Goal: Transaction & Acquisition: Purchase product/service

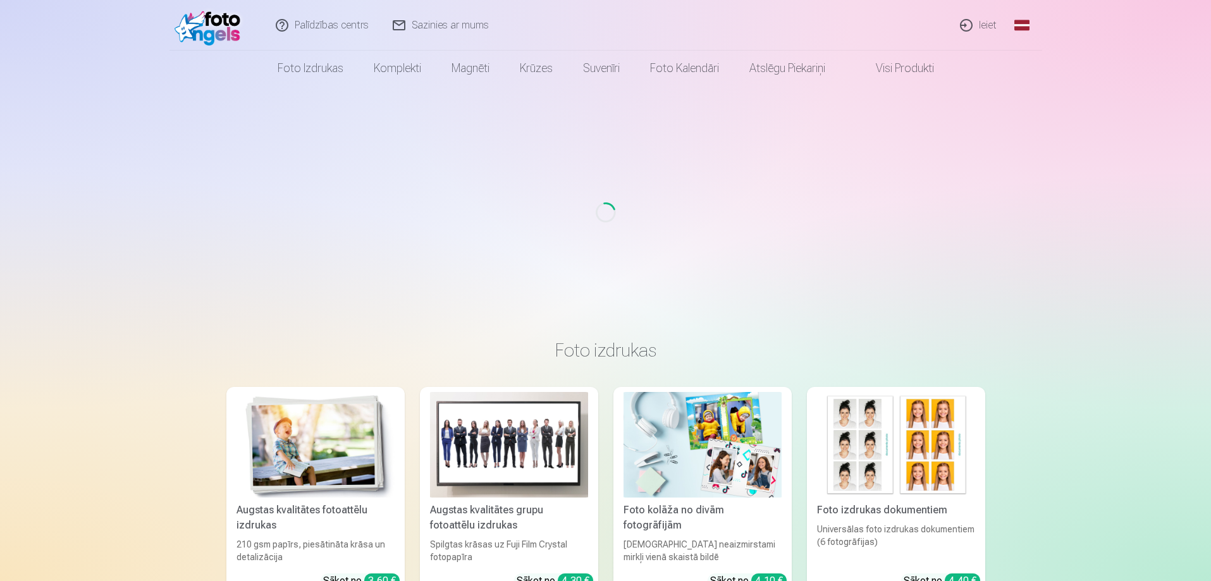
click at [985, 25] on link "Ieiet" at bounding box center [979, 25] width 61 height 51
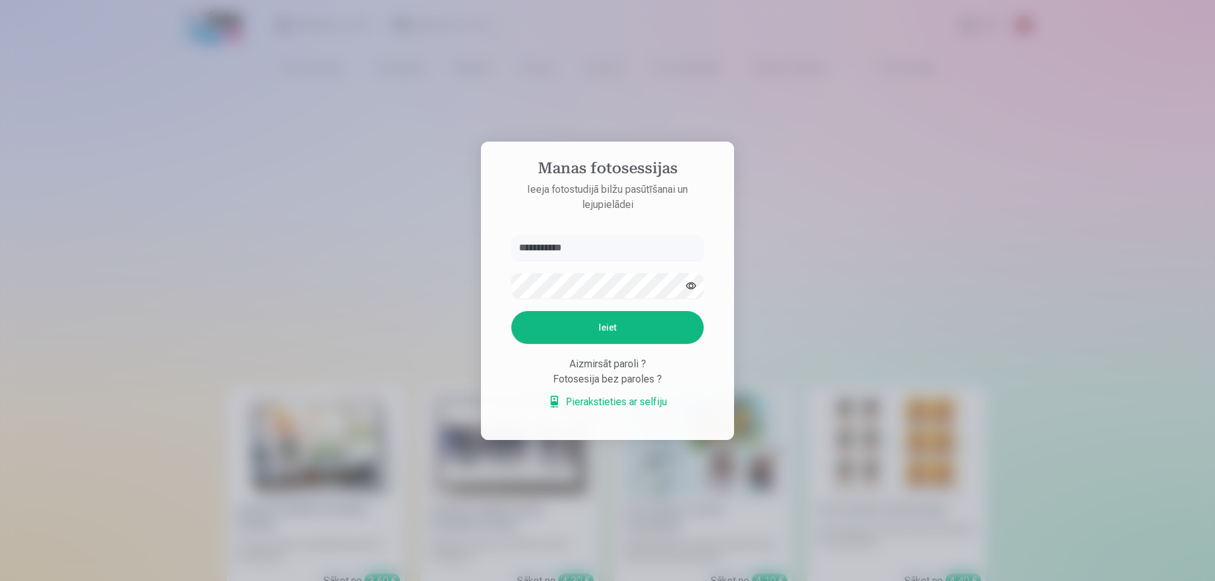
type input "**********"
click at [652, 324] on button "Ieiet" at bounding box center [607, 327] width 192 height 33
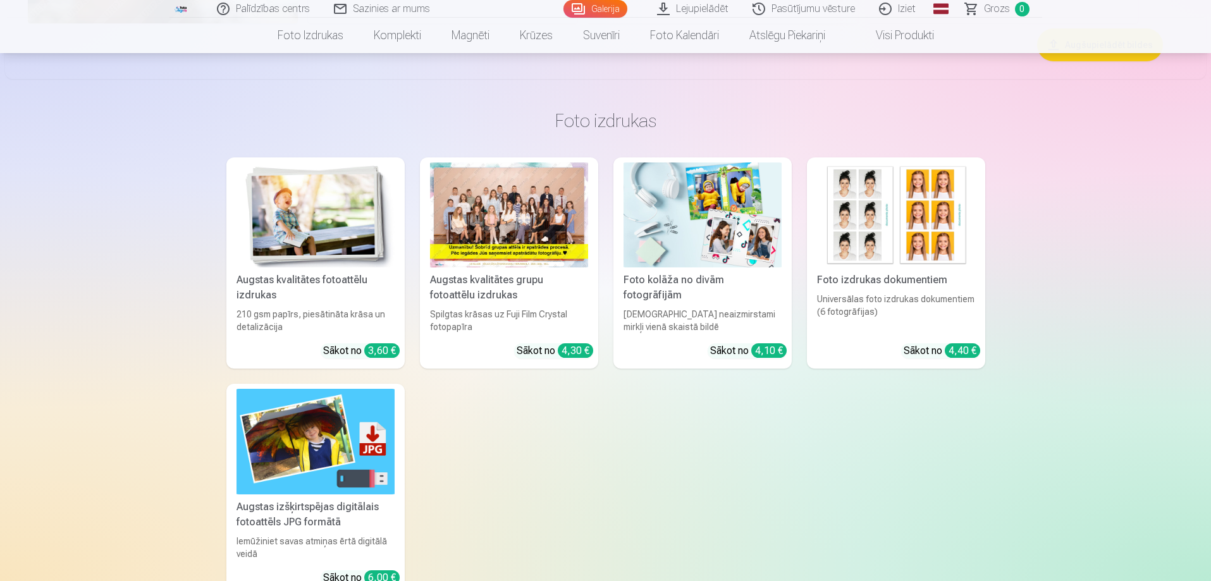
scroll to position [11766, 0]
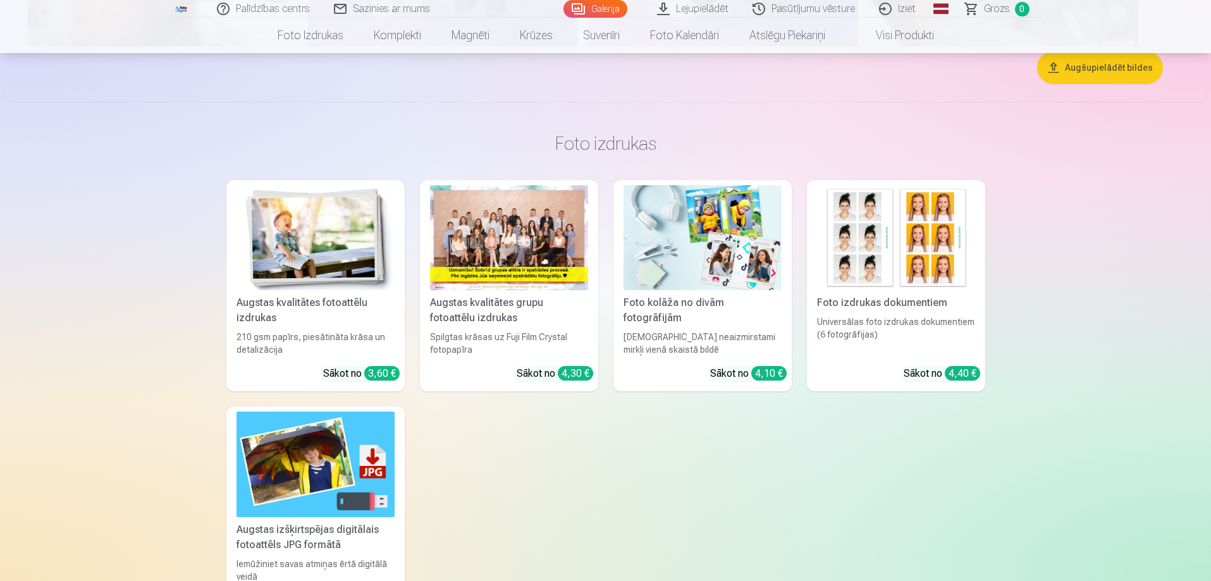
click at [334, 254] on img at bounding box center [316, 238] width 158 height 106
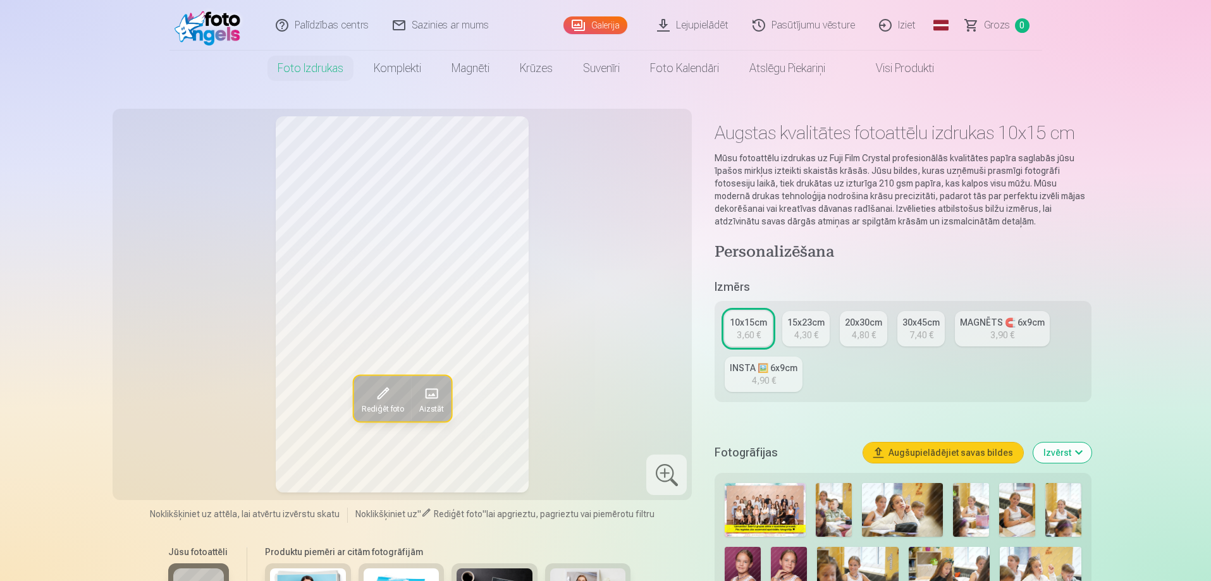
click at [803, 330] on div "4,30 €" at bounding box center [807, 335] width 24 height 13
click at [754, 335] on div "3,60 €" at bounding box center [749, 335] width 24 height 13
click at [808, 321] on div "15x23cm" at bounding box center [806, 322] width 37 height 13
click at [760, 335] on div "3,60 €" at bounding box center [749, 335] width 24 height 13
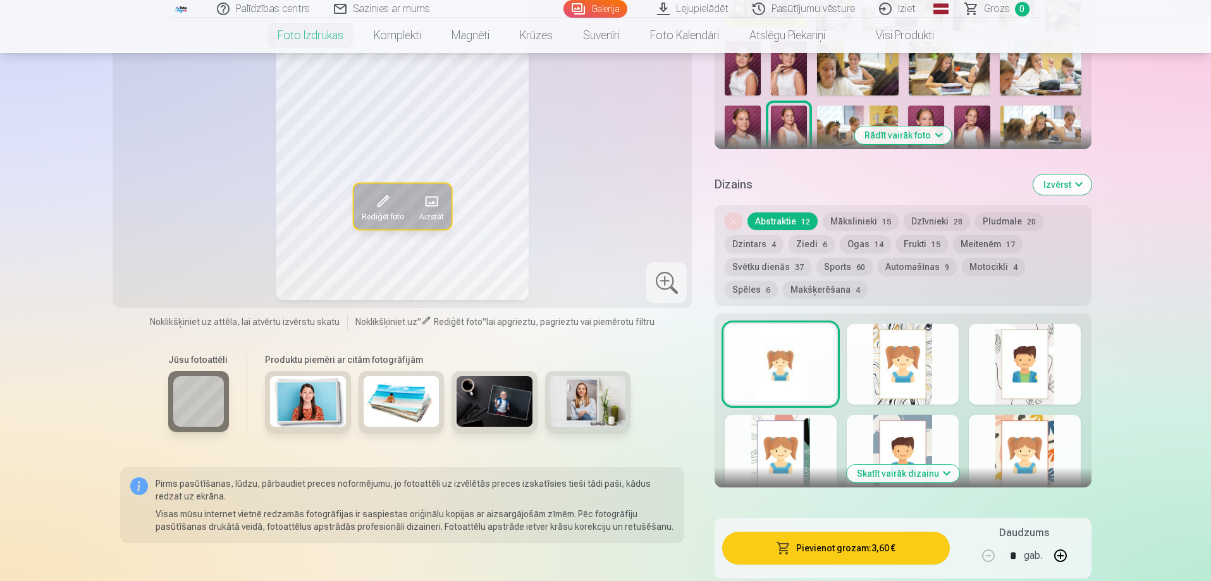
scroll to position [569, 0]
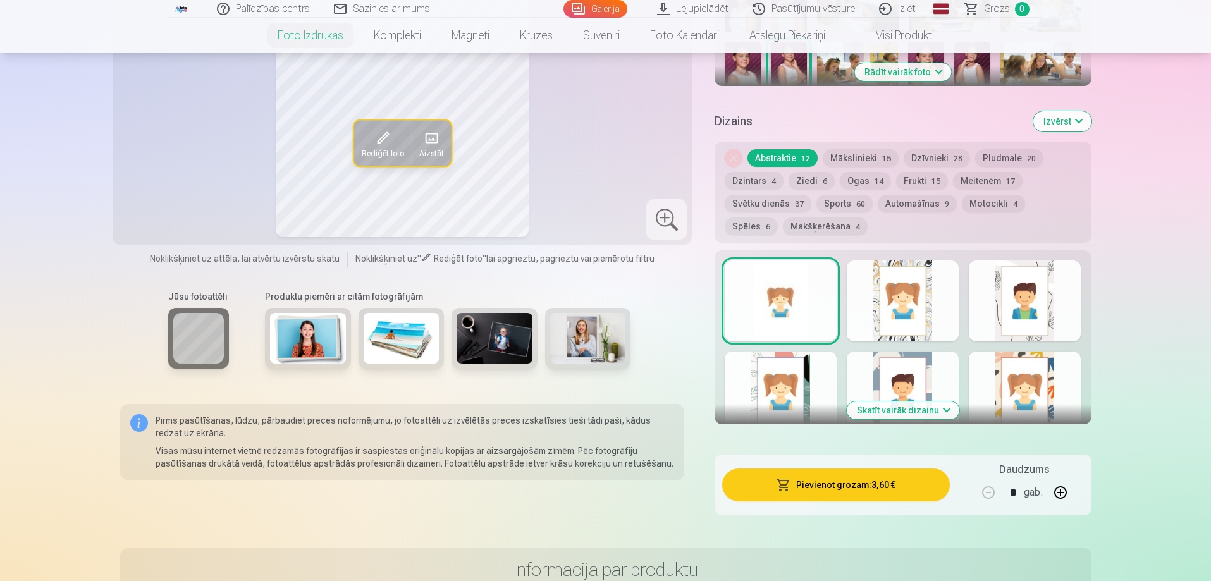
click at [1062, 486] on button "button" at bounding box center [1061, 493] width 30 height 30
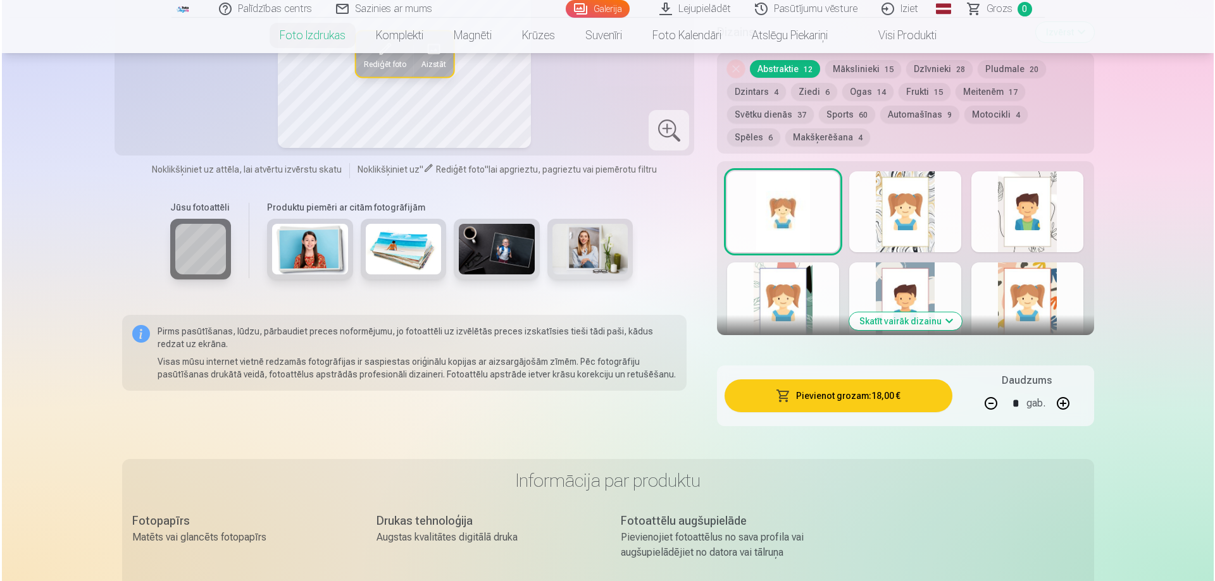
scroll to position [822, 0]
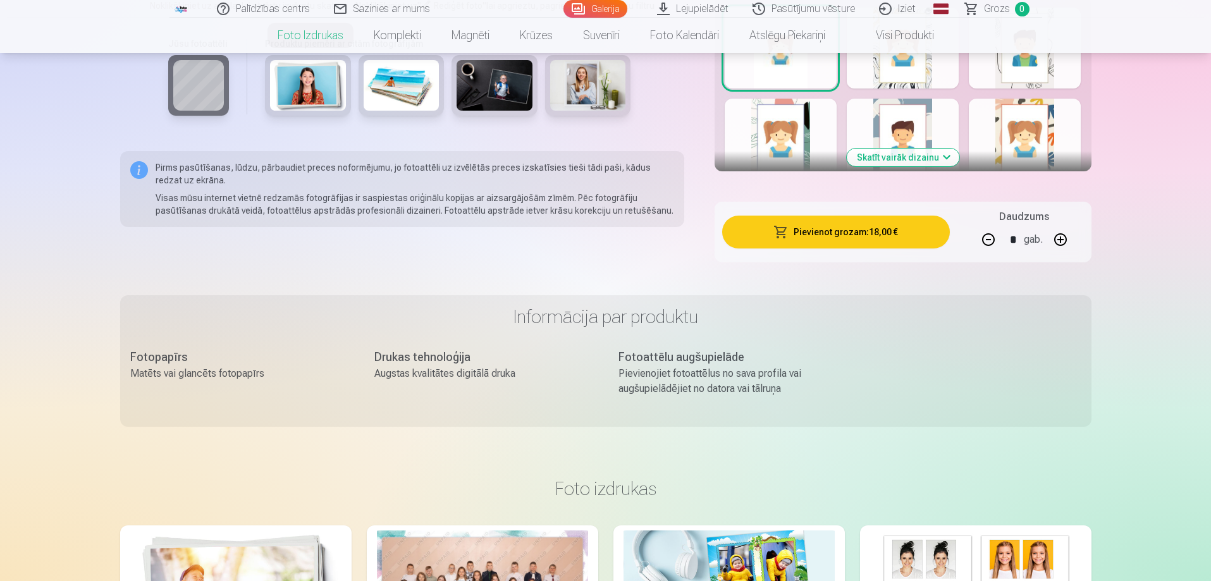
click at [908, 236] on button "Pievienot grozam : 18,00 €" at bounding box center [835, 232] width 227 height 33
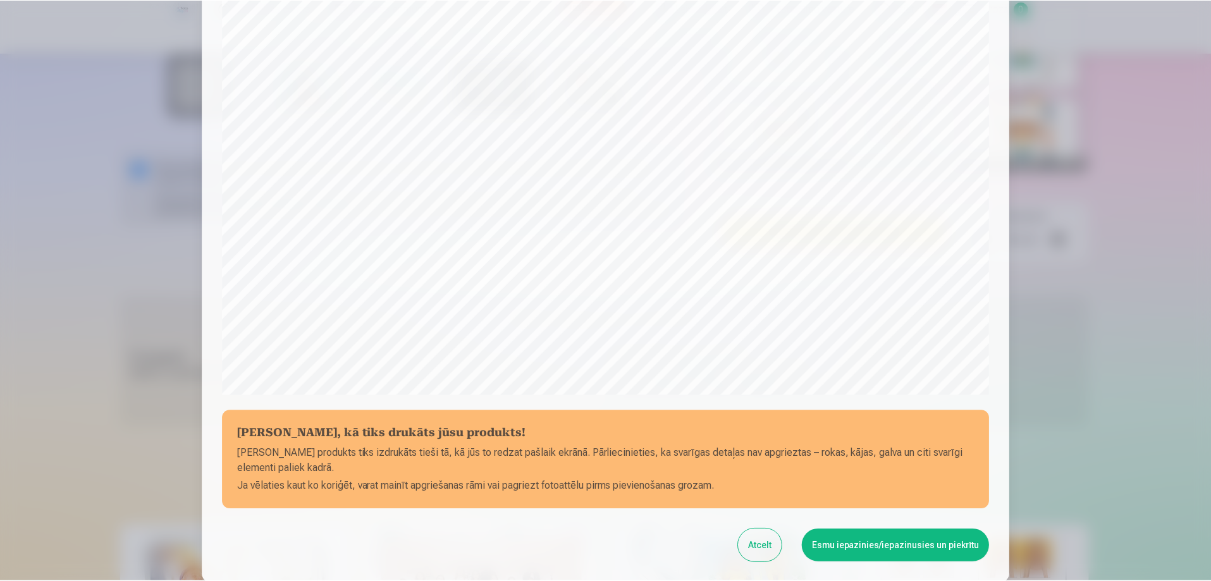
scroll to position [330, 0]
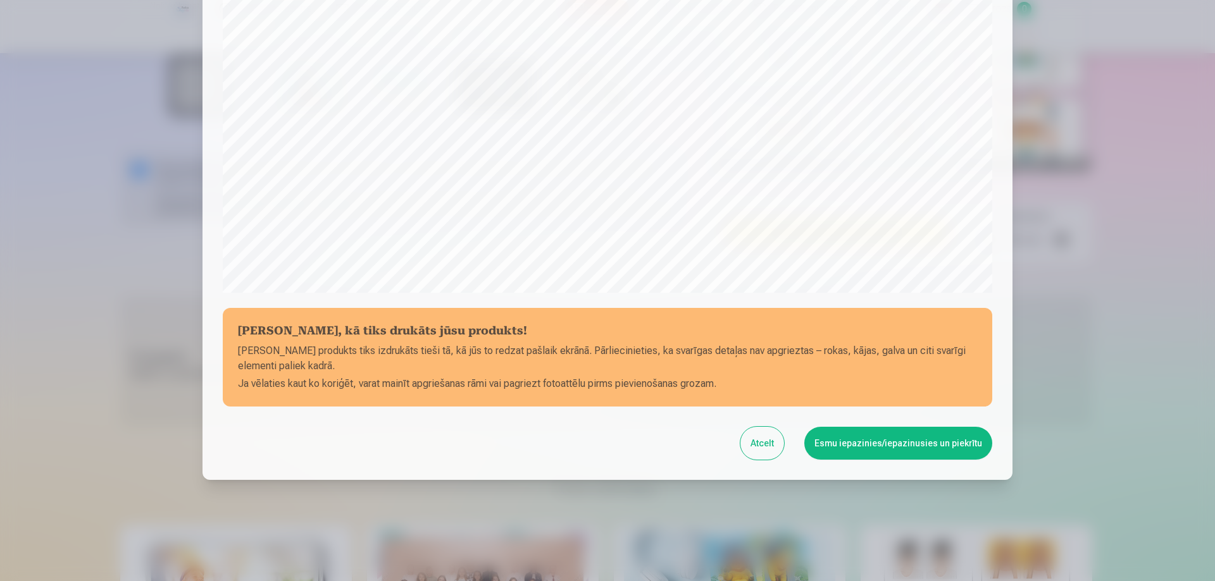
click at [916, 454] on button "Esmu iepazinies/iepazinusies un piekrītu" at bounding box center [898, 443] width 188 height 33
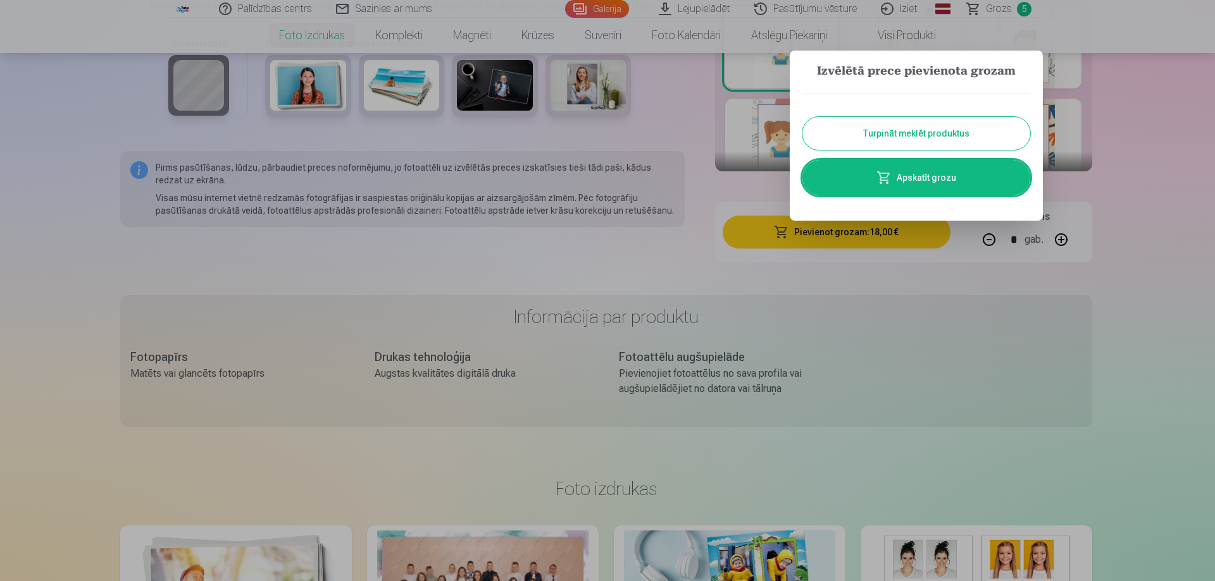
click at [891, 132] on button "Turpināt meklēt produktus" at bounding box center [916, 133] width 228 height 33
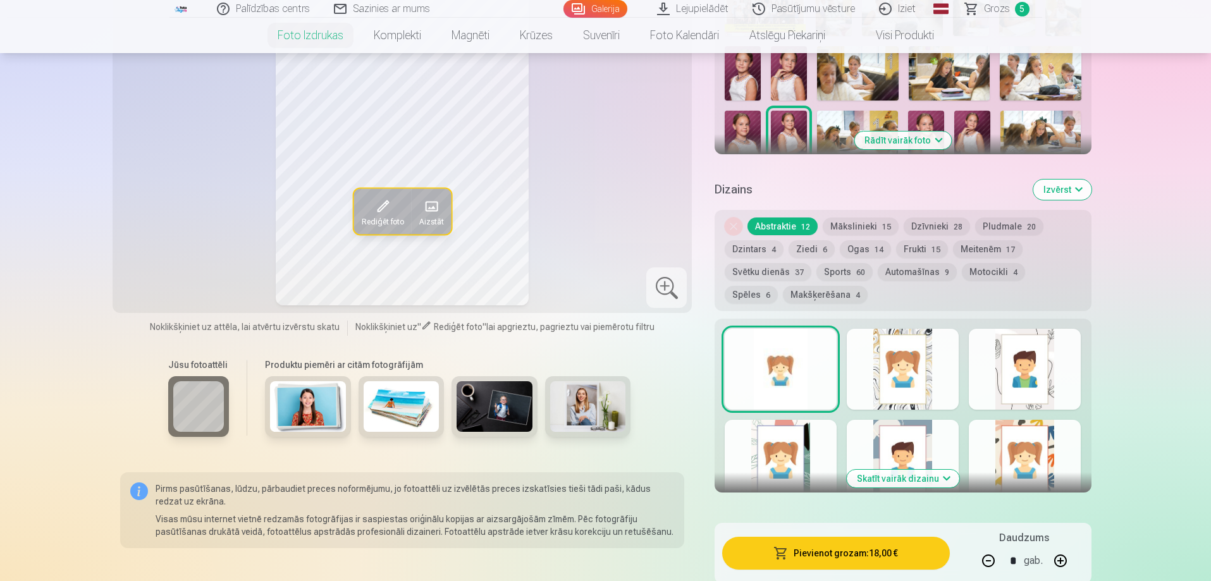
scroll to position [443, 0]
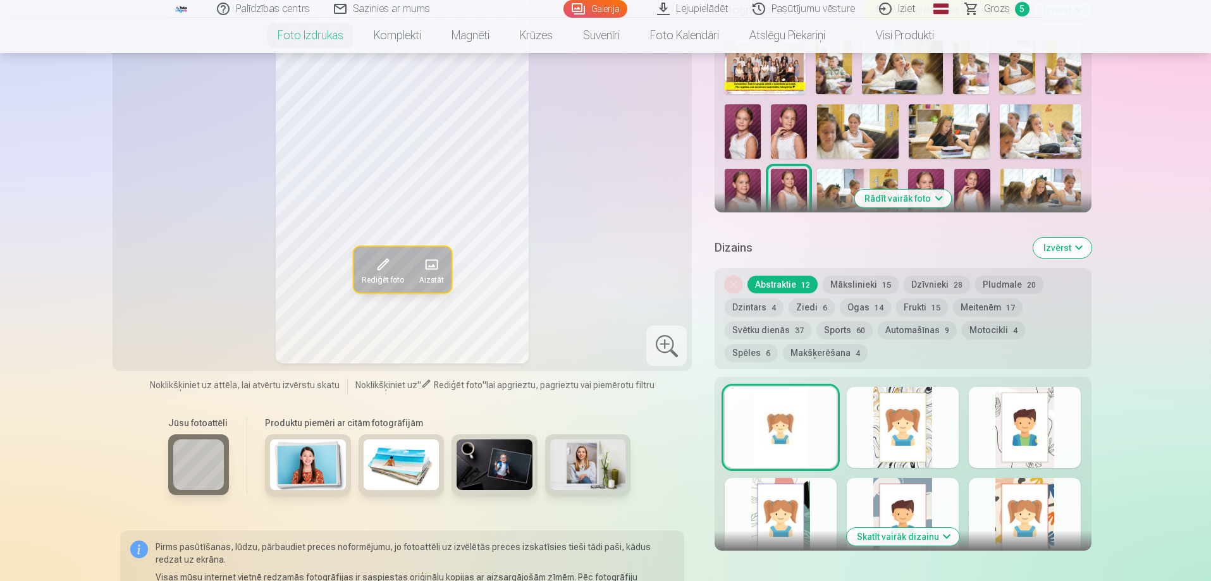
click at [846, 282] on button "Mākslinieki 15" at bounding box center [861, 285] width 76 height 18
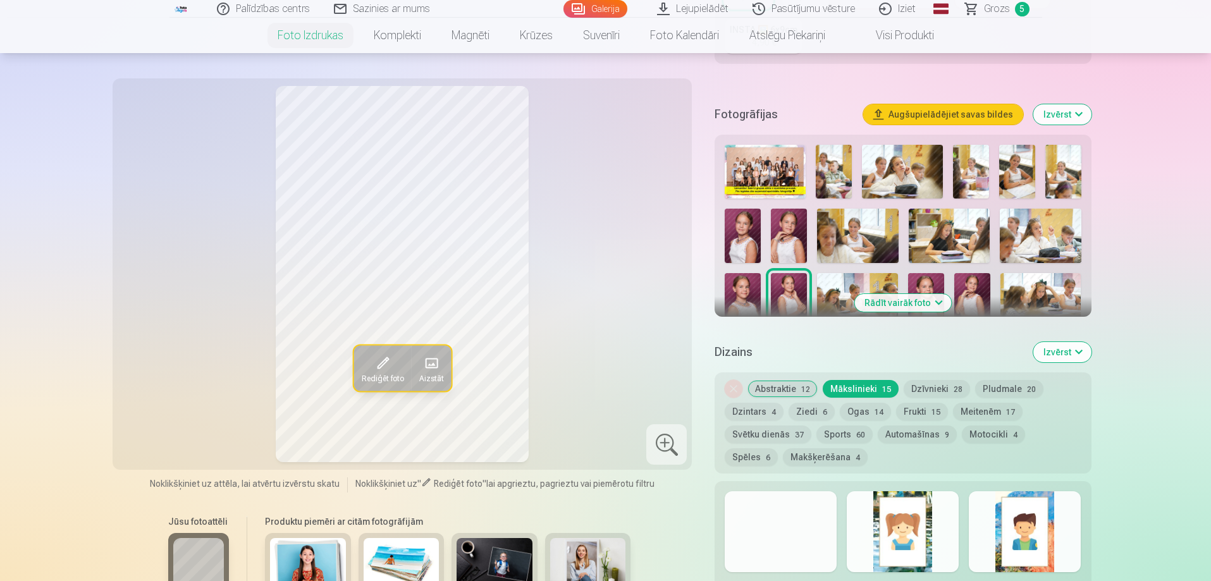
scroll to position [316, 0]
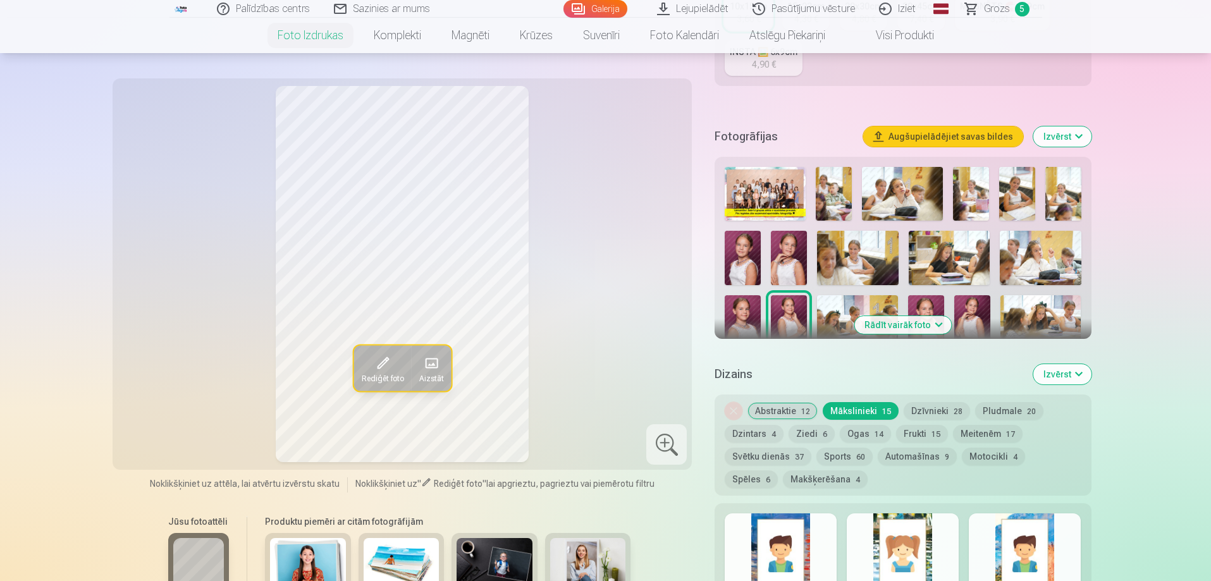
click at [889, 324] on button "Rādīt vairāk foto" at bounding box center [903, 325] width 97 height 18
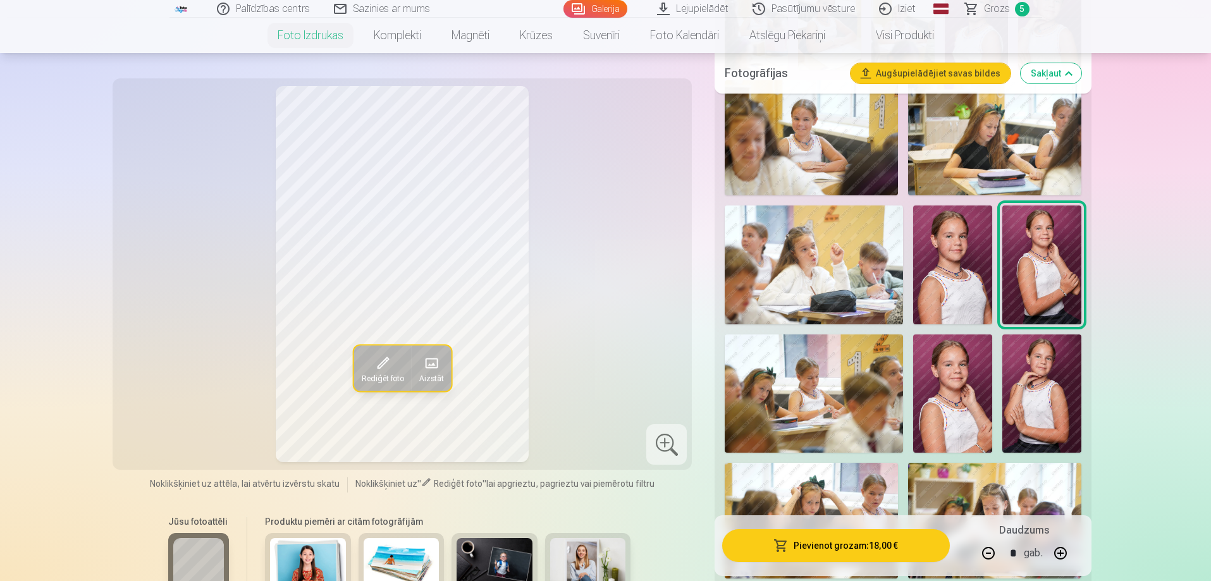
scroll to position [633, 0]
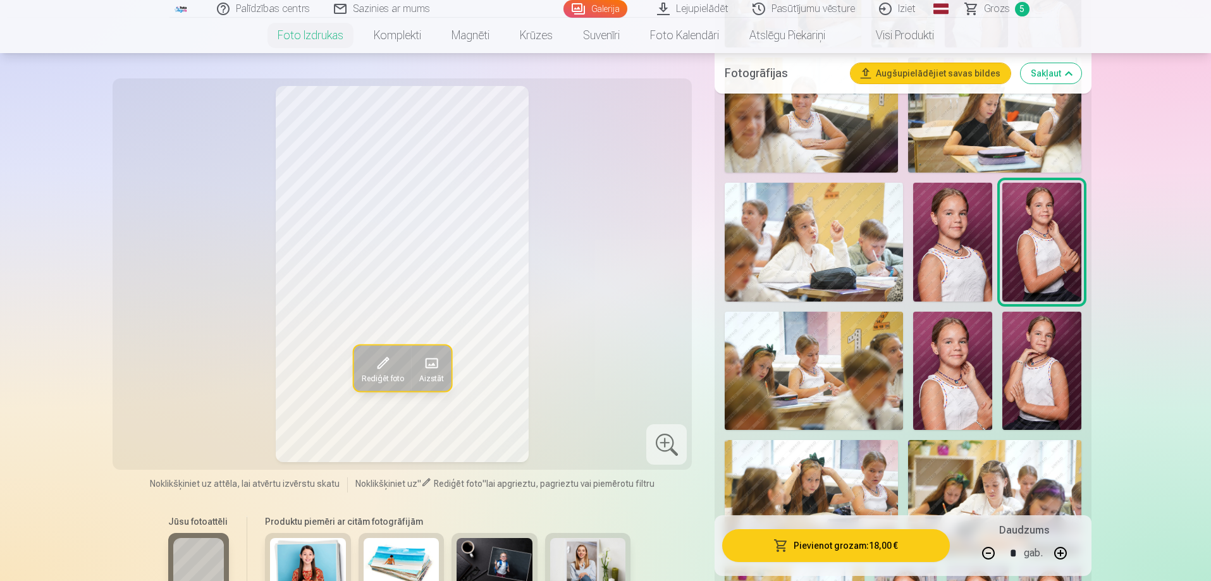
click at [1032, 359] on img at bounding box center [1042, 371] width 79 height 118
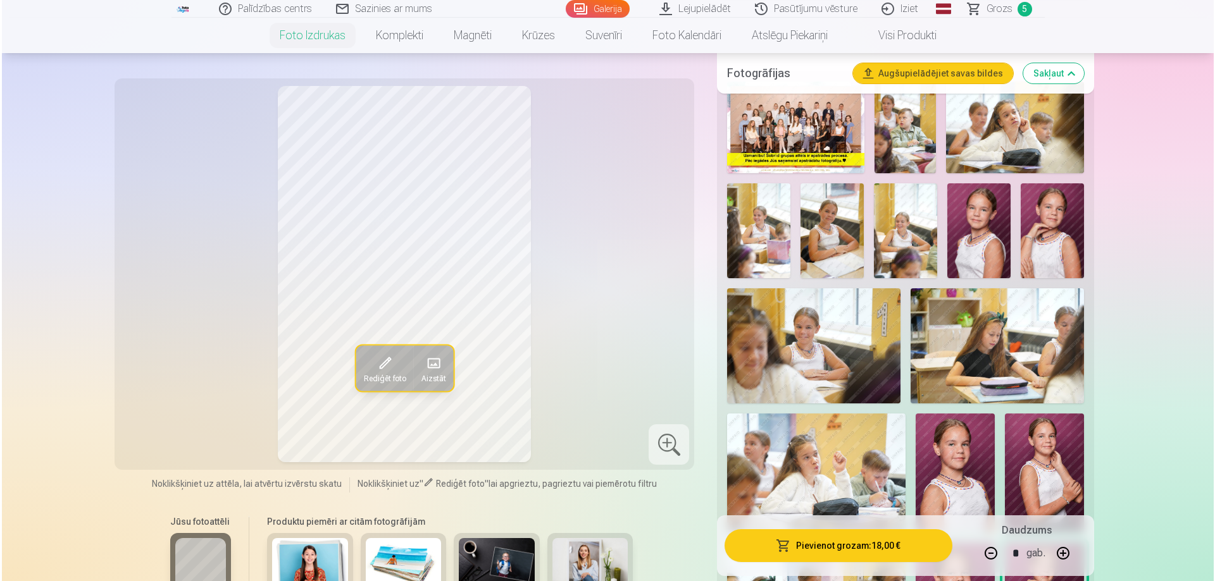
scroll to position [316, 0]
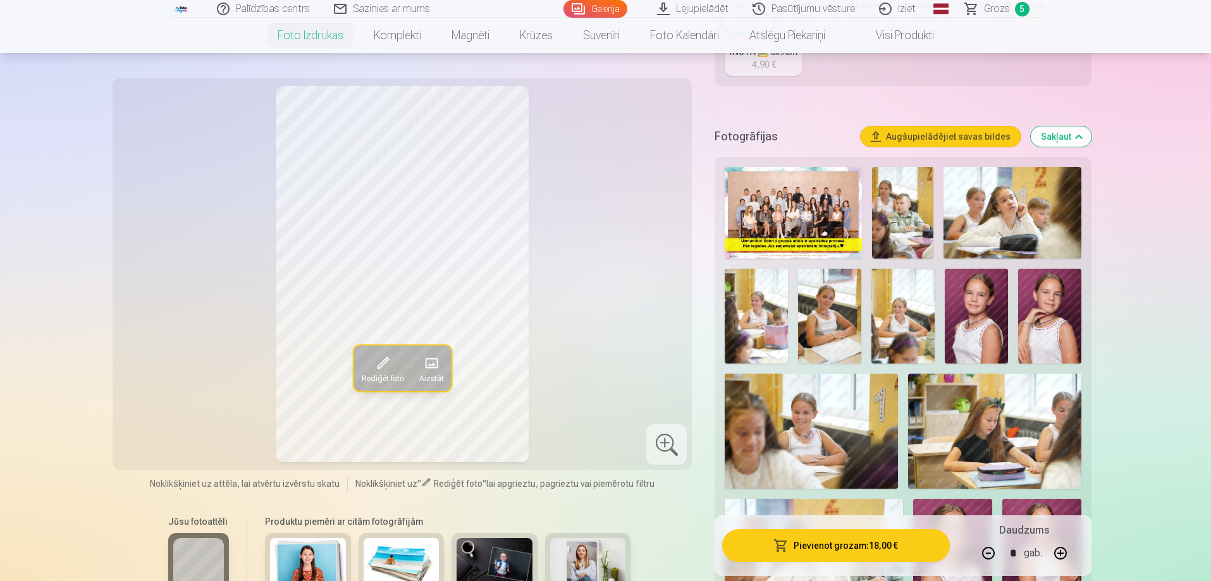
click at [844, 300] on img at bounding box center [829, 316] width 63 height 95
click at [986, 551] on button "button" at bounding box center [989, 553] width 30 height 30
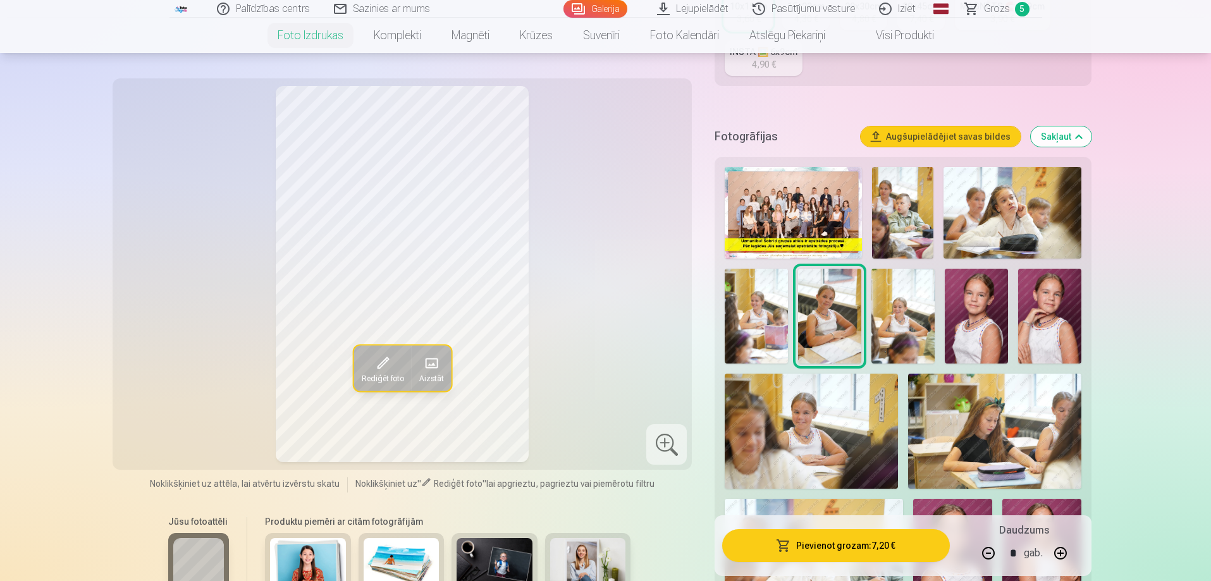
type input "*"
click at [914, 547] on button "Pievienot grozam : 3,60 €" at bounding box center [835, 545] width 227 height 33
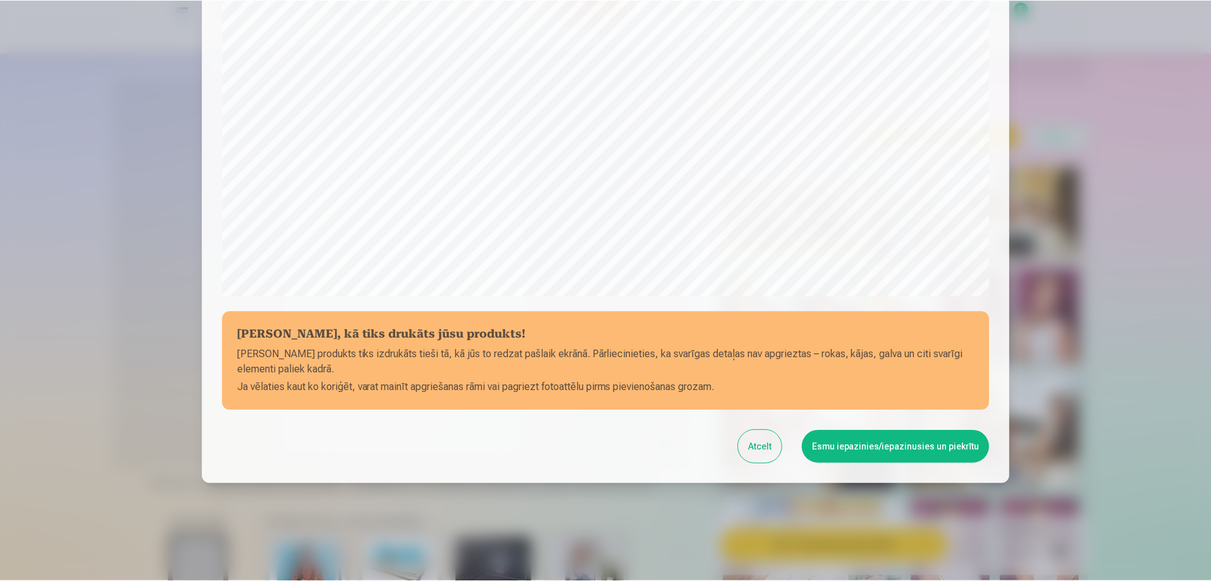
scroll to position [330, 0]
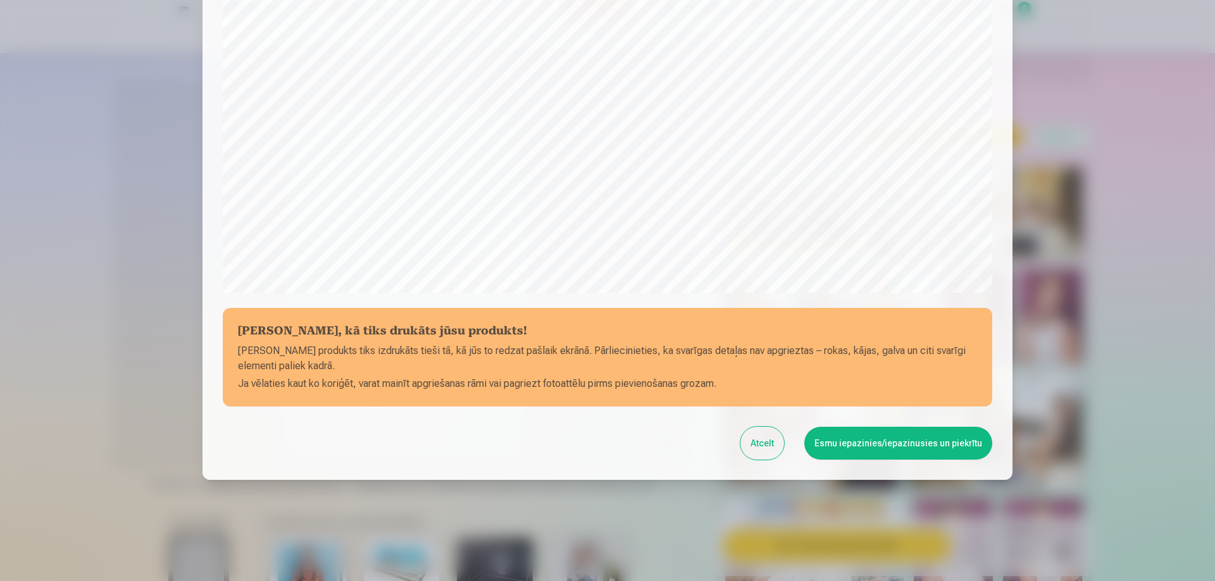
click at [912, 438] on button "Esmu iepazinies/iepazinusies un piekrītu" at bounding box center [898, 443] width 188 height 33
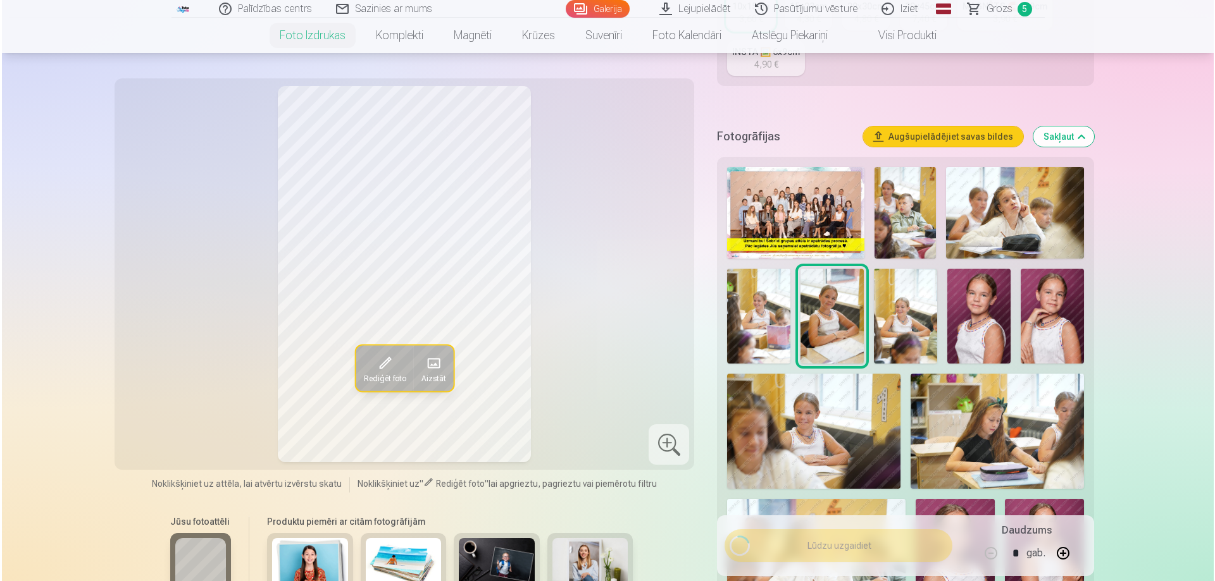
scroll to position [380, 0]
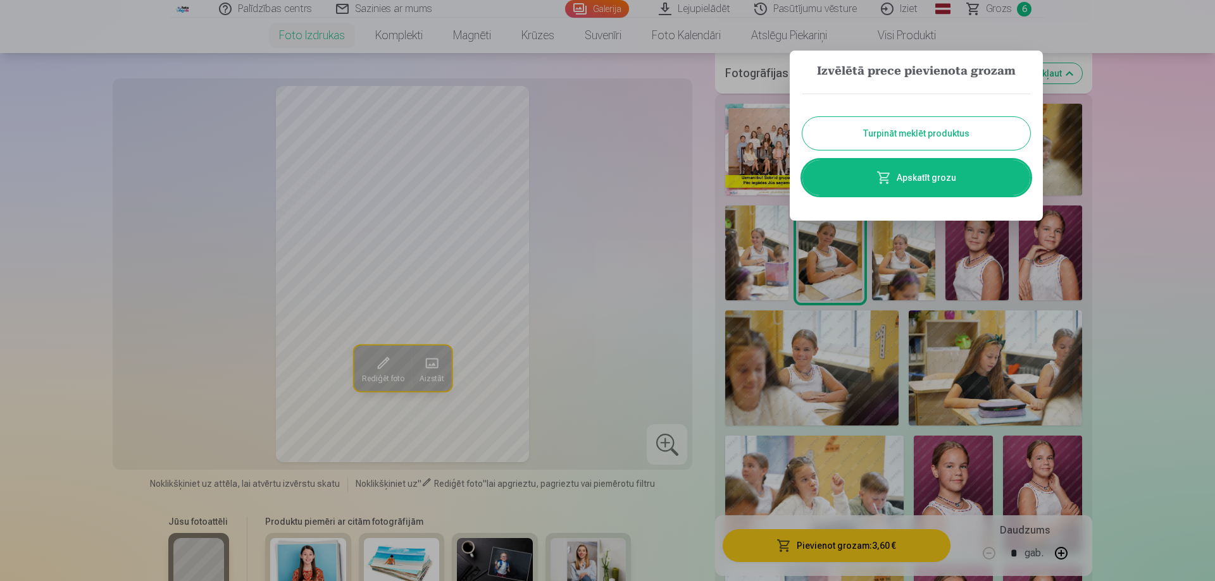
click at [935, 125] on button "Turpināt meklēt produktus" at bounding box center [916, 133] width 228 height 33
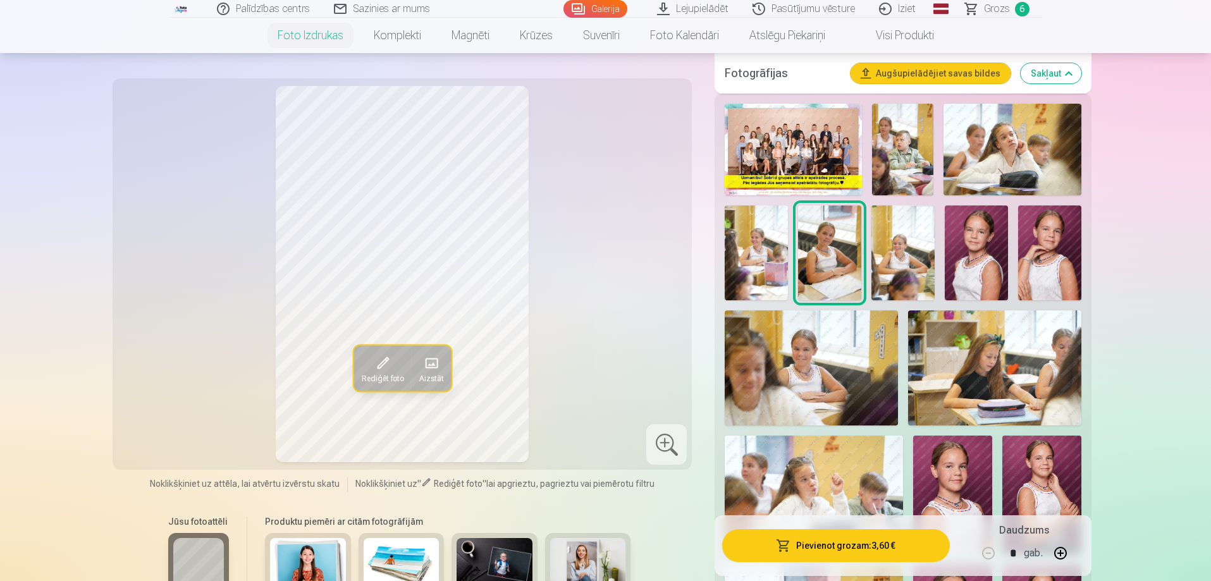
click at [896, 263] on img at bounding box center [903, 253] width 63 height 95
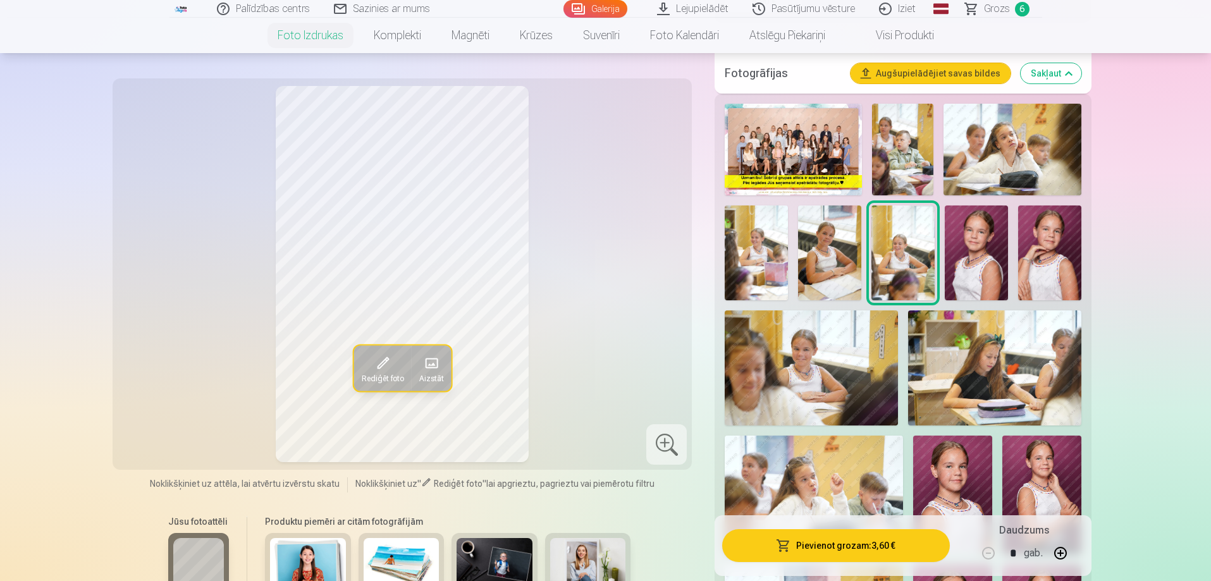
click at [883, 555] on button "Pievienot grozam : 3,60 €" at bounding box center [835, 545] width 227 height 33
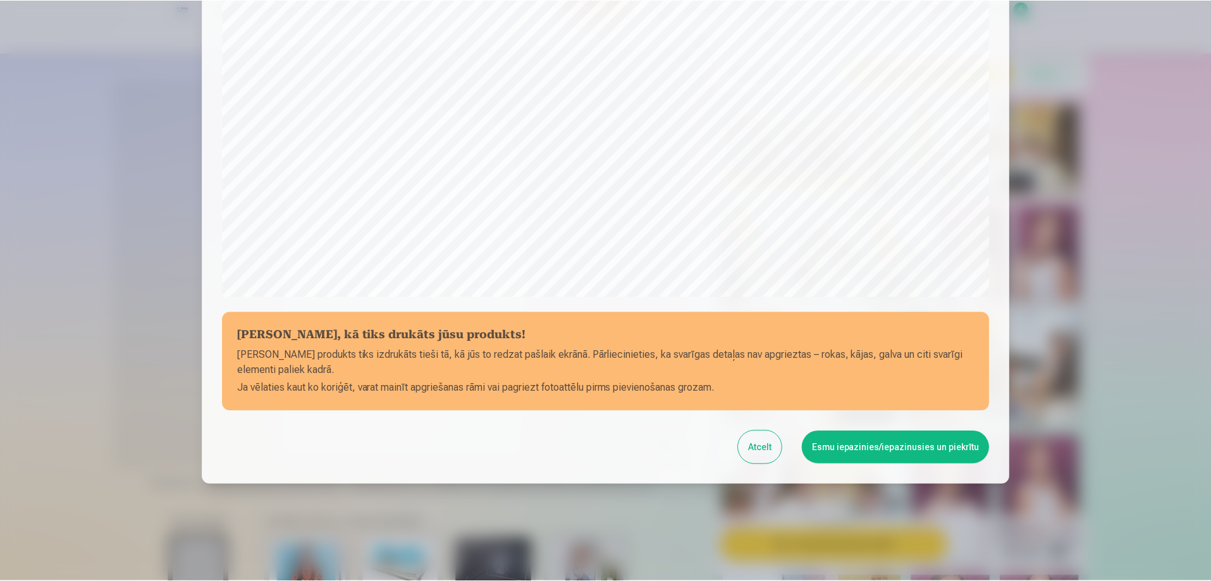
scroll to position [330, 0]
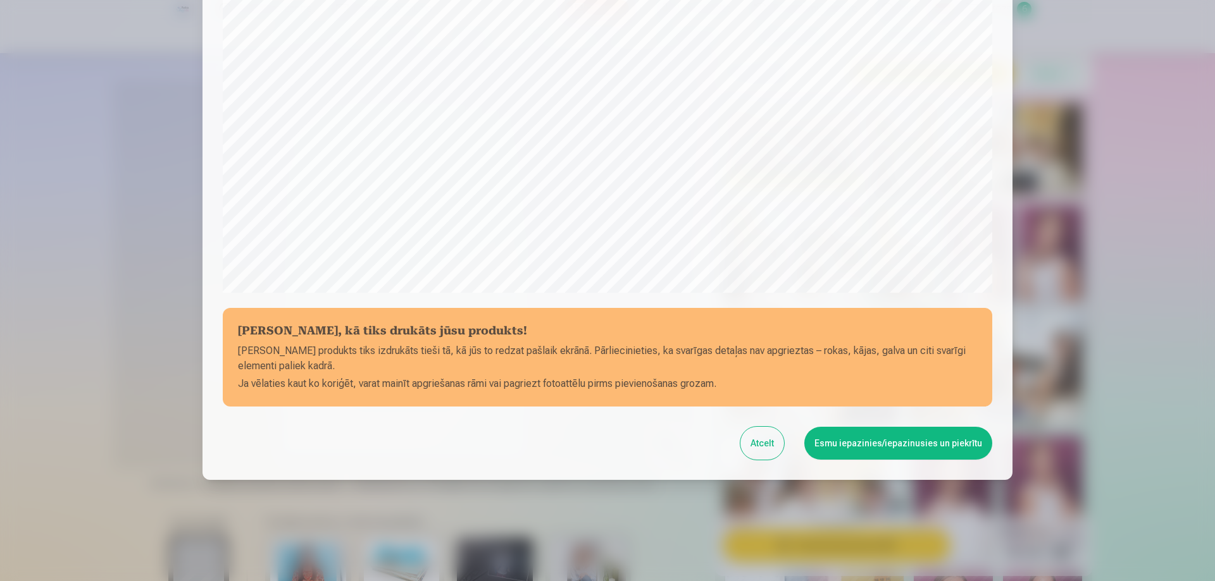
click at [869, 448] on button "Esmu iepazinies/iepazinusies un piekrītu" at bounding box center [898, 443] width 188 height 33
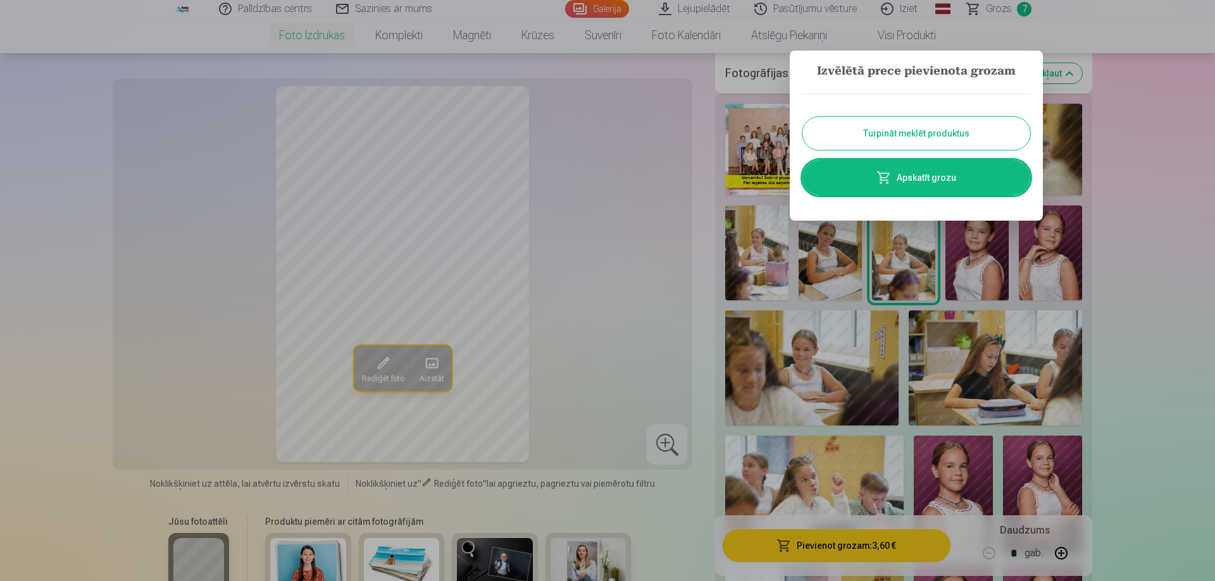
click at [963, 135] on button "Turpināt meklēt produktus" at bounding box center [916, 133] width 228 height 33
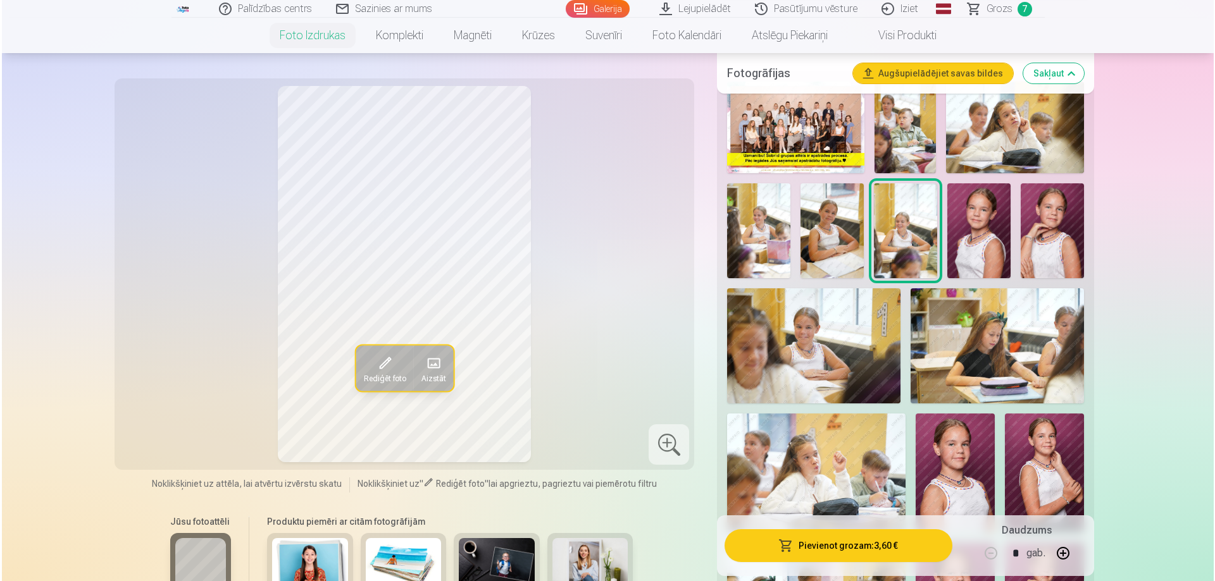
scroll to position [380, 0]
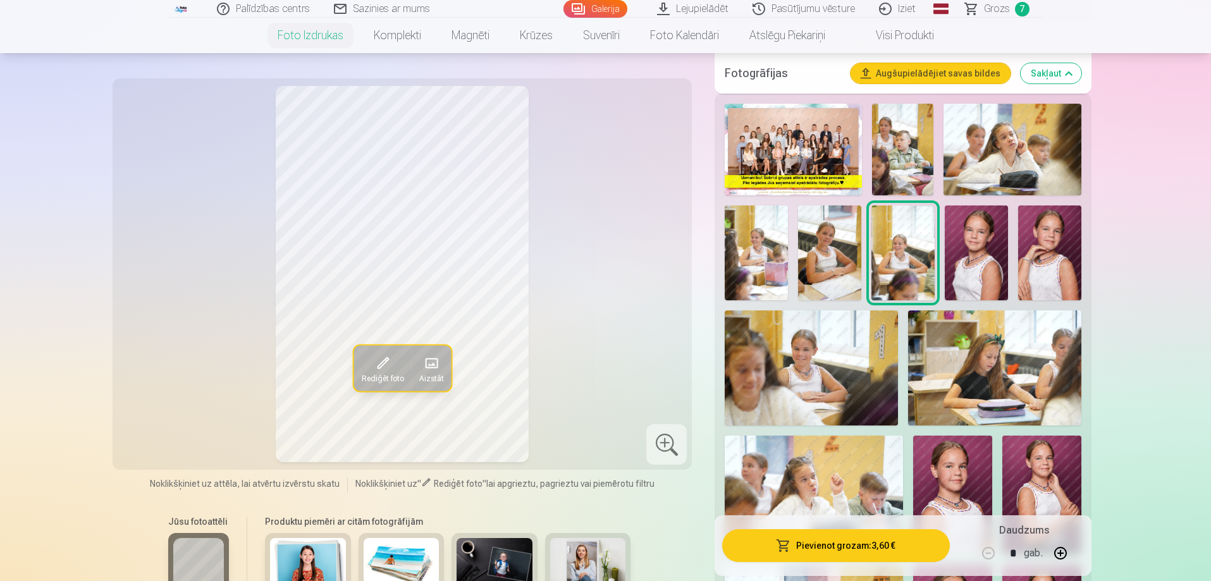
click at [967, 240] on img at bounding box center [976, 253] width 63 height 95
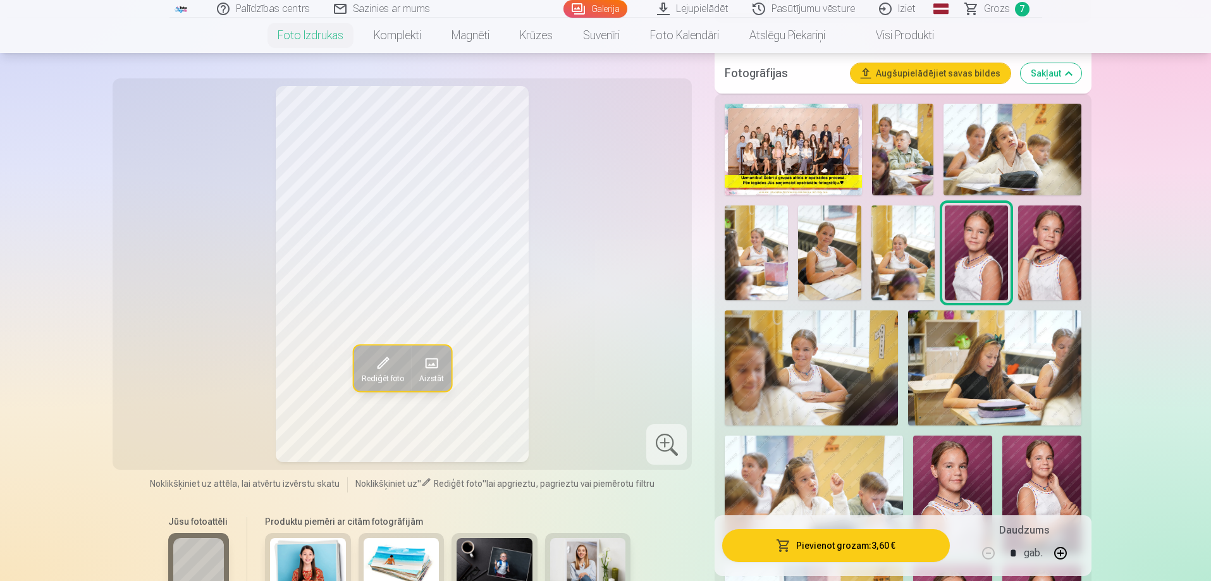
click at [816, 546] on button "Pievienot grozam : 3,60 €" at bounding box center [835, 545] width 227 height 33
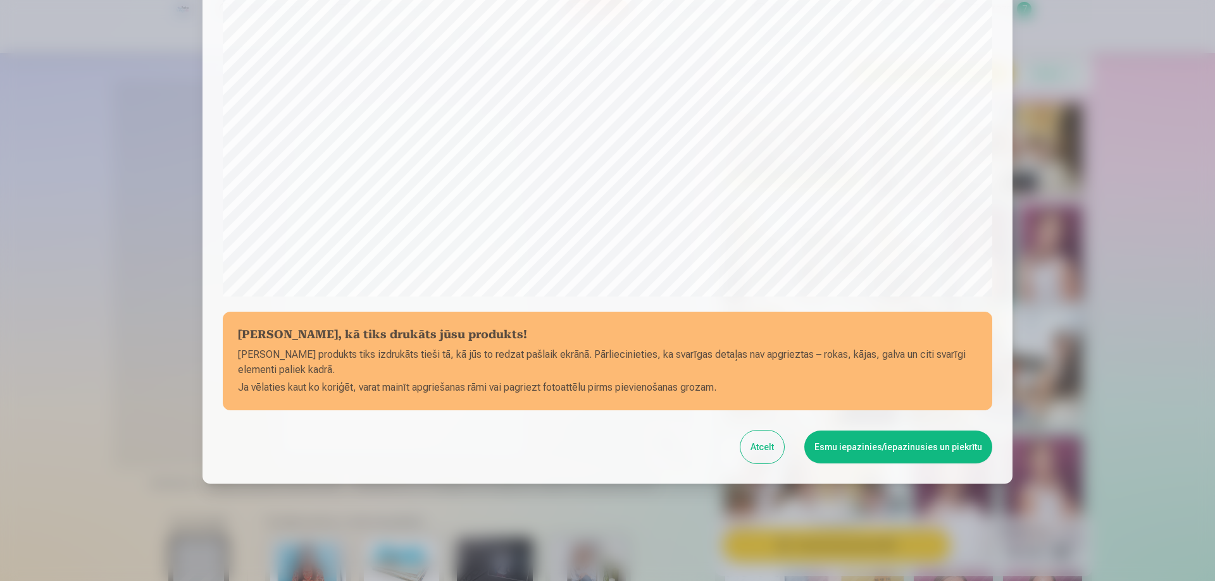
scroll to position [330, 0]
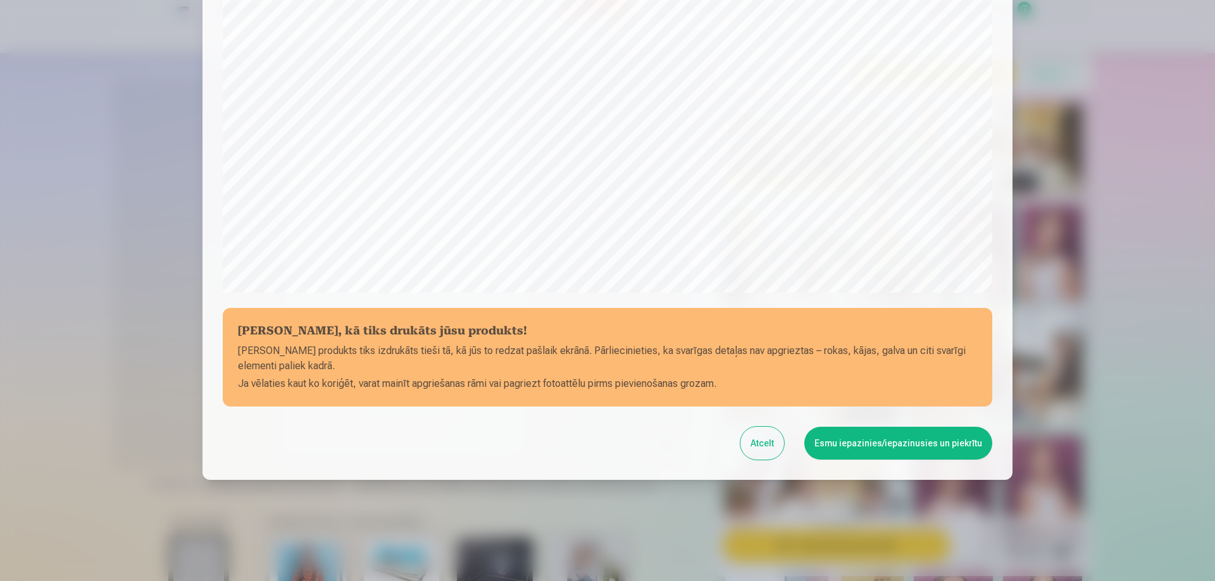
click at [885, 435] on button "Esmu iepazinies/iepazinusies un piekrītu" at bounding box center [898, 443] width 188 height 33
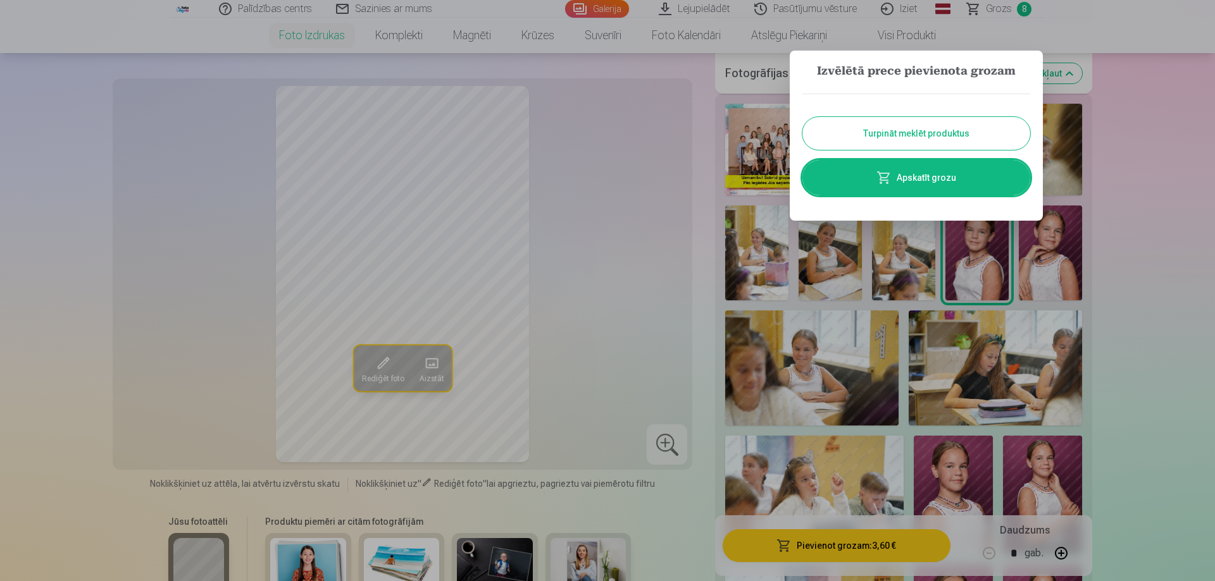
click at [948, 130] on button "Turpināt meklēt produktus" at bounding box center [916, 133] width 228 height 33
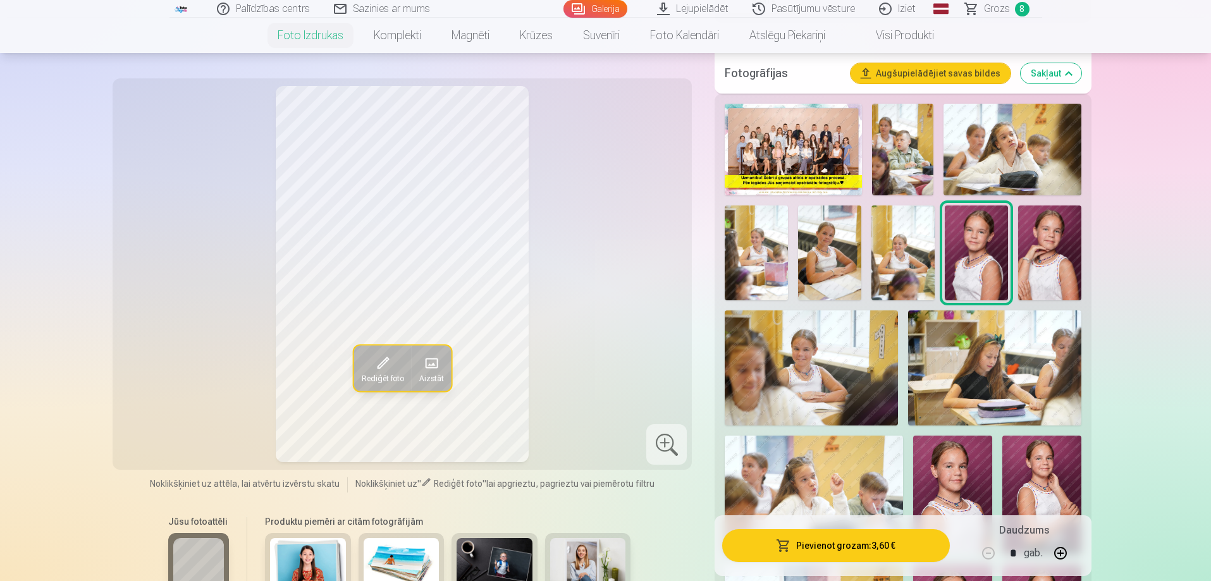
click at [1044, 235] on img at bounding box center [1049, 253] width 63 height 95
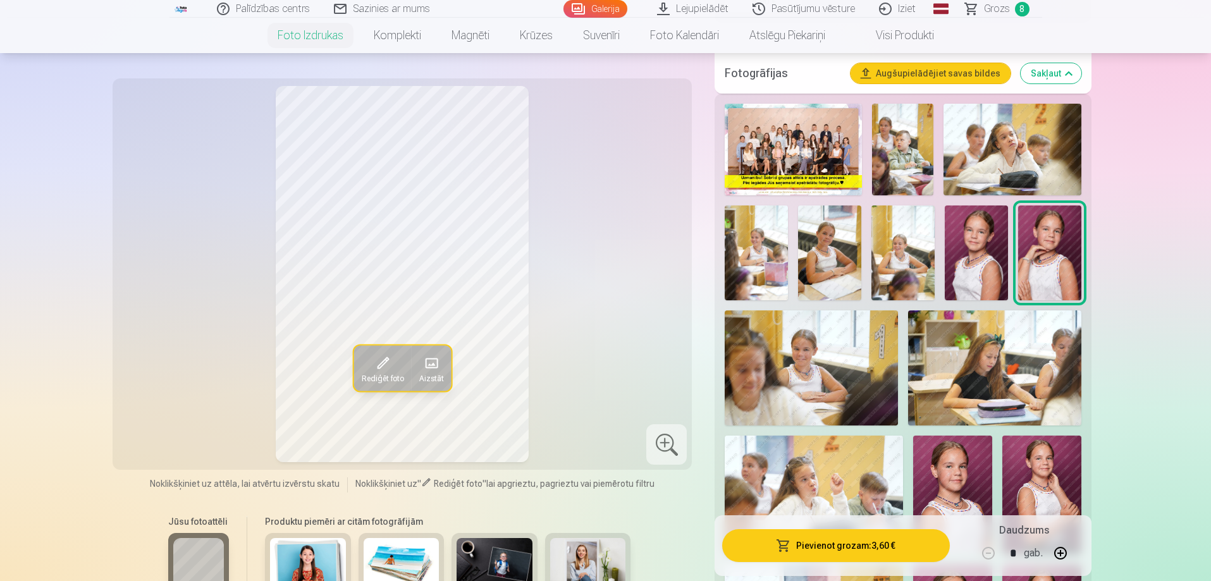
click at [910, 550] on button "Pievienot grozam : 3,60 €" at bounding box center [835, 545] width 227 height 33
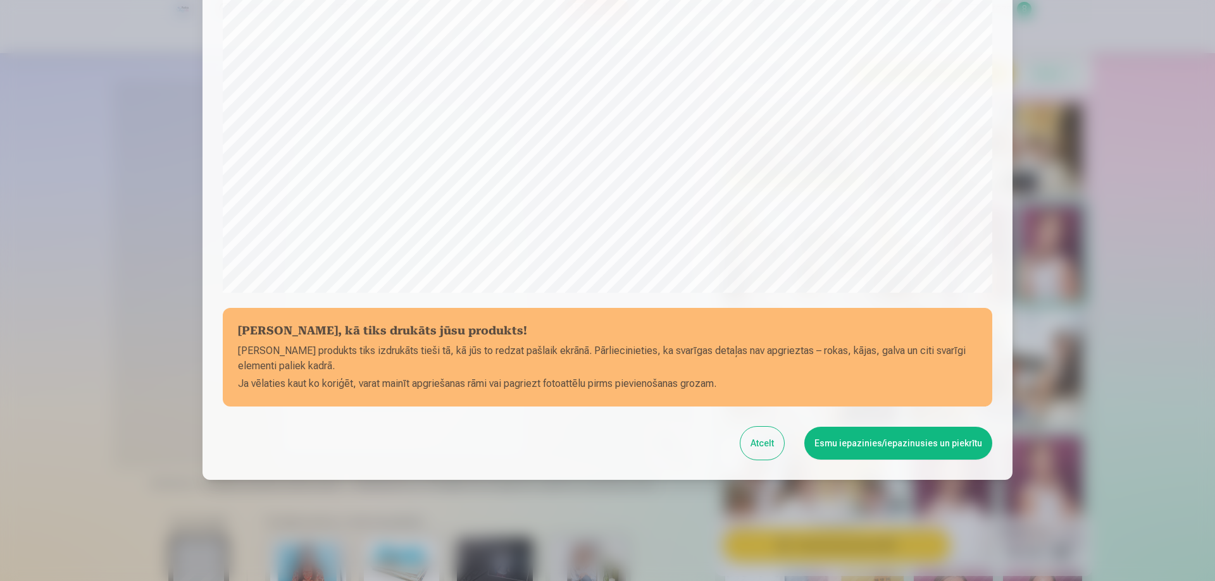
click at [836, 446] on button "Esmu iepazinies/iepazinusies un piekrītu" at bounding box center [898, 443] width 188 height 33
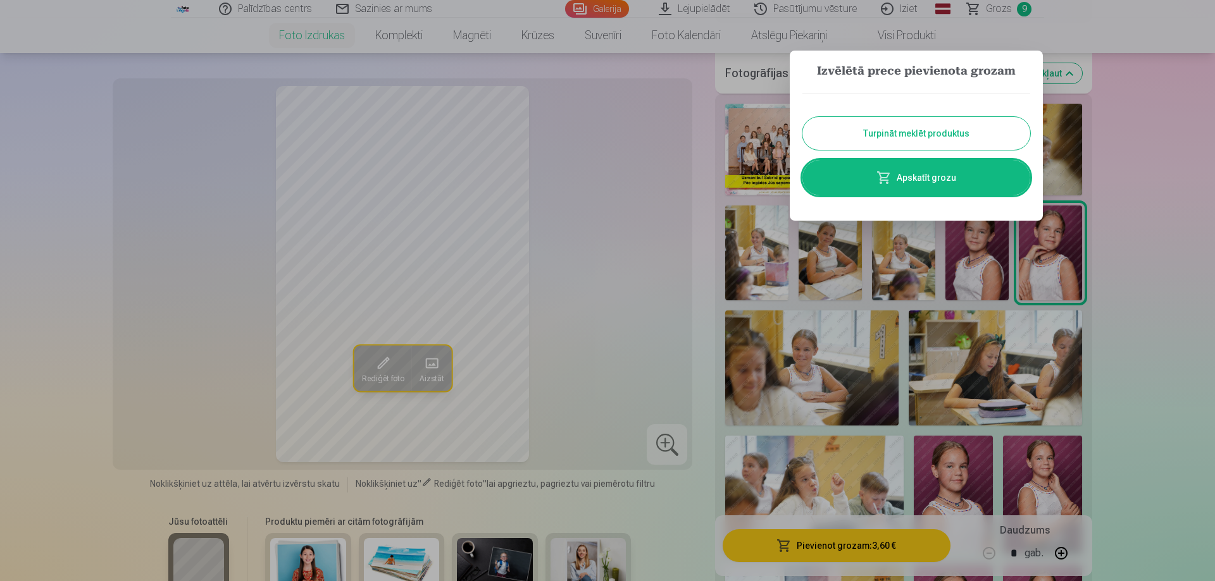
click at [945, 133] on button "Turpināt meklēt produktus" at bounding box center [916, 133] width 228 height 33
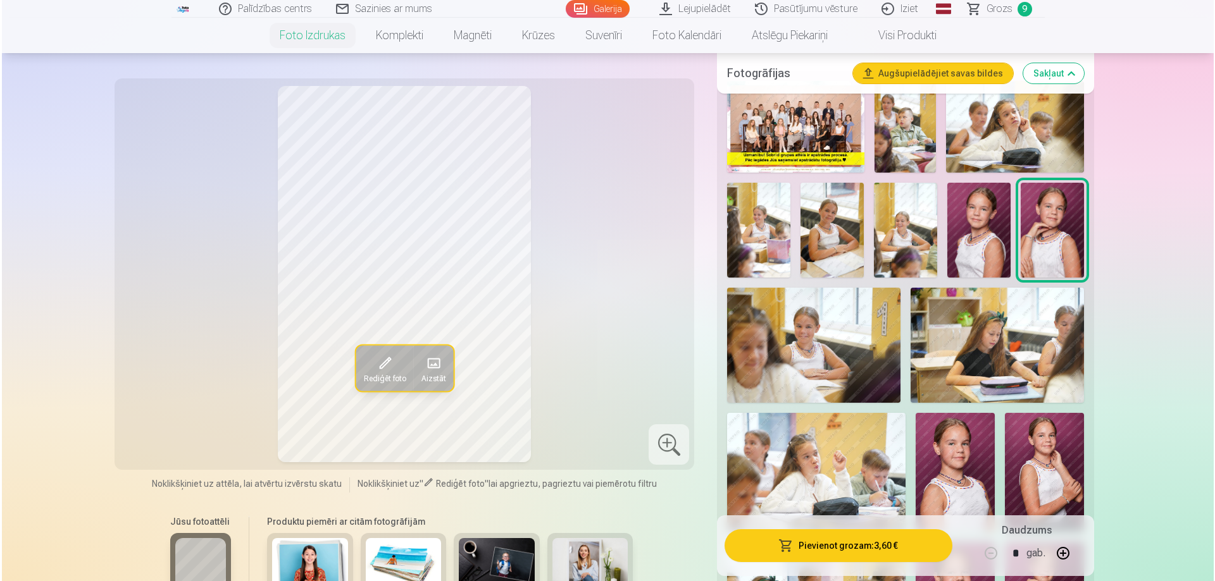
scroll to position [443, 0]
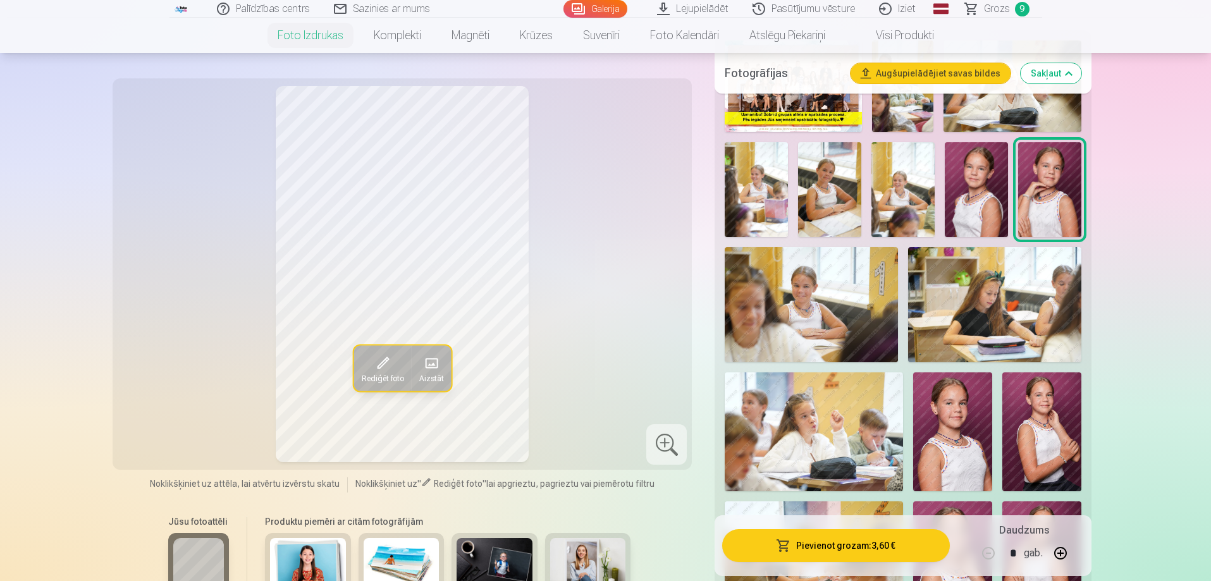
click at [829, 299] on img at bounding box center [811, 304] width 173 height 115
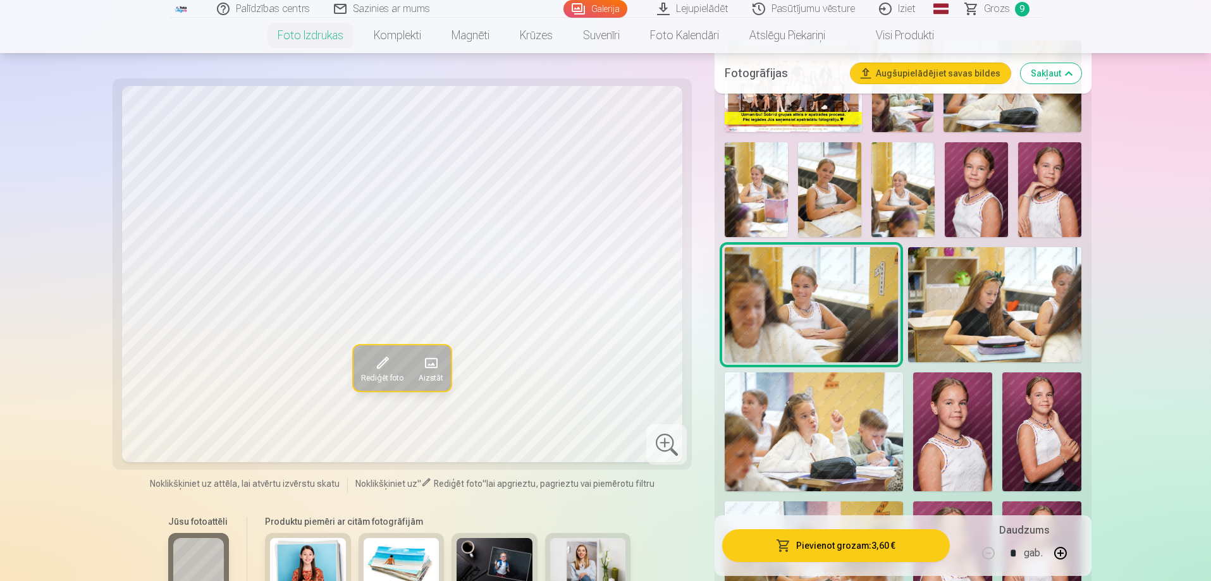
click at [842, 537] on button "Pievienot grozam : 3,60 €" at bounding box center [835, 545] width 227 height 33
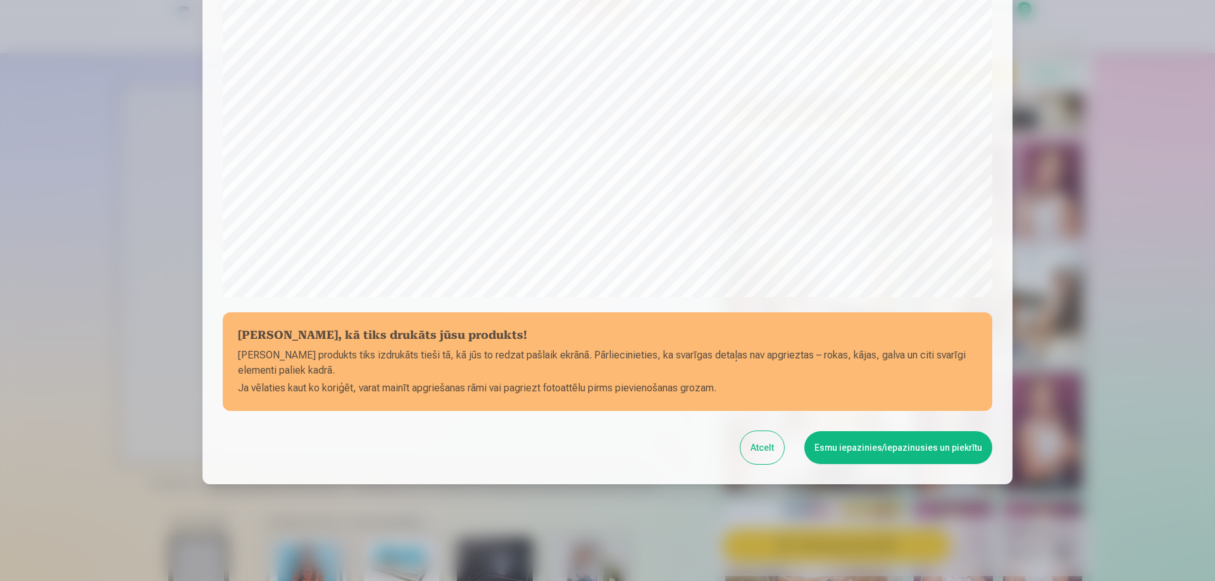
scroll to position [330, 0]
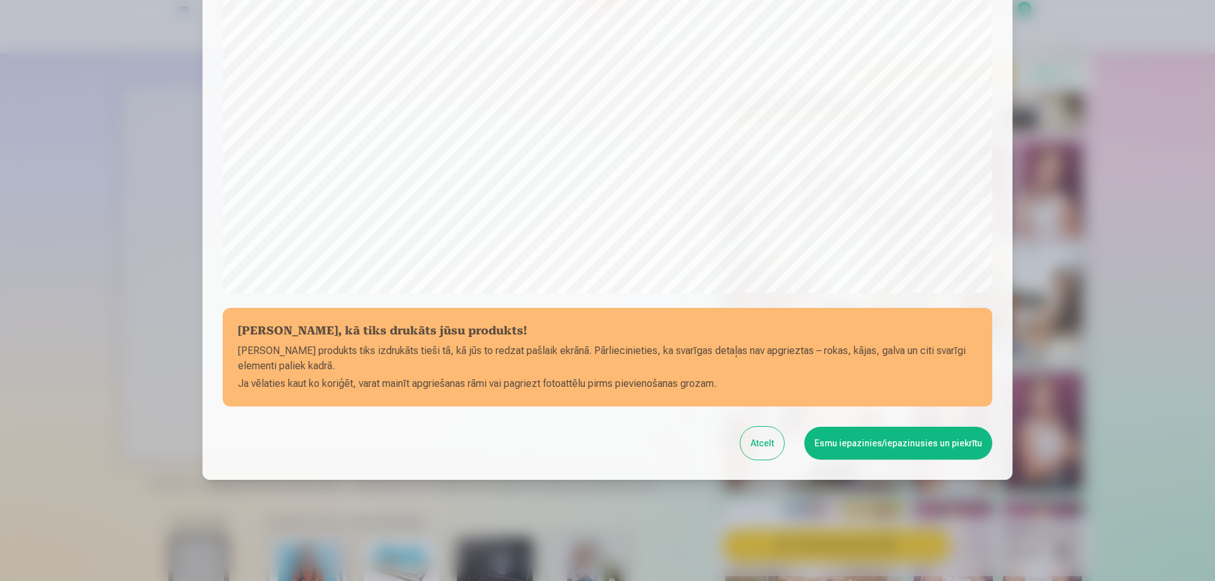
click at [913, 443] on button "Esmu iepazinies/iepazinusies un piekrītu" at bounding box center [898, 443] width 188 height 33
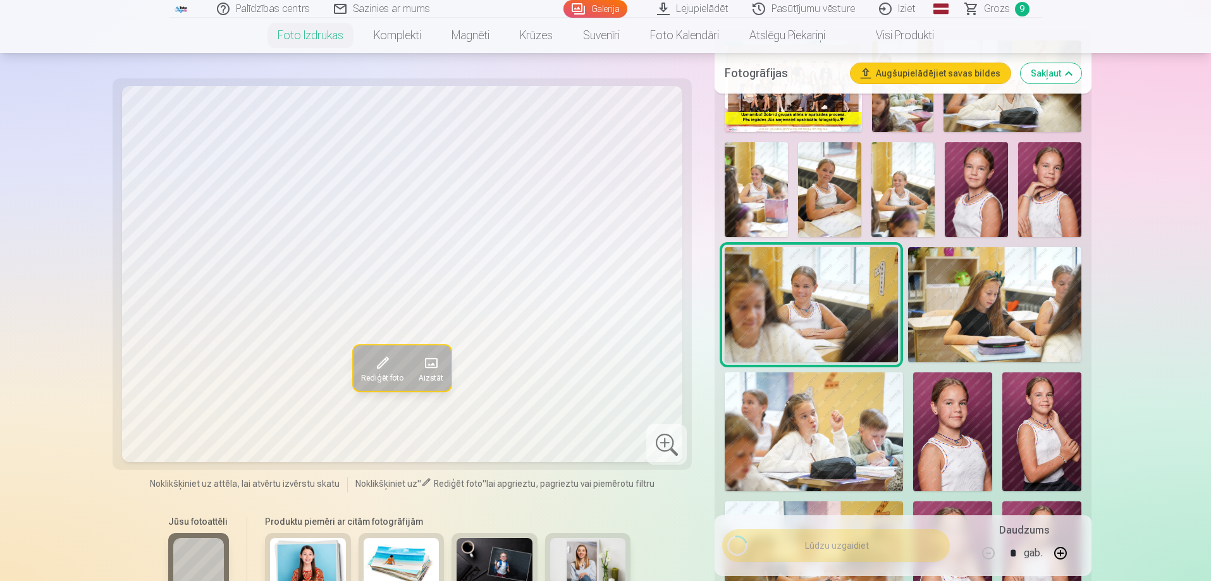
click at [943, 400] on img at bounding box center [952, 432] width 79 height 118
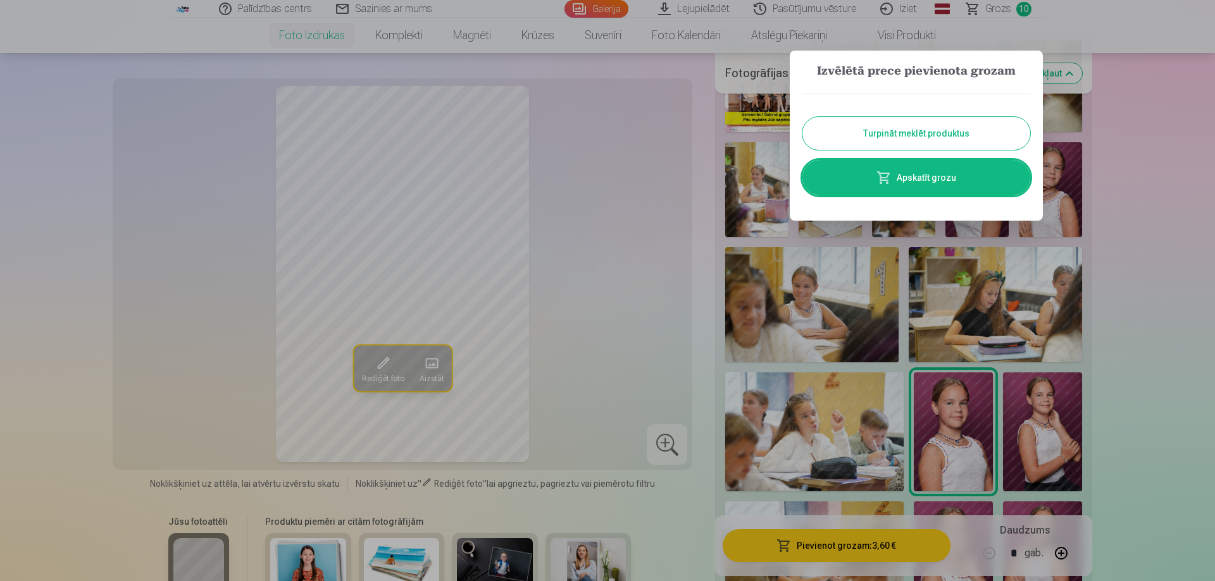
drag, startPoint x: 823, startPoint y: 133, endPoint x: 807, endPoint y: 248, distance: 115.7
click at [824, 133] on button "Turpināt meklēt produktus" at bounding box center [916, 133] width 228 height 33
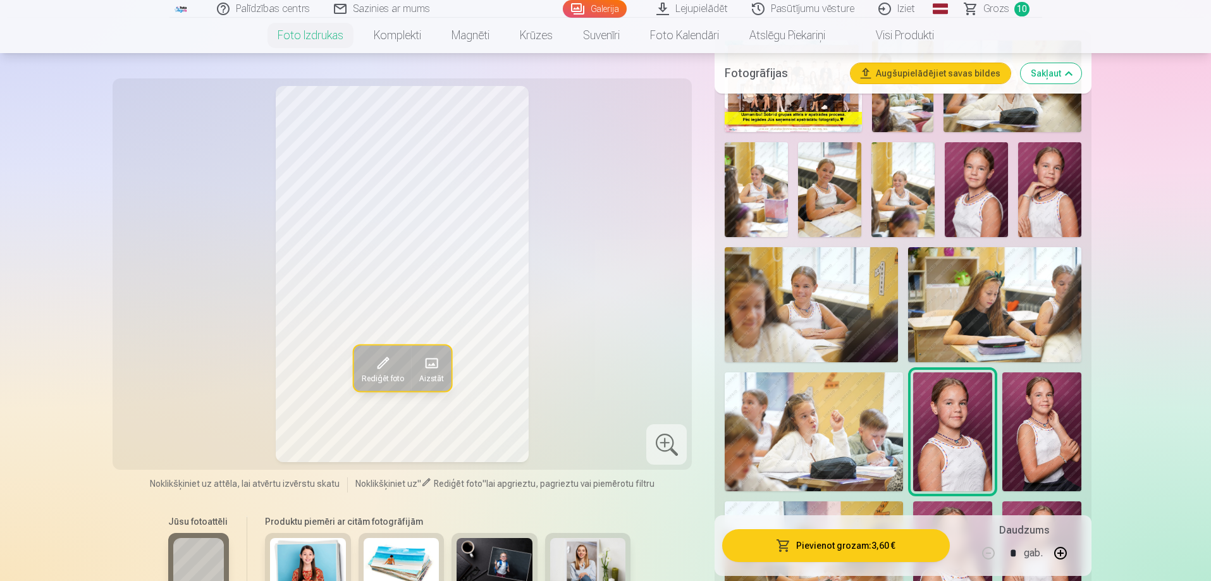
click at [793, 545] on button "Pievienot grozam : 3,60 €" at bounding box center [835, 545] width 227 height 33
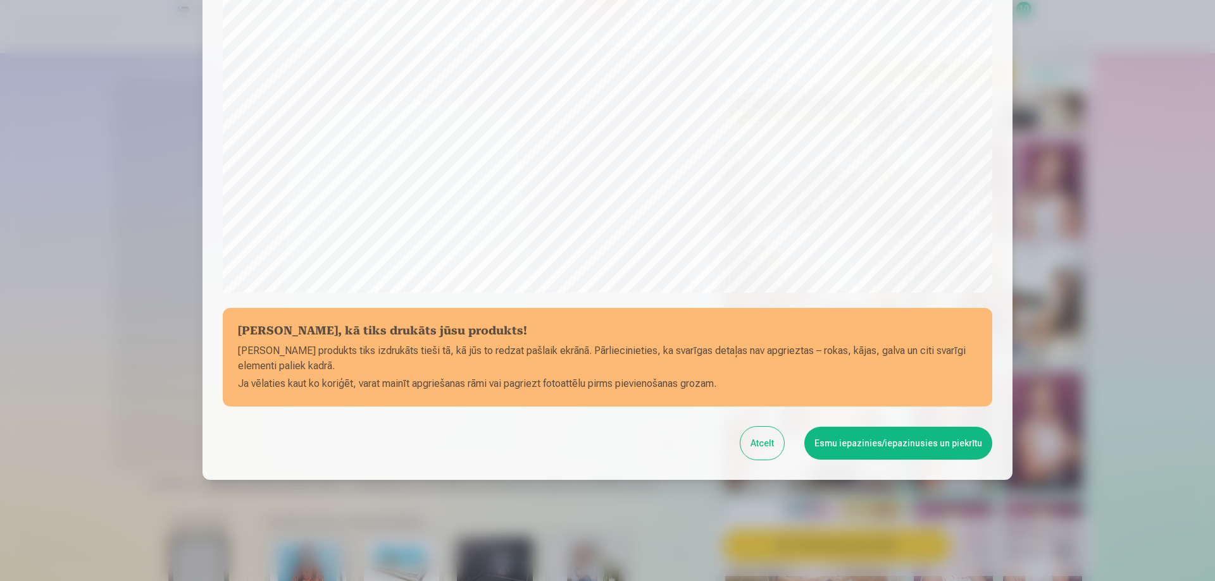
click at [851, 440] on button "Esmu iepazinies/iepazinusies un piekrītu" at bounding box center [898, 443] width 188 height 33
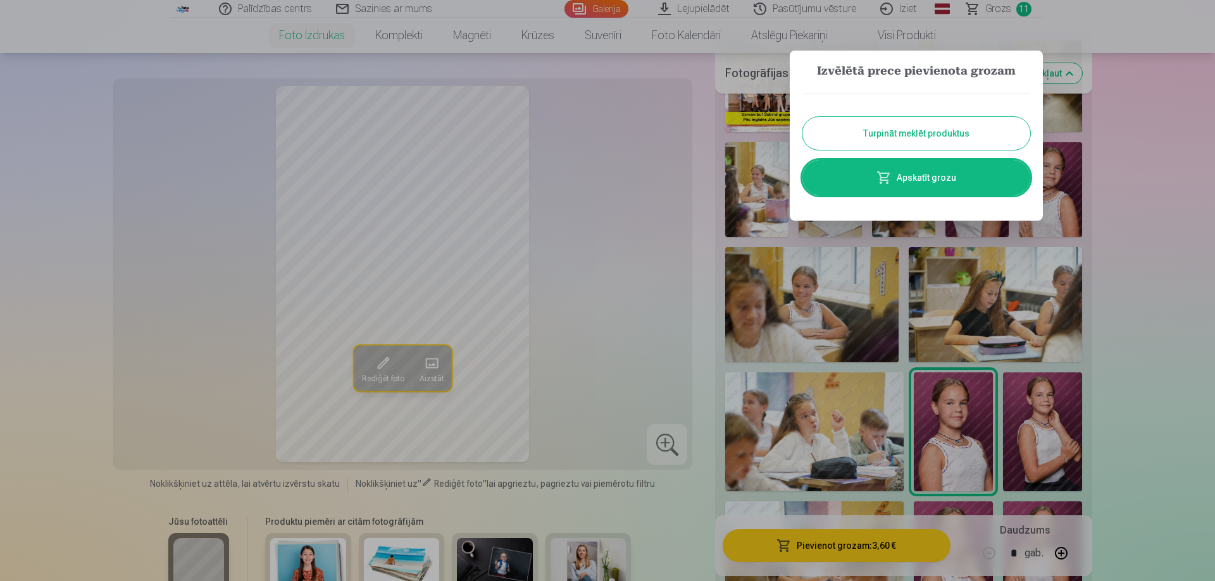
click at [882, 133] on button "Turpināt meklēt produktus" at bounding box center [916, 133] width 228 height 33
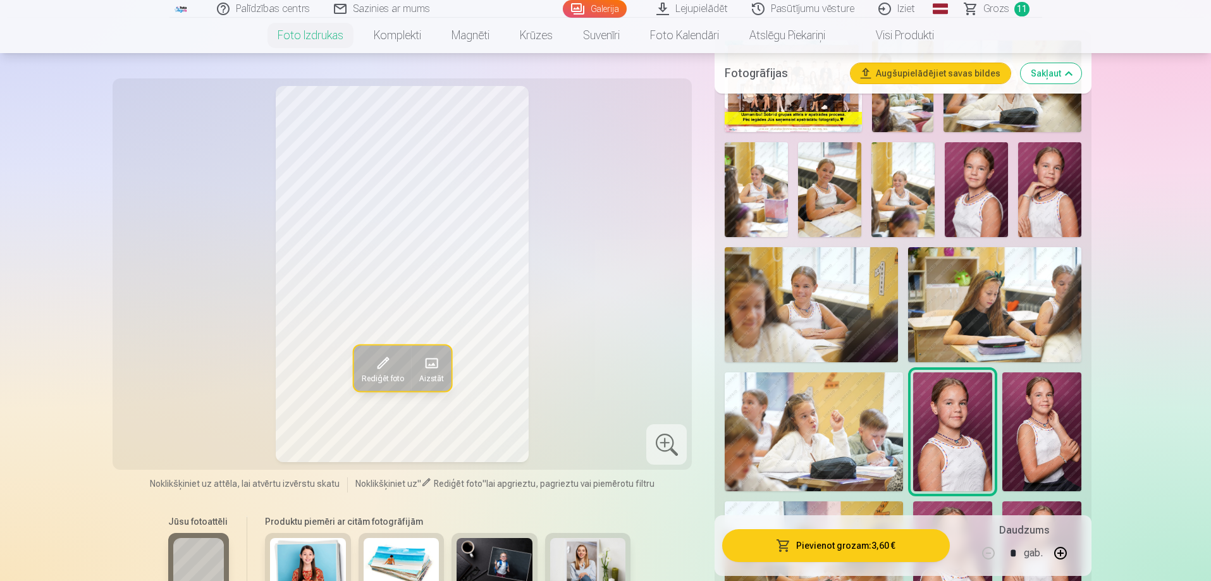
click at [1054, 432] on img at bounding box center [1042, 432] width 79 height 119
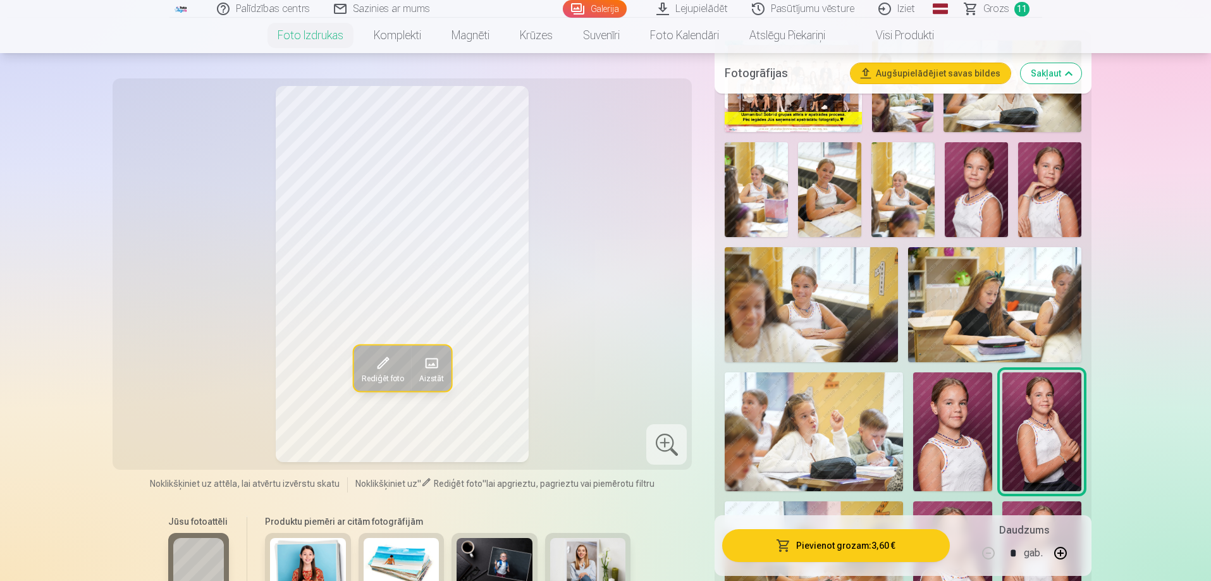
click at [864, 544] on button "Pievienot grozam : 3,60 €" at bounding box center [835, 545] width 227 height 33
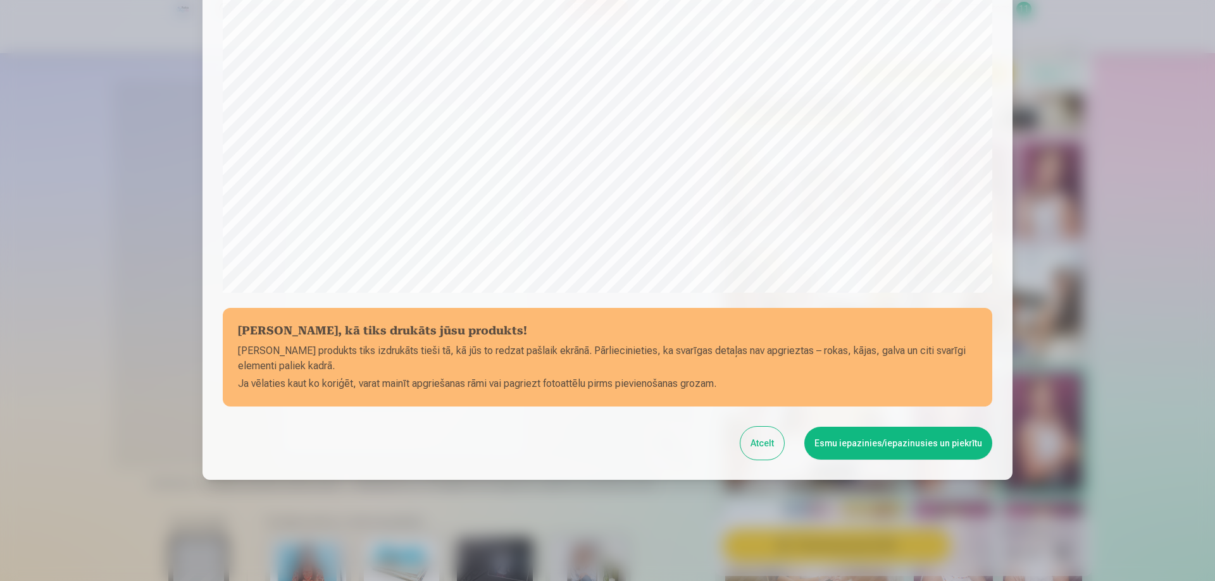
click at [906, 445] on button "Esmu iepazinies/iepazinusies un piekrītu" at bounding box center [898, 443] width 188 height 33
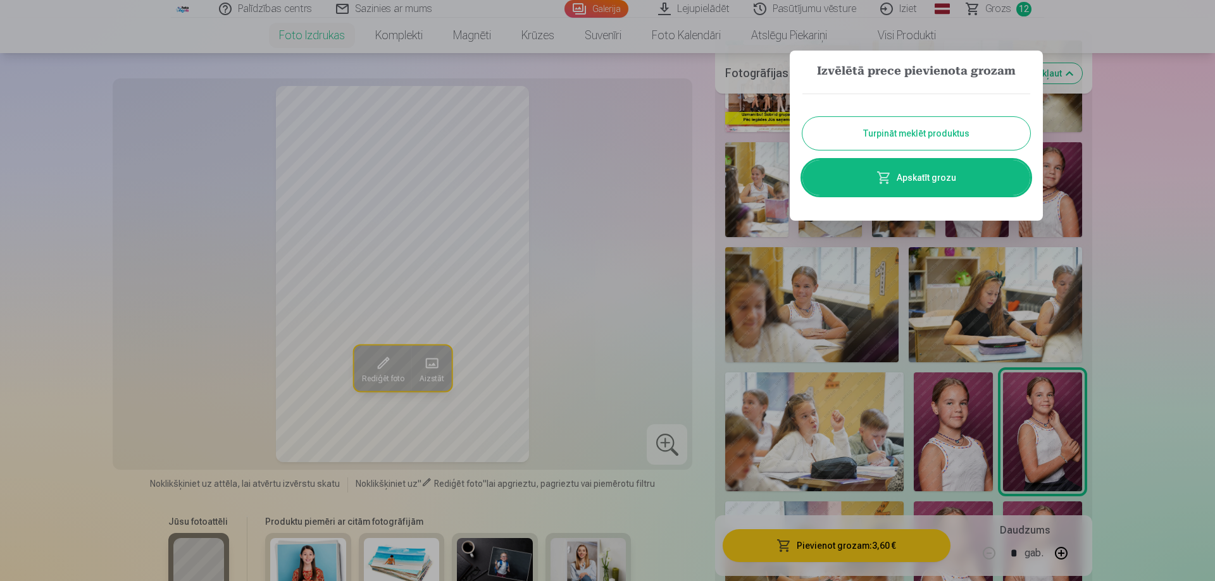
click at [933, 135] on button "Turpināt meklēt produktus" at bounding box center [916, 133] width 228 height 33
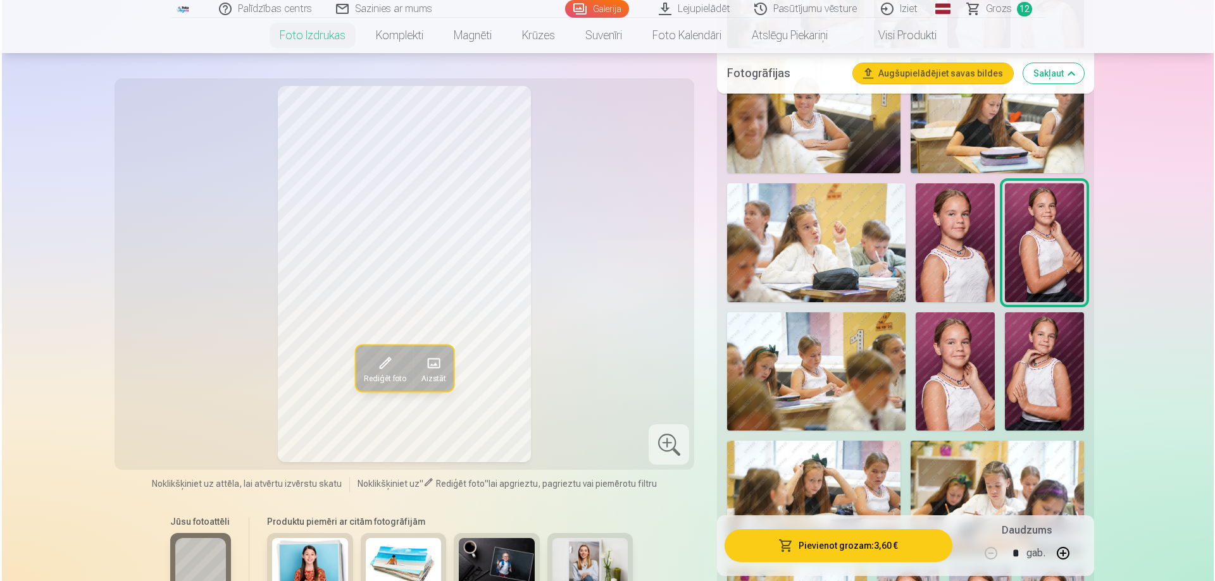
scroll to position [633, 0]
click at [839, 377] on img at bounding box center [814, 371] width 178 height 118
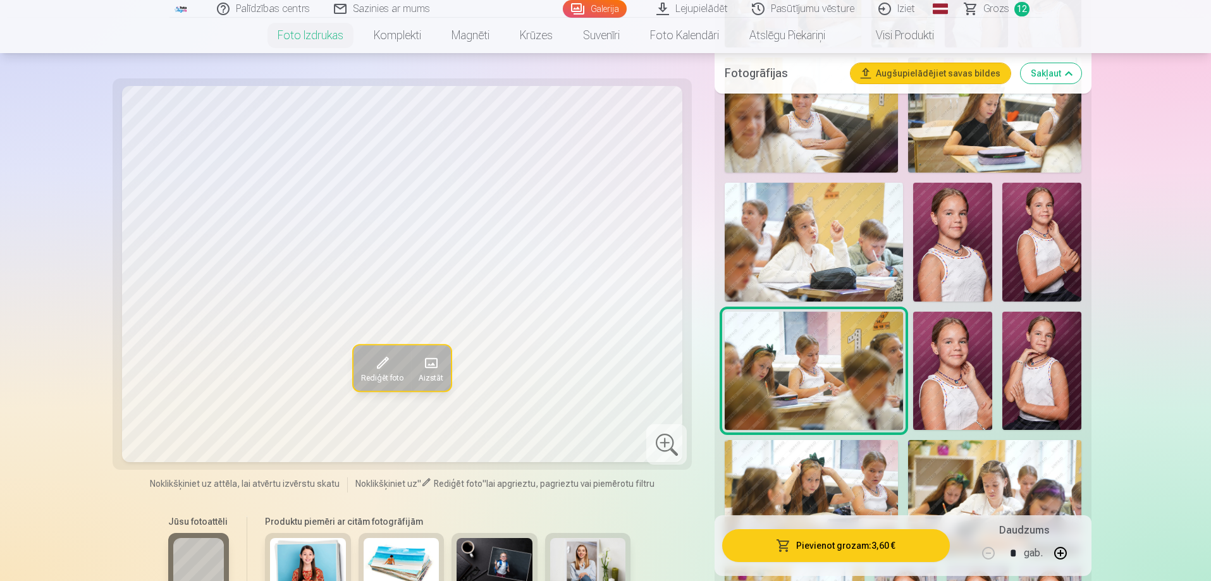
click at [809, 543] on button "Pievienot grozam : 3,60 €" at bounding box center [835, 545] width 227 height 33
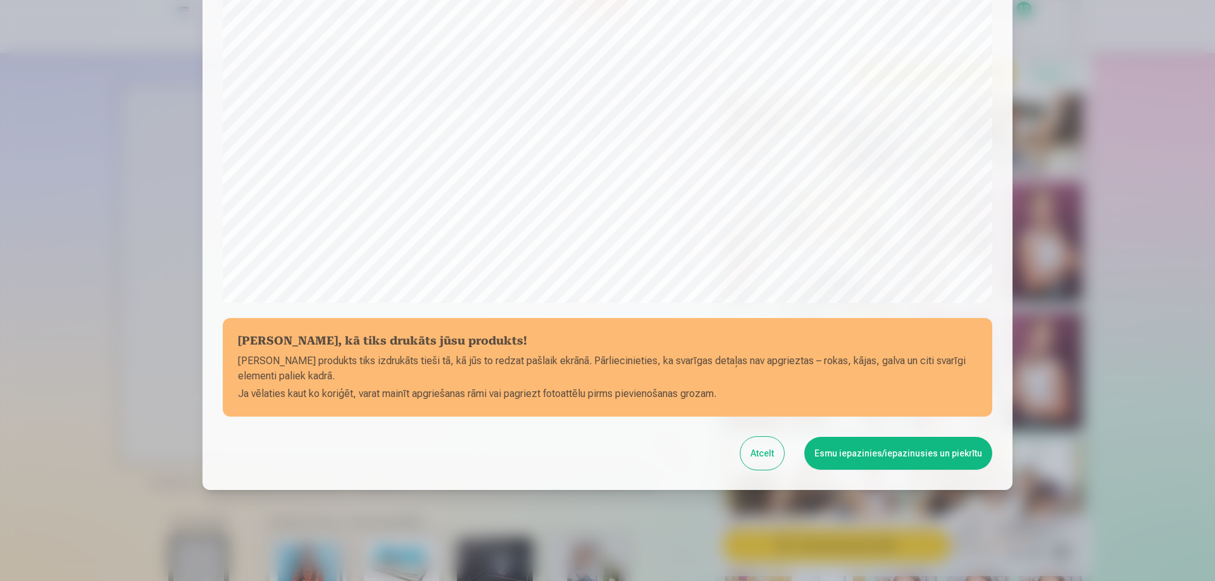
scroll to position [330, 0]
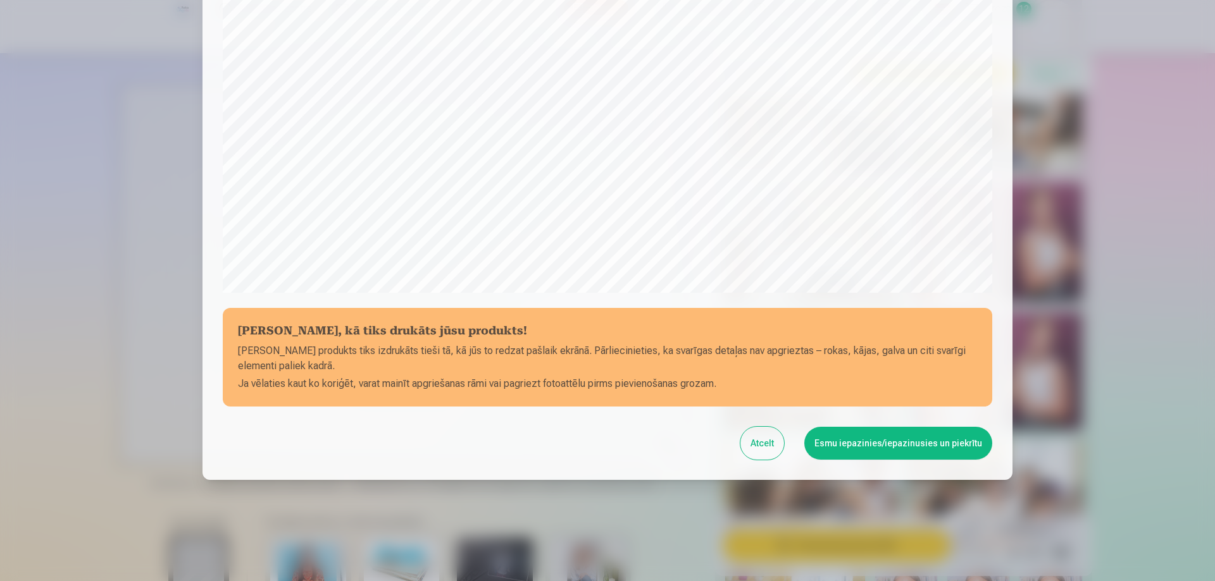
click at [882, 444] on button "Esmu iepazinies/iepazinusies un piekrītu" at bounding box center [898, 443] width 188 height 33
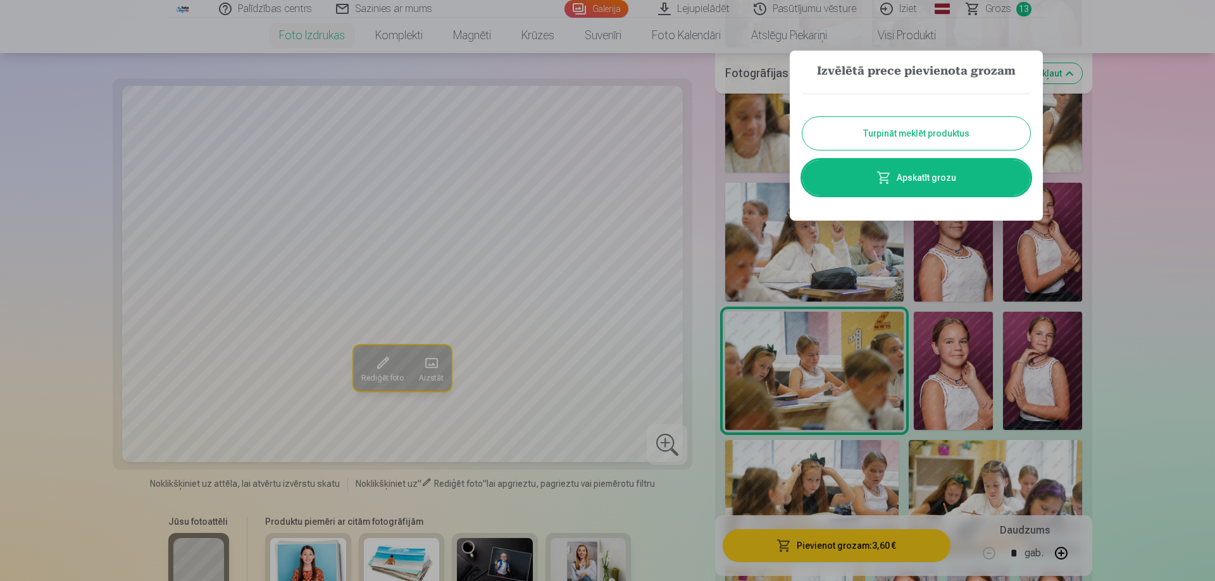
click at [929, 139] on button "Turpināt meklēt produktus" at bounding box center [916, 133] width 228 height 33
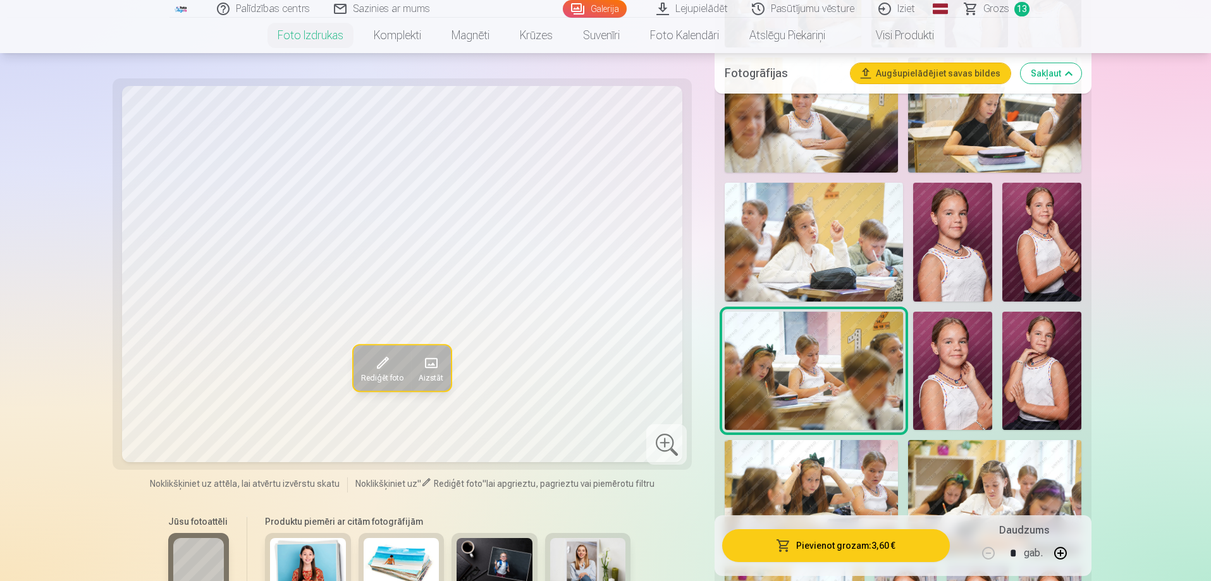
click at [946, 402] on img at bounding box center [952, 371] width 79 height 119
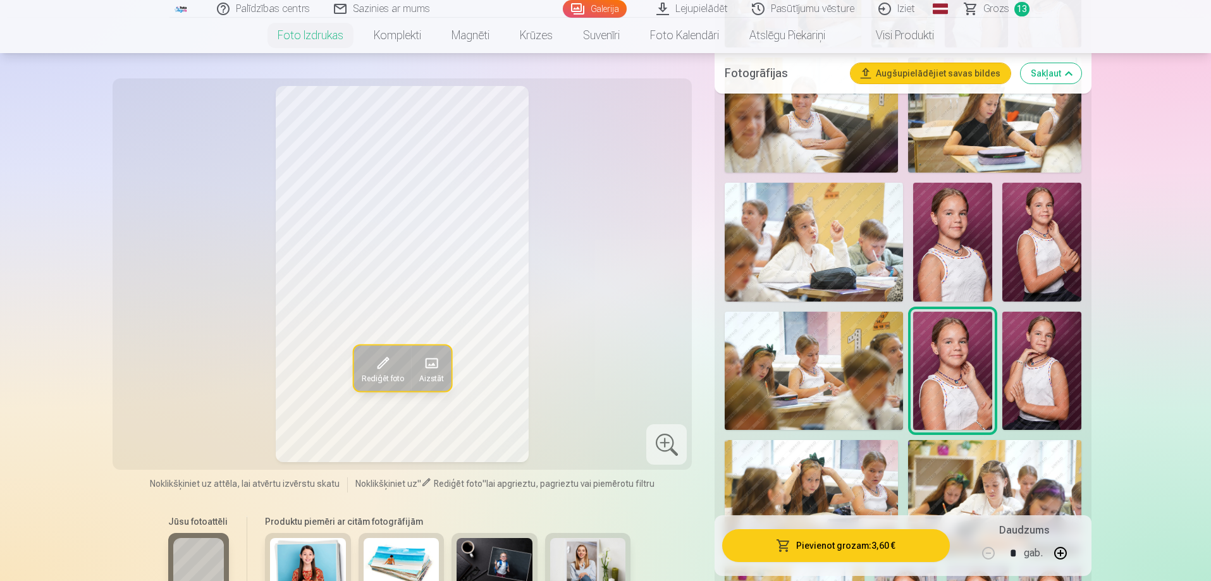
click at [902, 536] on button "Pievienot grozam : 3,60 €" at bounding box center [835, 545] width 227 height 33
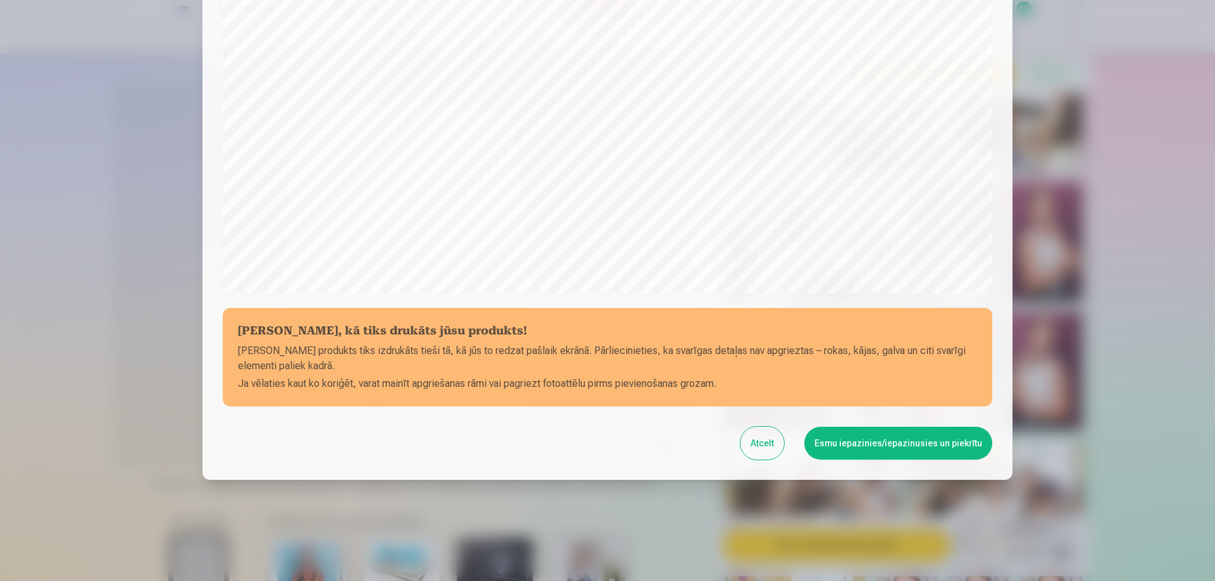
click at [874, 451] on button "Esmu iepazinies/iepazinusies un piekrītu" at bounding box center [898, 443] width 188 height 33
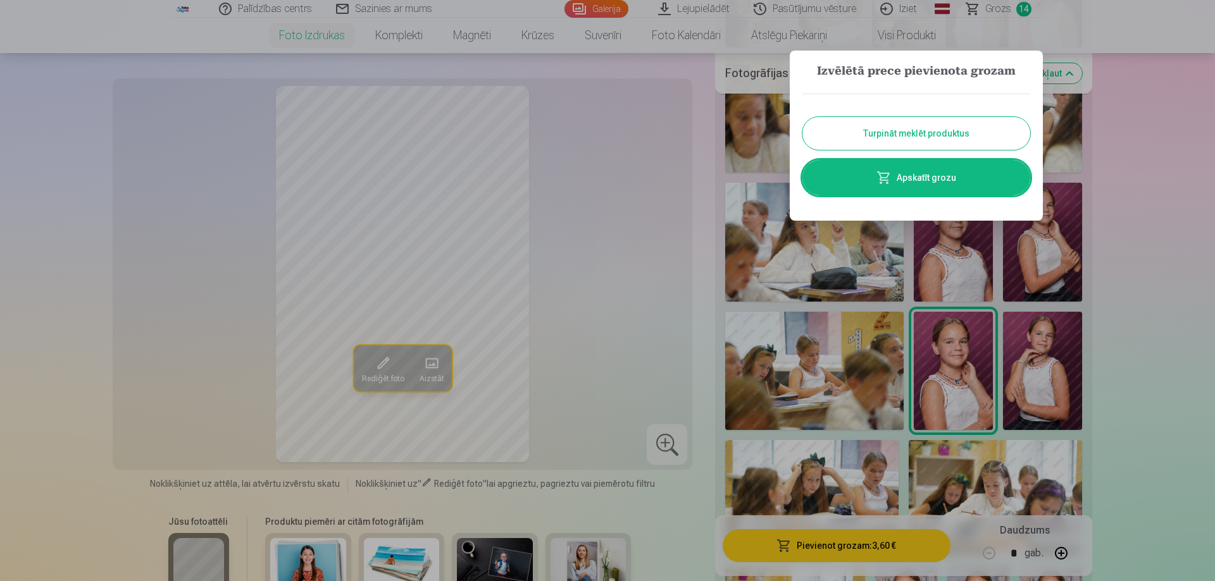
click at [944, 123] on button "Turpināt meklēt produktus" at bounding box center [916, 133] width 228 height 33
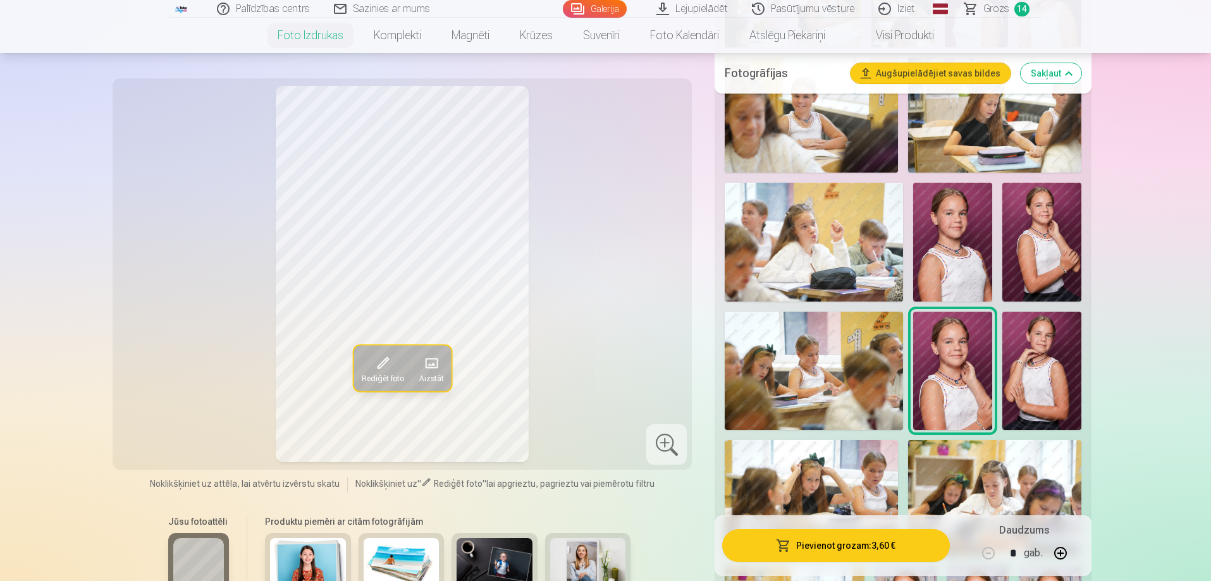
click at [1060, 385] on img at bounding box center [1042, 371] width 79 height 118
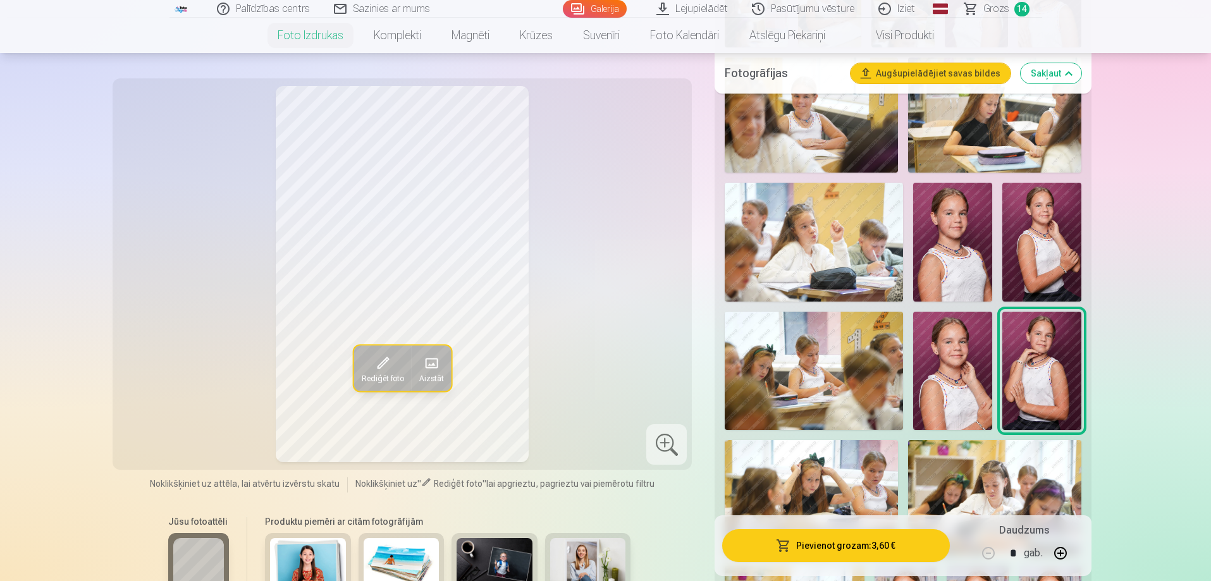
click at [847, 547] on button "Pievienot grozam : 3,60 €" at bounding box center [835, 545] width 227 height 33
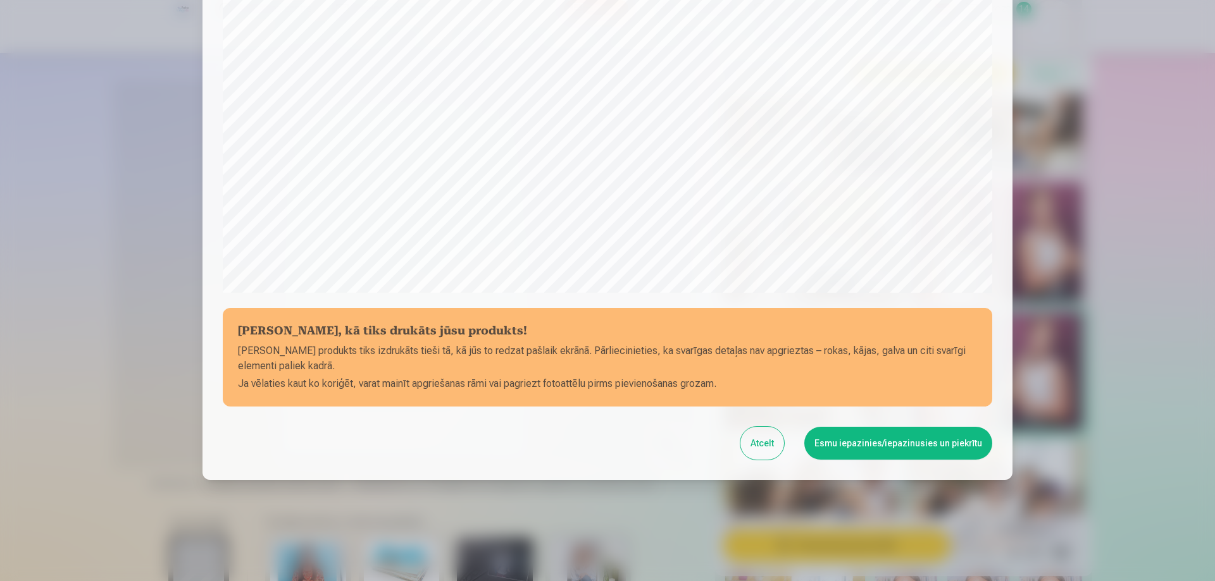
click at [869, 444] on button "Esmu iepazinies/iepazinusies un piekrītu" at bounding box center [898, 443] width 188 height 33
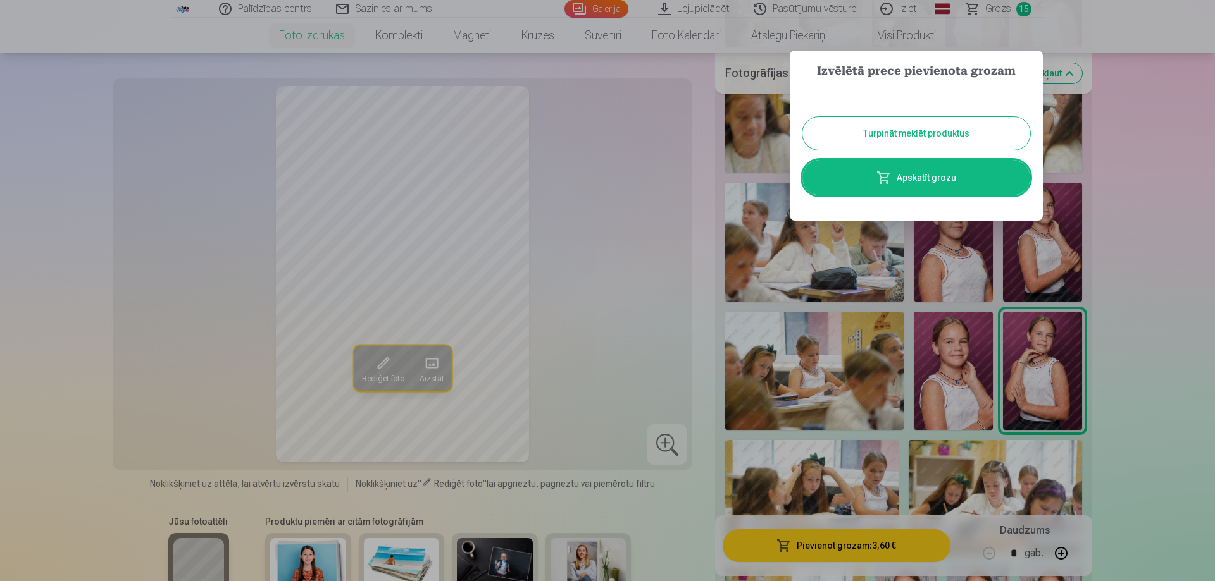
click at [907, 136] on button "Turpināt meklēt produktus" at bounding box center [916, 133] width 228 height 33
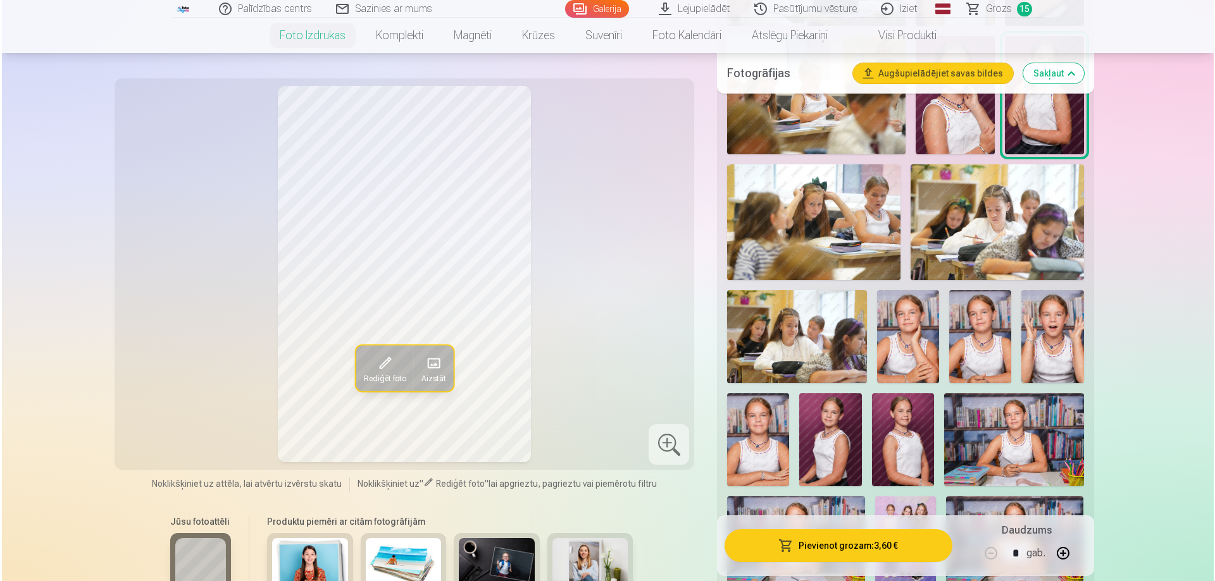
scroll to position [949, 0]
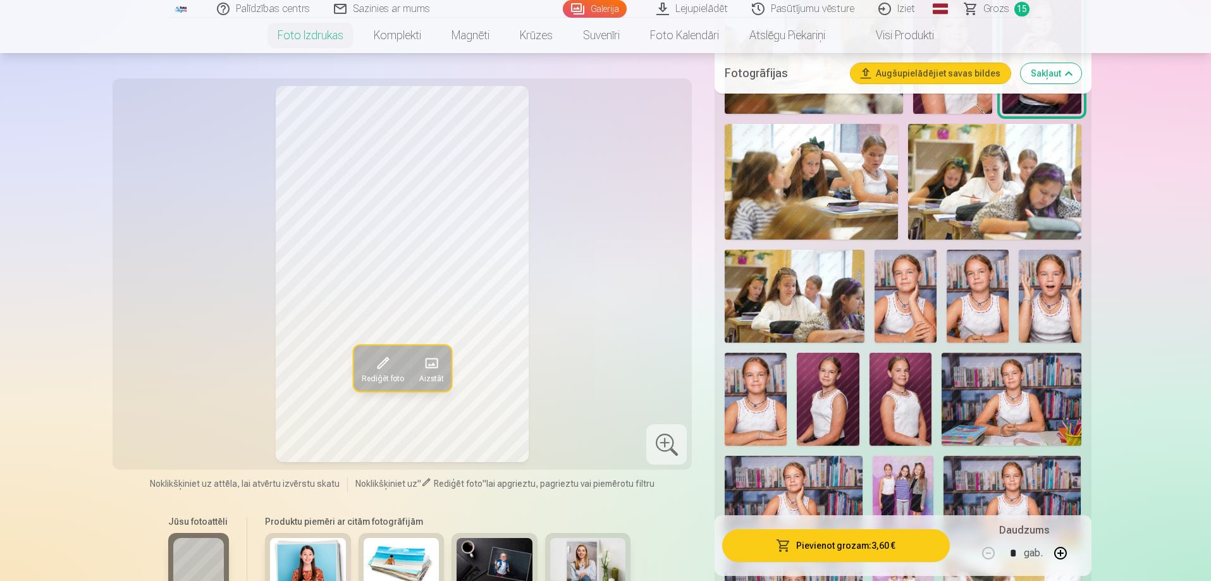
click at [906, 288] on img at bounding box center [906, 296] width 62 height 93
click at [905, 548] on button "Pievienot grozam : 3,60 €" at bounding box center [835, 545] width 227 height 33
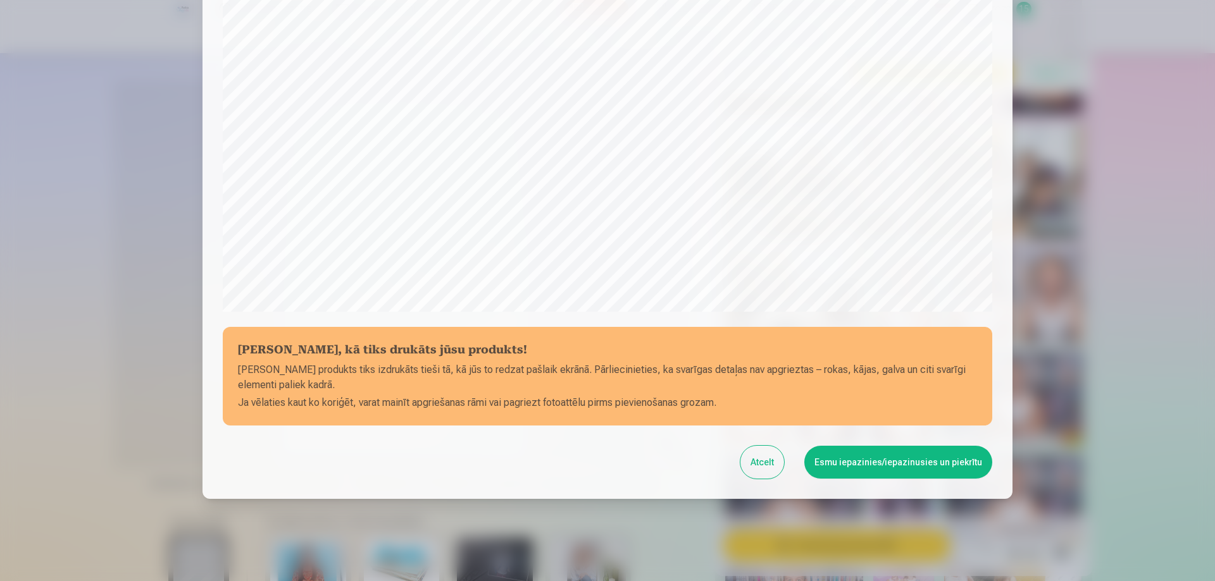
scroll to position [330, 0]
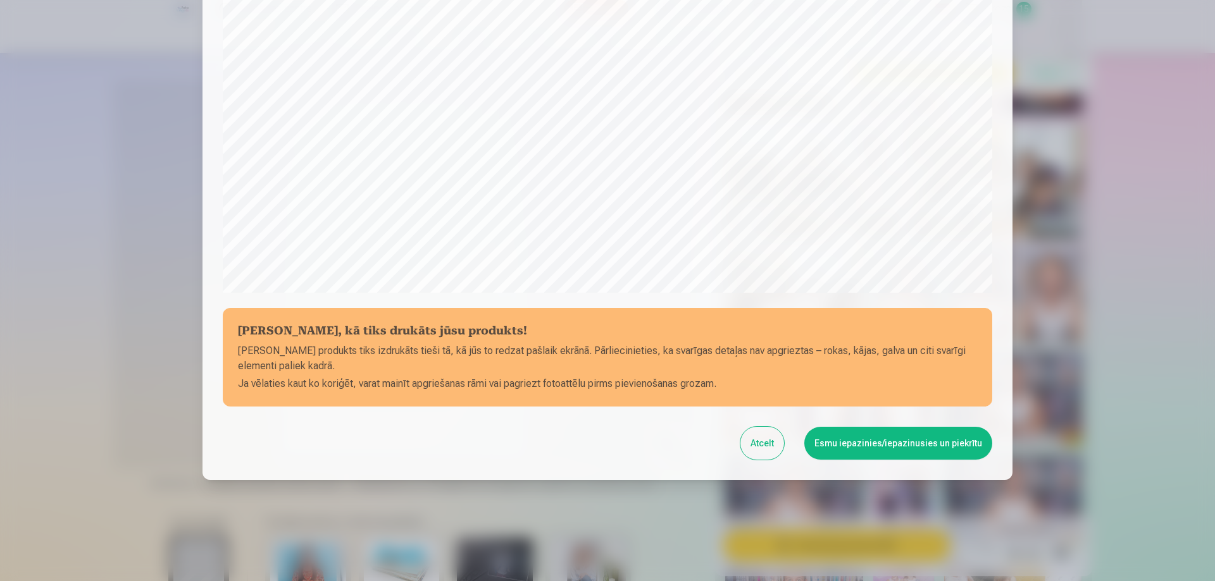
click at [846, 447] on button "Esmu iepazinies/iepazinusies un piekrītu" at bounding box center [898, 443] width 188 height 33
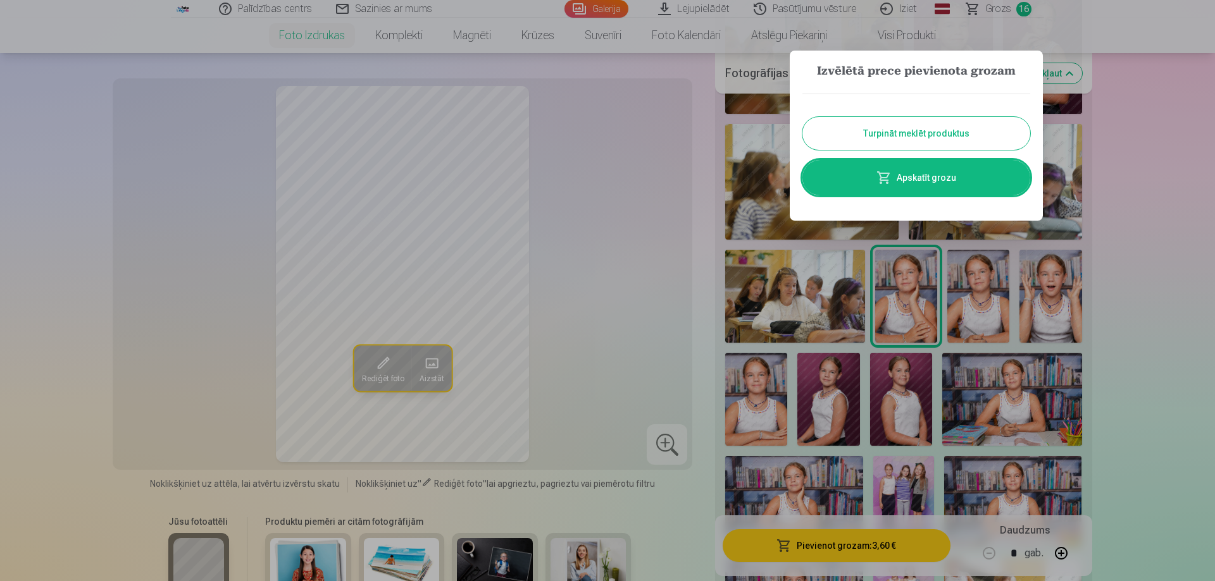
click at [887, 129] on button "Turpināt meklēt produktus" at bounding box center [916, 133] width 228 height 33
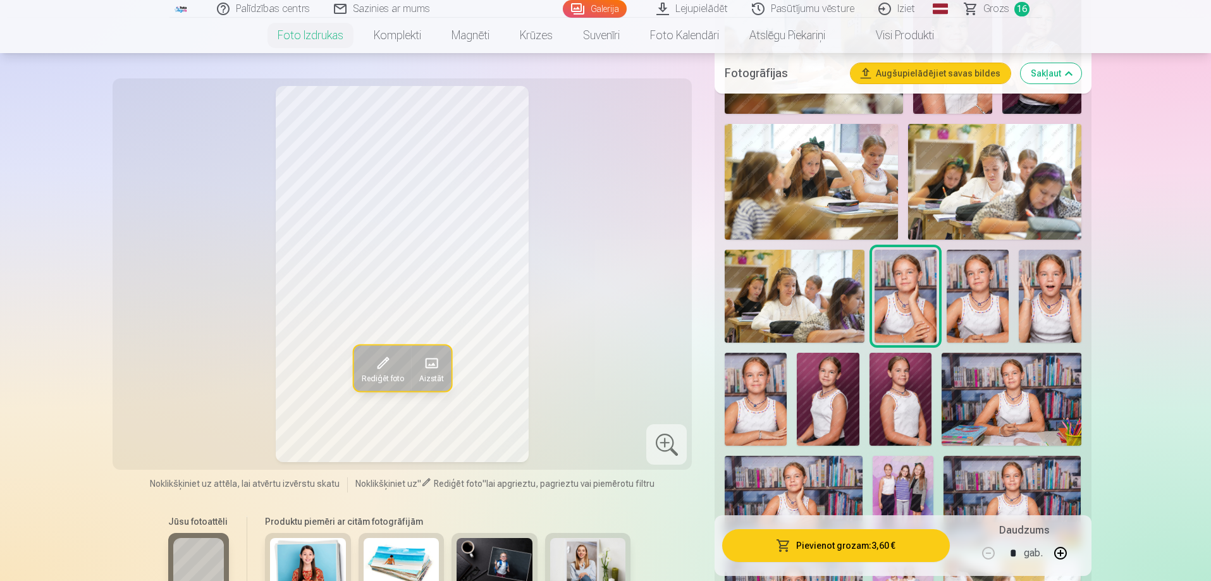
click at [972, 291] on img at bounding box center [978, 296] width 62 height 93
click at [869, 550] on button "Pievienot grozam : 3,60 €" at bounding box center [835, 545] width 227 height 33
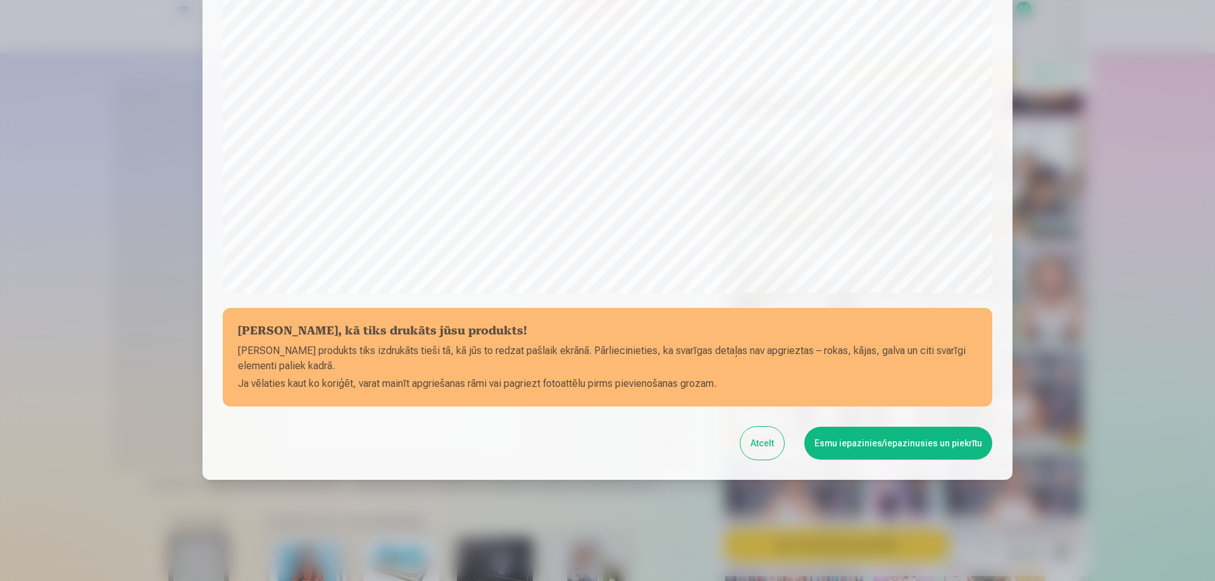
click at [867, 461] on div "Pārbaudiet, kā tiks drukāts jūsu produkts! Jūsu produkts tiks izdrukāts tieši t…" at bounding box center [607, 88] width 810 height 784
click at [866, 443] on button "Esmu iepazinies/iepazinusies un piekrītu" at bounding box center [898, 443] width 188 height 33
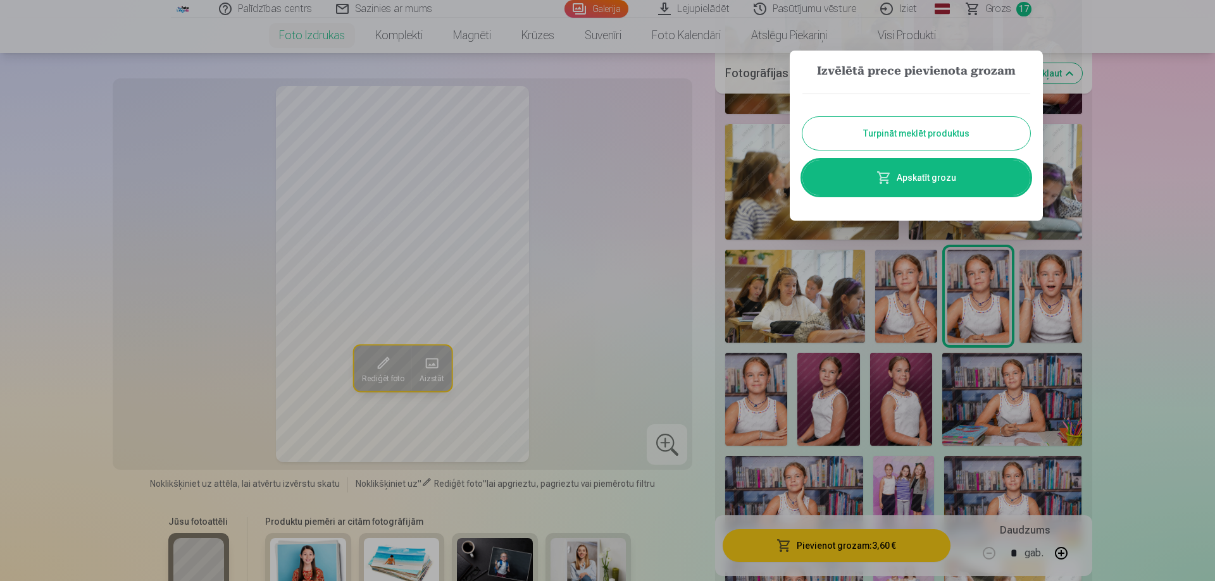
click at [869, 132] on button "Turpināt meklēt produktus" at bounding box center [916, 133] width 228 height 33
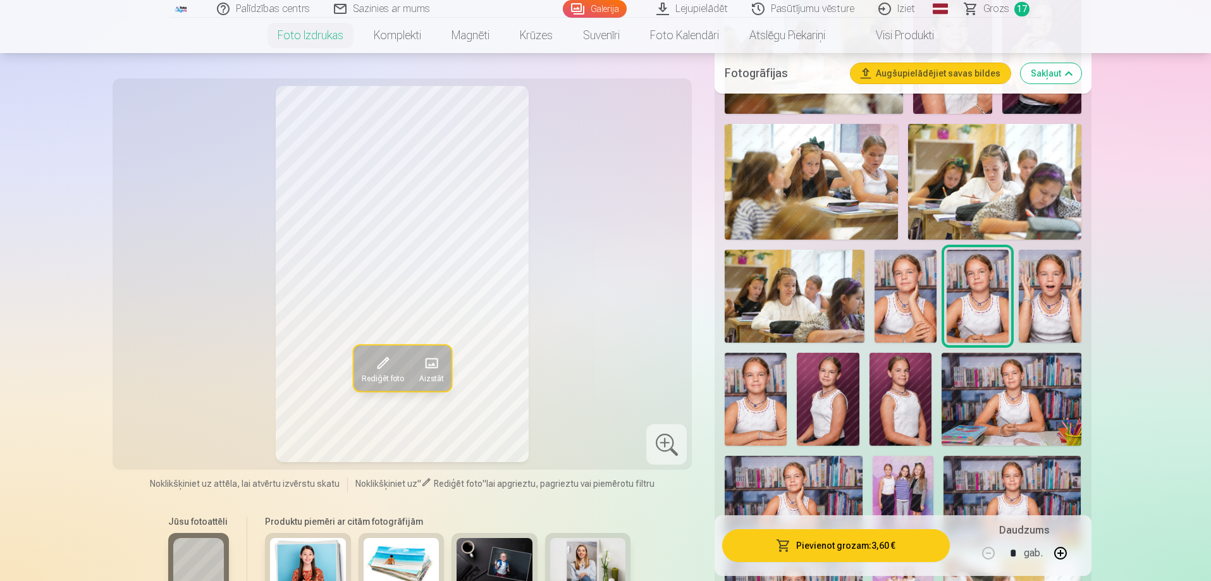
drag, startPoint x: 1058, startPoint y: 288, endPoint x: 1060, endPoint y: 280, distance: 8.4
click at [1058, 288] on img at bounding box center [1050, 296] width 62 height 93
click at [812, 550] on button "Pievienot grozam : 3,60 €" at bounding box center [835, 545] width 227 height 33
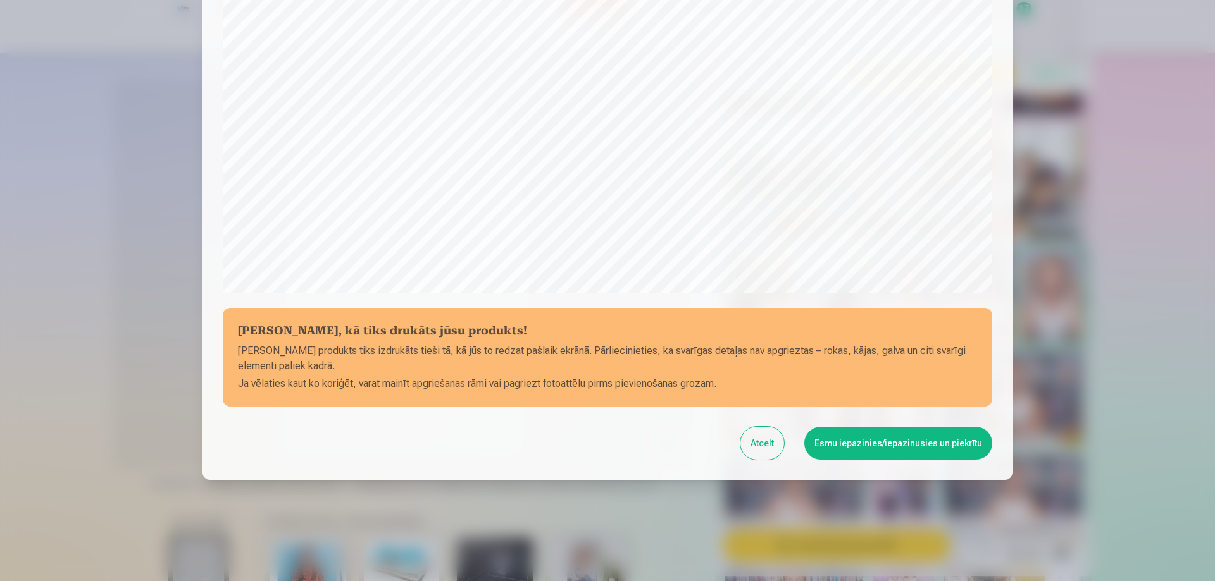
click at [889, 440] on button "Esmu iepazinies/iepazinusies un piekrītu" at bounding box center [898, 443] width 188 height 33
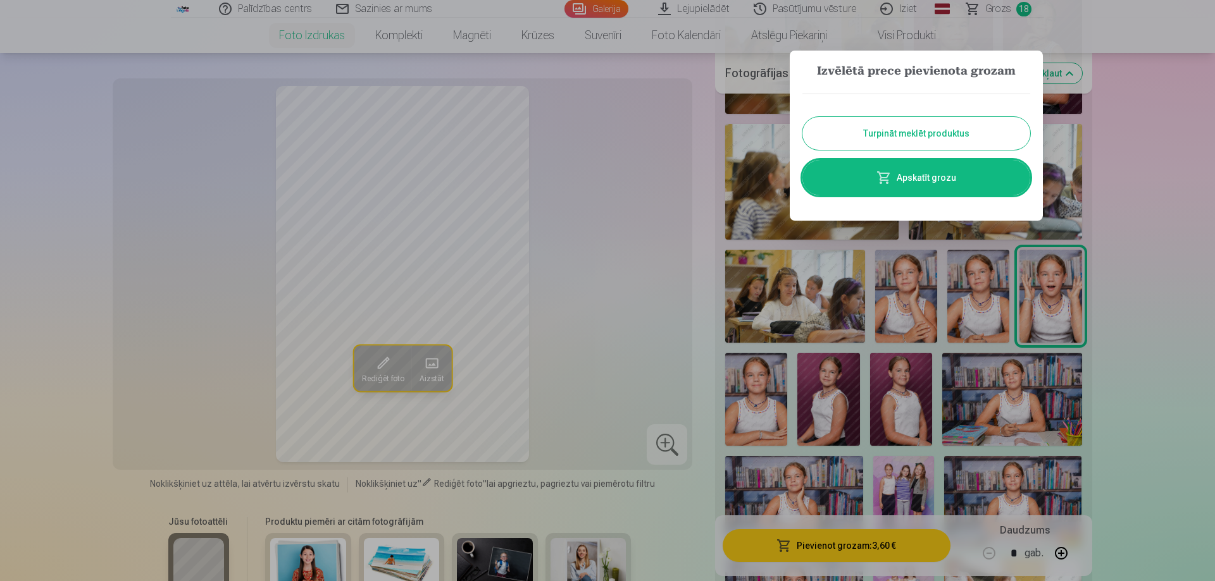
click at [872, 135] on button "Turpināt meklēt produktus" at bounding box center [916, 133] width 228 height 33
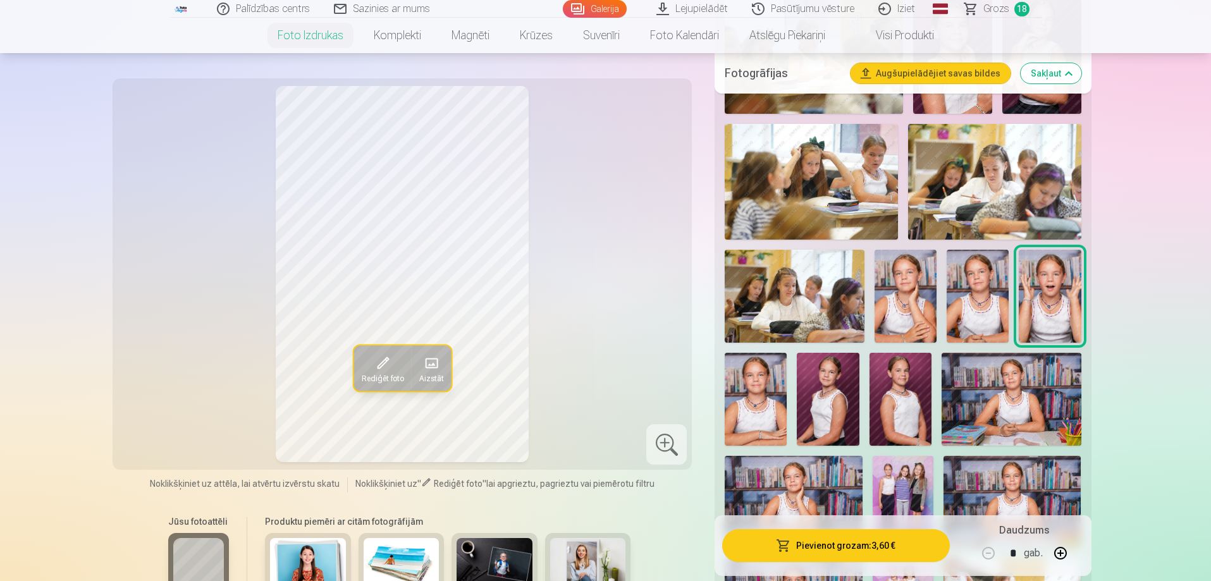
click at [744, 401] on img at bounding box center [756, 399] width 62 height 93
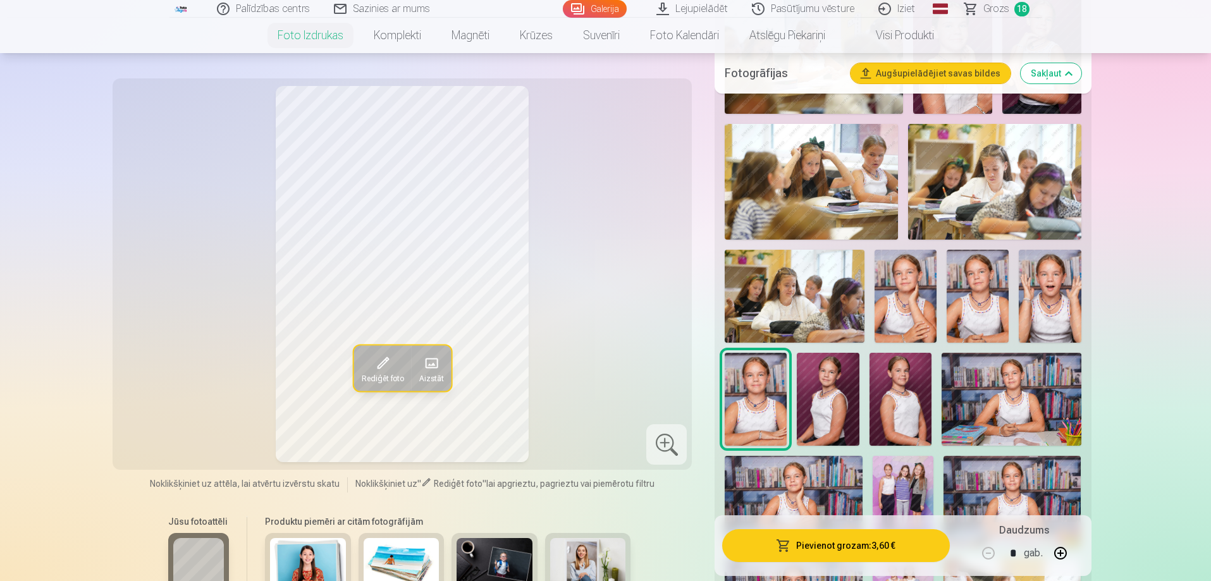
click at [788, 535] on button "Pievienot grozam : 3,60 €" at bounding box center [835, 545] width 227 height 33
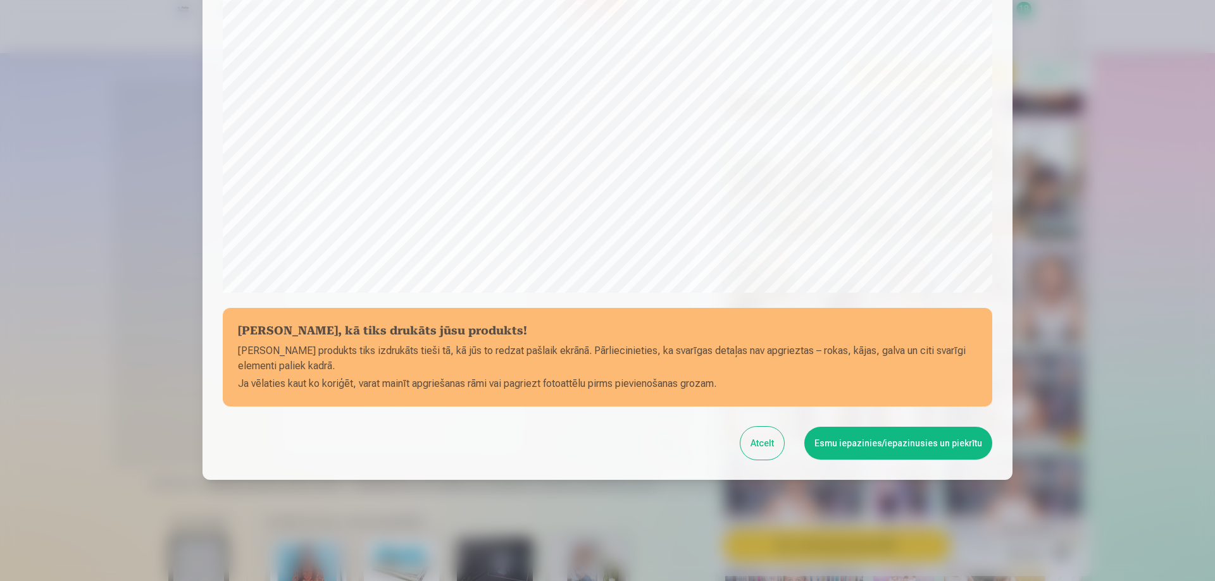
click at [839, 440] on button "Esmu iepazinies/iepazinusies un piekrītu" at bounding box center [898, 443] width 188 height 33
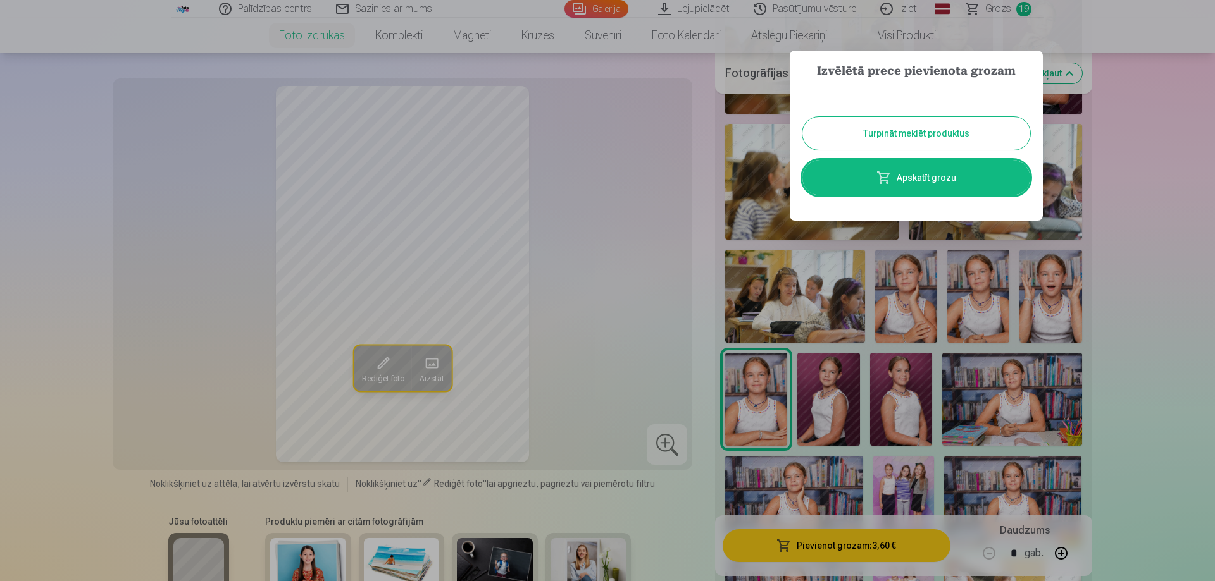
click at [919, 128] on button "Turpināt meklēt produktus" at bounding box center [916, 133] width 228 height 33
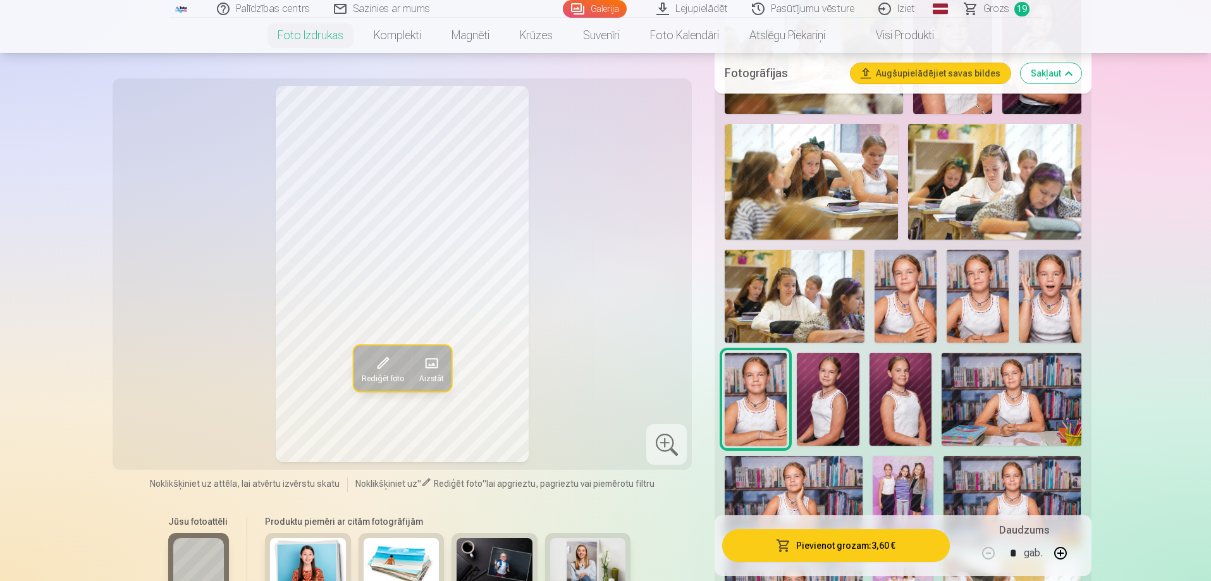
click at [821, 378] on img at bounding box center [828, 399] width 62 height 93
click at [793, 540] on button "Pievienot grozam : 3,60 €" at bounding box center [835, 545] width 227 height 33
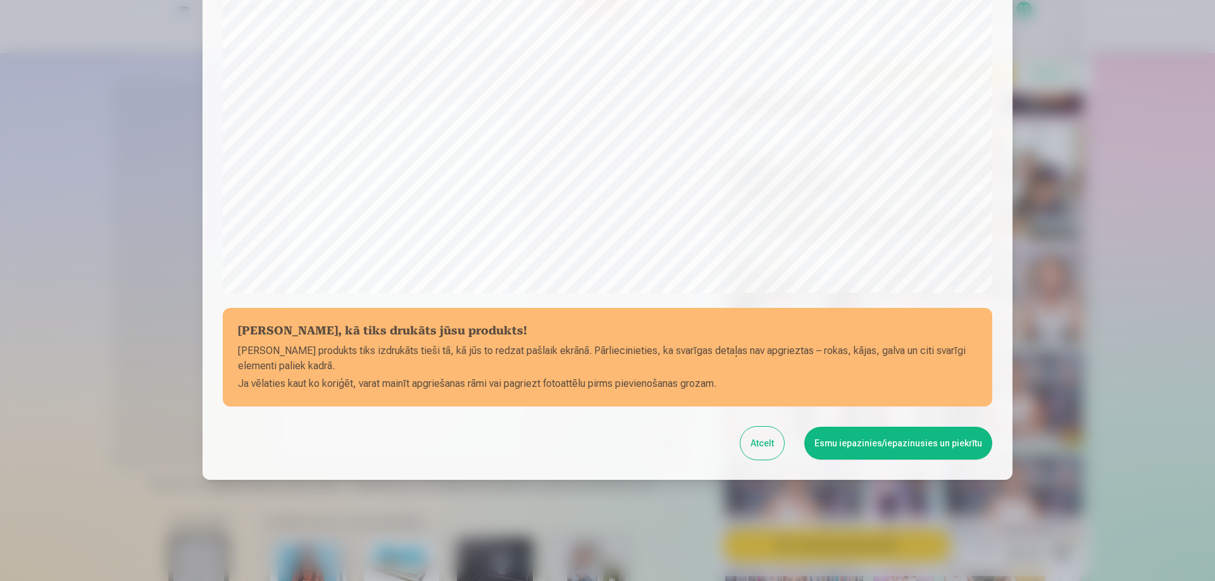
click at [839, 454] on button "Esmu iepazinies/iepazinusies un piekrītu" at bounding box center [898, 443] width 188 height 33
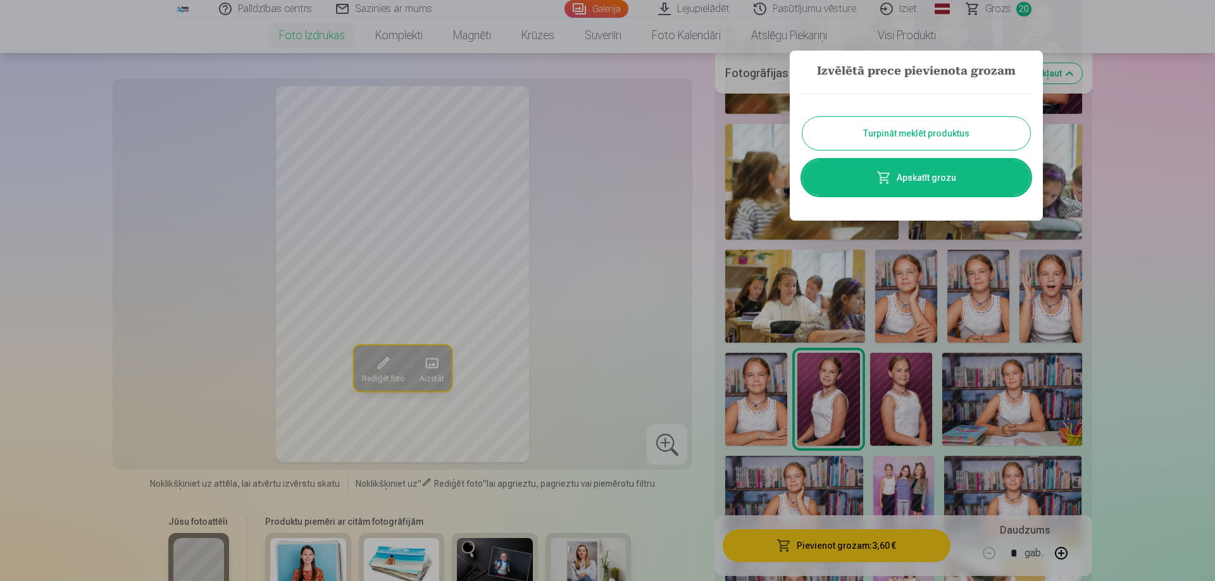
click at [880, 123] on button "Turpināt meklēt produktus" at bounding box center [916, 133] width 228 height 33
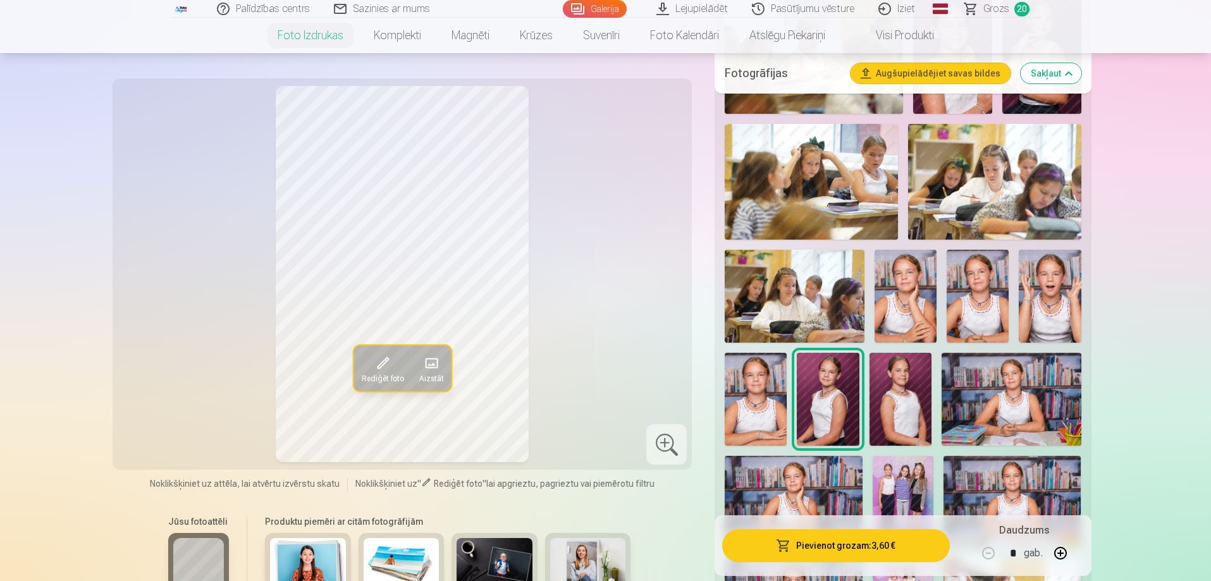
click at [905, 383] on img at bounding box center [901, 399] width 62 height 93
click at [874, 548] on button "Pievienot grozam : 3,60 €" at bounding box center [835, 545] width 227 height 33
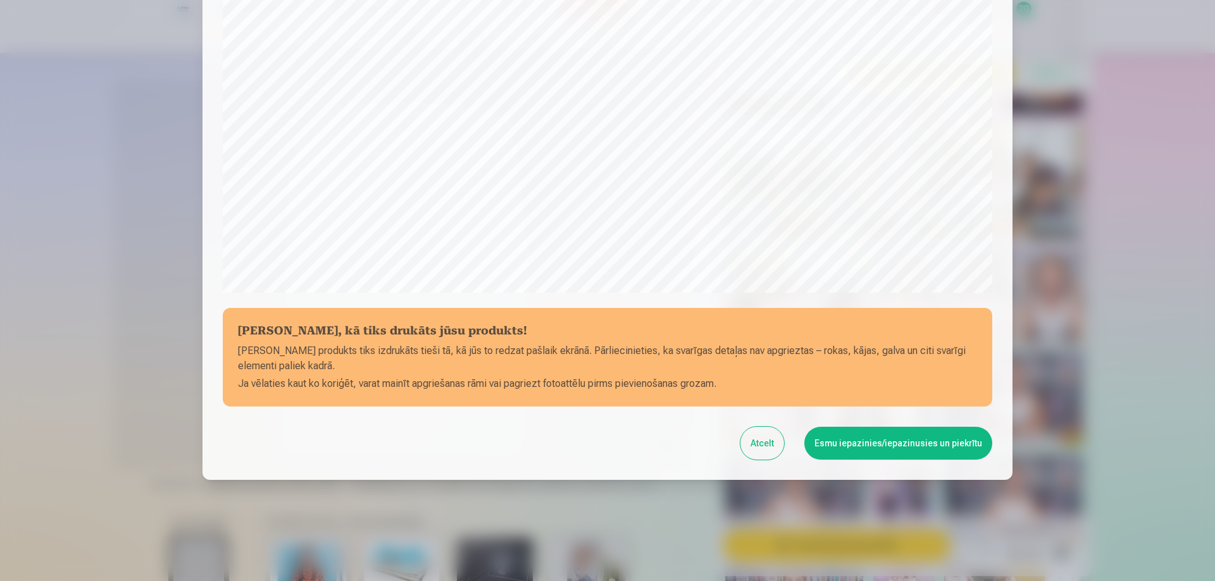
click at [871, 438] on button "Esmu iepazinies/iepazinusies un piekrītu" at bounding box center [898, 443] width 188 height 33
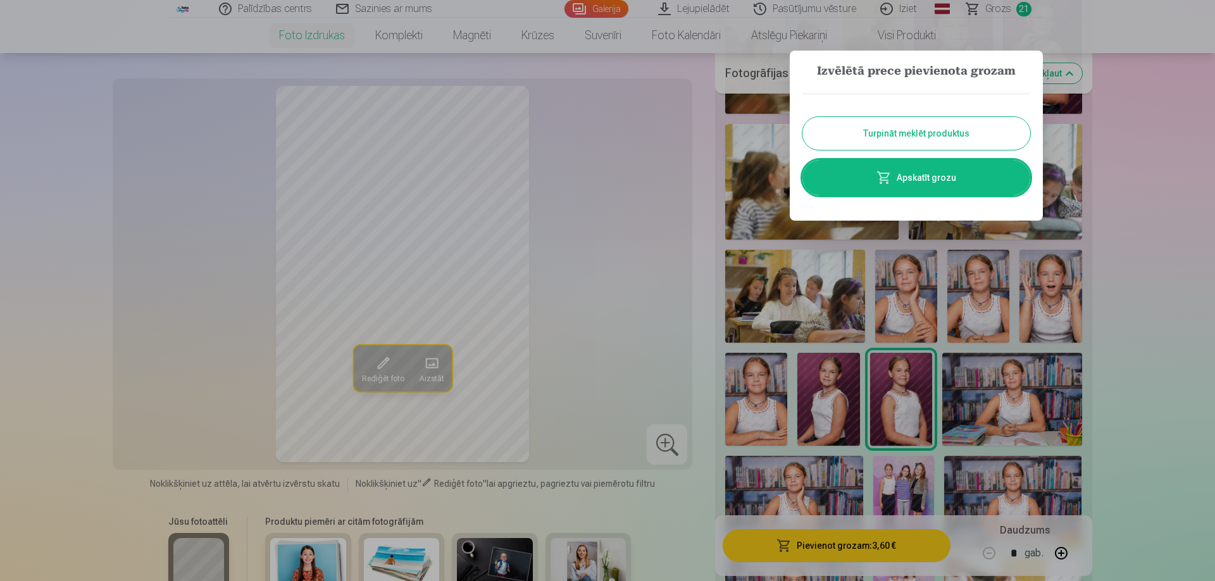
click at [908, 125] on button "Turpināt meklēt produktus" at bounding box center [916, 133] width 228 height 33
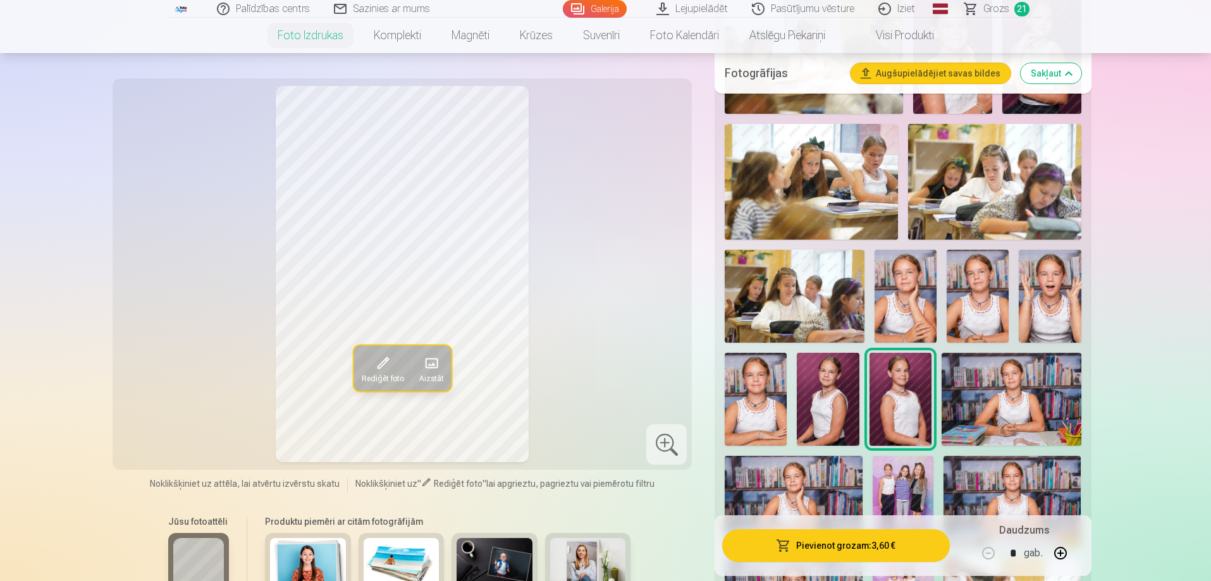
click at [984, 404] on img at bounding box center [1012, 399] width 140 height 93
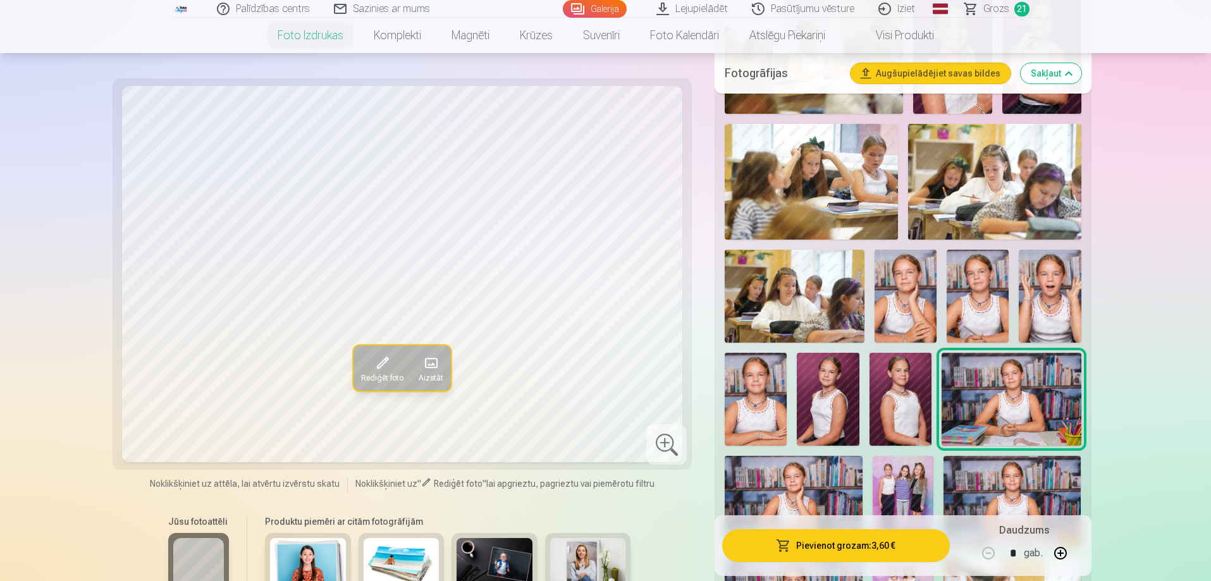
click at [798, 550] on button "Pievienot grozam : 3,60 €" at bounding box center [835, 545] width 227 height 33
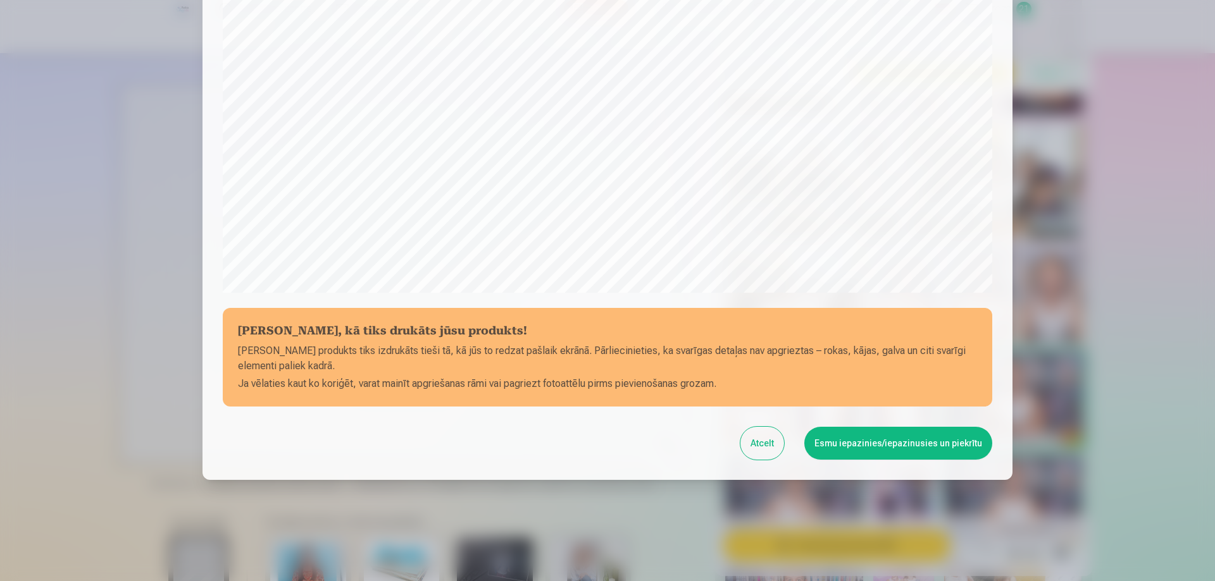
click at [820, 431] on button "Esmu iepazinies/iepazinusies un piekrītu" at bounding box center [898, 443] width 188 height 33
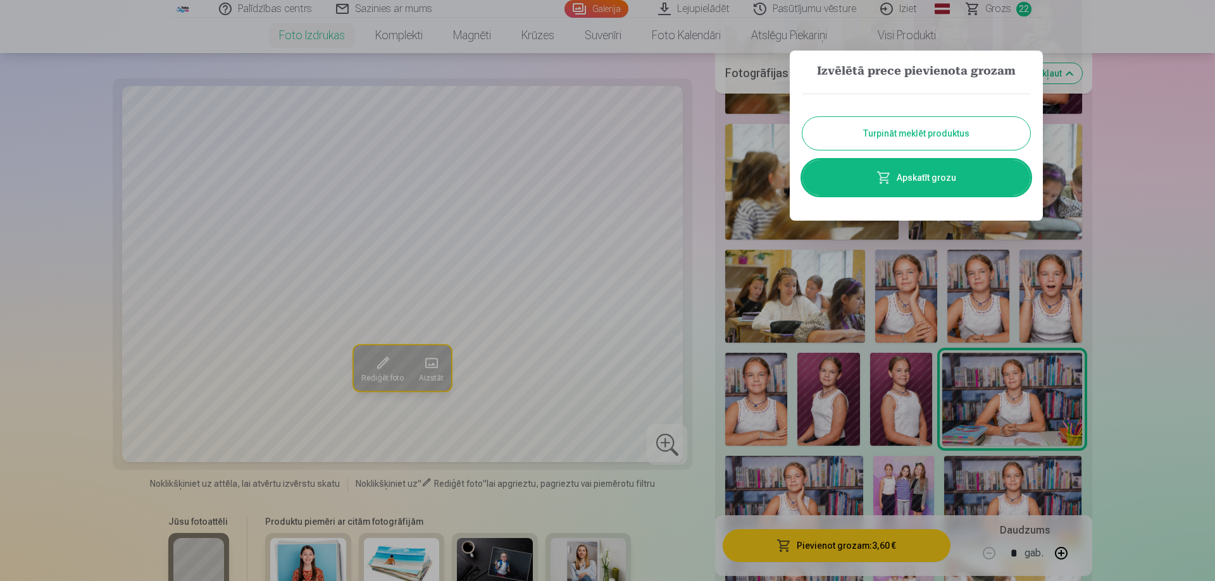
click at [921, 133] on button "Turpināt meklēt produktus" at bounding box center [916, 133] width 228 height 33
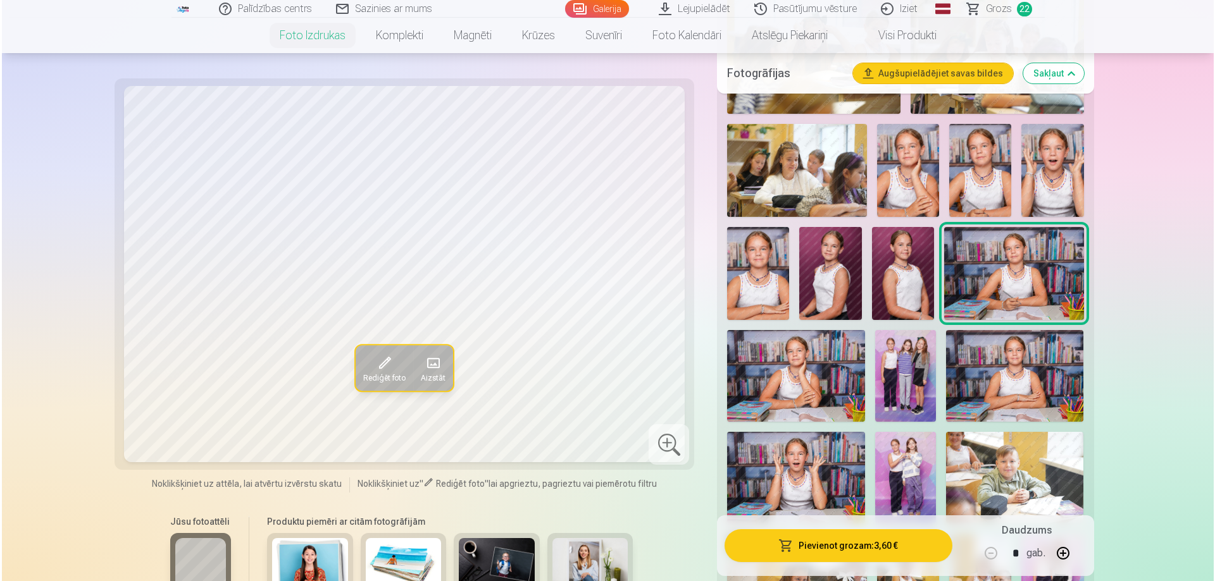
scroll to position [1075, 0]
click at [836, 373] on img at bounding box center [793, 376] width 137 height 92
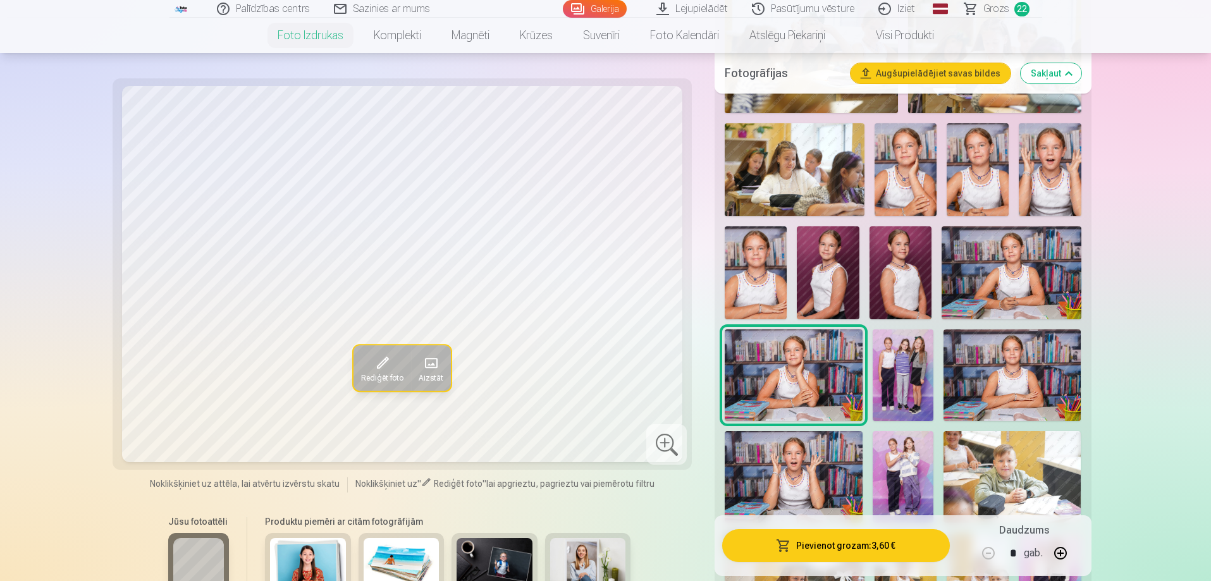
click at [874, 538] on button "Pievienot grozam : 3,60 €" at bounding box center [835, 545] width 227 height 33
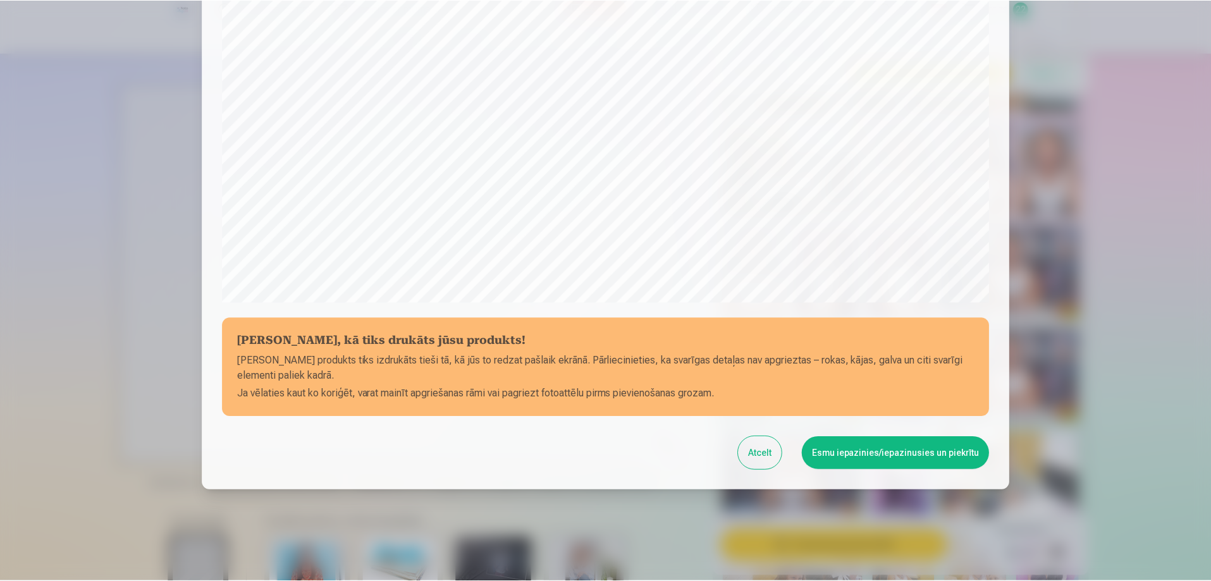
scroll to position [330, 0]
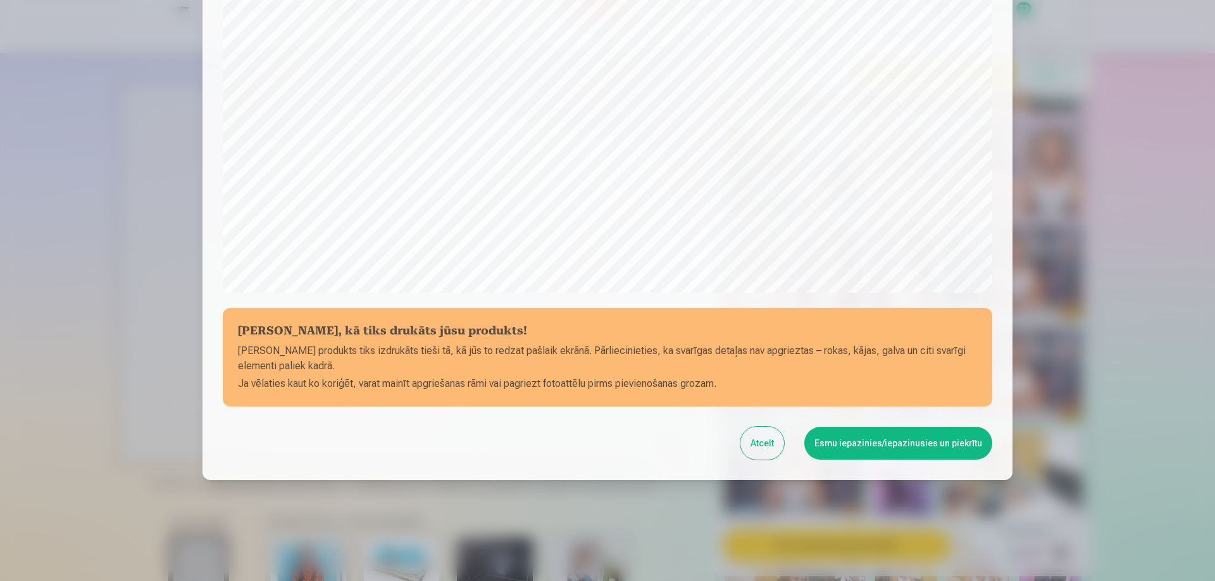
click at [848, 441] on button "Esmu iepazinies/iepazinusies un piekrītu" at bounding box center [898, 443] width 188 height 33
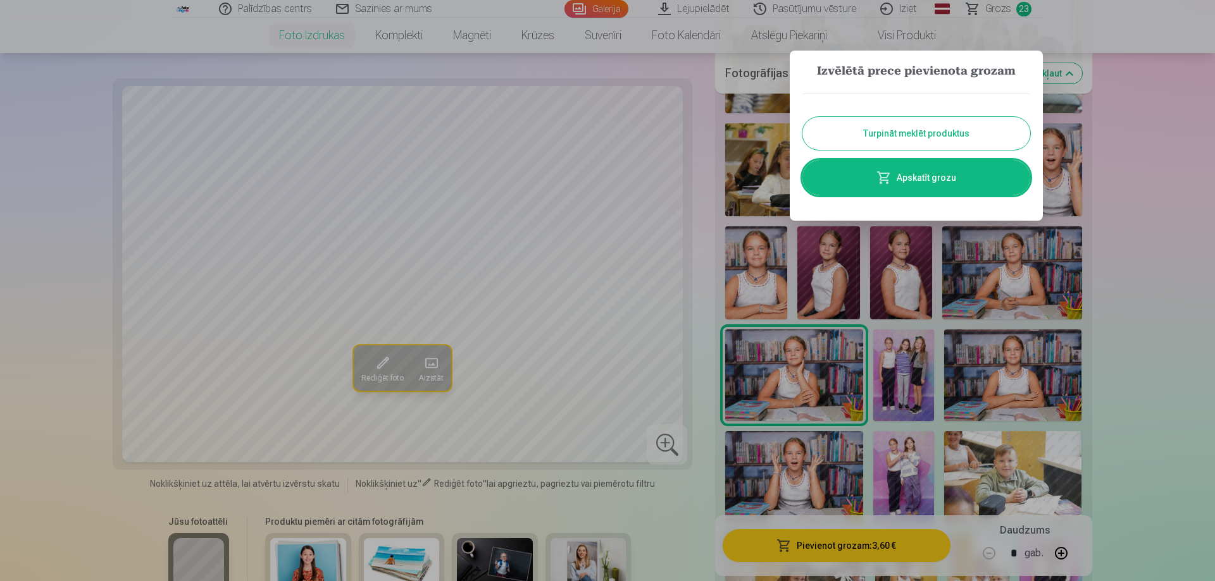
click at [855, 134] on button "Turpināt meklēt produktus" at bounding box center [916, 133] width 228 height 33
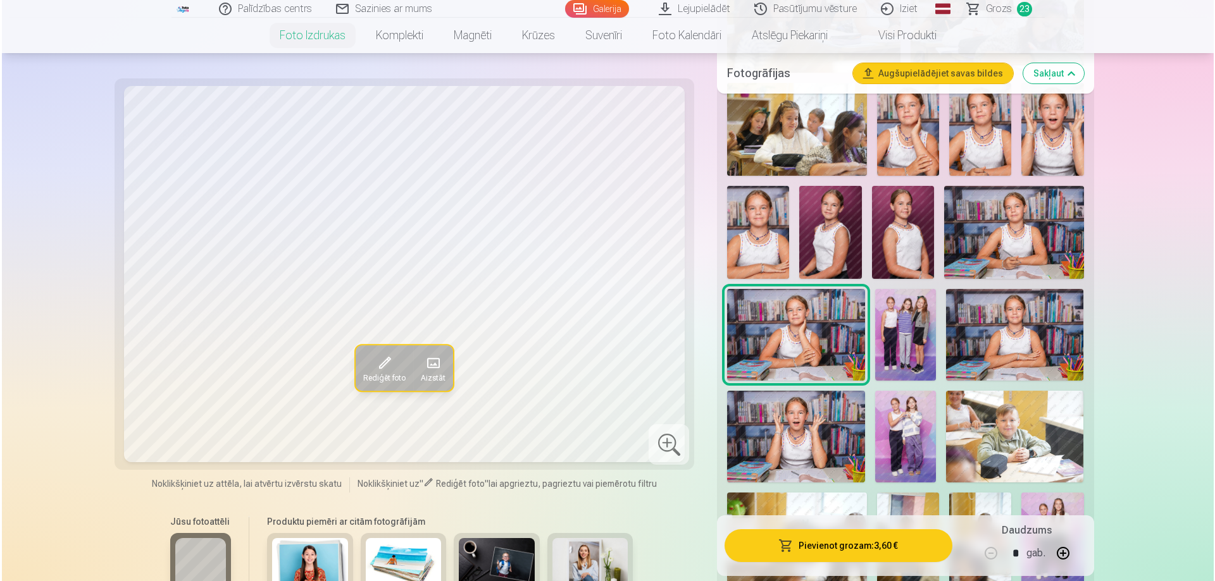
scroll to position [1139, 0]
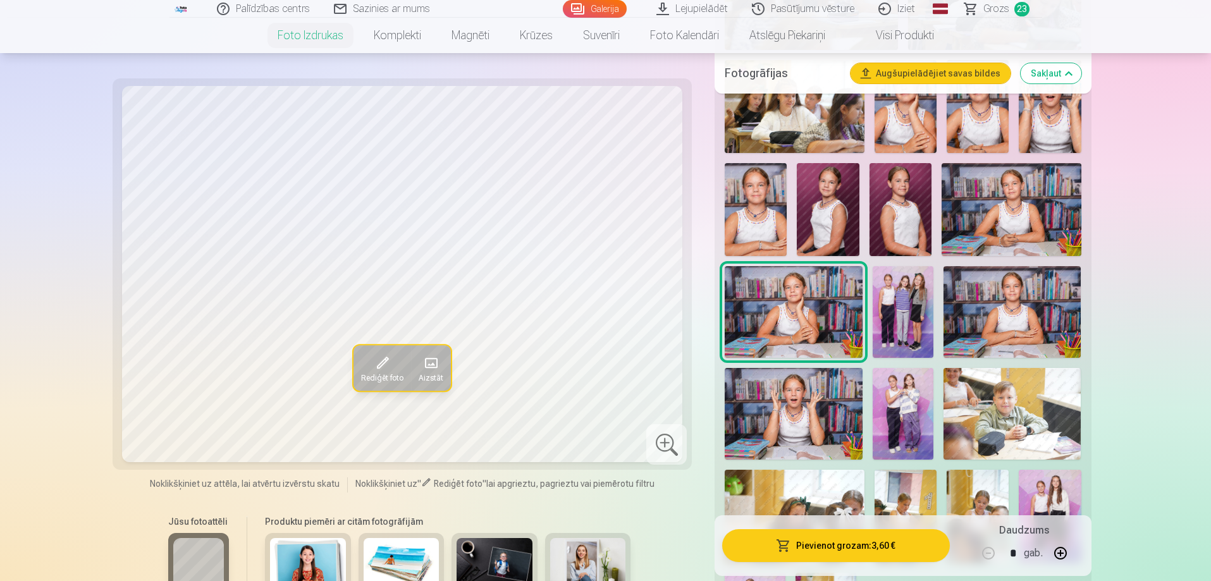
click at [901, 312] on img at bounding box center [903, 312] width 61 height 92
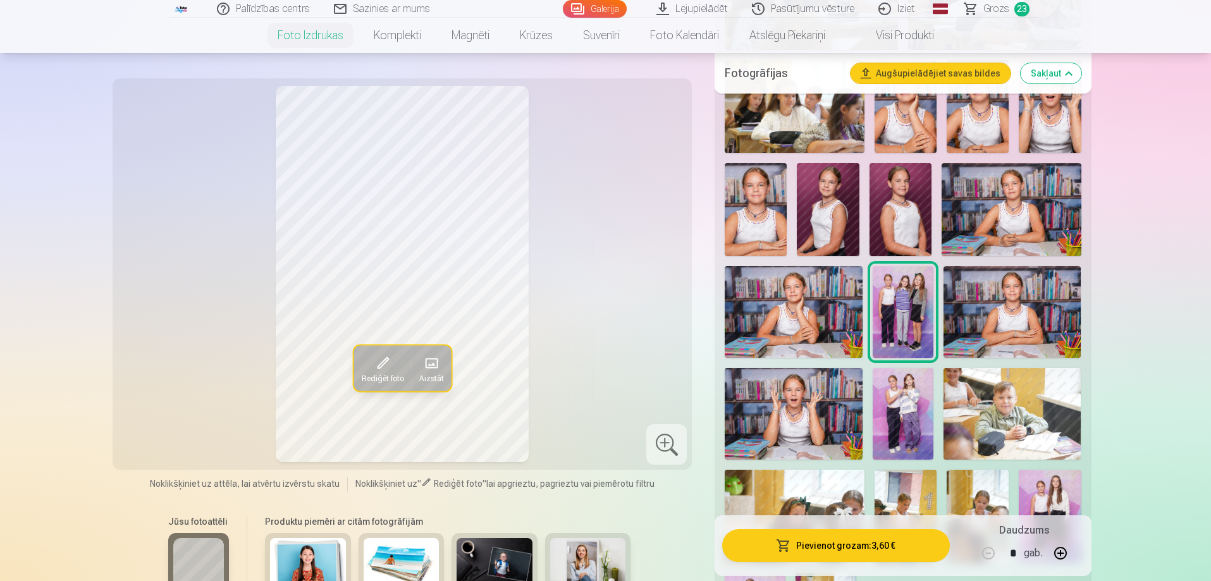
click at [880, 540] on button "Pievienot grozam : 3,60 €" at bounding box center [835, 545] width 227 height 33
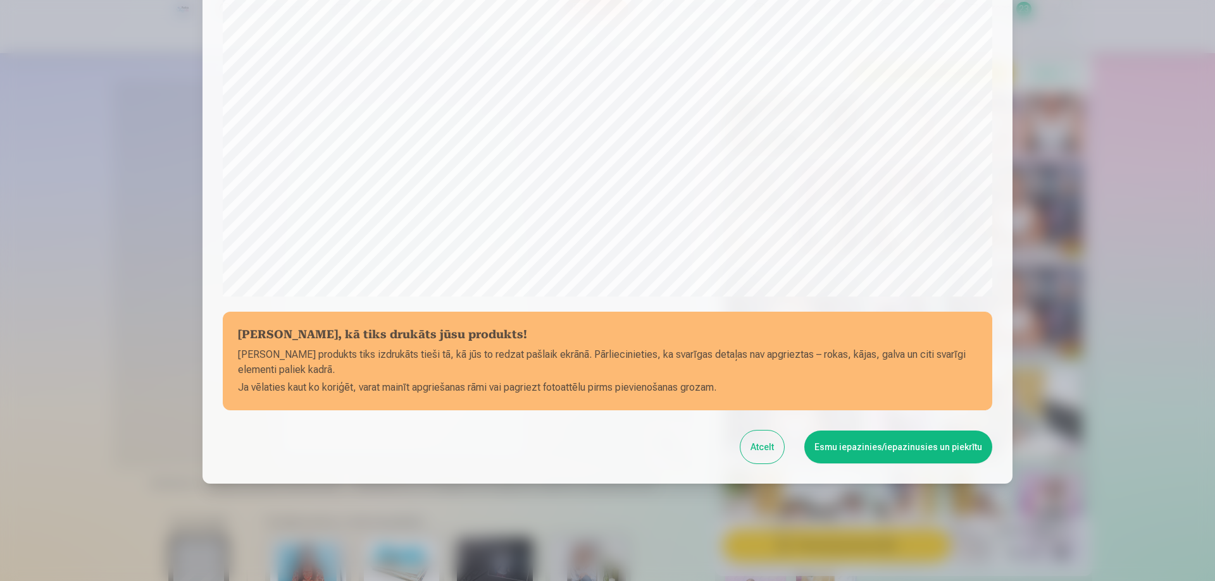
scroll to position [330, 0]
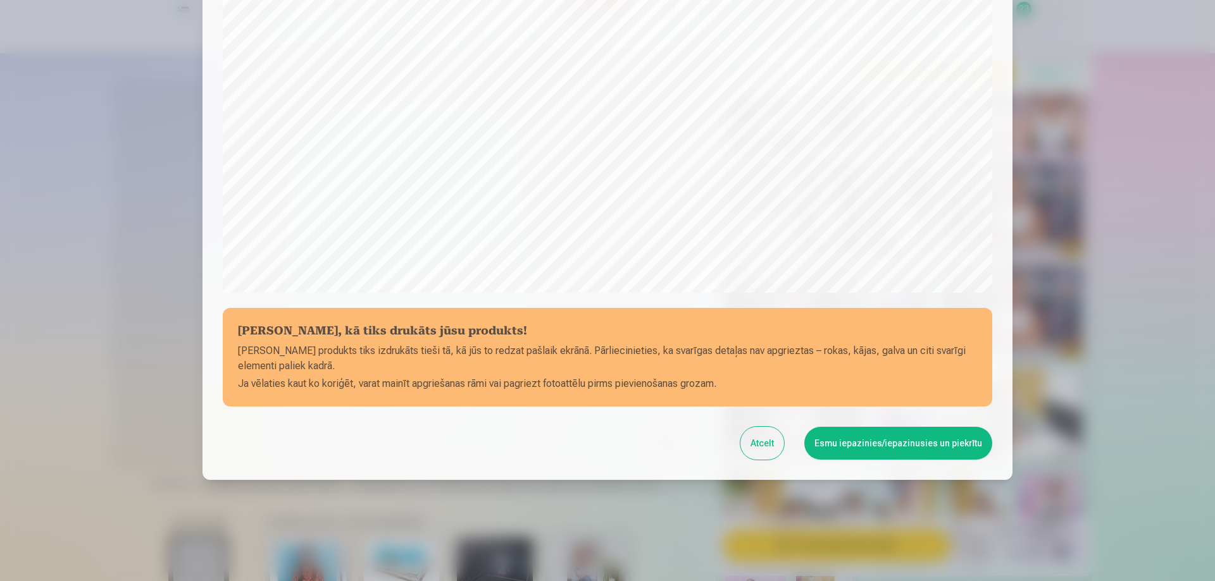
click at [888, 443] on button "Esmu iepazinies/iepazinusies un piekrītu" at bounding box center [898, 443] width 188 height 33
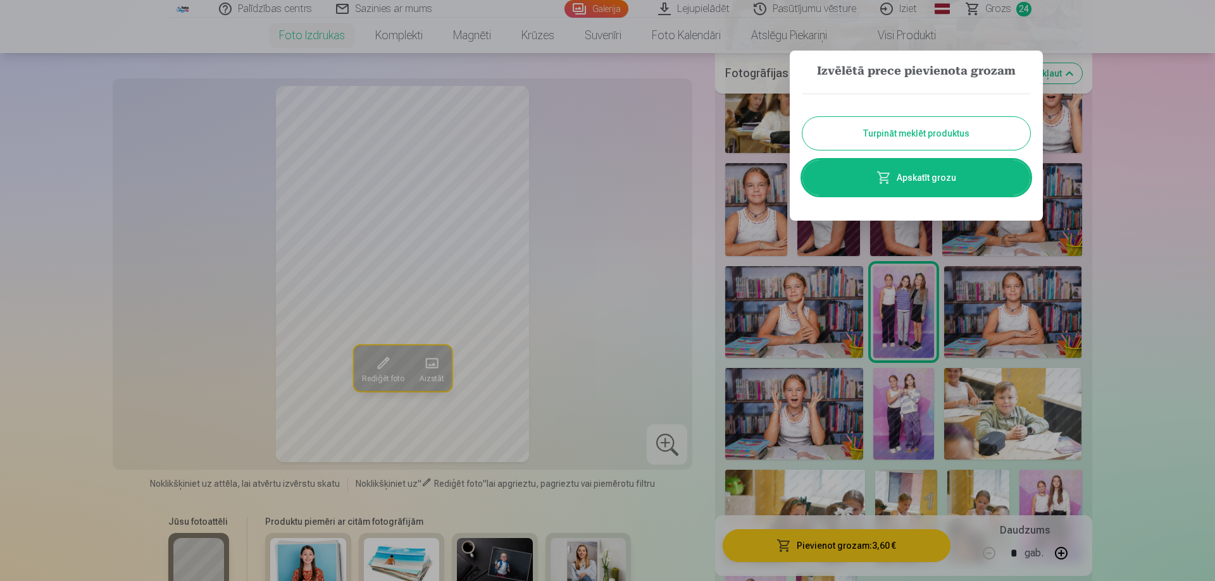
click at [890, 124] on button "Turpināt meklēt produktus" at bounding box center [916, 133] width 228 height 33
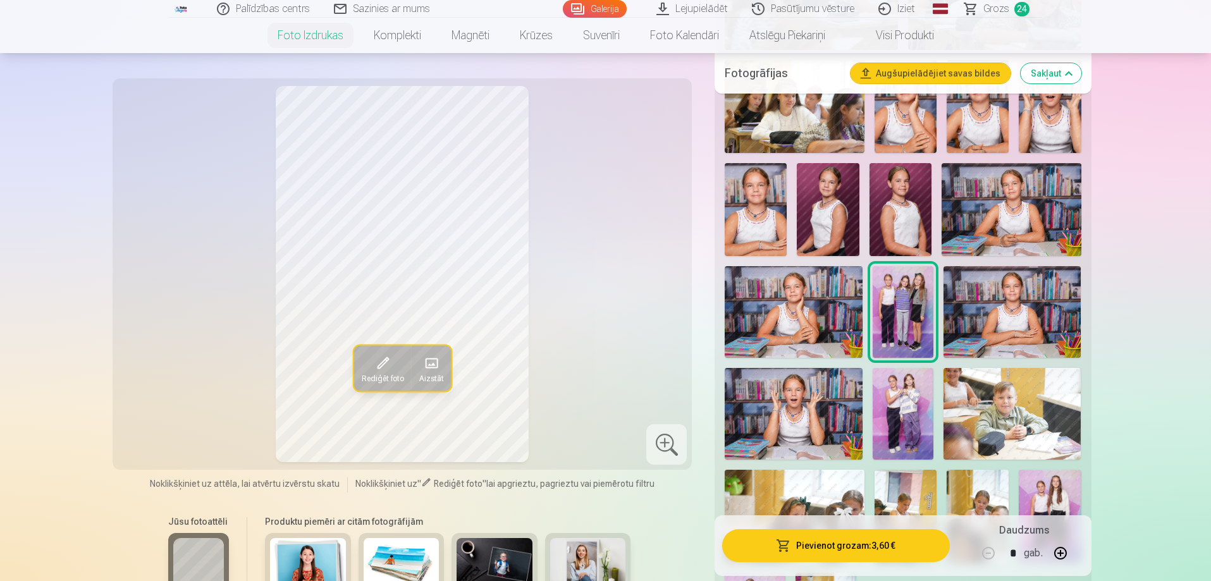
click at [1027, 317] on img at bounding box center [1012, 312] width 137 height 92
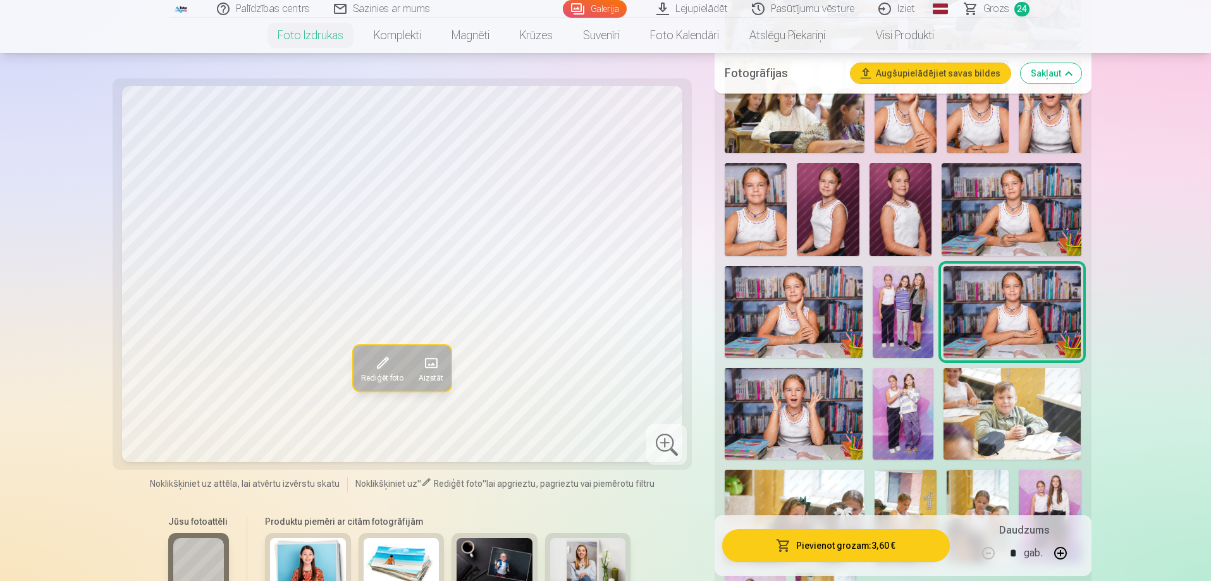
click at [910, 549] on button "Pievienot grozam : 3,60 €" at bounding box center [835, 545] width 227 height 33
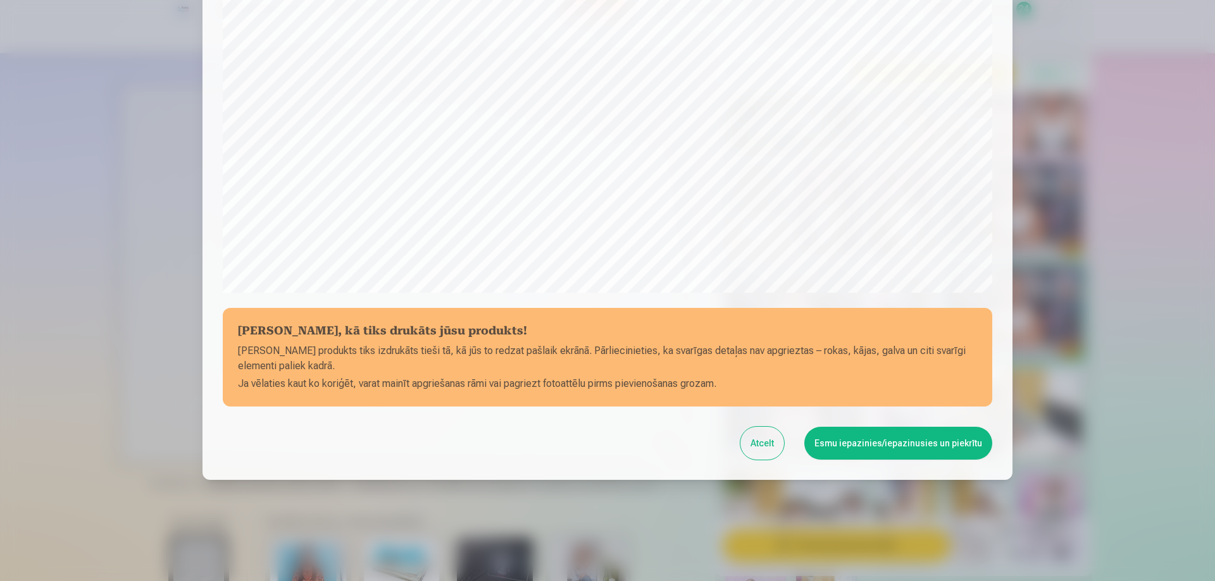
click at [961, 447] on button "Esmu iepazinies/iepazinusies un piekrītu" at bounding box center [898, 443] width 188 height 33
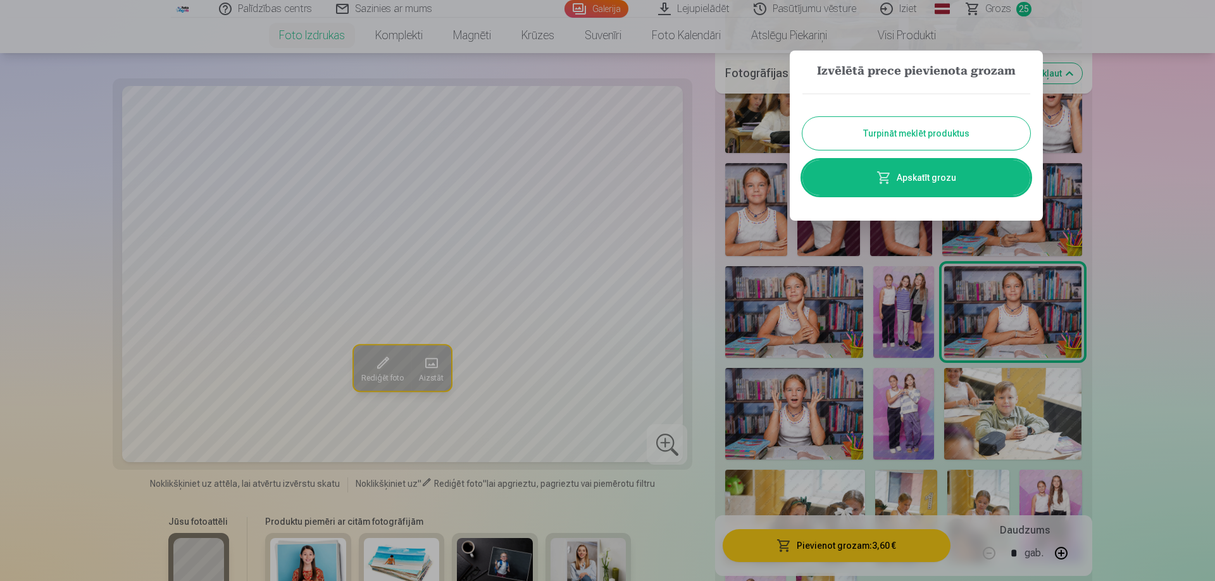
click at [964, 130] on button "Turpināt meklēt produktus" at bounding box center [916, 133] width 228 height 33
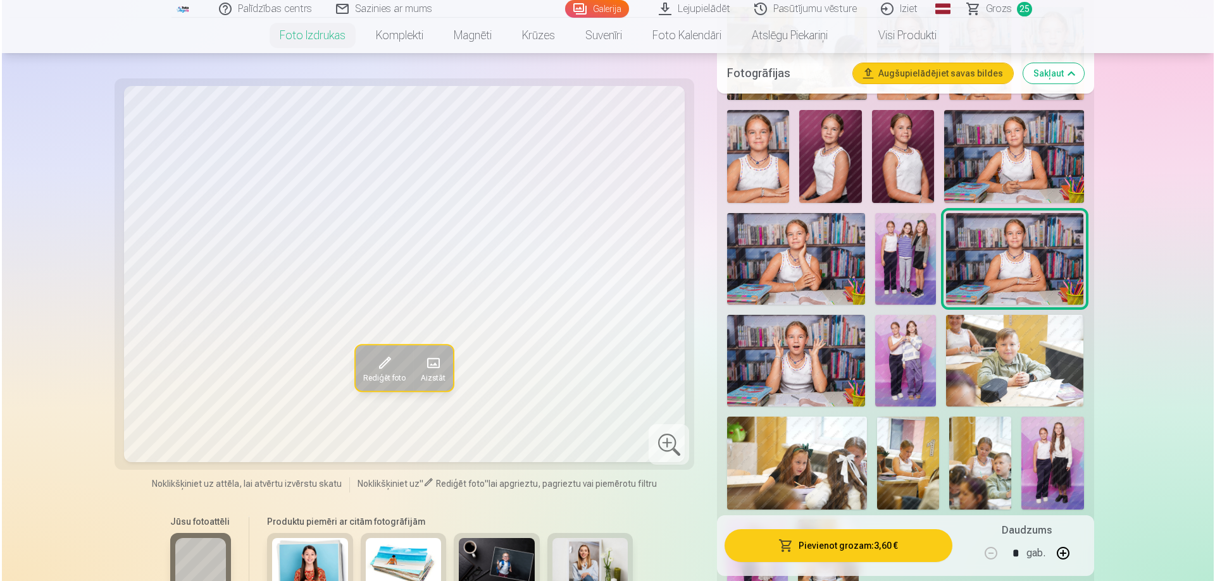
scroll to position [1202, 0]
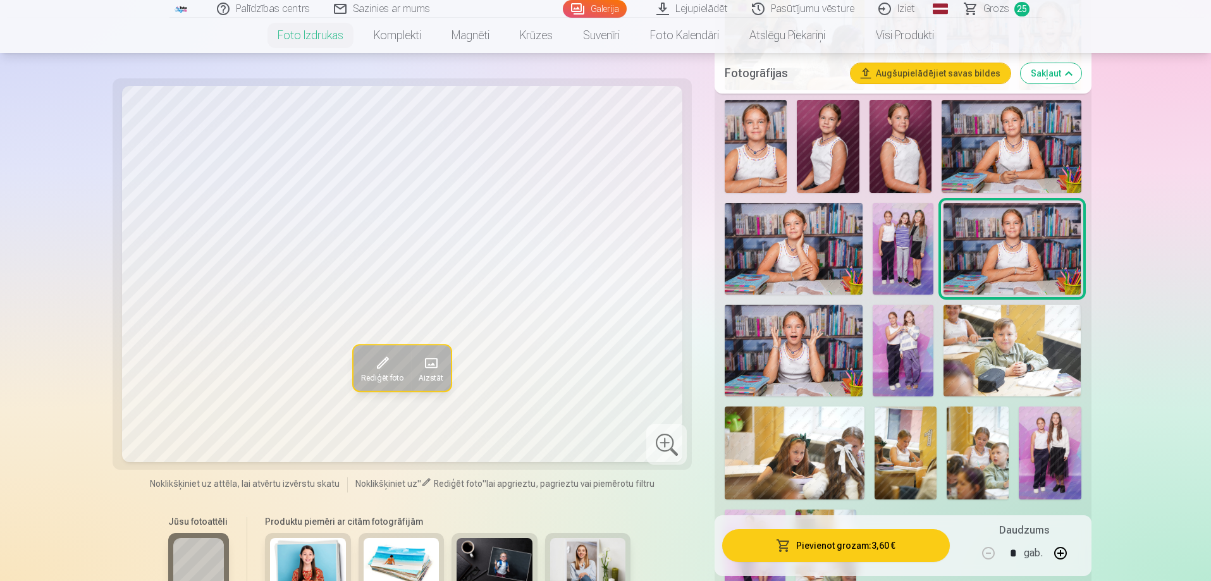
click at [907, 552] on button "Pievienot grozam : 3,60 €" at bounding box center [835, 545] width 227 height 33
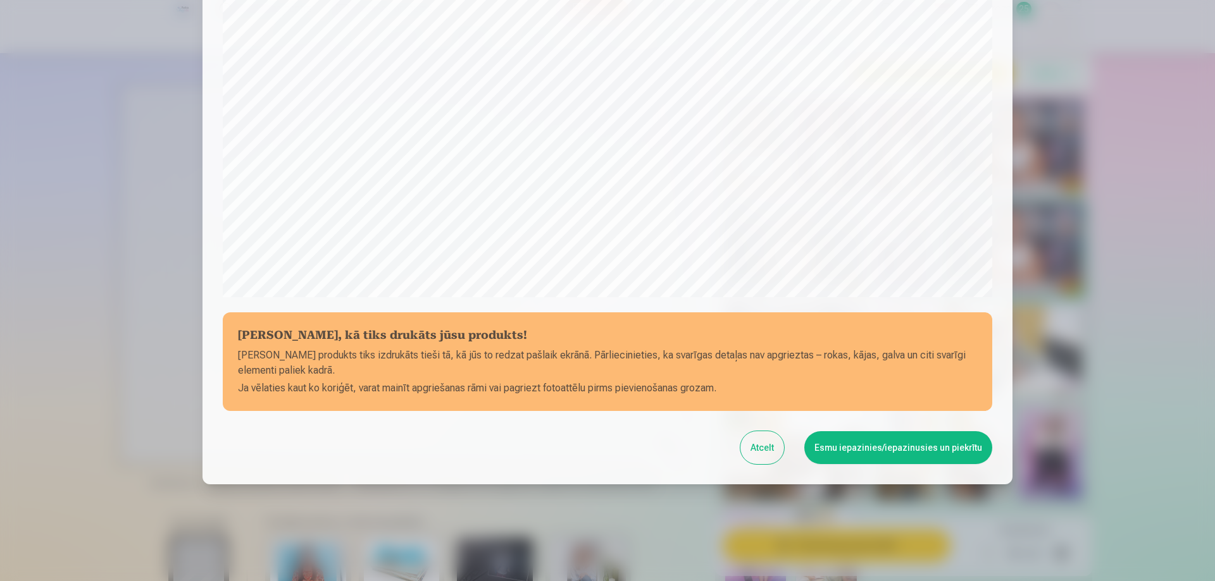
scroll to position [330, 0]
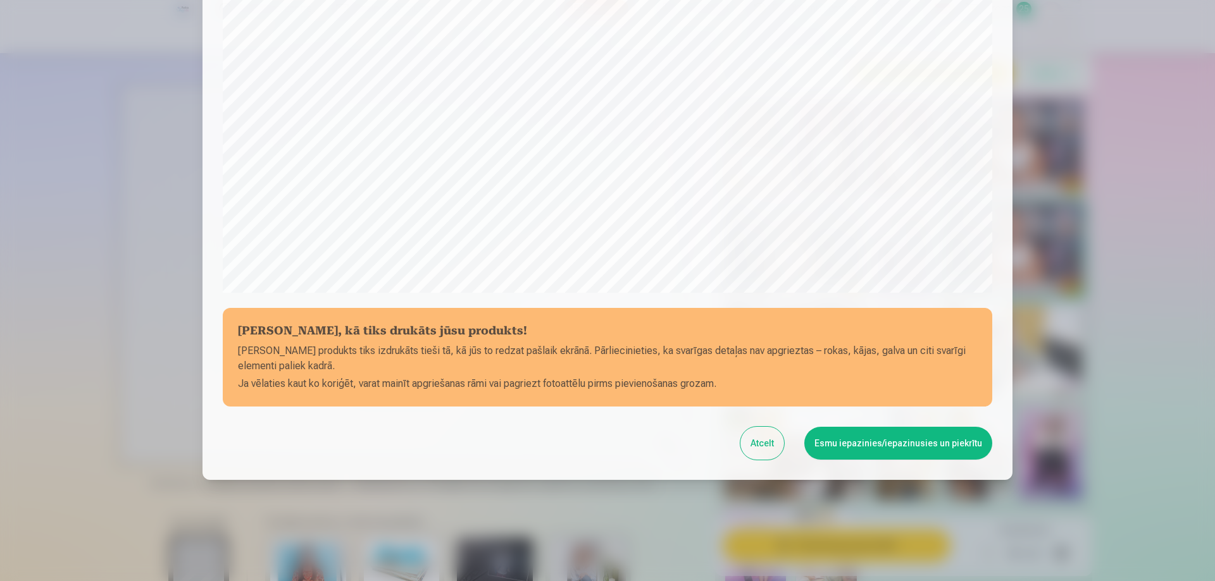
click at [938, 450] on button "Esmu iepazinies/iepazinusies un piekrītu" at bounding box center [898, 443] width 188 height 33
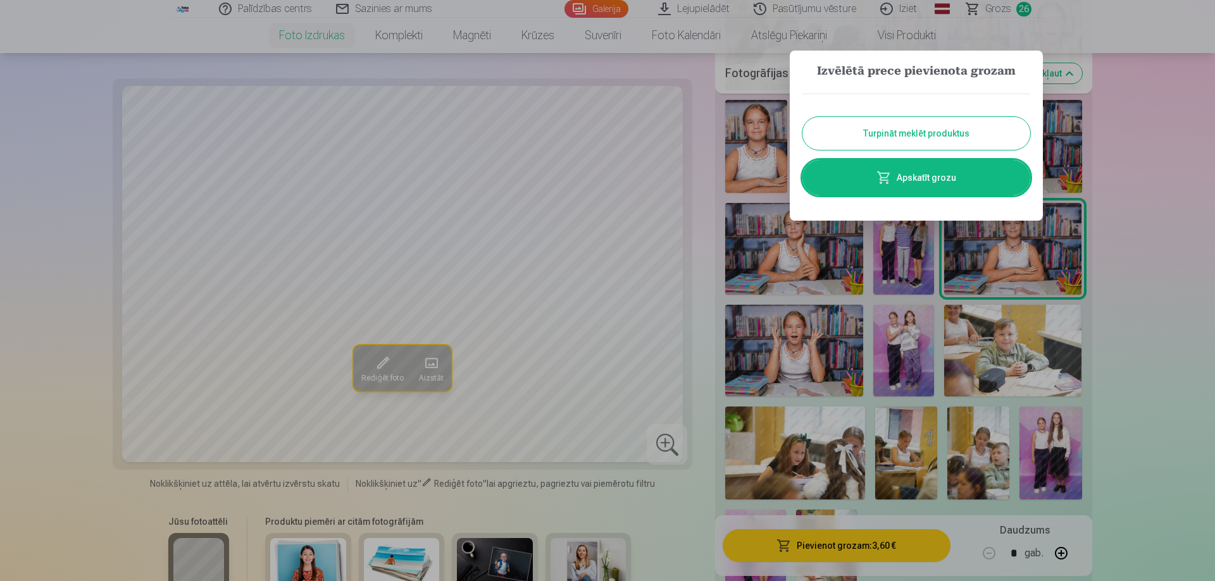
click at [1001, 136] on button "Turpināt meklēt produktus" at bounding box center [916, 133] width 228 height 33
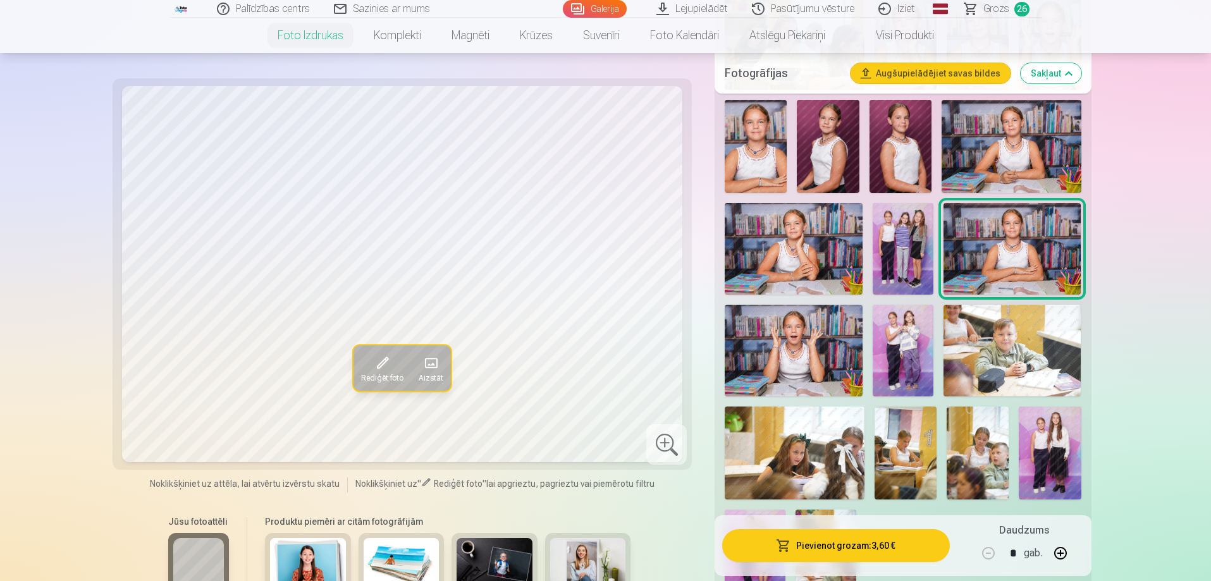
click at [894, 330] on img at bounding box center [903, 351] width 61 height 92
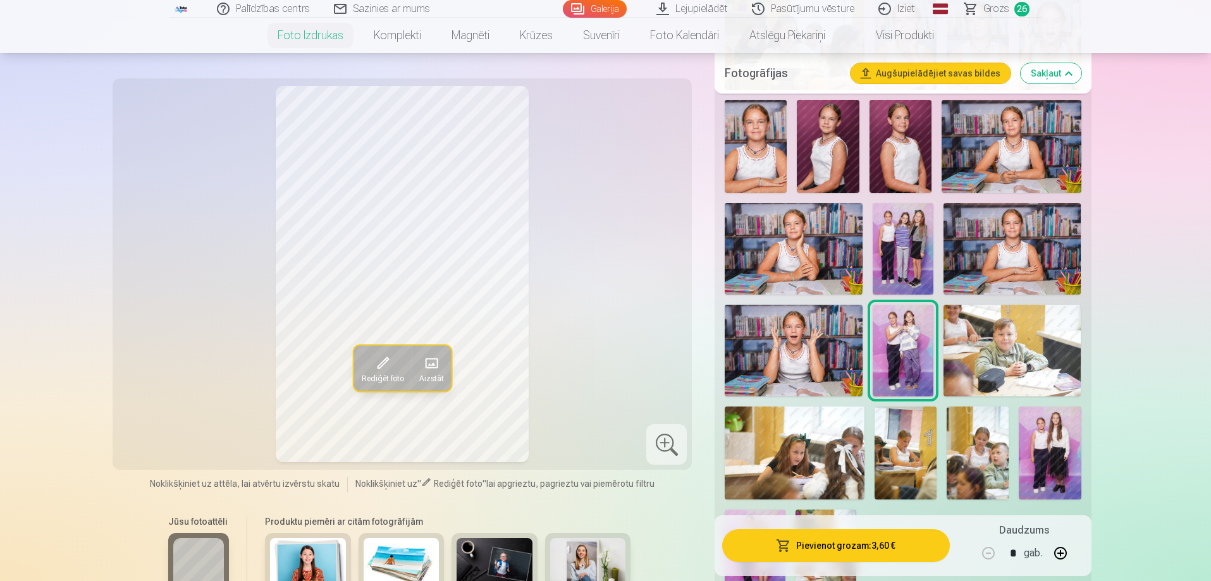
click at [874, 557] on button "Pievienot grozam : 3,60 €" at bounding box center [835, 545] width 227 height 33
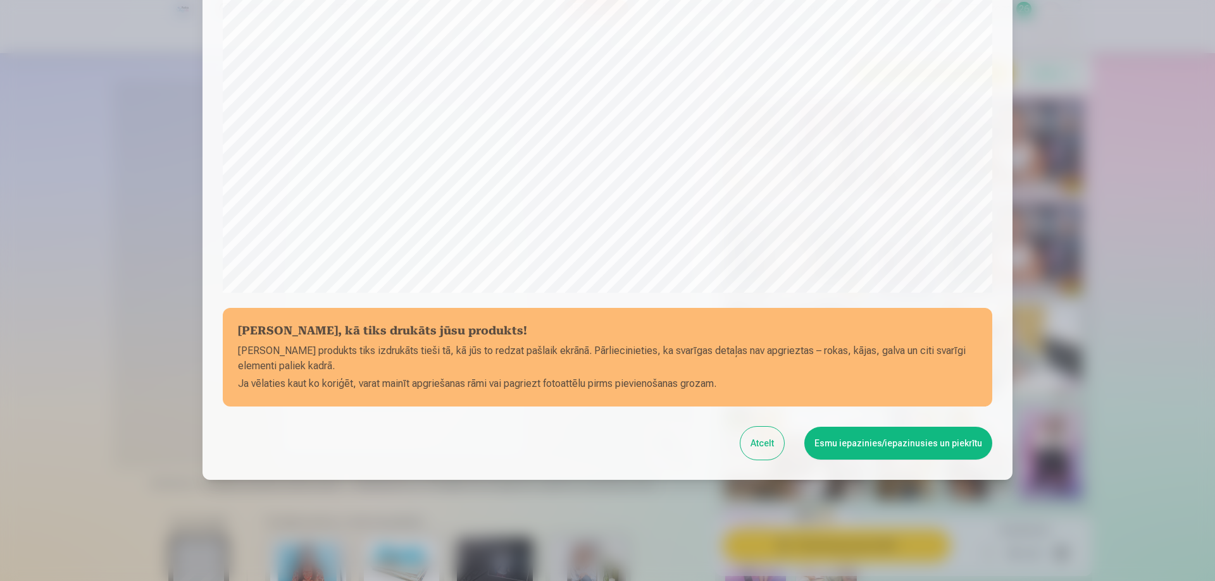
click at [862, 450] on button "Esmu iepazinies/iepazinusies un piekrītu" at bounding box center [898, 443] width 188 height 33
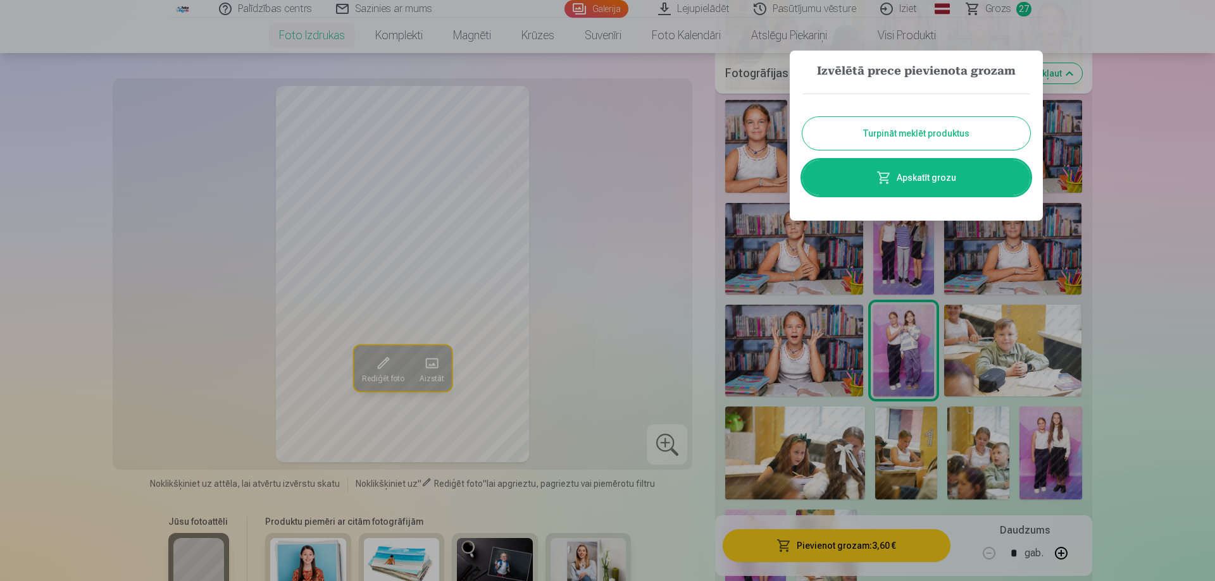
click at [910, 124] on button "Turpināt meklēt produktus" at bounding box center [916, 133] width 228 height 33
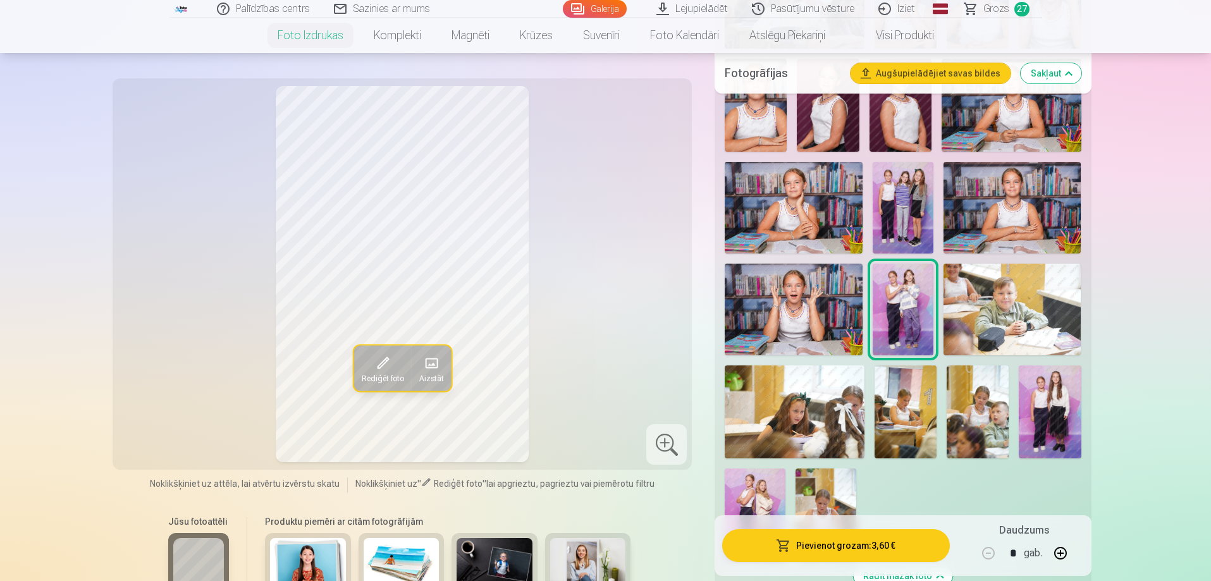
scroll to position [1265, 0]
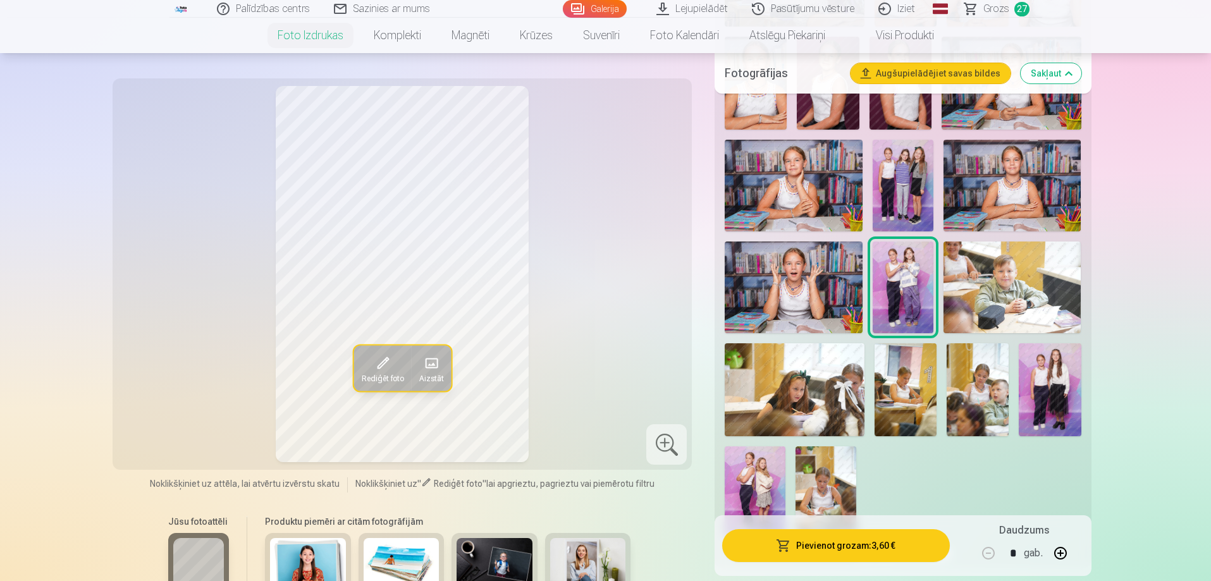
click at [919, 376] on img at bounding box center [906, 389] width 62 height 93
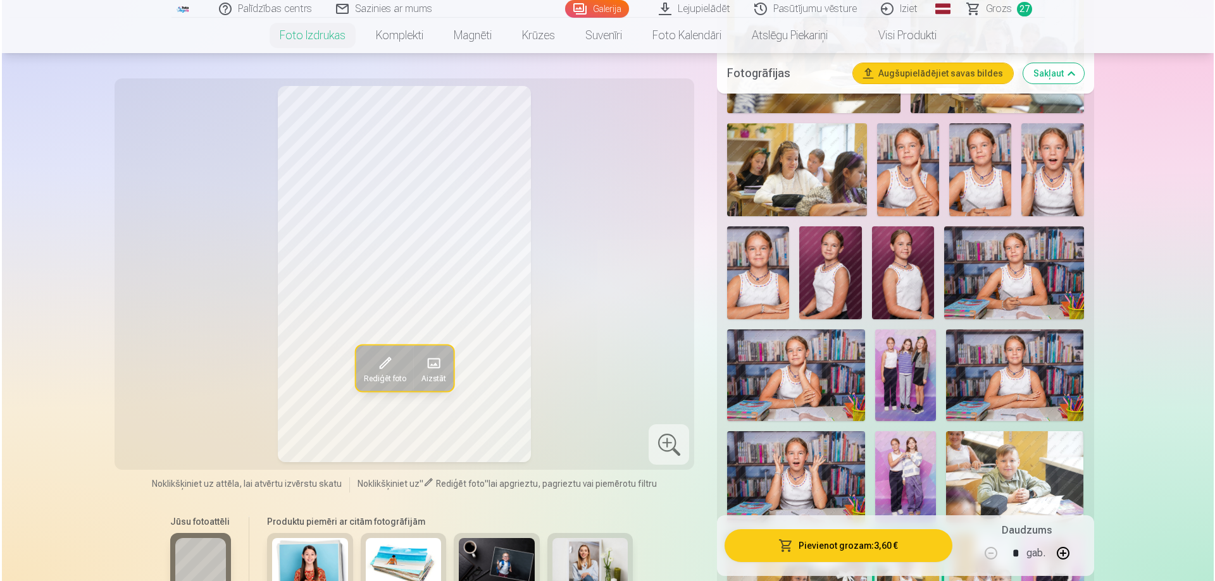
scroll to position [1202, 0]
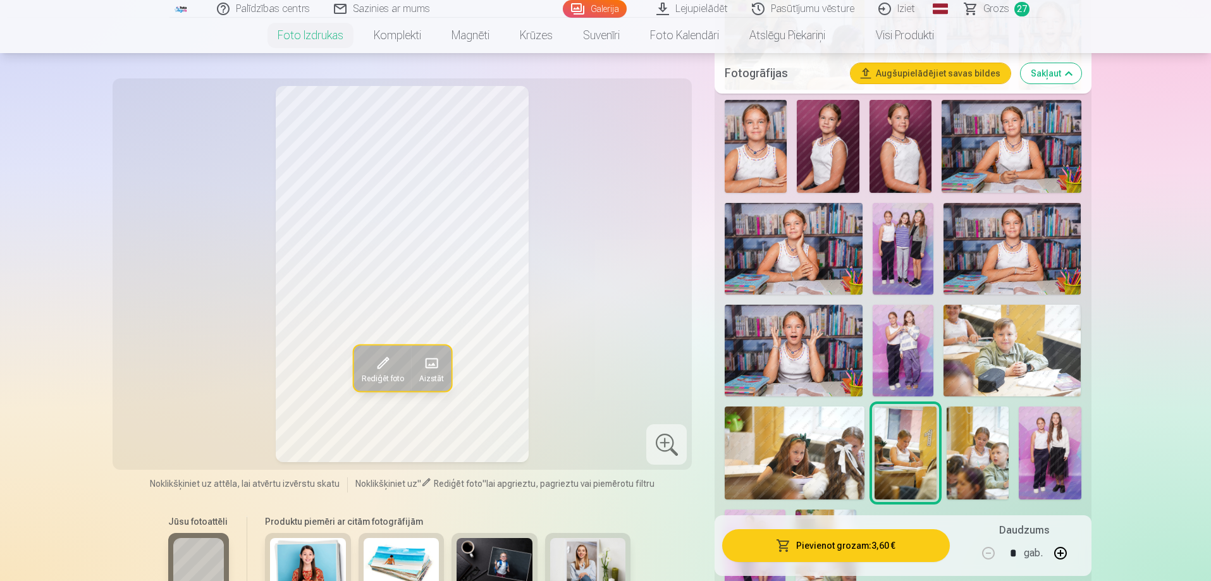
click at [986, 476] on img at bounding box center [978, 453] width 62 height 93
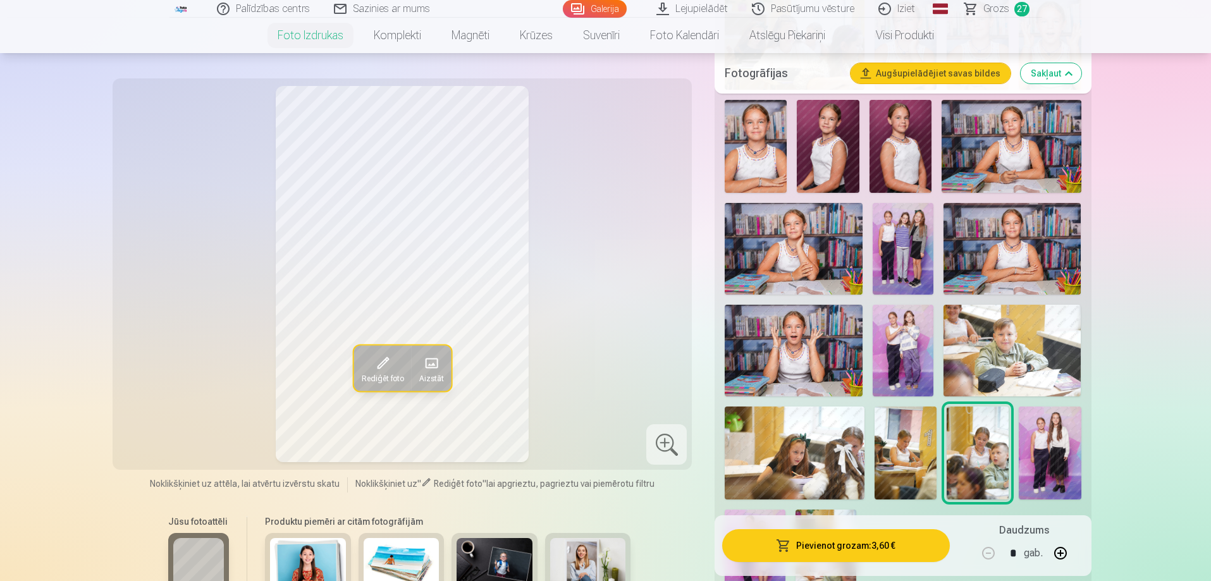
click at [900, 555] on button "Pievienot grozam : 3,60 €" at bounding box center [835, 545] width 227 height 33
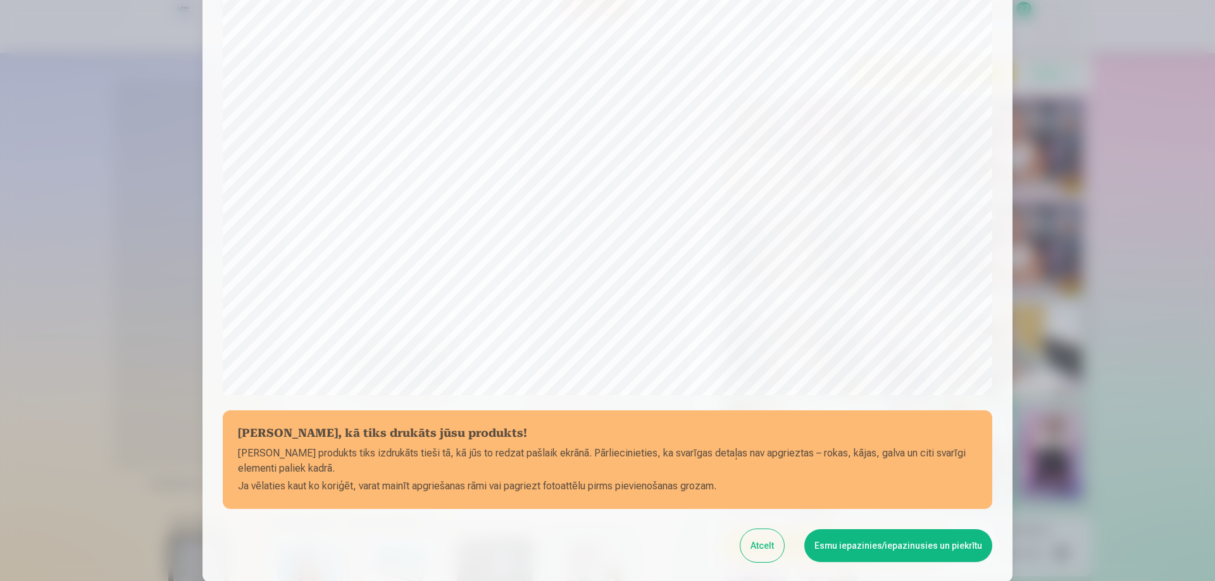
scroll to position [330, 0]
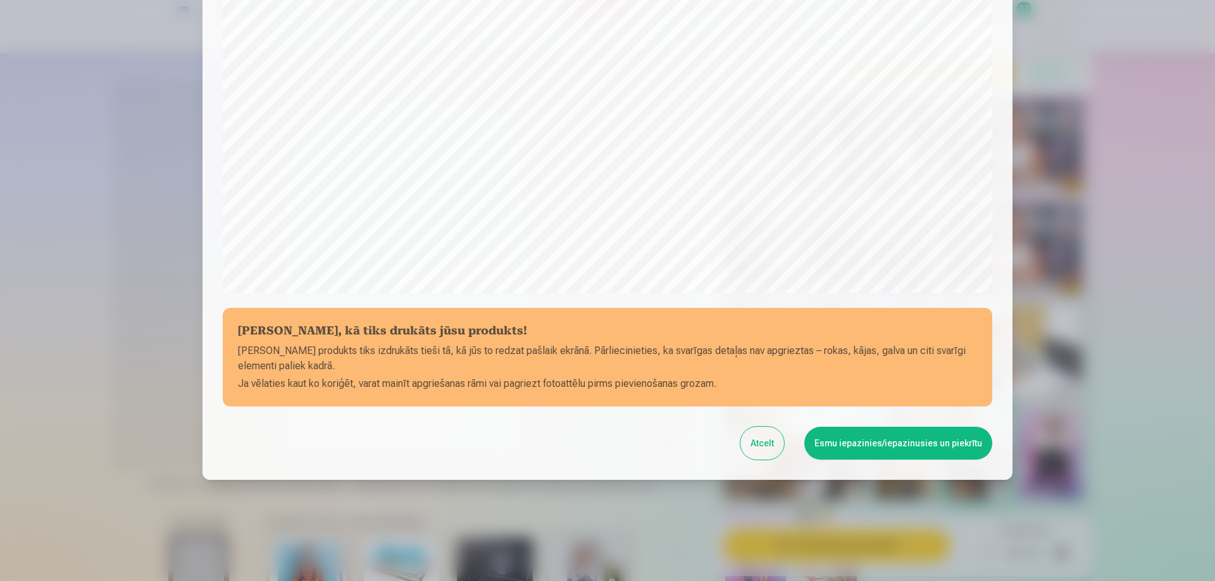
click at [893, 457] on button "Esmu iepazinies/iepazinusies un piekrītu" at bounding box center [898, 443] width 188 height 33
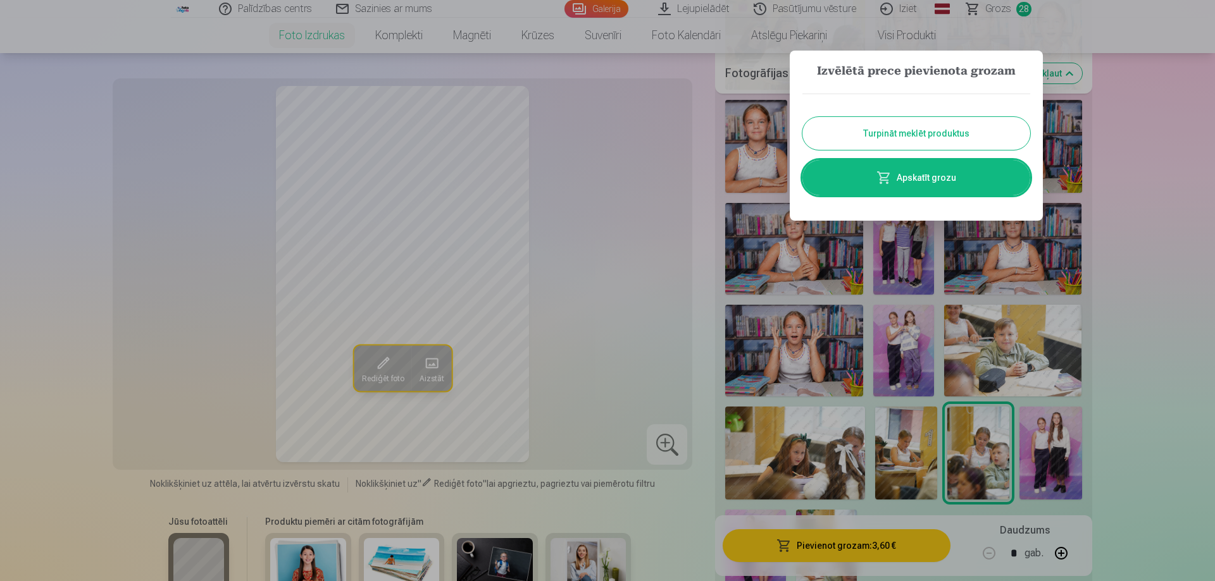
click at [859, 134] on button "Turpināt meklēt produktus" at bounding box center [916, 133] width 228 height 33
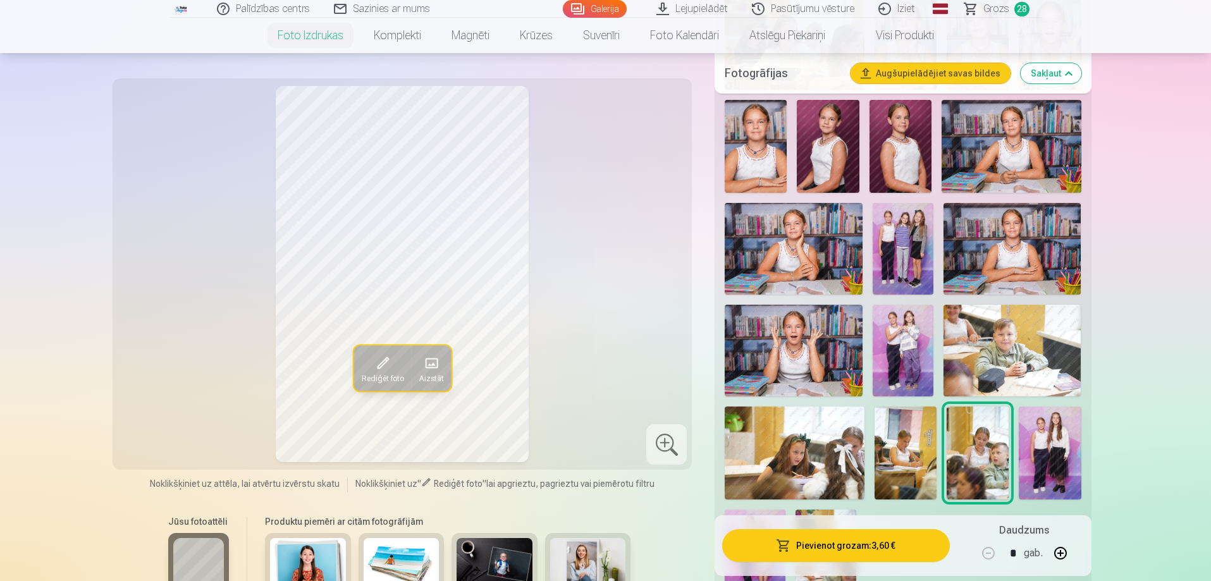
click at [1043, 428] on img at bounding box center [1050, 453] width 62 height 93
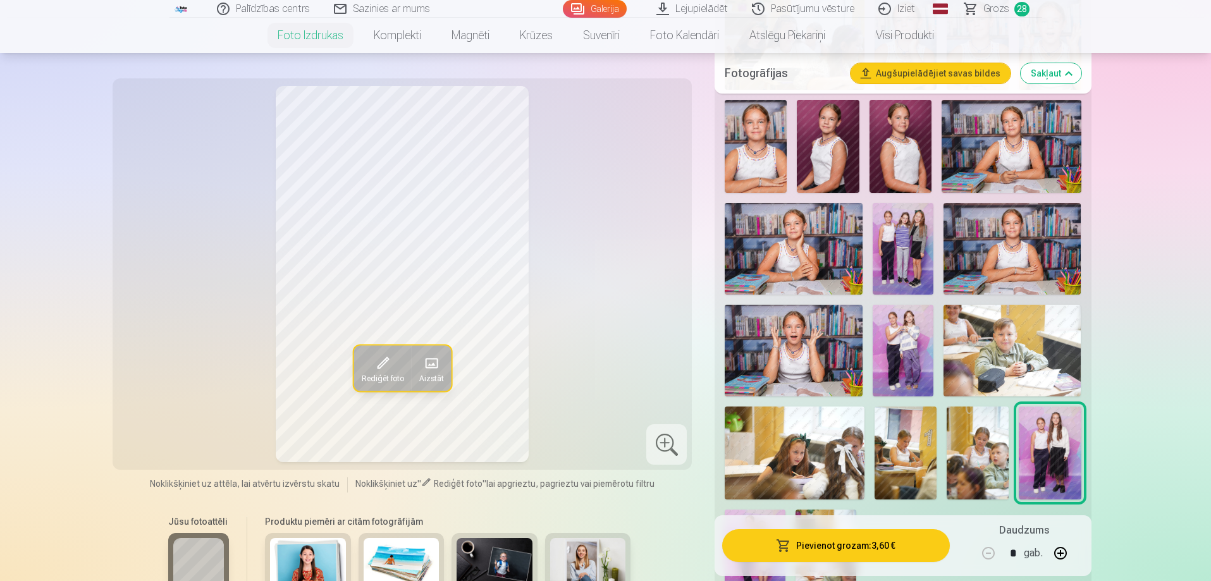
click at [876, 547] on button "Pievienot grozam : 3,60 €" at bounding box center [835, 545] width 227 height 33
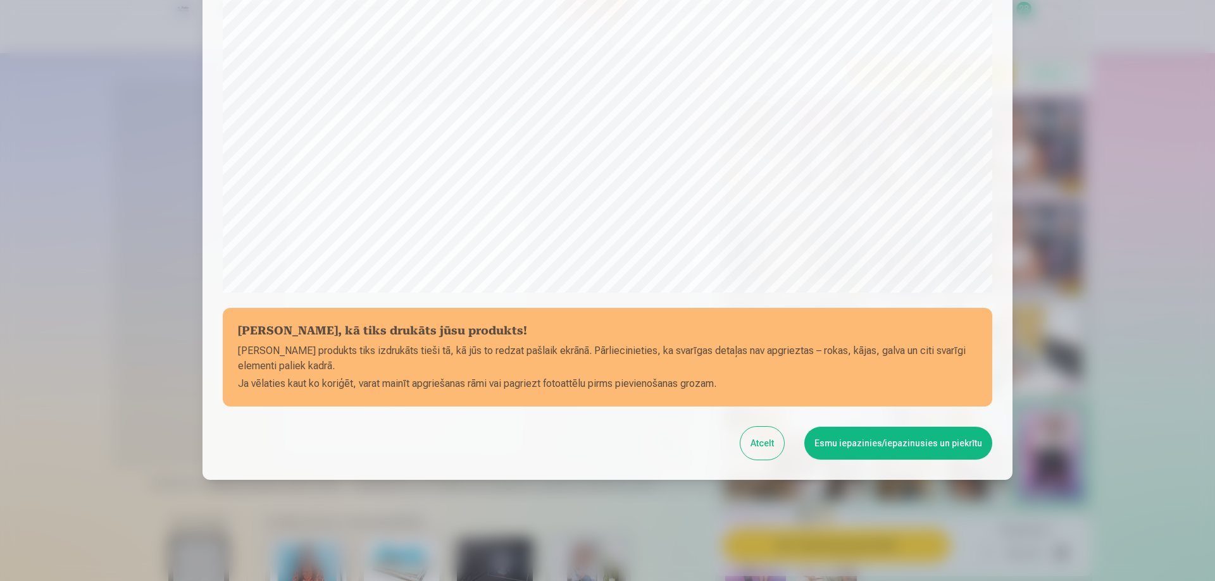
click at [906, 445] on button "Esmu iepazinies/iepazinusies un piekrītu" at bounding box center [898, 443] width 188 height 33
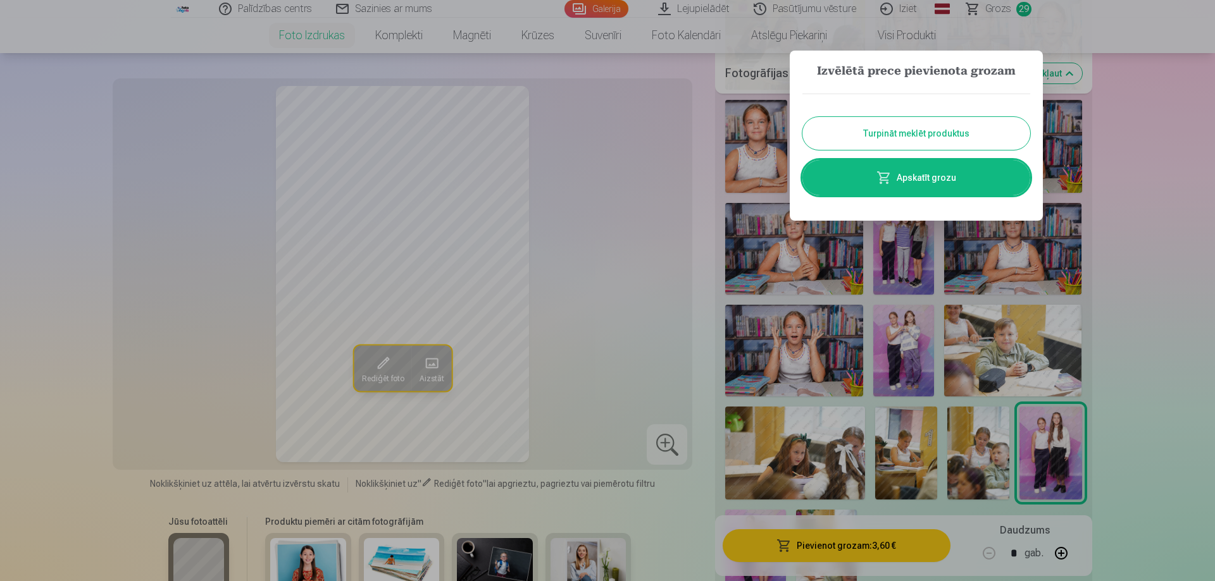
click at [851, 120] on button "Turpināt meklēt produktus" at bounding box center [916, 133] width 228 height 33
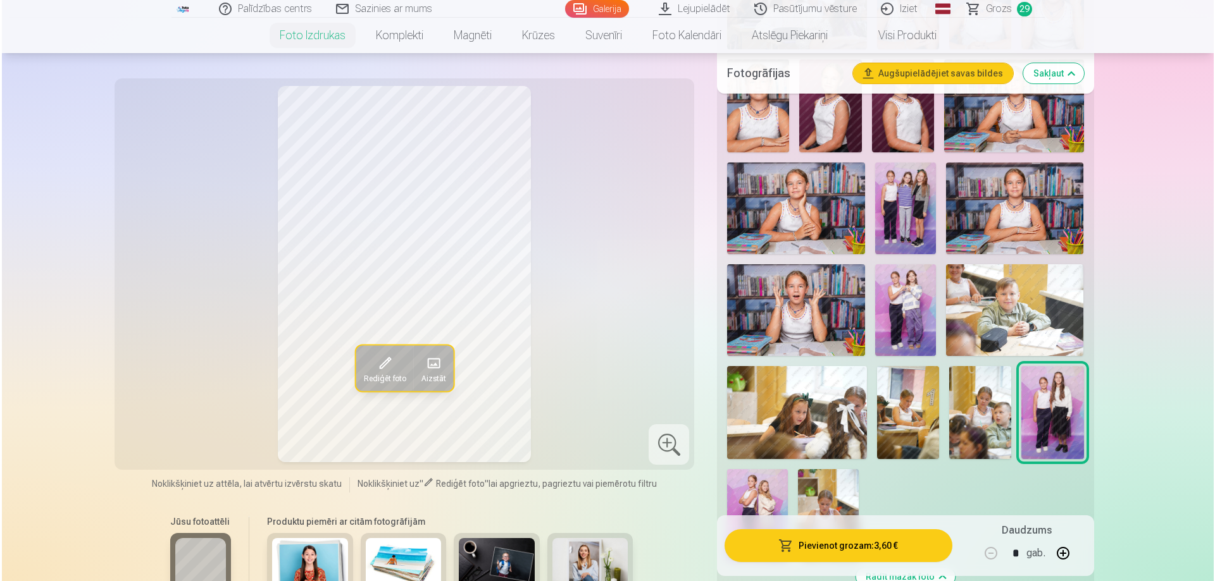
scroll to position [1265, 0]
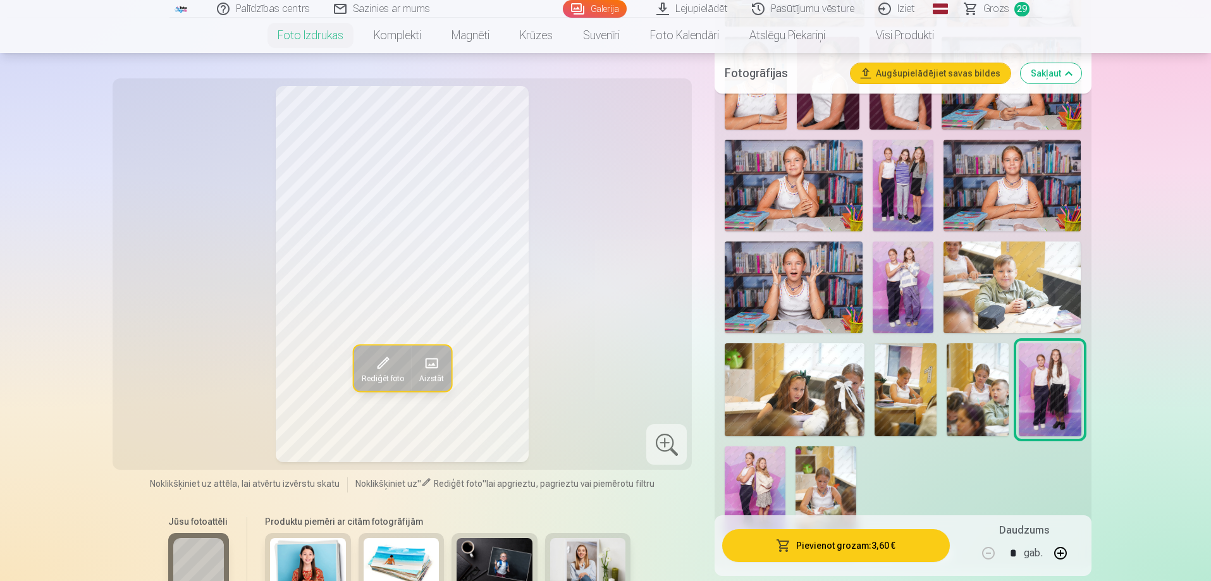
click at [745, 490] on img at bounding box center [755, 492] width 61 height 91
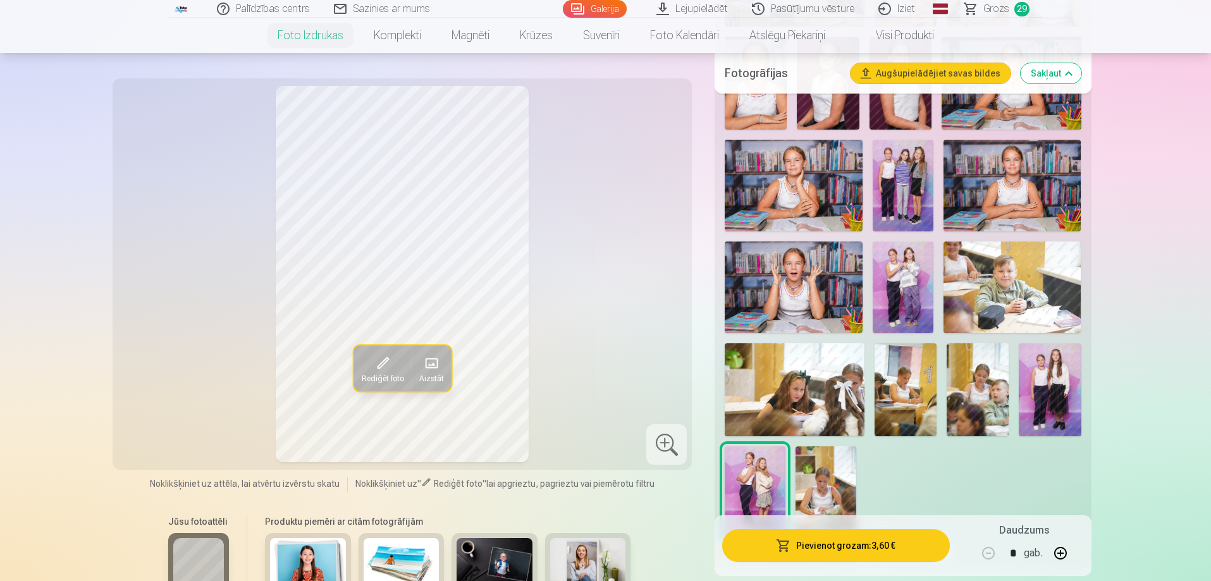
click at [798, 554] on button "Pievienot grozam : 3,60 €" at bounding box center [835, 545] width 227 height 33
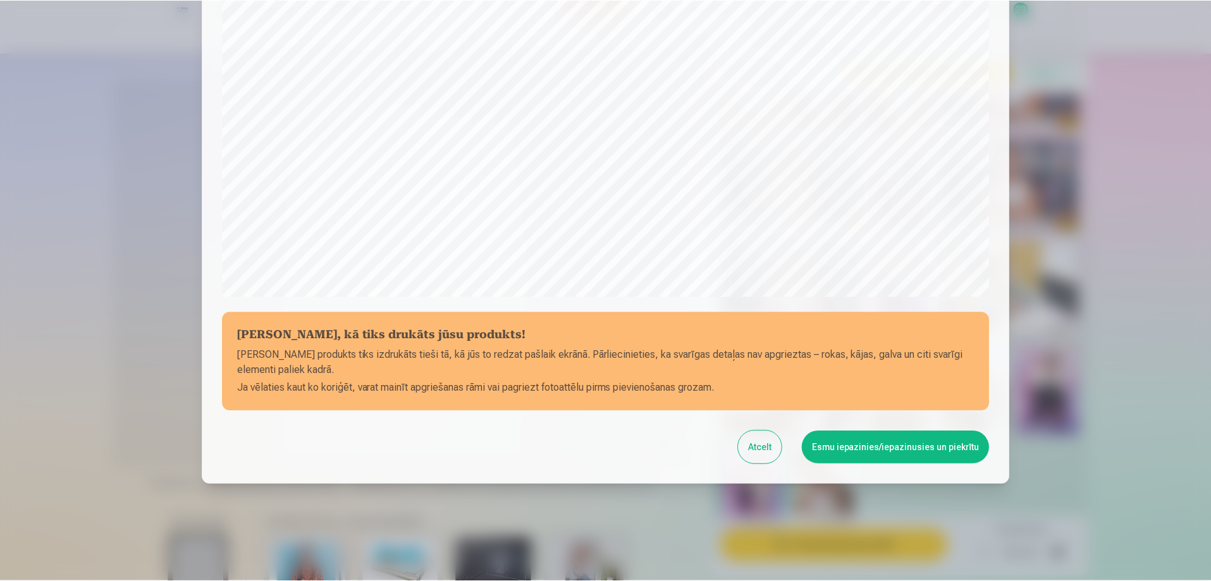
scroll to position [330, 0]
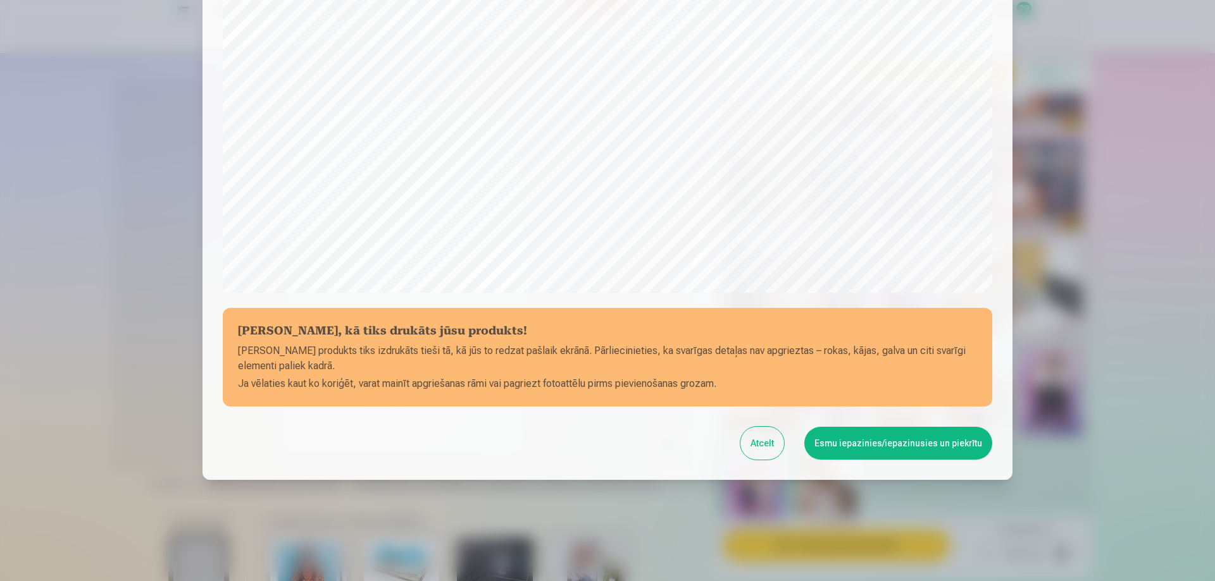
drag, startPoint x: 893, startPoint y: 446, endPoint x: 893, endPoint y: 438, distance: 8.2
click at [893, 438] on button "Esmu iepazinies/iepazinusies un piekrītu" at bounding box center [898, 443] width 188 height 33
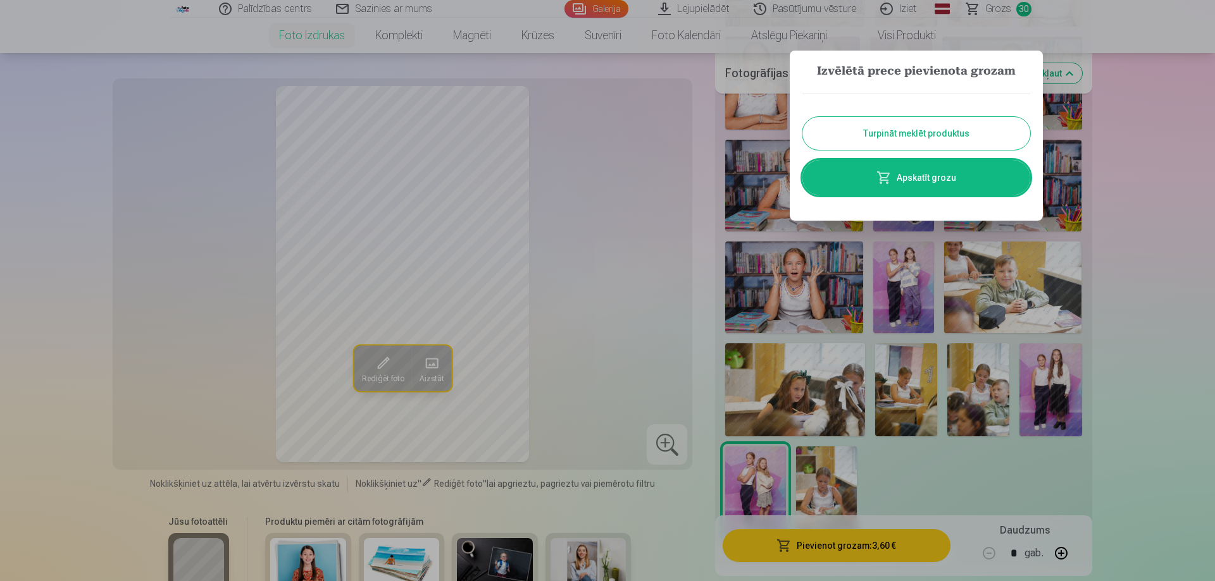
click at [859, 135] on button "Turpināt meklēt produktus" at bounding box center [916, 133] width 228 height 33
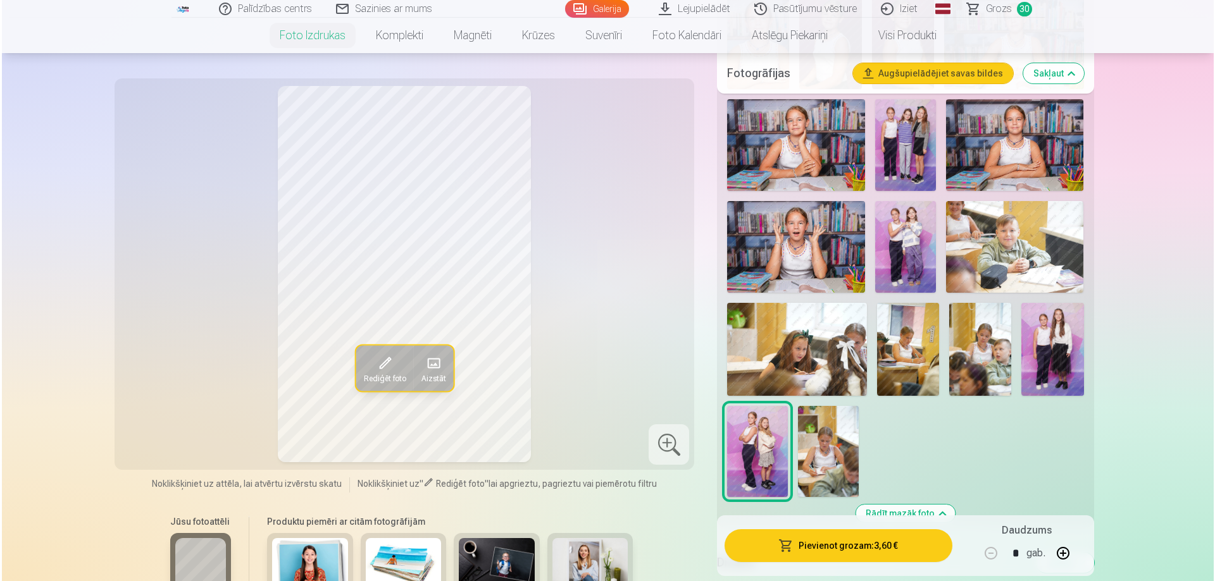
scroll to position [1328, 0]
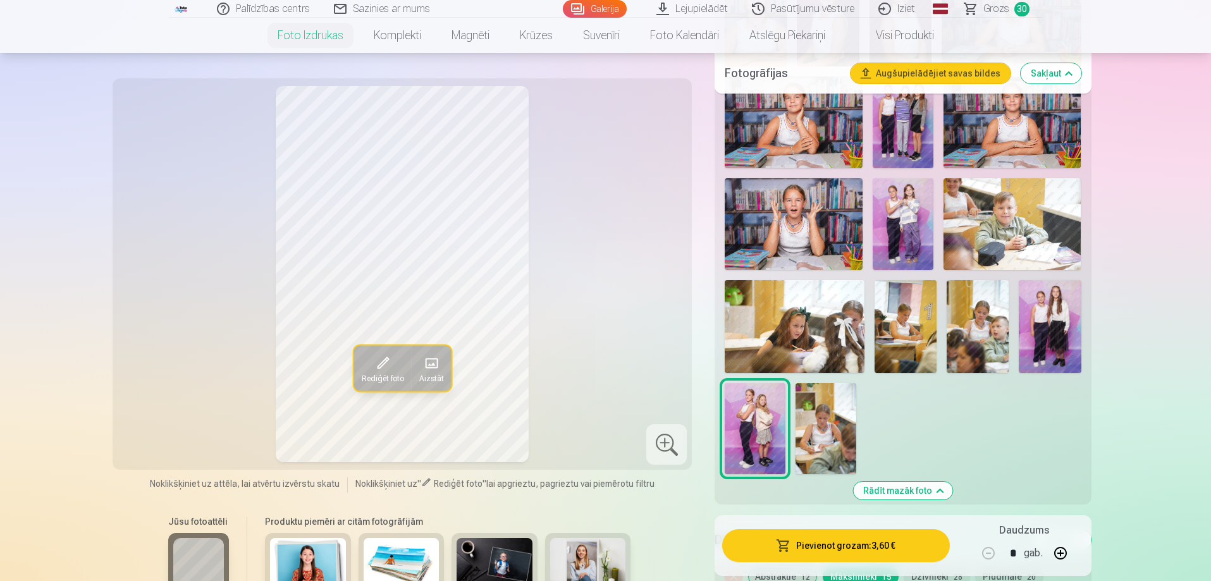
click at [822, 443] on img at bounding box center [826, 428] width 61 height 91
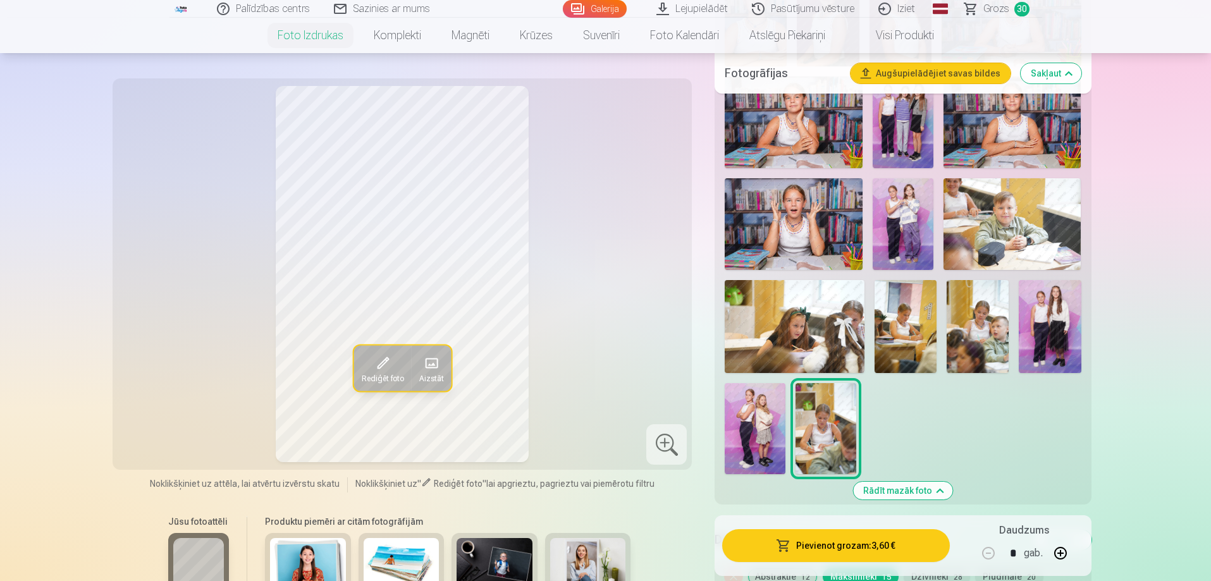
click at [744, 535] on button "Pievienot grozam : 3,60 €" at bounding box center [835, 545] width 227 height 33
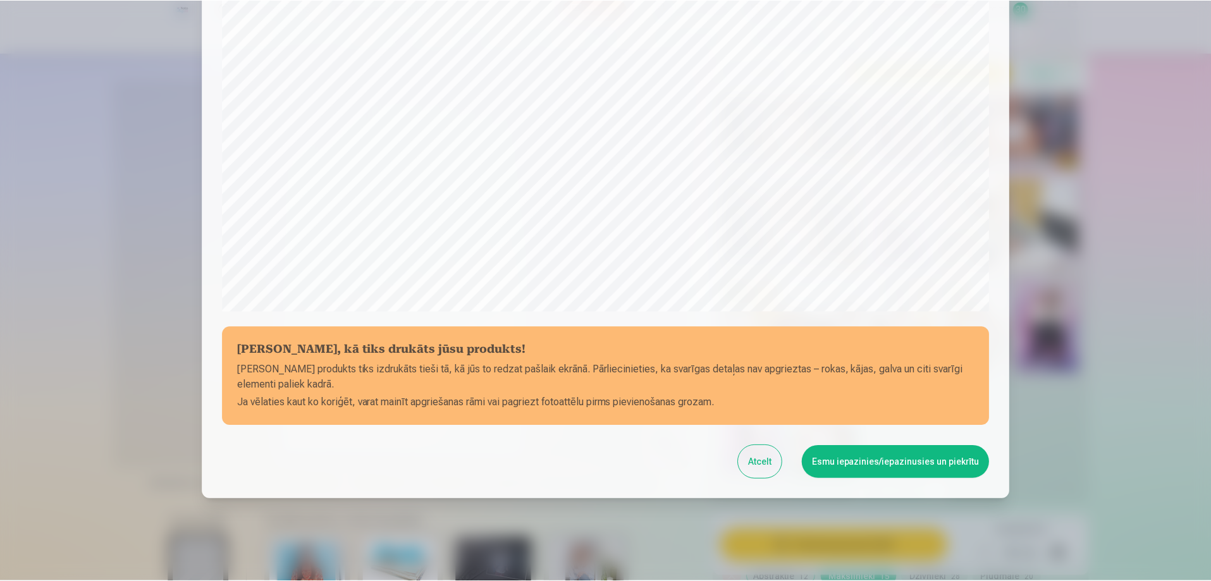
scroll to position [330, 0]
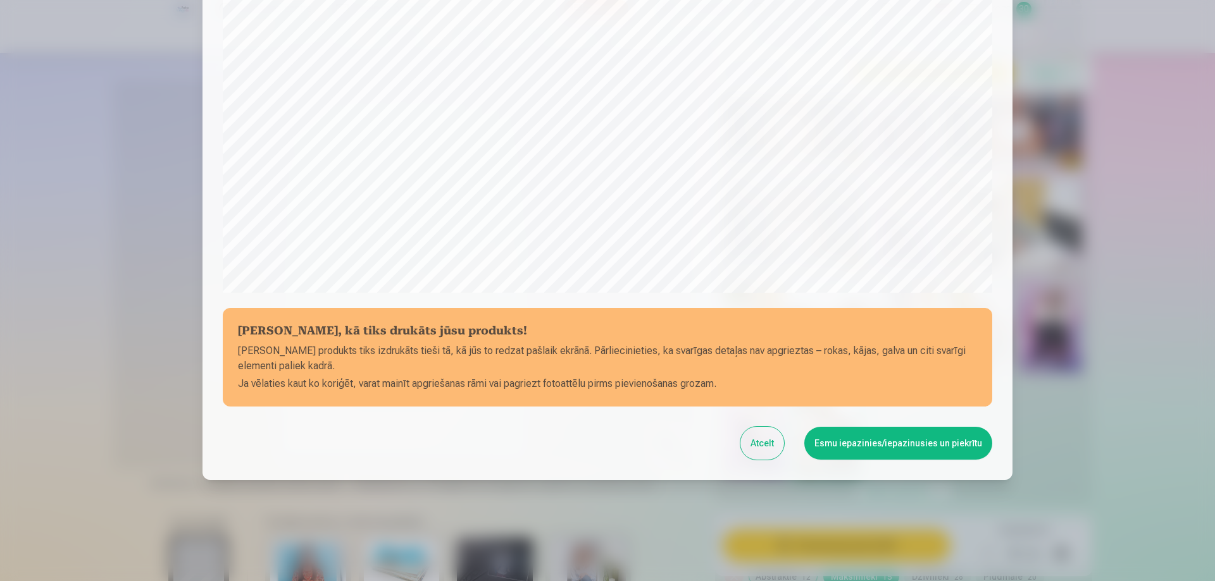
click at [813, 446] on button "Esmu iepazinies/iepazinusies un piekrītu" at bounding box center [898, 443] width 188 height 33
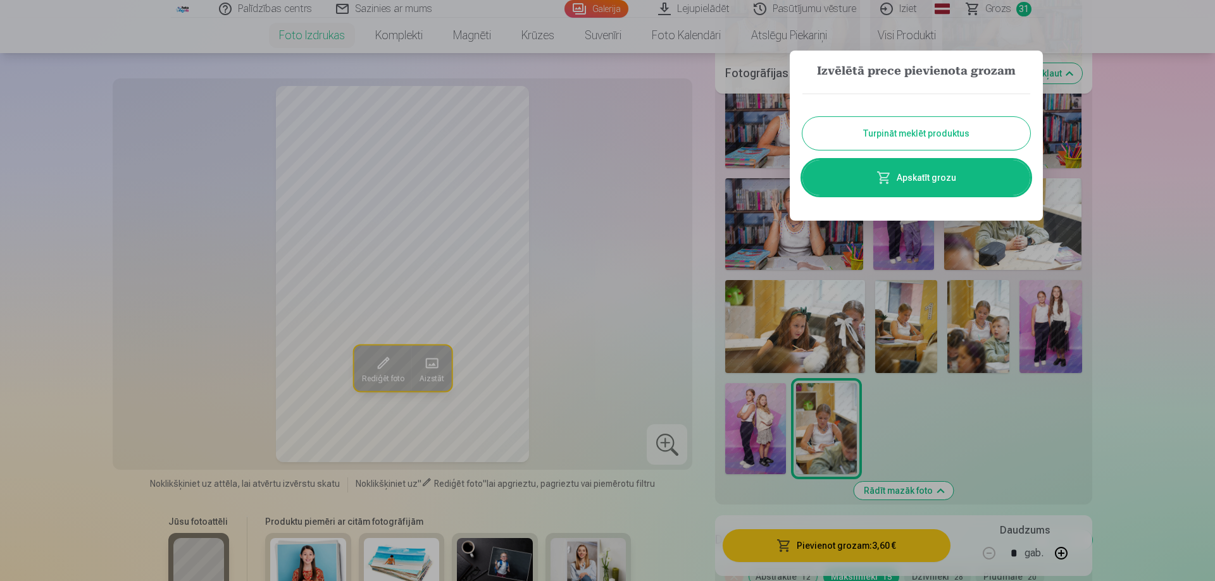
click at [892, 128] on button "Turpināt meklēt produktus" at bounding box center [916, 133] width 228 height 33
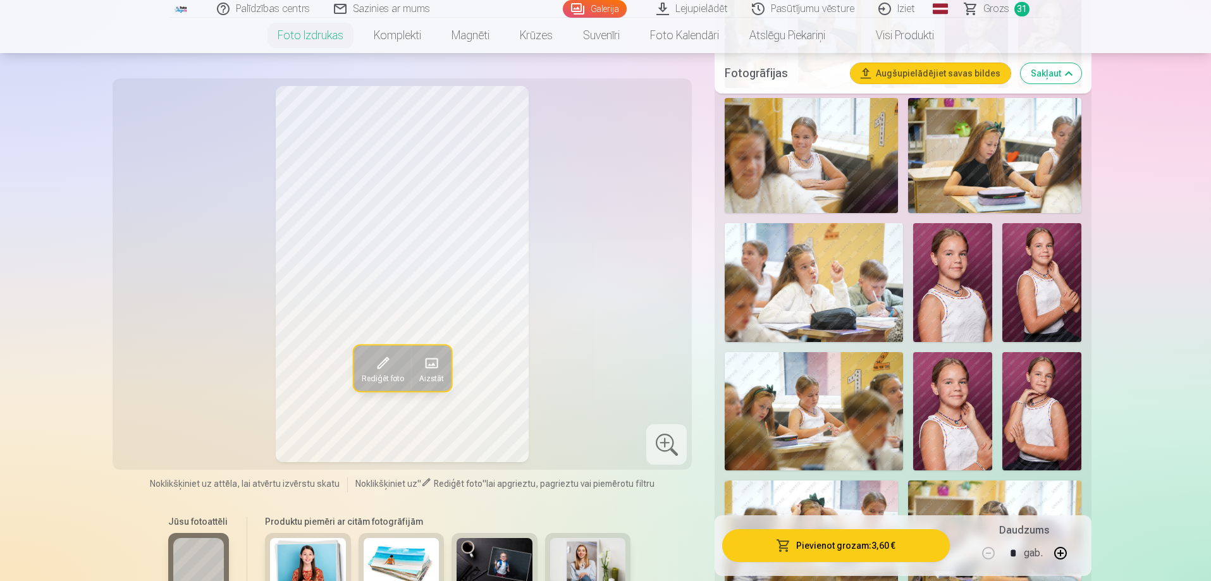
scroll to position [569, 0]
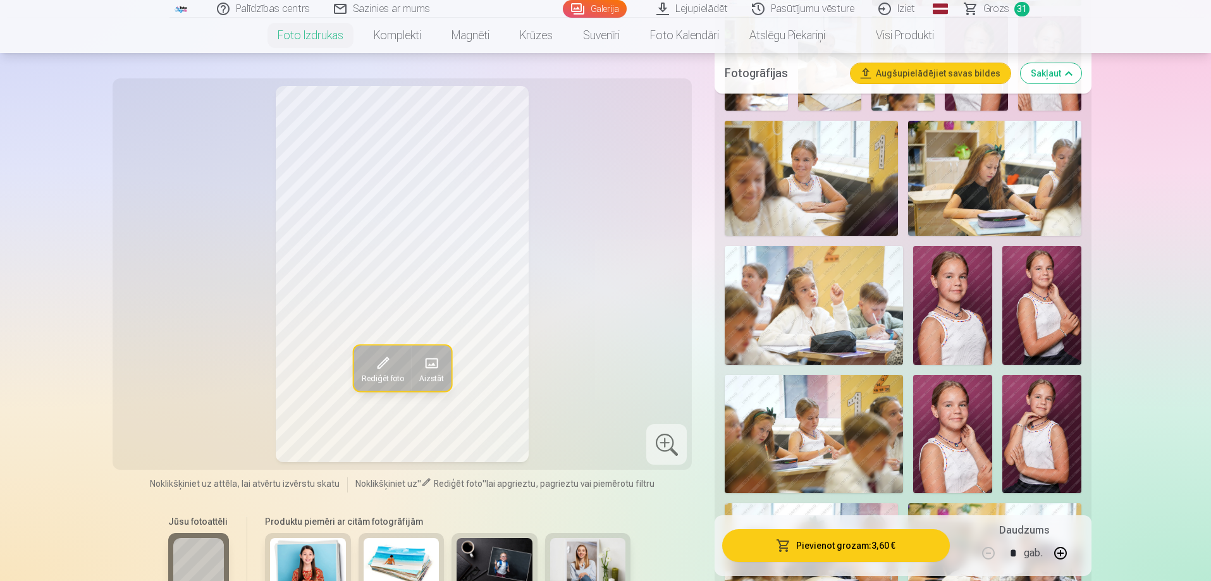
click at [1032, 421] on img at bounding box center [1042, 434] width 79 height 118
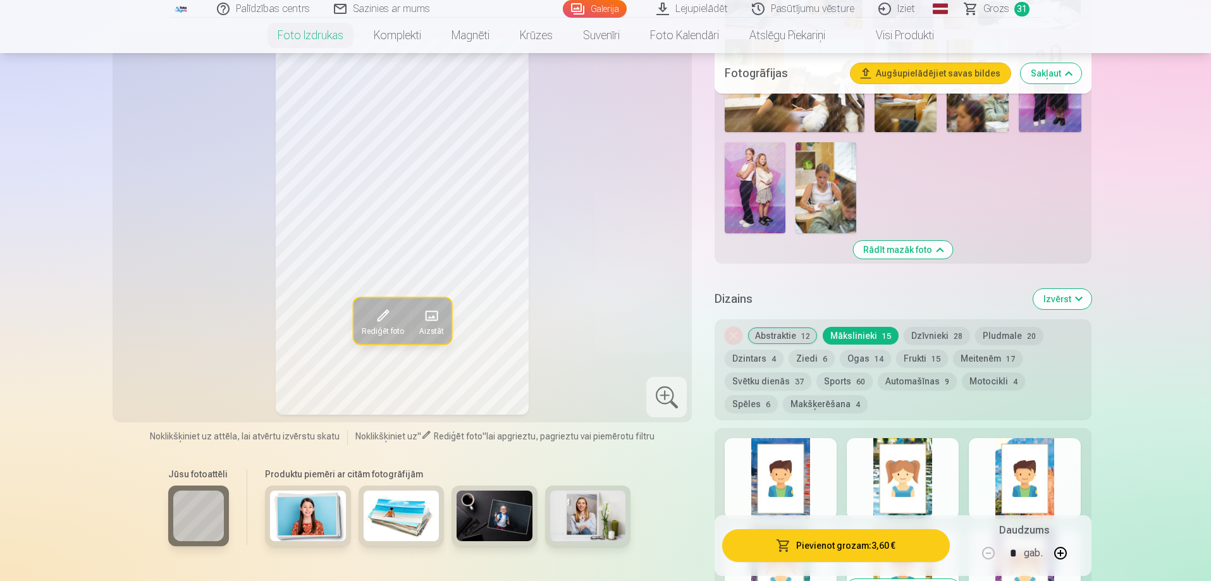
scroll to position [1581, 0]
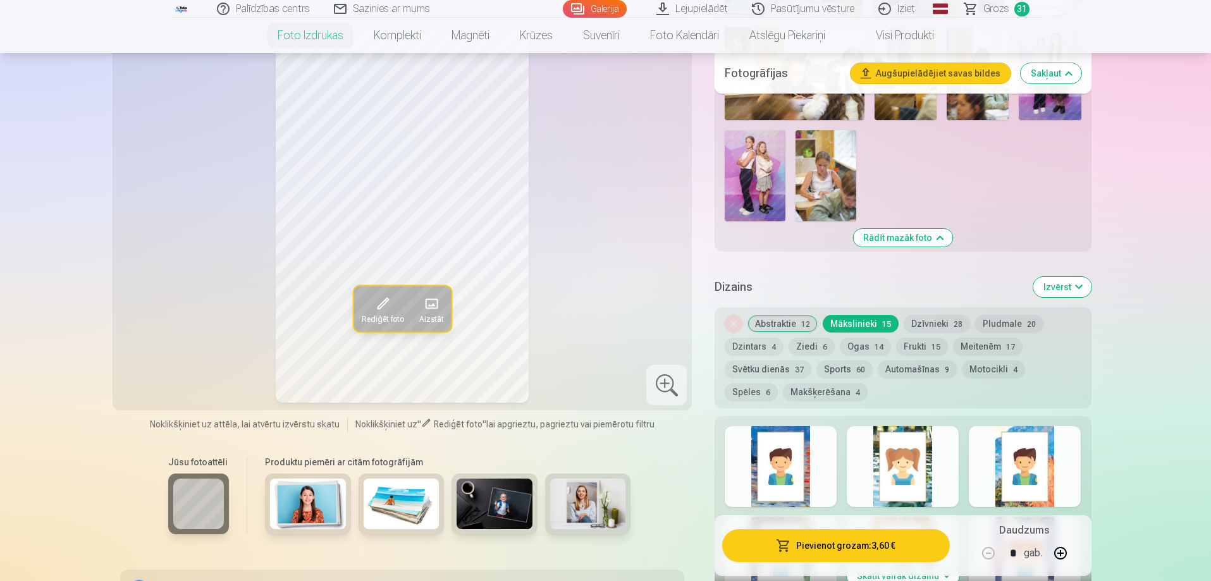
click at [799, 341] on button "Ziedi 6" at bounding box center [812, 347] width 46 height 18
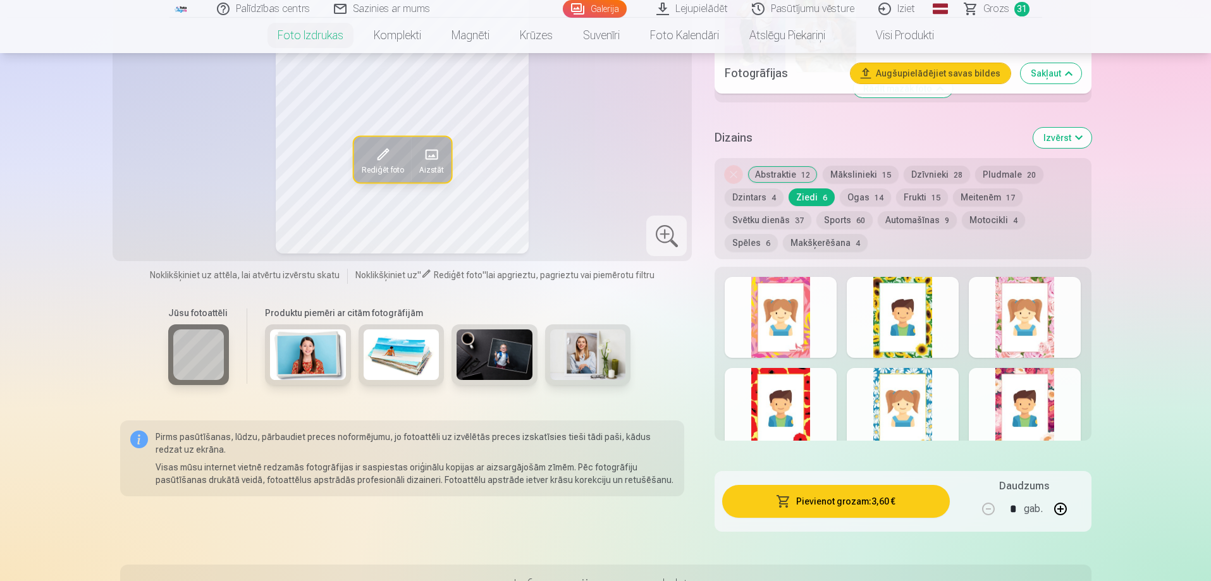
scroll to position [1708, 0]
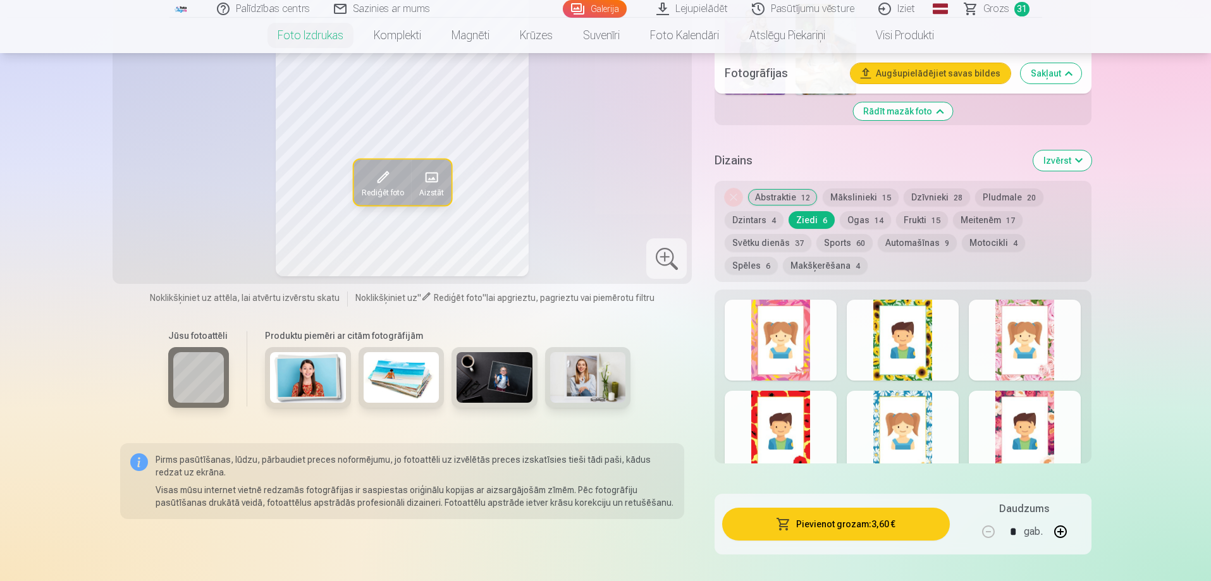
click at [774, 338] on div at bounding box center [781, 340] width 112 height 81
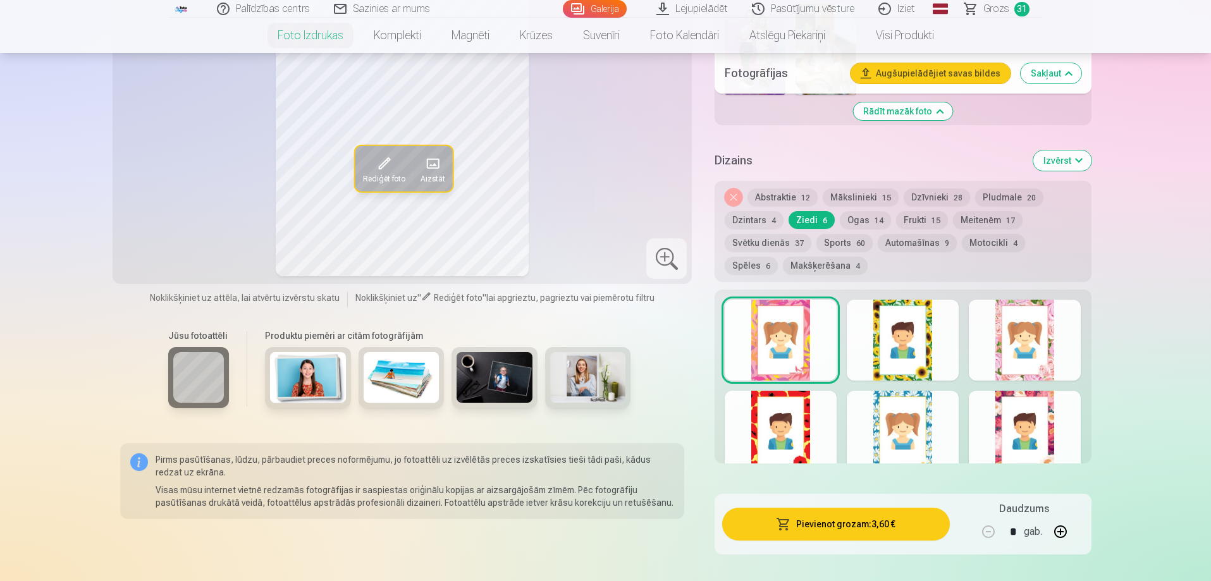
click at [1010, 352] on div at bounding box center [1025, 340] width 112 height 81
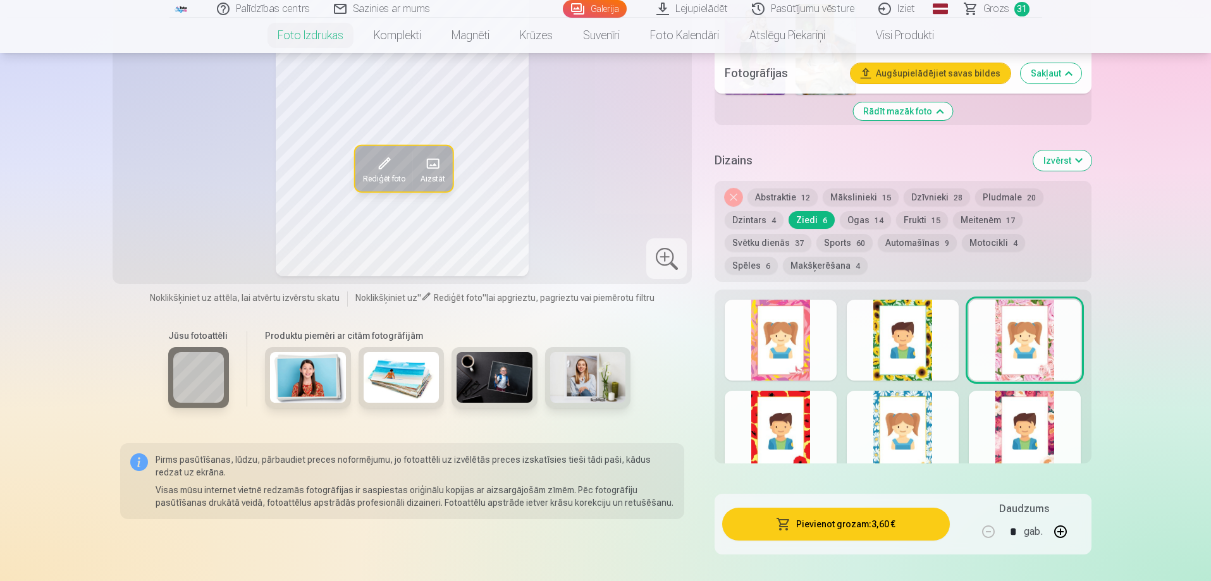
click at [912, 352] on div at bounding box center [903, 340] width 112 height 81
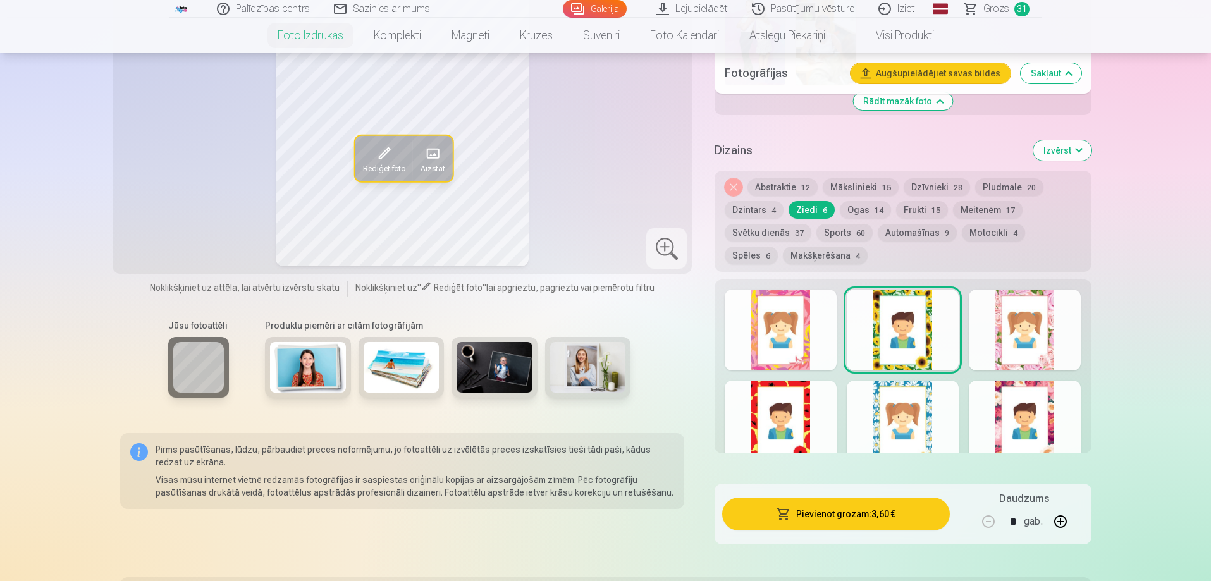
scroll to position [1771, 0]
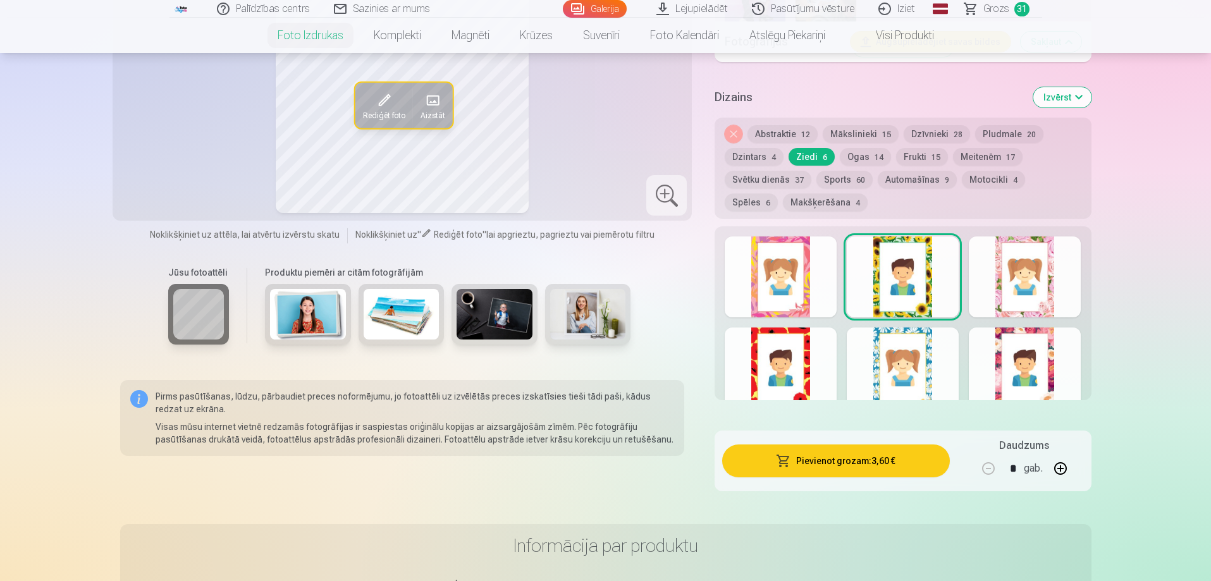
click at [1016, 335] on div at bounding box center [1025, 368] width 112 height 81
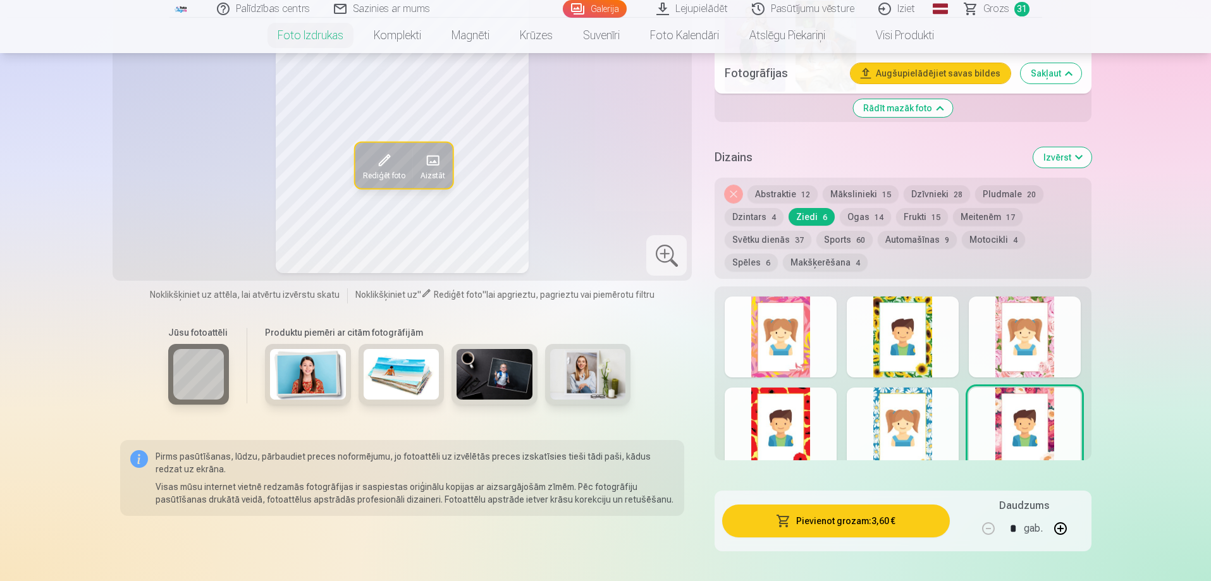
scroll to position [1708, 0]
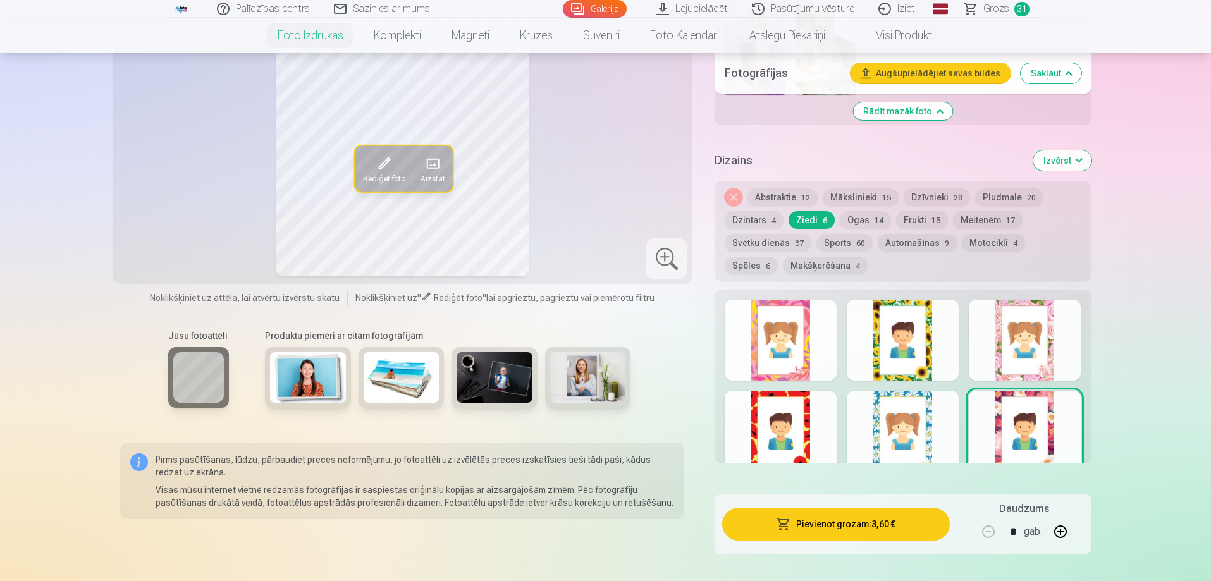
click at [960, 218] on button "Meitenēm 17" at bounding box center [988, 220] width 70 height 18
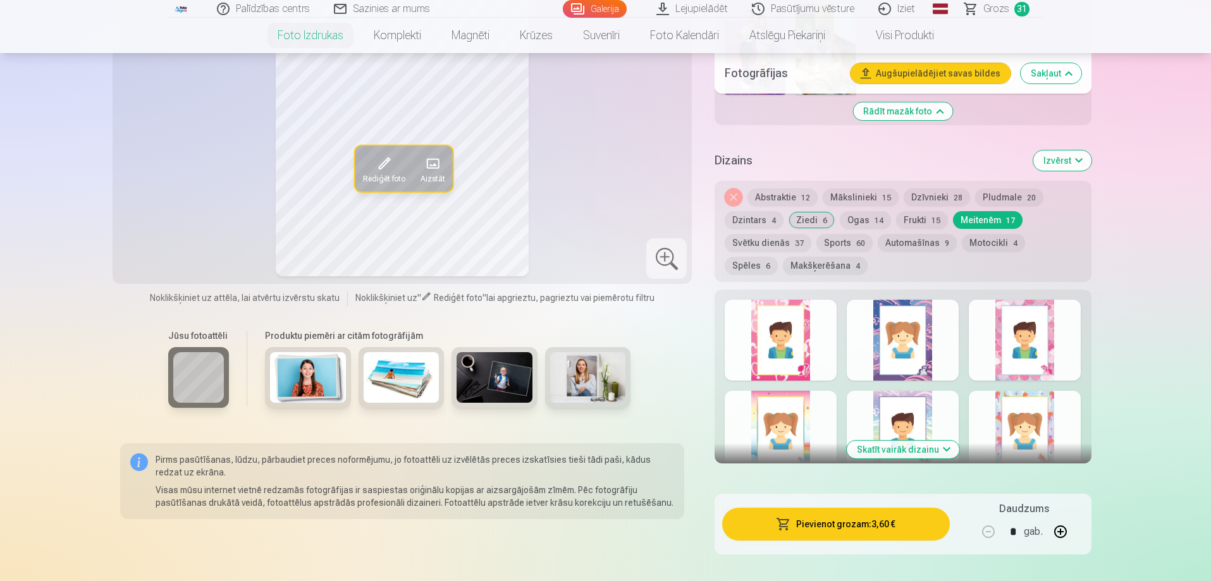
click at [786, 402] on div at bounding box center [781, 431] width 112 height 81
click at [994, 414] on div at bounding box center [1025, 431] width 112 height 81
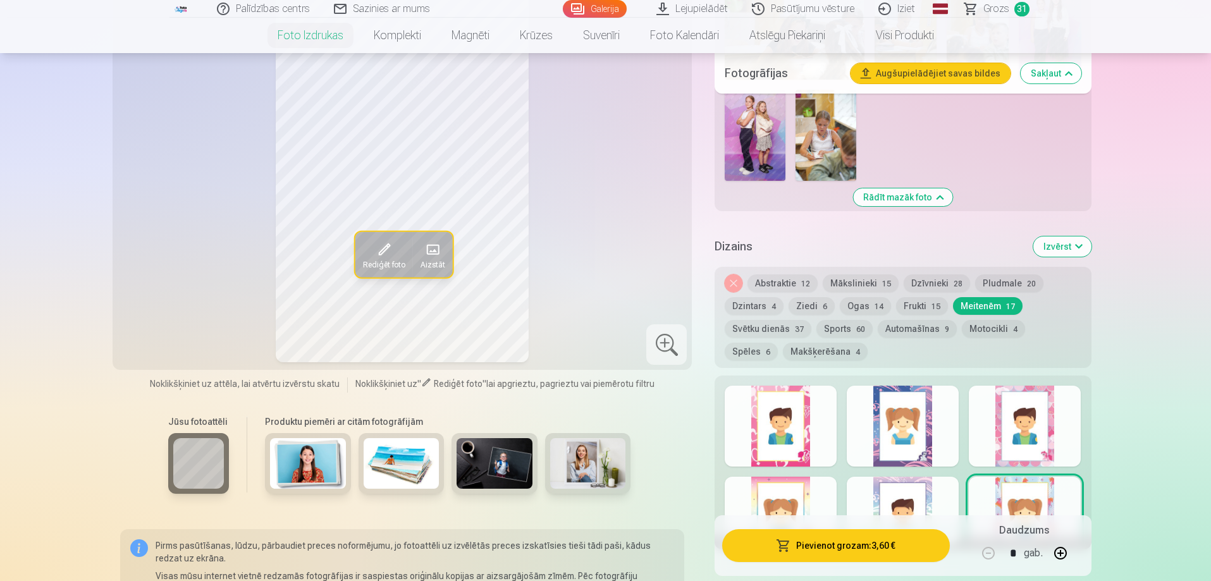
scroll to position [1645, 0]
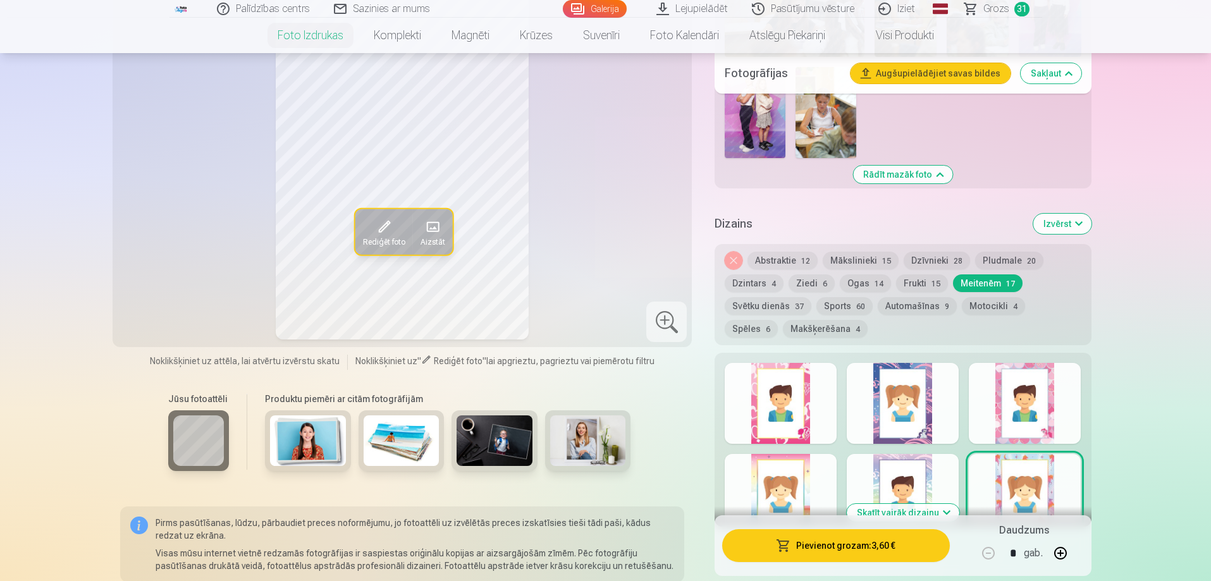
click at [846, 281] on button "Ogas 14" at bounding box center [865, 284] width 51 height 18
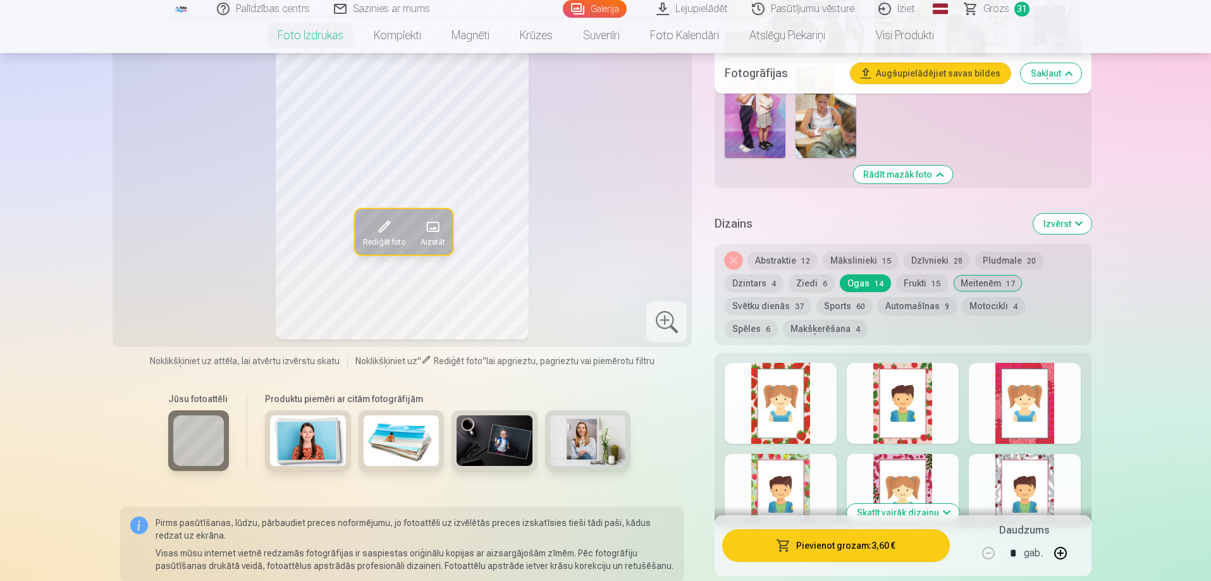
click at [772, 413] on div at bounding box center [781, 403] width 112 height 81
click at [927, 394] on div at bounding box center [903, 403] width 112 height 81
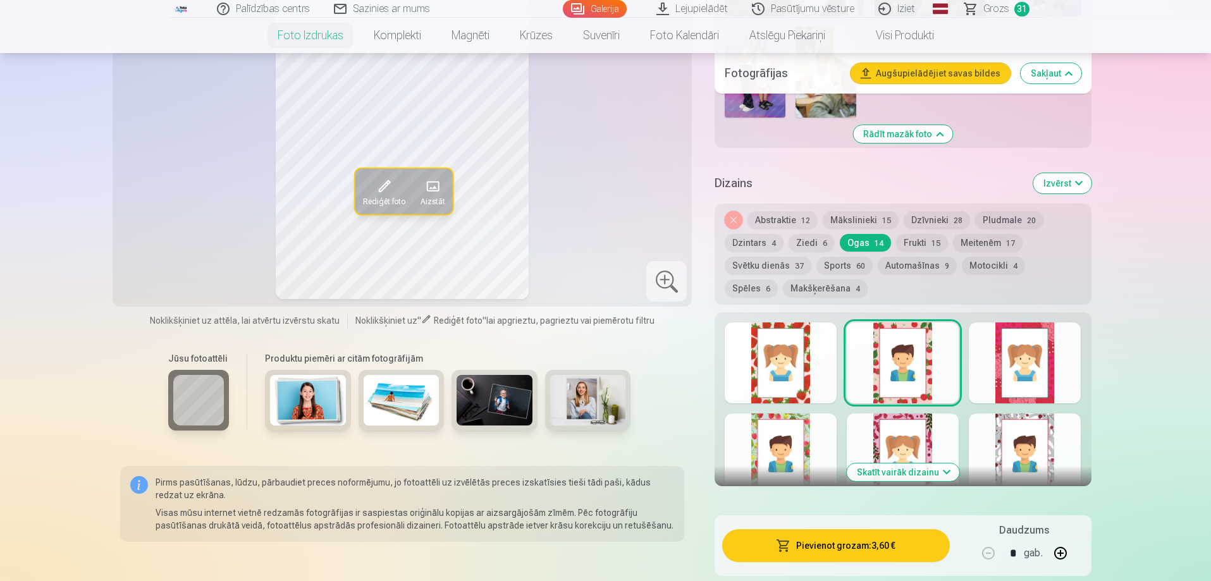
scroll to position [1708, 0]
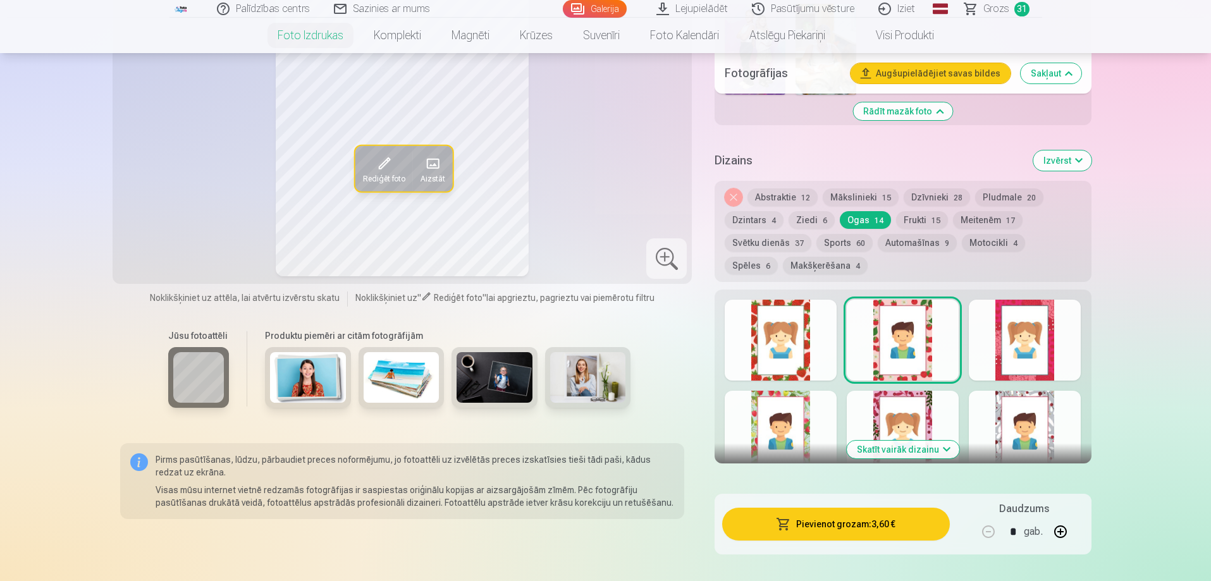
click at [750, 403] on div at bounding box center [781, 431] width 112 height 81
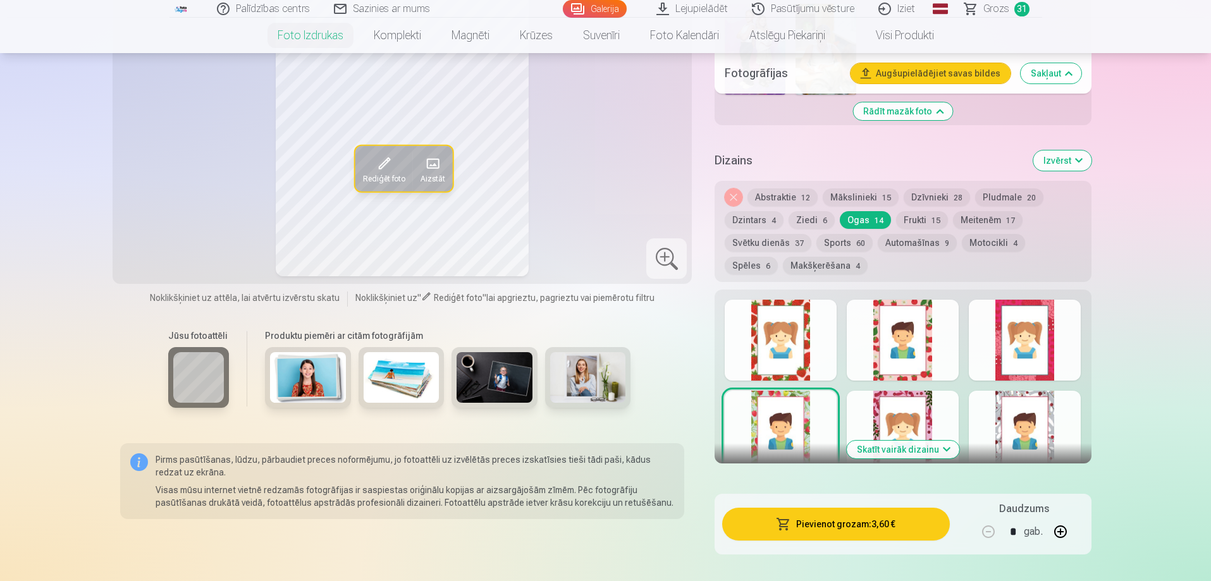
click at [865, 452] on button "Skatīt vairāk dizainu" at bounding box center [903, 450] width 113 height 18
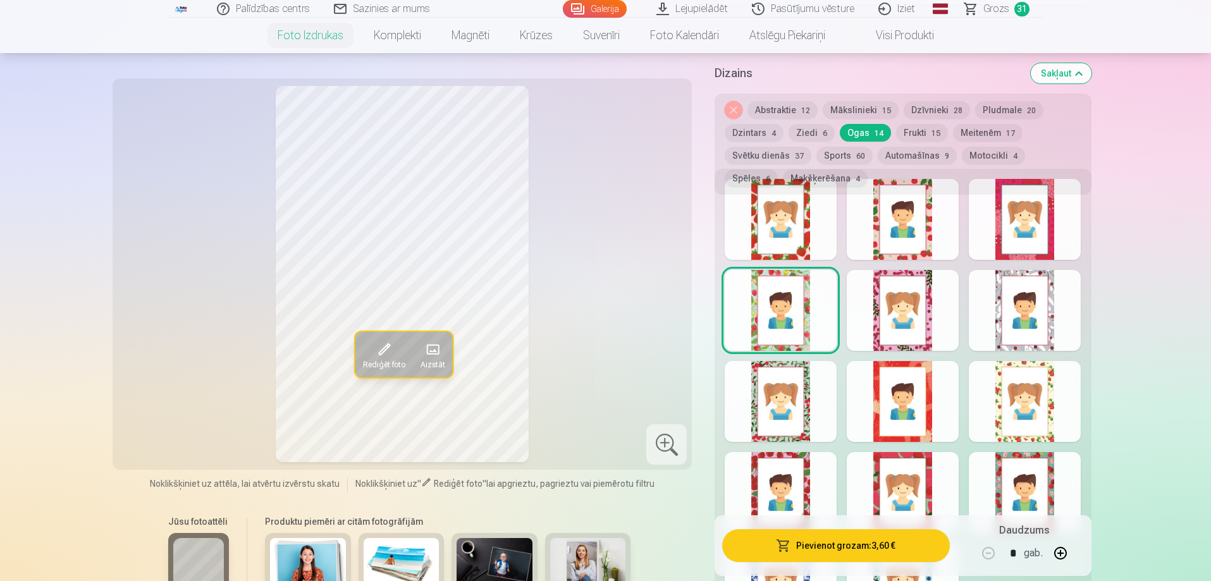
scroll to position [1834, 0]
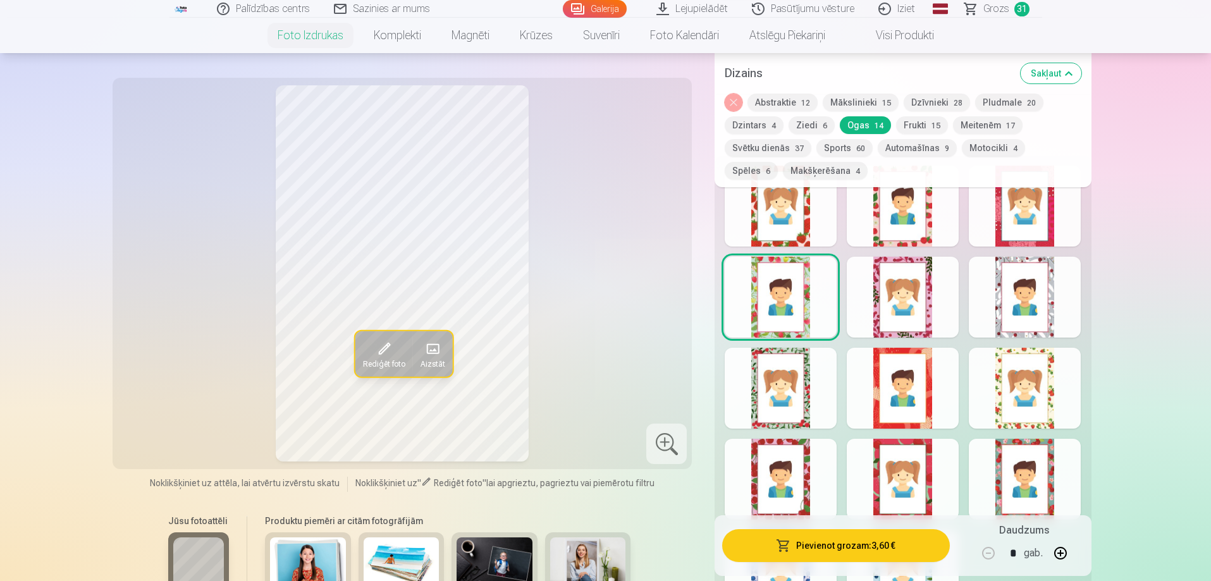
click at [1018, 376] on div at bounding box center [1025, 388] width 112 height 81
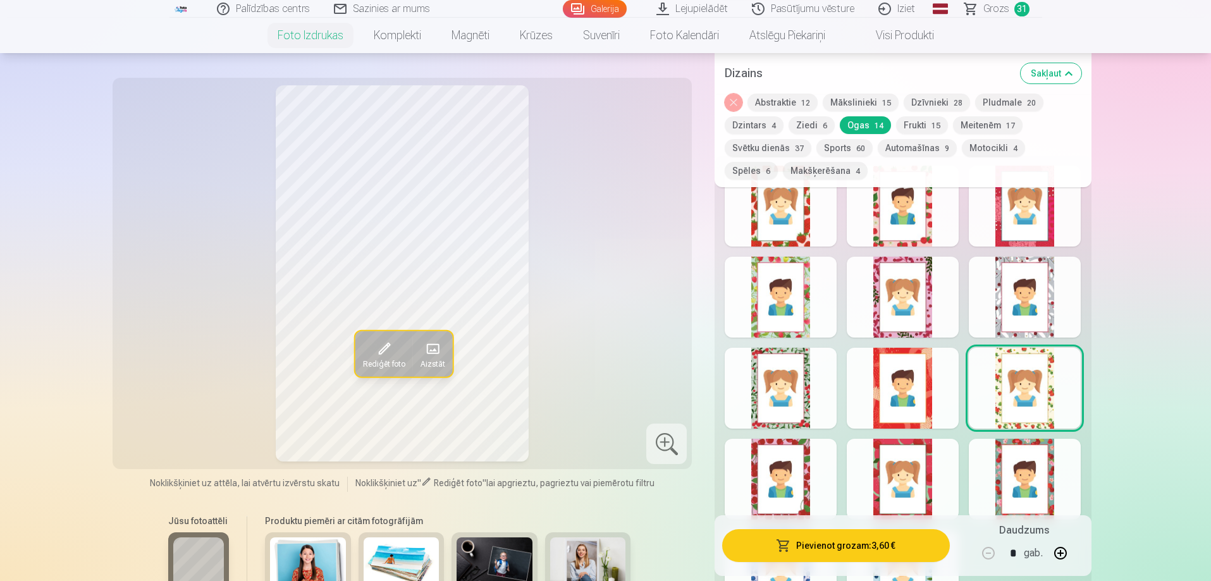
click at [902, 302] on div at bounding box center [903, 297] width 112 height 81
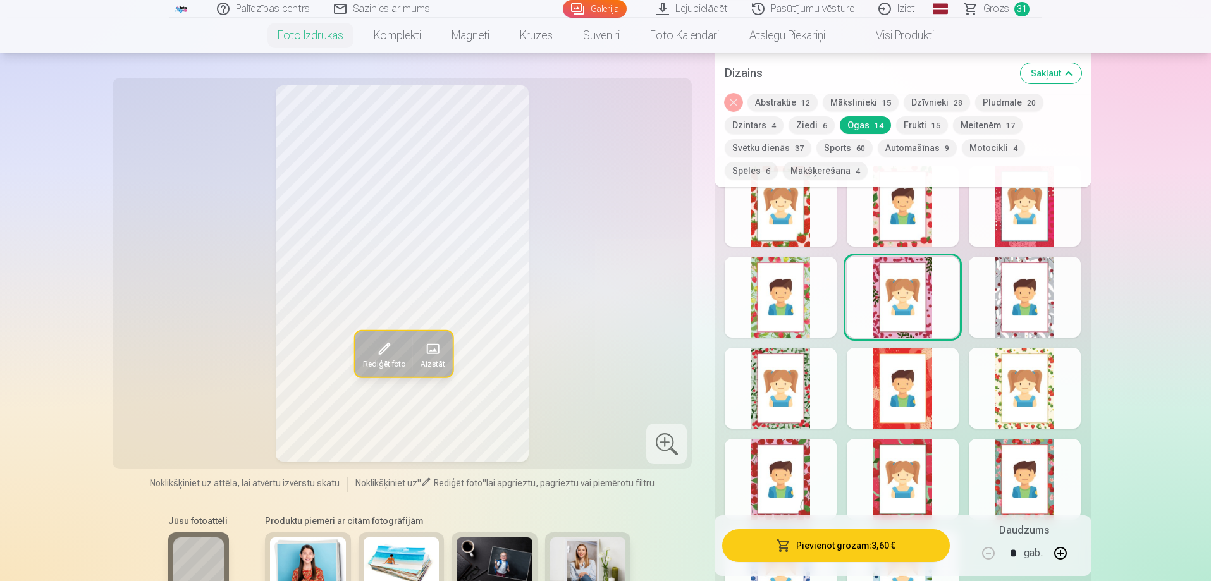
click at [762, 392] on div at bounding box center [781, 388] width 112 height 81
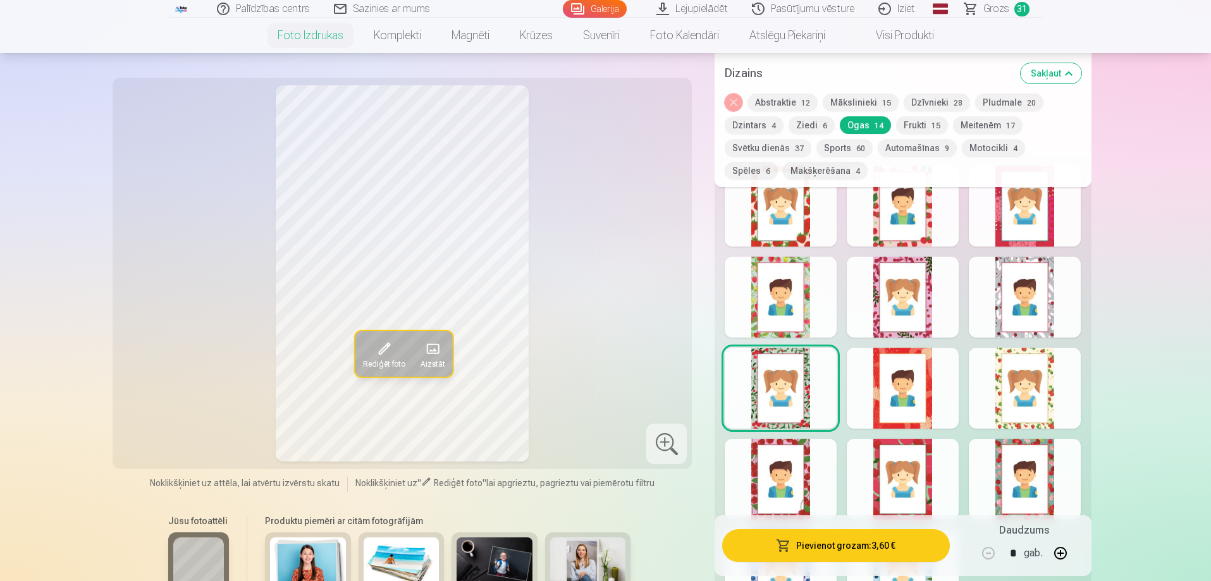
click at [997, 385] on div at bounding box center [1025, 388] width 112 height 81
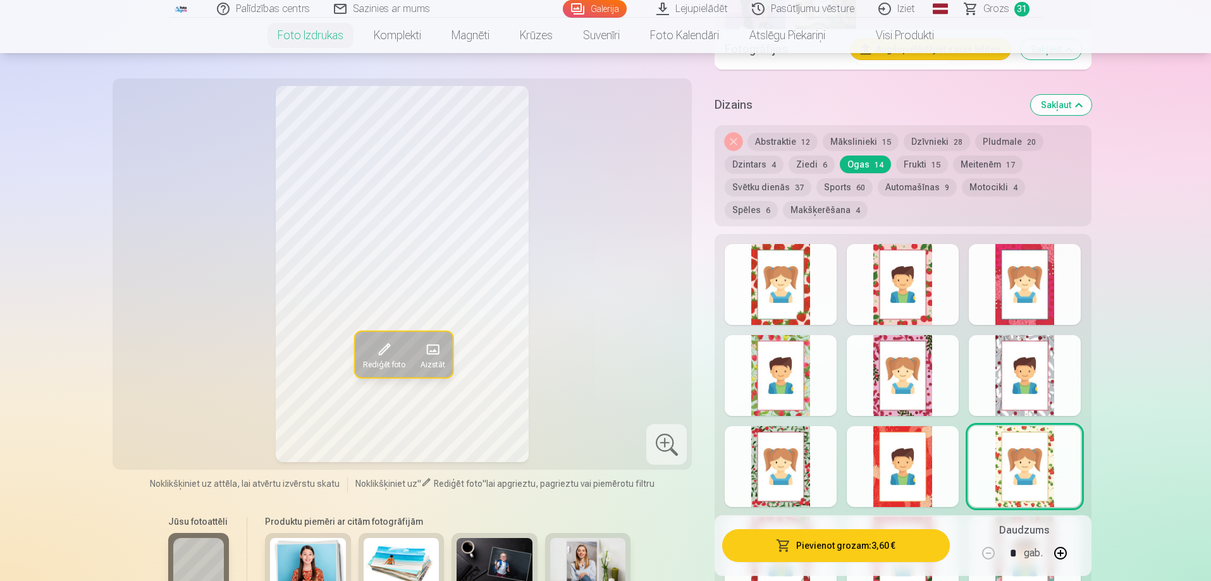
scroll to position [1771, 0]
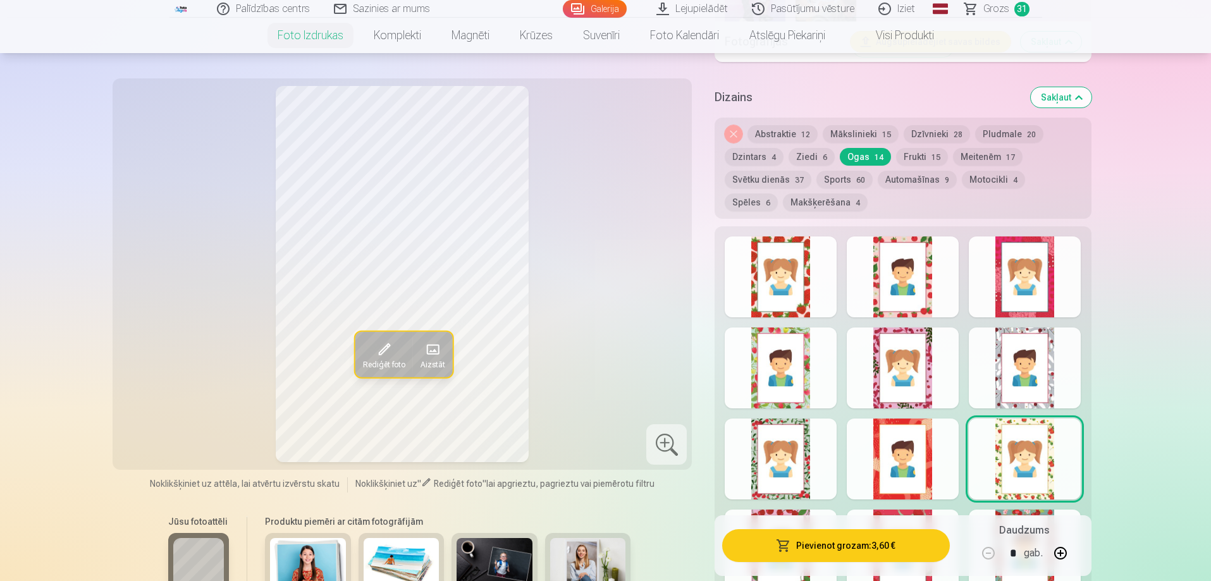
click at [822, 166] on div "Noņemiet dizainu Abstraktie 12 Mākslinieki 15 Dzīvnieki 28 Pludmale 20 Dzintars…" at bounding box center [903, 168] width 376 height 101
click at [807, 154] on button "Ziedi 6" at bounding box center [812, 157] width 46 height 18
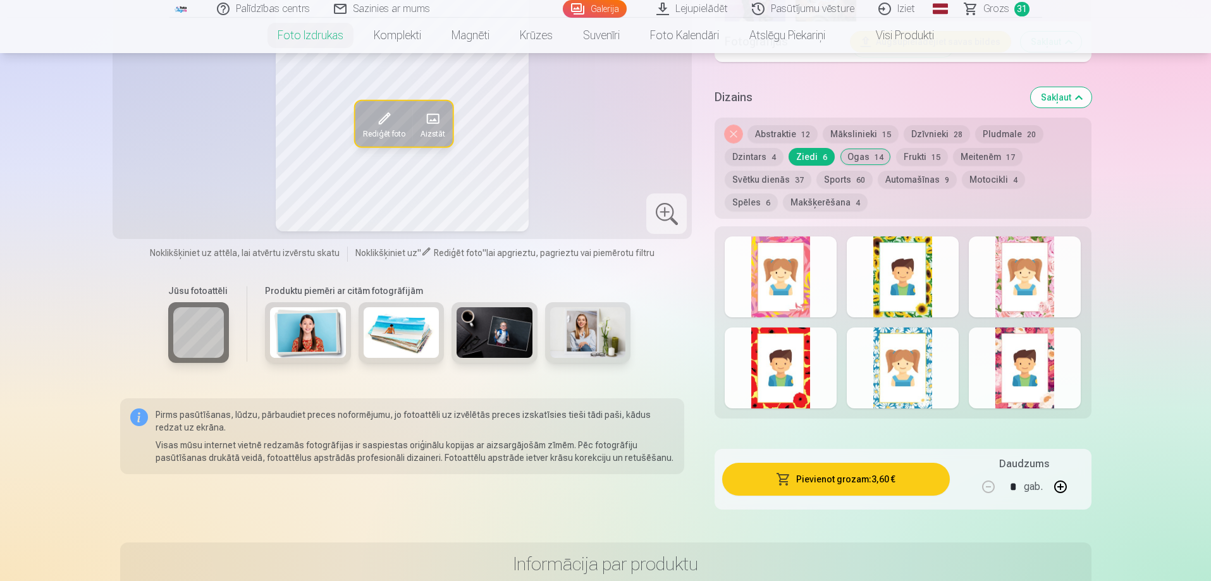
click at [764, 271] on div at bounding box center [781, 277] width 112 height 81
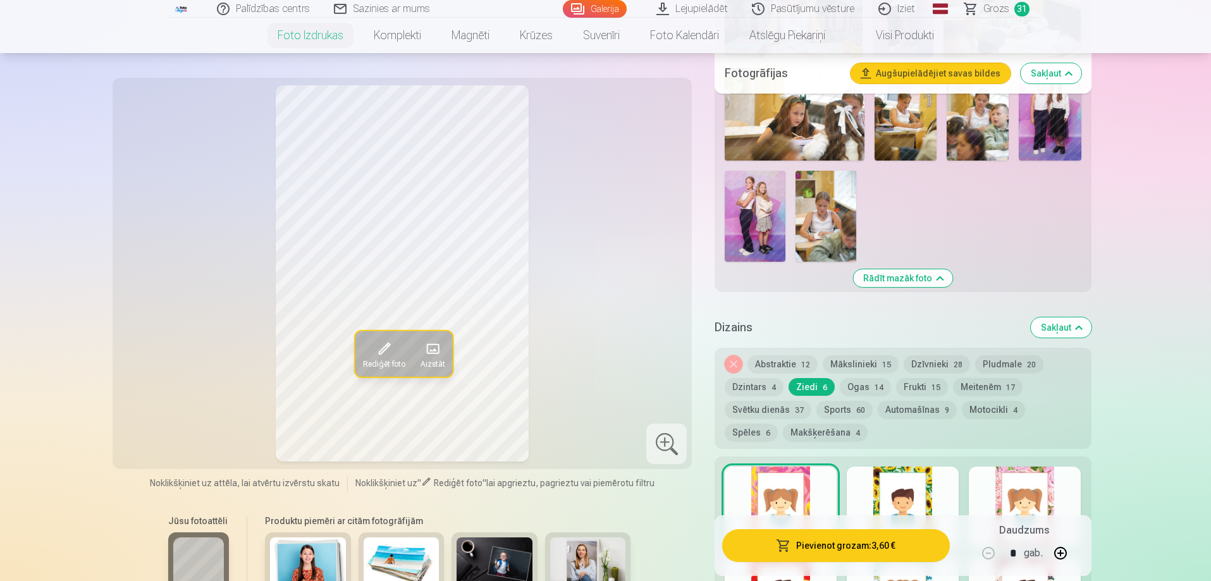
scroll to position [1518, 0]
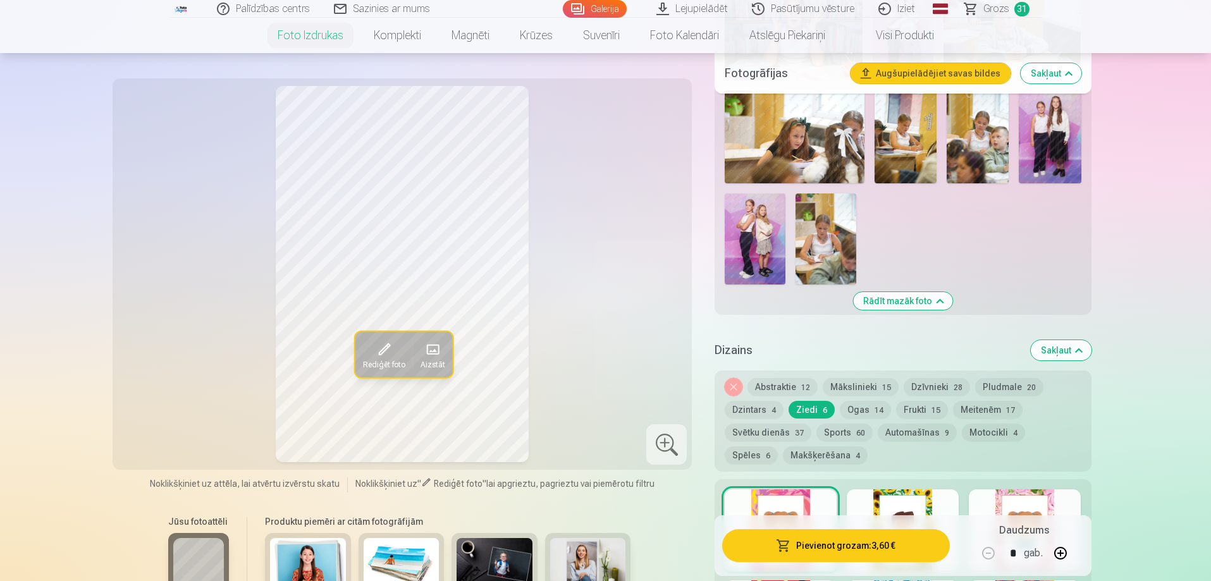
click at [853, 398] on div "Noņemiet dizainu Abstraktie 12 Mākslinieki 15 Dzīvnieki 28 Pludmale 20 Dzintars…" at bounding box center [903, 421] width 376 height 101
click at [855, 406] on button "Ogas 14" at bounding box center [865, 410] width 51 height 18
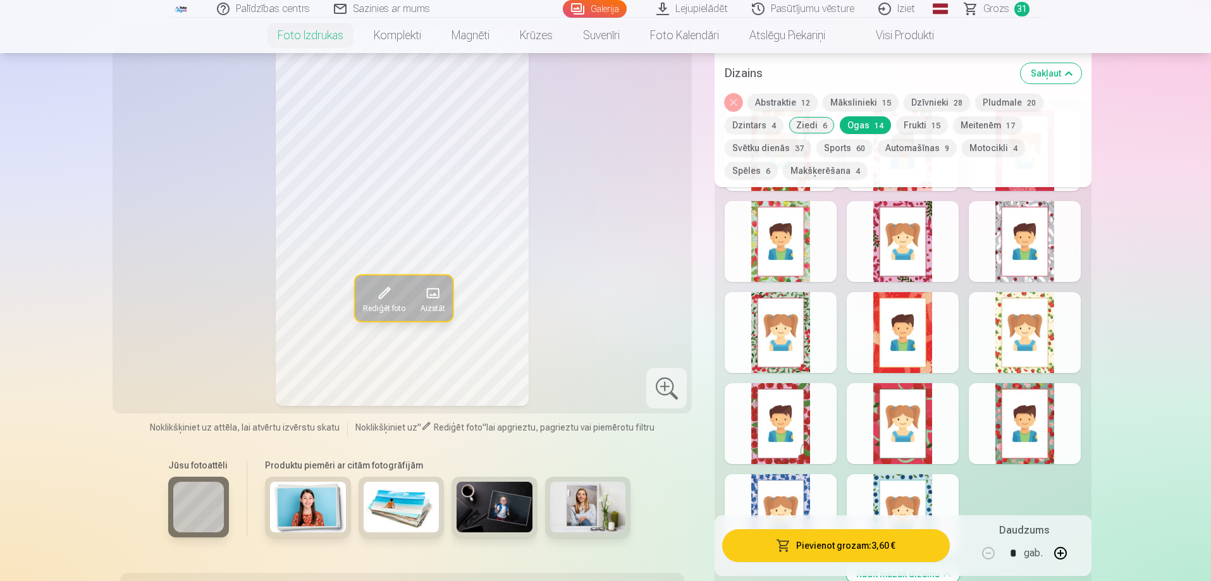
scroll to position [1898, 0]
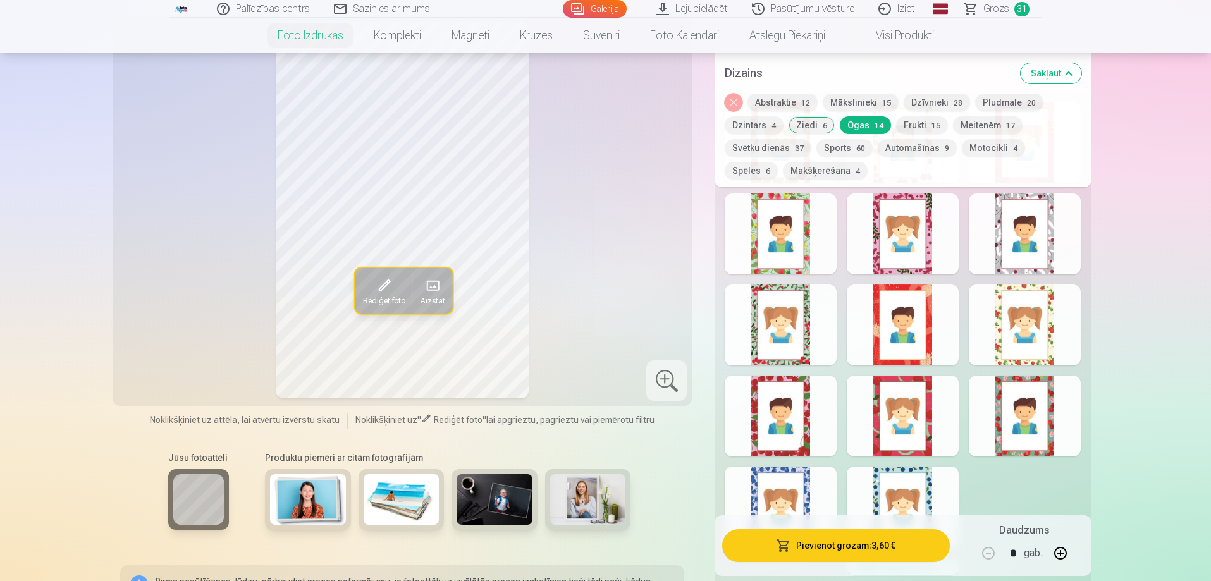
click at [1014, 319] on div at bounding box center [1025, 325] width 112 height 81
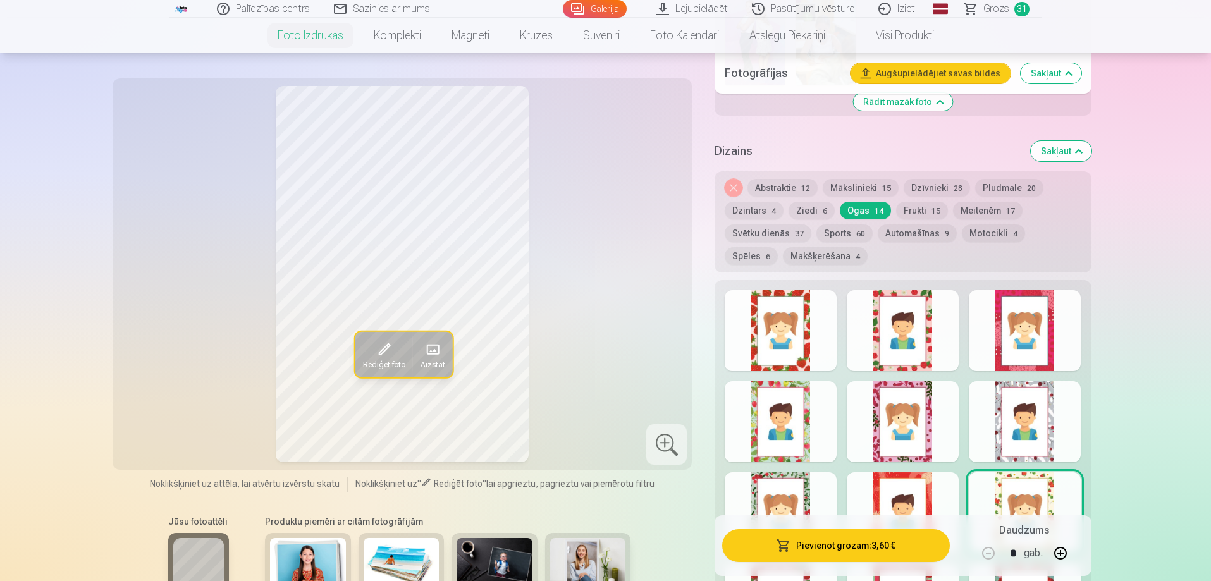
scroll to position [1708, 0]
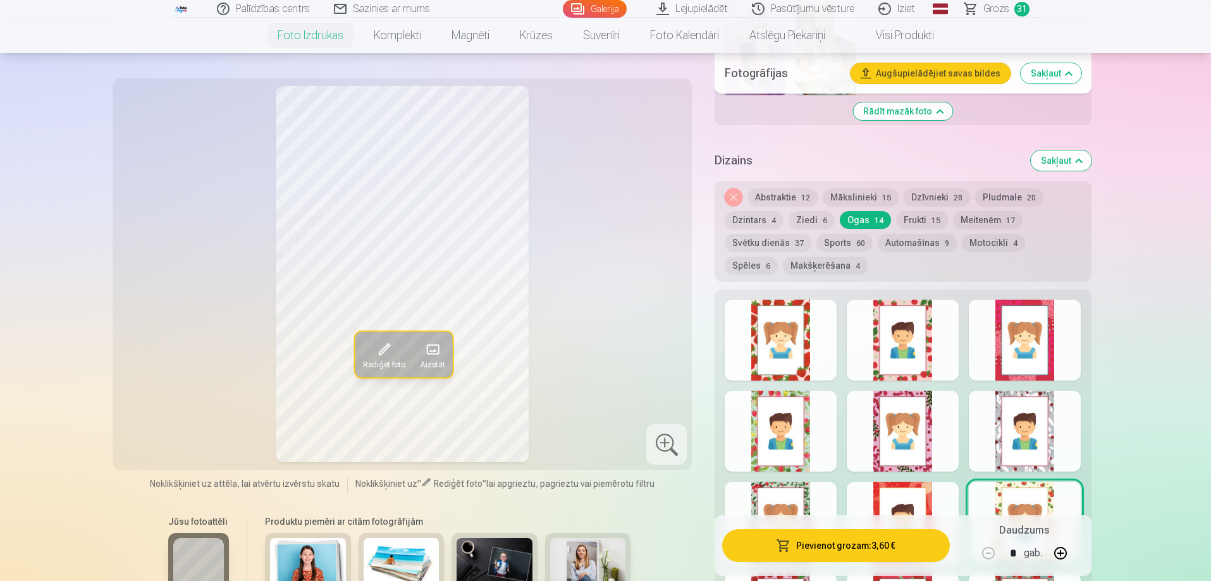
click at [824, 225] on button "Ziedi 6" at bounding box center [812, 220] width 46 height 18
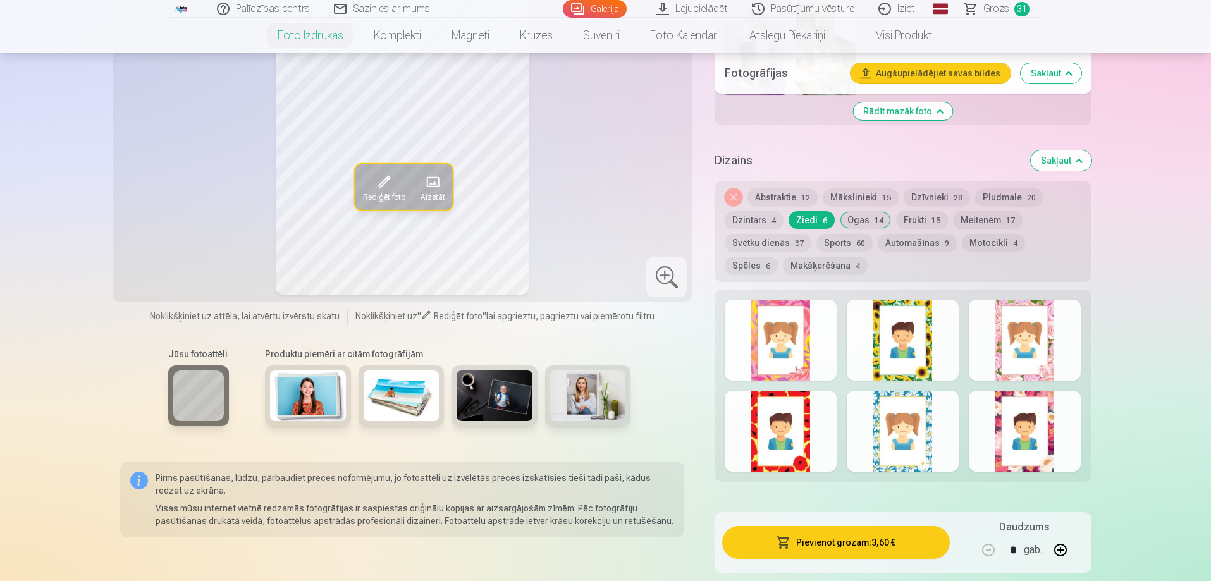
click at [757, 323] on div at bounding box center [781, 340] width 112 height 81
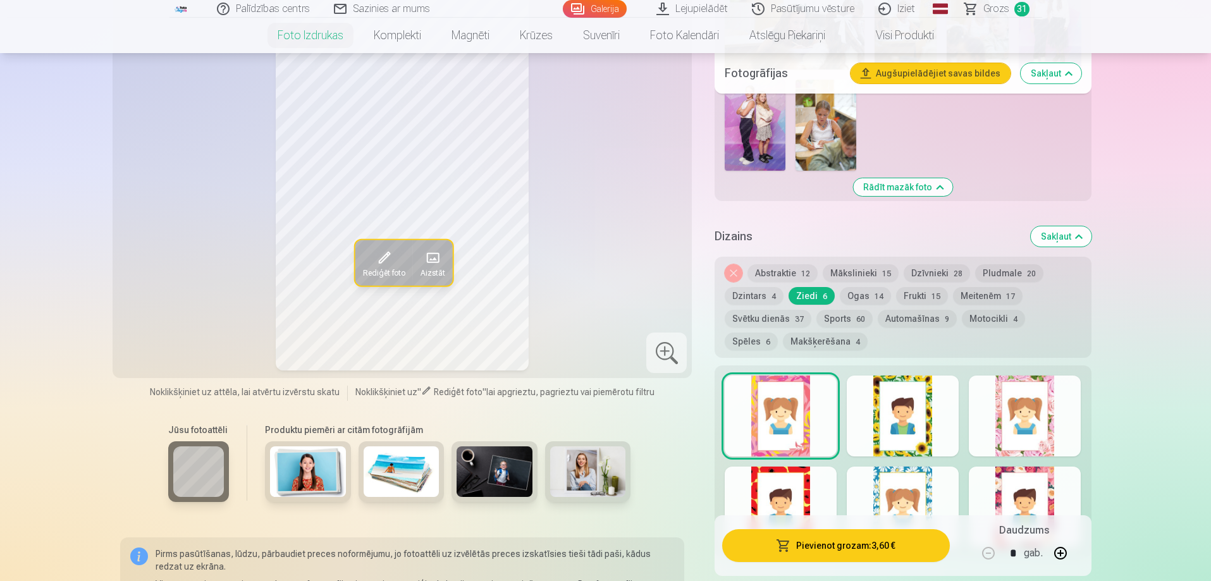
scroll to position [1455, 0]
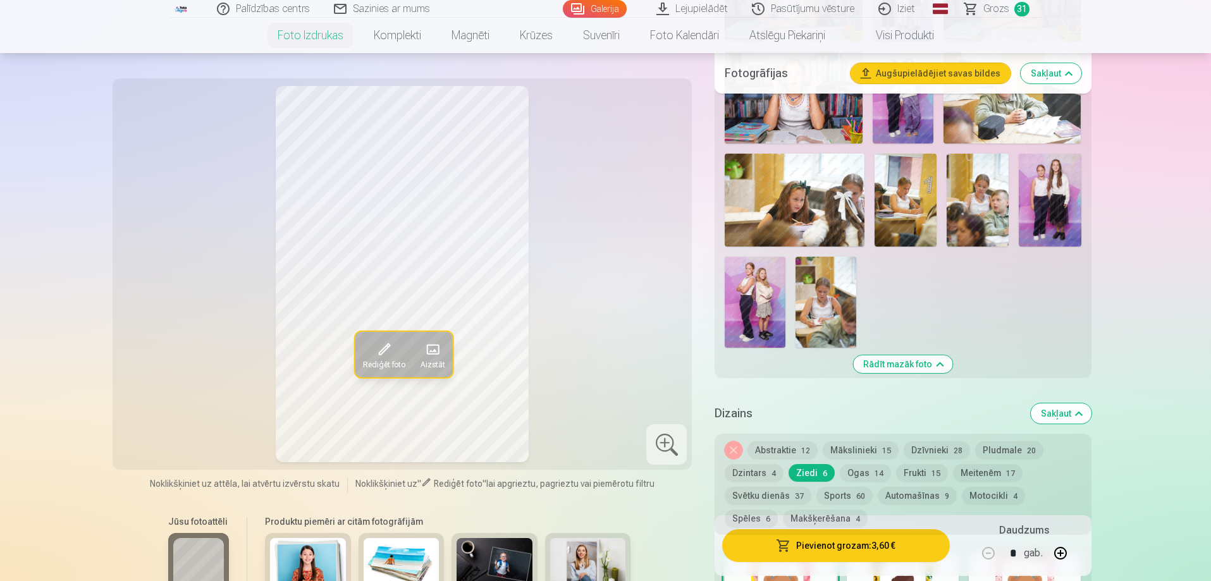
click at [910, 471] on button "Frukti 15" at bounding box center [922, 473] width 52 height 18
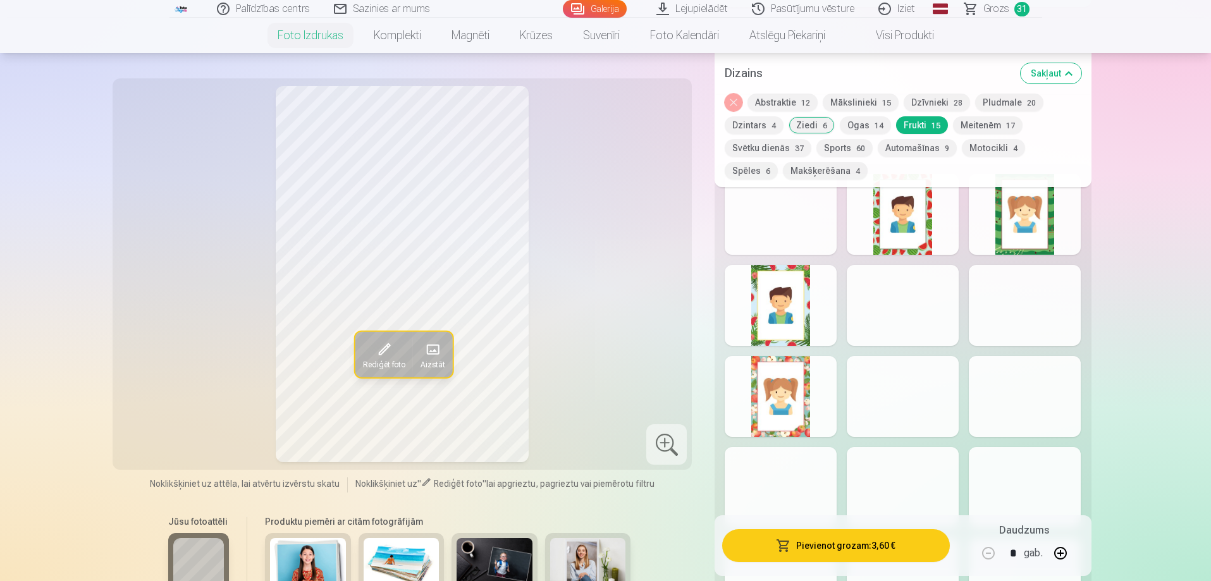
scroll to position [1771, 0]
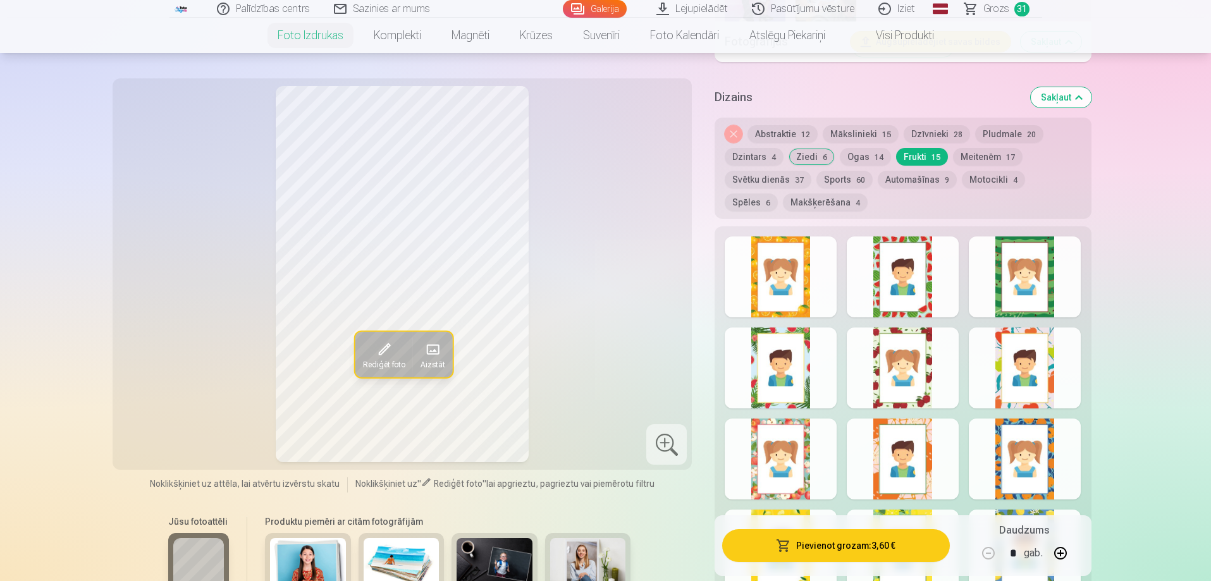
click at [751, 442] on div at bounding box center [781, 459] width 112 height 81
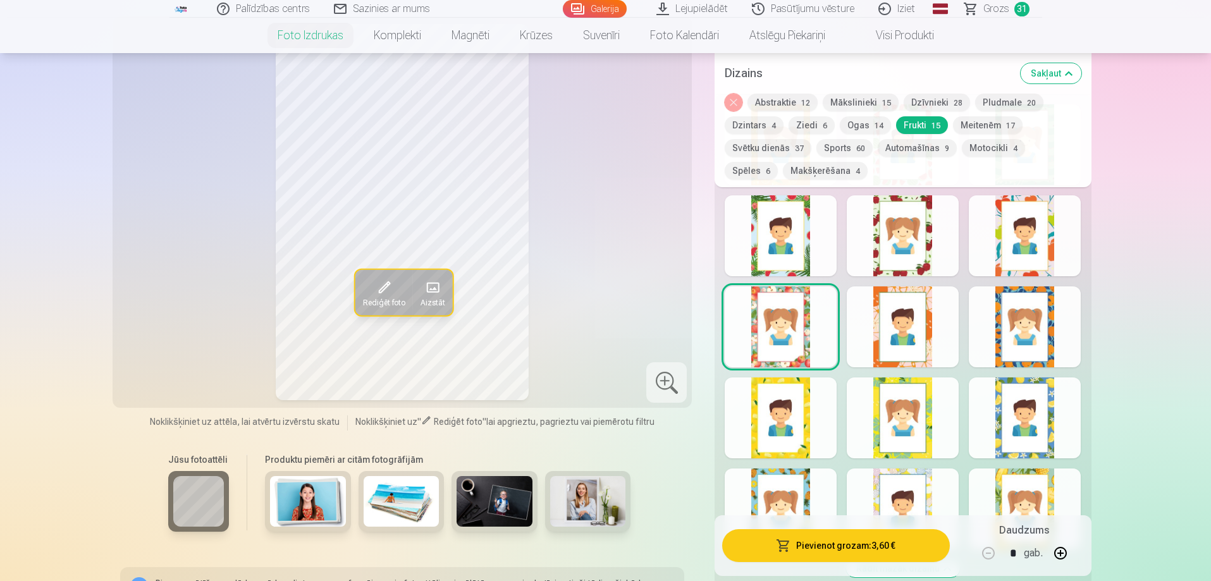
scroll to position [2024, 0]
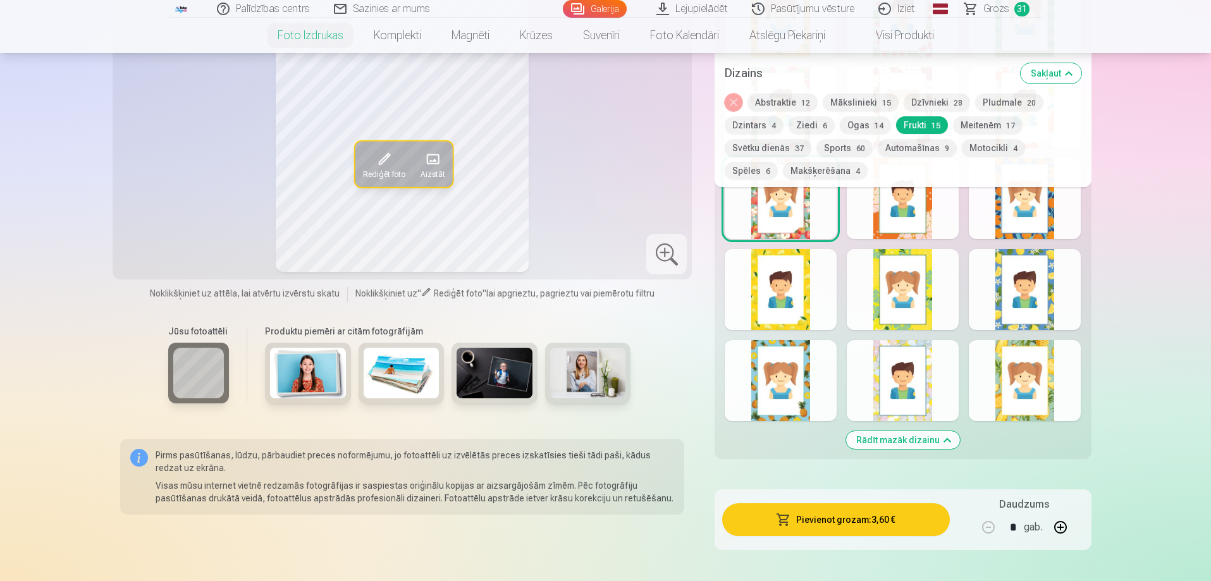
click at [874, 397] on div at bounding box center [903, 380] width 112 height 81
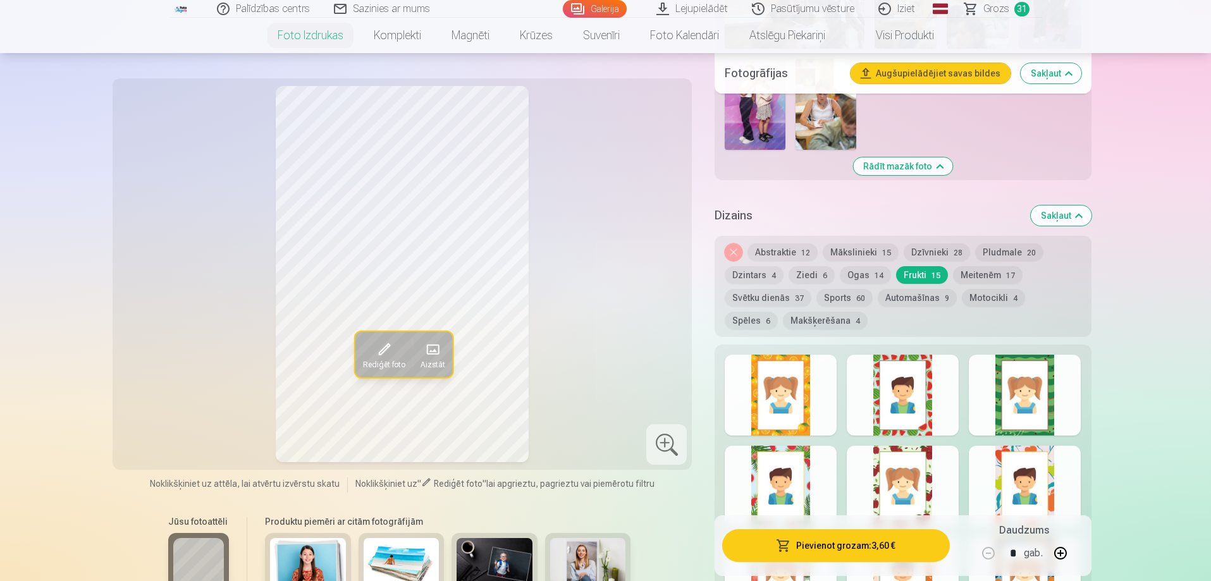
scroll to position [1581, 0]
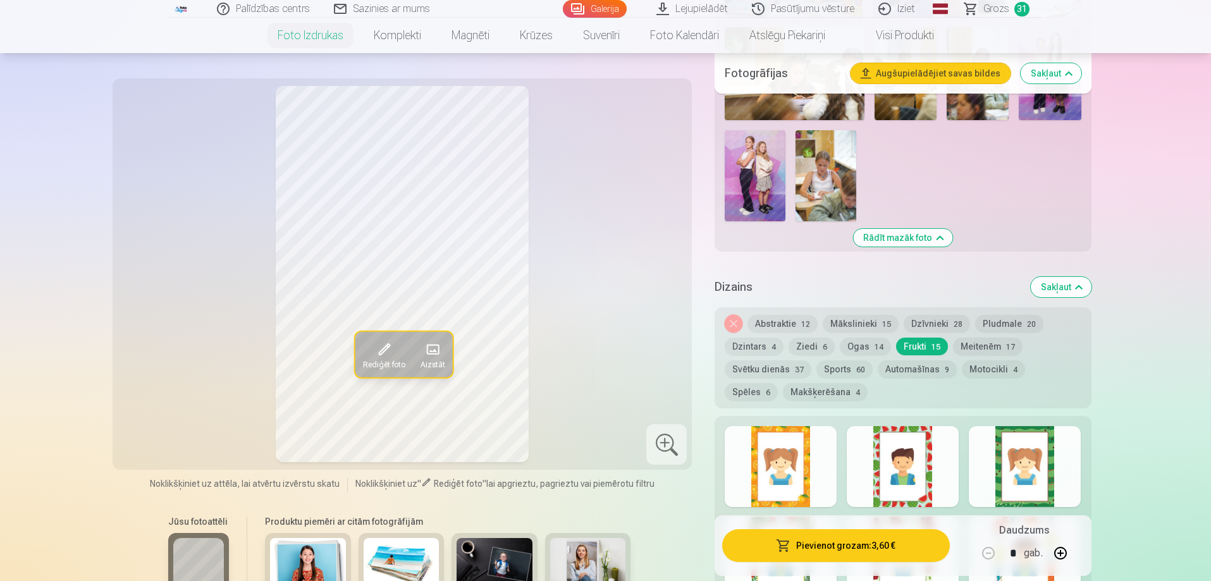
click at [813, 454] on div at bounding box center [781, 466] width 112 height 81
click at [840, 366] on button "Sports 60" at bounding box center [845, 370] width 56 height 18
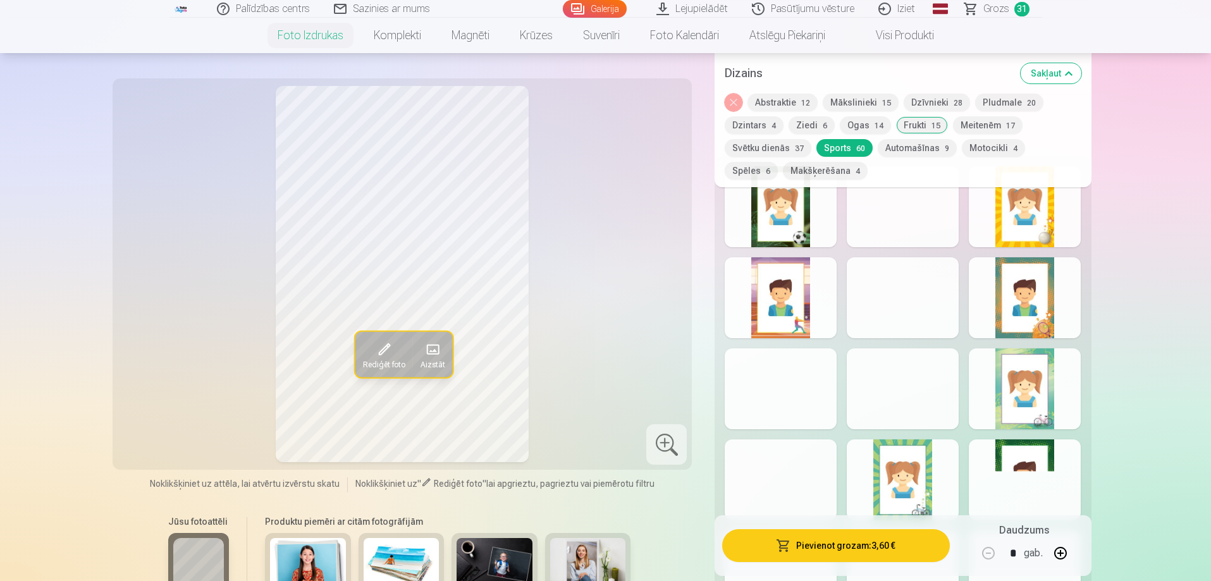
scroll to position [1834, 0]
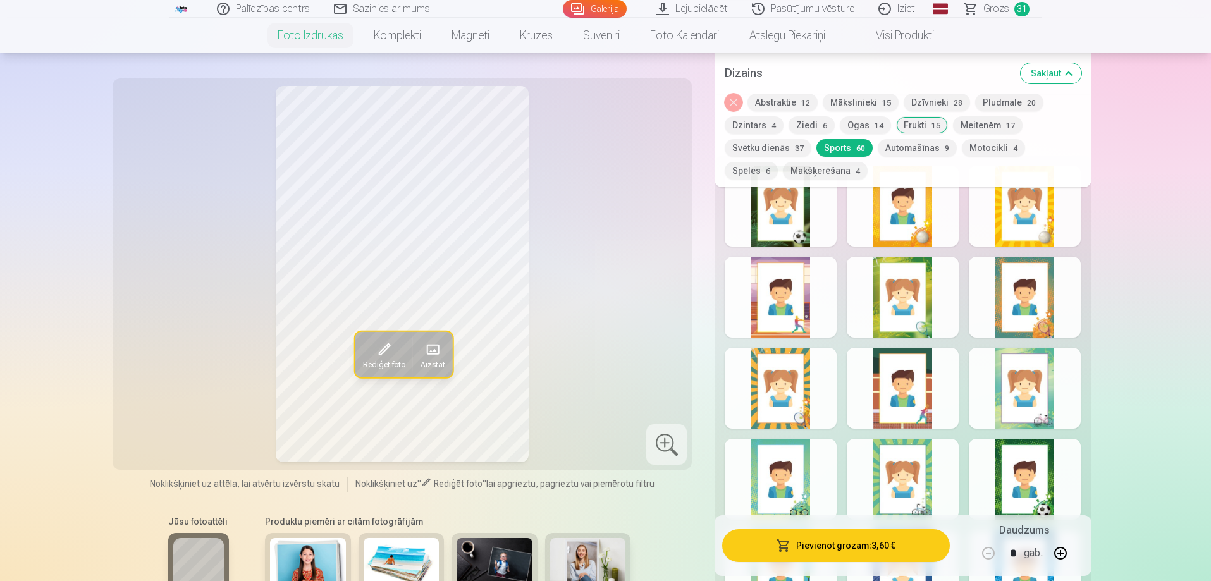
click at [889, 389] on div at bounding box center [903, 388] width 112 height 81
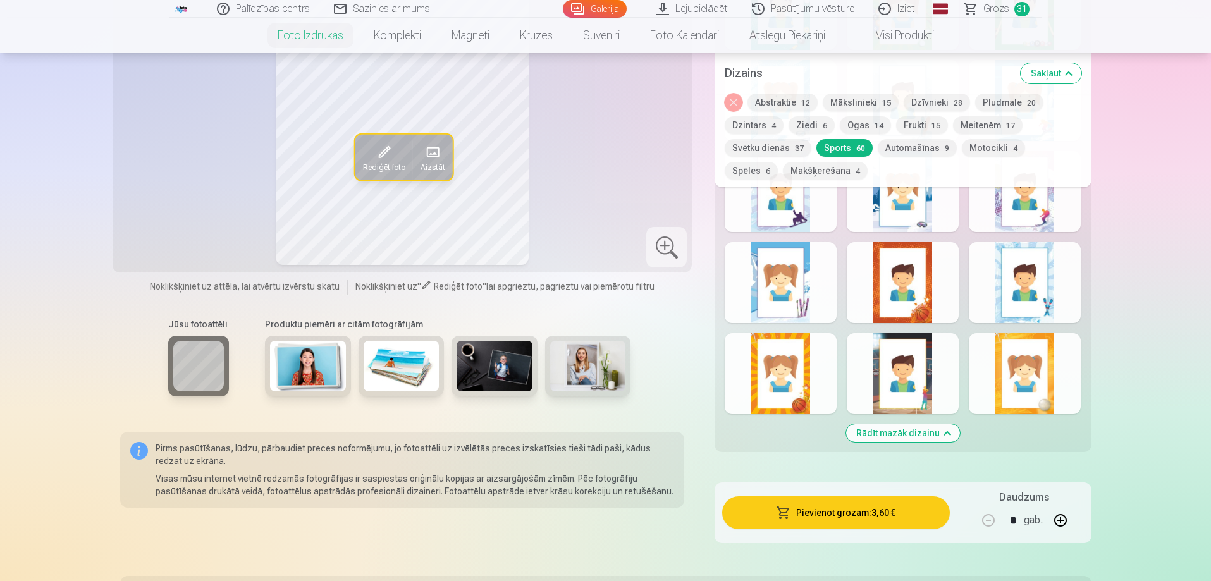
scroll to position [3416, 0]
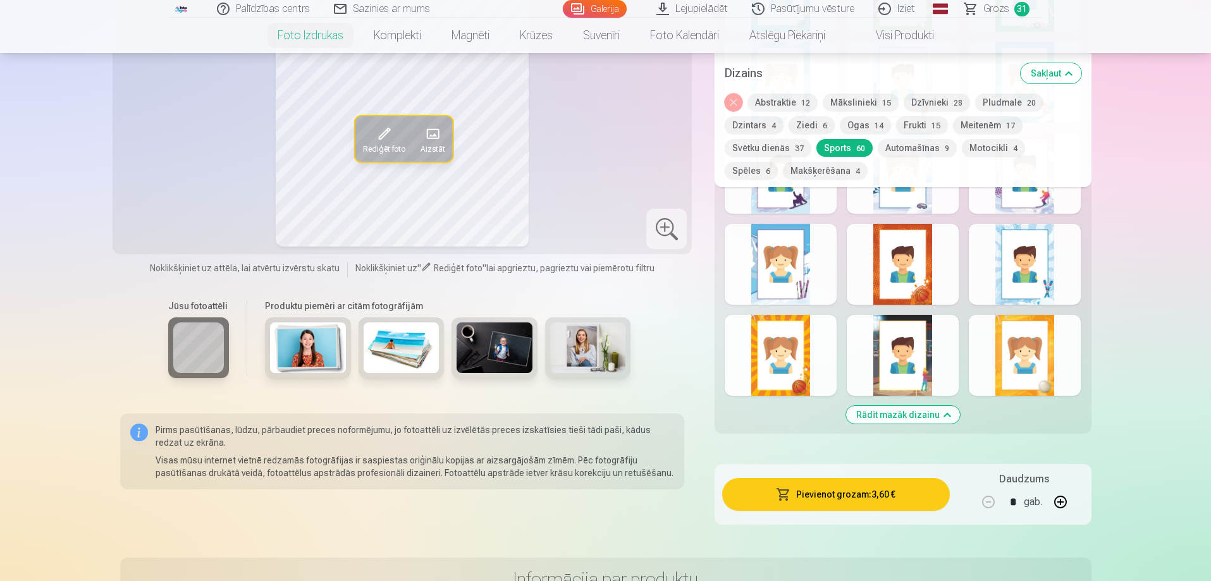
click at [803, 380] on div at bounding box center [781, 355] width 112 height 81
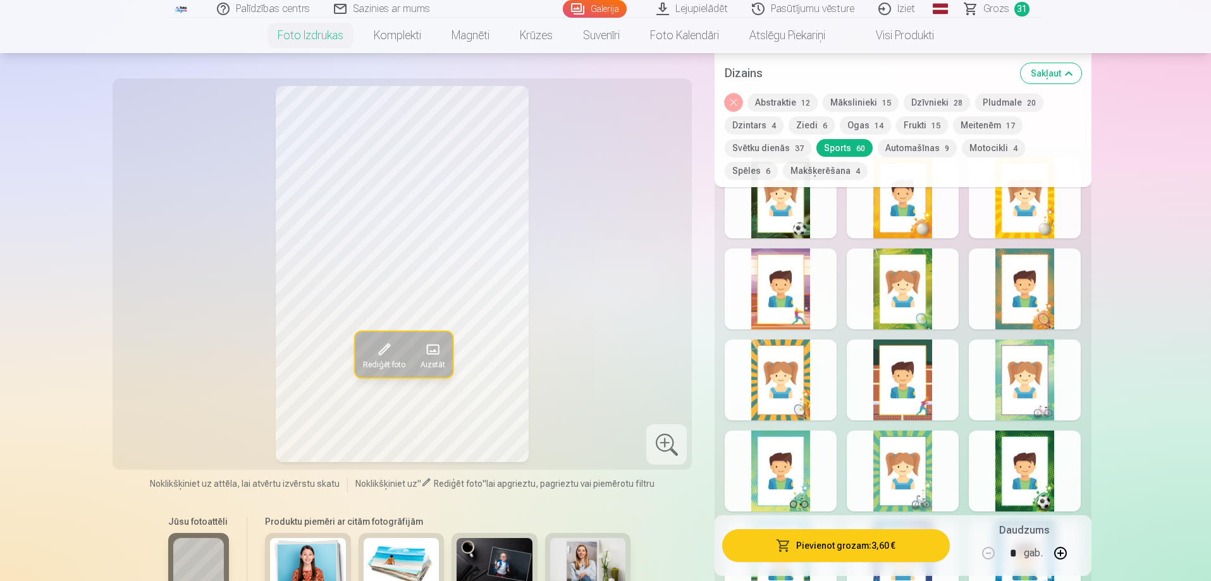
scroll to position [1834, 0]
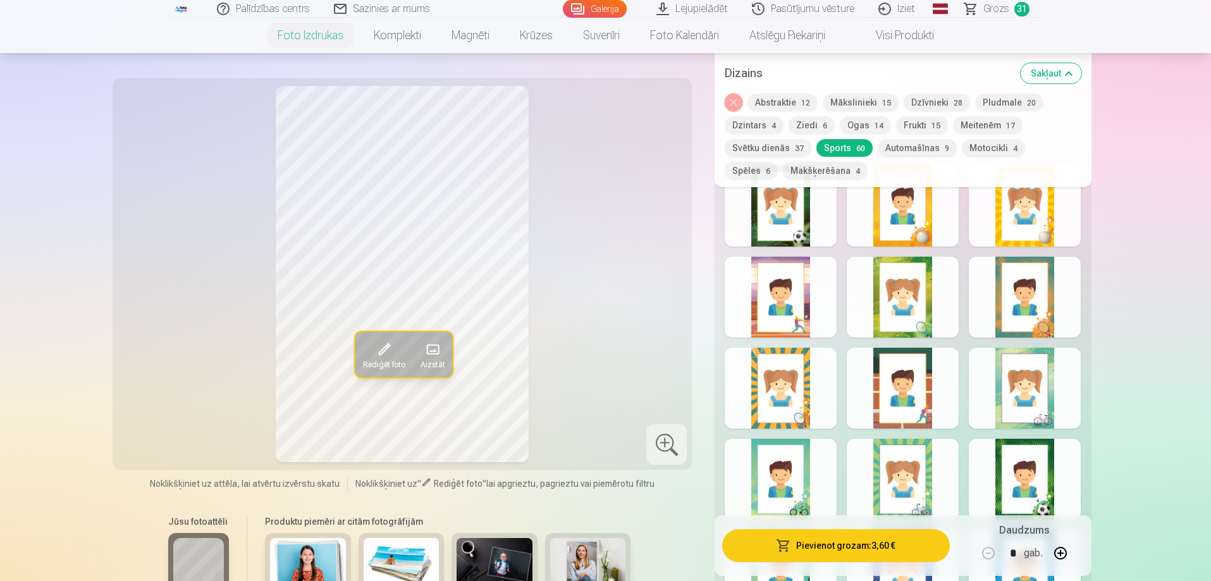
click at [870, 127] on button "Ogas 14" at bounding box center [865, 125] width 51 height 18
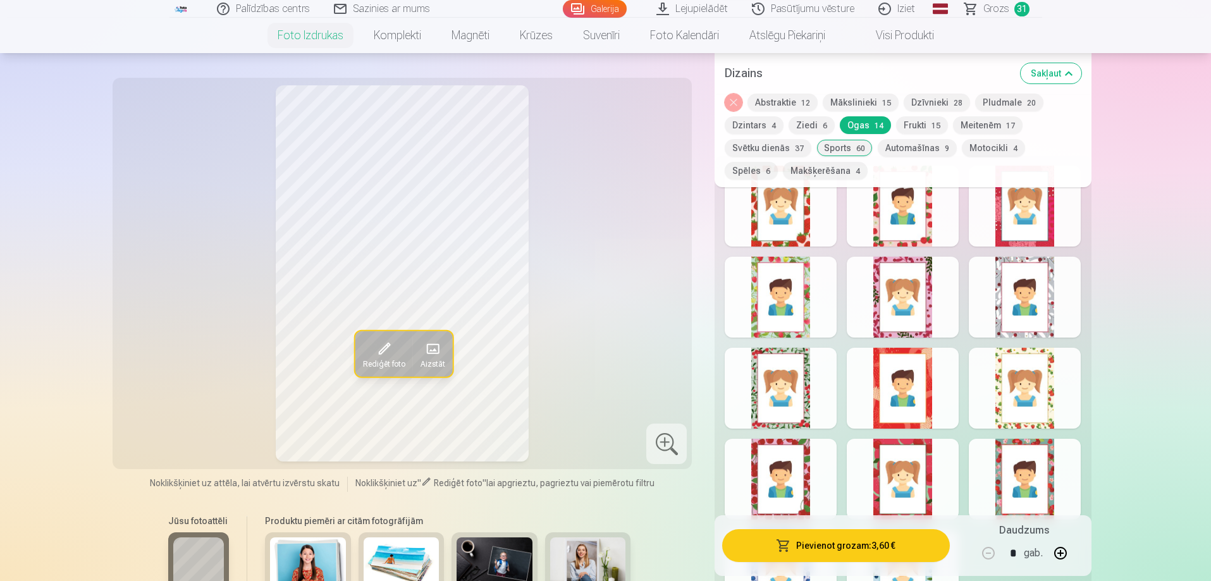
click at [998, 381] on div at bounding box center [1025, 388] width 112 height 81
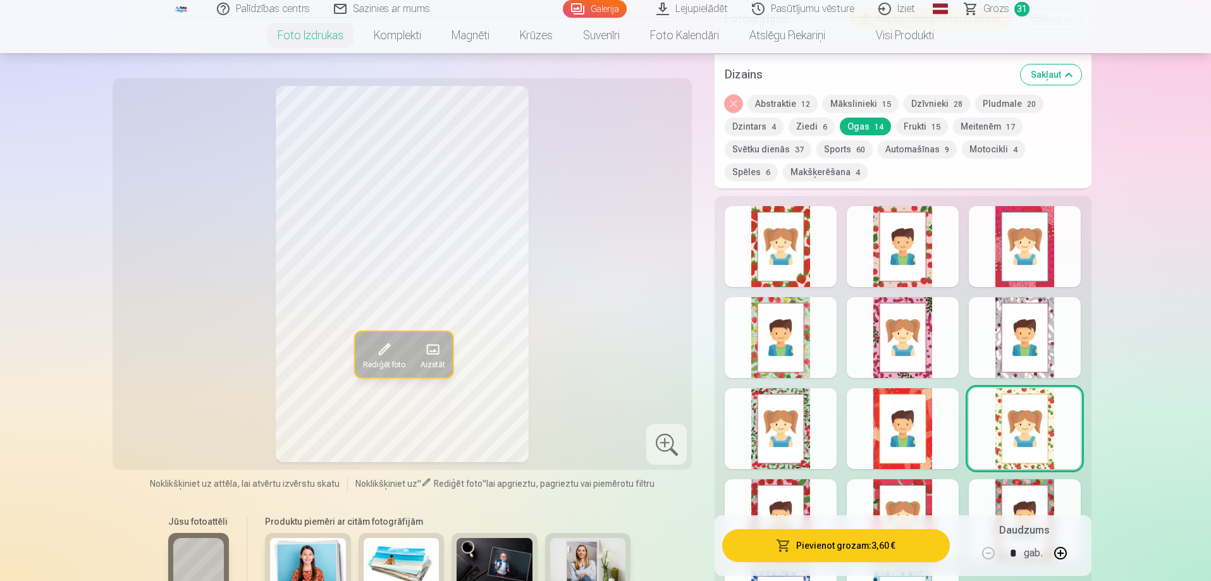
scroll to position [1771, 0]
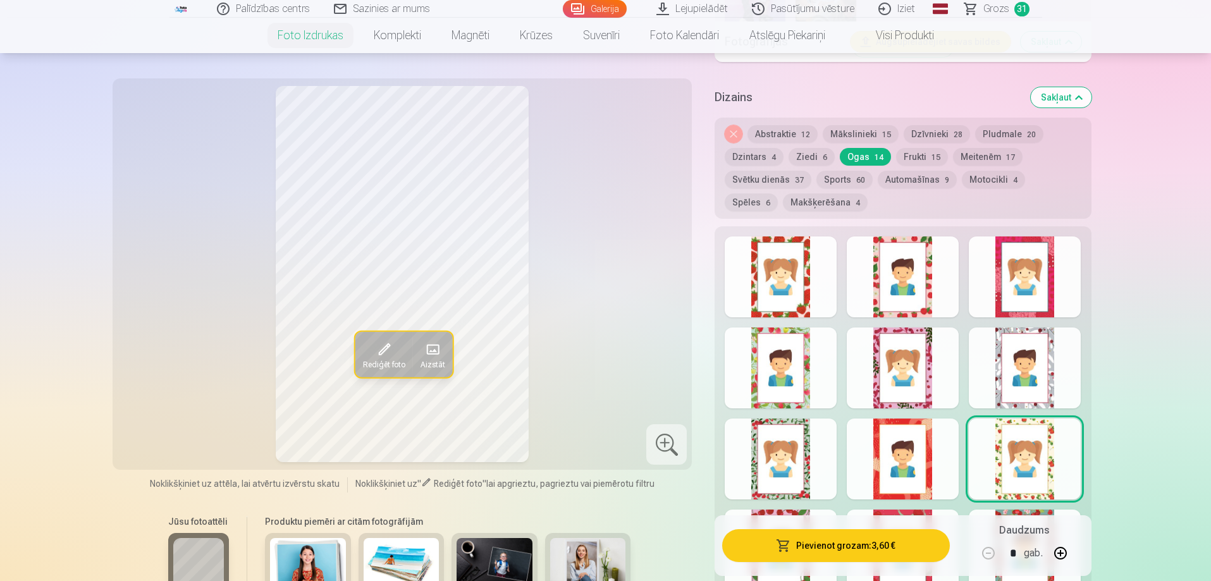
click at [803, 160] on button "Ziedi 6" at bounding box center [812, 157] width 46 height 18
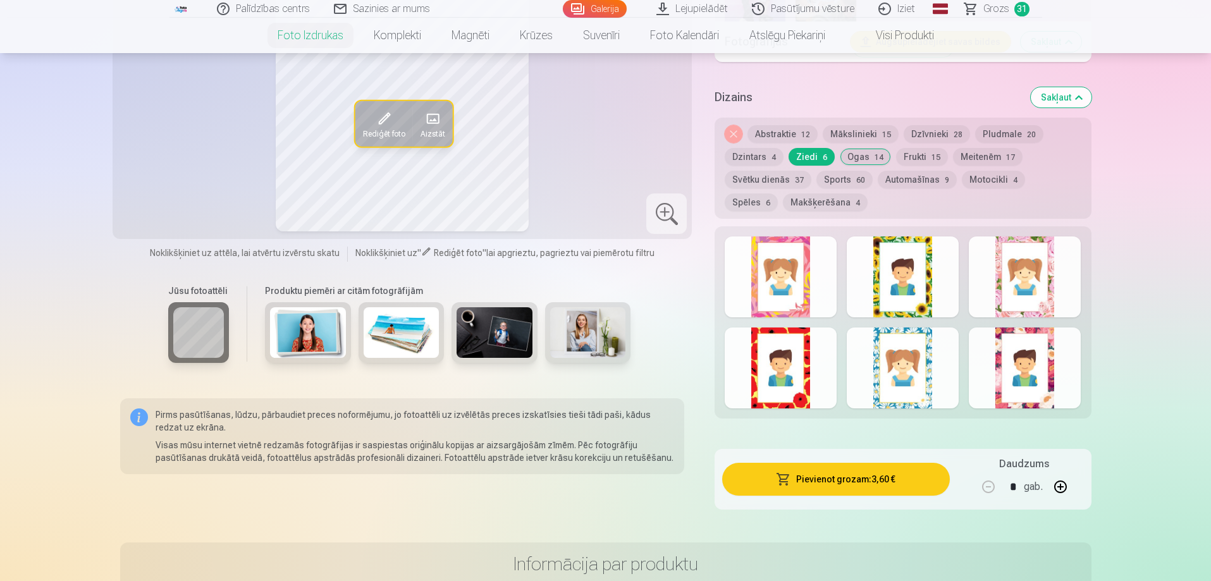
click at [769, 294] on div at bounding box center [781, 277] width 112 height 81
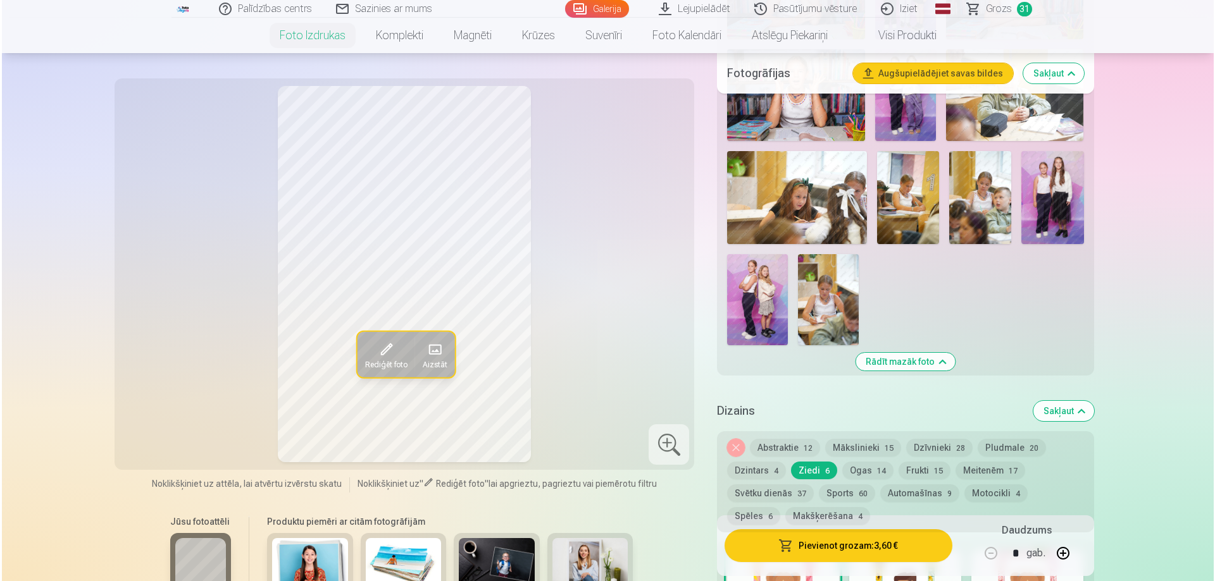
scroll to position [1455, 0]
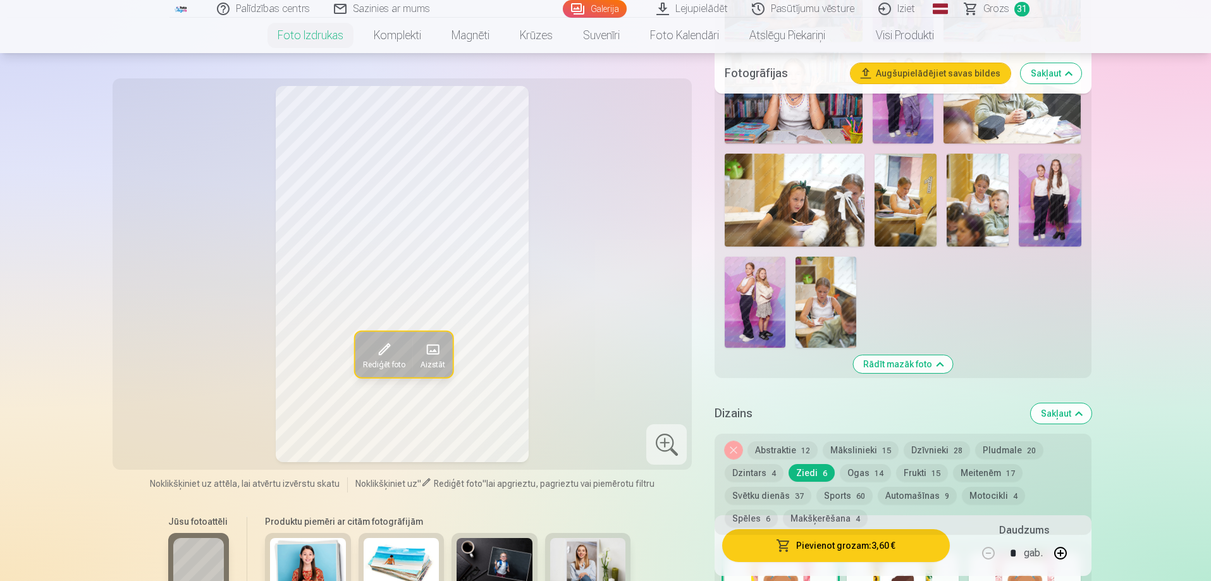
click at [789, 548] on span "button" at bounding box center [783, 546] width 15 height 13
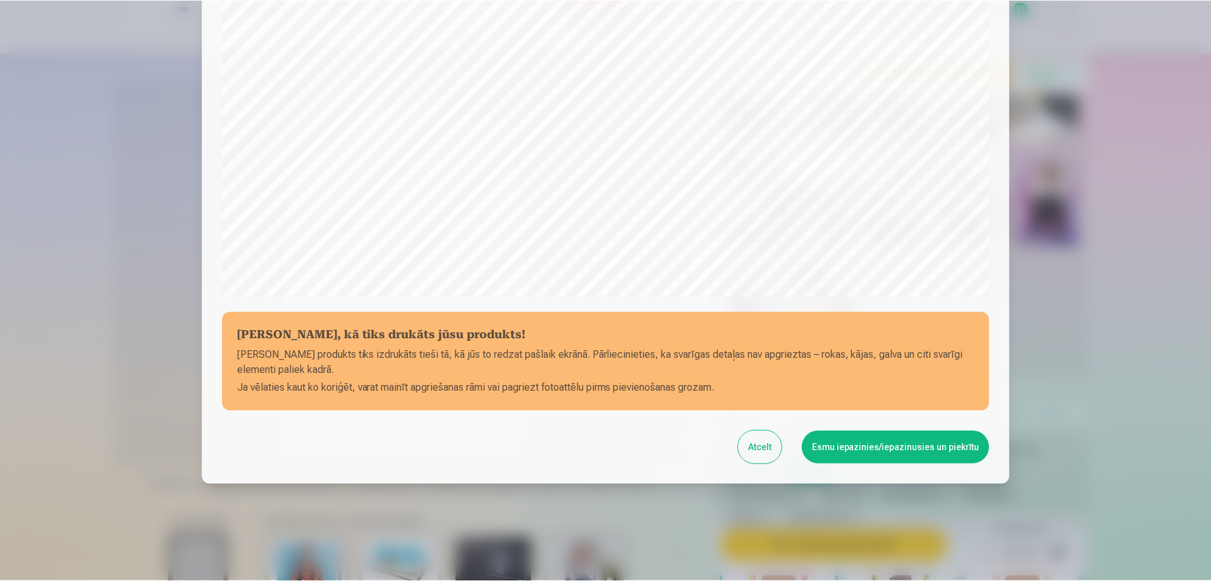
scroll to position [330, 0]
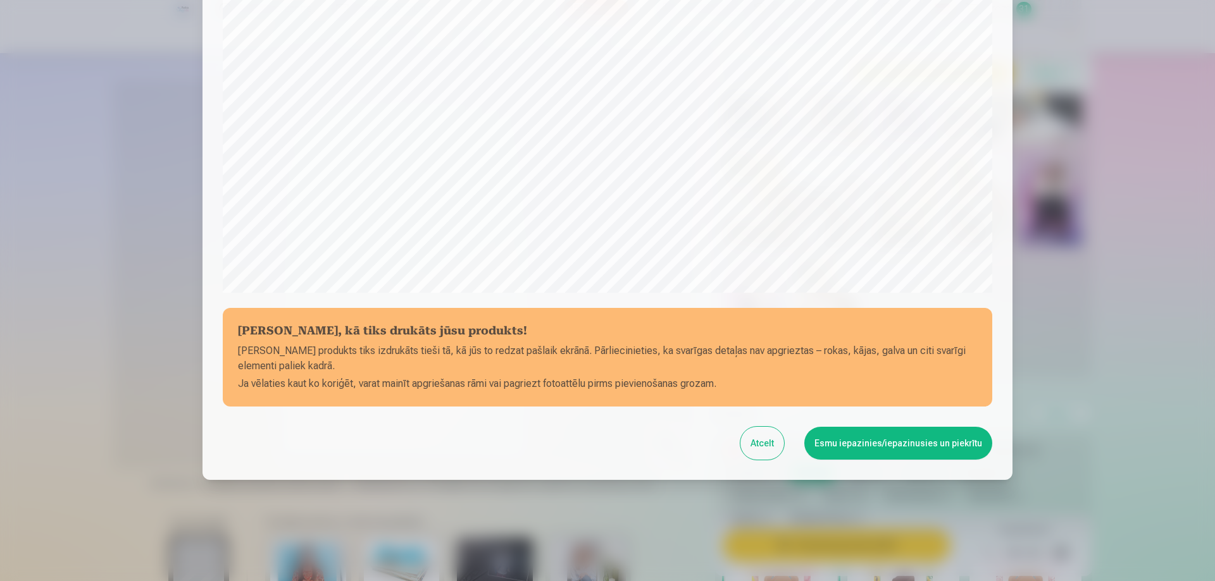
click at [827, 441] on button "Esmu iepazinies/iepazinusies un piekrītu" at bounding box center [898, 443] width 188 height 33
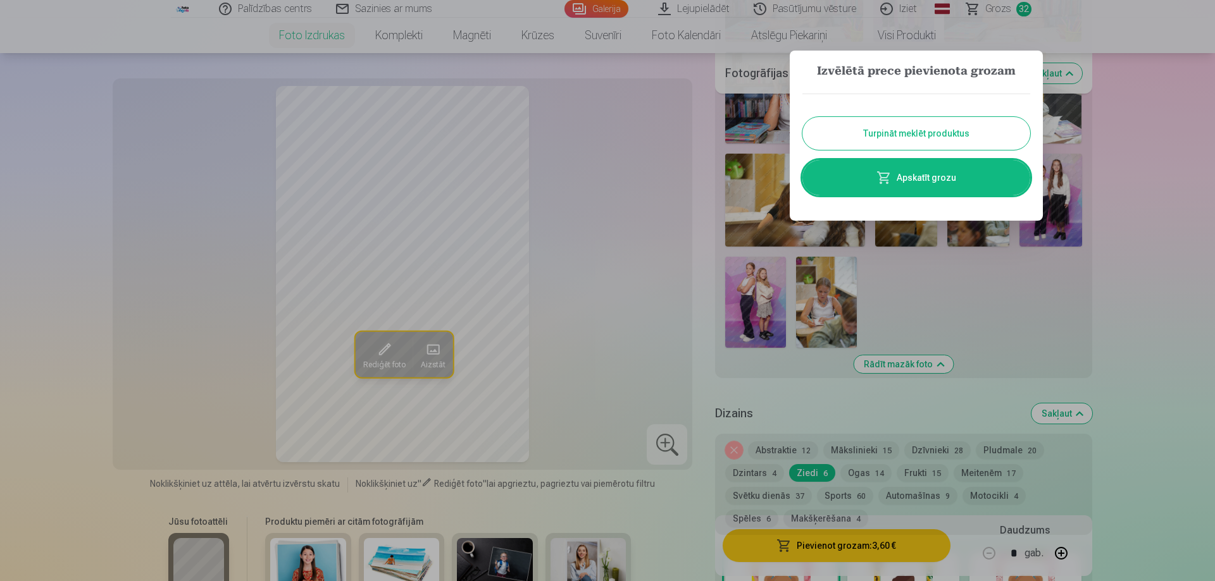
click at [900, 135] on button "Turpināt meklēt produktus" at bounding box center [916, 133] width 228 height 33
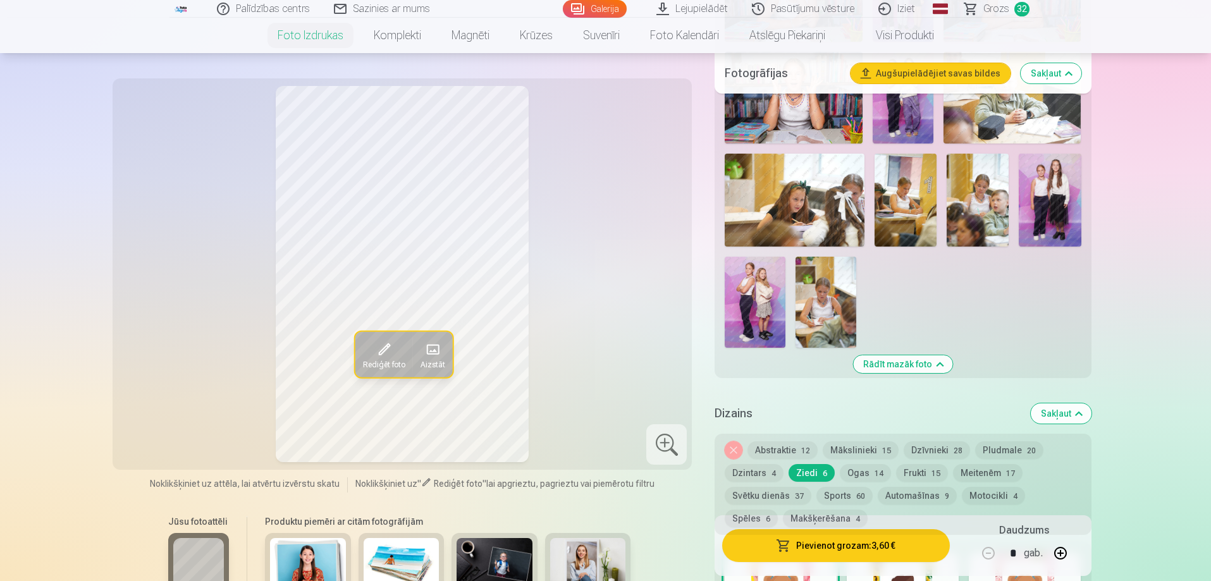
click at [751, 314] on img at bounding box center [755, 302] width 61 height 91
click at [851, 444] on button "Mākslinieki 15" at bounding box center [861, 451] width 76 height 18
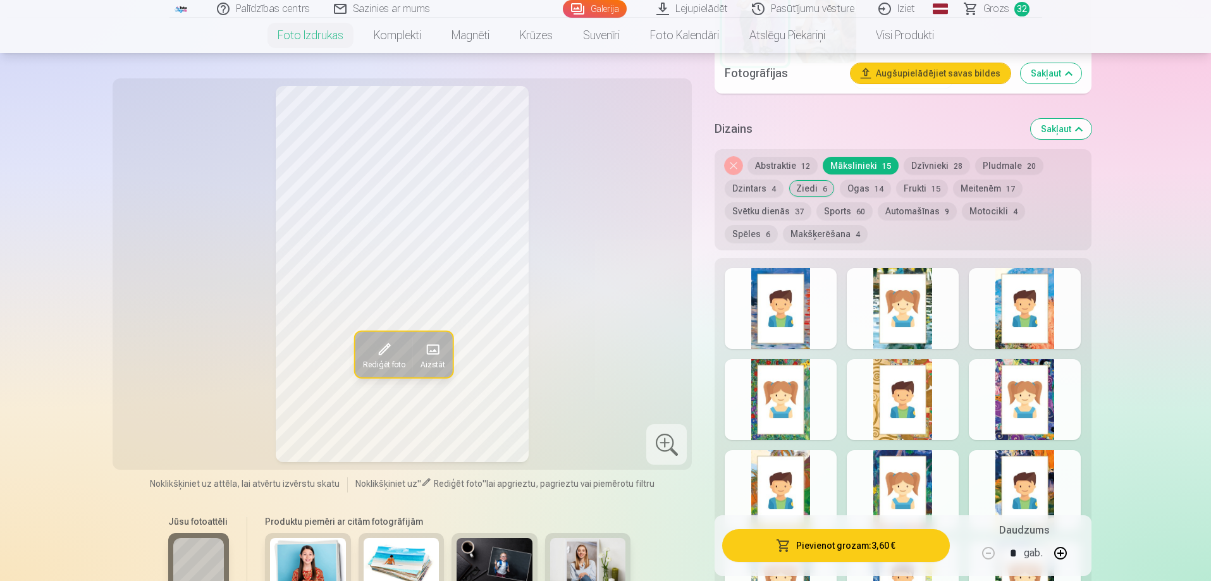
scroll to position [1771, 0]
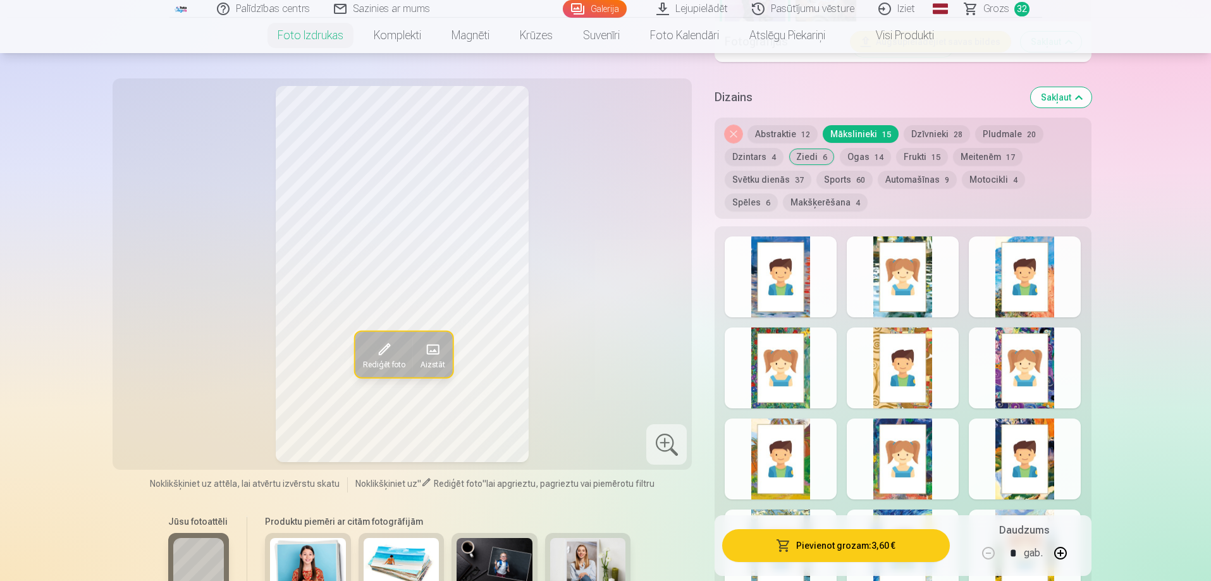
click at [736, 352] on div at bounding box center [781, 368] width 112 height 81
click at [941, 132] on button "Dzīvnieki 28" at bounding box center [937, 134] width 66 height 18
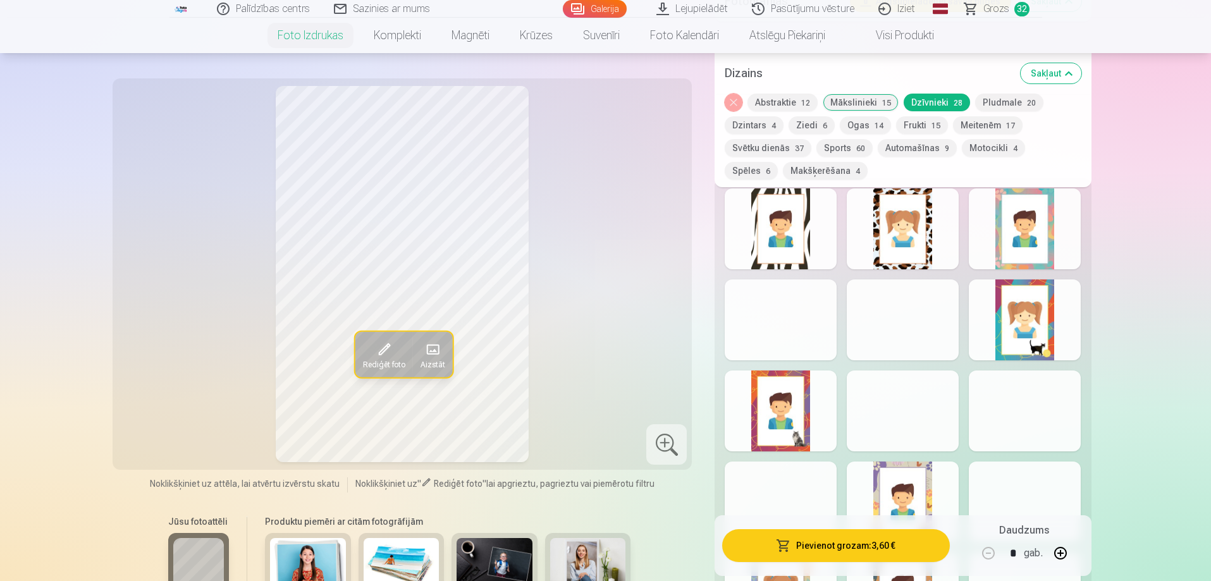
scroll to position [1834, 0]
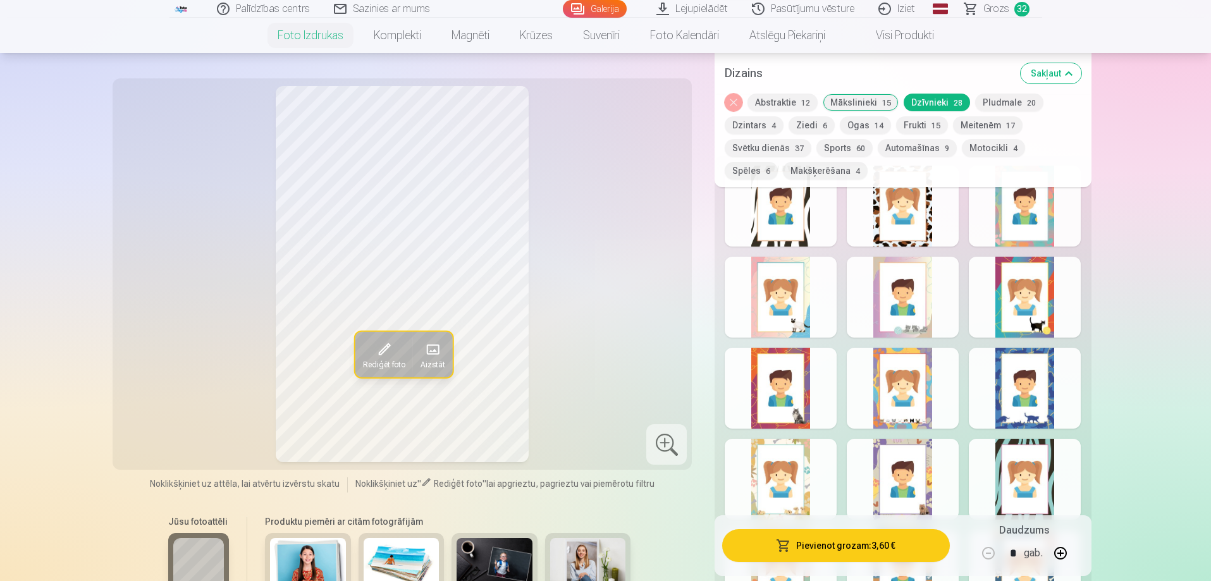
click at [880, 387] on div at bounding box center [903, 388] width 112 height 81
click at [750, 471] on div at bounding box center [781, 479] width 112 height 81
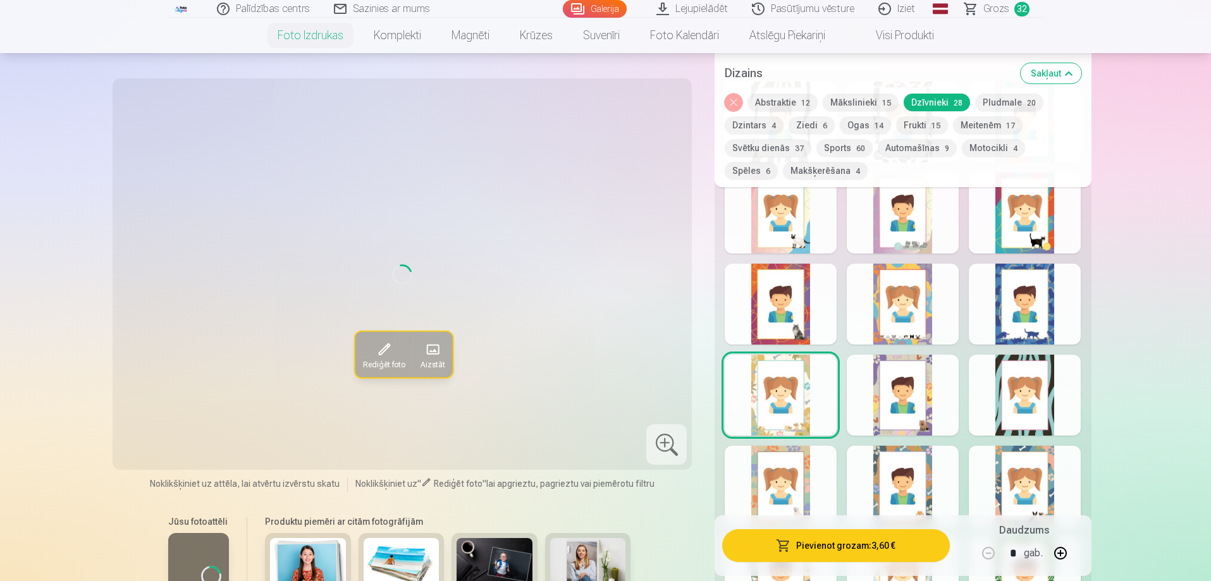
scroll to position [2024, 0]
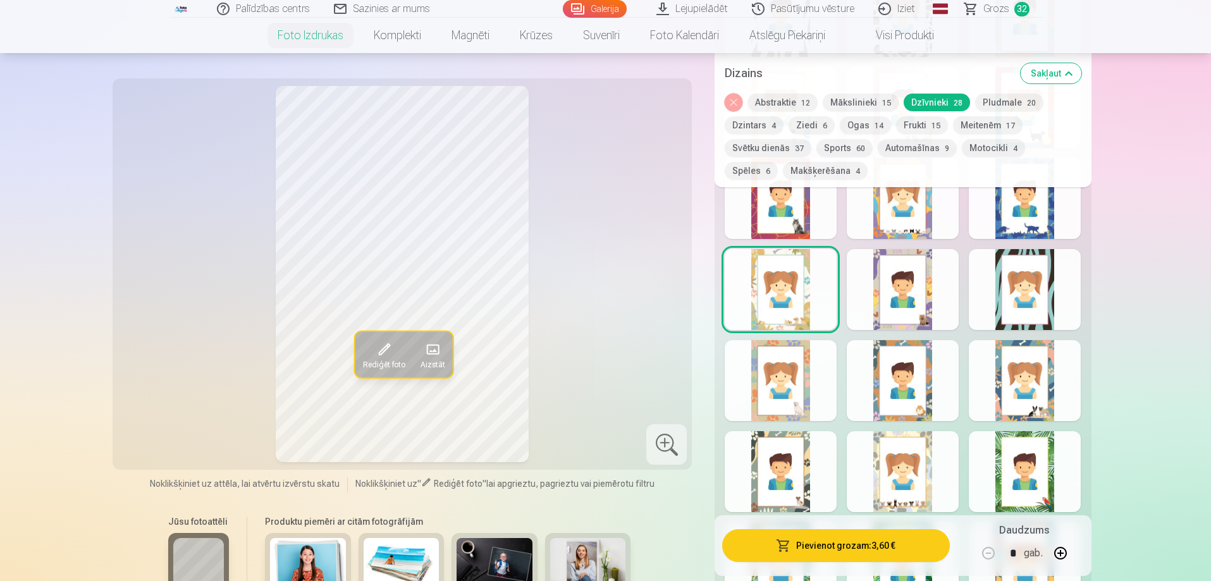
click at [920, 459] on div at bounding box center [903, 471] width 112 height 81
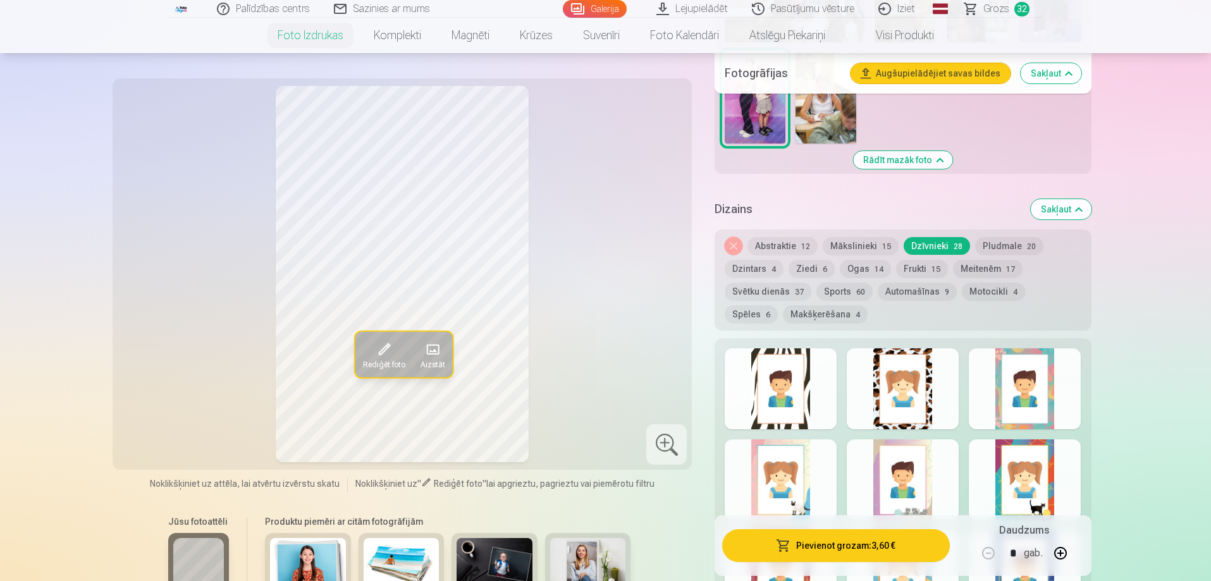
scroll to position [1708, 0]
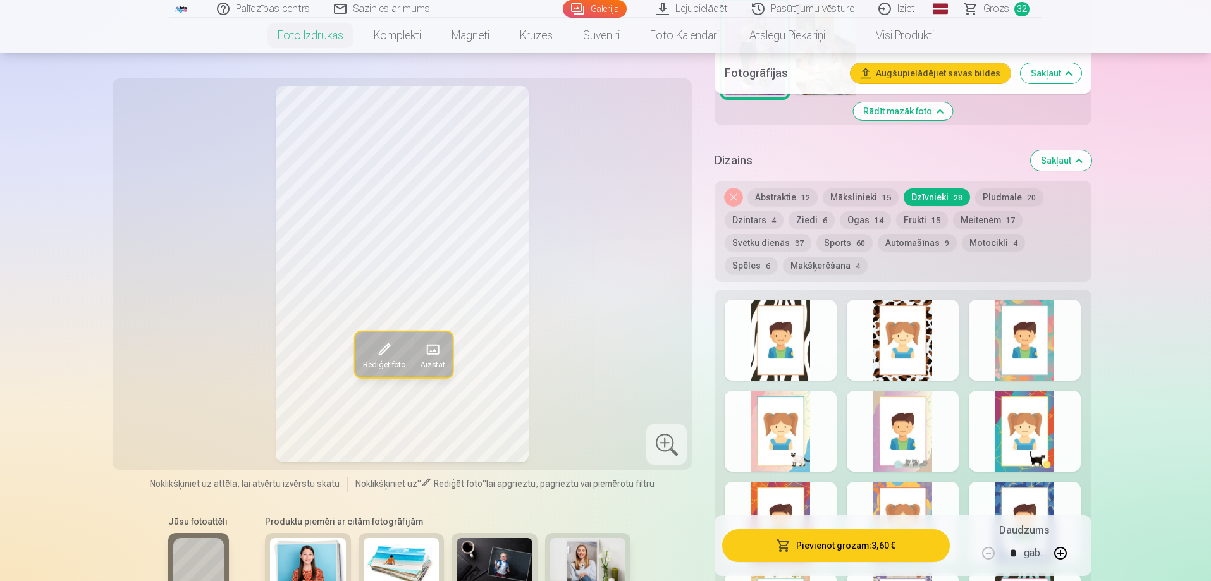
click at [919, 359] on div at bounding box center [903, 340] width 112 height 81
click at [806, 217] on button "Ziedi 6" at bounding box center [812, 220] width 46 height 18
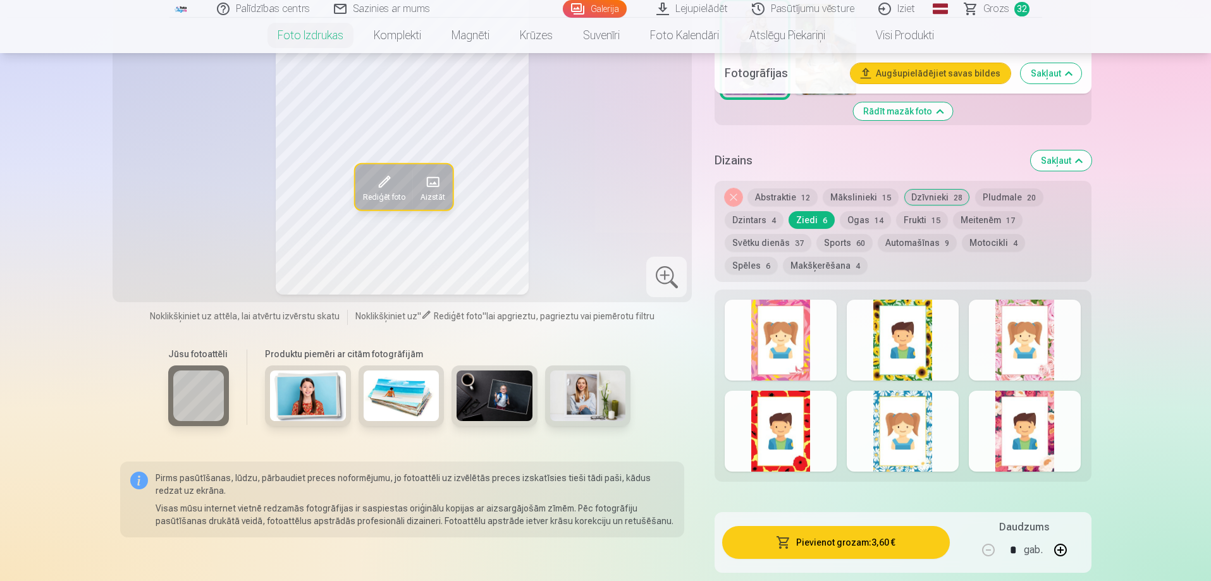
click at [1013, 421] on div at bounding box center [1025, 431] width 112 height 81
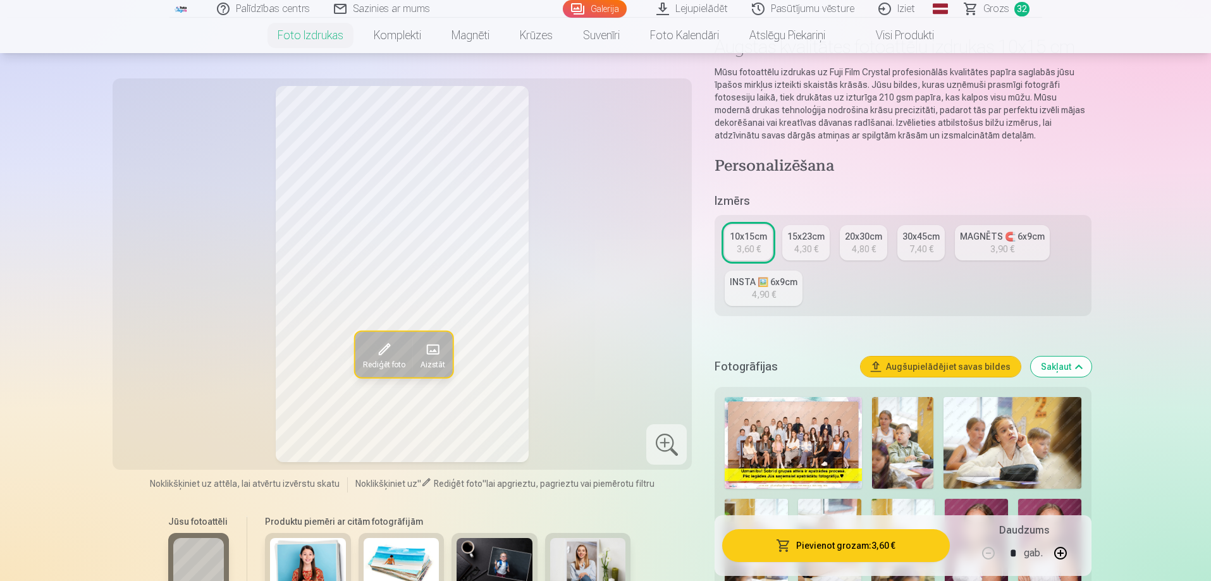
scroll to position [63, 0]
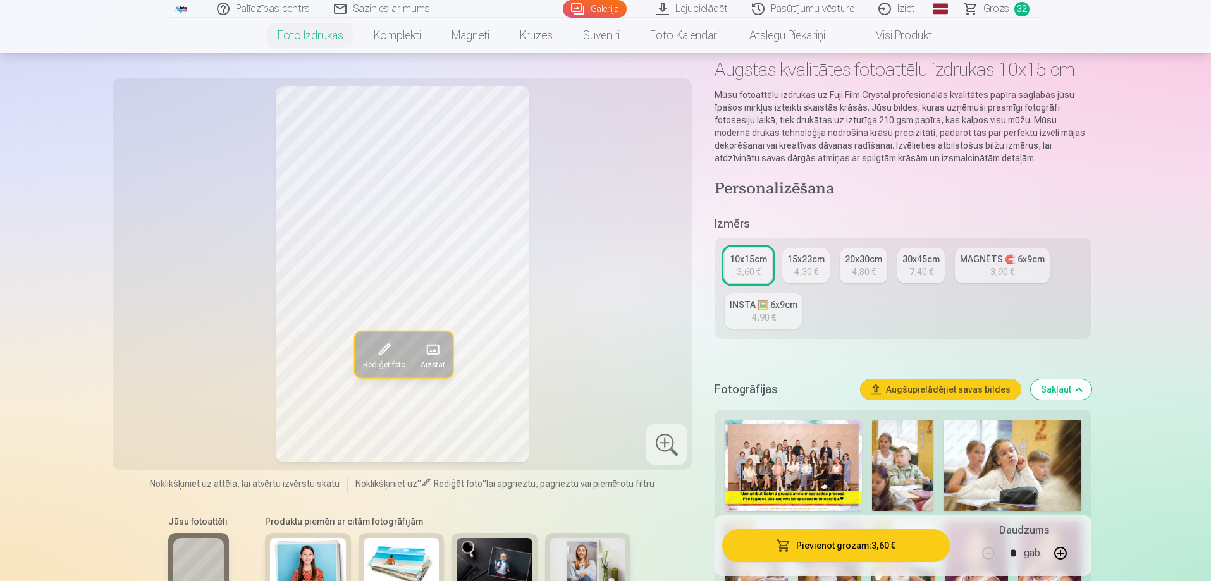
click at [1033, 264] on div "MAGNĒTS 🧲 6x9cm" at bounding box center [1002, 259] width 85 height 13
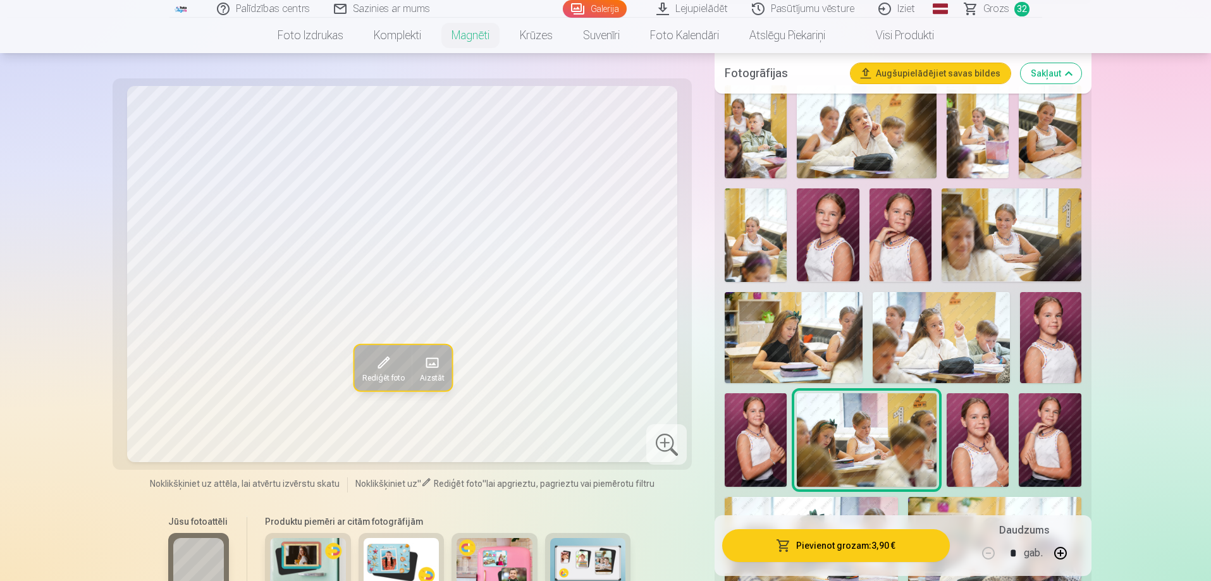
scroll to position [380, 0]
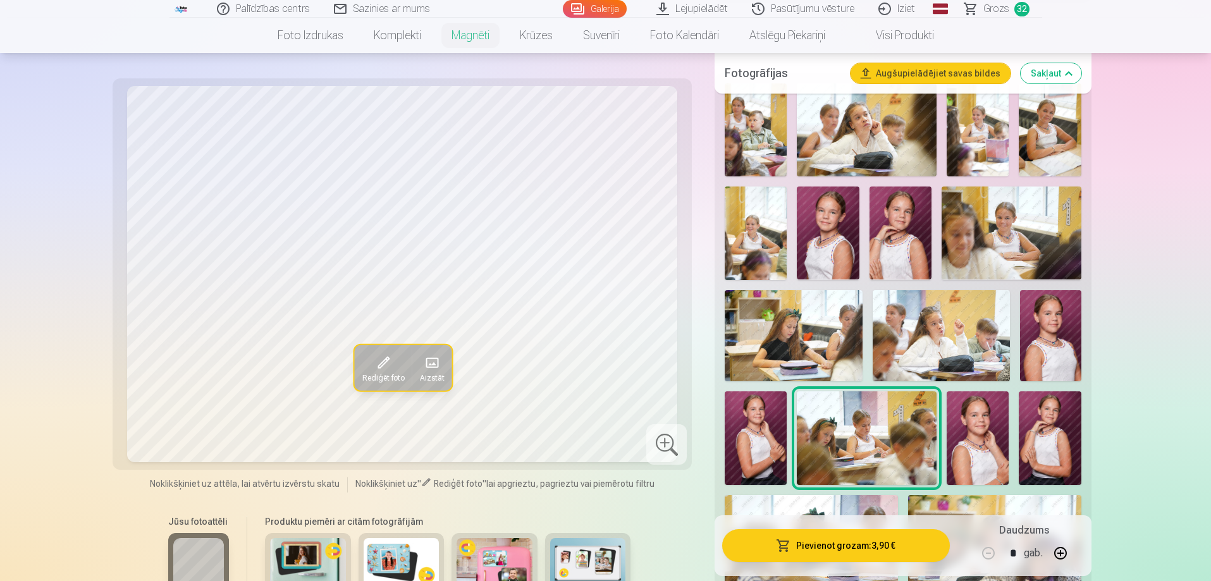
click at [844, 206] on img at bounding box center [828, 233] width 62 height 93
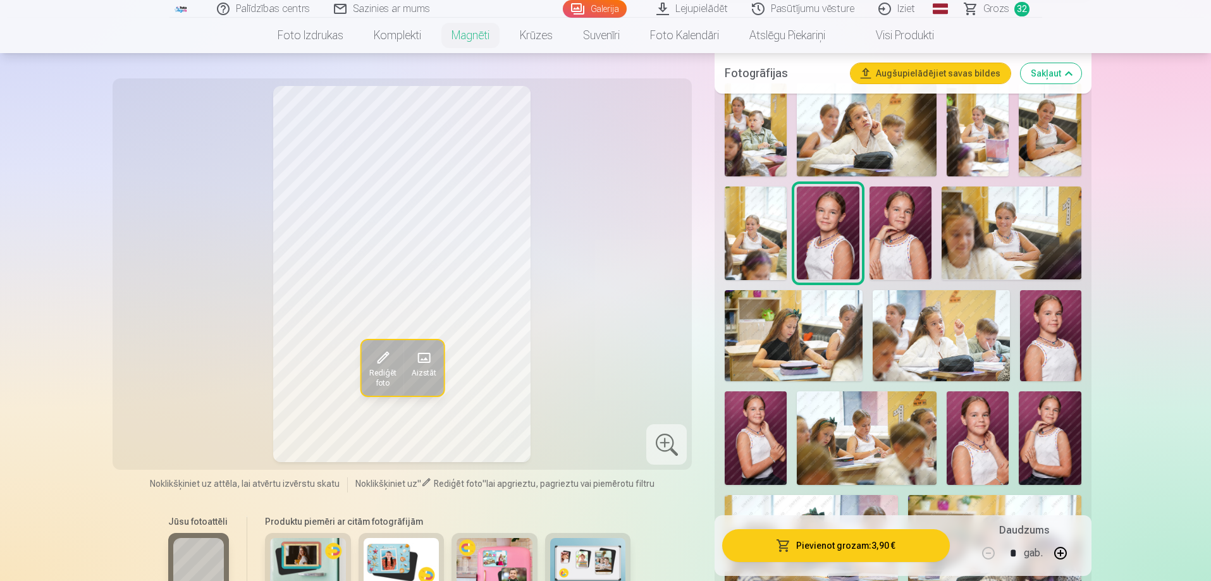
click at [896, 235] on img at bounding box center [901, 233] width 62 height 93
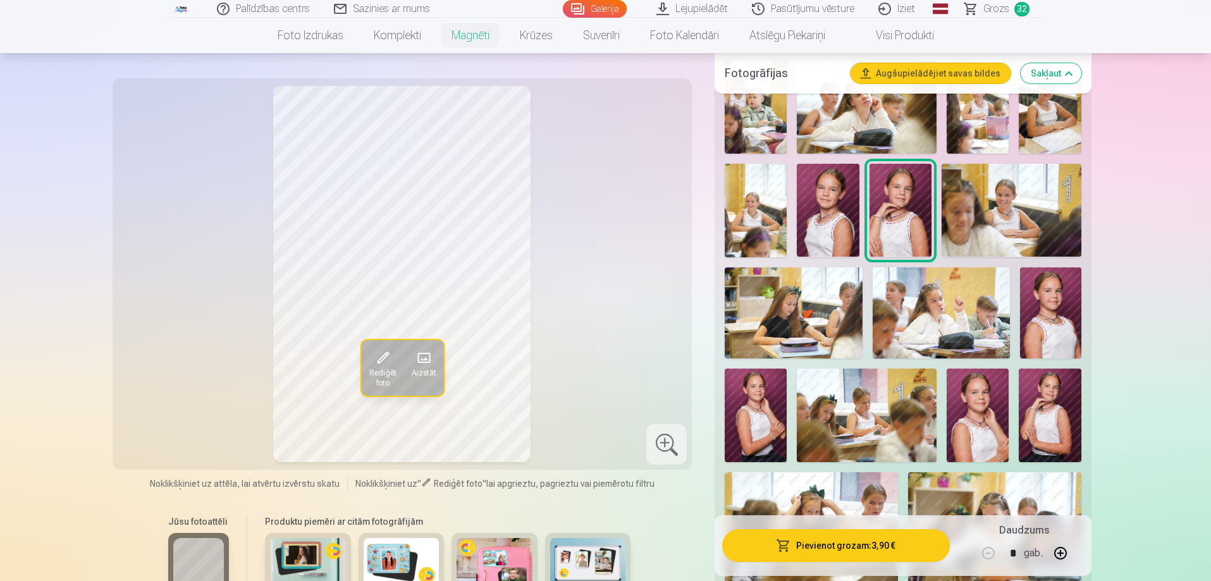
scroll to position [443, 0]
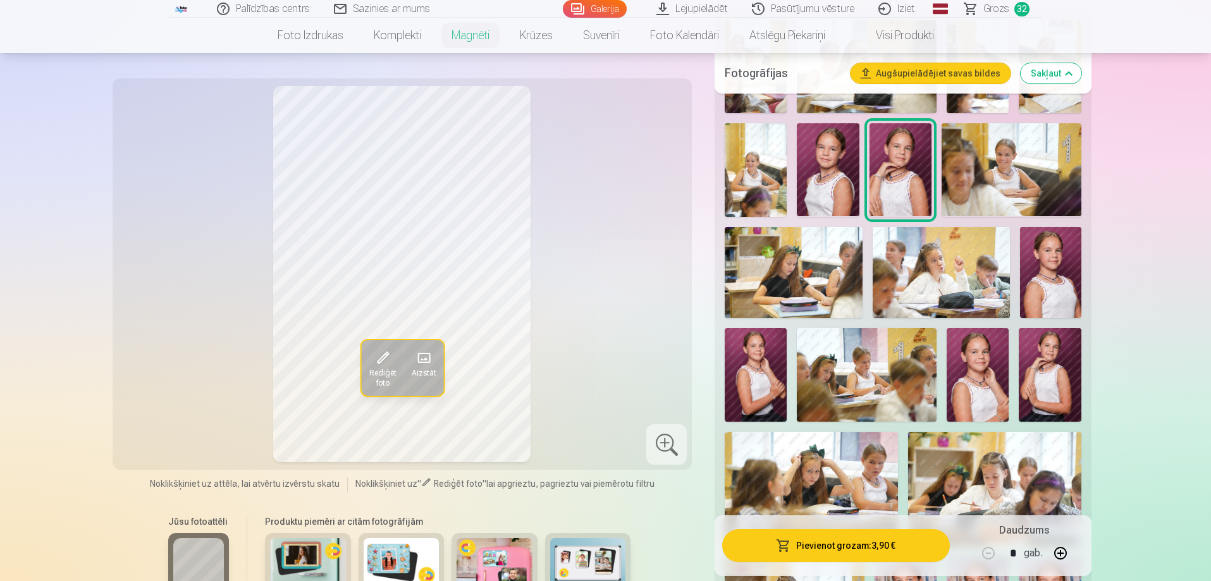
click at [1037, 269] on img at bounding box center [1050, 273] width 61 height 92
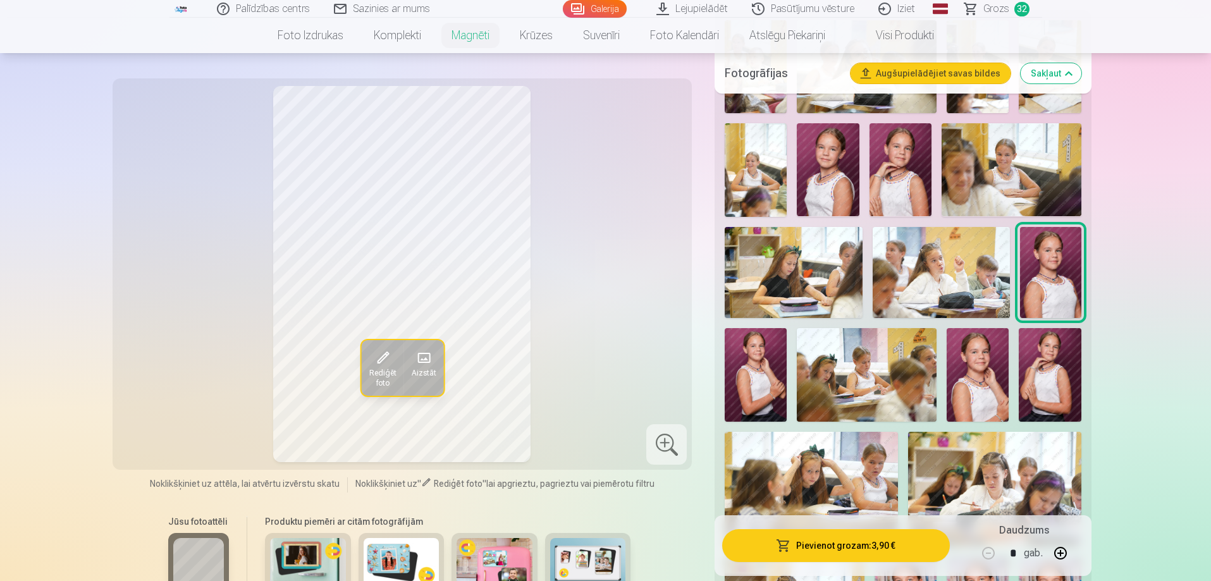
click at [765, 352] on img at bounding box center [756, 374] width 62 height 93
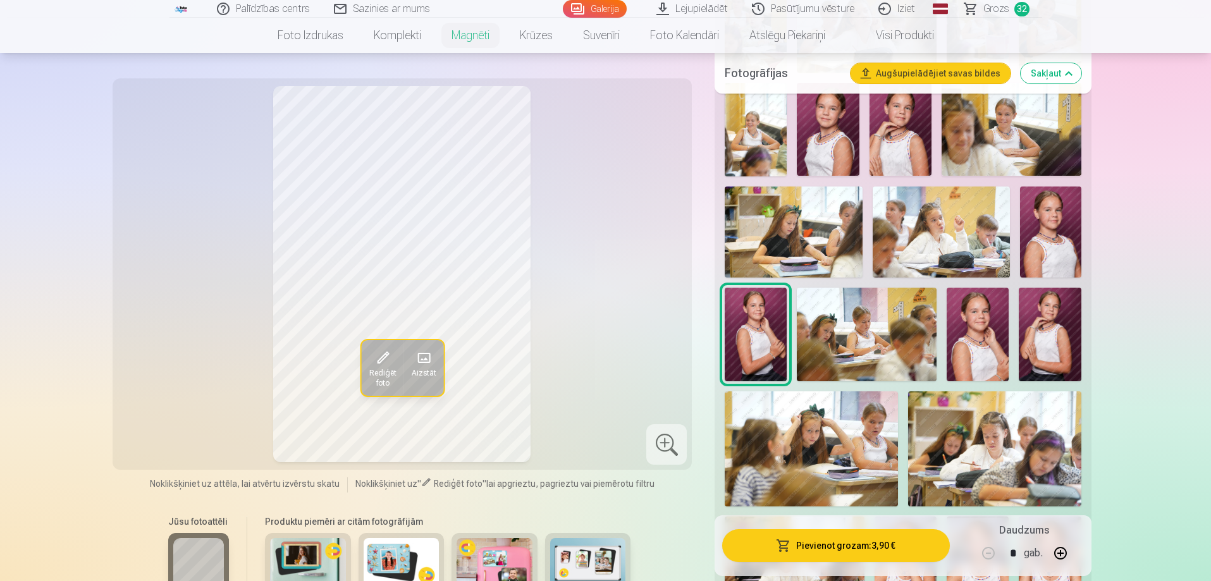
scroll to position [506, 0]
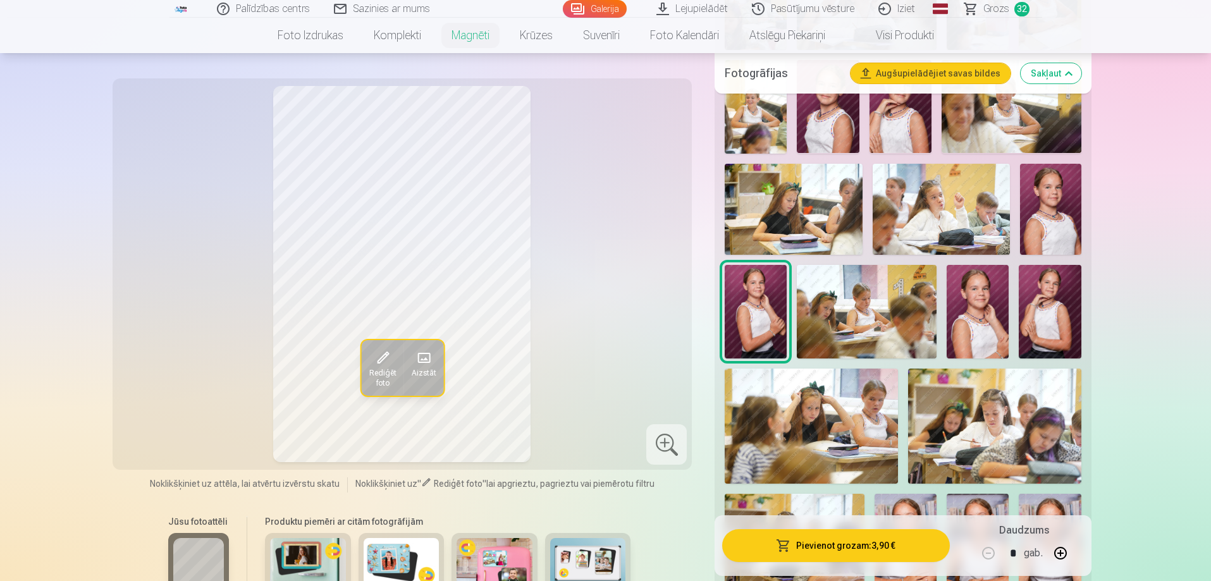
click at [1048, 293] on img at bounding box center [1050, 311] width 62 height 93
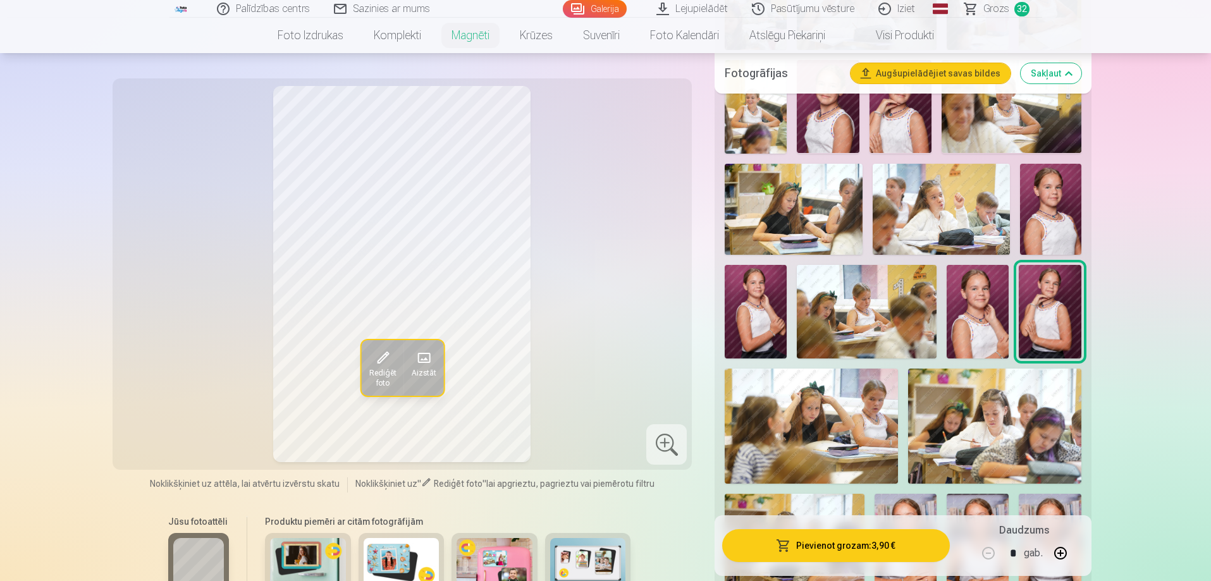
click at [995, 297] on img at bounding box center [978, 311] width 62 height 93
click at [1041, 290] on img at bounding box center [1050, 311] width 62 height 93
click at [1046, 179] on img at bounding box center [1050, 210] width 61 height 92
click at [1038, 316] on img at bounding box center [1050, 311] width 62 height 93
click at [777, 287] on img at bounding box center [756, 311] width 62 height 93
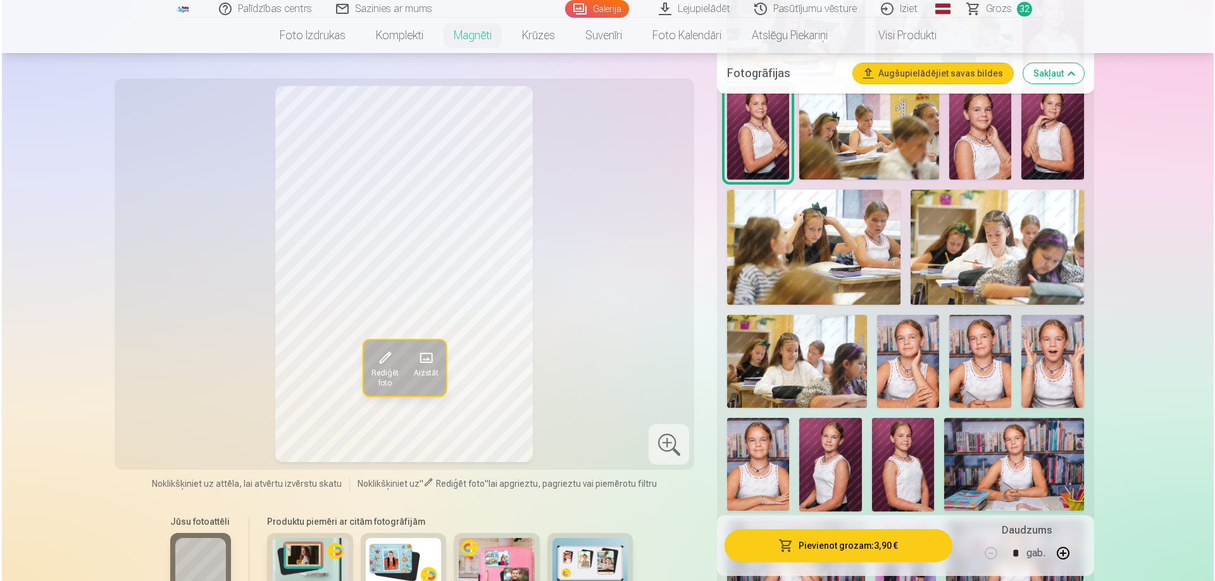
scroll to position [696, 0]
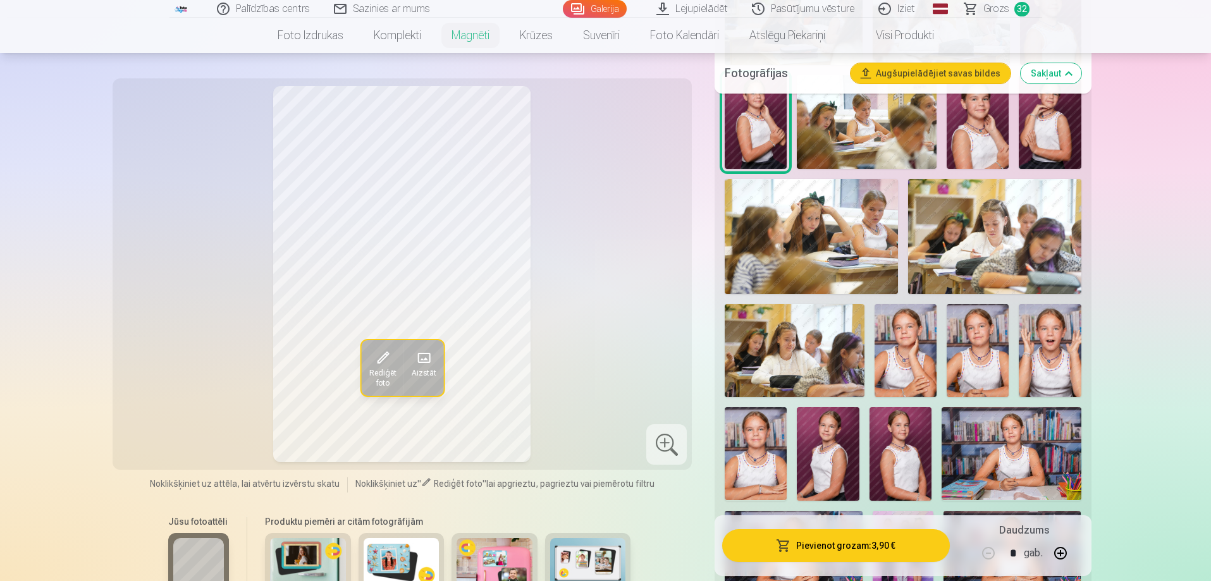
click at [858, 540] on button "Pievienot grozam : 3,90 €" at bounding box center [835, 545] width 227 height 33
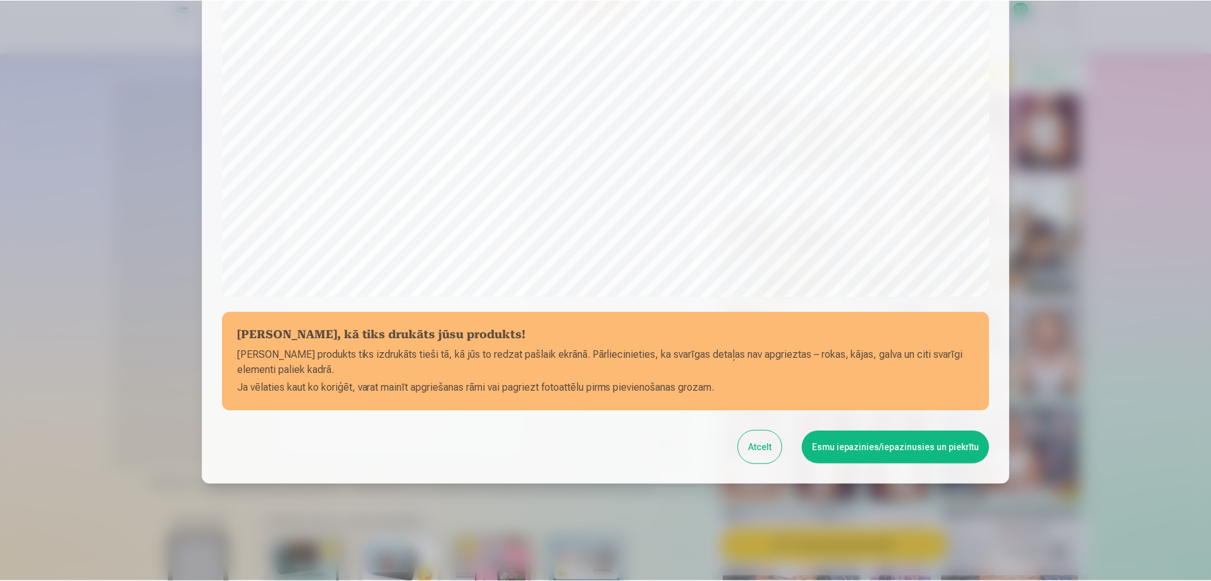
scroll to position [330, 0]
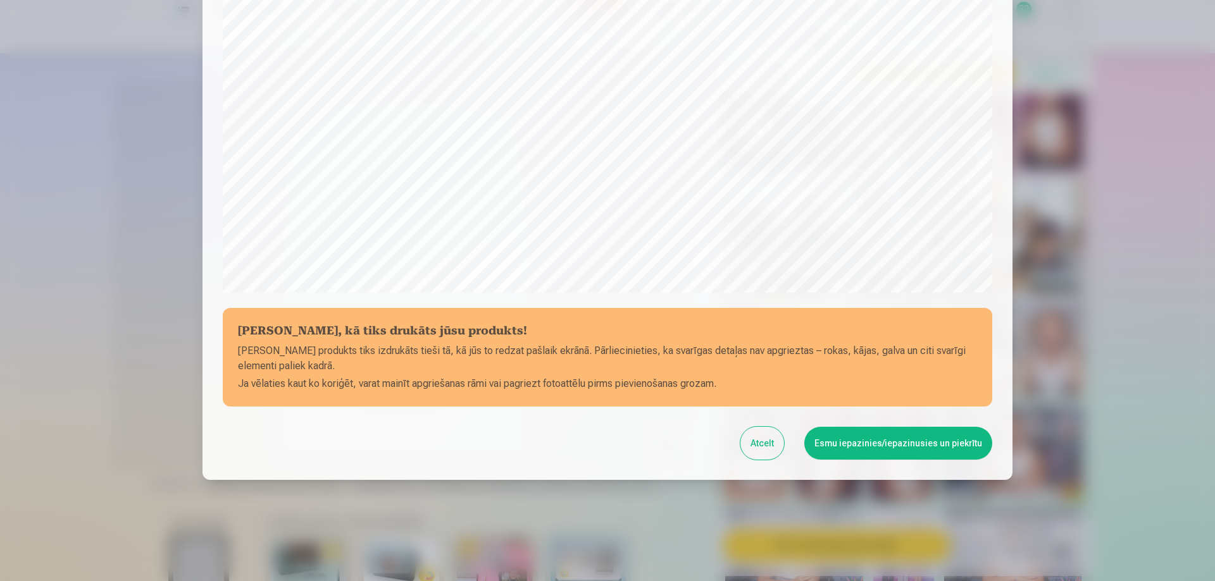
click at [846, 440] on button "Esmu iepazinies/iepazinusies un piekrītu" at bounding box center [898, 443] width 188 height 33
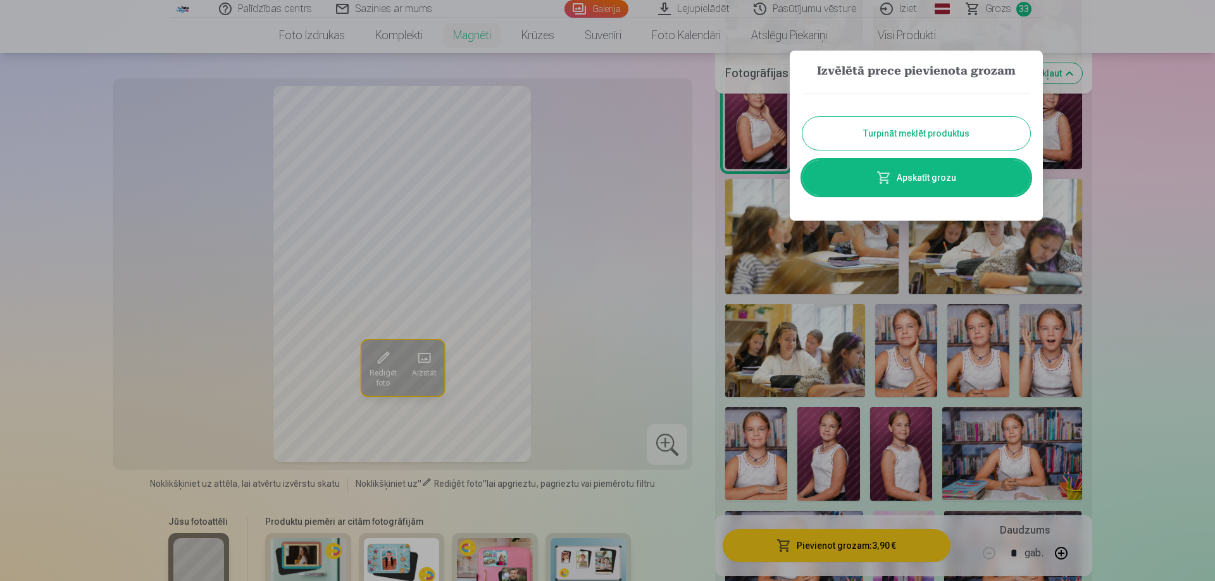
click at [911, 132] on button "Turpināt meklēt produktus" at bounding box center [916, 133] width 228 height 33
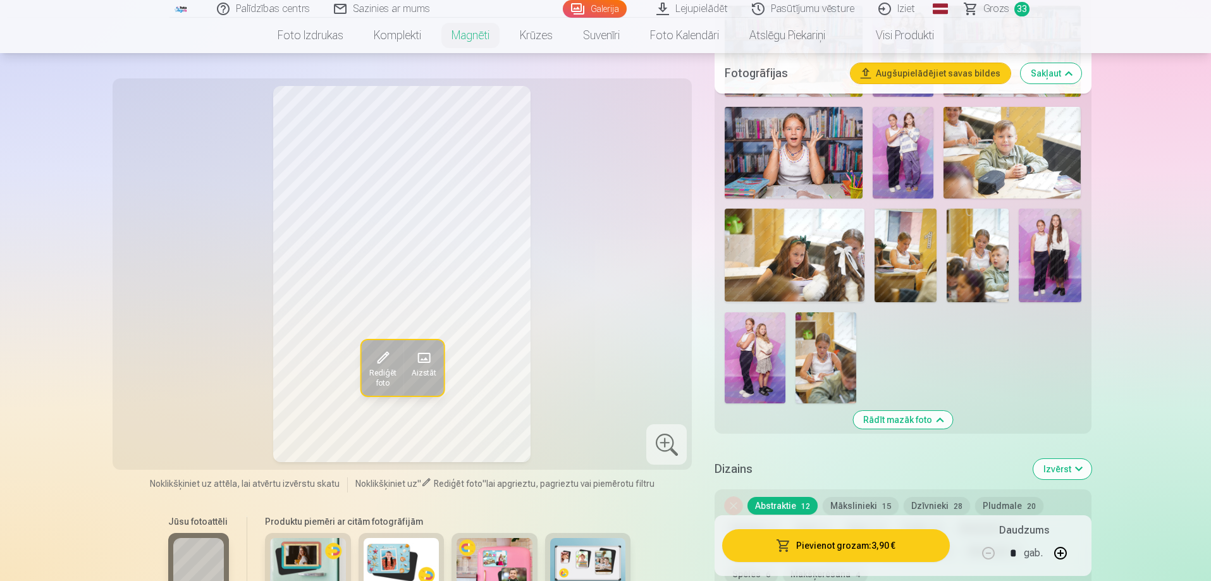
scroll to position [1202, 0]
click at [764, 321] on img at bounding box center [755, 357] width 61 height 91
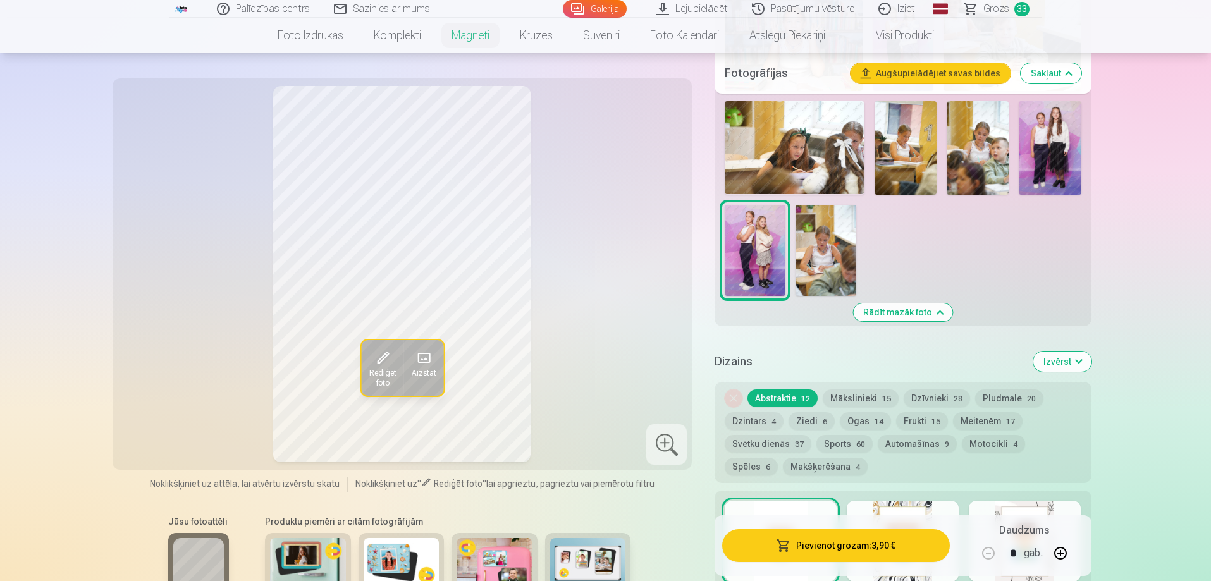
scroll to position [1328, 0]
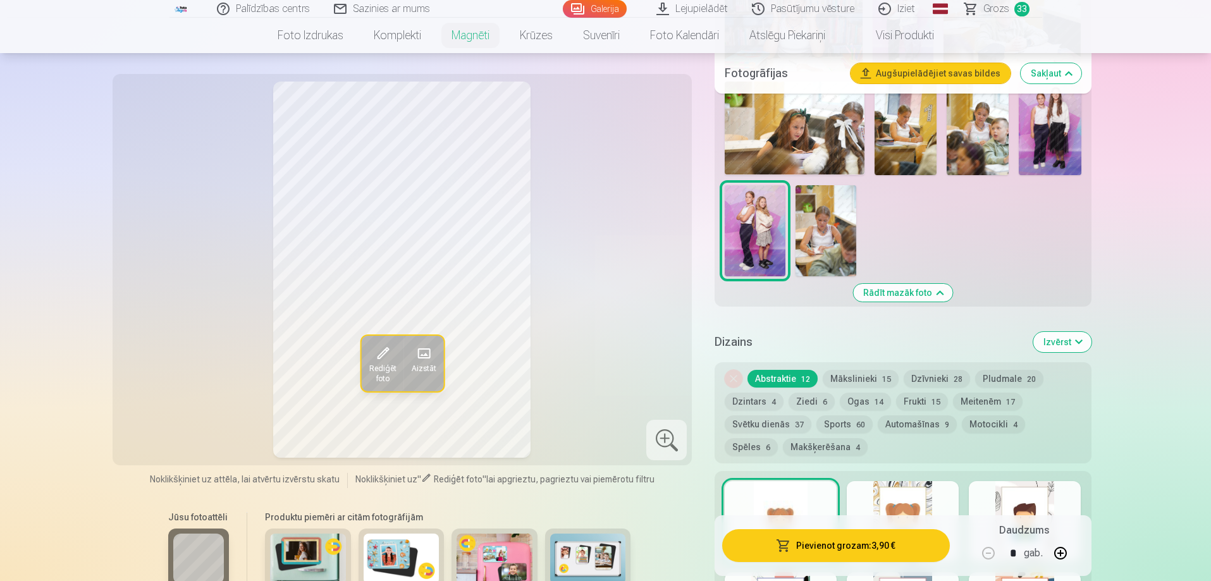
click at [875, 398] on span "14" at bounding box center [879, 402] width 9 height 9
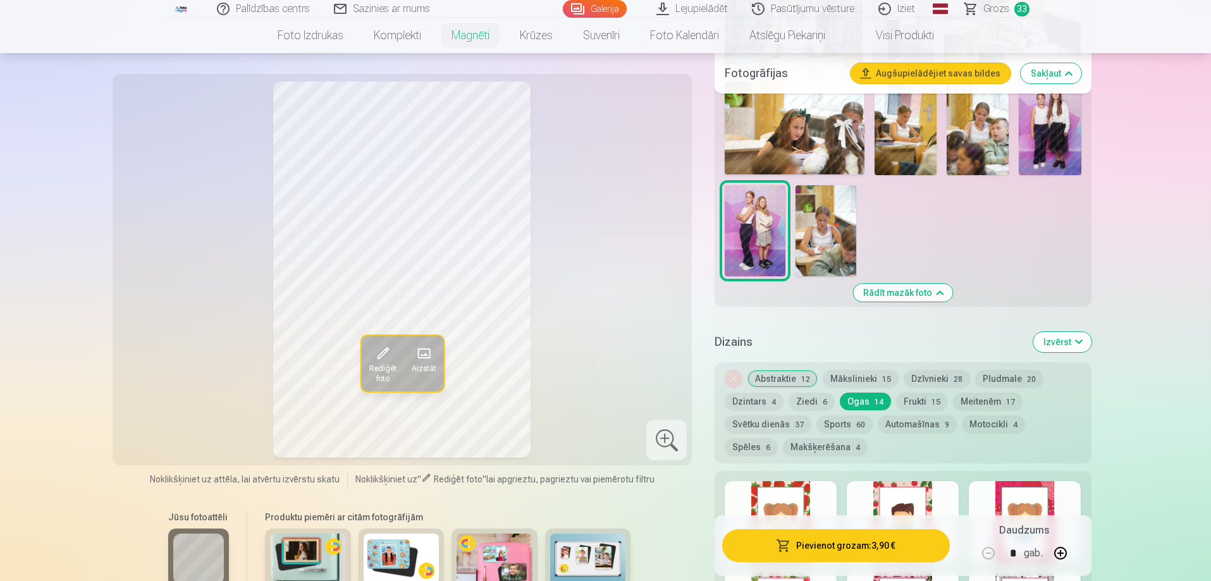
scroll to position [1518, 0]
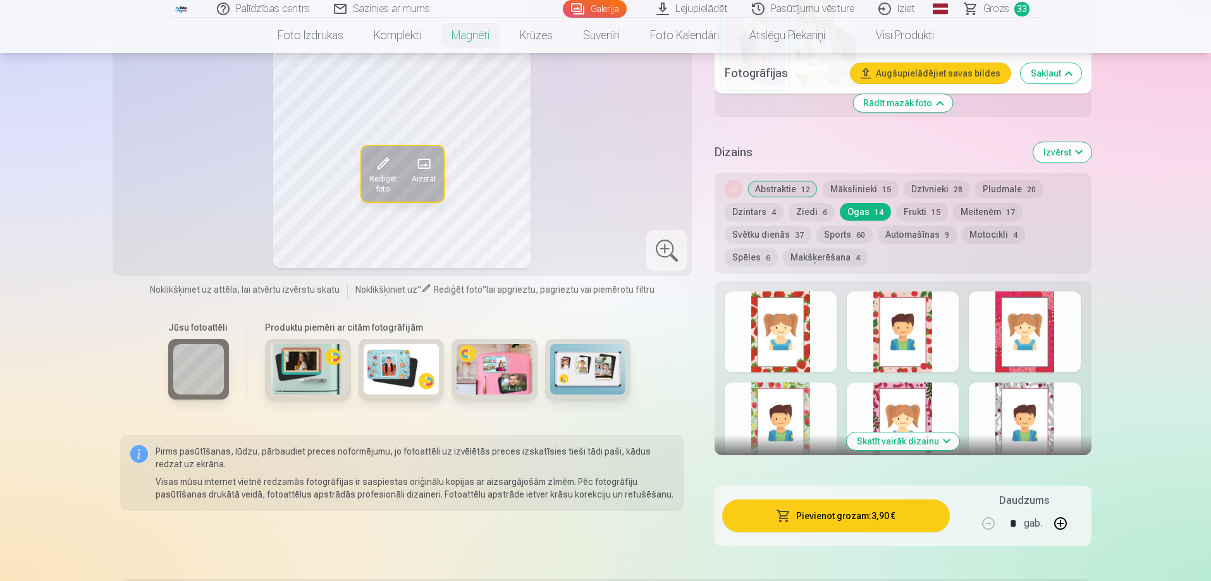
click at [891, 336] on div at bounding box center [903, 332] width 112 height 81
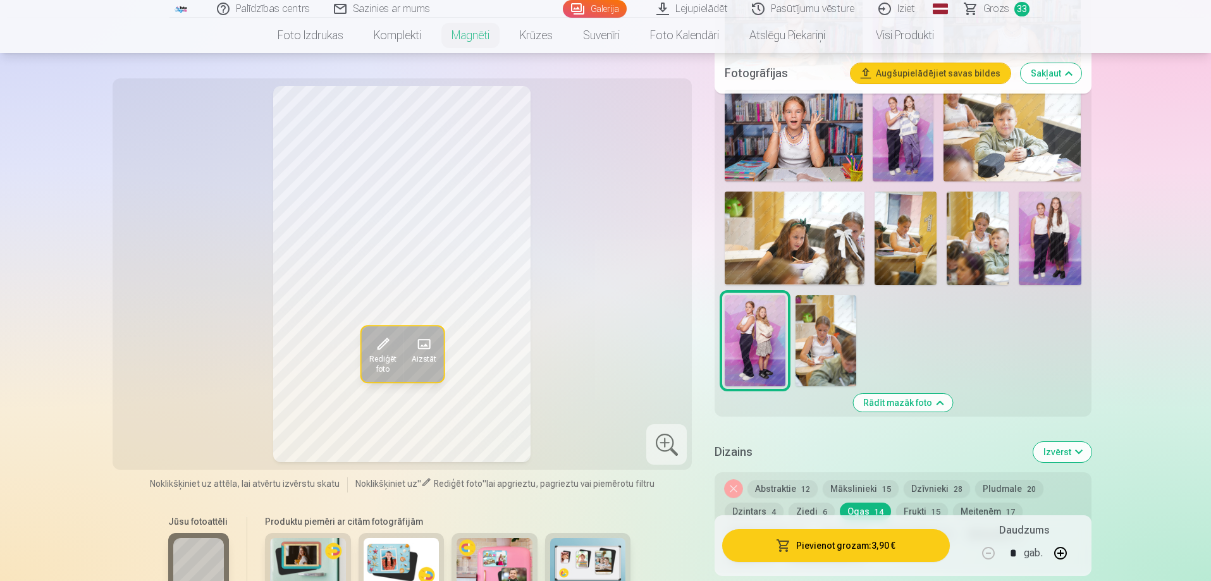
scroll to position [1265, 0]
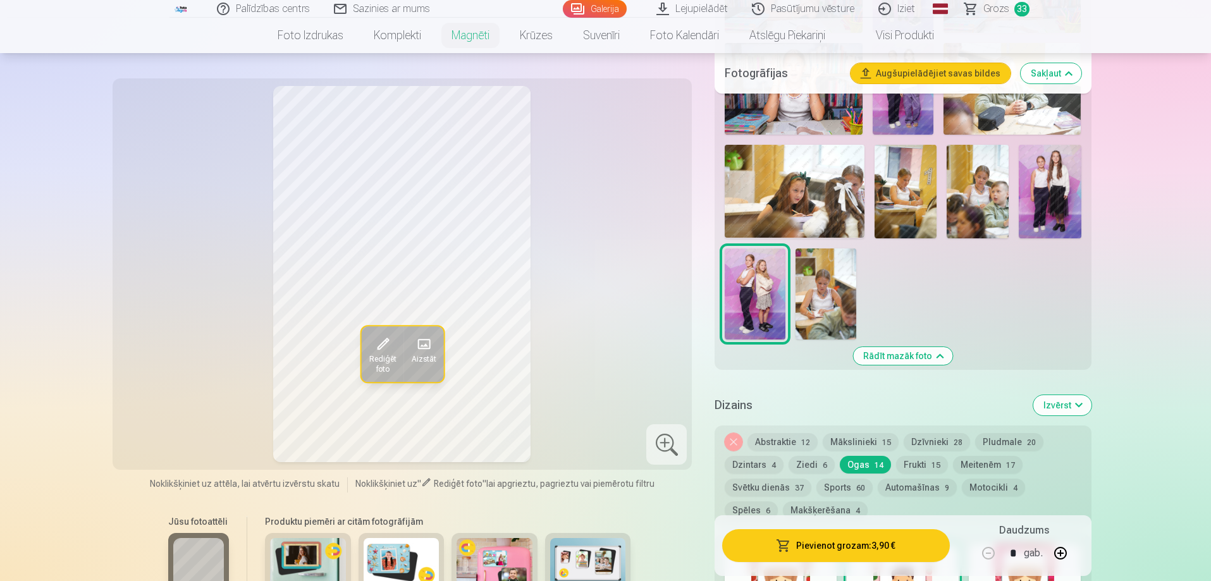
click at [814, 456] on button "Ziedi 6" at bounding box center [812, 465] width 46 height 18
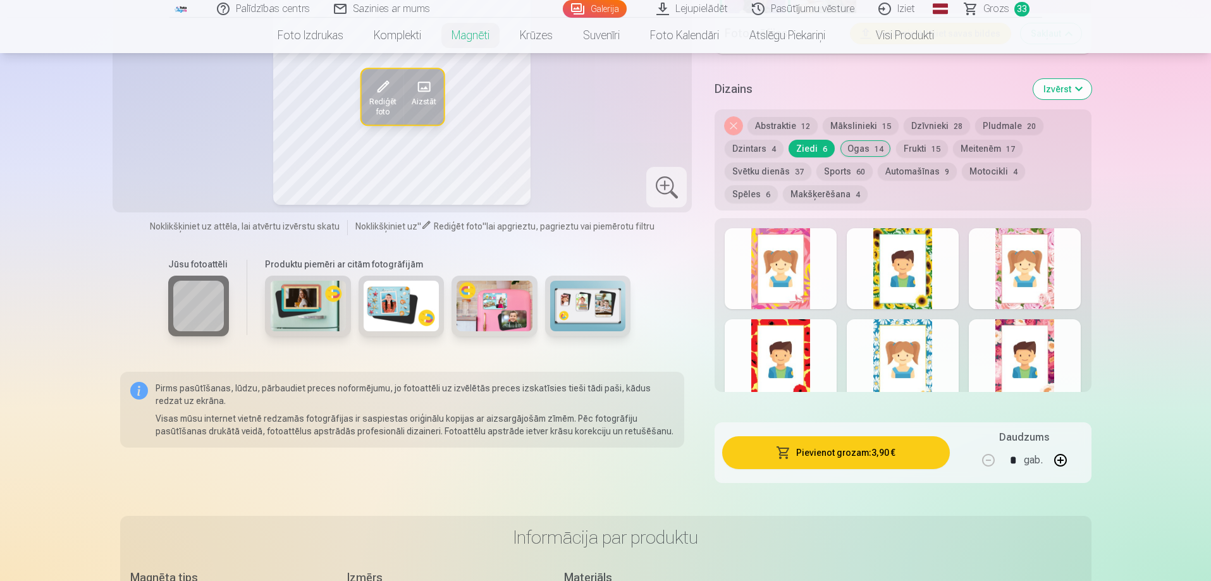
scroll to position [1518, 0]
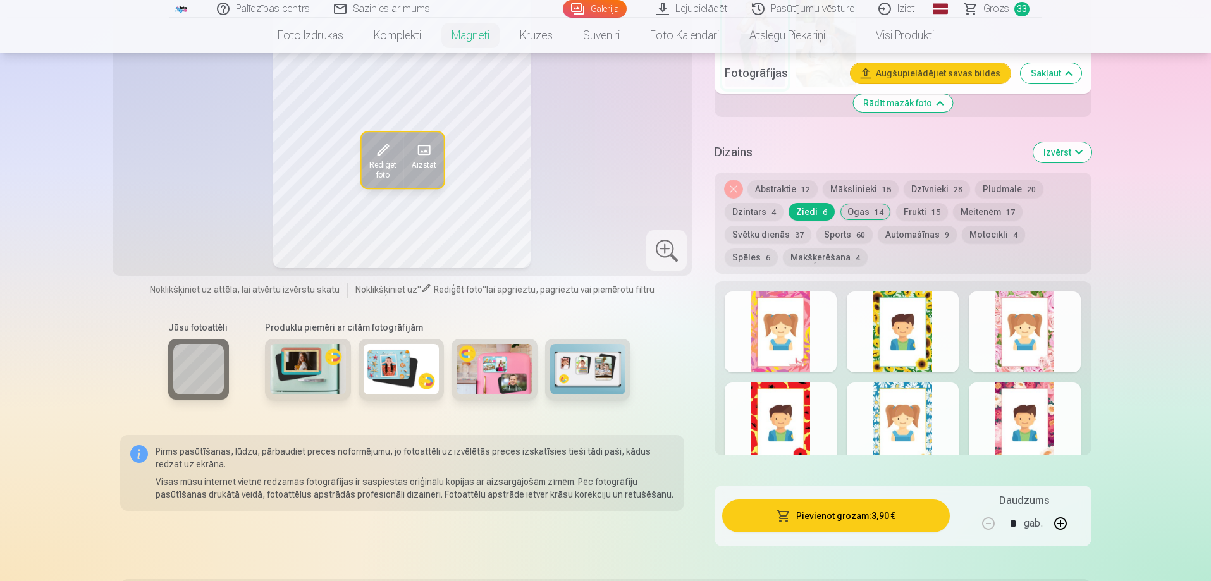
click at [1020, 402] on div at bounding box center [1025, 423] width 112 height 81
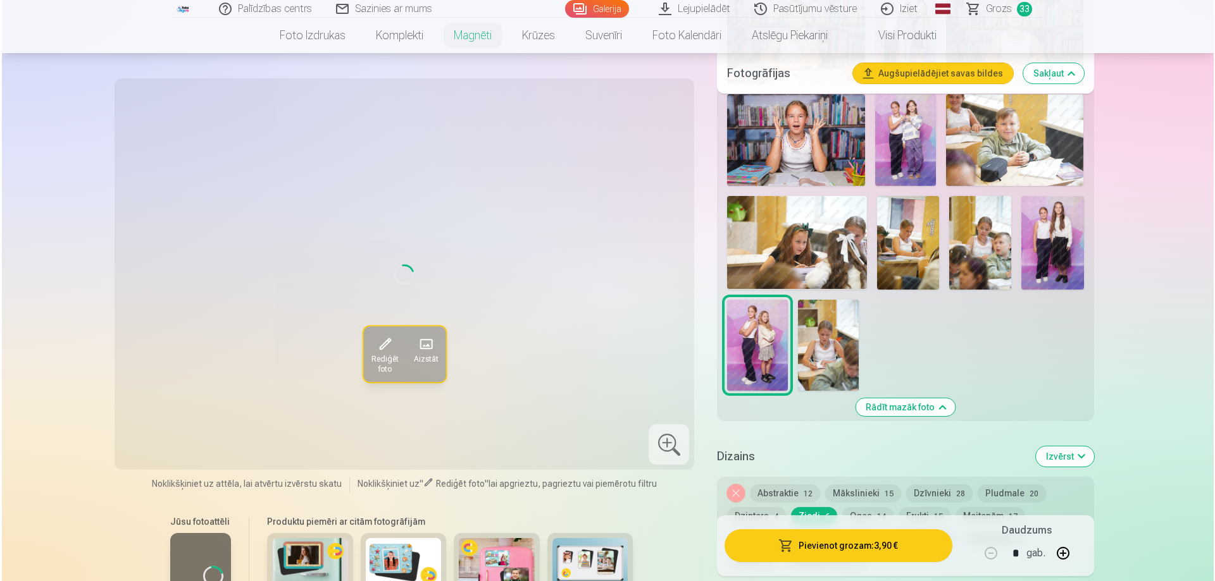
scroll to position [1202, 0]
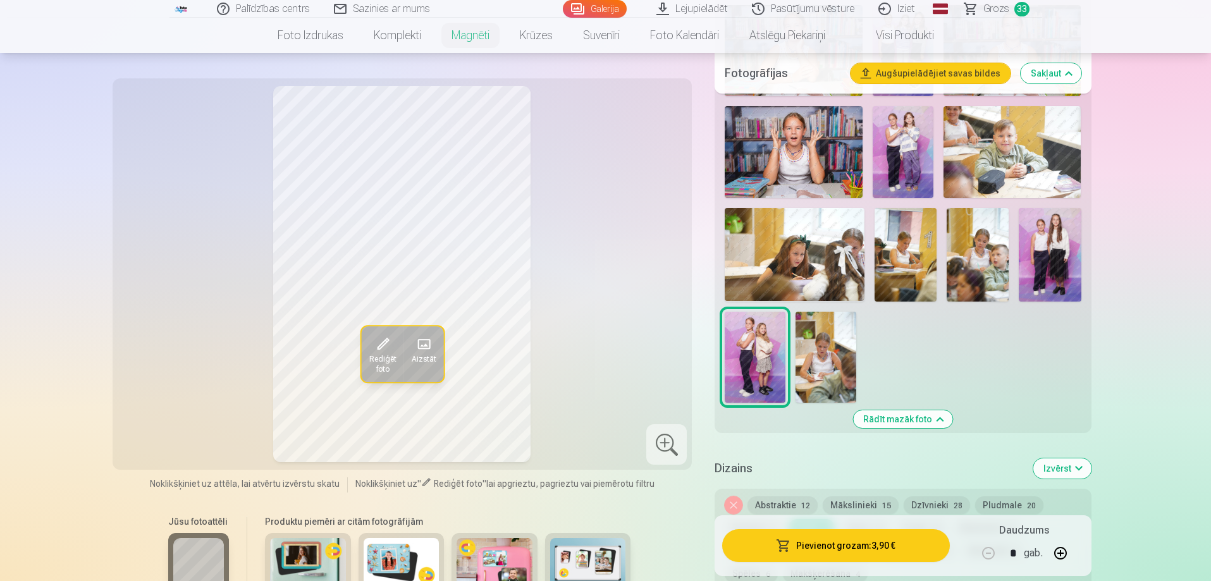
click at [803, 550] on button "Pievienot grozam : 3,90 €" at bounding box center [835, 545] width 227 height 33
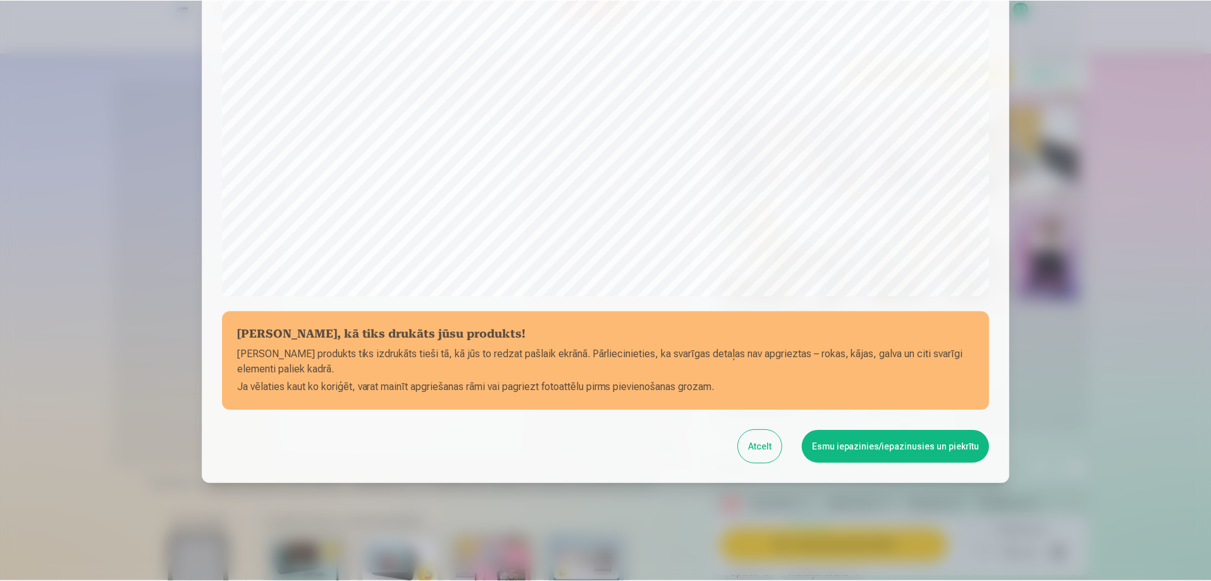
scroll to position [330, 0]
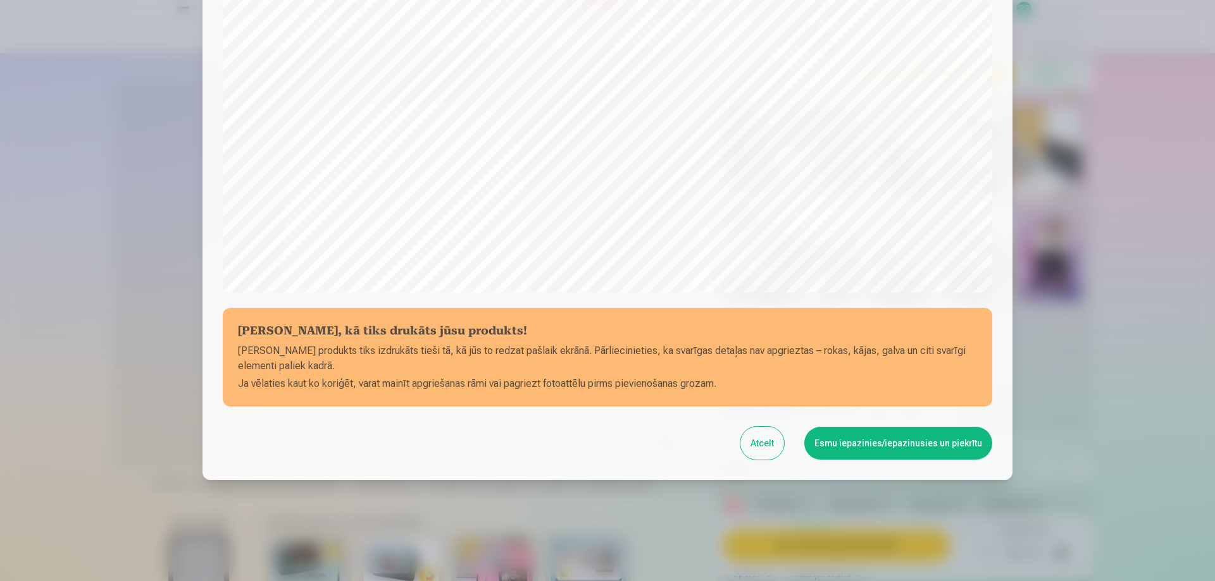
click at [895, 438] on button "Esmu iepazinies/iepazinusies un piekrītu" at bounding box center [898, 443] width 188 height 33
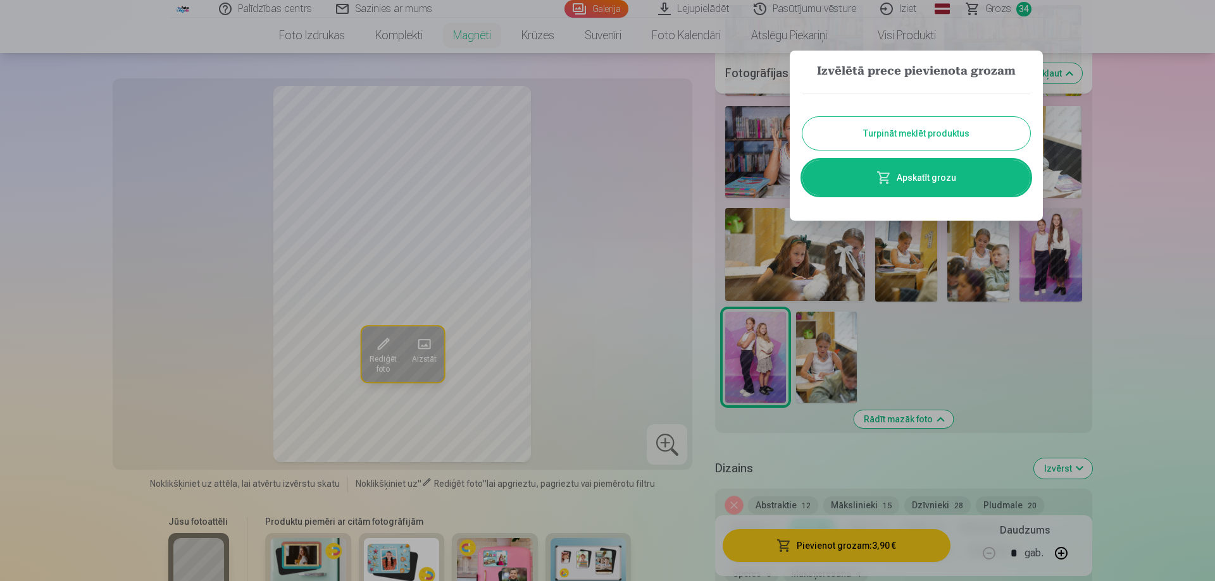
click at [981, 122] on button "Turpināt meklēt produktus" at bounding box center [916, 133] width 228 height 33
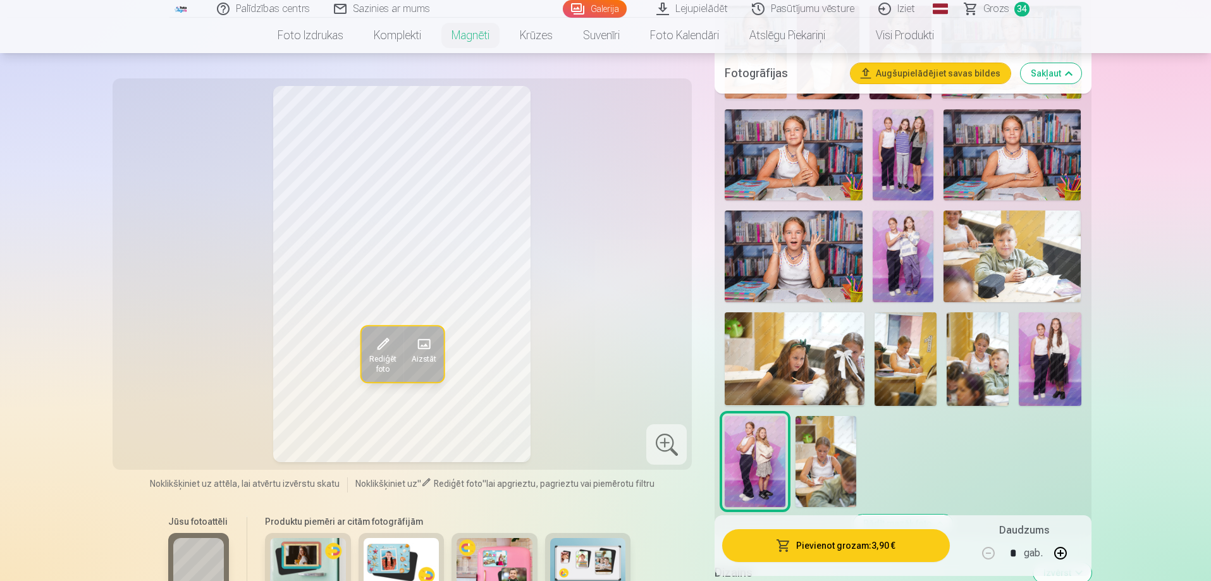
scroll to position [1075, 0]
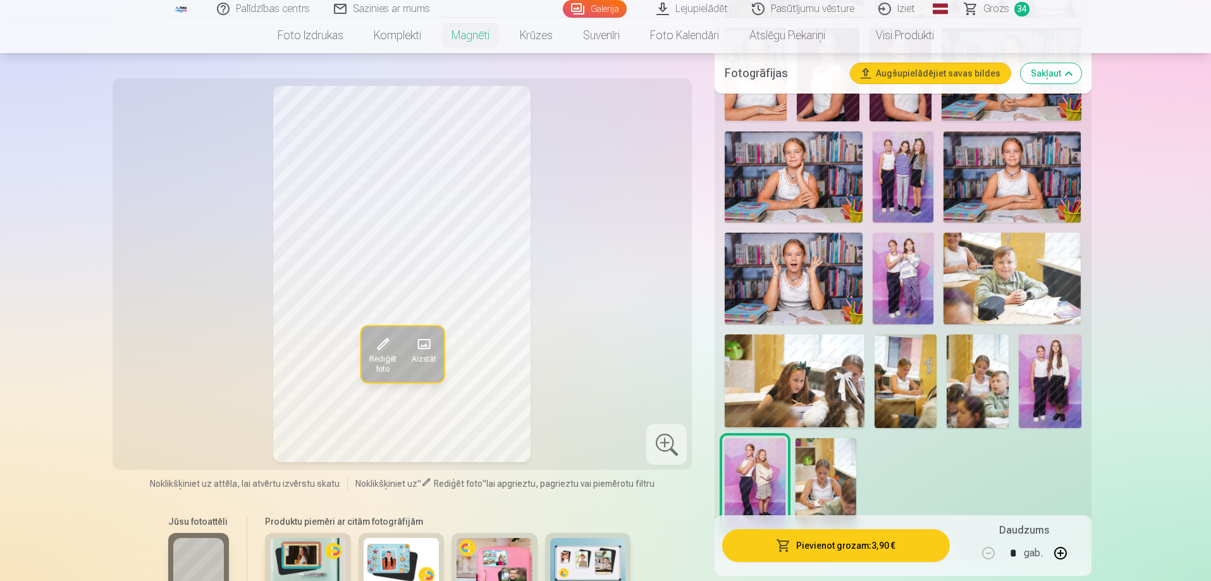
click at [920, 279] on img at bounding box center [903, 279] width 61 height 92
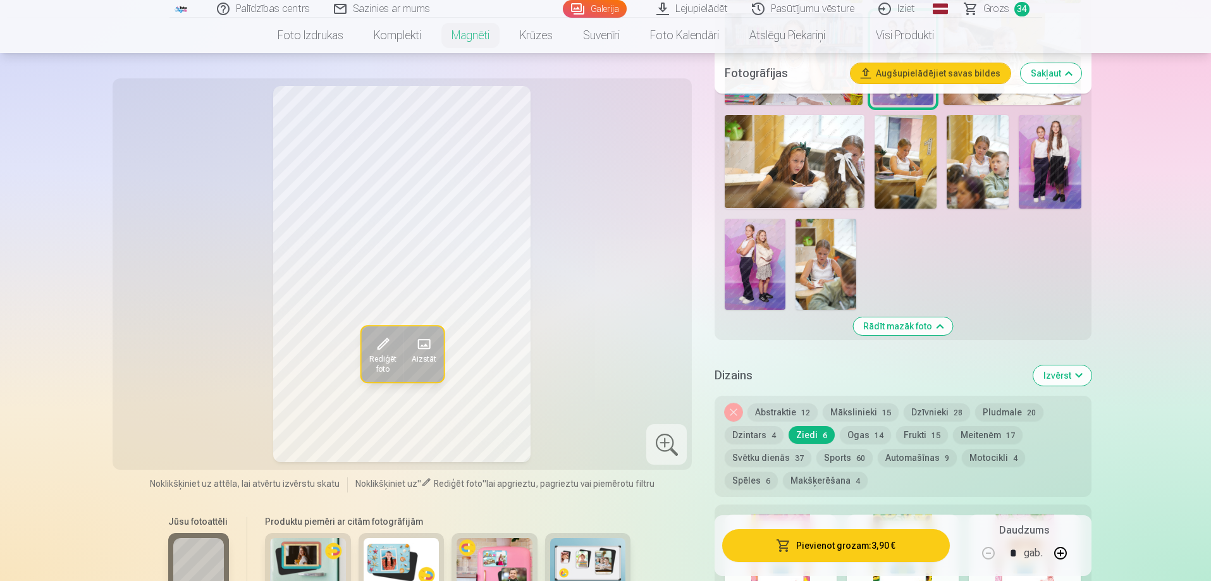
scroll to position [1328, 0]
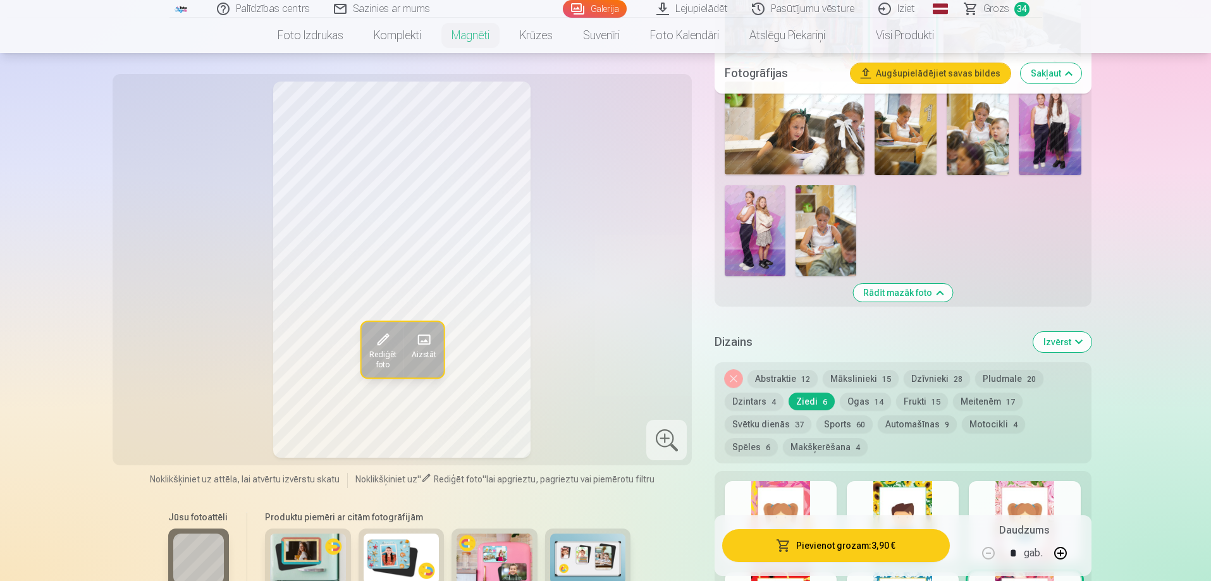
click at [920, 393] on button "Frukti 15" at bounding box center [922, 402] width 52 height 18
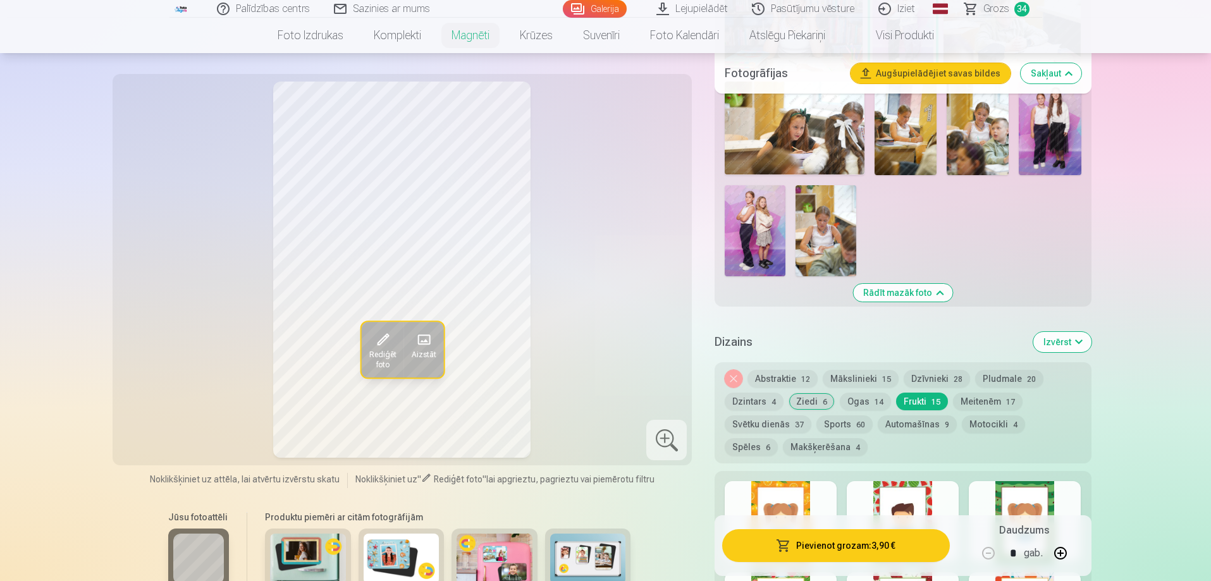
click at [856, 393] on button "Ogas 14" at bounding box center [865, 402] width 51 height 18
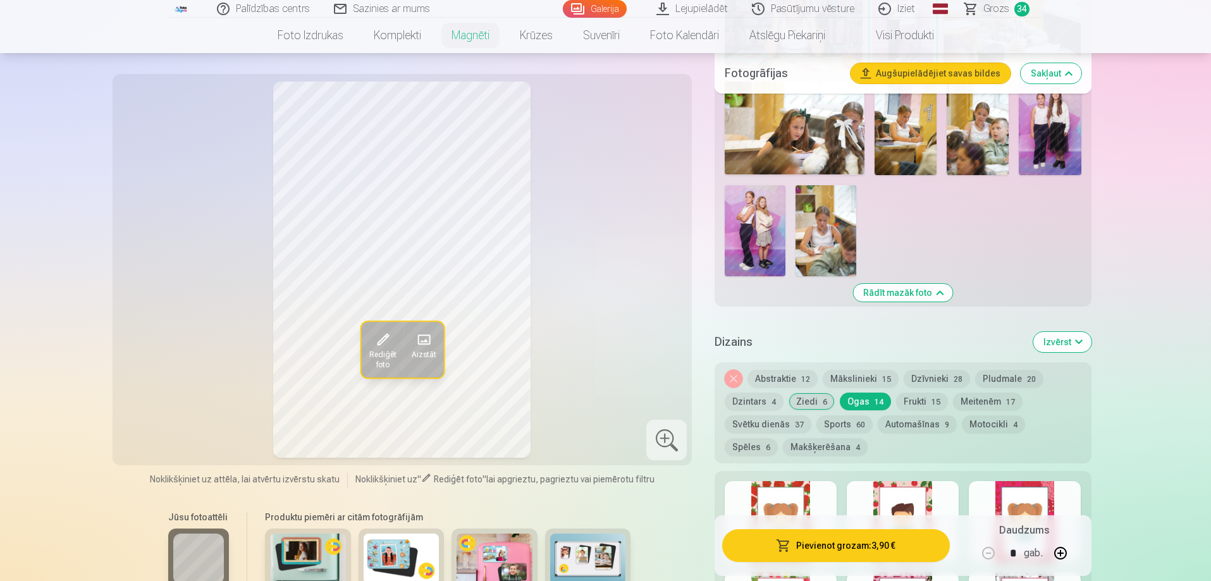
click at [820, 393] on button "Ziedi 6" at bounding box center [812, 402] width 46 height 18
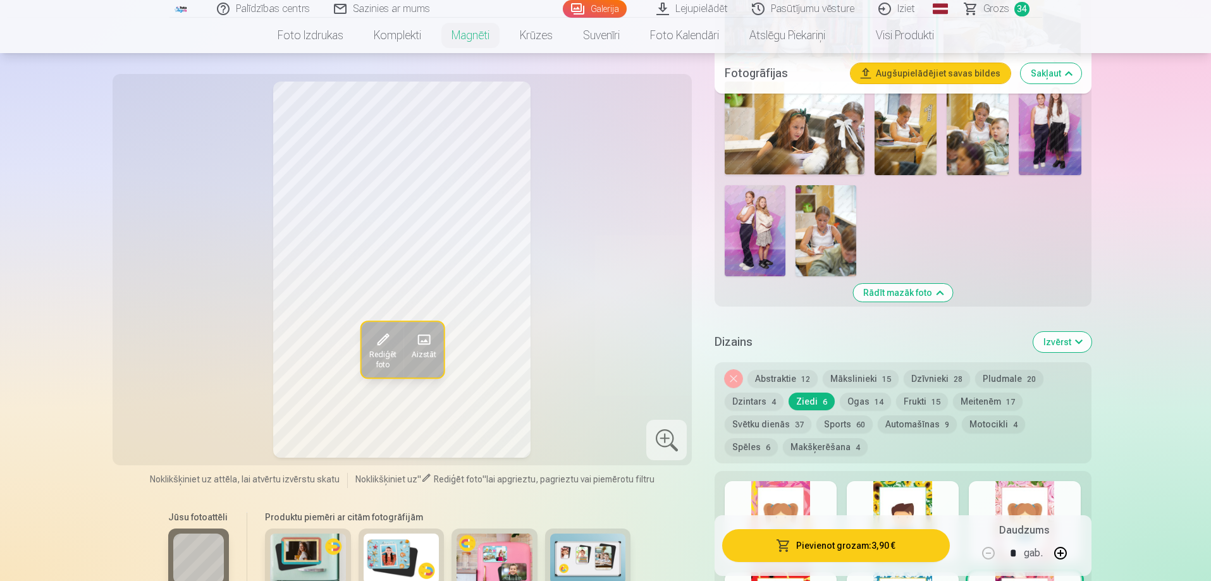
click at [856, 393] on button "Ogas 14" at bounding box center [865, 402] width 51 height 18
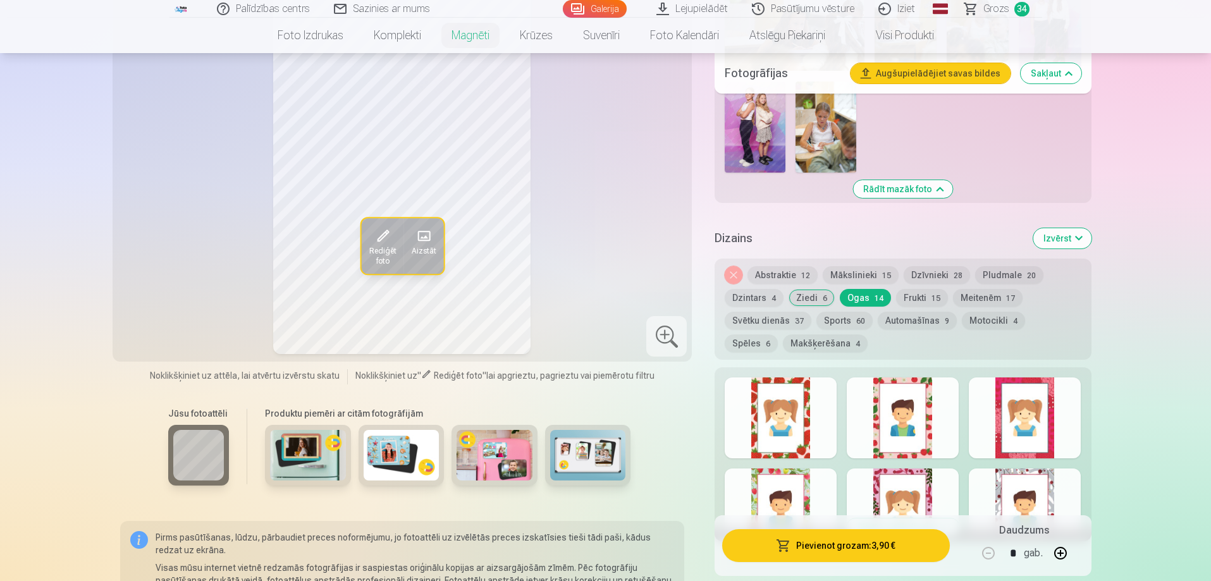
scroll to position [1455, 0]
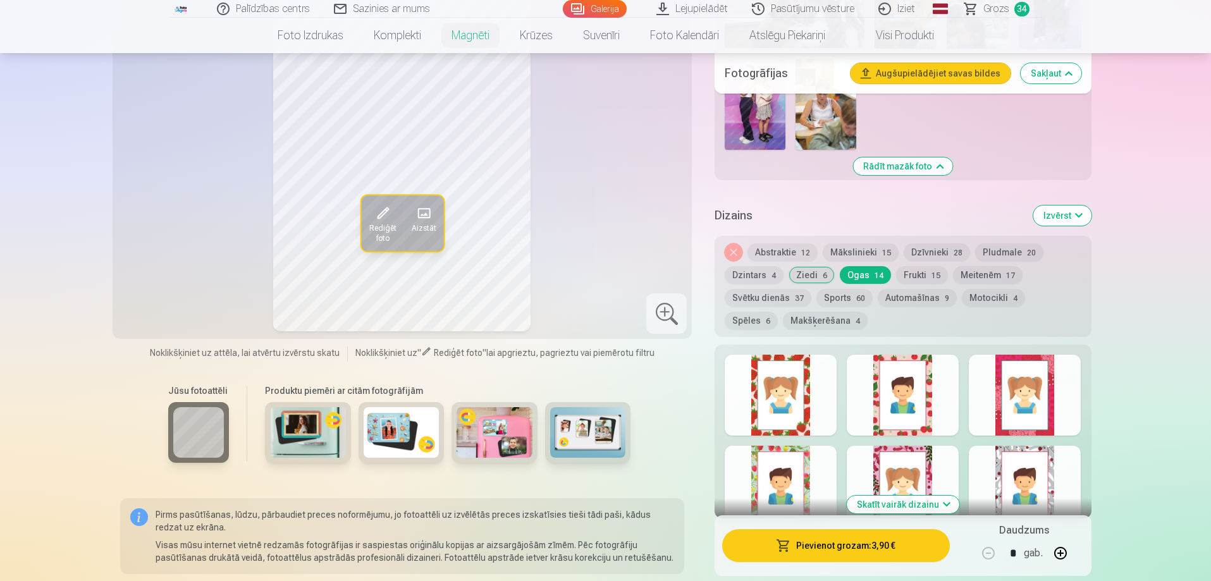
click at [866, 496] on button "Skatīt vairāk dizainu" at bounding box center [903, 505] width 113 height 18
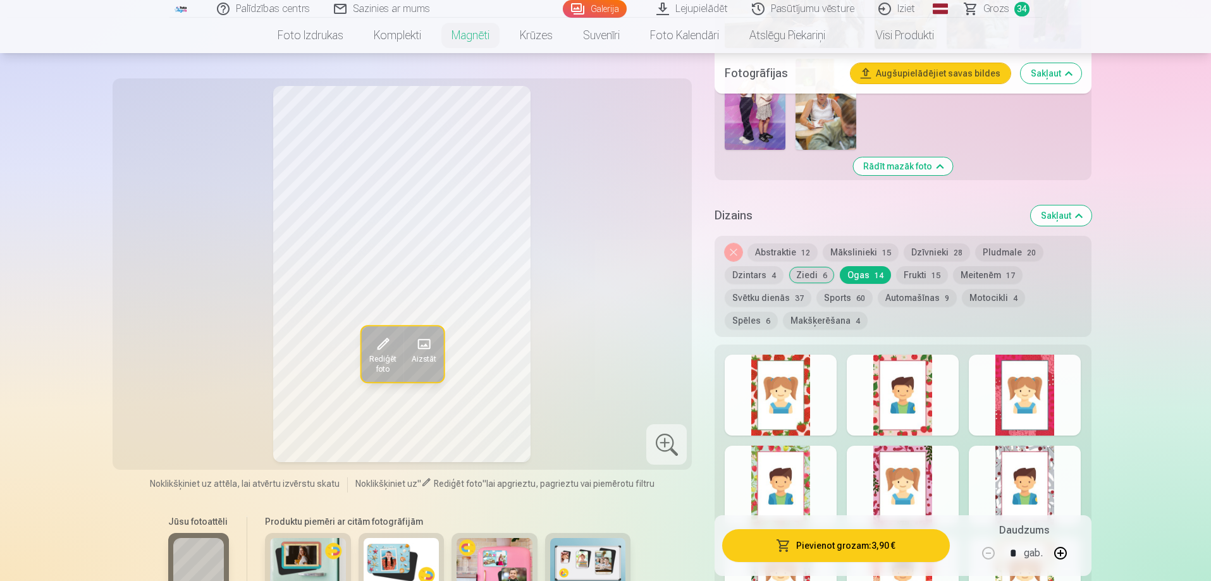
click at [796, 461] on div at bounding box center [781, 486] width 112 height 81
click at [896, 467] on div at bounding box center [903, 486] width 112 height 81
click at [1073, 483] on div at bounding box center [1025, 486] width 112 height 81
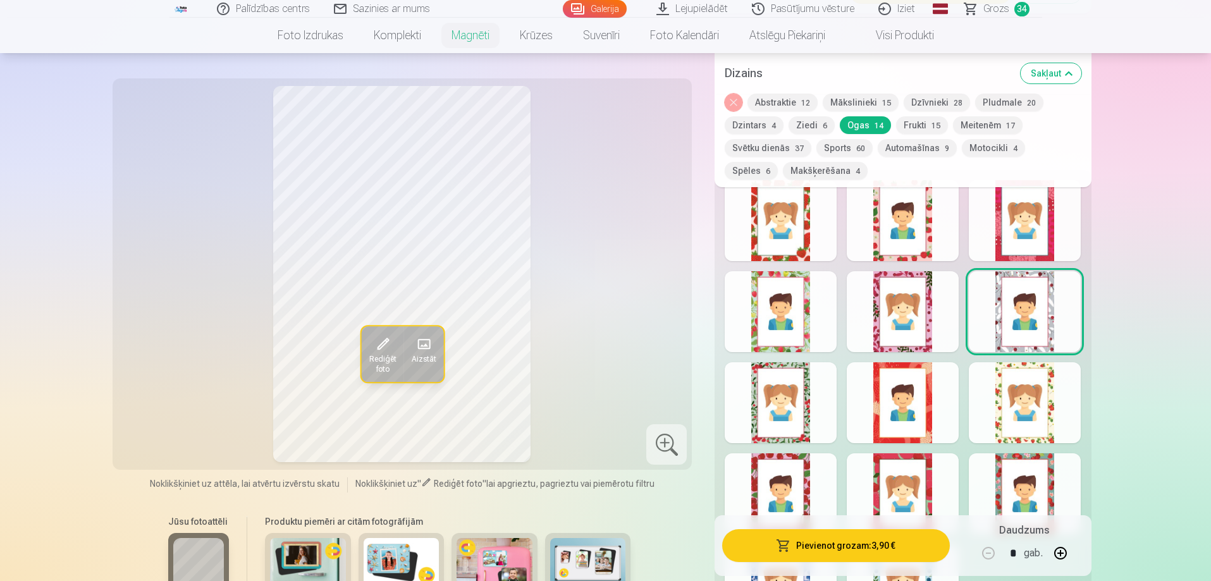
scroll to position [1645, 0]
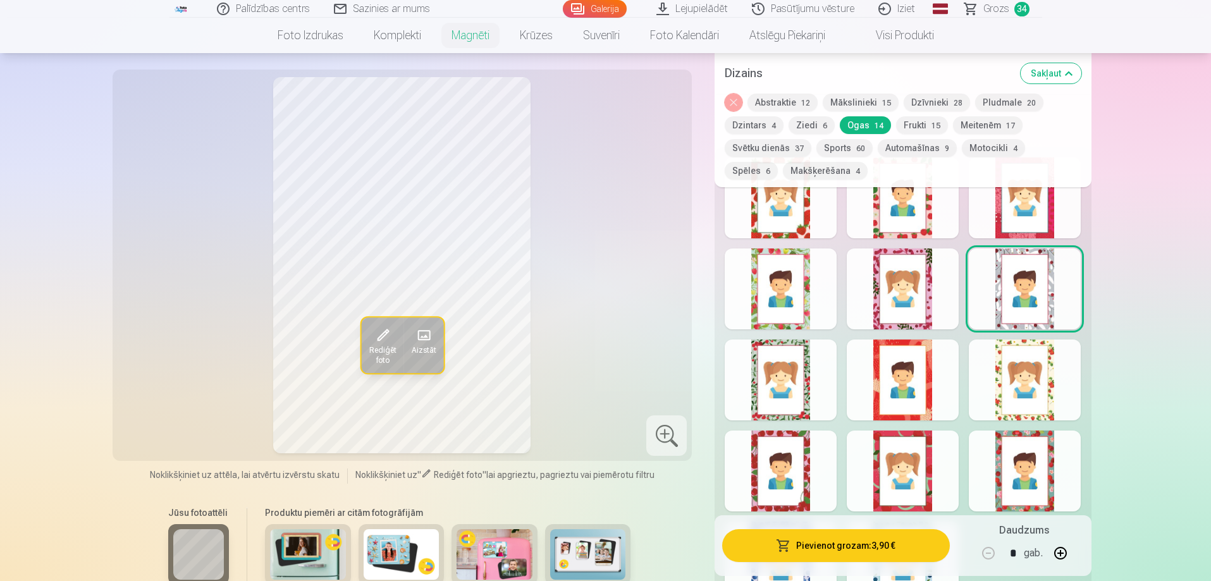
click at [887, 367] on div at bounding box center [903, 380] width 112 height 81
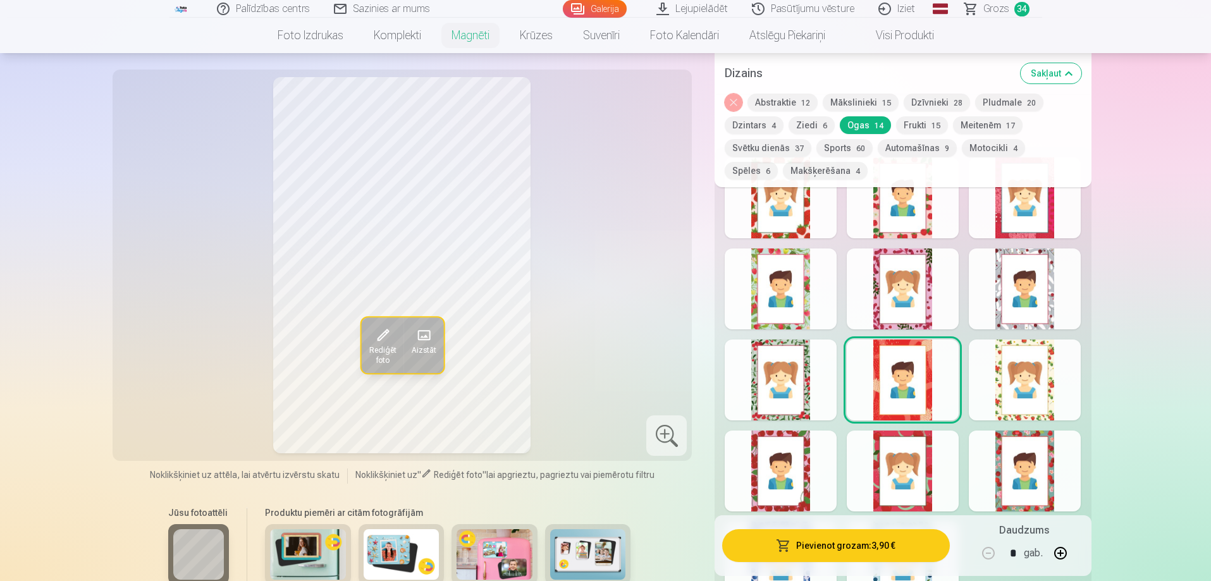
click at [1071, 354] on div at bounding box center [1025, 380] width 112 height 81
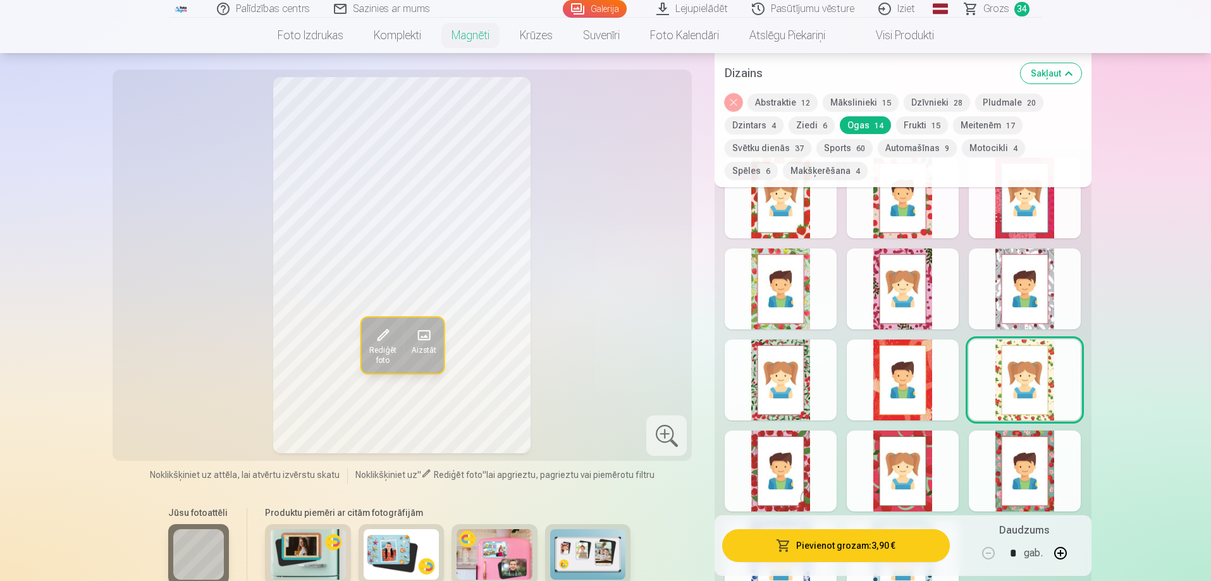
click at [796, 452] on div at bounding box center [781, 471] width 112 height 81
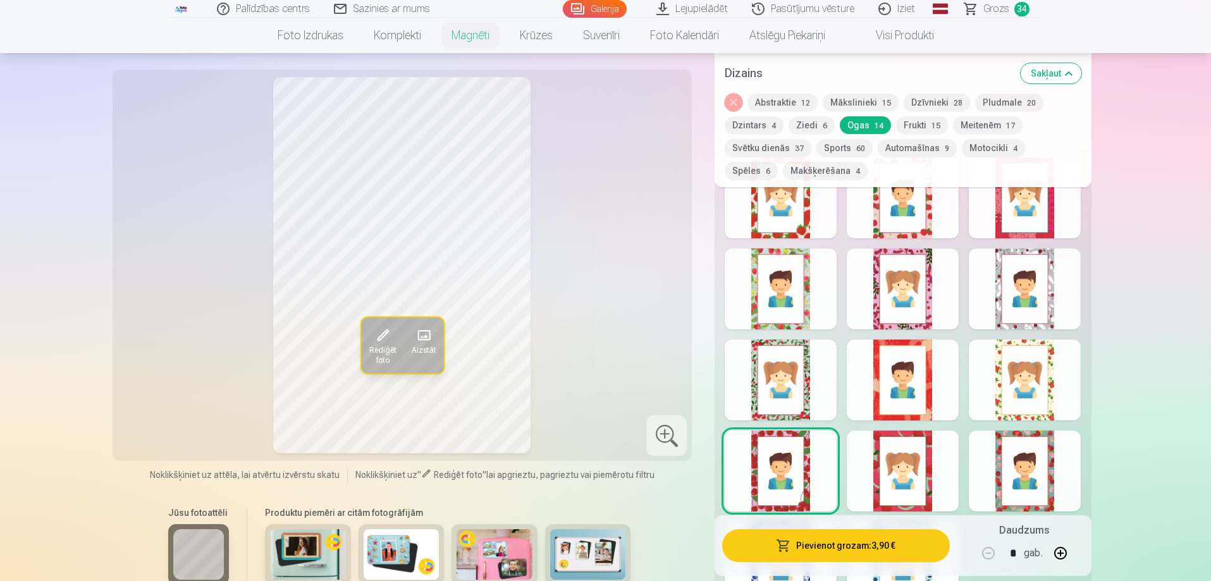
click at [907, 435] on div at bounding box center [903, 471] width 112 height 81
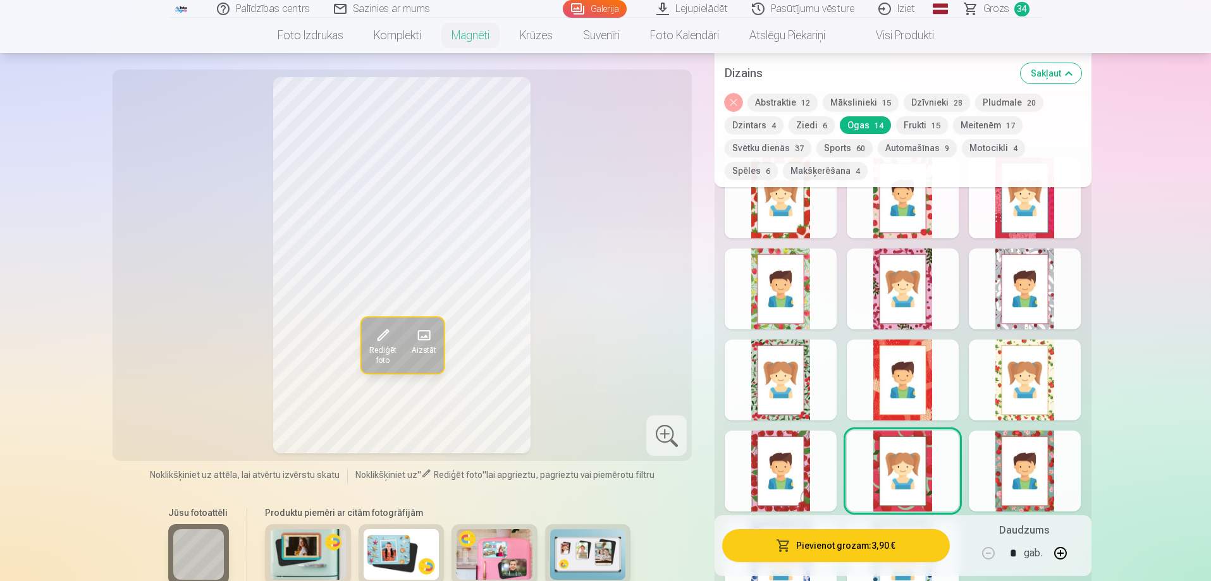
click at [1022, 450] on div at bounding box center [1025, 471] width 112 height 81
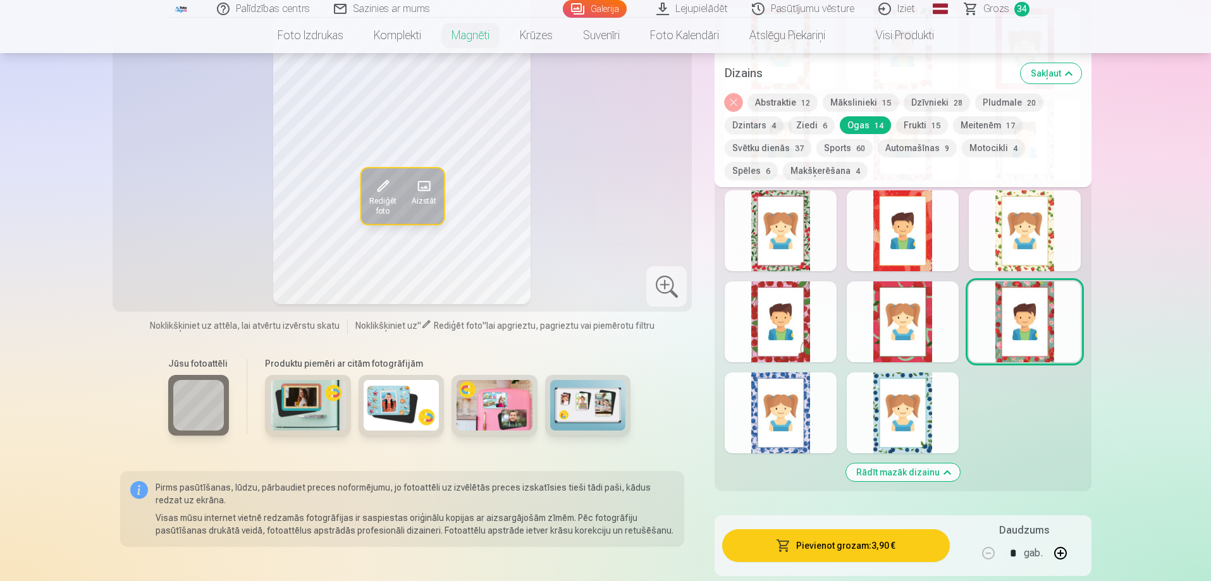
scroll to position [1771, 0]
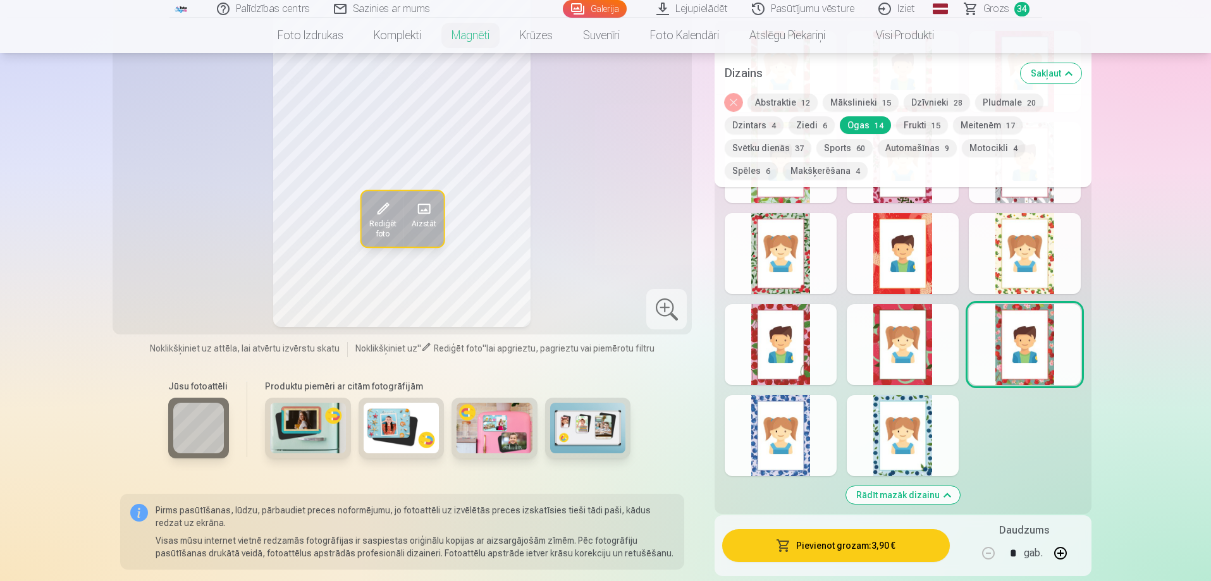
click at [937, 407] on div at bounding box center [903, 435] width 112 height 81
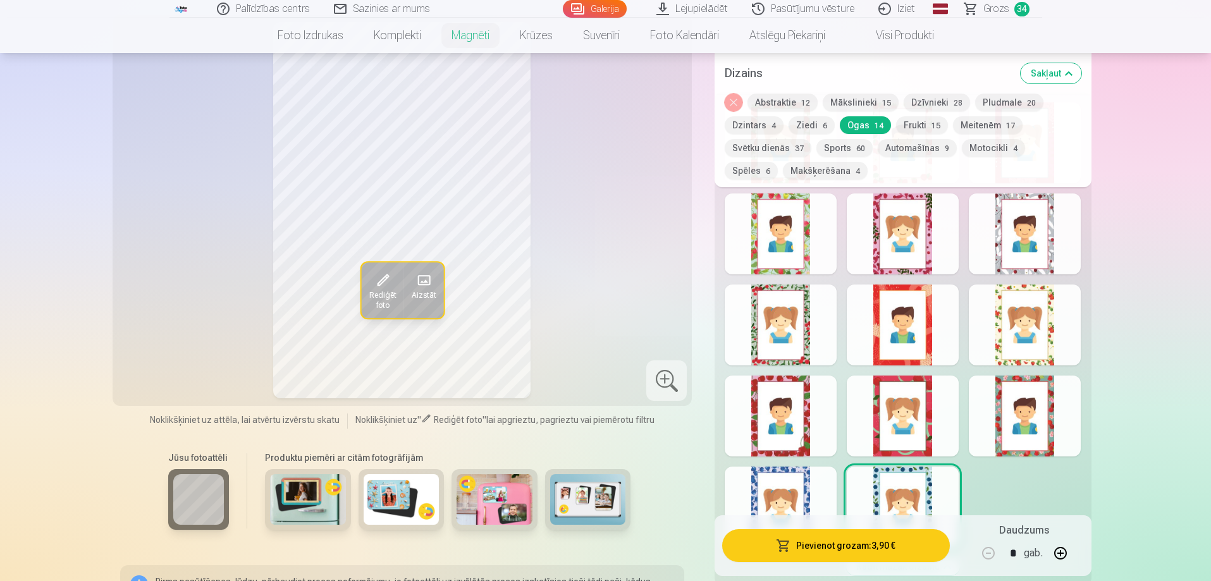
scroll to position [1708, 0]
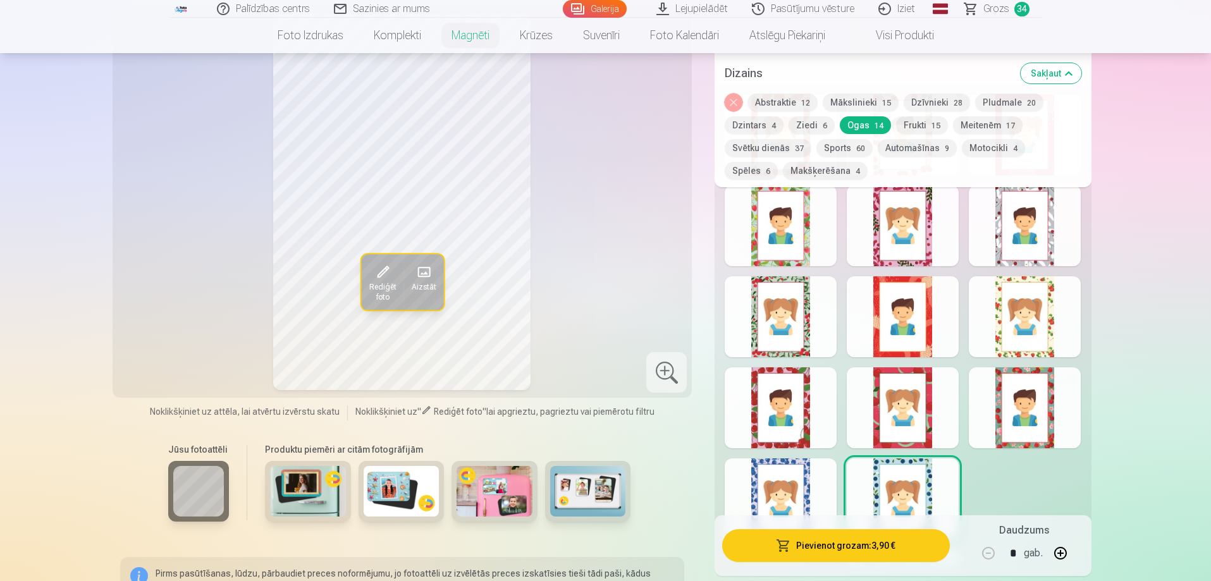
click at [773, 476] on div at bounding box center [781, 499] width 112 height 81
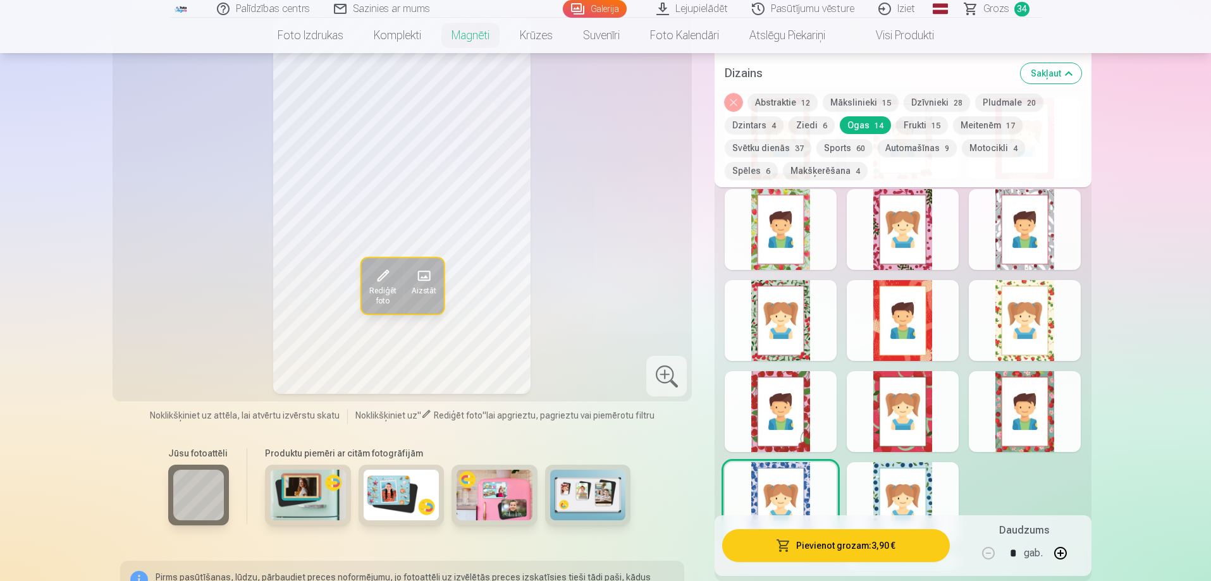
scroll to position [1834, 0]
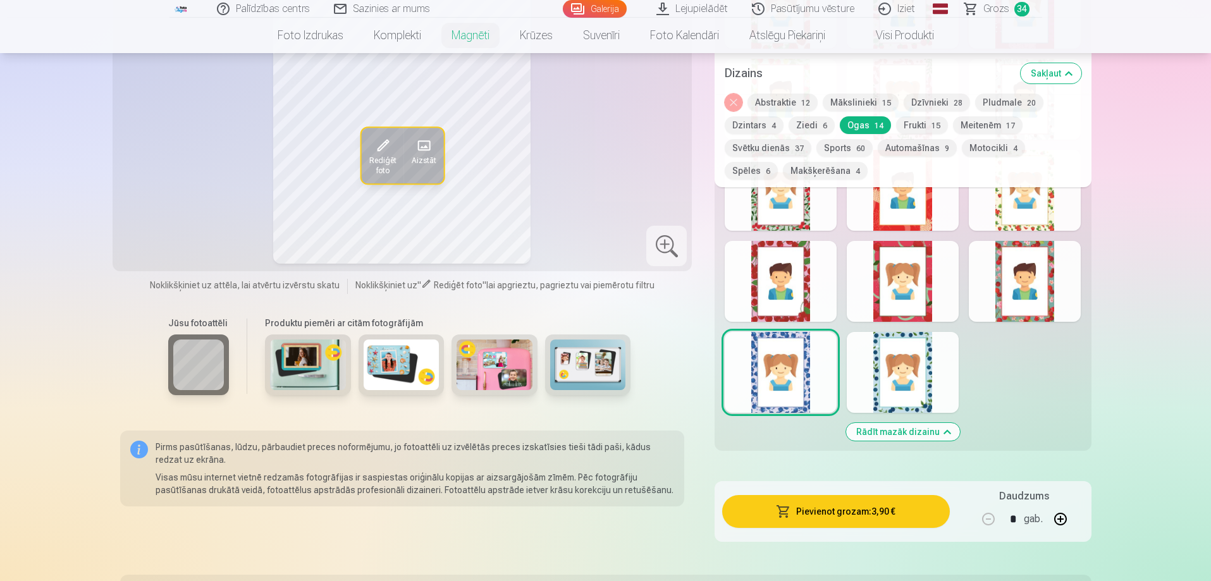
click at [943, 374] on div at bounding box center [903, 372] width 112 height 81
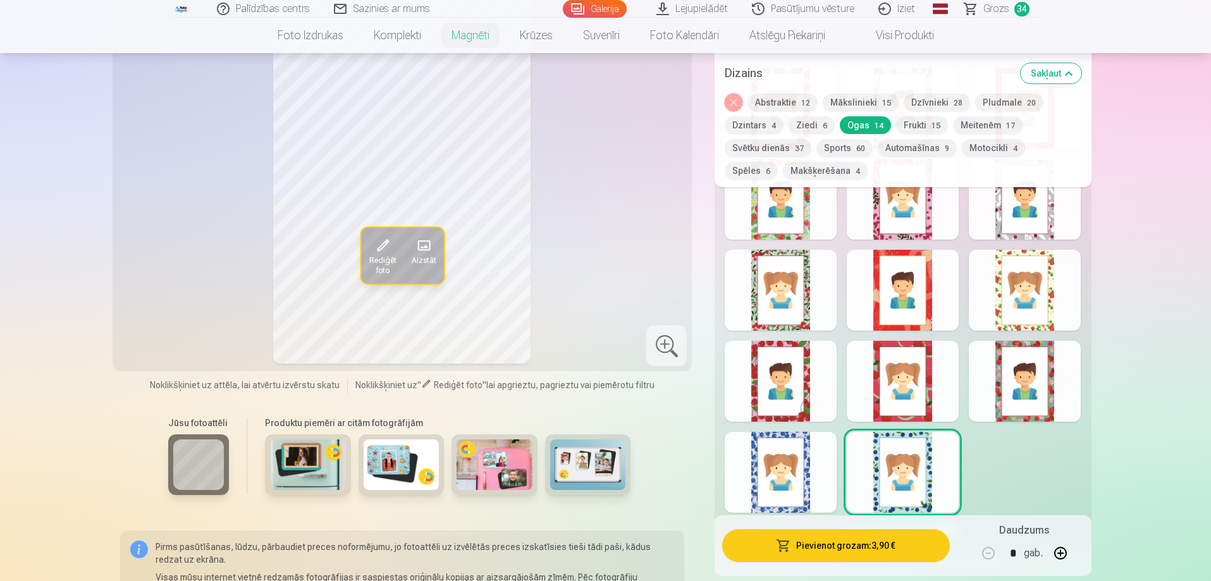
scroll to position [1581, 0]
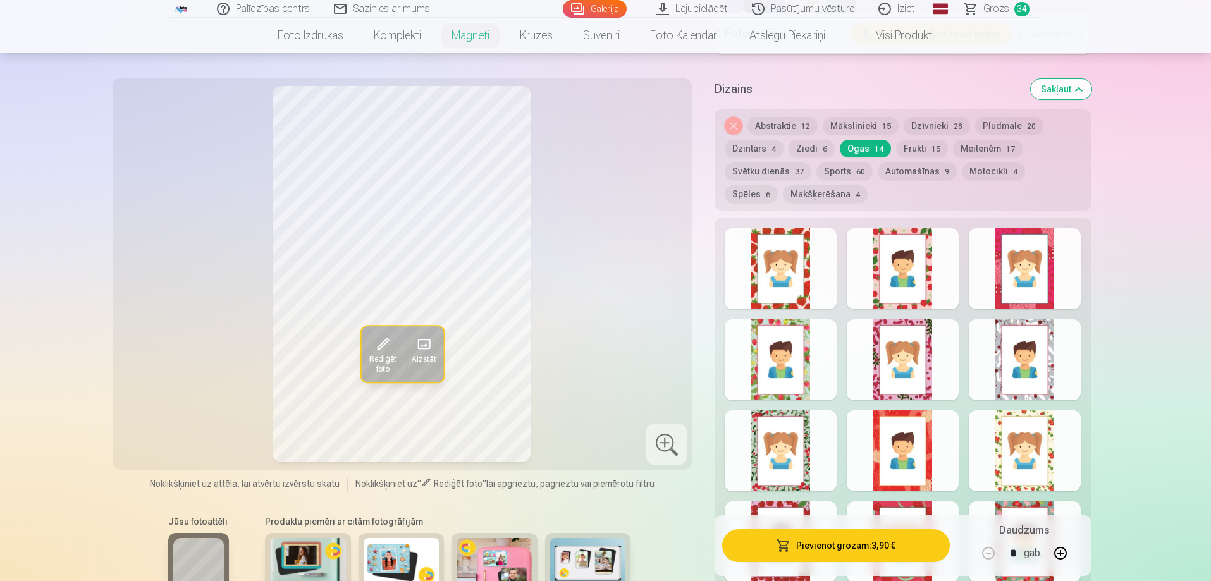
click at [964, 142] on button "Meitenēm 17" at bounding box center [988, 149] width 70 height 18
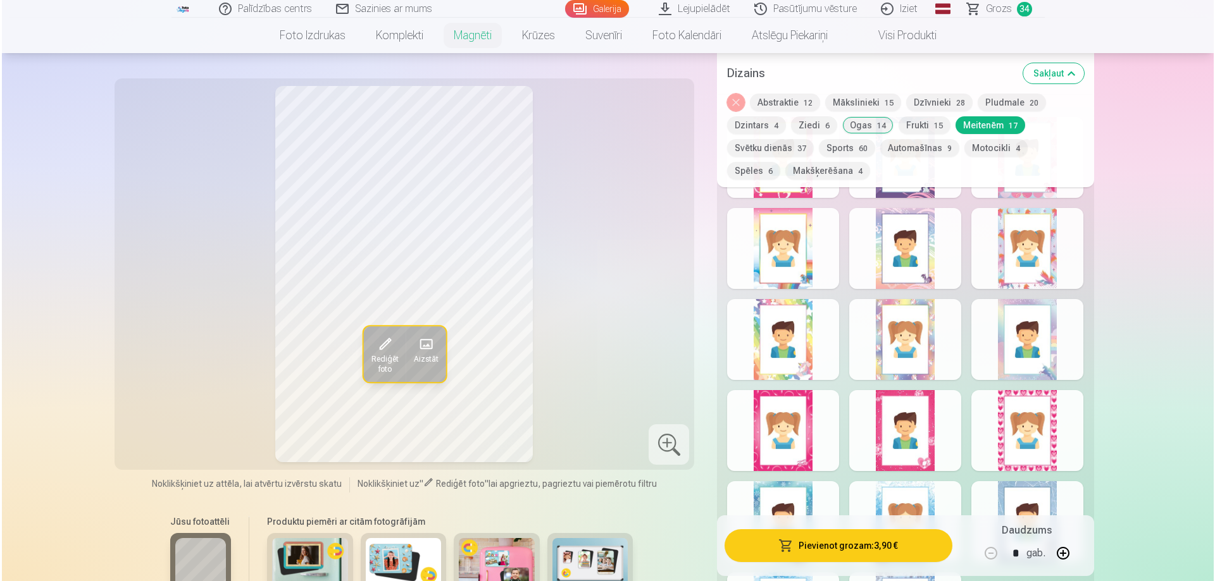
scroll to position [1708, 0]
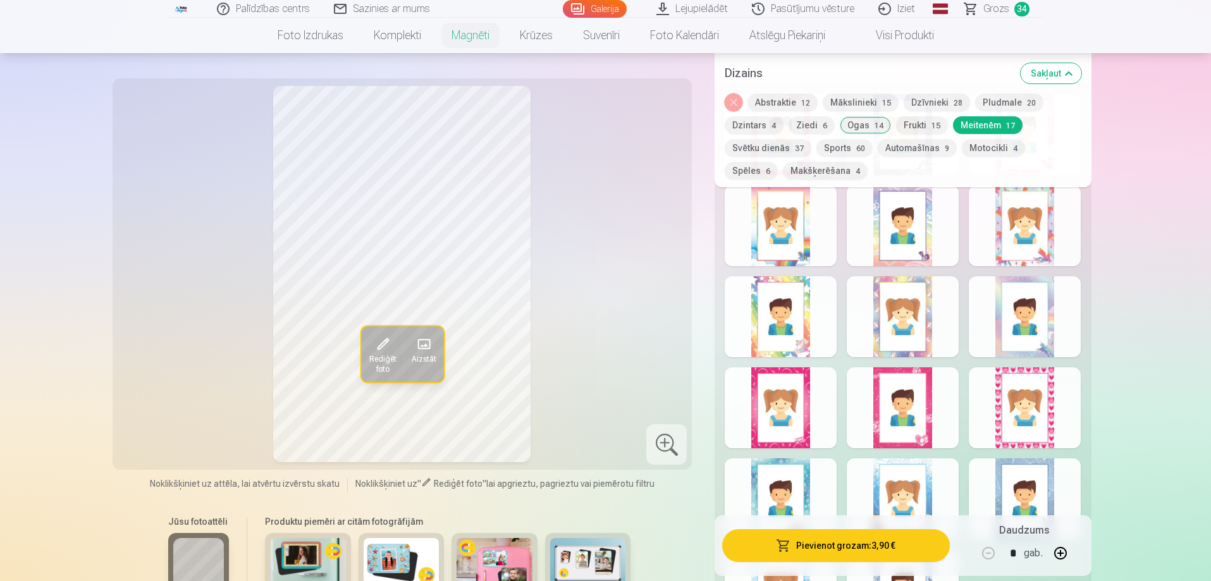
click at [1010, 384] on div at bounding box center [1025, 408] width 112 height 81
click at [855, 548] on button "Pievienot grozam : 3,90 €" at bounding box center [835, 545] width 227 height 33
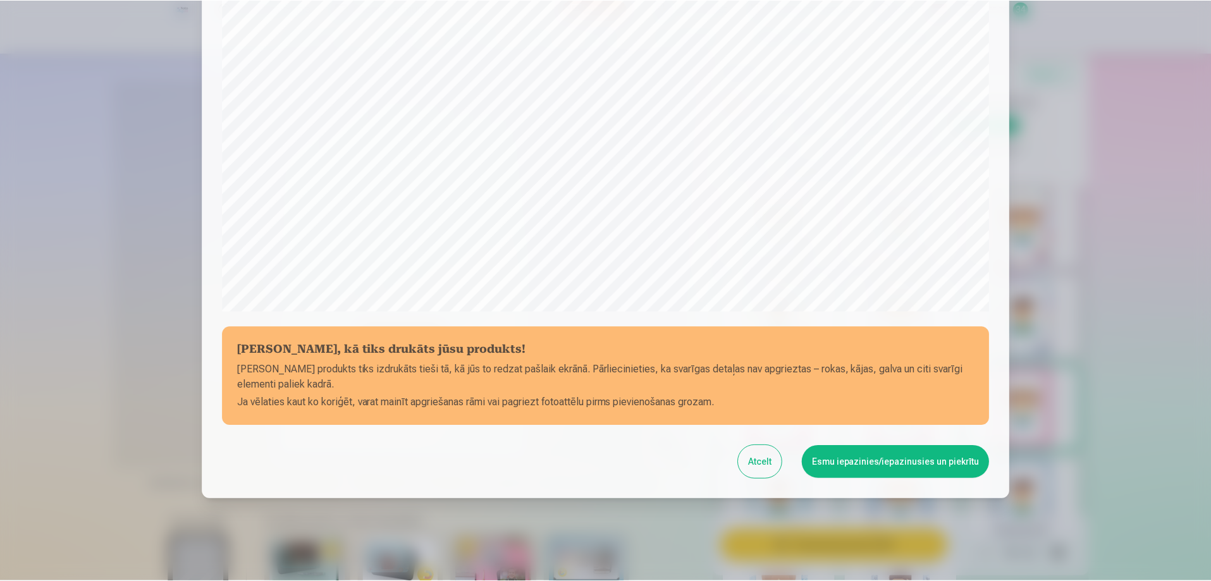
scroll to position [330, 0]
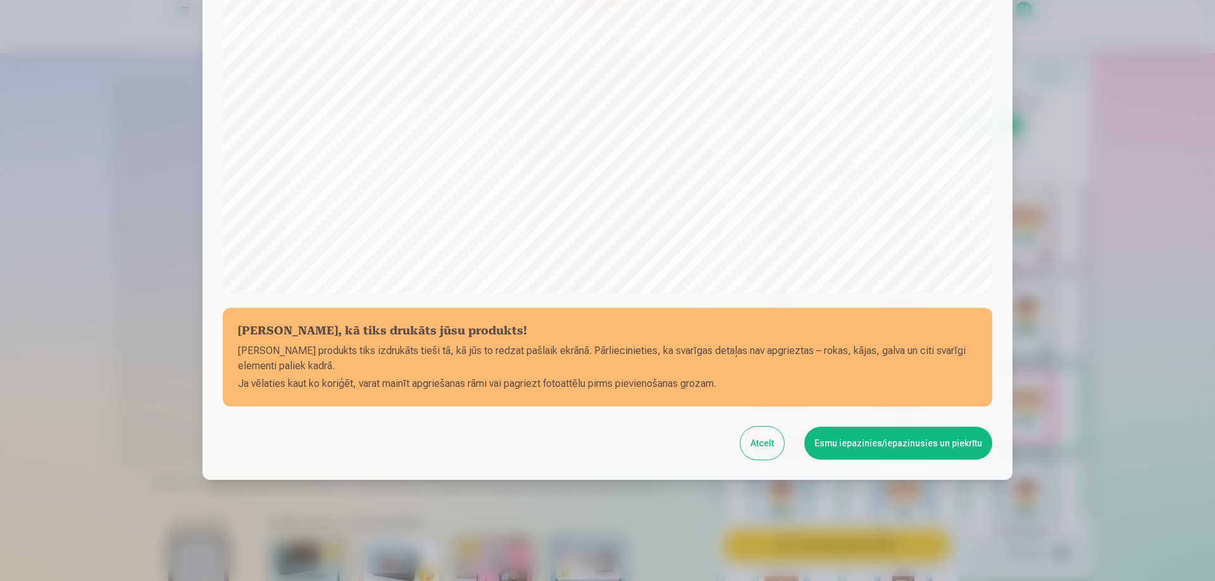
click at [946, 441] on button "Esmu iepazinies/iepazinusies un piekrītu" at bounding box center [898, 443] width 188 height 33
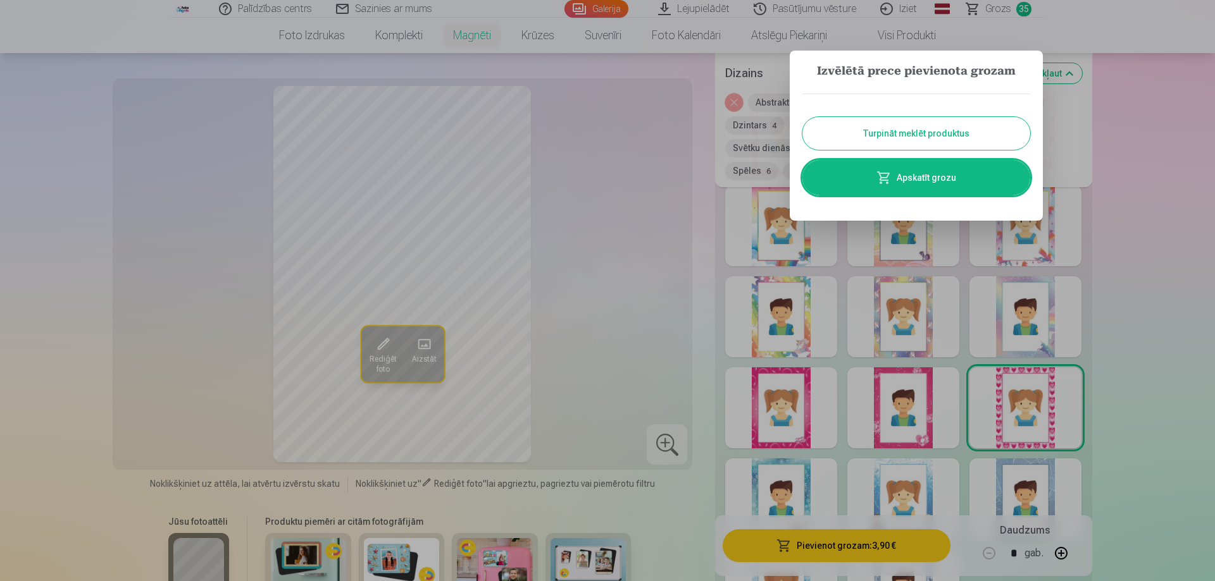
click at [986, 133] on button "Turpināt meklēt produktus" at bounding box center [916, 133] width 228 height 33
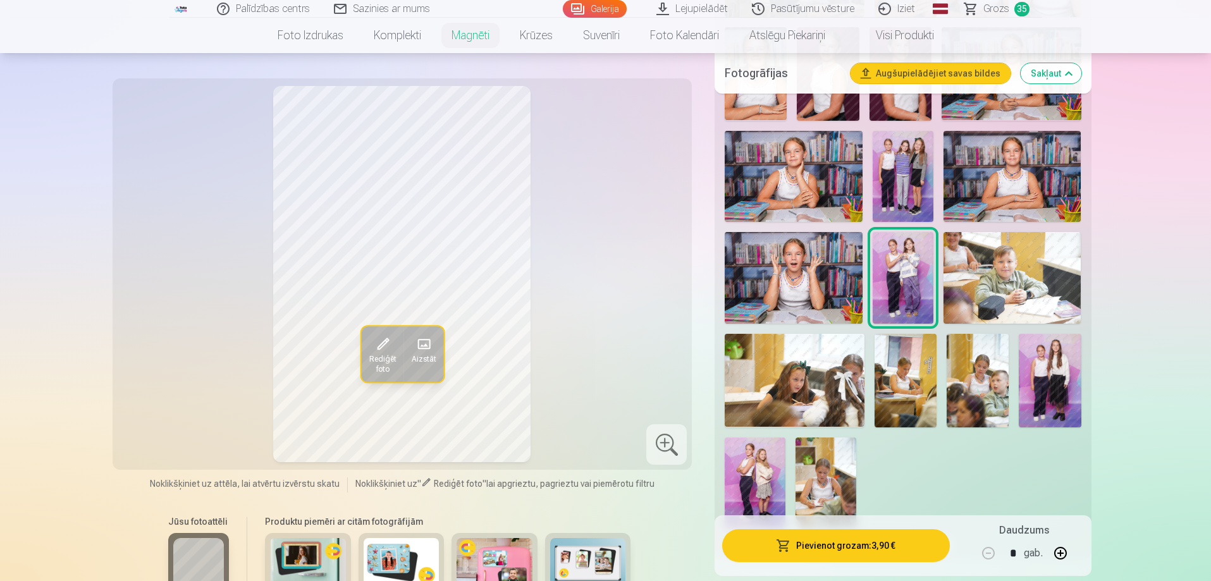
scroll to position [1075, 0]
click at [1063, 342] on img at bounding box center [1050, 381] width 62 height 93
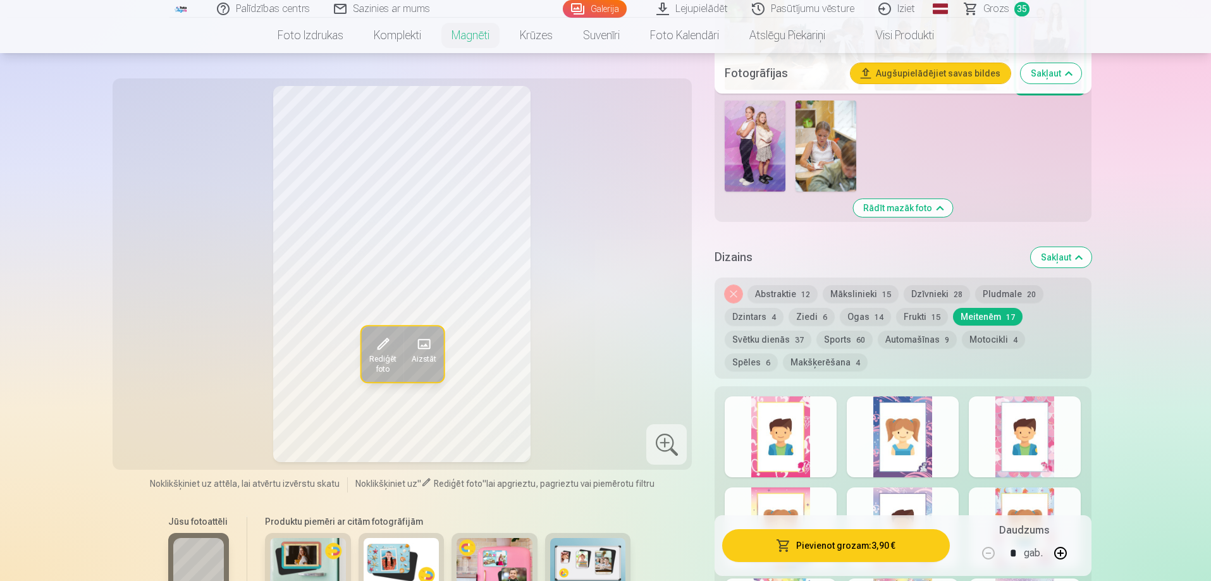
scroll to position [1455, 0]
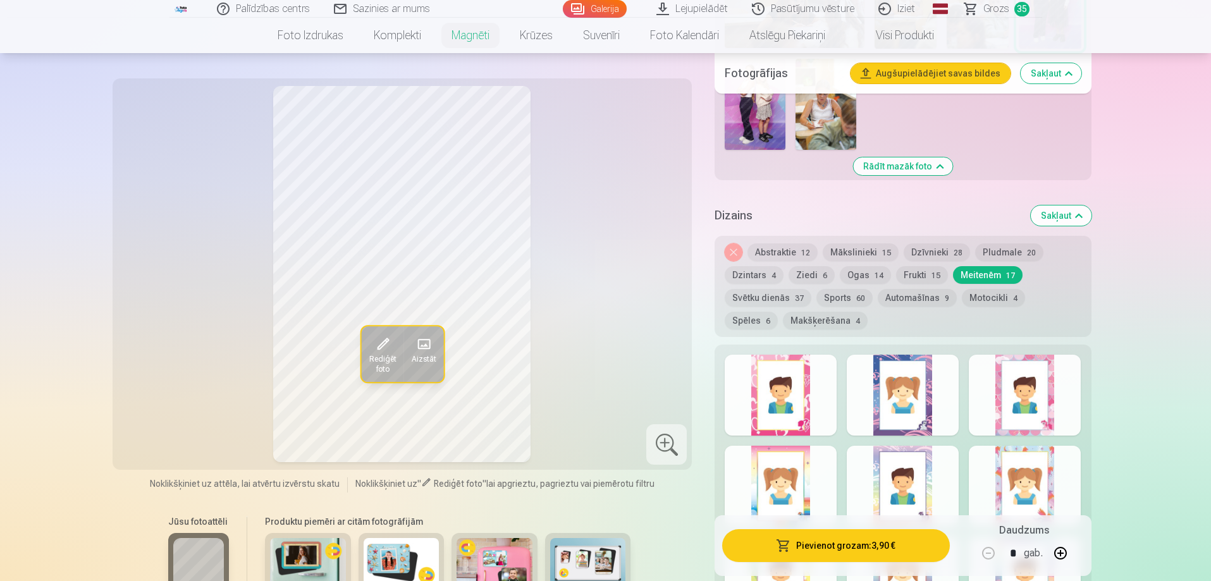
click at [856, 266] on button "Ogas 14" at bounding box center [865, 275] width 51 height 18
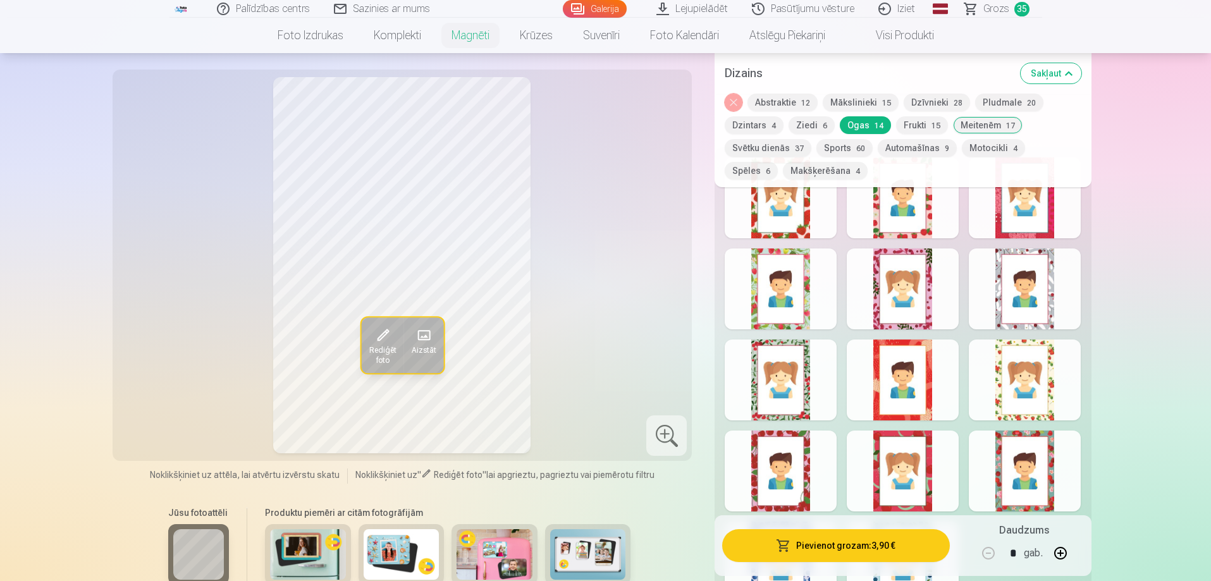
scroll to position [1708, 0]
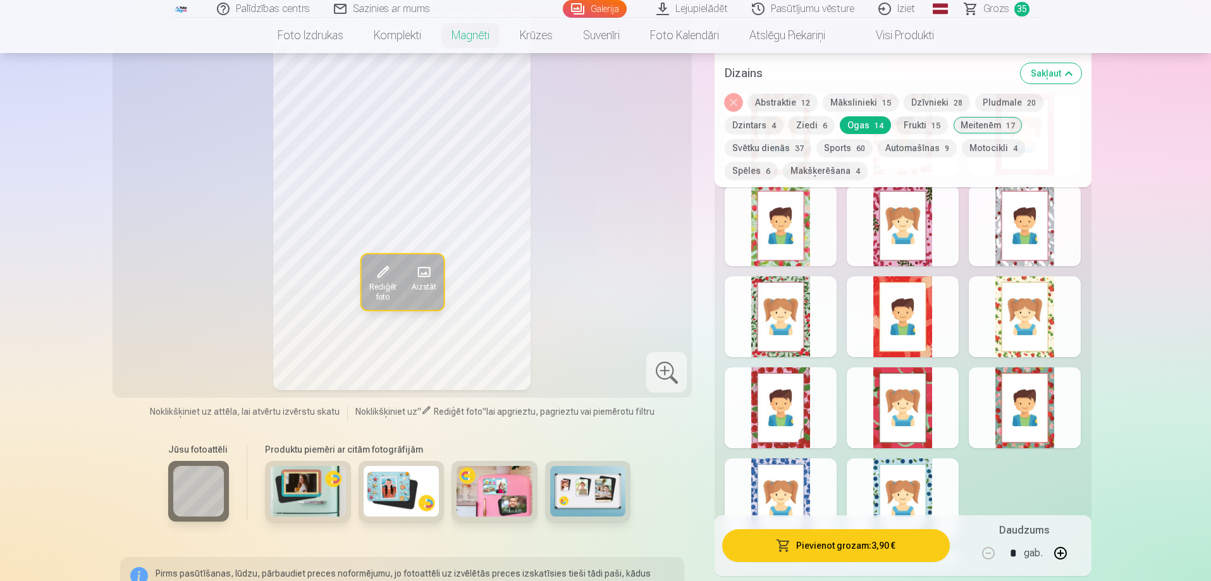
click at [1006, 399] on div at bounding box center [1025, 408] width 112 height 81
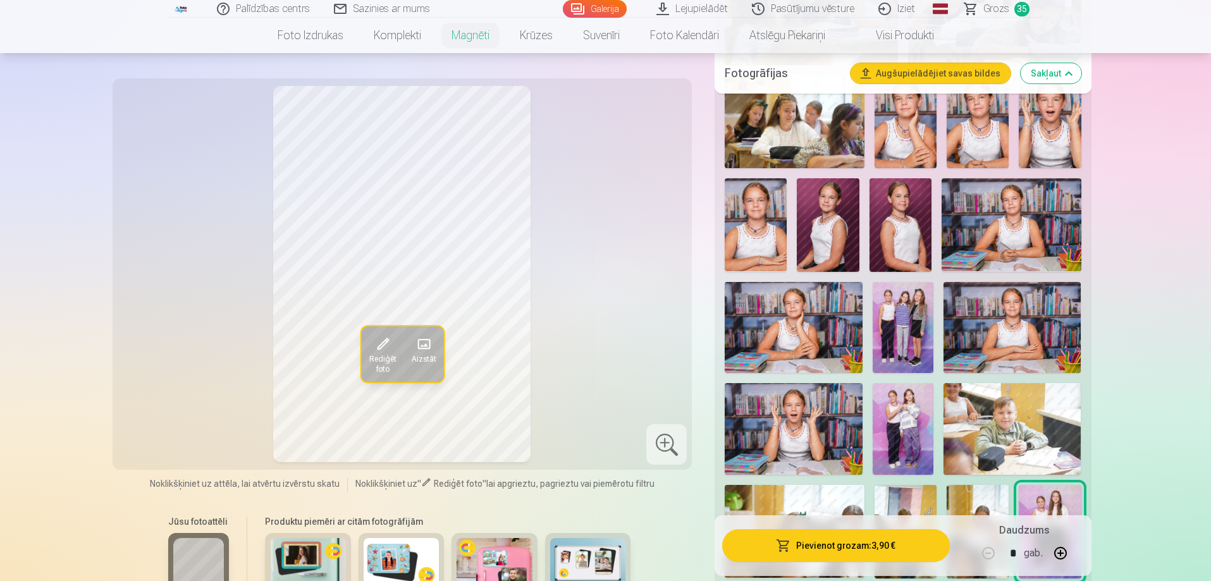
scroll to position [886, 0]
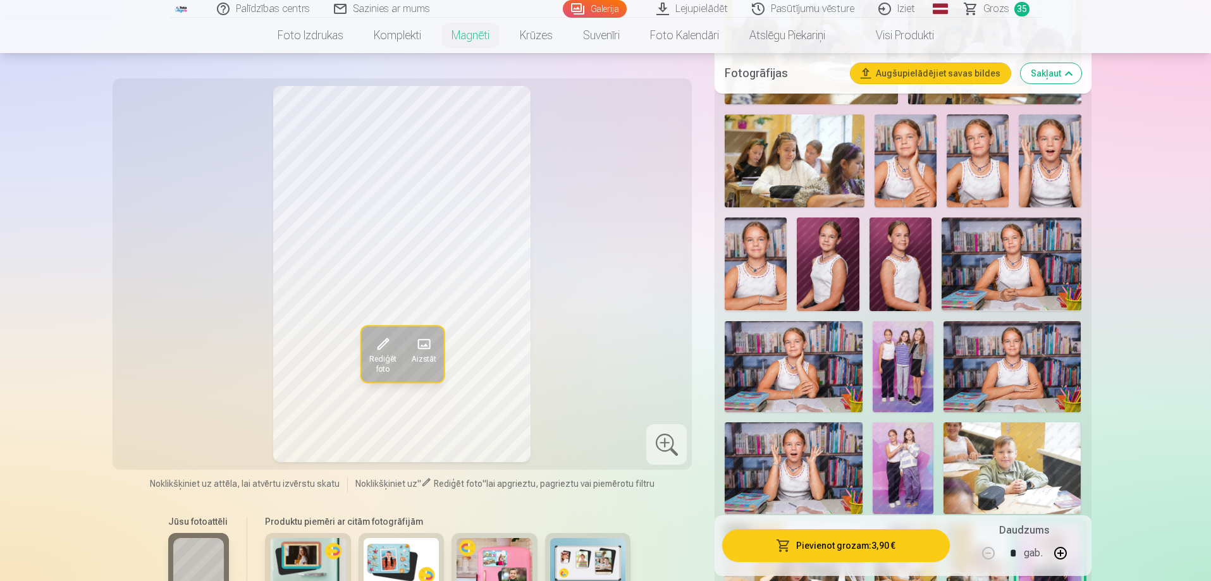
click at [761, 238] on img at bounding box center [756, 264] width 62 height 93
click at [1044, 164] on img at bounding box center [1050, 160] width 62 height 93
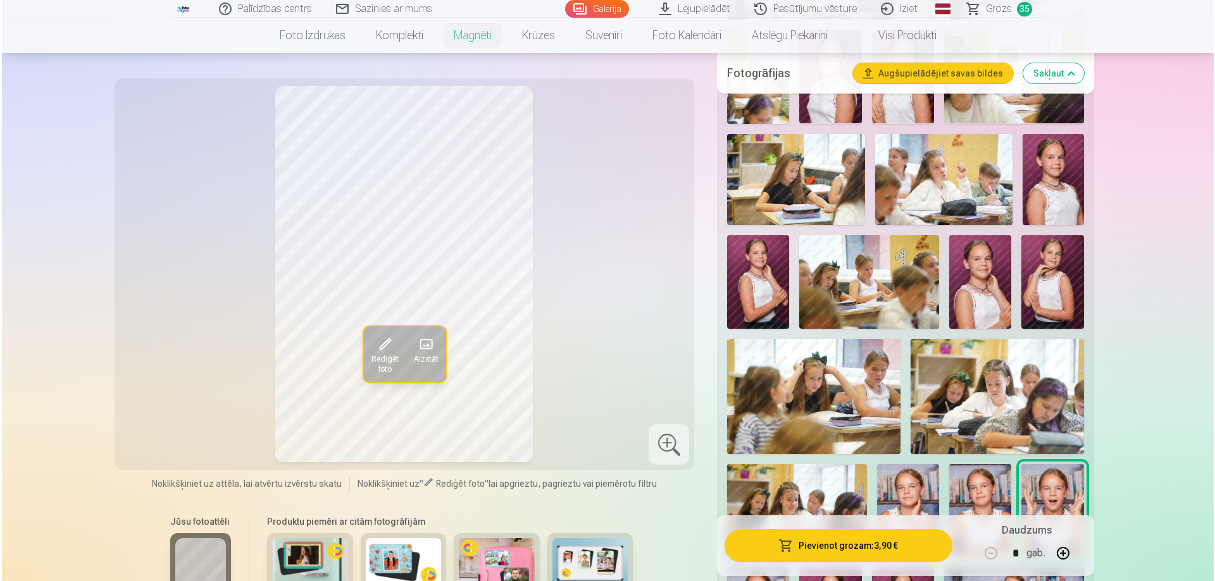
scroll to position [506, 0]
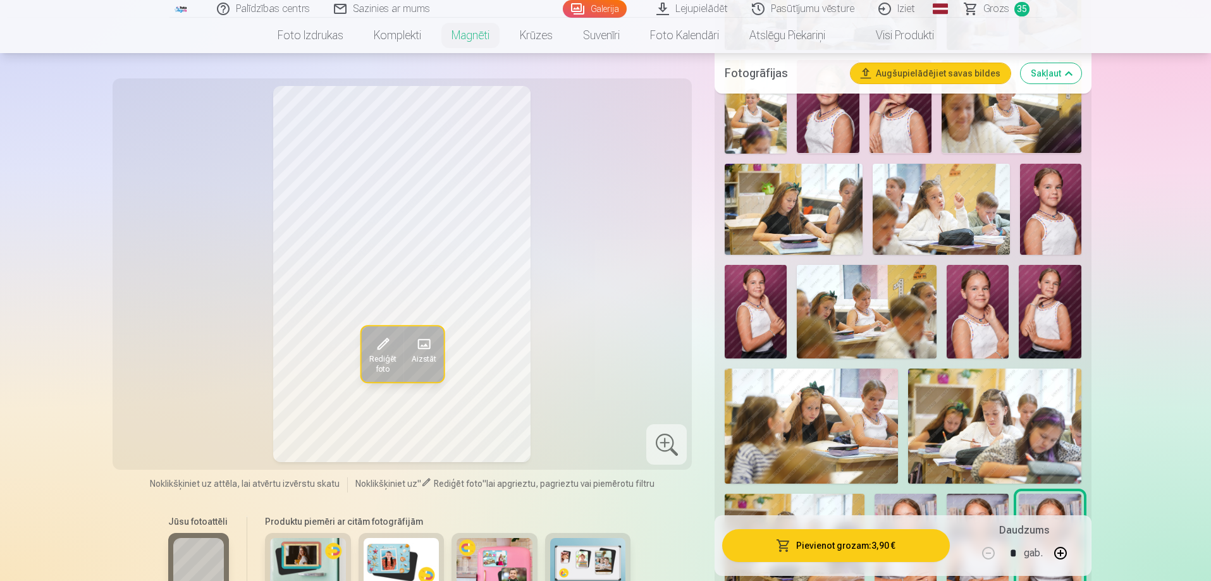
click at [1049, 214] on img at bounding box center [1050, 210] width 61 height 92
click at [827, 541] on button "Pievienot grozam : 3,90 €" at bounding box center [835, 545] width 227 height 33
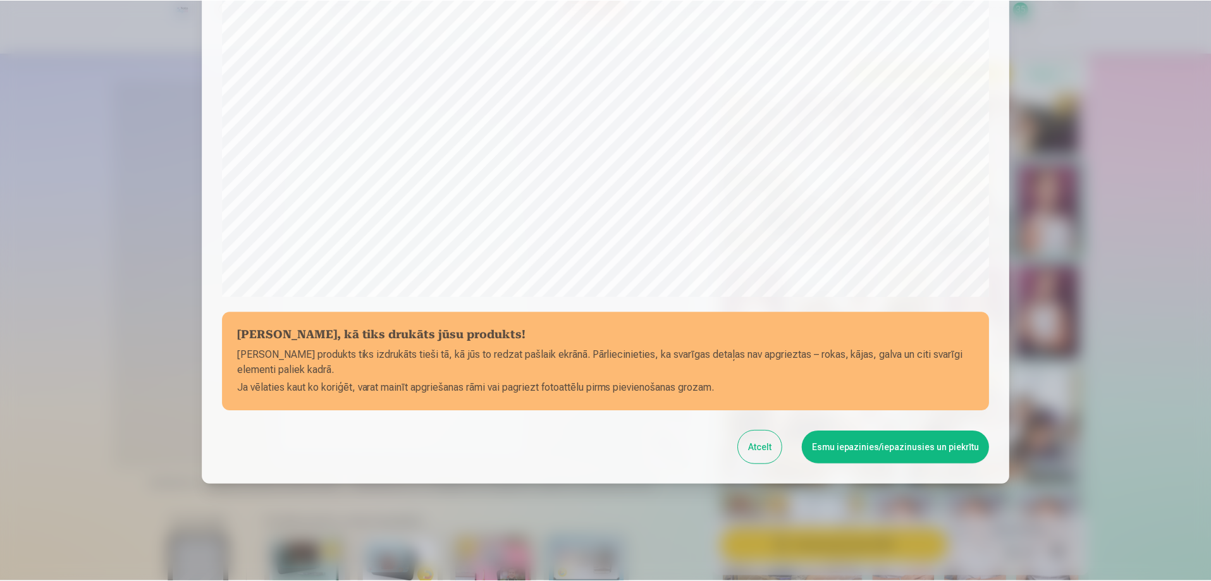
scroll to position [330, 0]
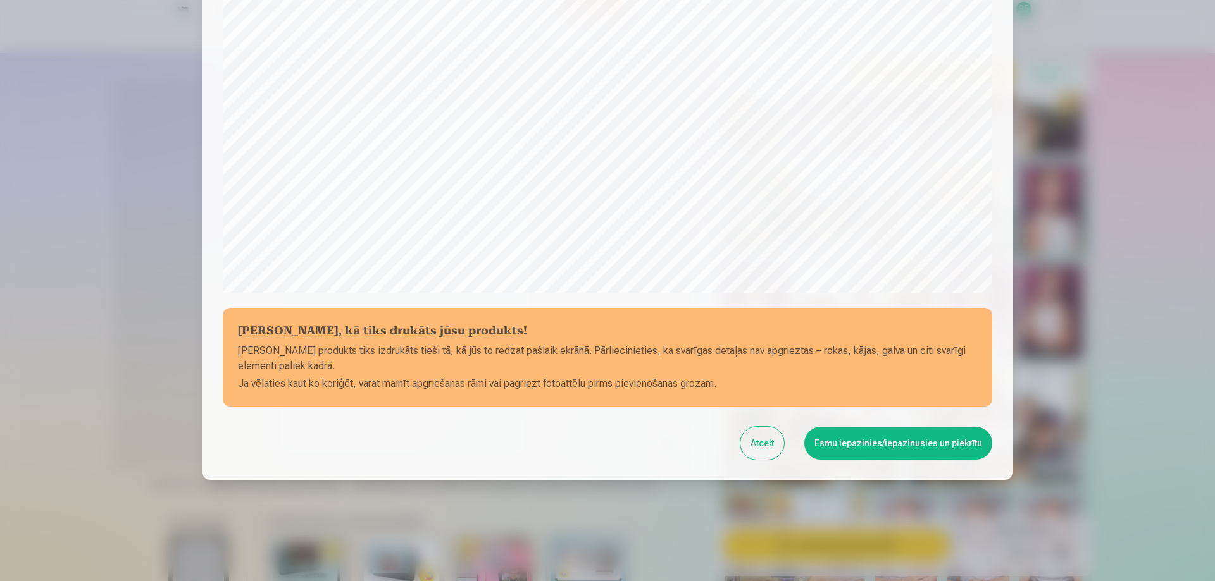
click at [853, 443] on button "Esmu iepazinies/iepazinusies un piekrītu" at bounding box center [898, 443] width 188 height 33
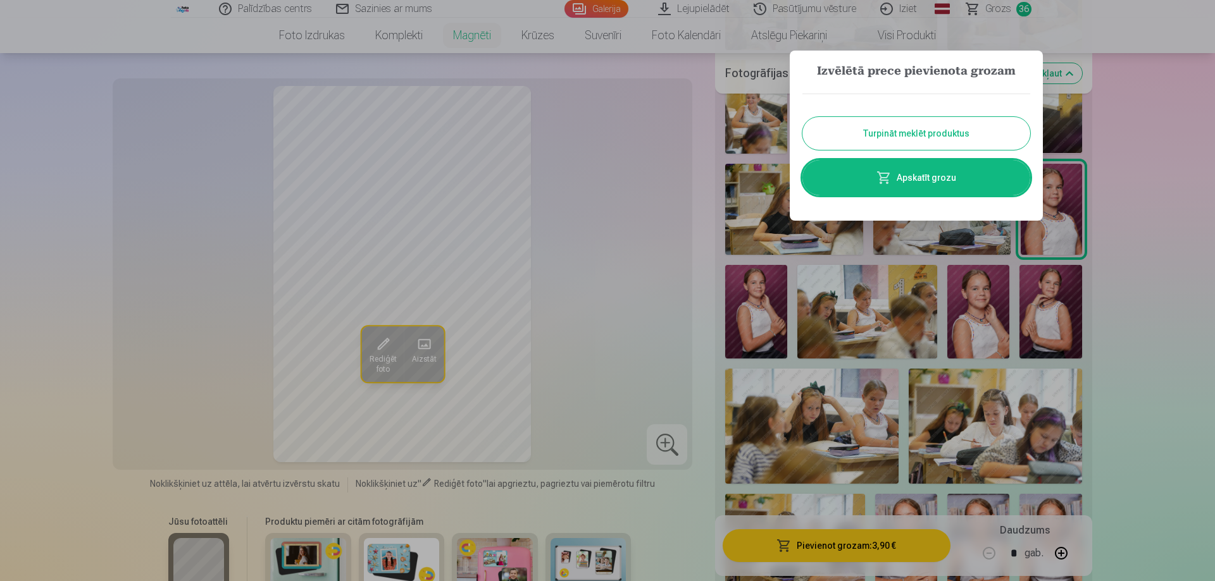
click at [978, 131] on button "Turpināt meklēt produktus" at bounding box center [916, 133] width 228 height 33
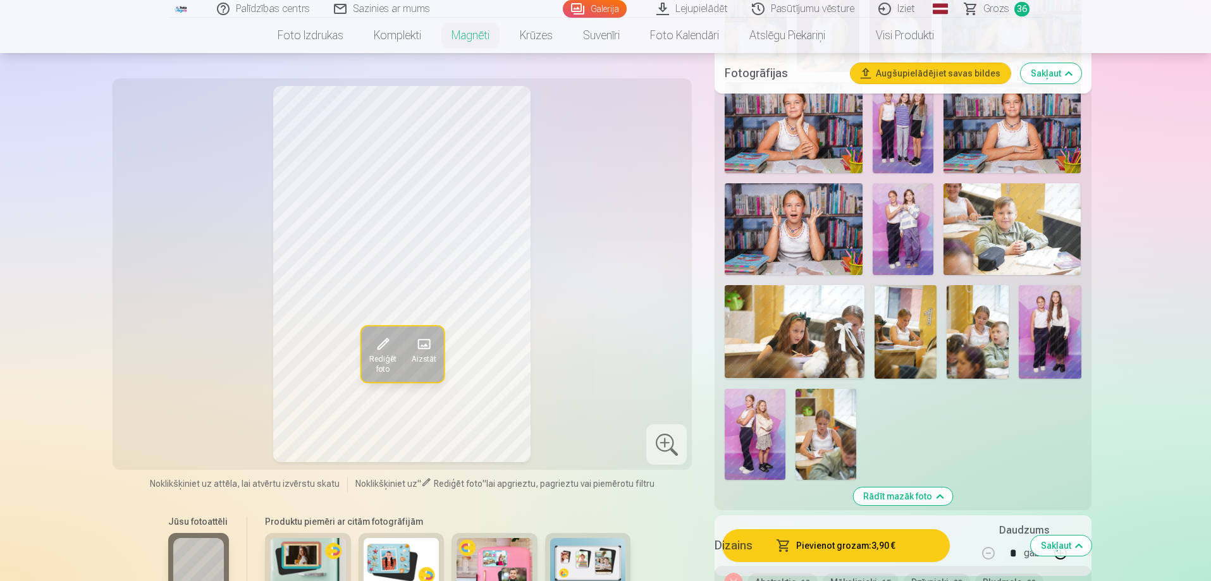
scroll to position [1202, 0]
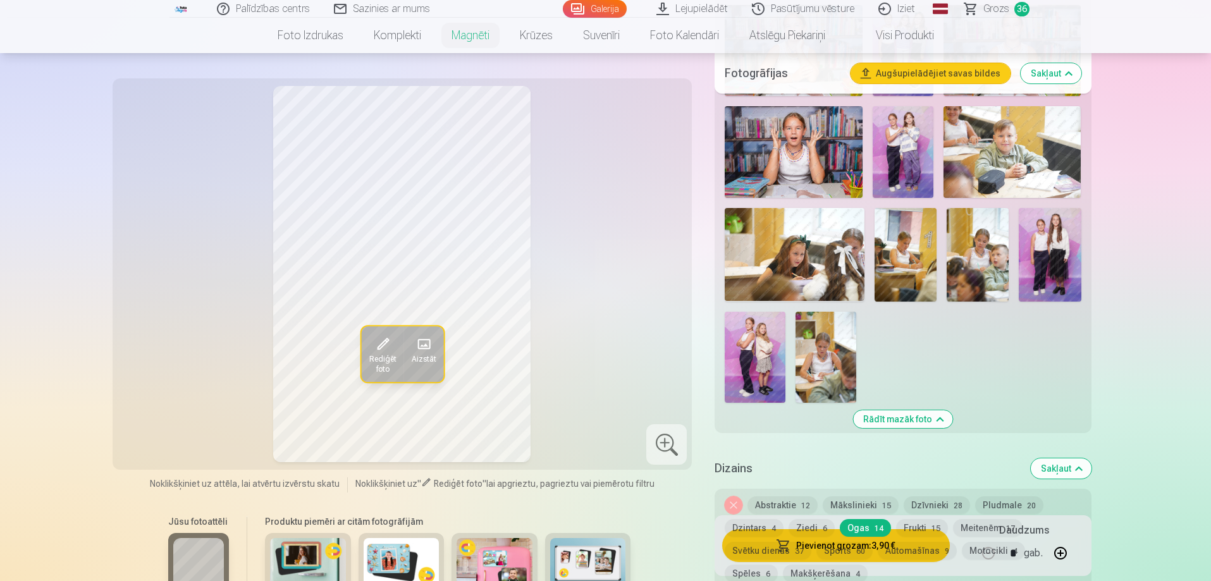
click at [1046, 236] on img at bounding box center [1050, 254] width 62 height 93
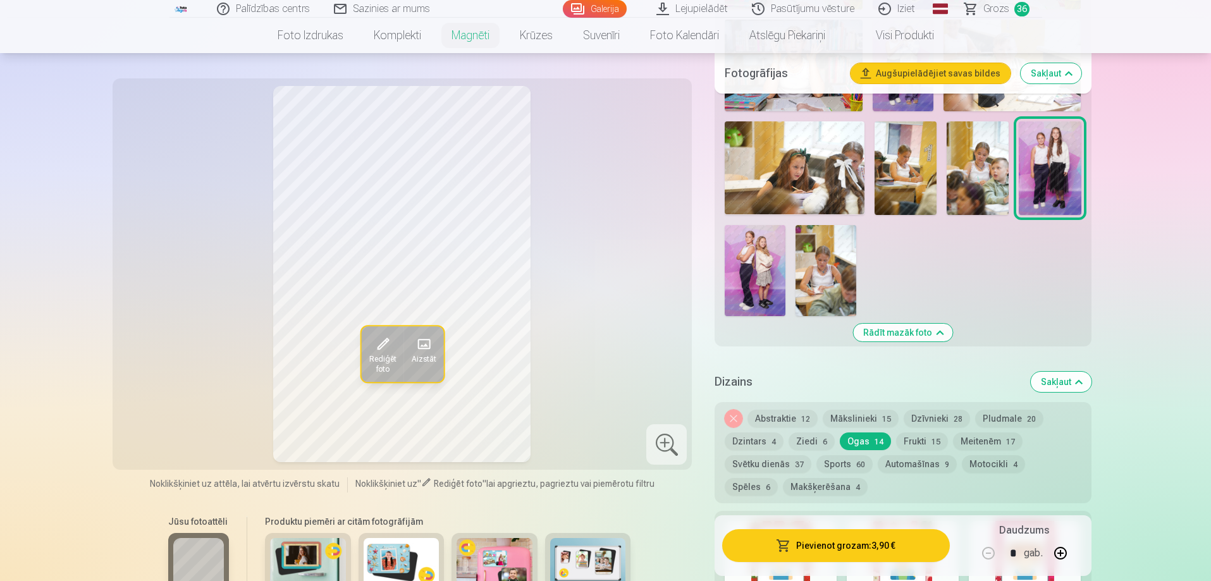
scroll to position [1328, 0]
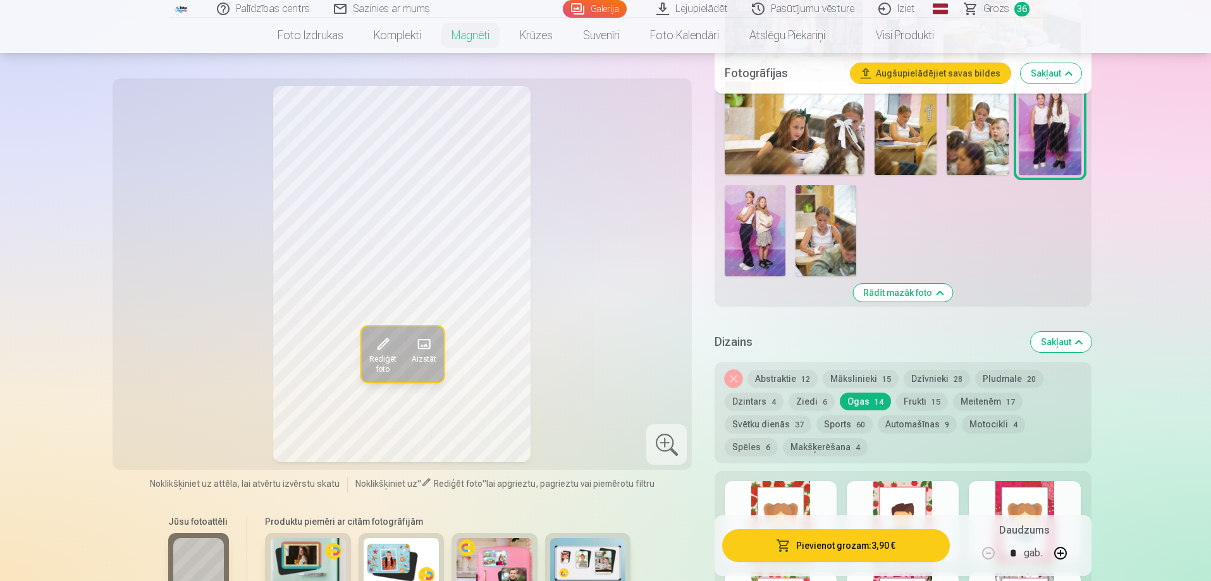
click at [809, 393] on button "Ziedi 6" at bounding box center [812, 402] width 46 height 18
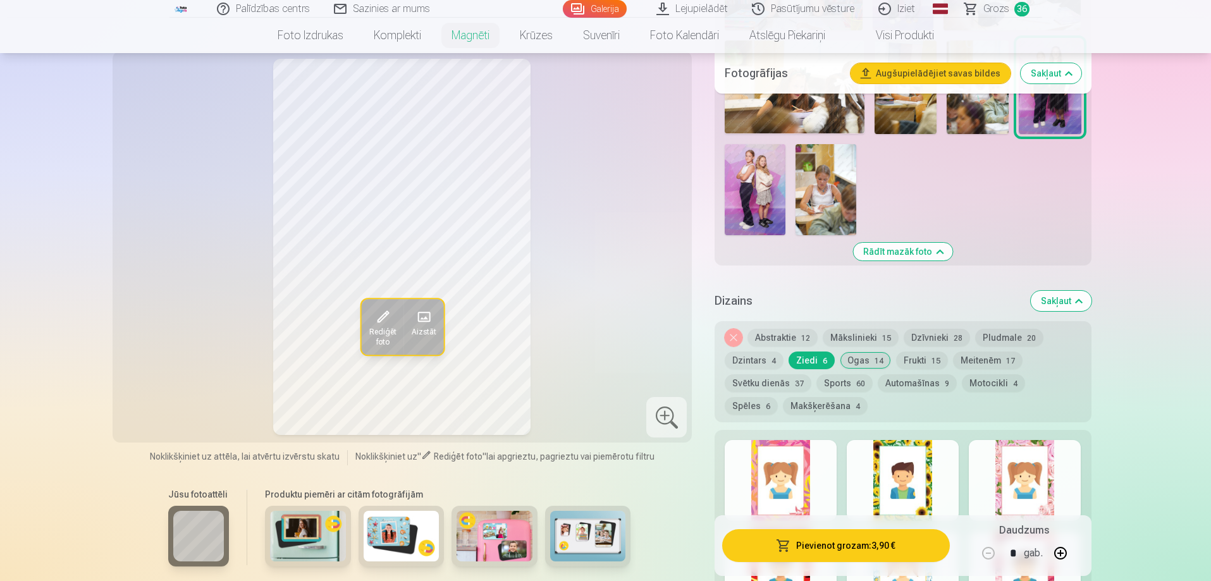
scroll to position [1392, 0]
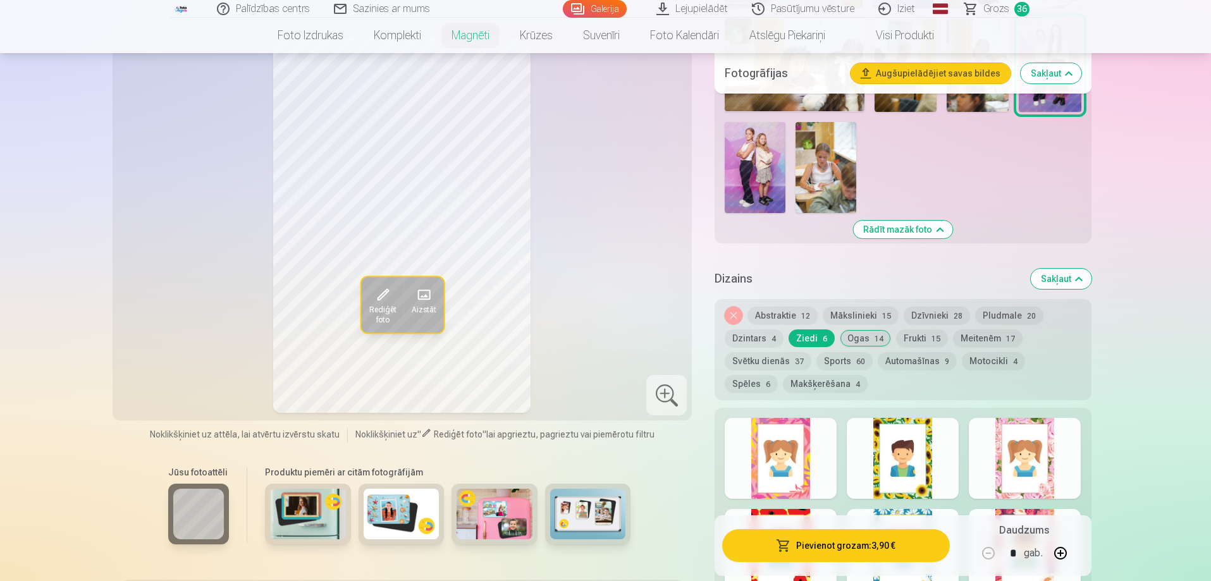
click at [927, 419] on div at bounding box center [903, 458] width 112 height 81
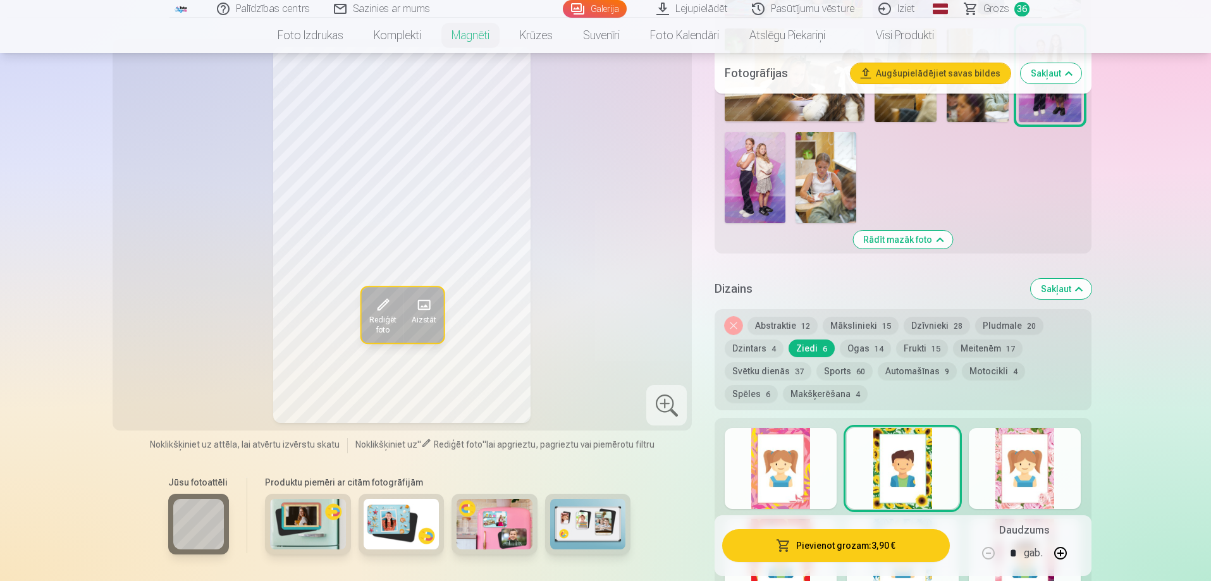
scroll to position [1455, 0]
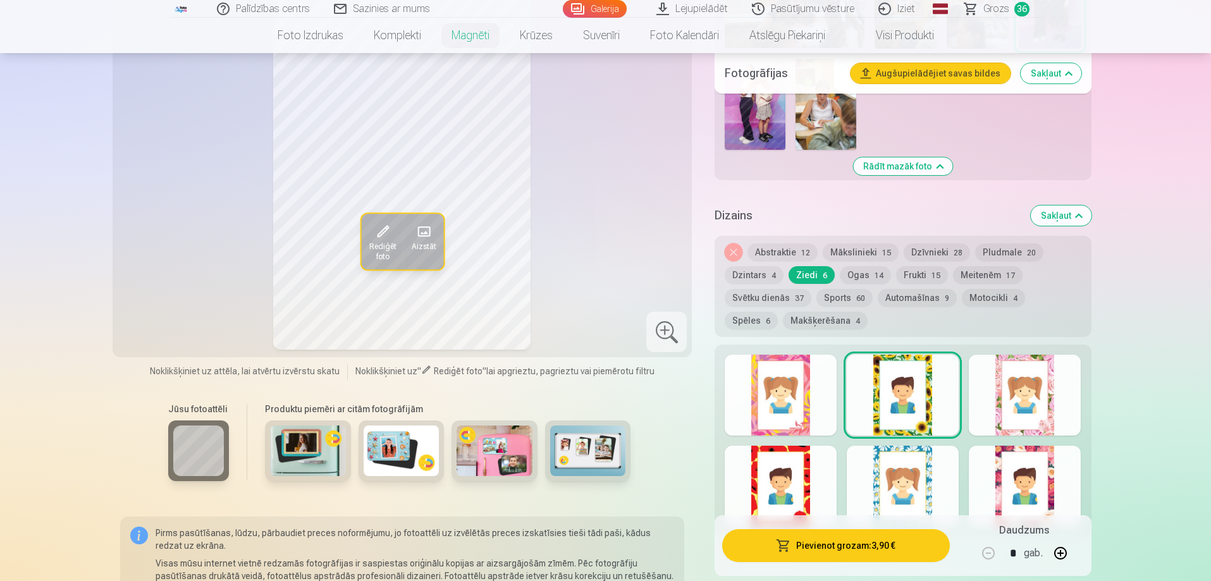
click at [1014, 367] on div at bounding box center [1025, 395] width 112 height 81
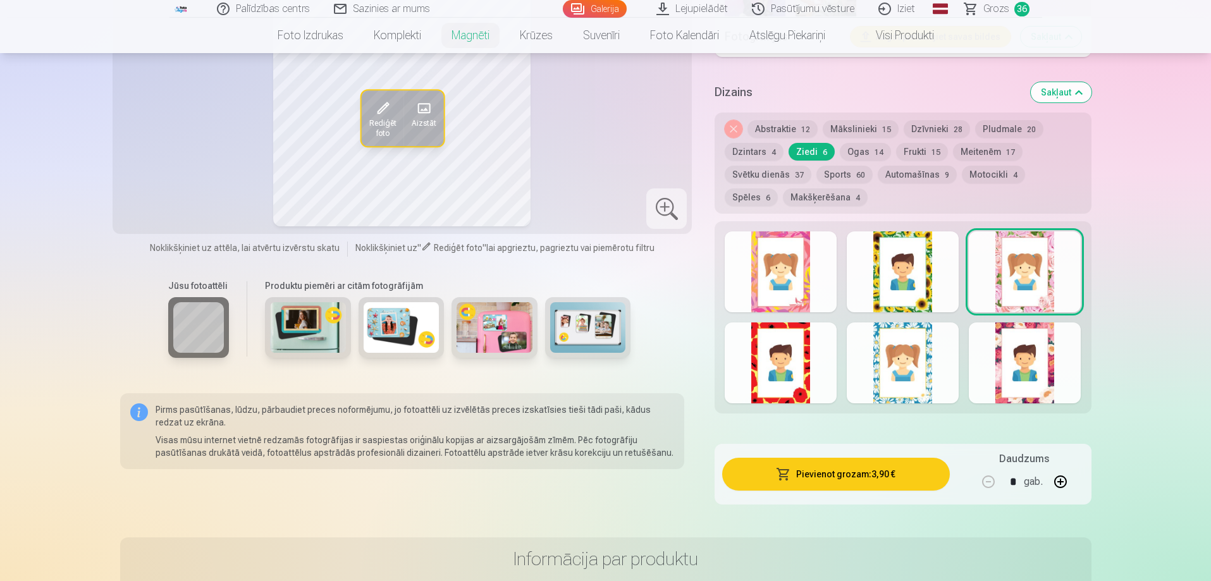
scroll to position [1581, 0]
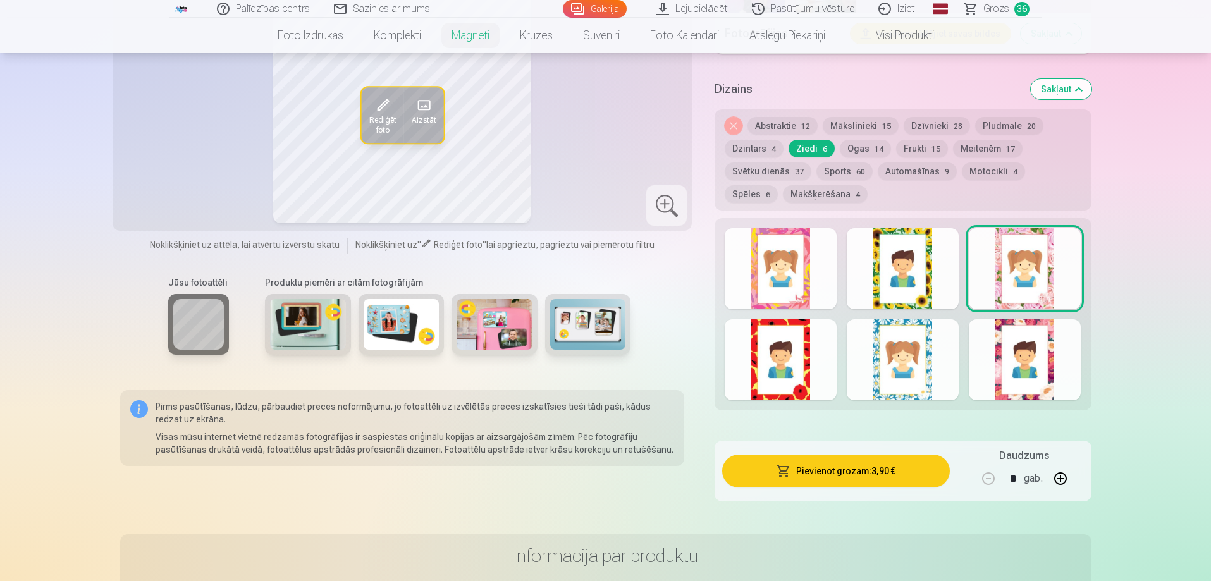
click at [905, 343] on div at bounding box center [903, 359] width 112 height 81
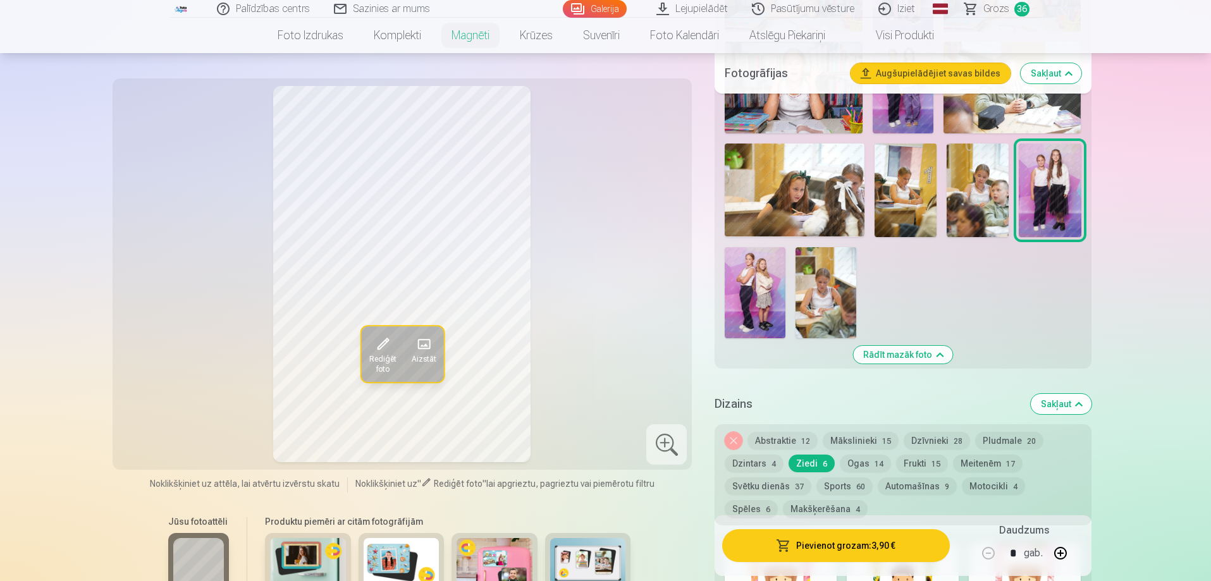
scroll to position [1265, 0]
click at [886, 457] on div "Noņemiet dizainu Abstraktie 12 Mākslinieki 15 Dzīvnieki 28 Pludmale 20 Dzintars…" at bounding box center [903, 476] width 376 height 101
click at [915, 442] on div "Noņemiet dizainu Abstraktie 12 Mākslinieki 15 Dzīvnieki 28 Pludmale 20 Dzintars…" at bounding box center [903, 476] width 376 height 101
click at [932, 461] on span "15" at bounding box center [936, 465] width 9 height 9
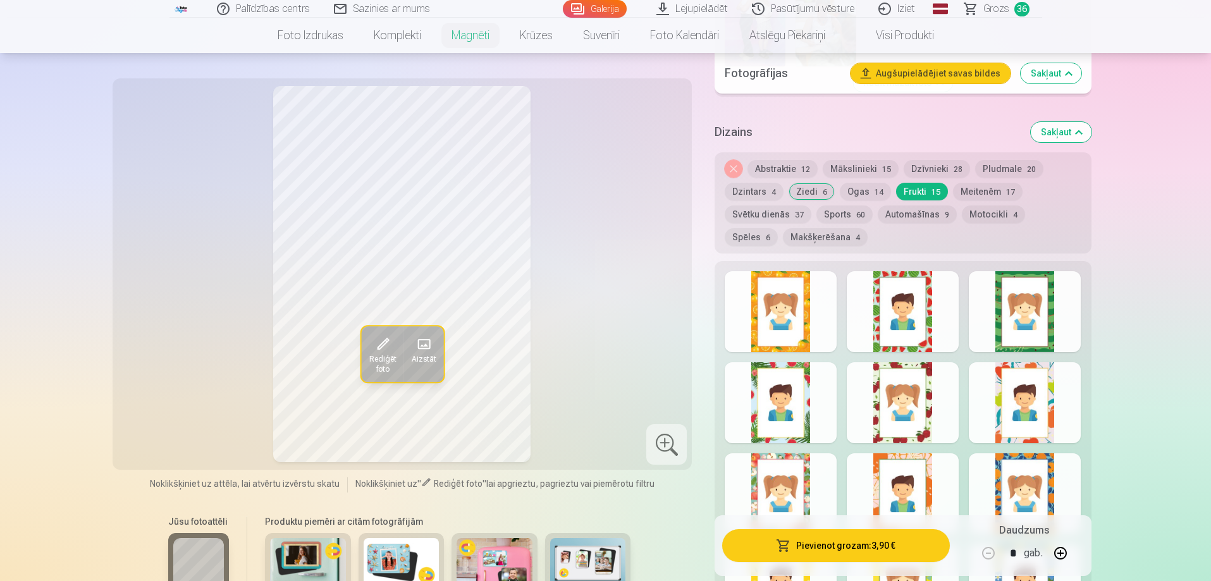
scroll to position [1581, 0]
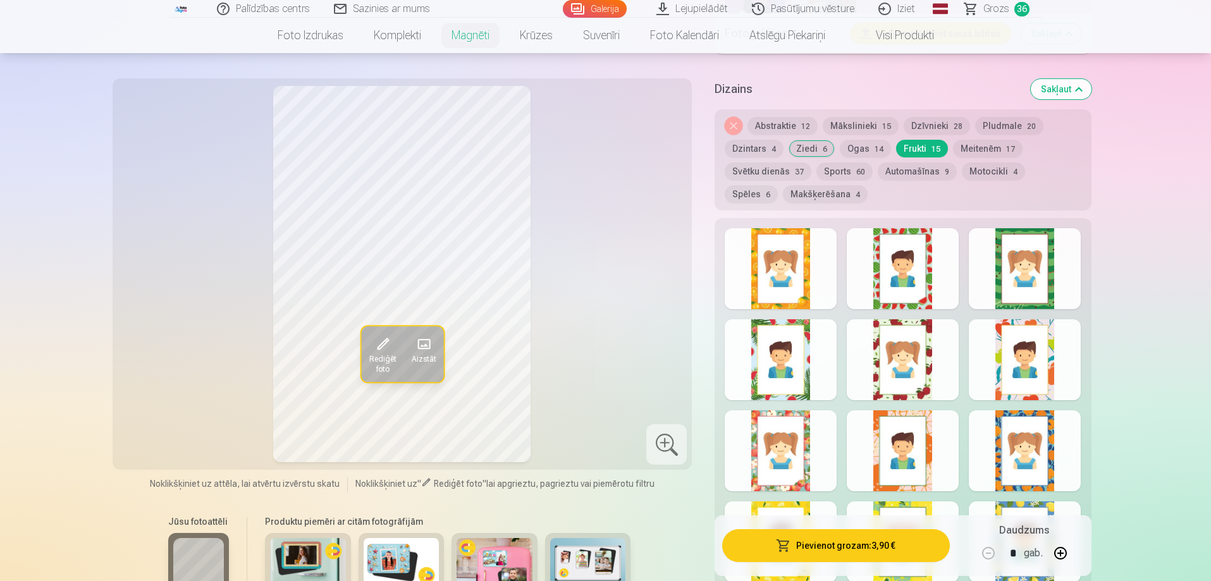
click at [888, 362] on div at bounding box center [903, 359] width 112 height 81
click at [736, 426] on div at bounding box center [781, 451] width 112 height 81
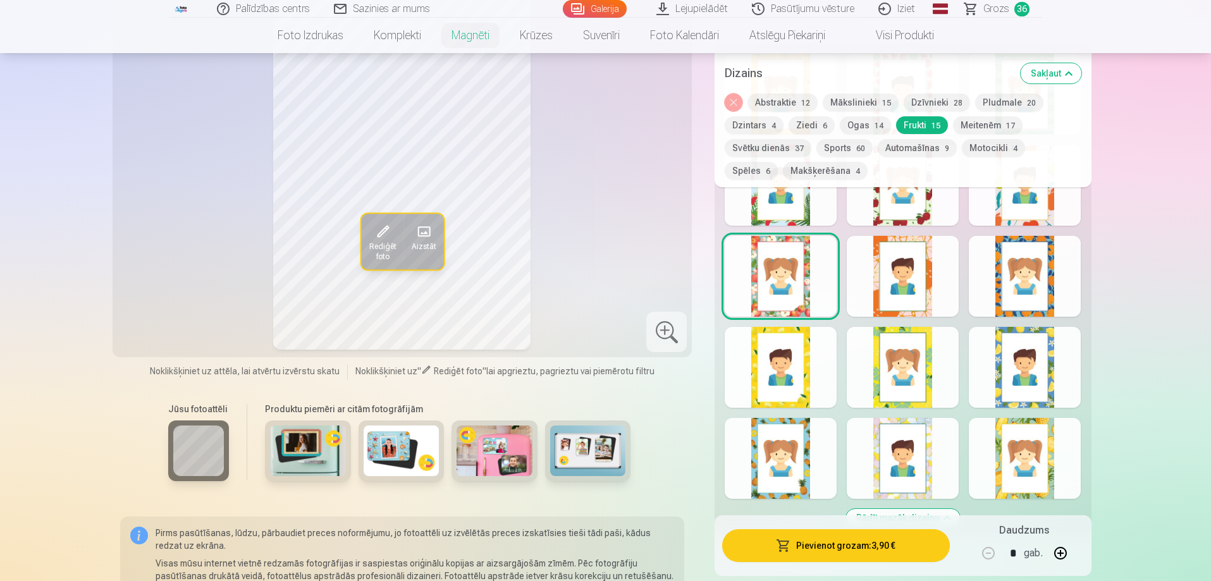
scroll to position [1771, 0]
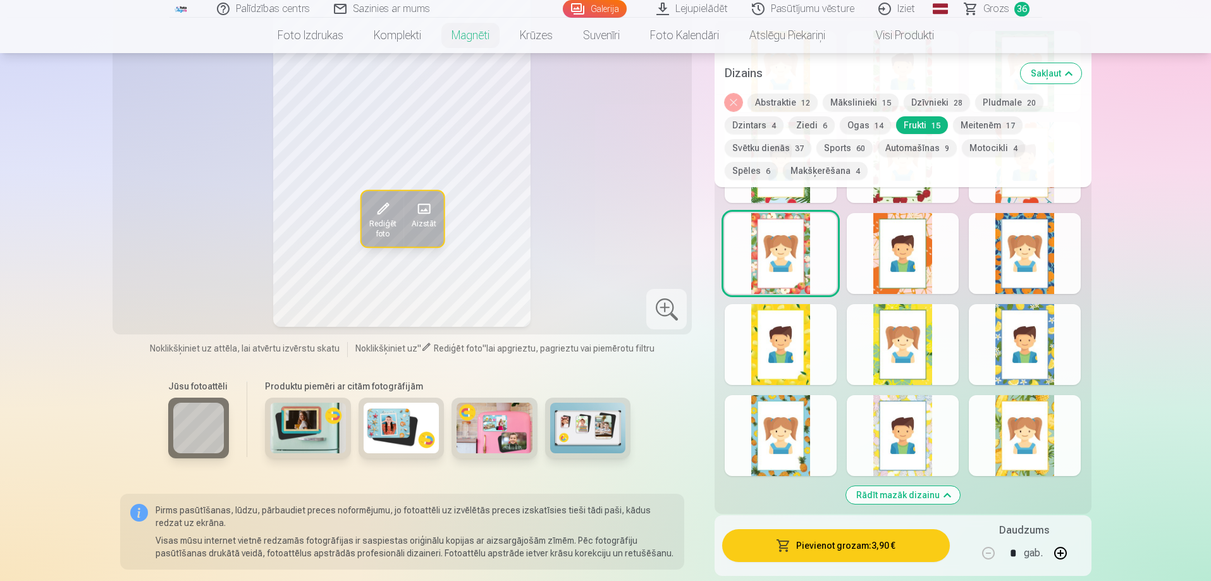
click at [990, 407] on div at bounding box center [1025, 435] width 112 height 81
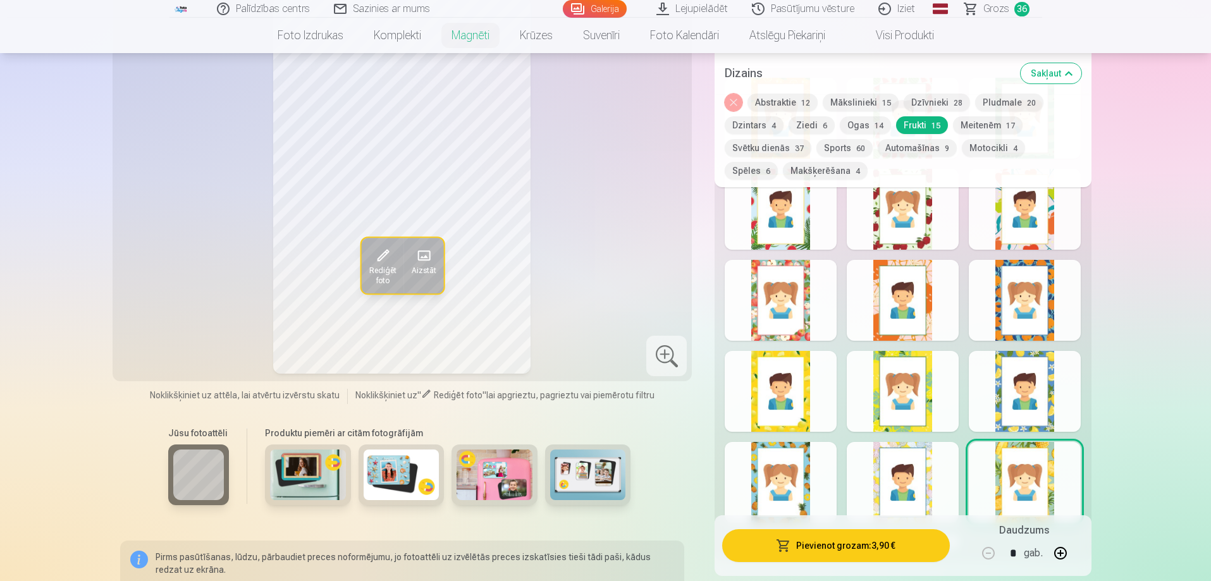
scroll to position [1581, 0]
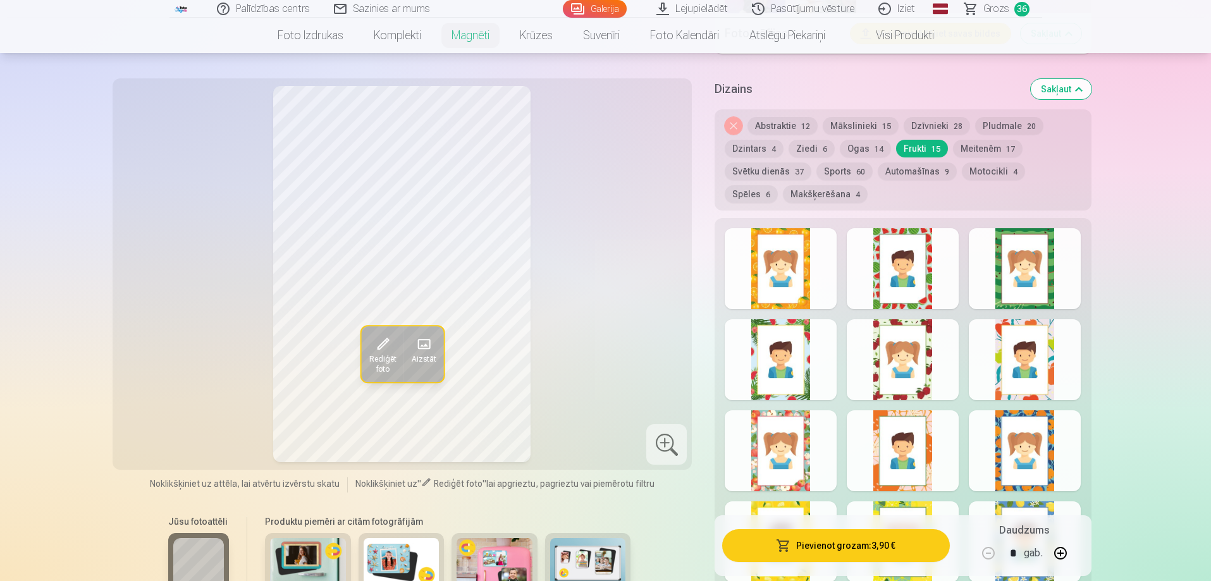
drag, startPoint x: 925, startPoint y: 371, endPoint x: 941, endPoint y: 309, distance: 64.1
click at [929, 349] on div at bounding box center [903, 359] width 112 height 81
click at [778, 431] on div at bounding box center [781, 451] width 112 height 81
click at [742, 264] on div at bounding box center [781, 268] width 112 height 81
click at [1005, 263] on div at bounding box center [1025, 268] width 112 height 81
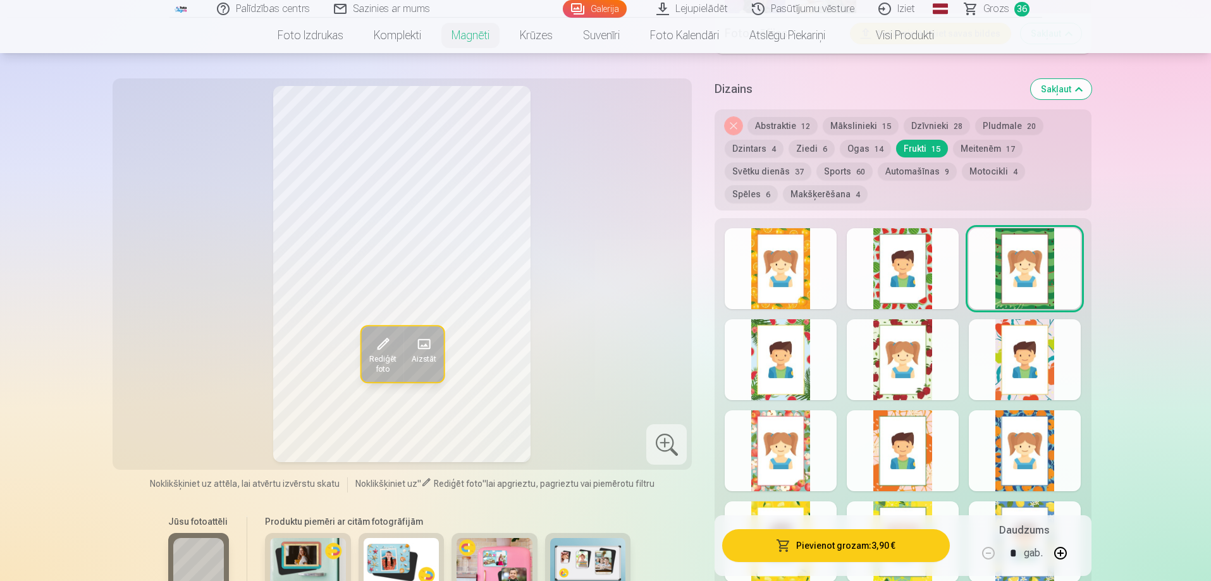
click at [792, 149] on div "Noņemiet dizainu Abstraktie 12 Mākslinieki 15 Dzīvnieki 28 Pludmale 20 Dzintars…" at bounding box center [903, 159] width 376 height 101
click at [781, 163] on button "Svētku dienās 37" at bounding box center [768, 172] width 87 height 18
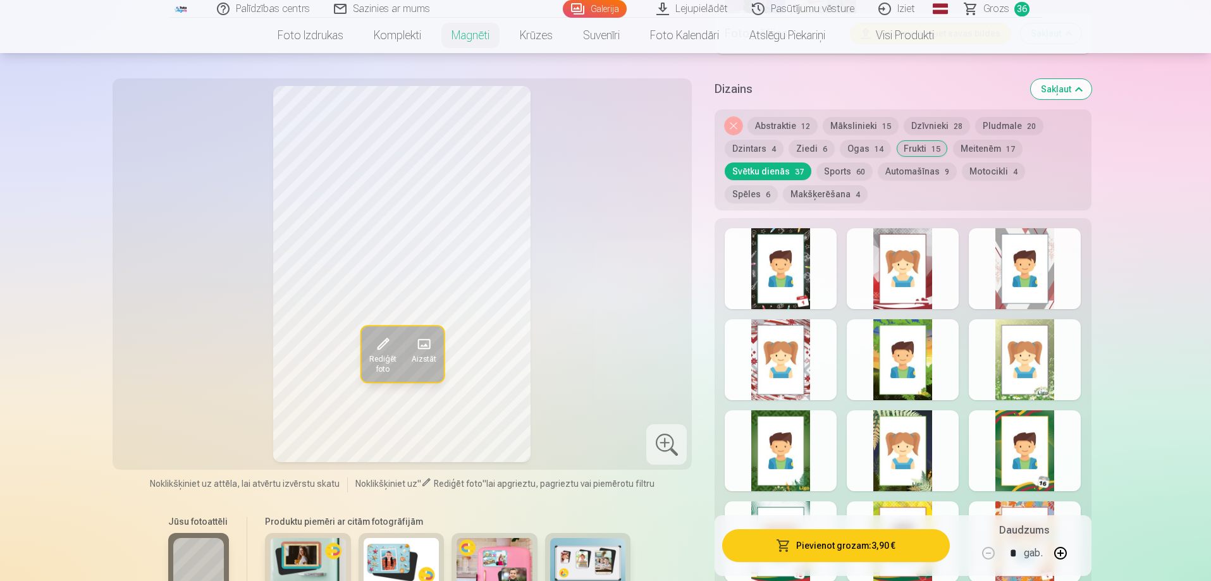
drag, startPoint x: 762, startPoint y: 347, endPoint x: 762, endPoint y: 338, distance: 8.2
click at [762, 338] on div at bounding box center [781, 359] width 112 height 81
click at [995, 335] on div at bounding box center [1025, 359] width 112 height 81
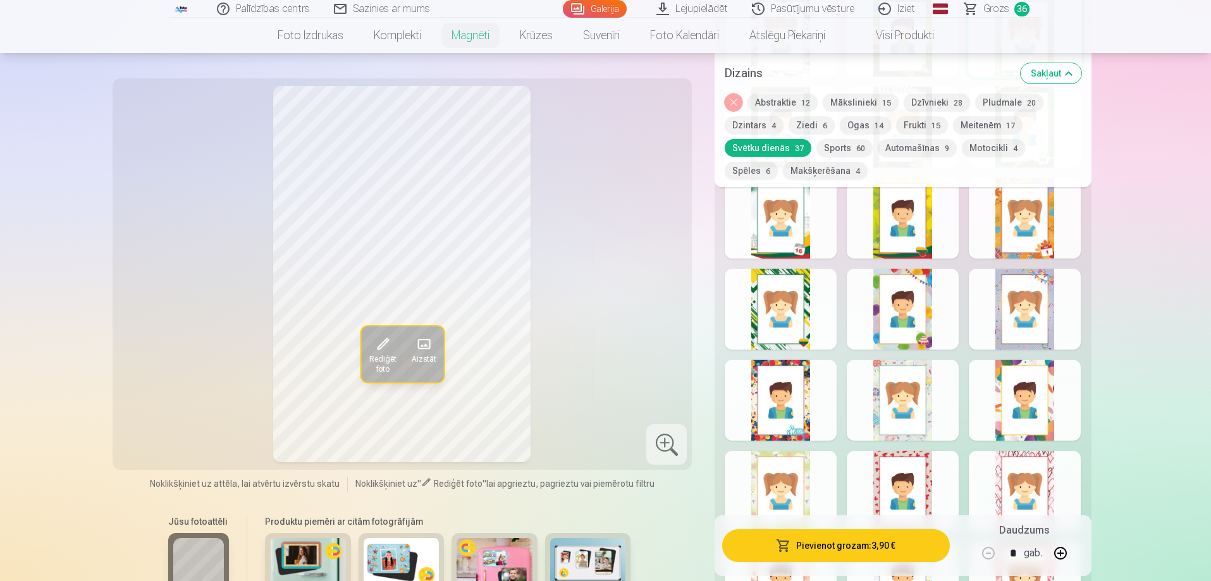
scroll to position [1961, 0]
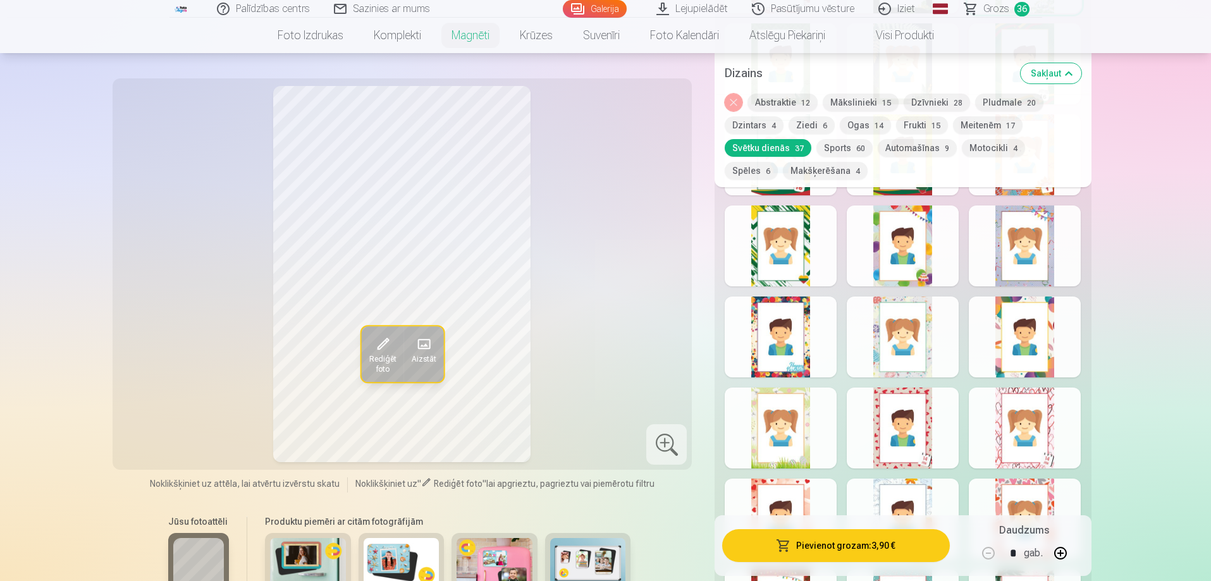
click at [762, 440] on div at bounding box center [781, 428] width 112 height 81
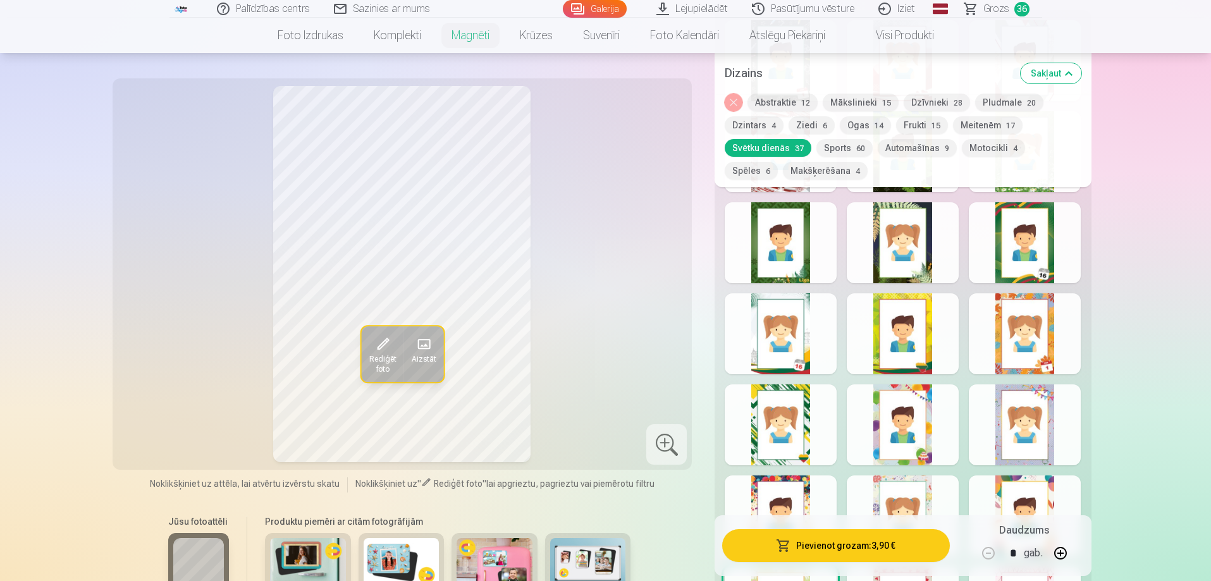
scroll to position [1771, 0]
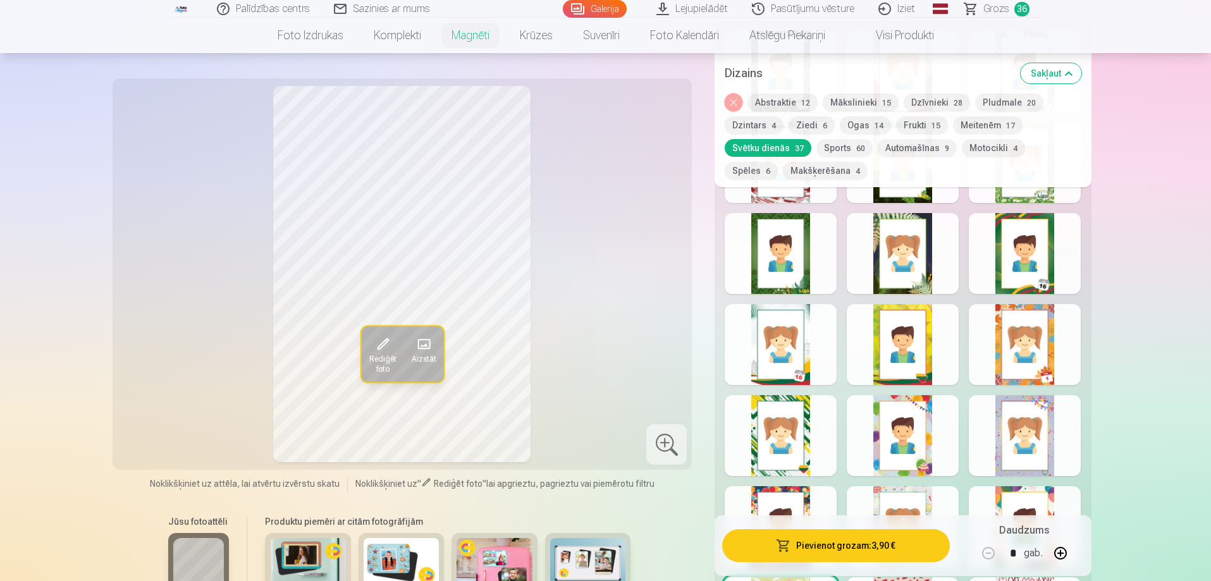
click at [778, 162] on button "Spēles 6" at bounding box center [751, 171] width 53 height 18
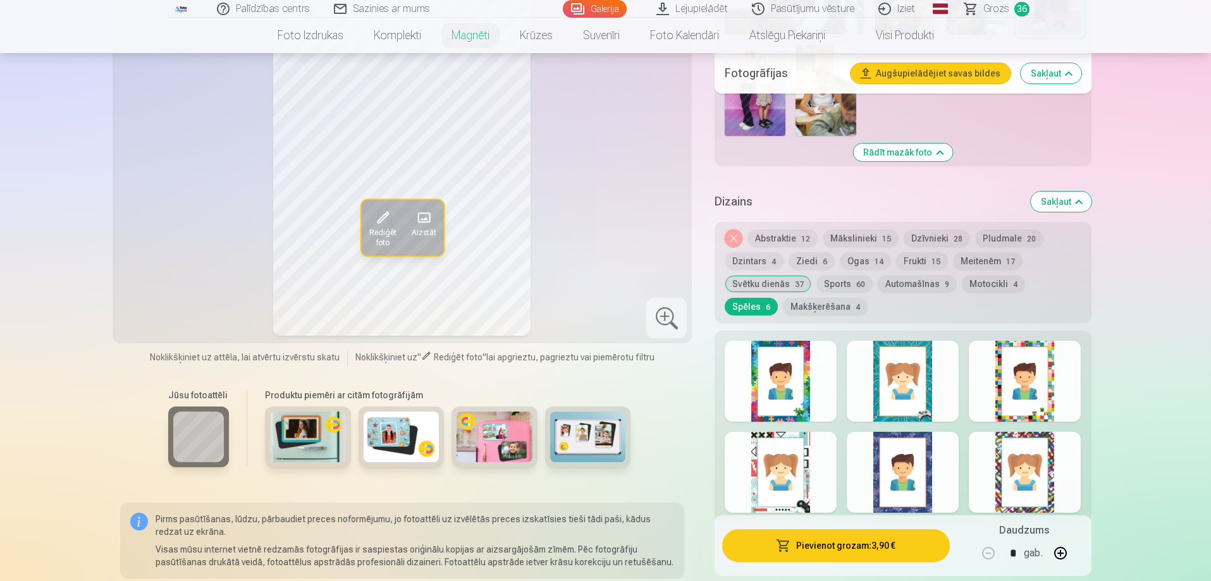
scroll to position [1455, 0]
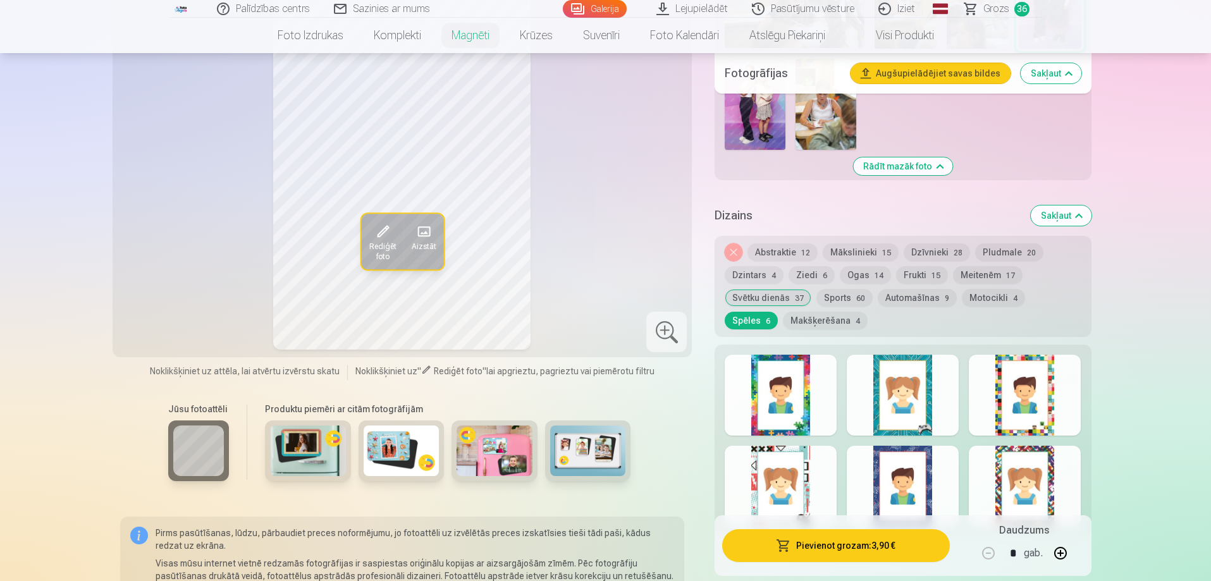
click at [987, 289] on button "Motocikli 4" at bounding box center [993, 298] width 63 height 18
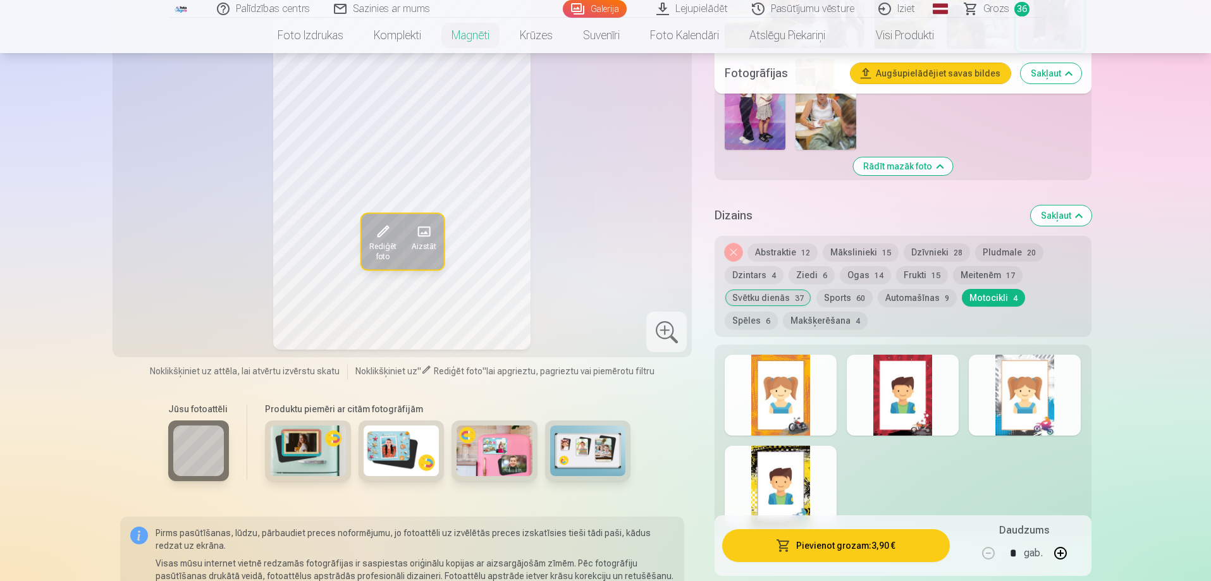
click at [800, 312] on button "Makšķerēšana 4" at bounding box center [825, 321] width 85 height 18
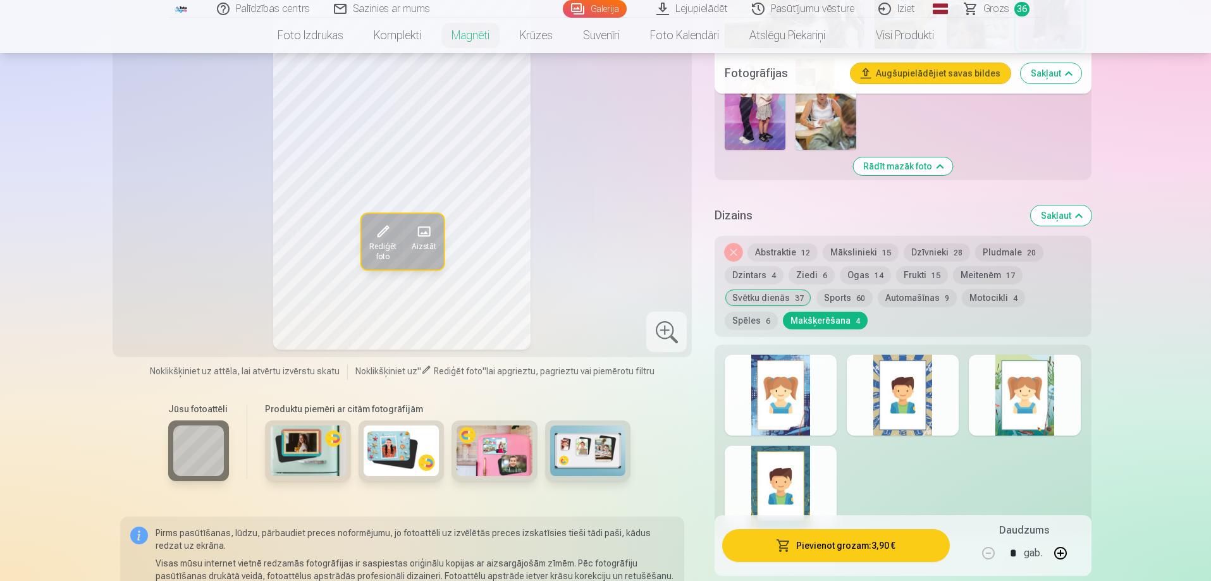
click at [903, 266] on button "Frukti 15" at bounding box center [922, 275] width 52 height 18
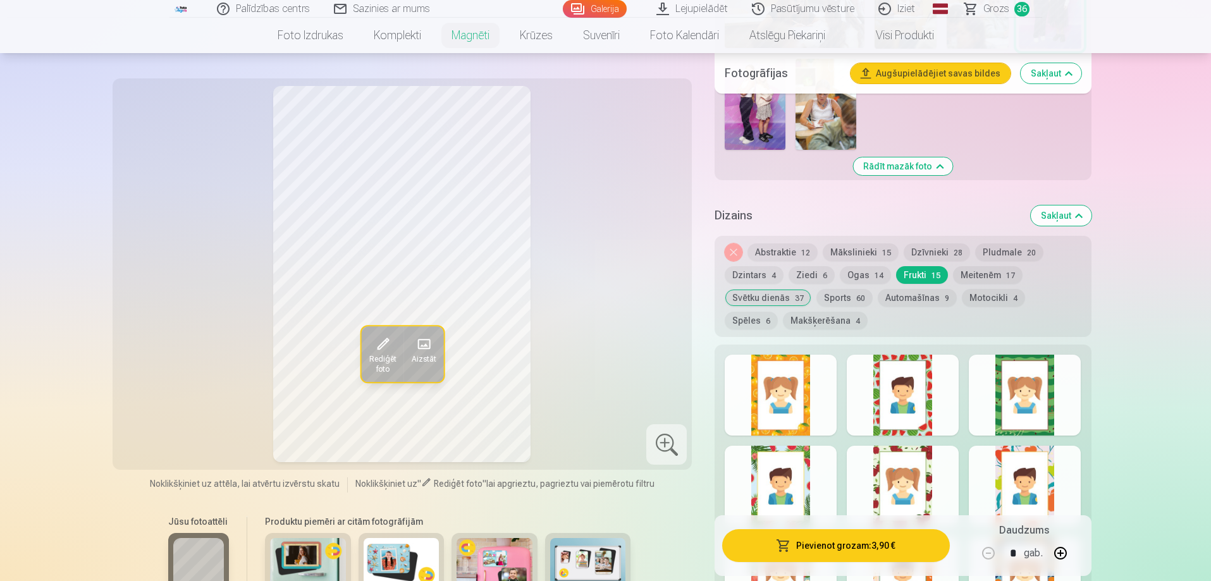
click at [1001, 244] on button "Pludmale 20" at bounding box center [1009, 253] width 68 height 18
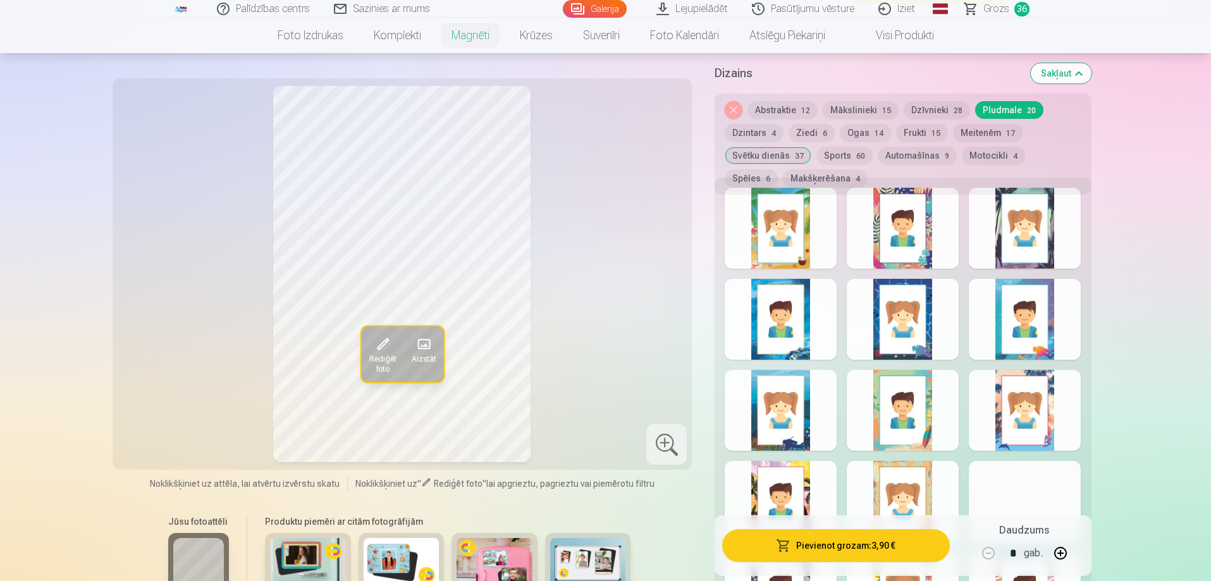
scroll to position [1645, 0]
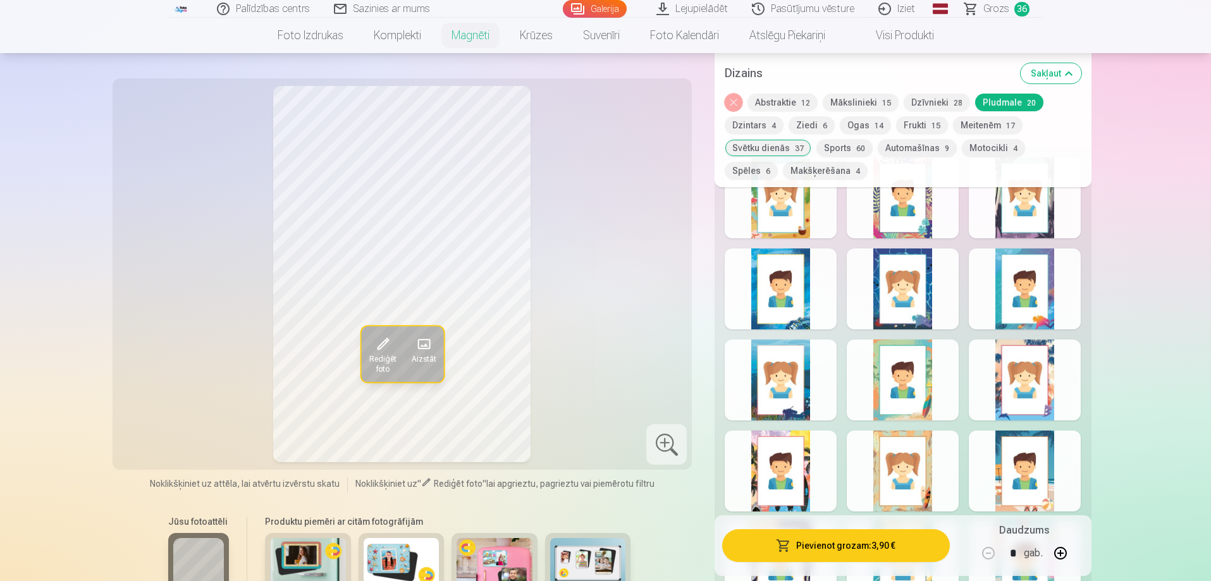
click at [1069, 340] on div at bounding box center [1025, 380] width 112 height 81
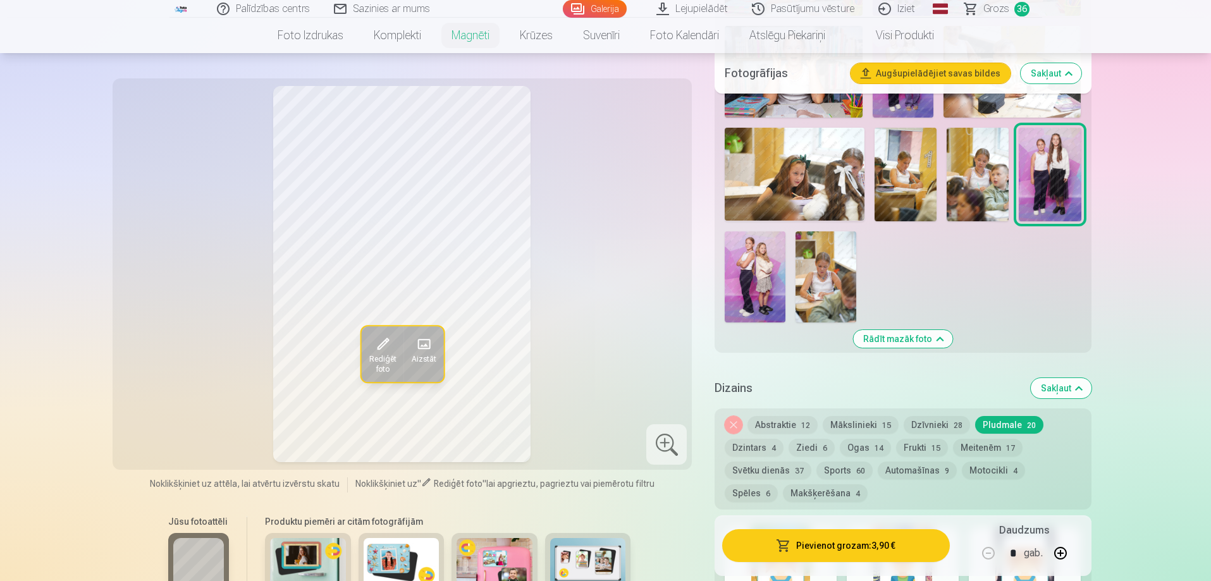
scroll to position [1265, 0]
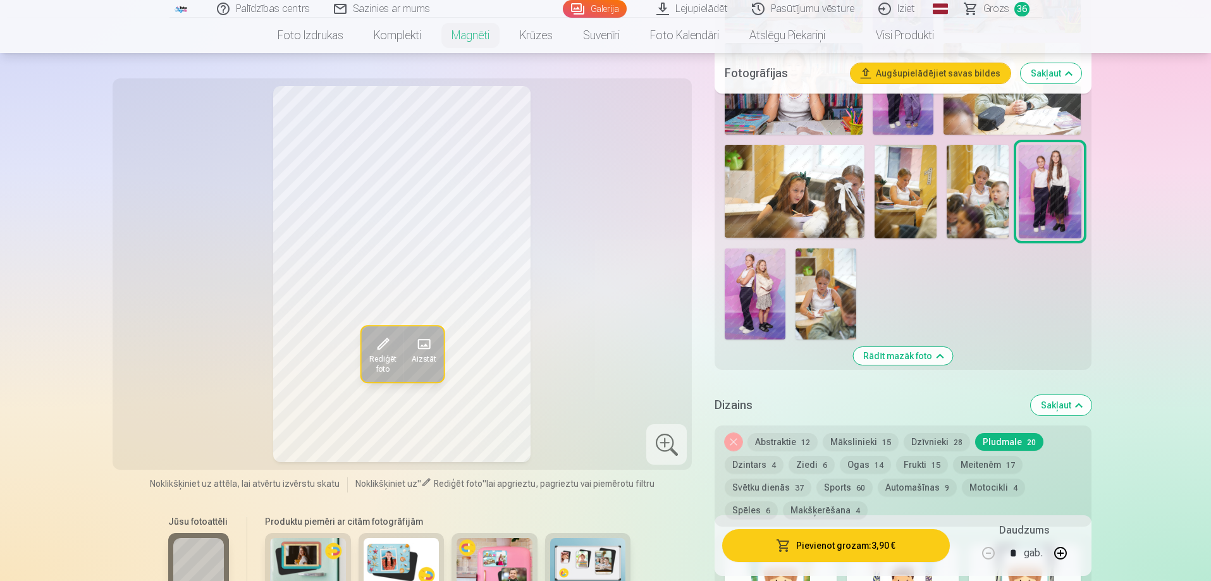
click at [846, 433] on button "Mākslinieki 15" at bounding box center [861, 442] width 76 height 18
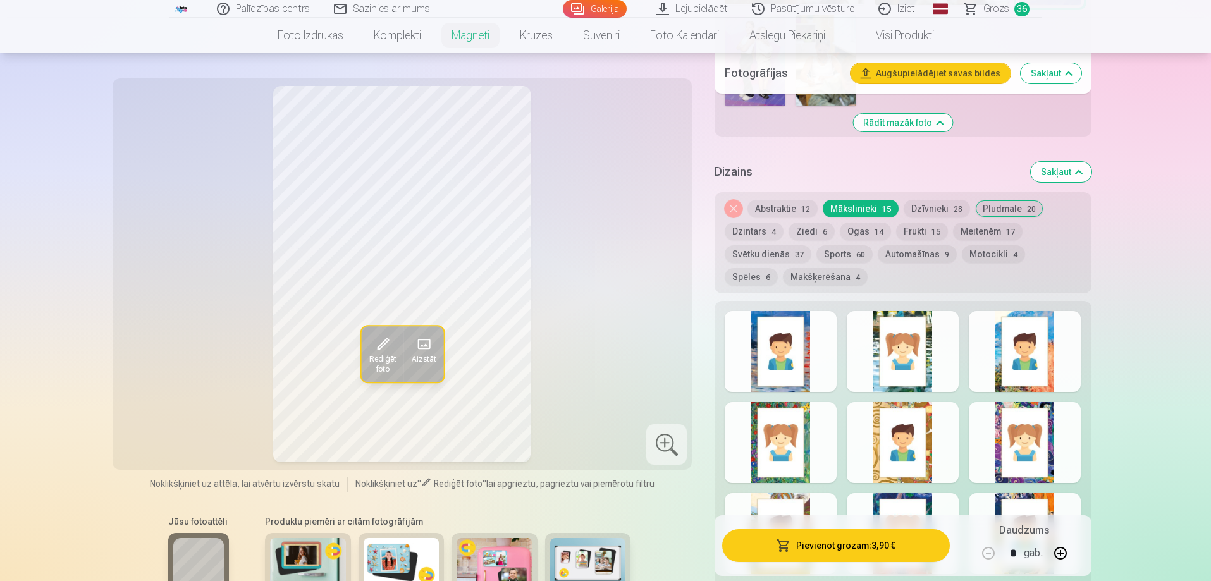
scroll to position [1518, 0]
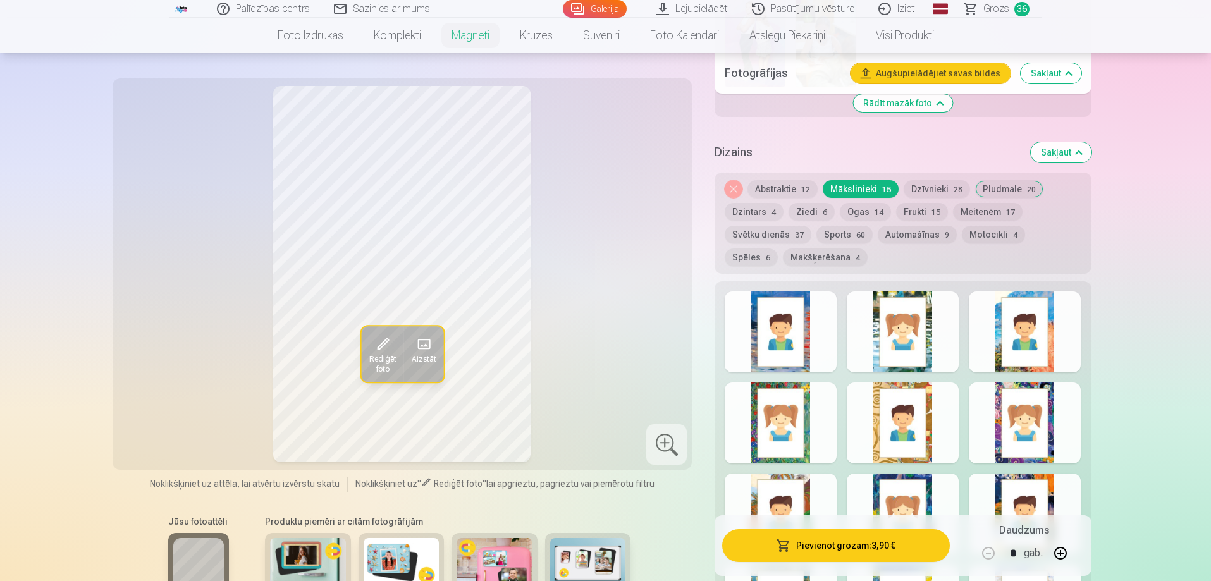
click at [951, 407] on div at bounding box center [903, 423] width 112 height 81
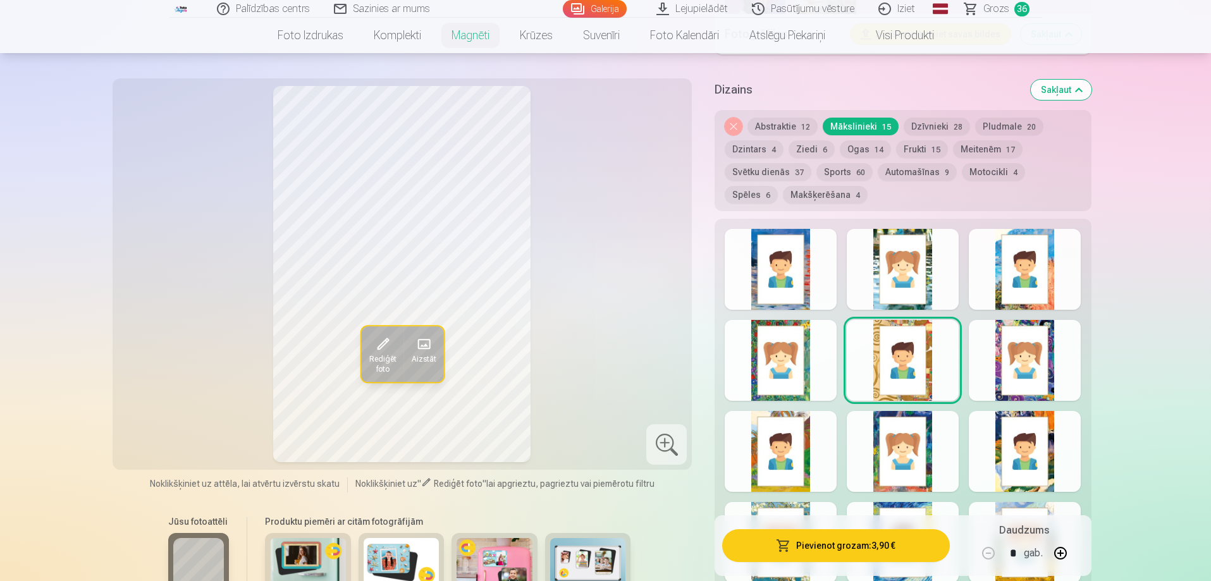
scroll to position [1581, 0]
click at [774, 350] on div at bounding box center [781, 359] width 112 height 81
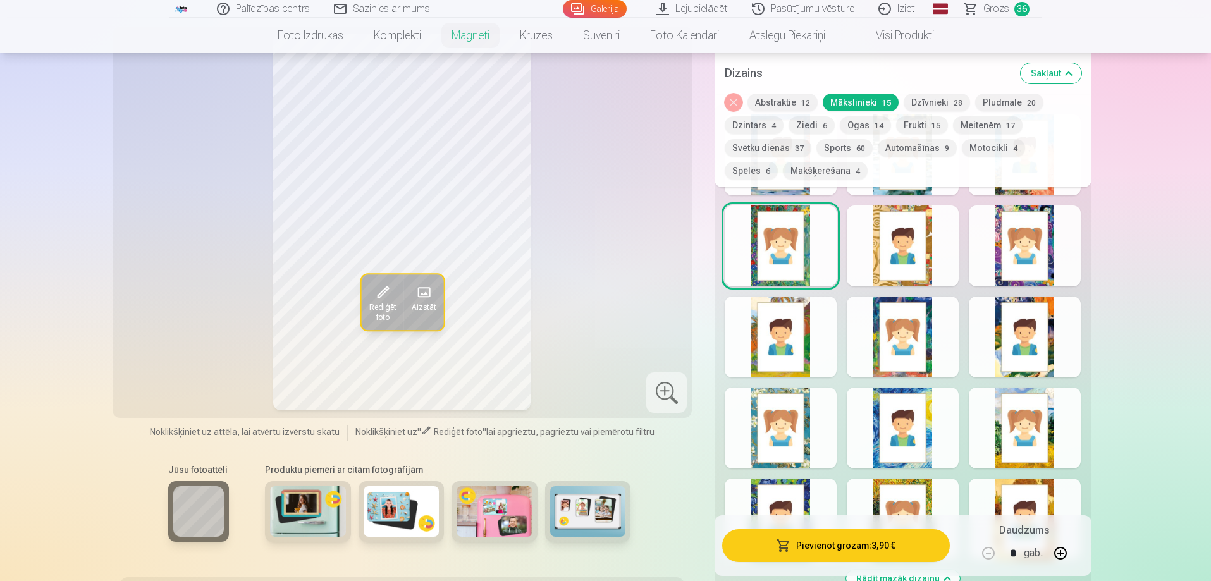
scroll to position [1708, 0]
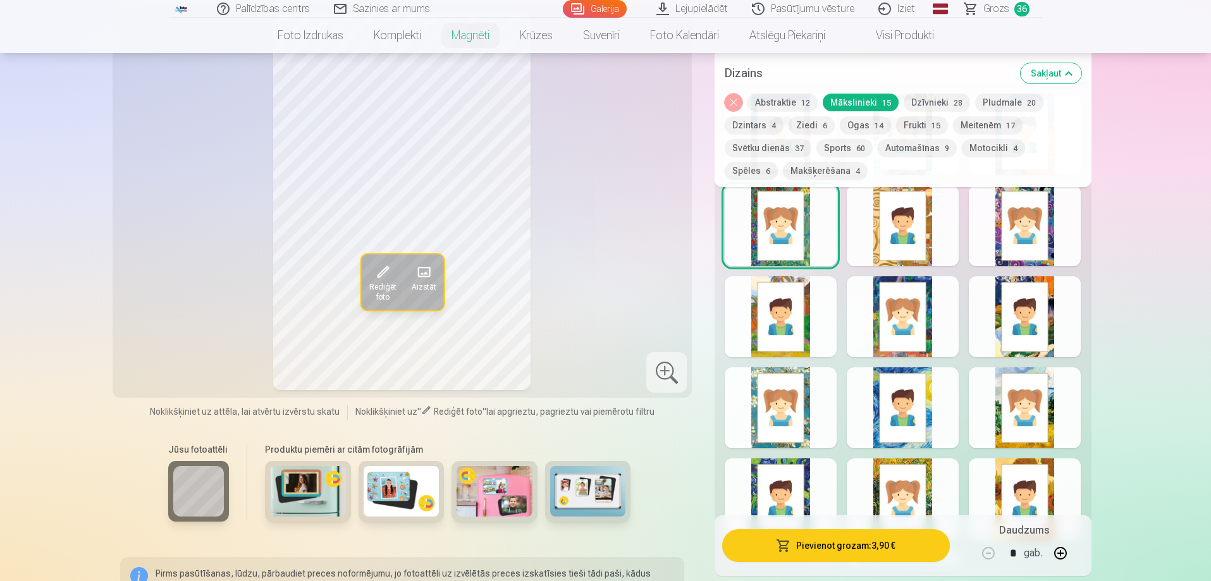
click at [790, 411] on div at bounding box center [781, 408] width 112 height 81
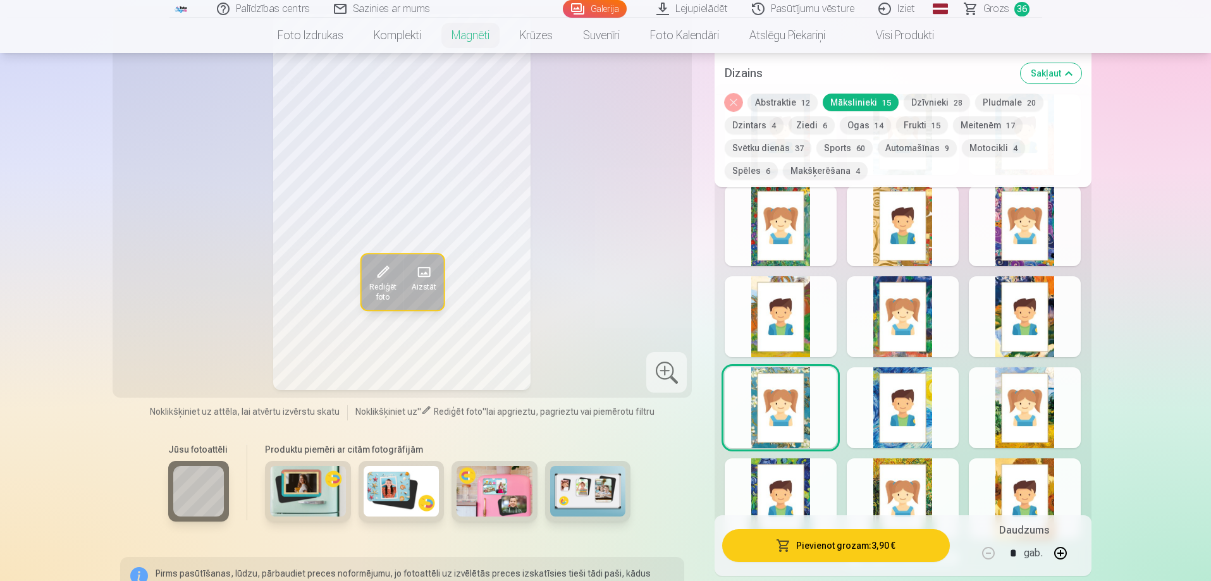
click at [915, 383] on div at bounding box center [903, 408] width 112 height 81
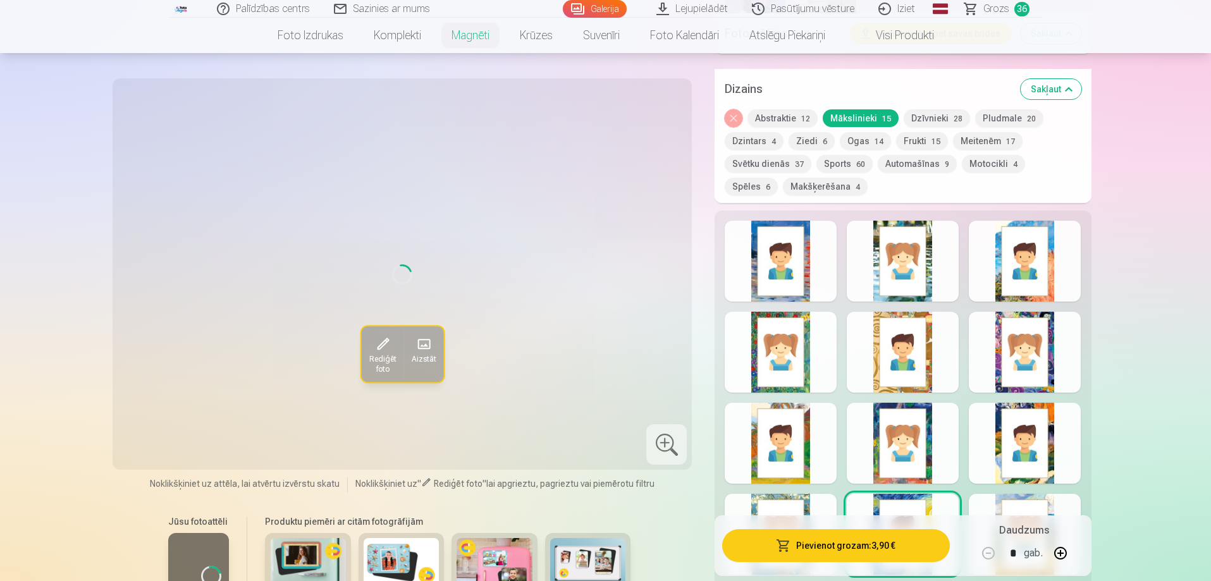
scroll to position [1645, 0]
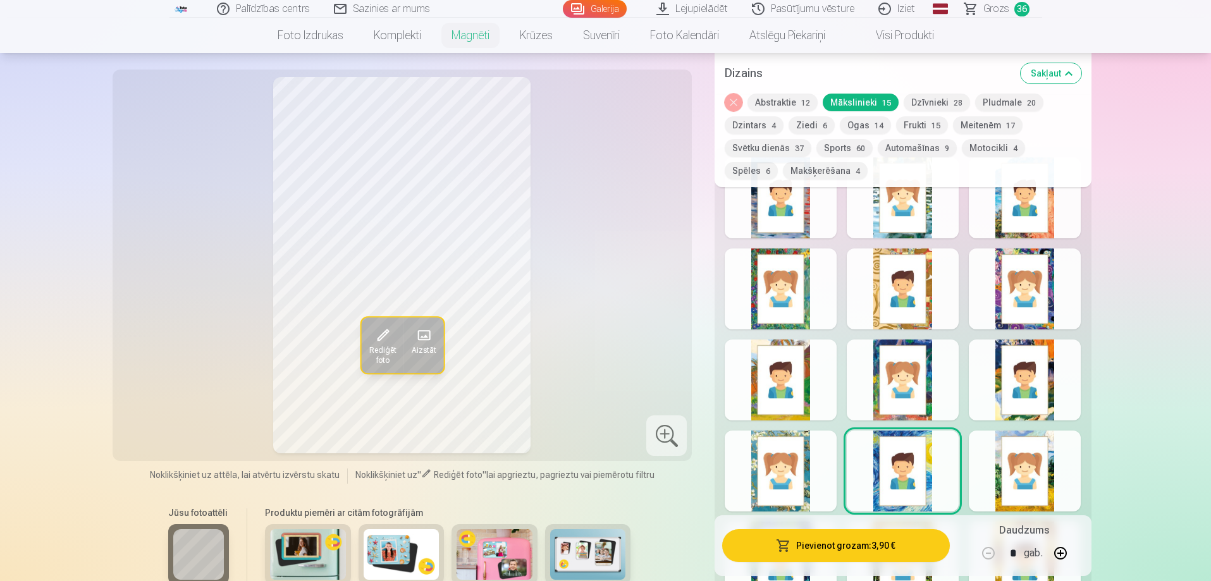
click at [1039, 440] on div at bounding box center [1025, 471] width 112 height 81
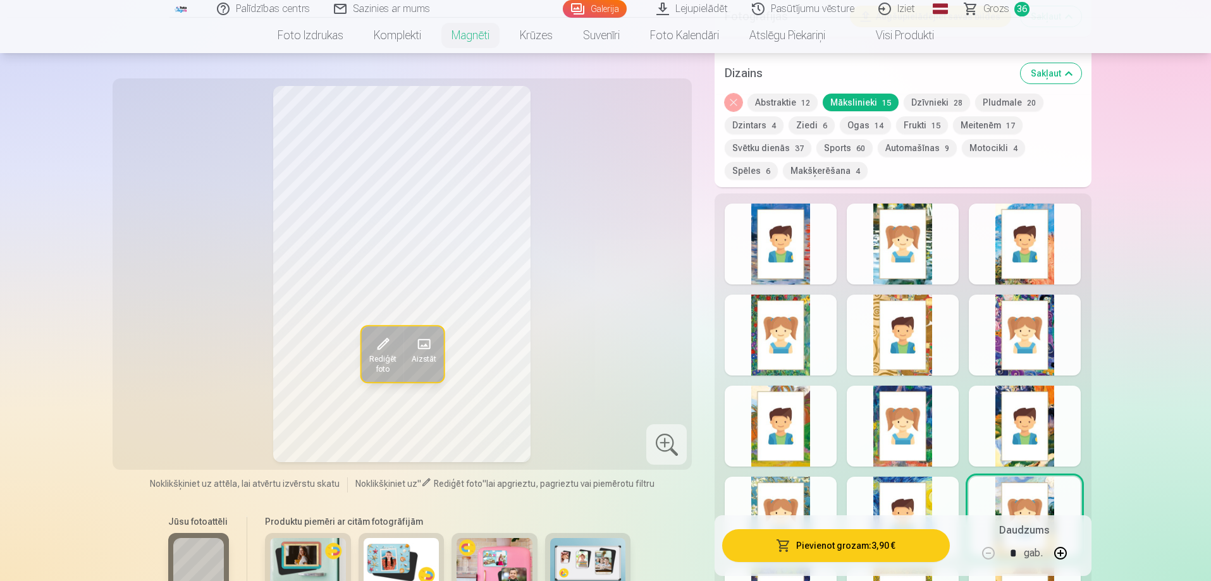
scroll to position [1581, 0]
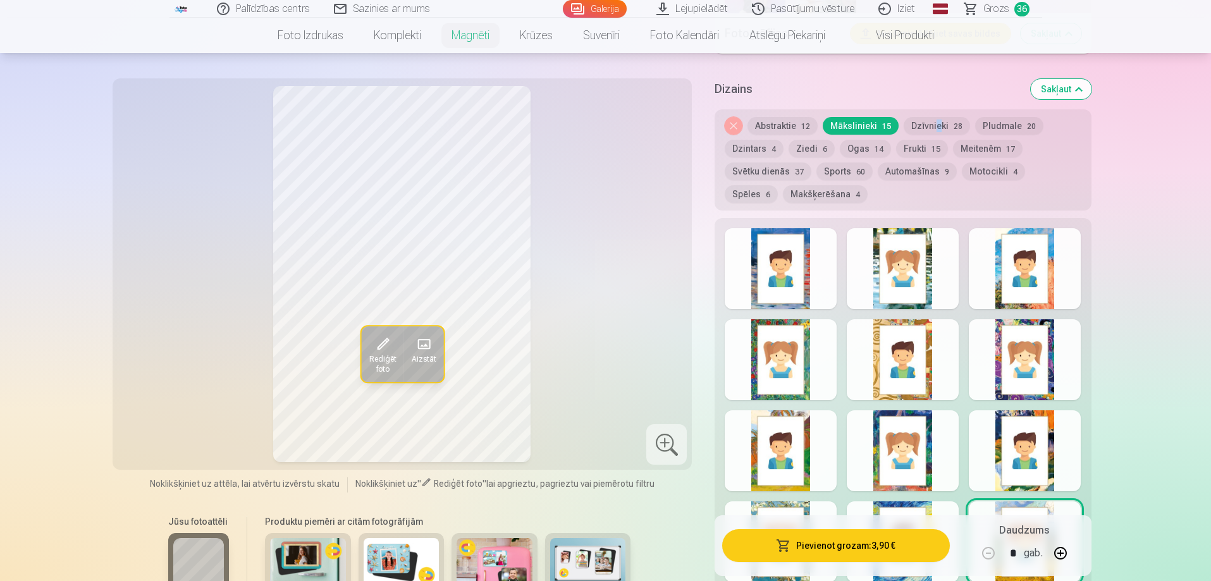
click at [938, 109] on div "Noņemiet dizainu Abstraktie 12 Mākslinieki 15 Dzīvnieki 28 Pludmale 20 Dzintars…" at bounding box center [903, 159] width 376 height 101
click at [943, 117] on button "Dzīvnieki 28" at bounding box center [937, 126] width 66 height 18
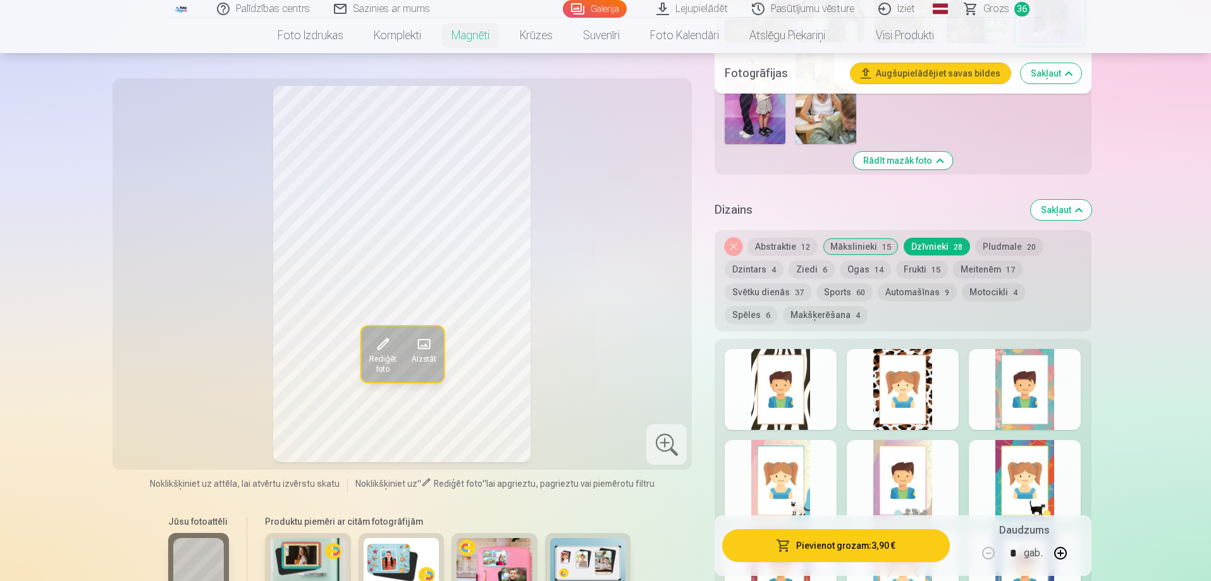
scroll to position [1455, 0]
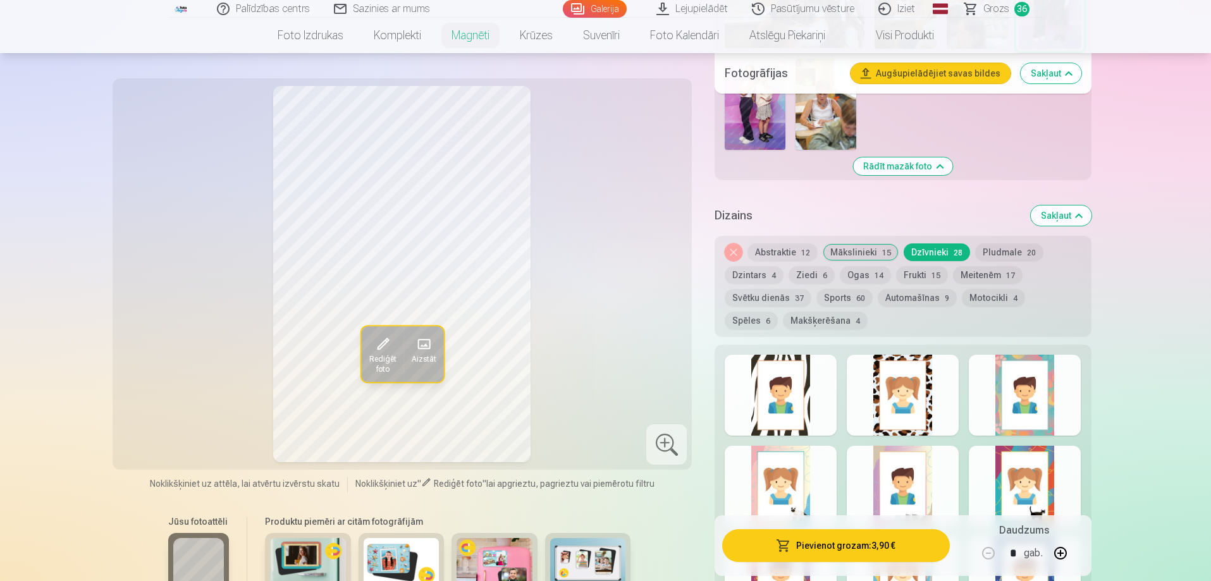
click at [1027, 365] on div at bounding box center [1025, 395] width 112 height 81
click at [738, 244] on button "Noņemiet dizainu" at bounding box center [734, 253] width 18 height 18
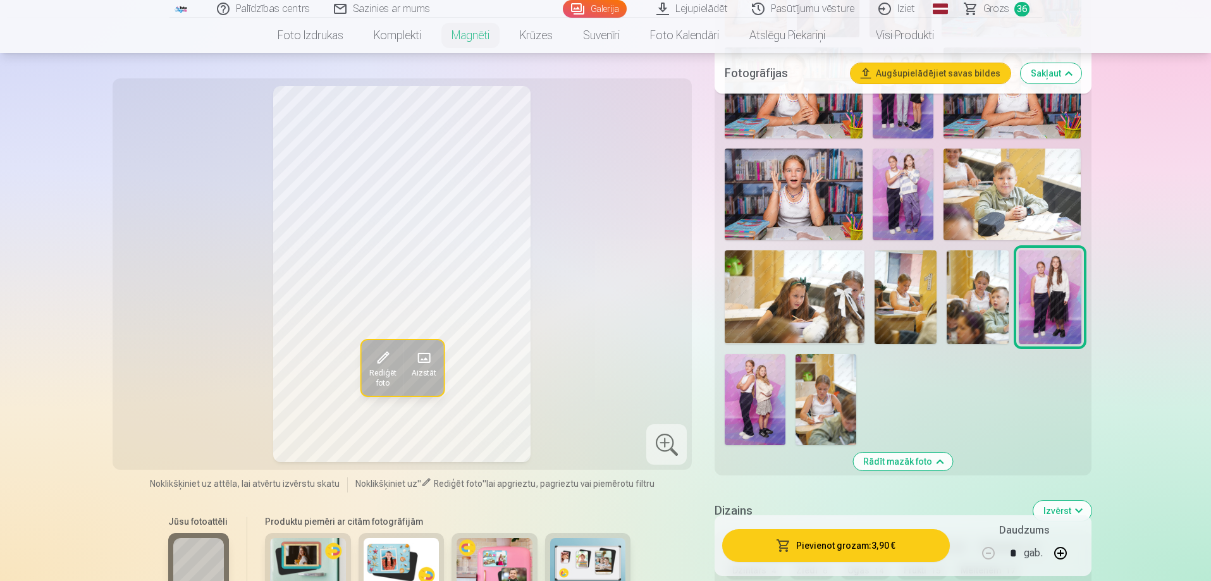
scroll to position [1137, 0]
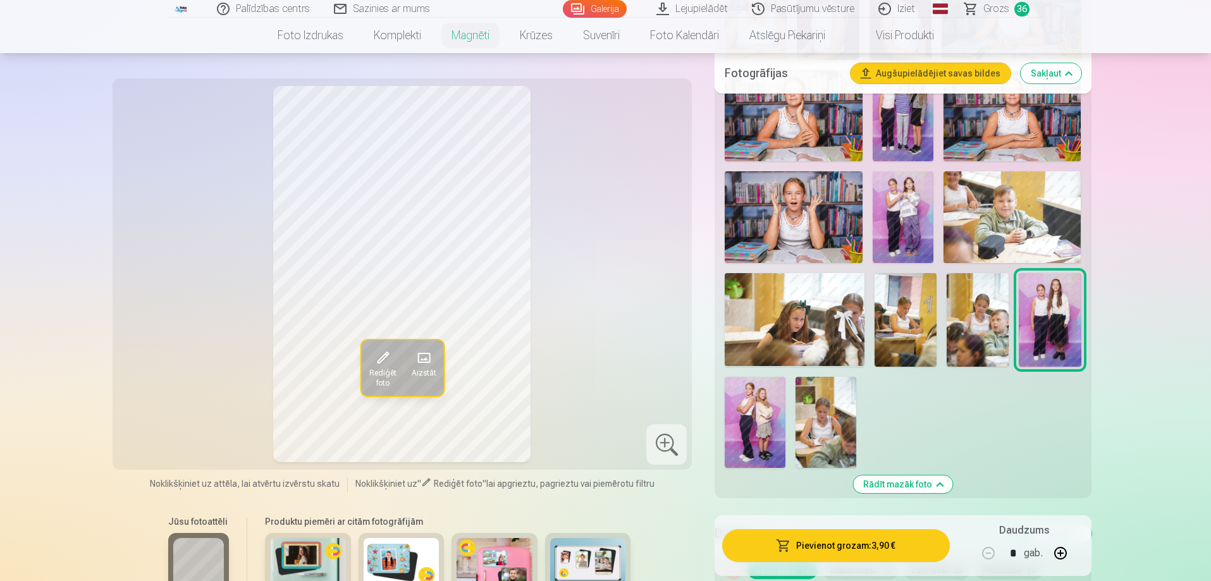
click at [753, 399] on img at bounding box center [755, 422] width 61 height 91
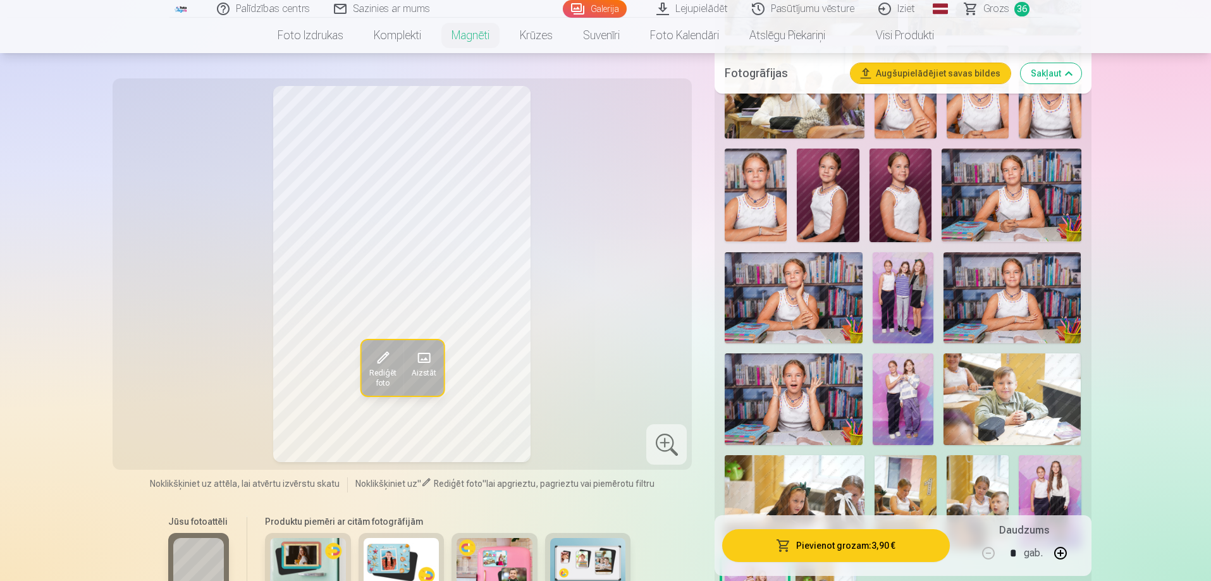
scroll to position [947, 0]
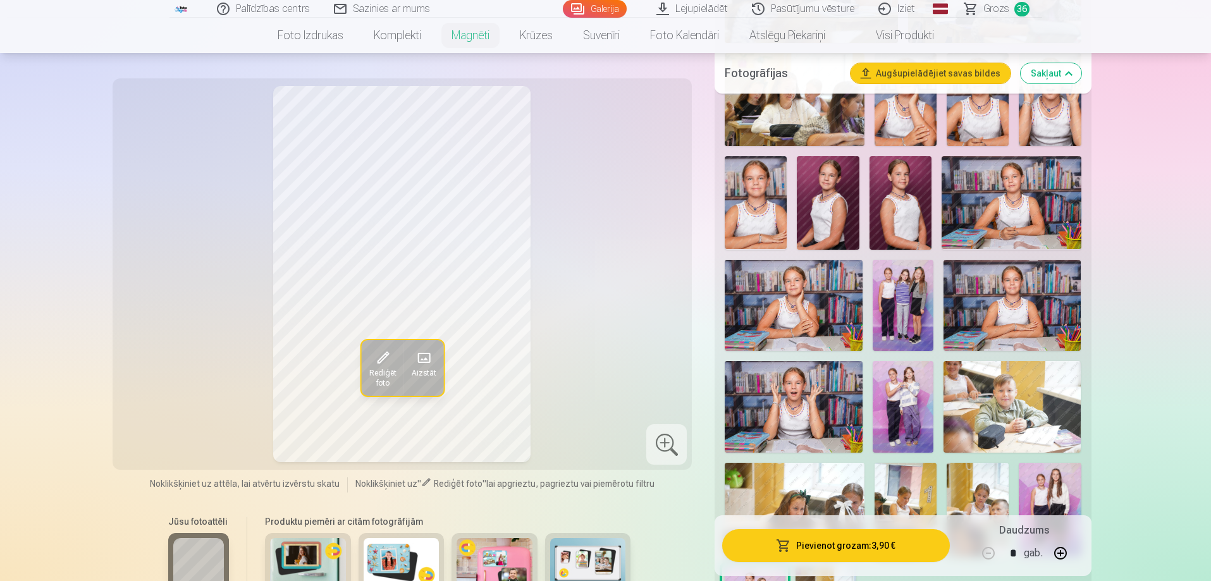
click at [1003, 8] on span "Grozs" at bounding box center [997, 8] width 26 height 15
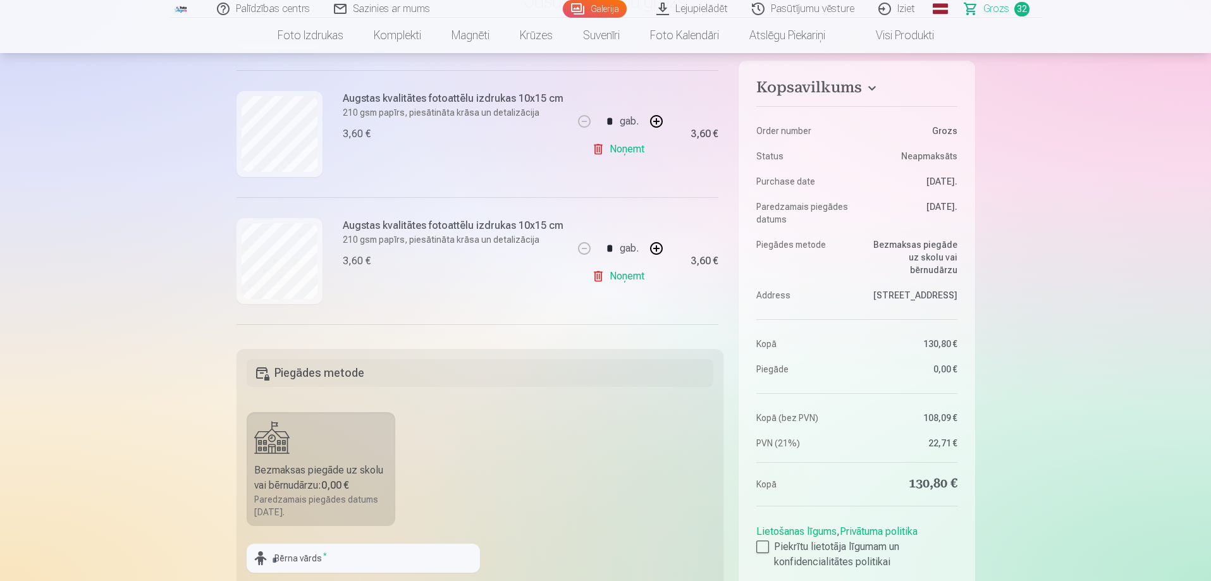
scroll to position [2720, 0]
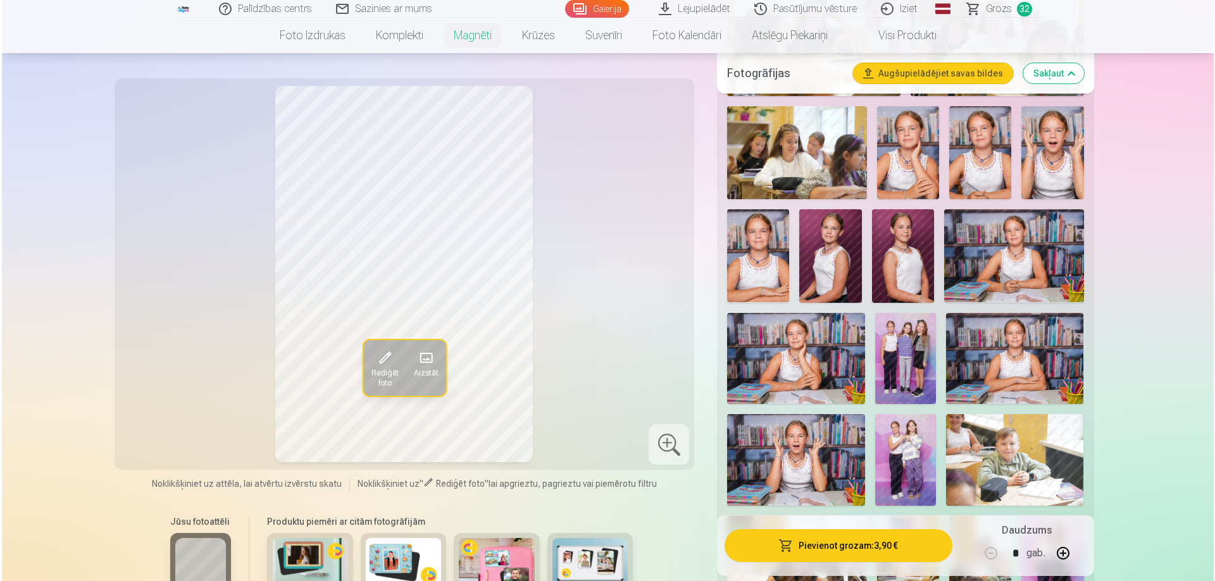
scroll to position [1012, 0]
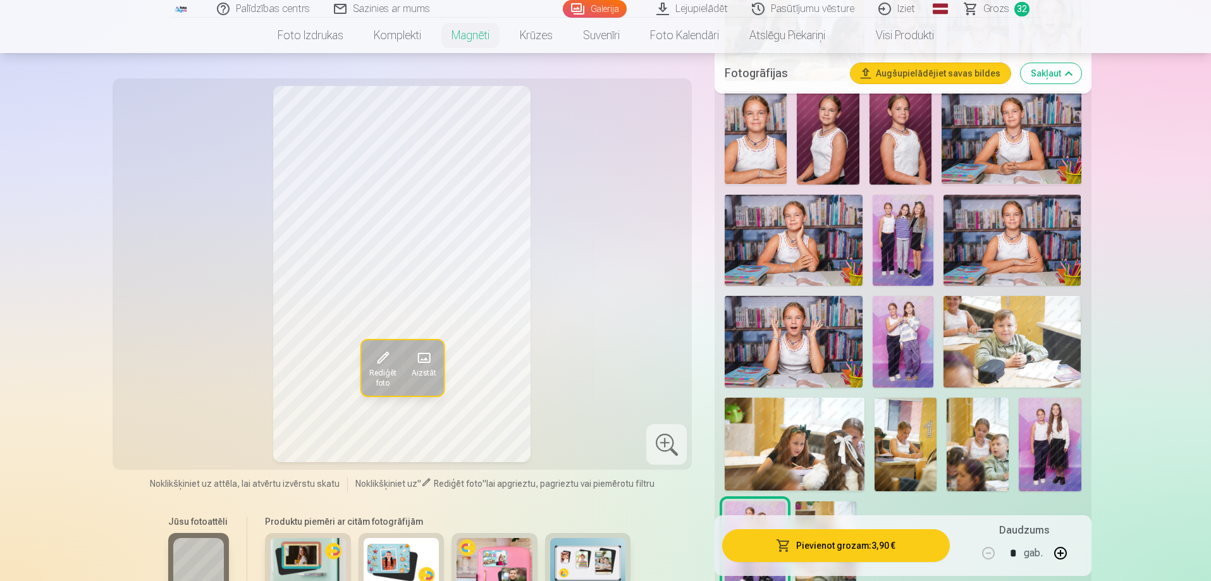
click at [798, 321] on img at bounding box center [793, 342] width 137 height 92
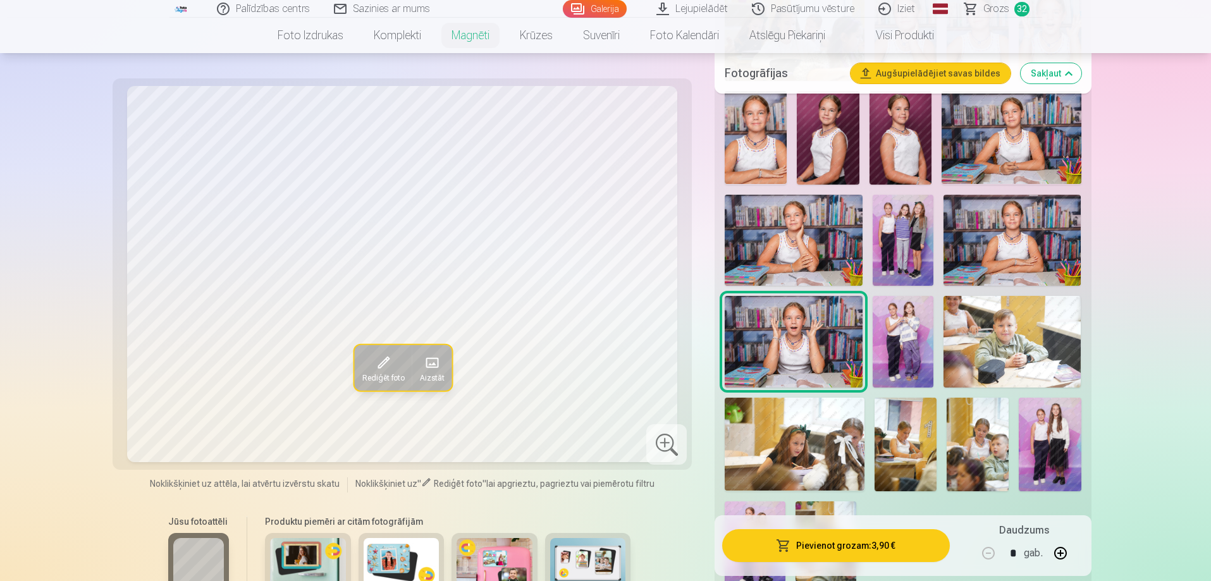
click at [854, 543] on button "Pievienot grozam : 3,90 €" at bounding box center [835, 545] width 227 height 33
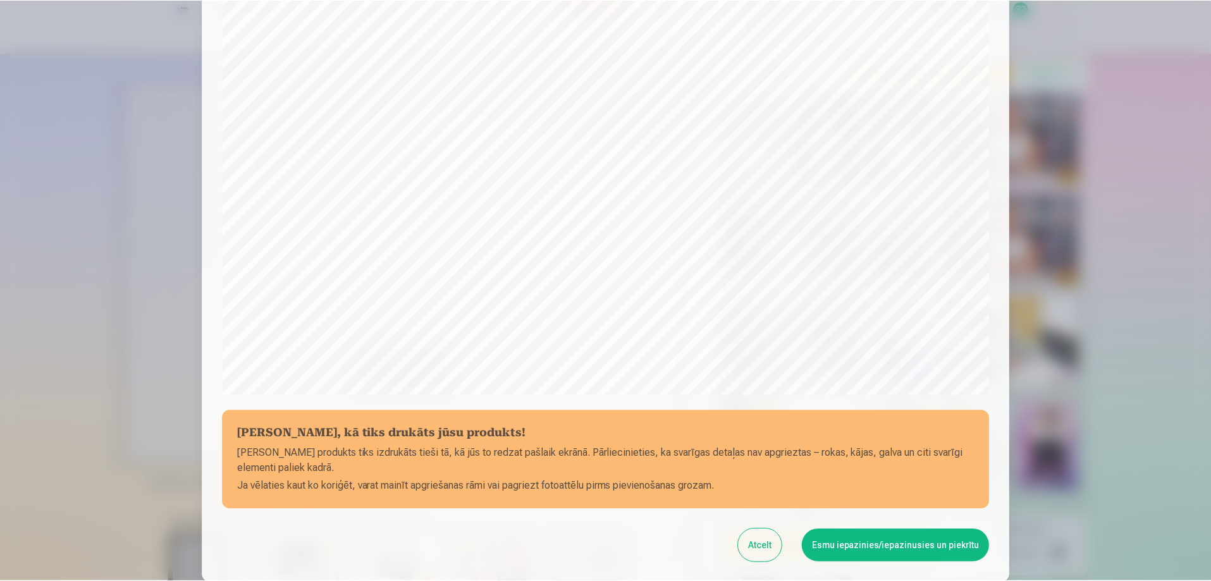
scroll to position [330, 0]
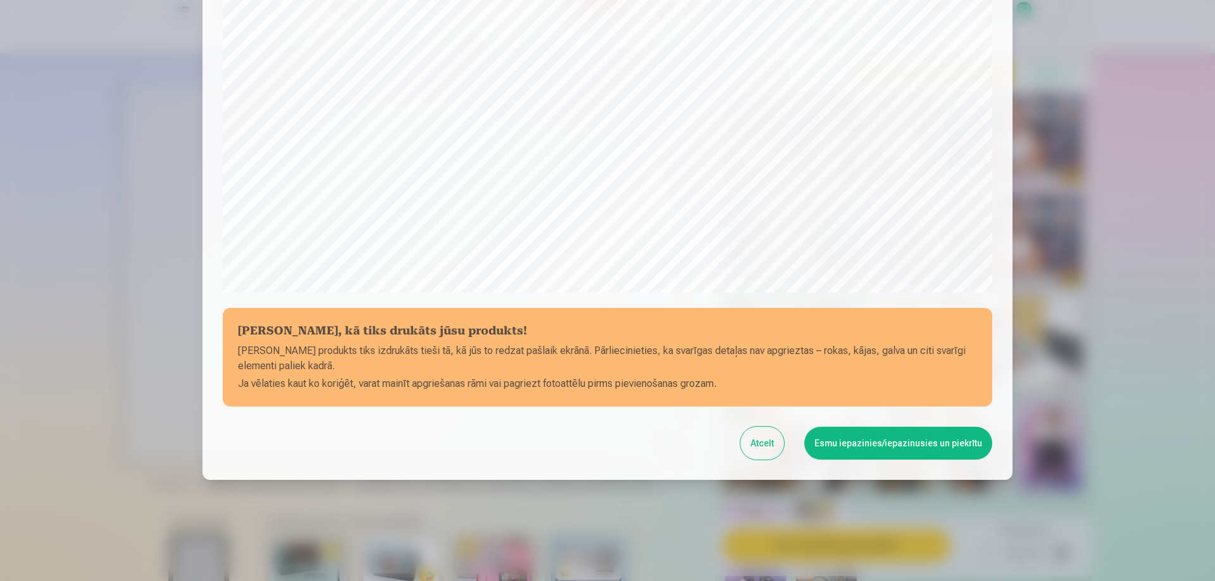
click at [872, 447] on button "Esmu iepazinies/iepazinusies un piekrītu" at bounding box center [898, 443] width 188 height 33
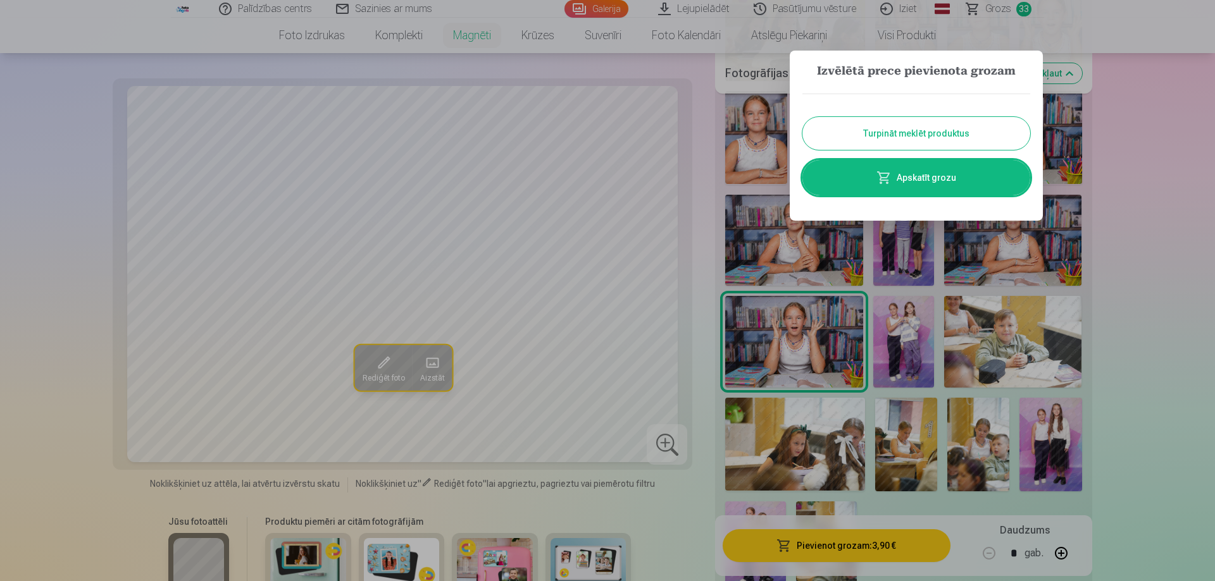
click at [936, 130] on button "Turpināt meklēt produktus" at bounding box center [916, 133] width 228 height 33
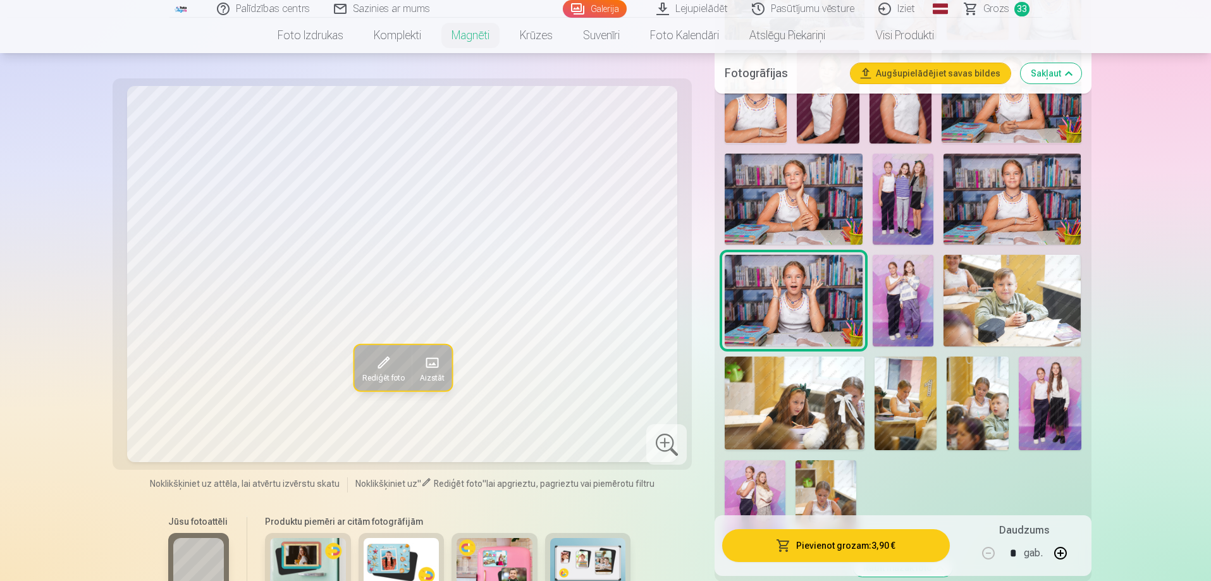
scroll to position [1075, 0]
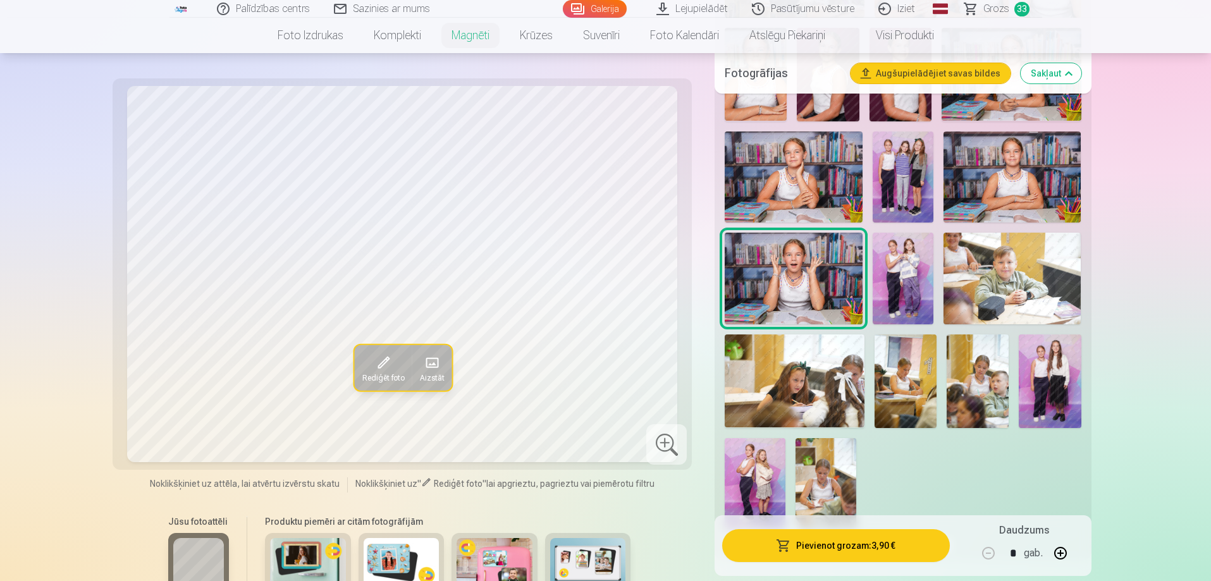
click at [998, 11] on span "Grozs" at bounding box center [997, 8] width 26 height 15
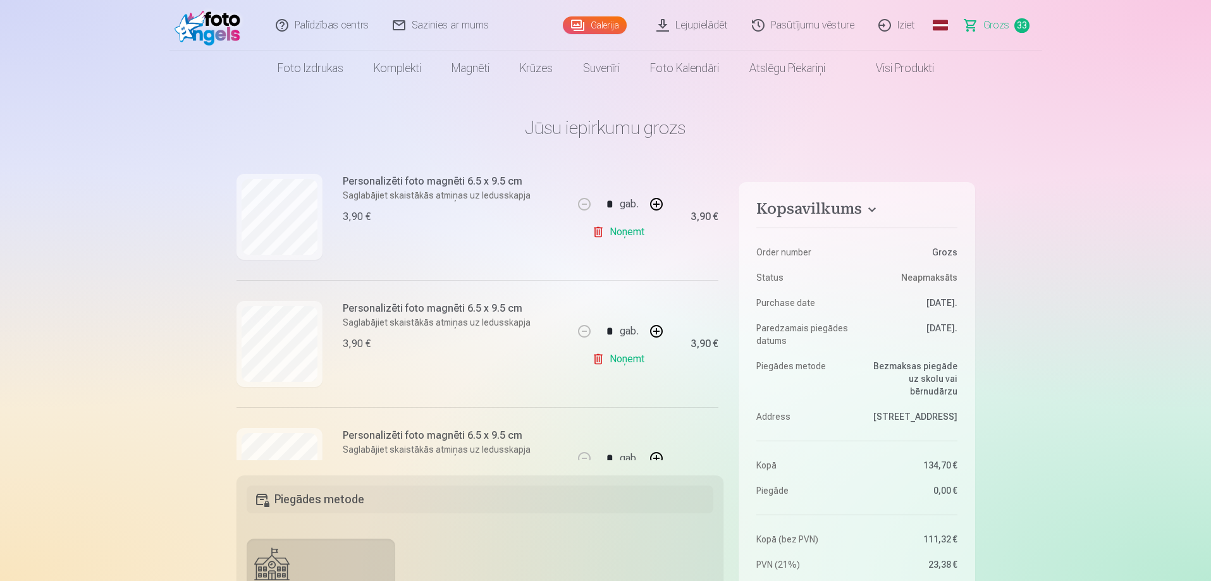
scroll to position [3733, 0]
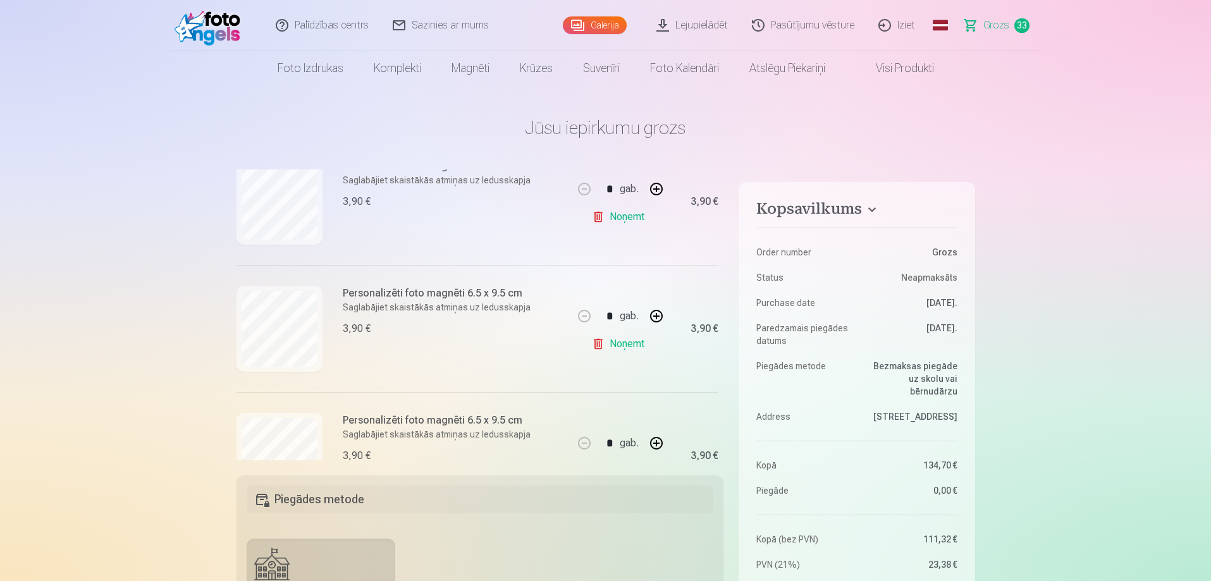
click at [619, 342] on link "Noņemt" at bounding box center [621, 343] width 58 height 25
click at [619, 346] on link "Noņemt" at bounding box center [621, 343] width 58 height 25
click at [622, 345] on link "Noņemt" at bounding box center [621, 343] width 58 height 25
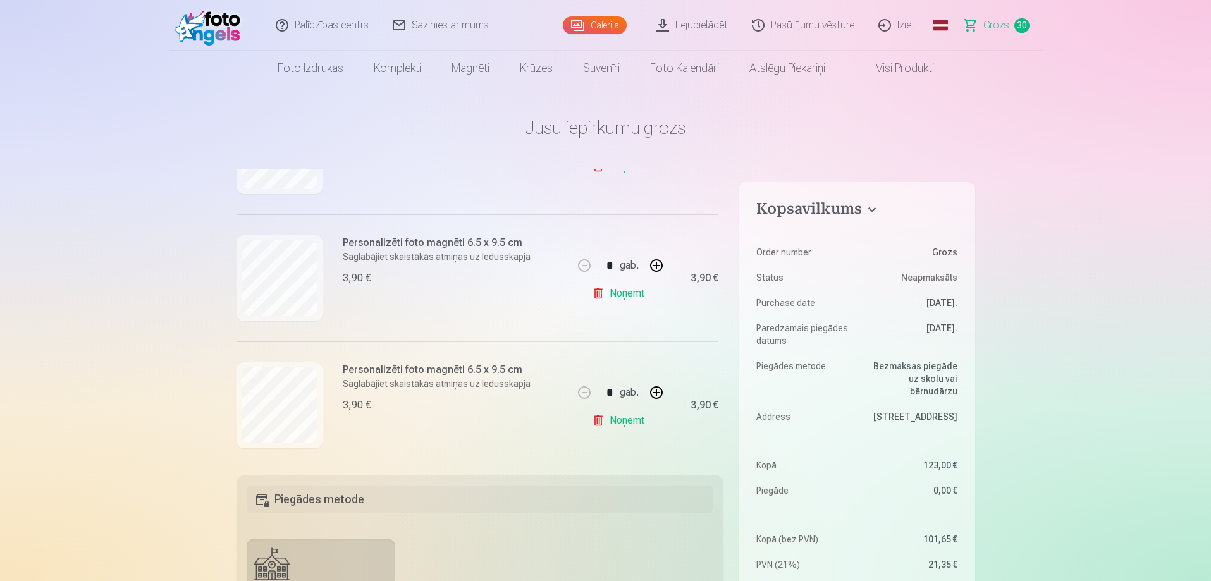
scroll to position [3668, 0]
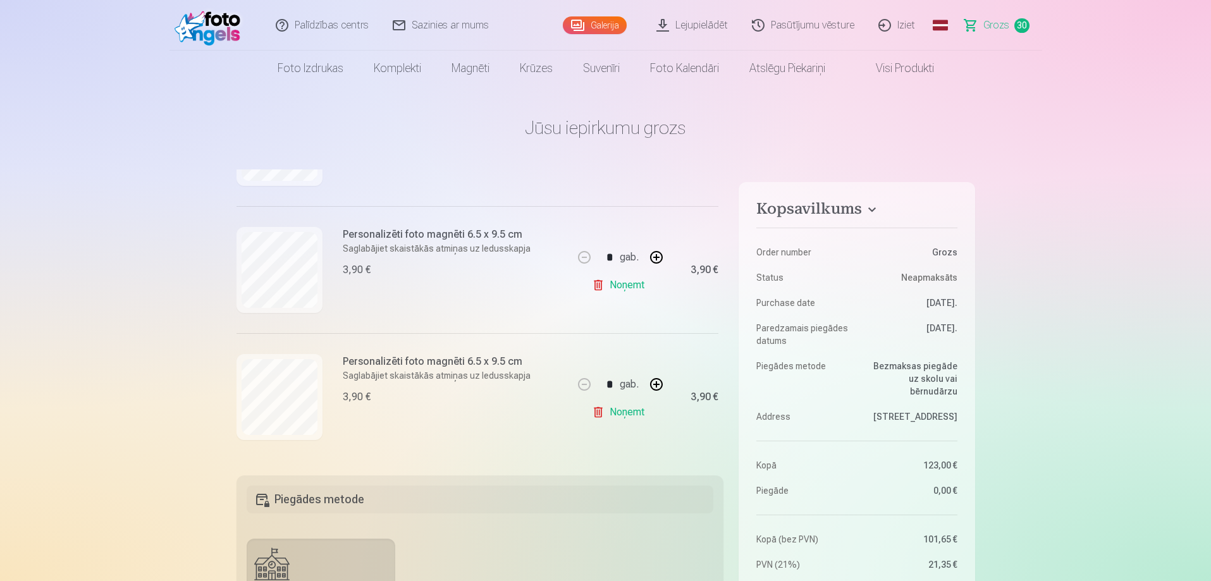
click at [626, 409] on link "Noņemt" at bounding box center [621, 412] width 58 height 25
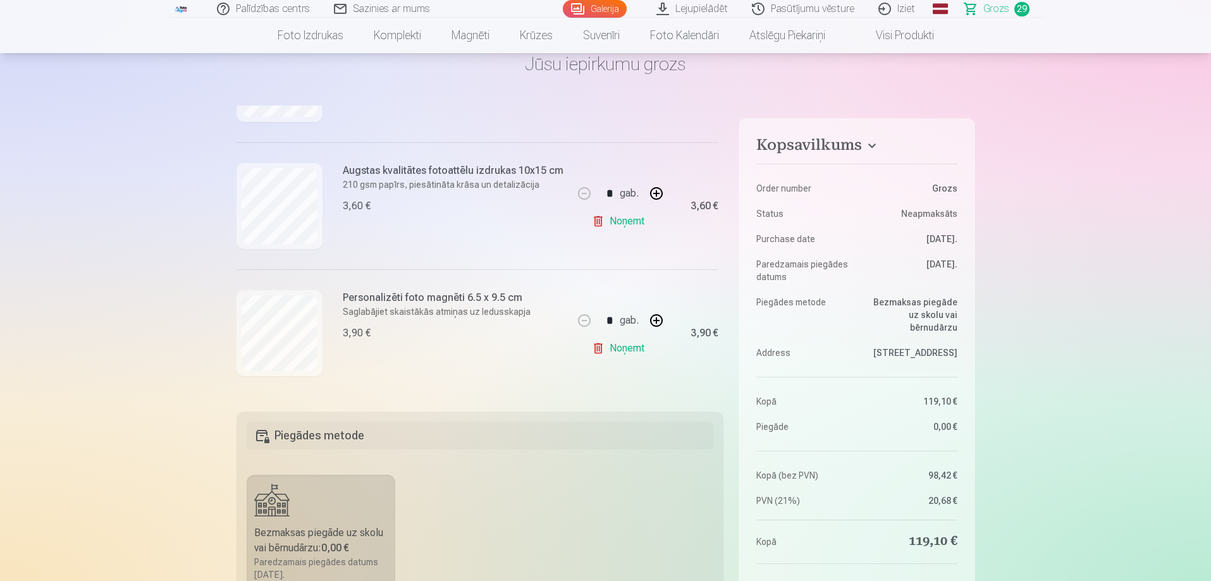
scroll to position [63, 0]
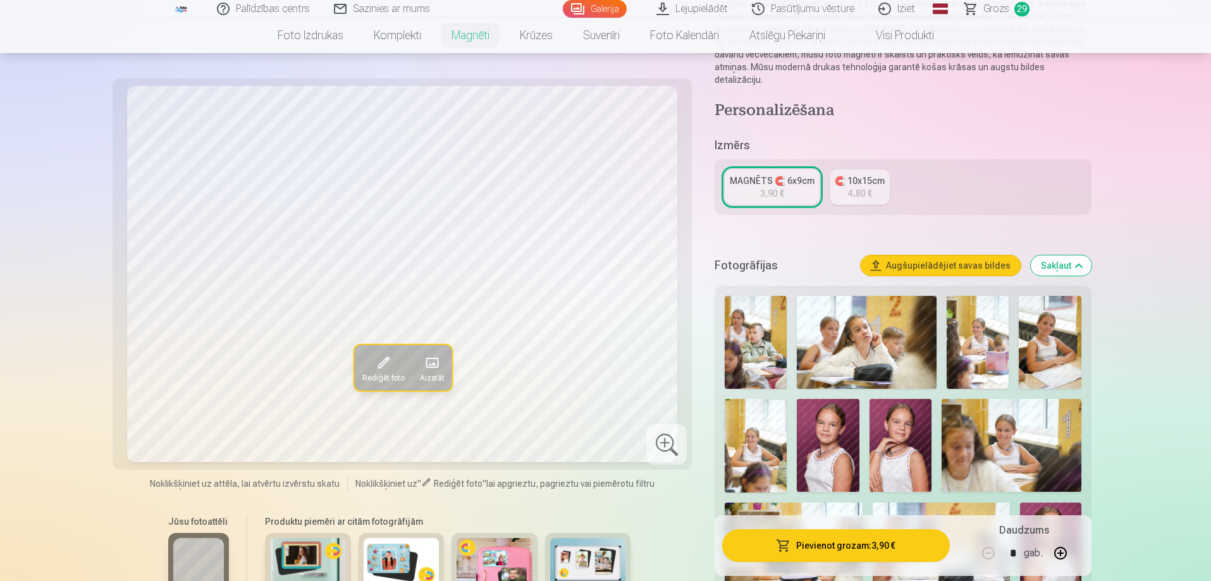
scroll to position [190, 0]
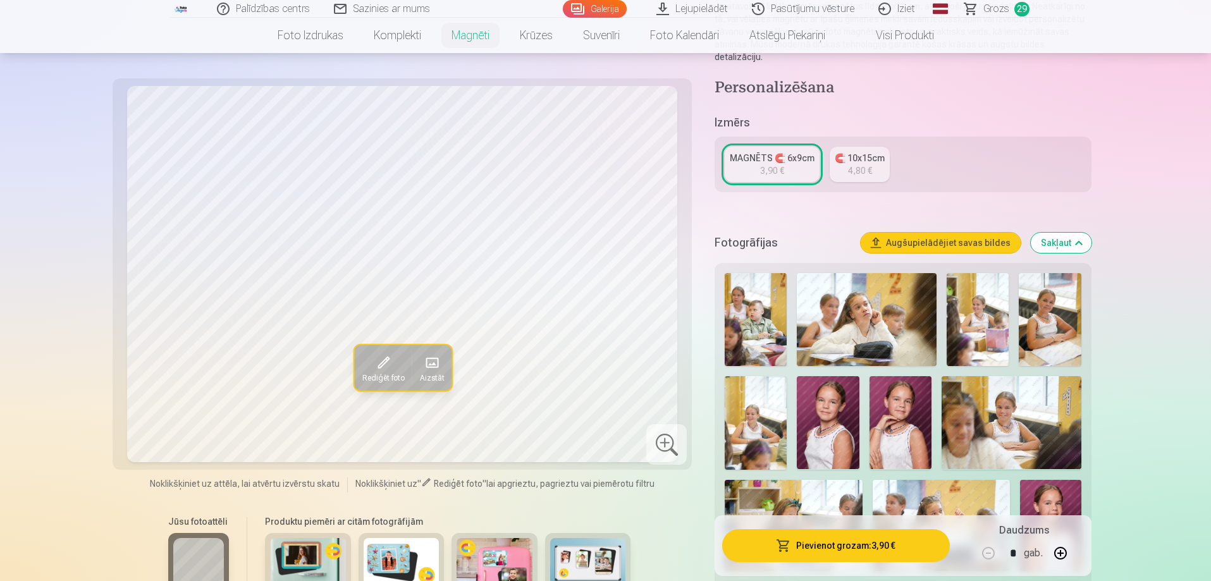
click at [768, 152] on div "MAGNĒTS 🧲 6x9cm" at bounding box center [772, 158] width 85 height 13
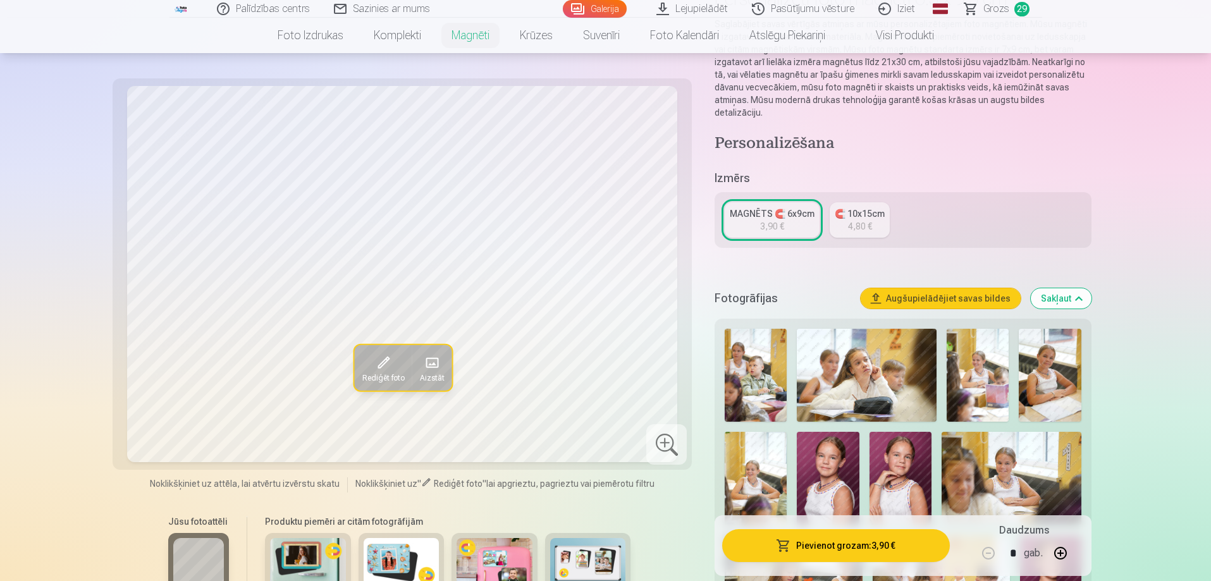
scroll to position [0, 0]
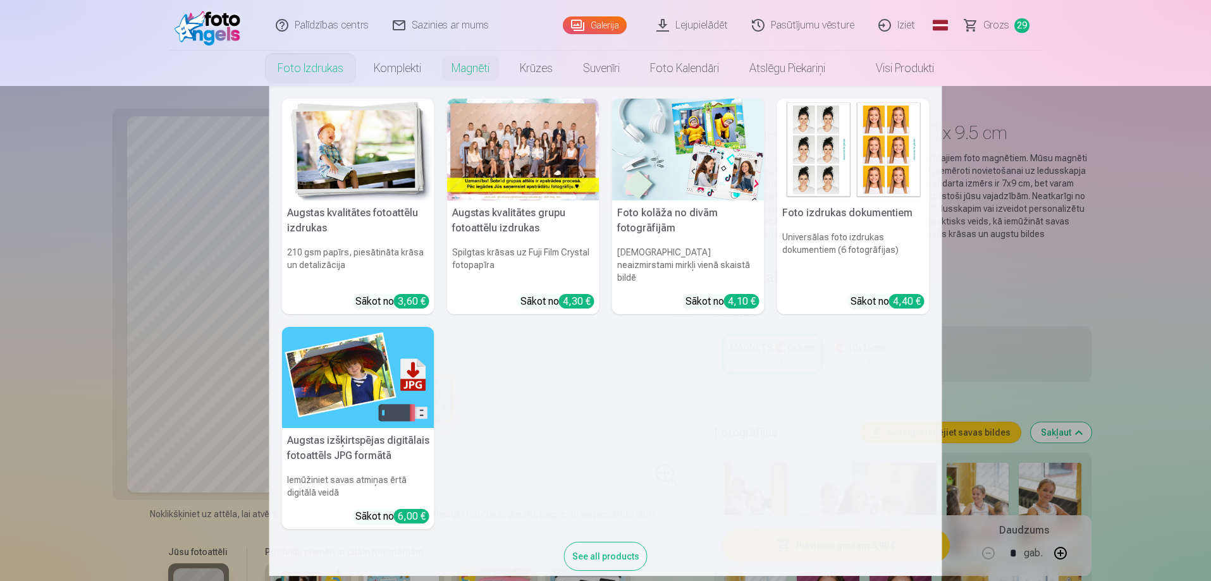
click at [340, 193] on img at bounding box center [358, 150] width 152 height 102
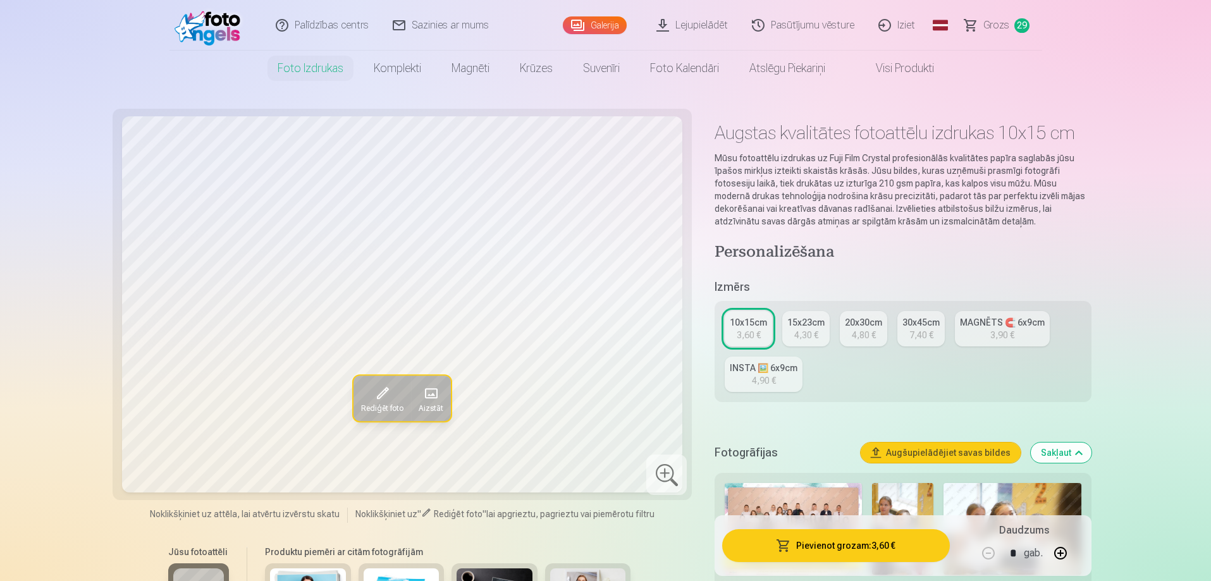
click at [748, 325] on div "10x15cm" at bounding box center [748, 322] width 37 height 13
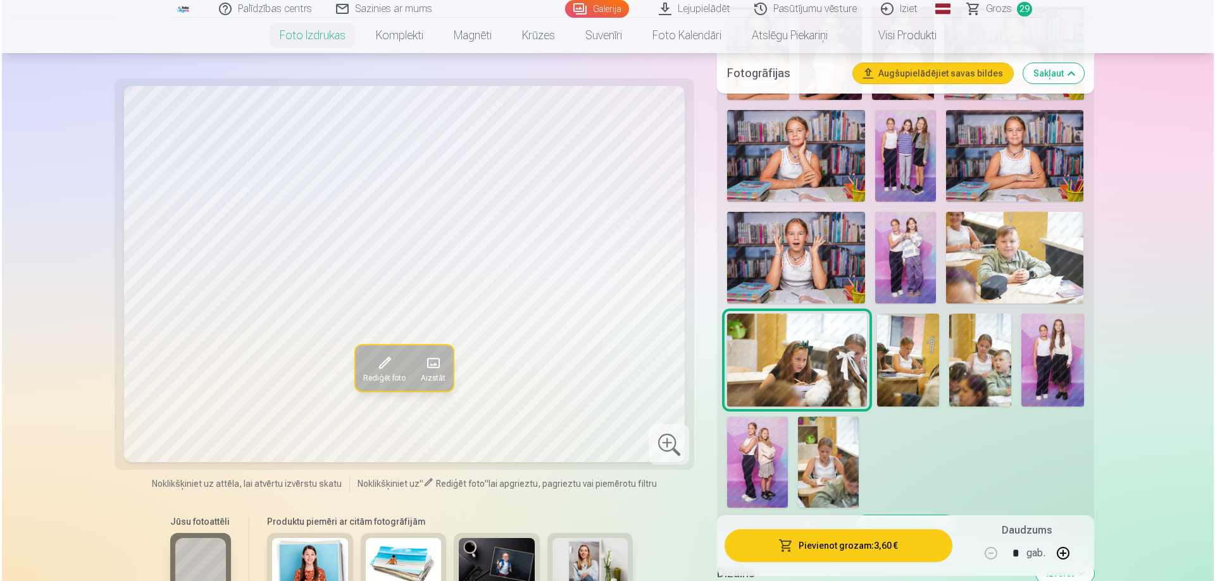
scroll to position [1265, 0]
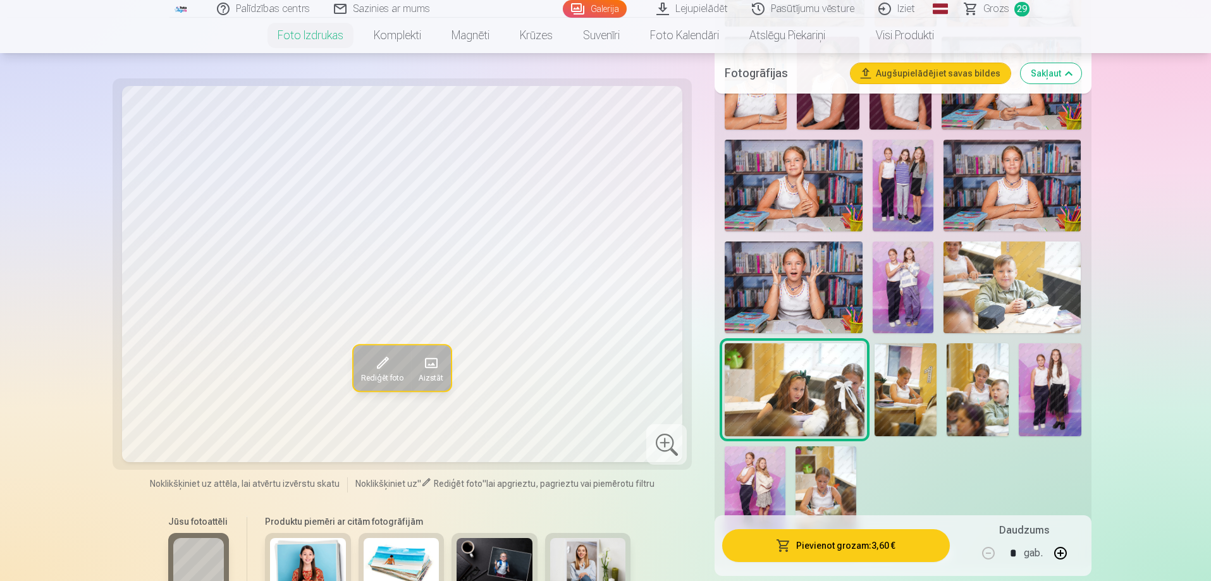
click at [791, 271] on img at bounding box center [793, 288] width 137 height 92
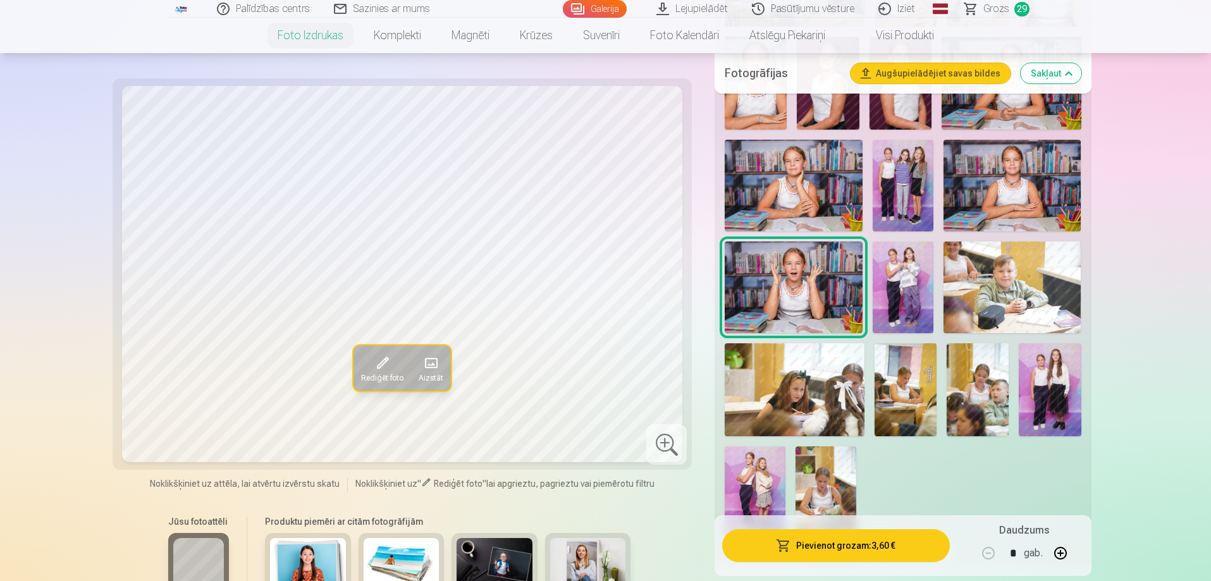
click at [855, 540] on button "Pievienot grozam : 3,60 €" at bounding box center [835, 545] width 227 height 33
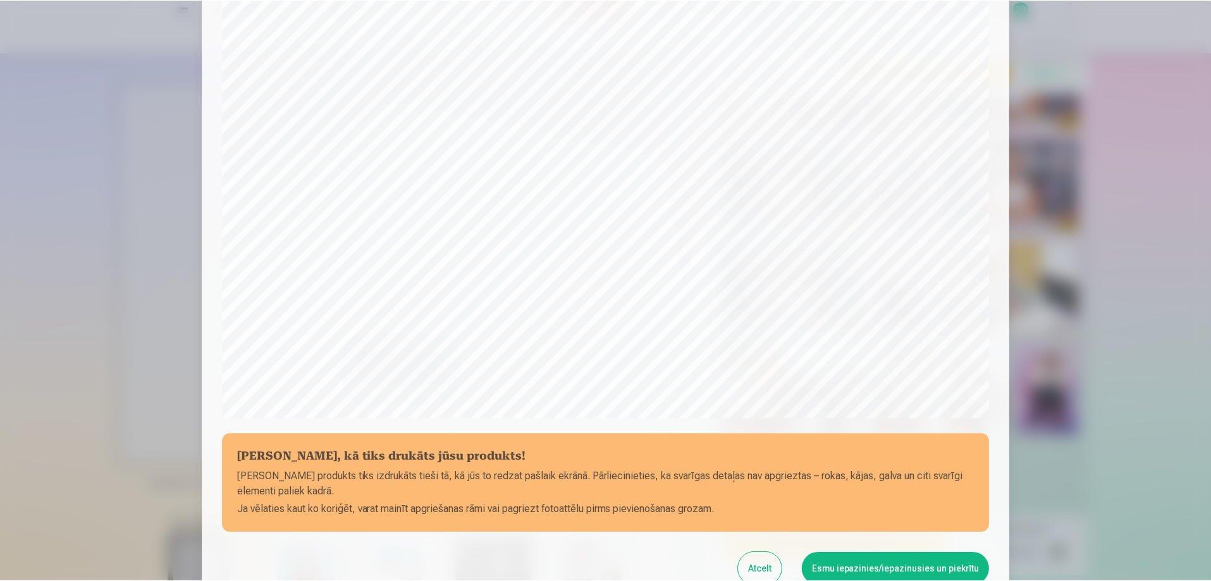
scroll to position [330, 0]
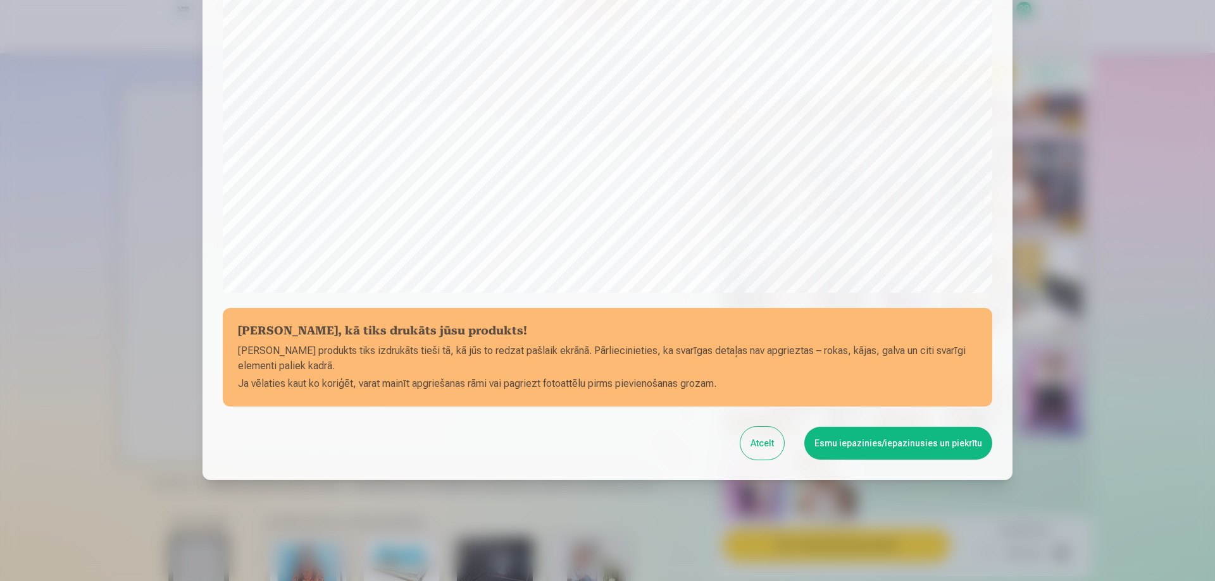
click at [897, 442] on button "Esmu iepazinies/iepazinusies un piekrītu" at bounding box center [898, 443] width 188 height 33
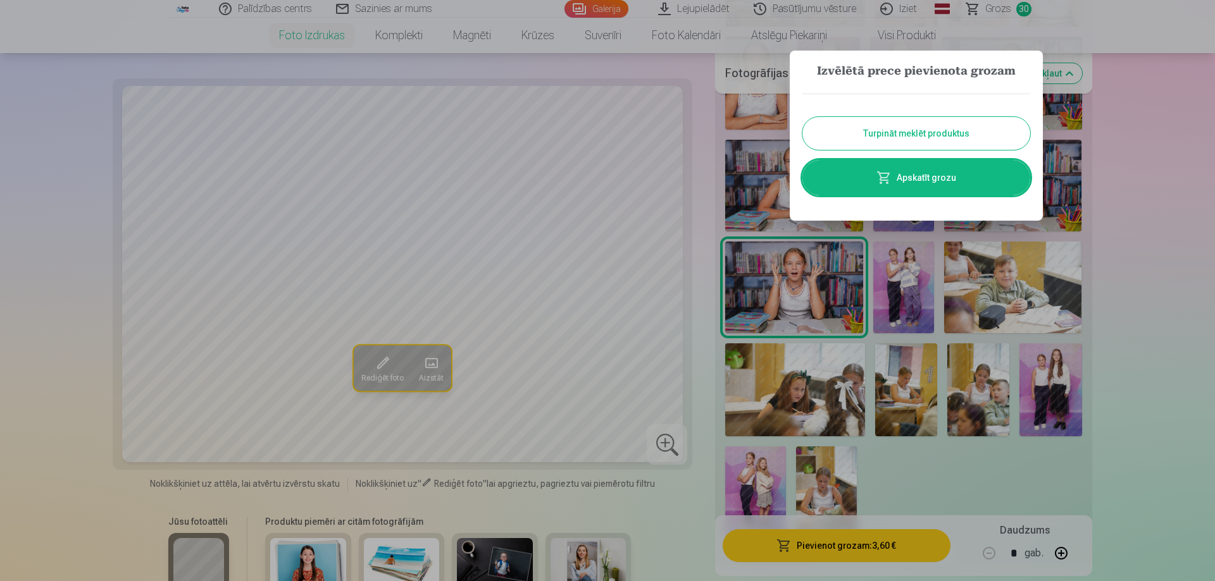
click at [917, 133] on button "Turpināt meklēt produktus" at bounding box center [916, 133] width 228 height 33
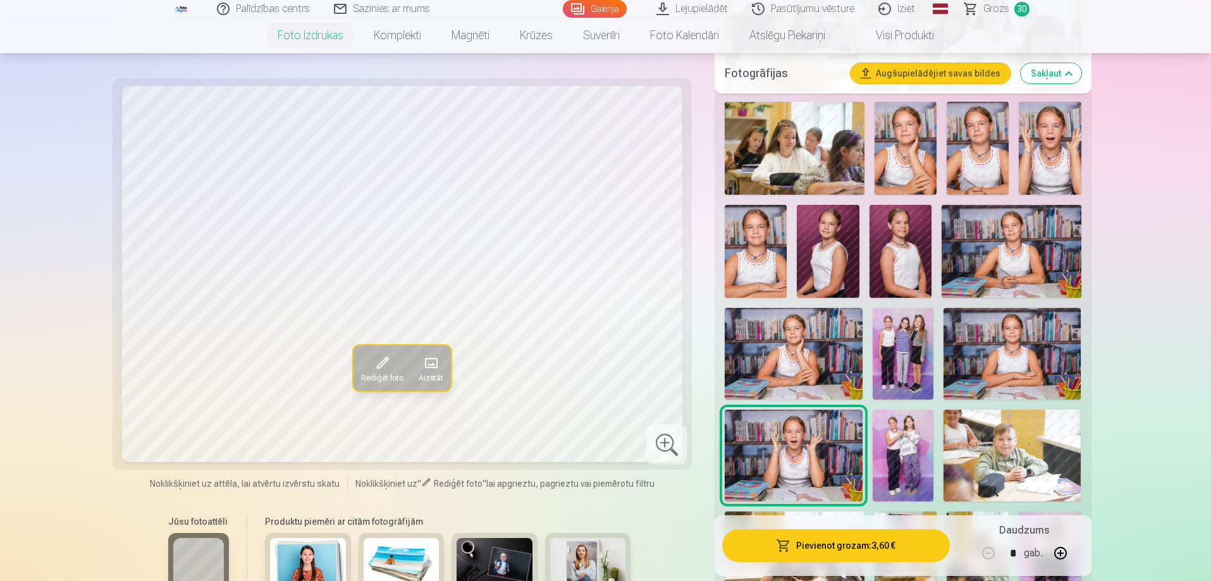
scroll to position [1202, 0]
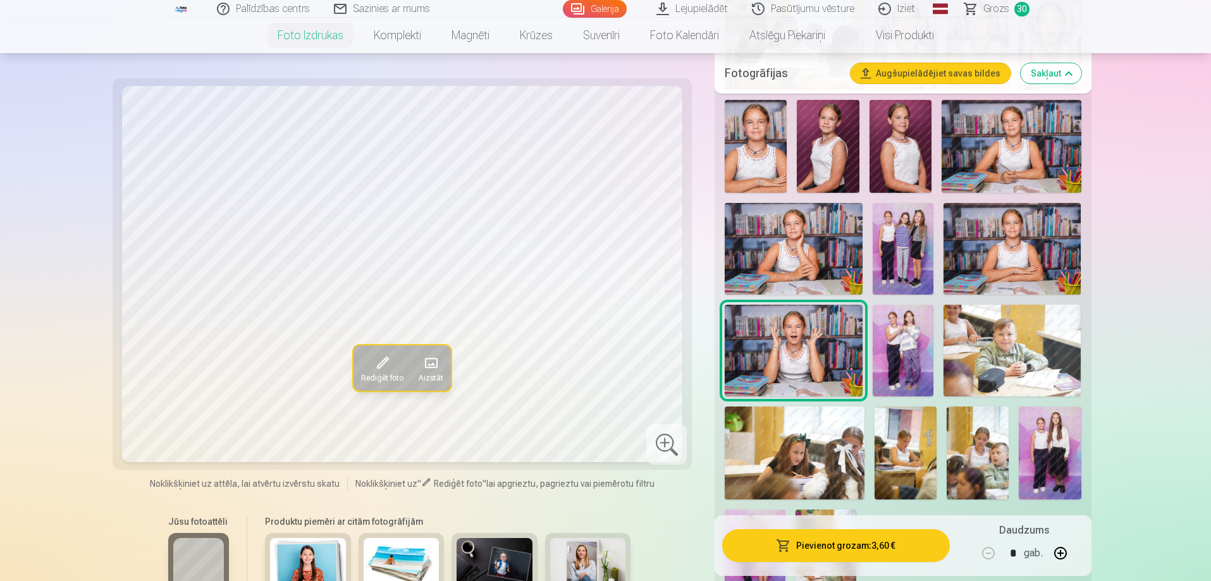
click at [913, 375] on img at bounding box center [903, 351] width 61 height 92
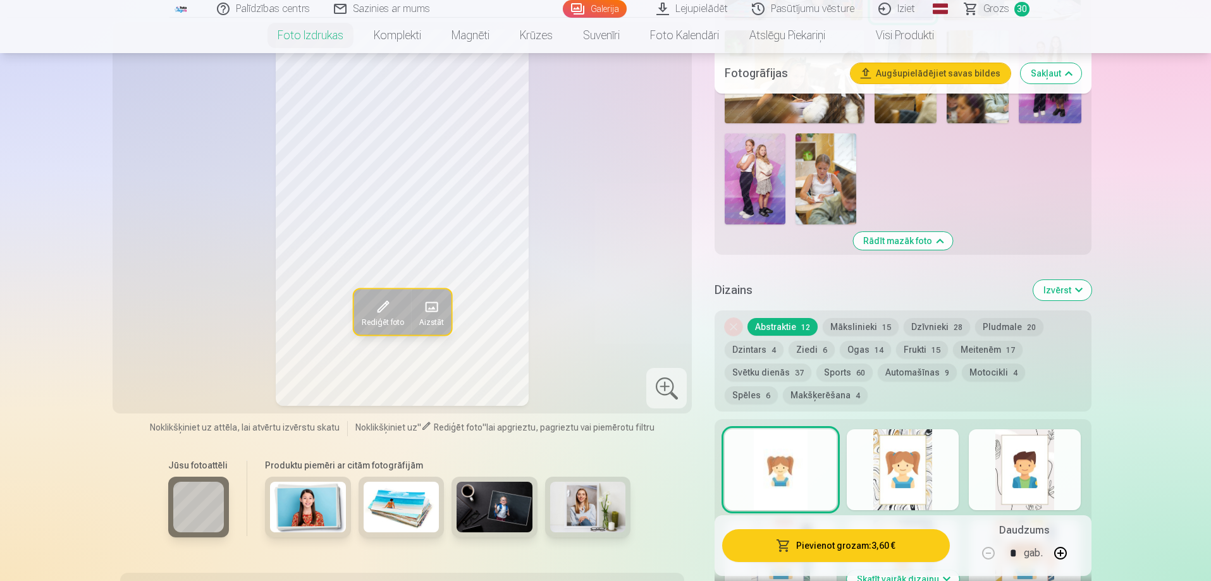
scroll to position [1581, 0]
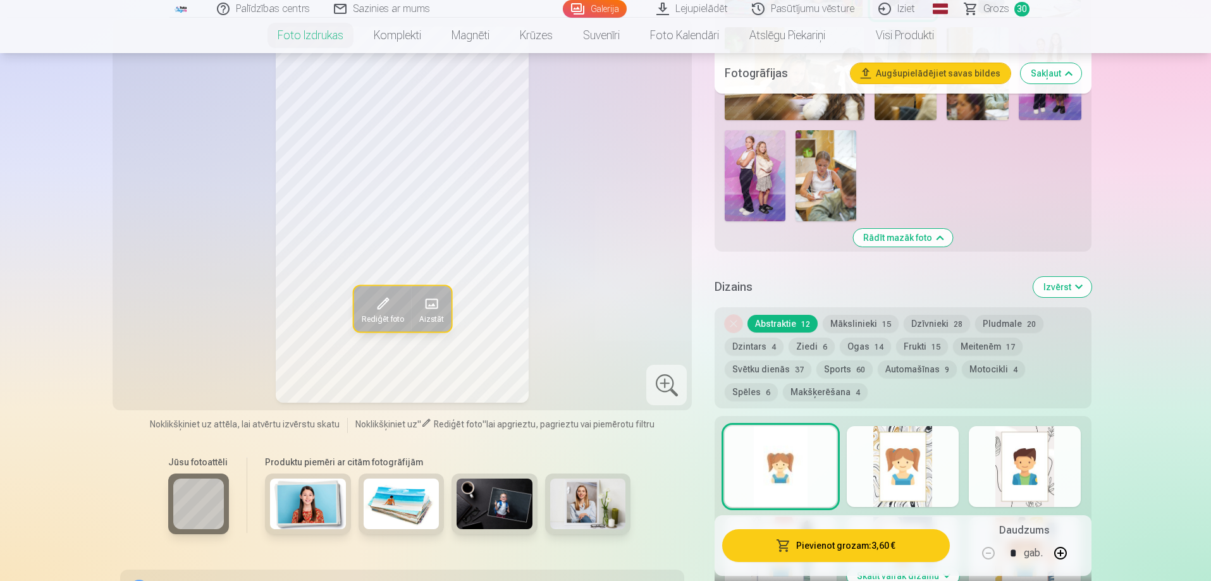
click at [874, 355] on button "Ogas 14" at bounding box center [865, 347] width 51 height 18
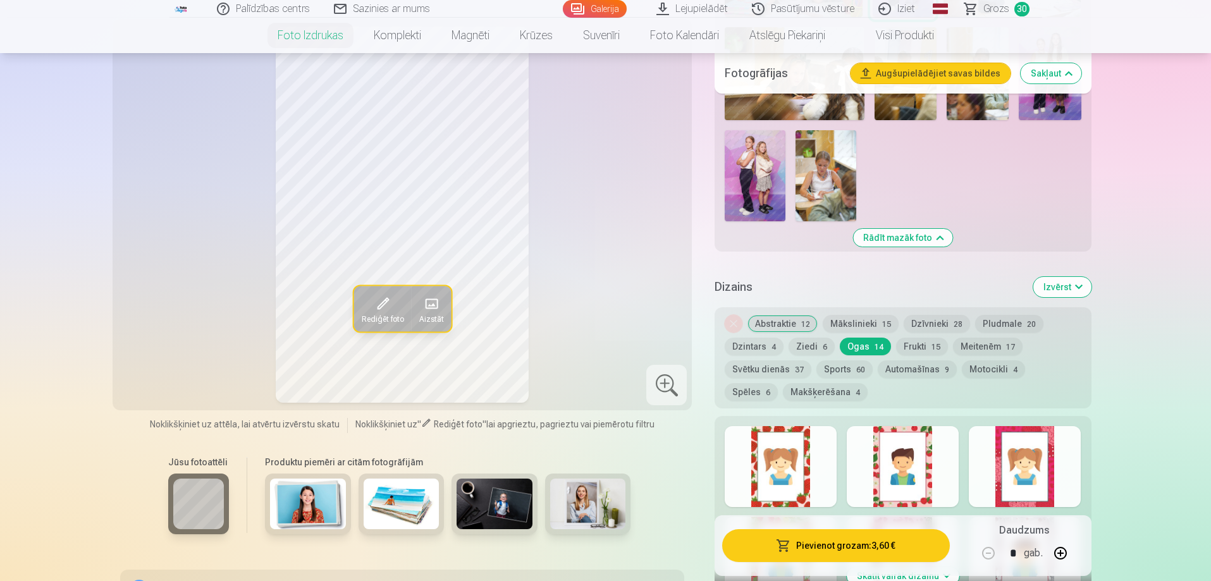
click at [925, 459] on div at bounding box center [903, 466] width 112 height 81
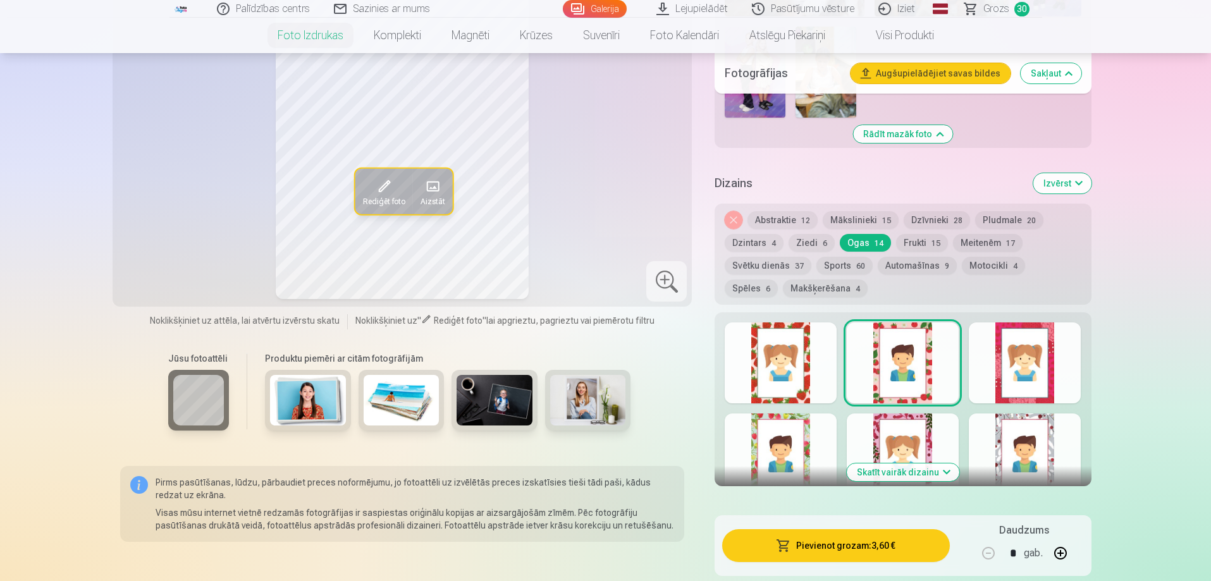
scroll to position [1708, 0]
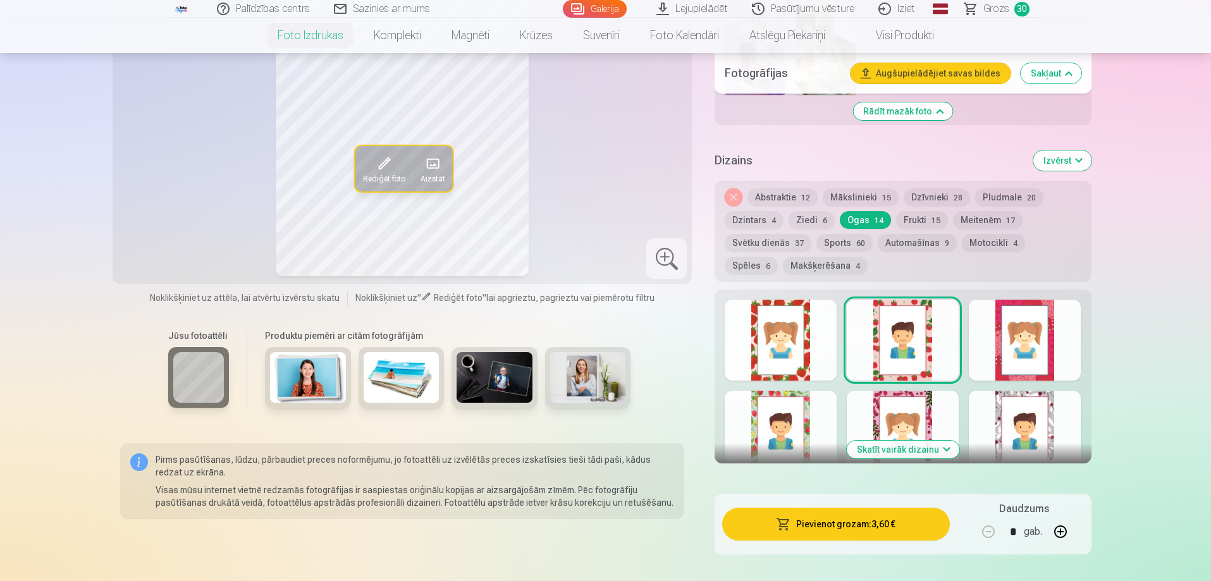
click at [806, 217] on button "Ziedi 6" at bounding box center [812, 220] width 46 height 18
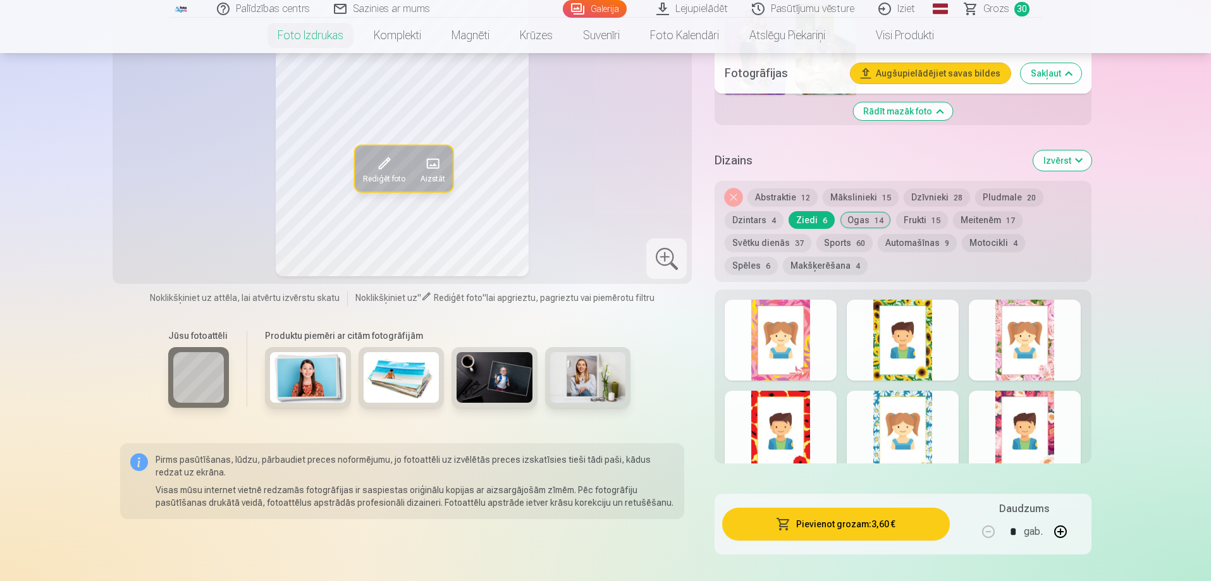
click at [1042, 428] on div at bounding box center [1025, 431] width 112 height 81
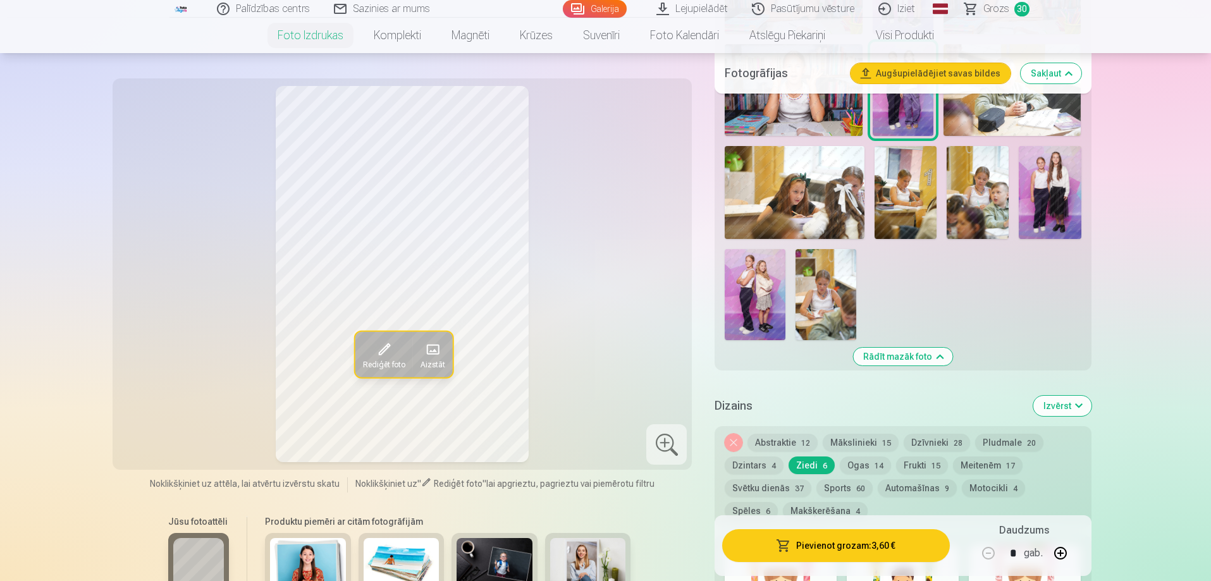
scroll to position [1455, 0]
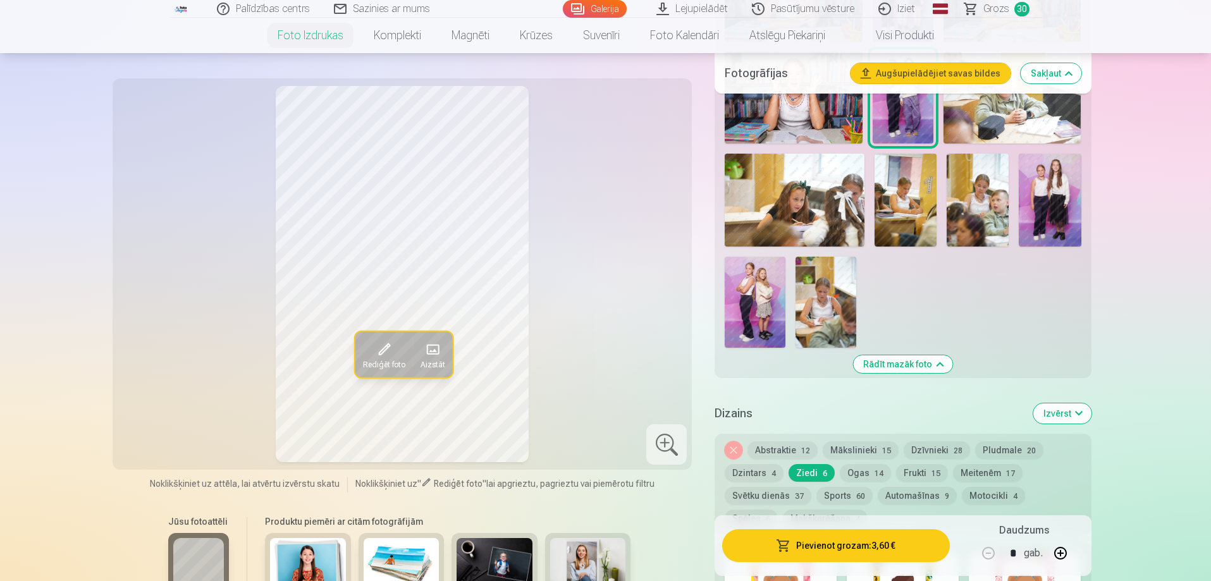
click at [766, 302] on img at bounding box center [755, 302] width 61 height 91
click at [875, 471] on span "14" at bounding box center [879, 473] width 9 height 9
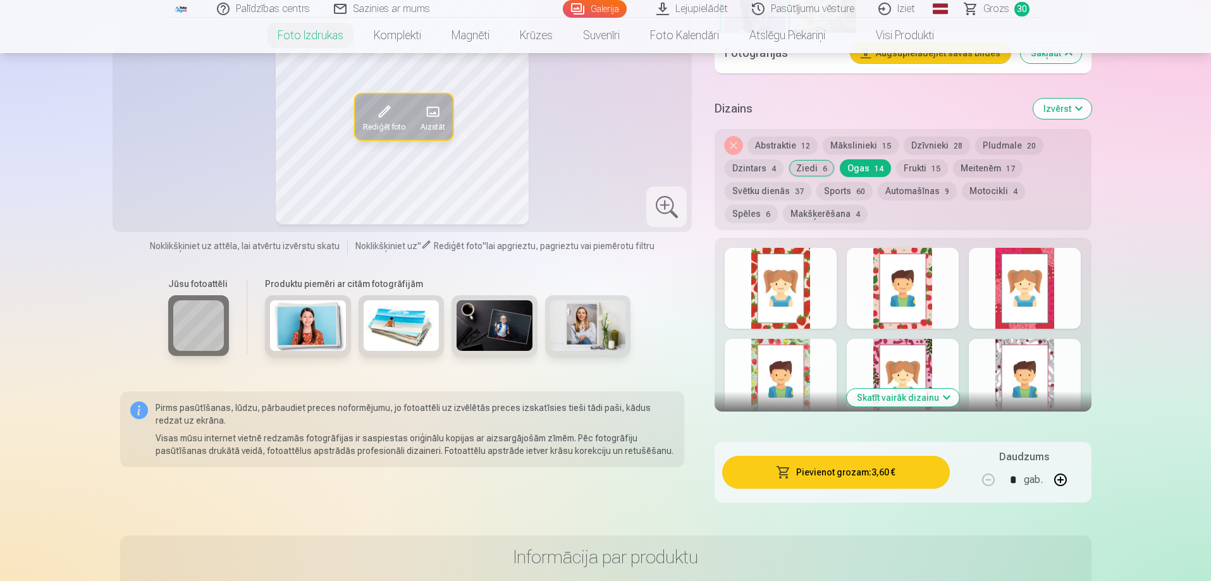
scroll to position [1771, 0]
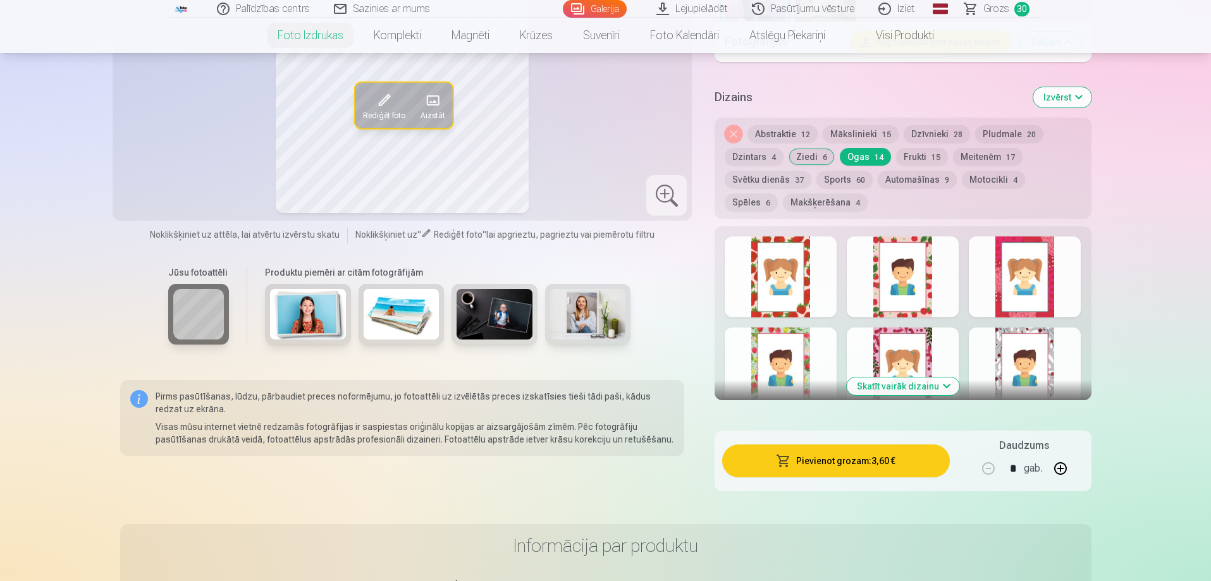
click at [940, 281] on div at bounding box center [903, 277] width 112 height 81
click at [903, 378] on button "Skatīt vairāk dizainu" at bounding box center [903, 387] width 113 height 18
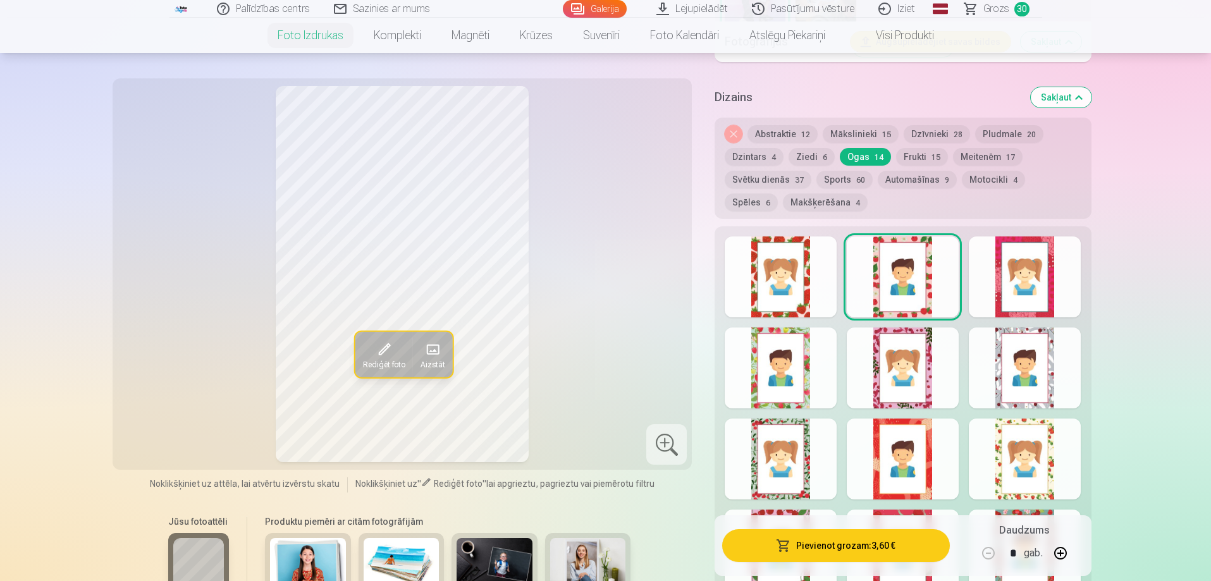
click at [757, 440] on div at bounding box center [781, 459] width 112 height 81
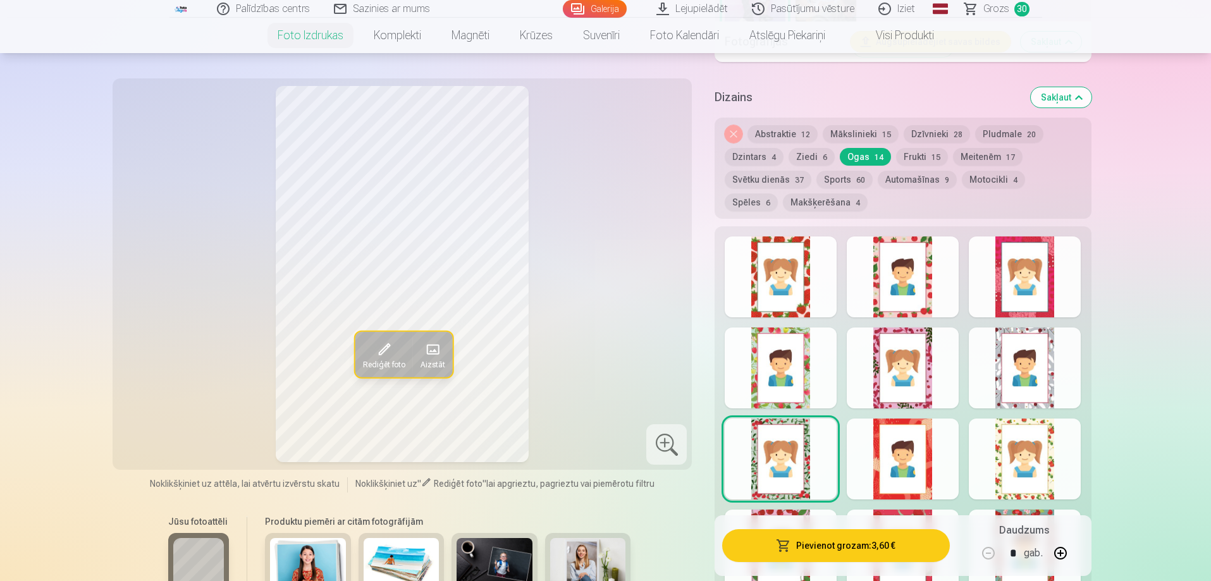
click at [879, 275] on div at bounding box center [903, 277] width 112 height 81
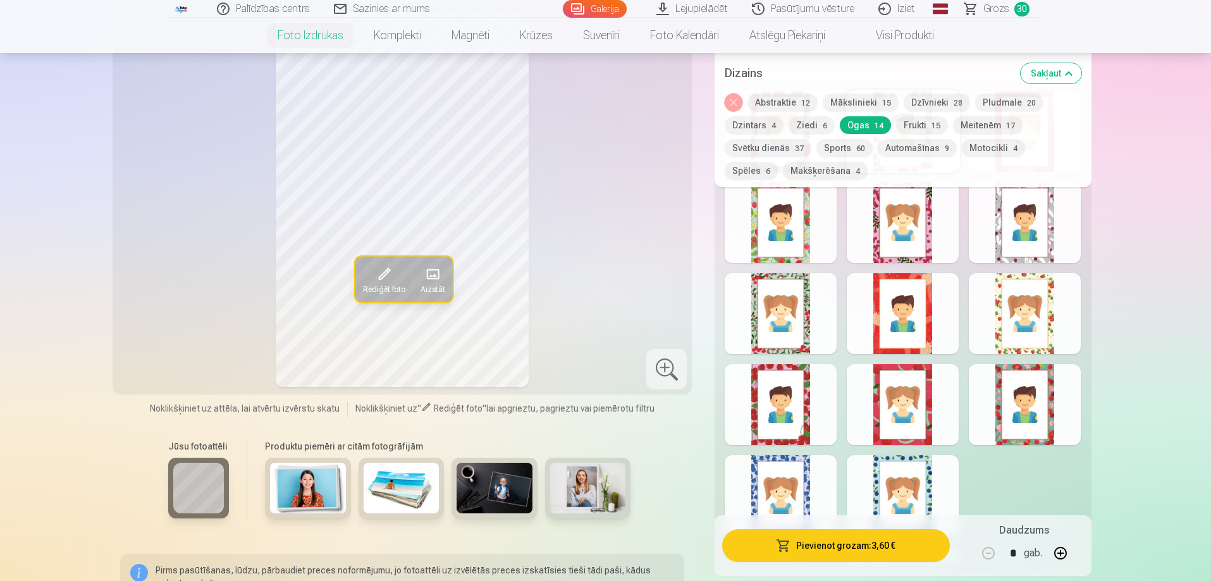
scroll to position [1961, 0]
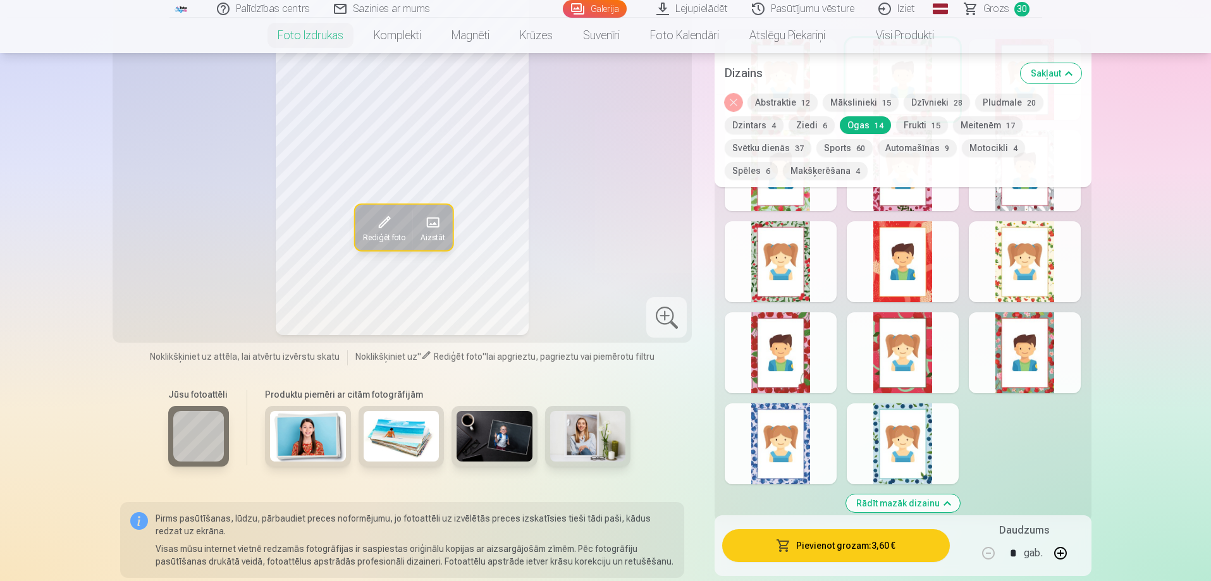
click at [1039, 350] on div at bounding box center [1025, 352] width 112 height 81
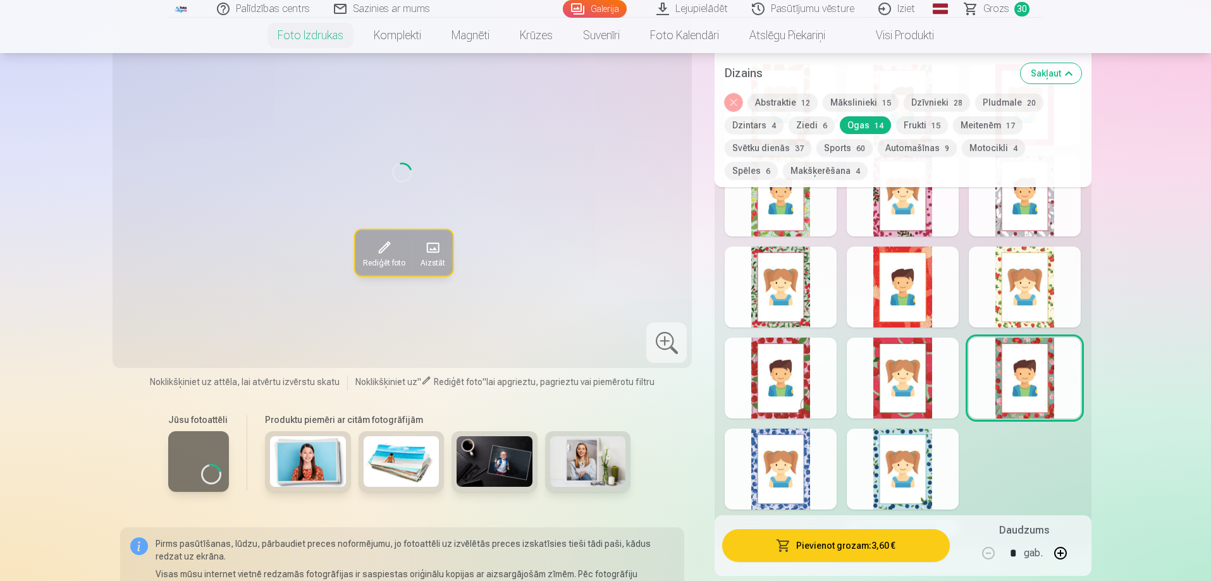
scroll to position [1834, 0]
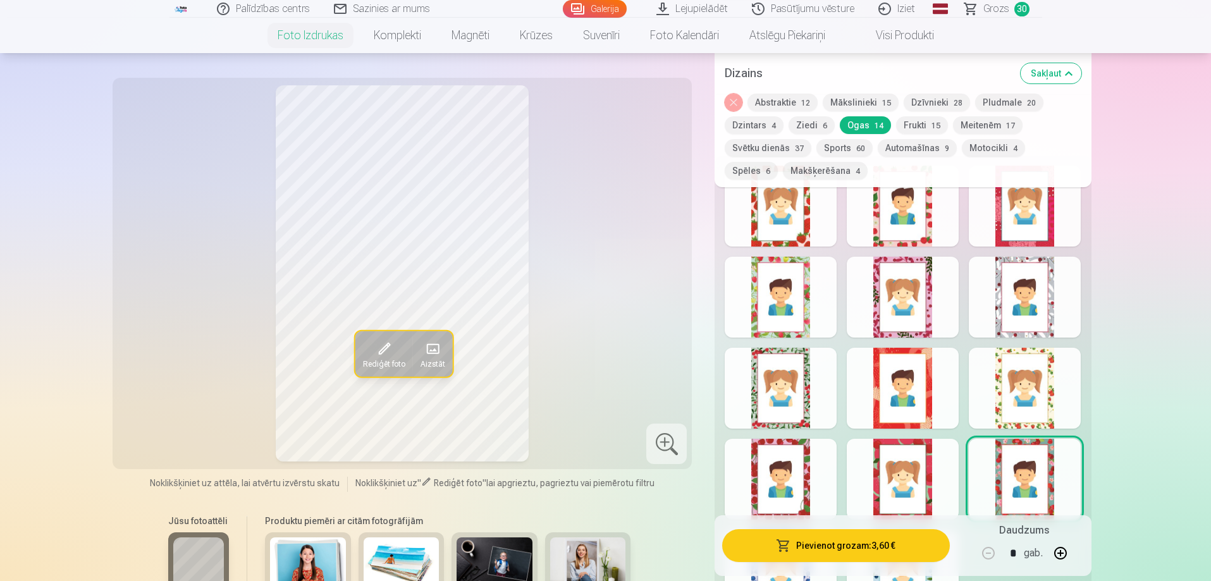
click at [881, 270] on div at bounding box center [903, 297] width 112 height 81
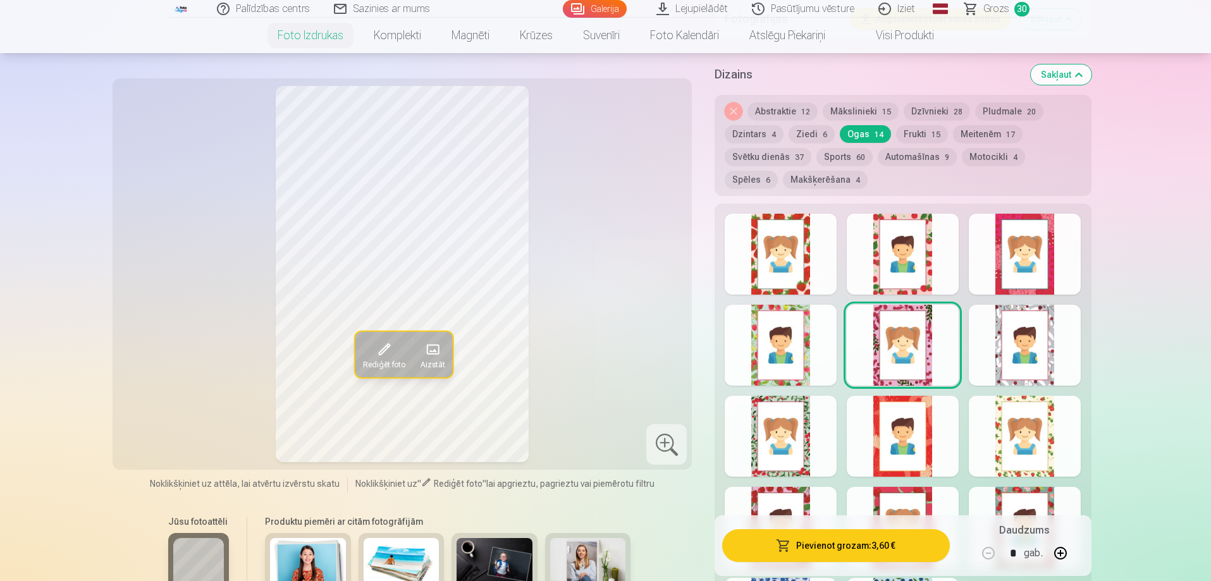
scroll to position [1708, 0]
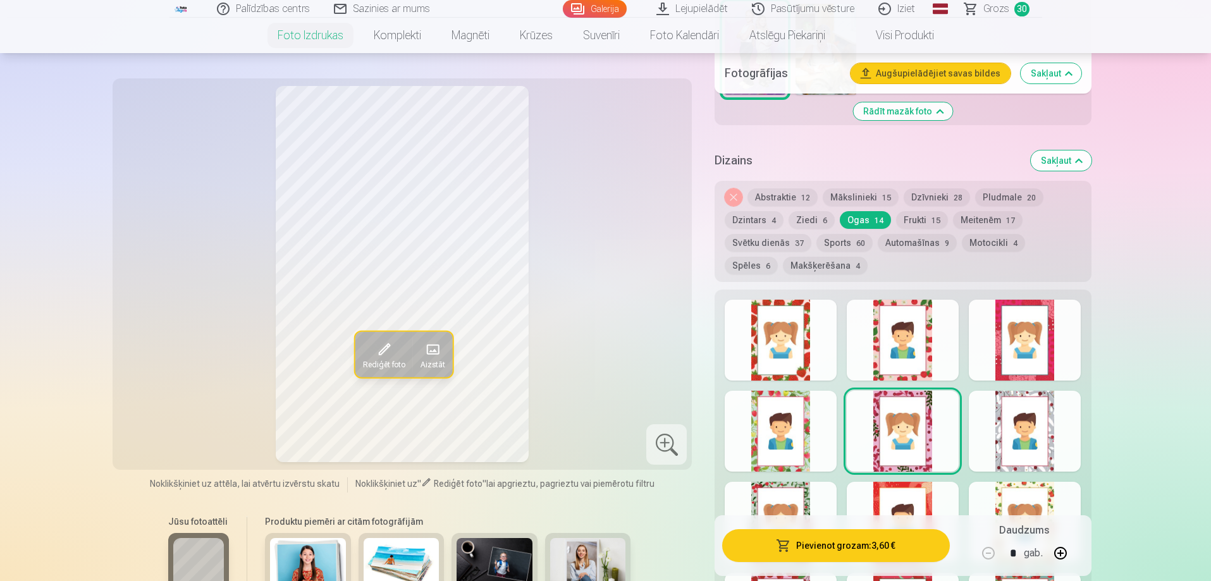
click at [901, 314] on div at bounding box center [903, 340] width 112 height 81
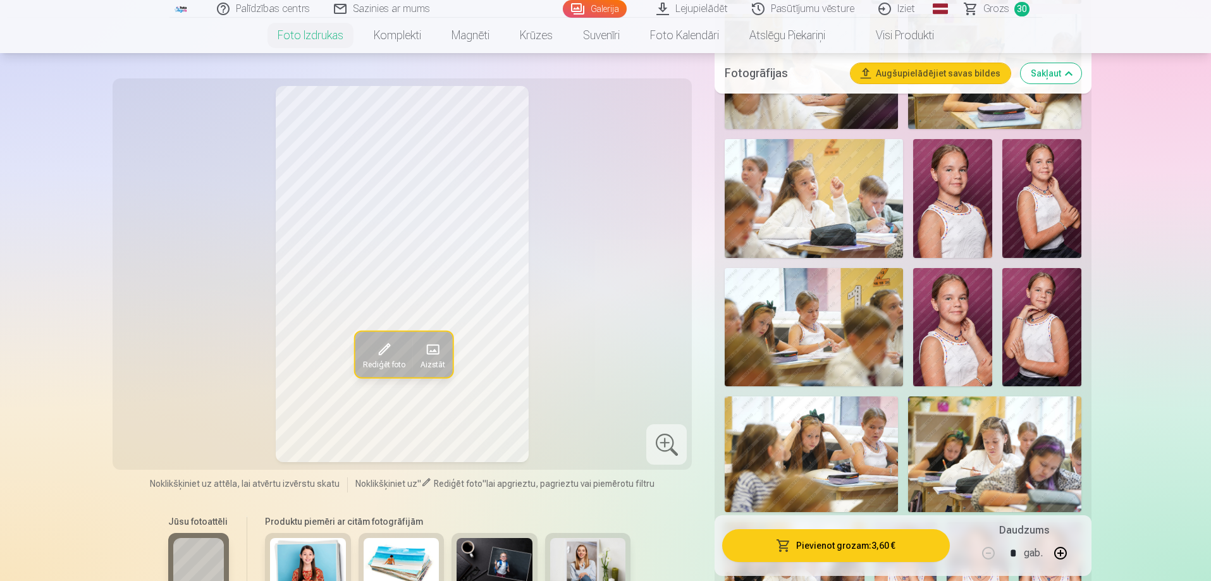
scroll to position [633, 0]
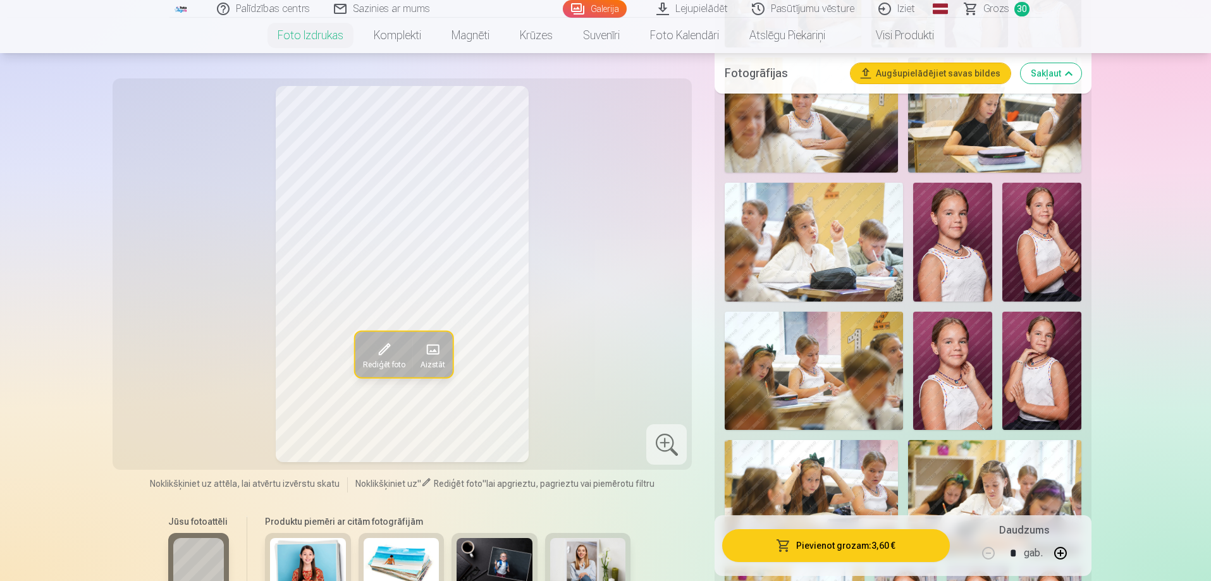
click at [1039, 249] on img at bounding box center [1042, 242] width 79 height 119
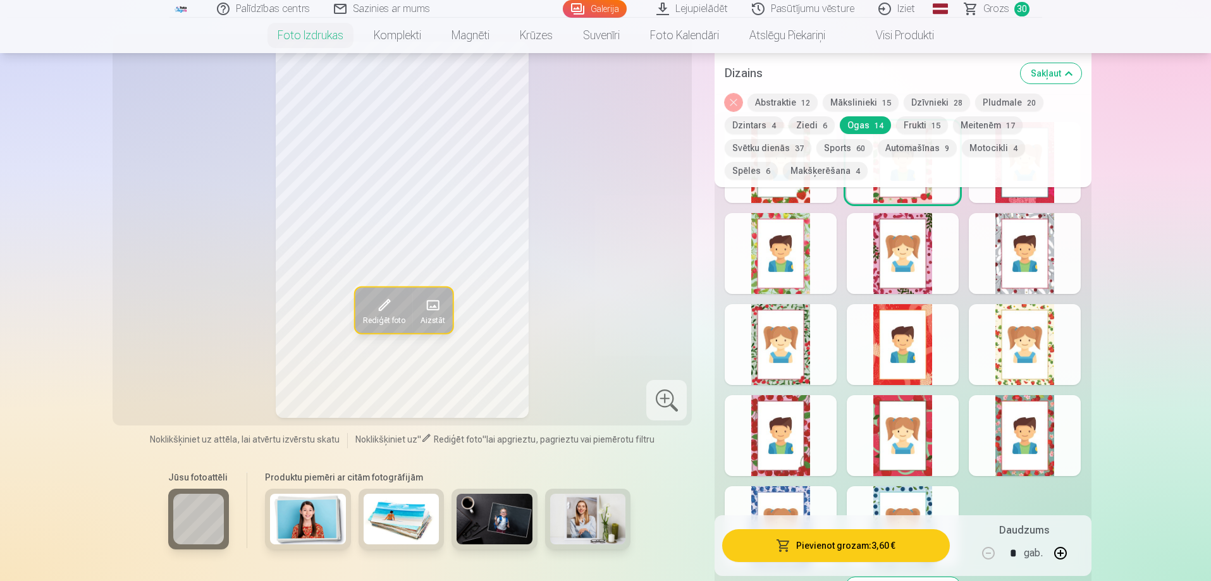
scroll to position [1961, 0]
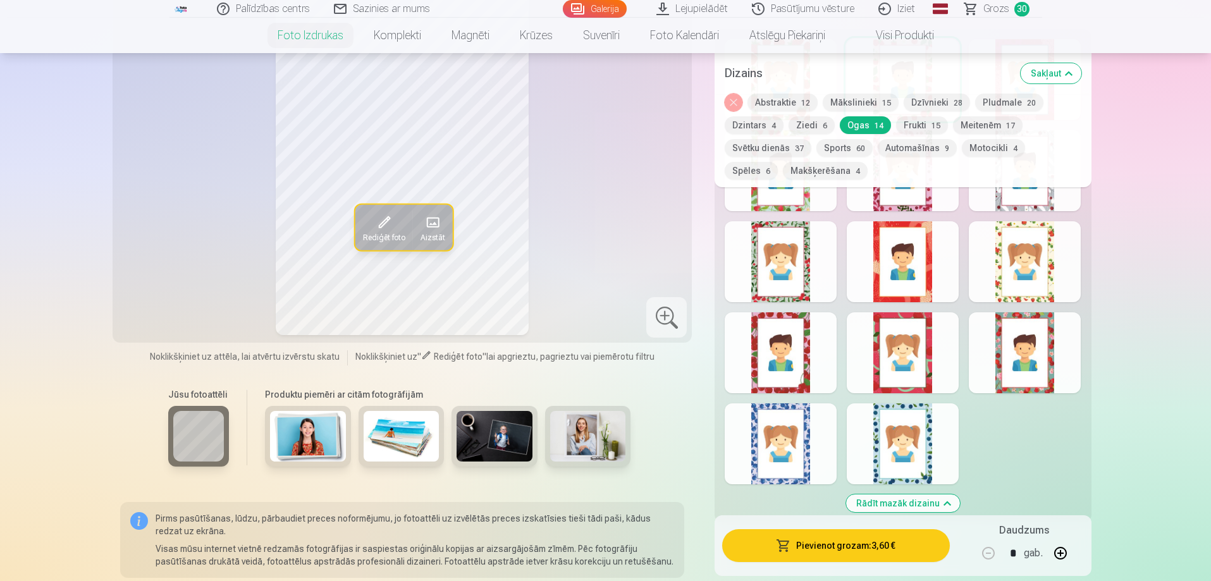
click at [1039, 369] on div at bounding box center [1025, 352] width 112 height 81
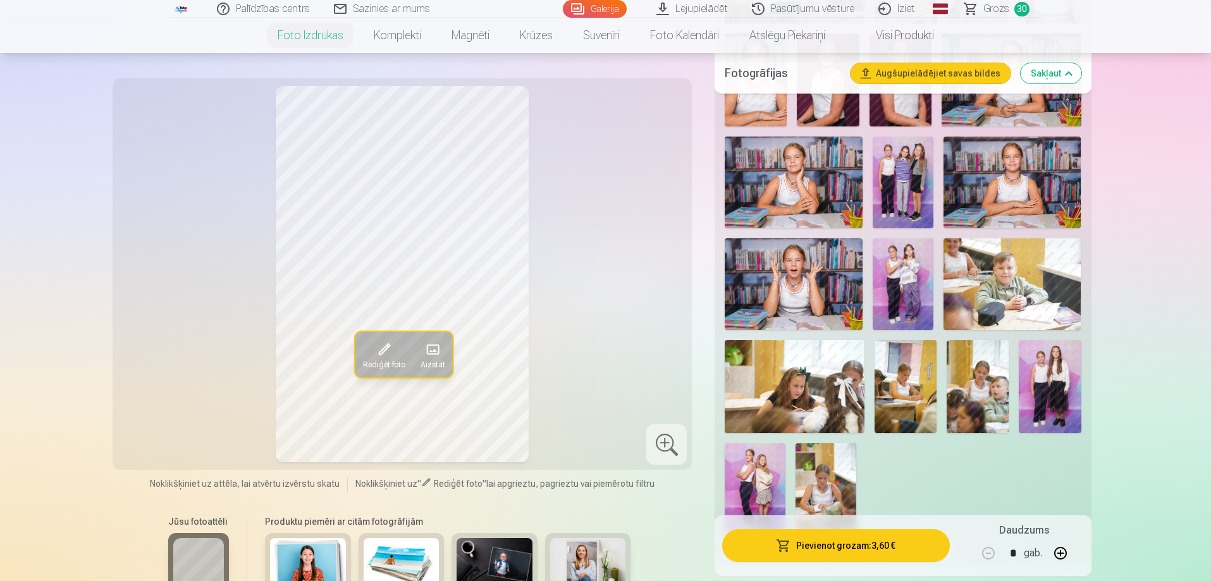
scroll to position [1265, 0]
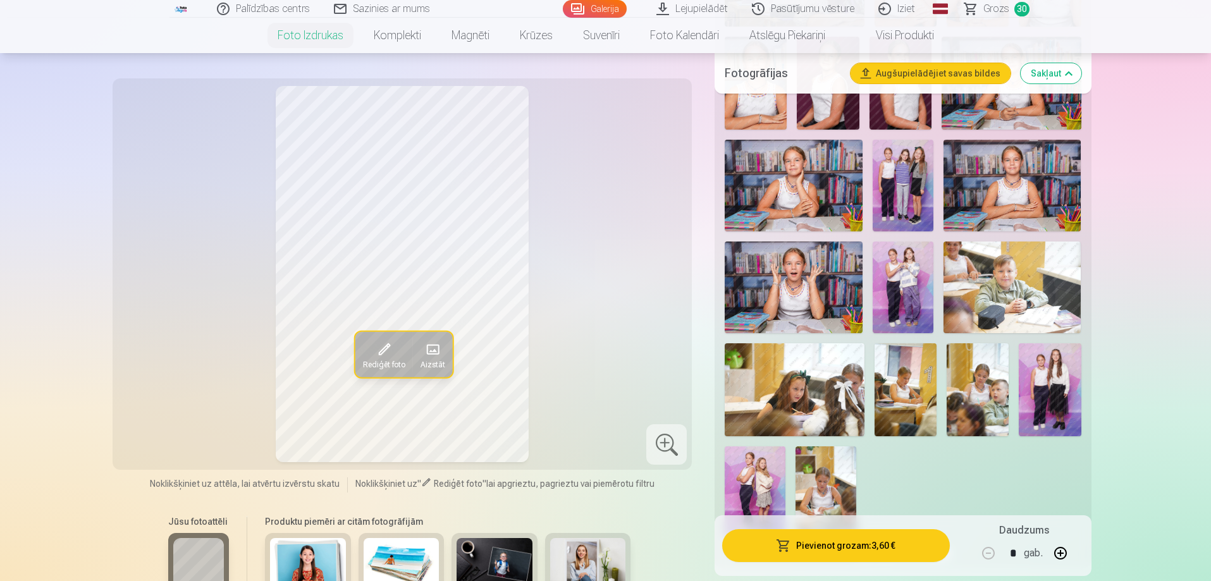
click at [895, 268] on img at bounding box center [903, 288] width 61 height 92
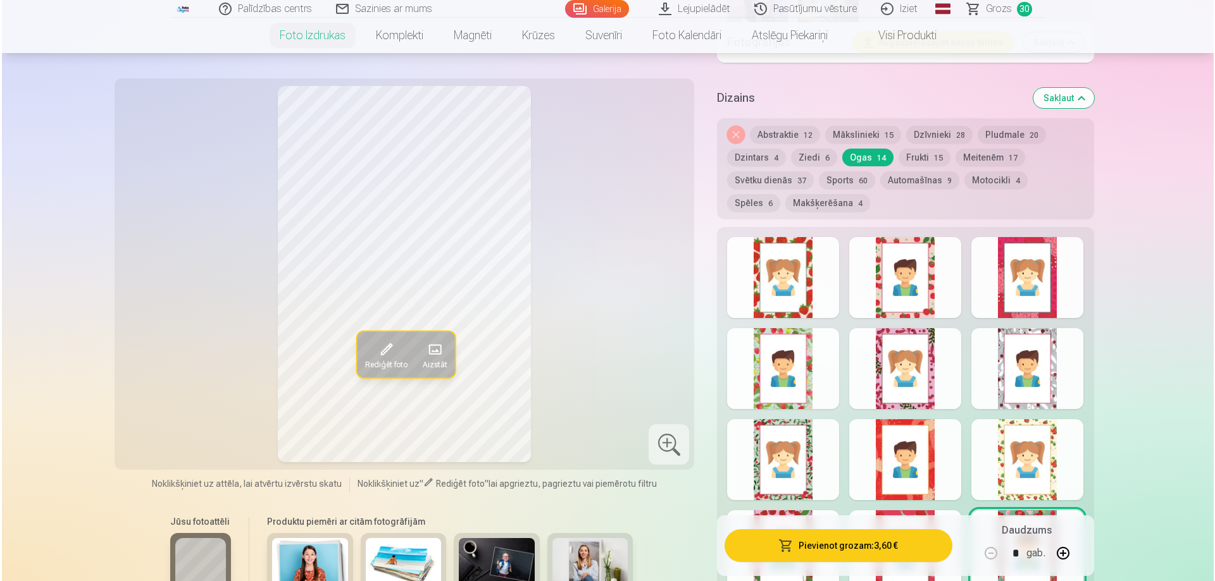
scroll to position [1771, 0]
click at [808, 159] on button "Ziedi 6" at bounding box center [812, 157] width 46 height 18
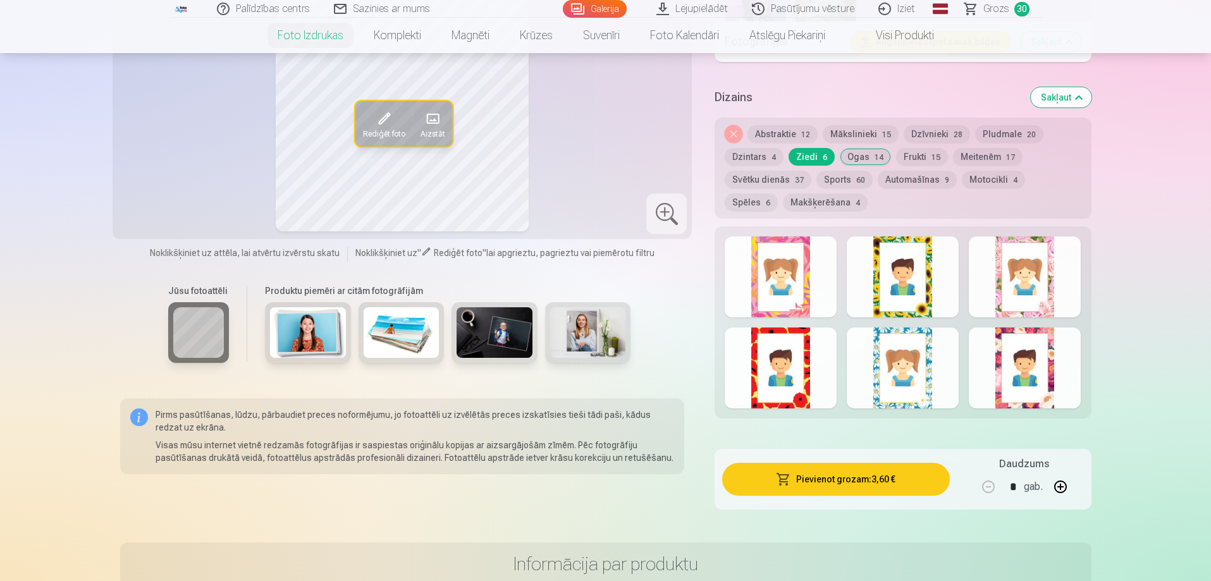
click at [1010, 353] on div at bounding box center [1025, 368] width 112 height 81
click at [783, 482] on span "button" at bounding box center [783, 479] width 15 height 13
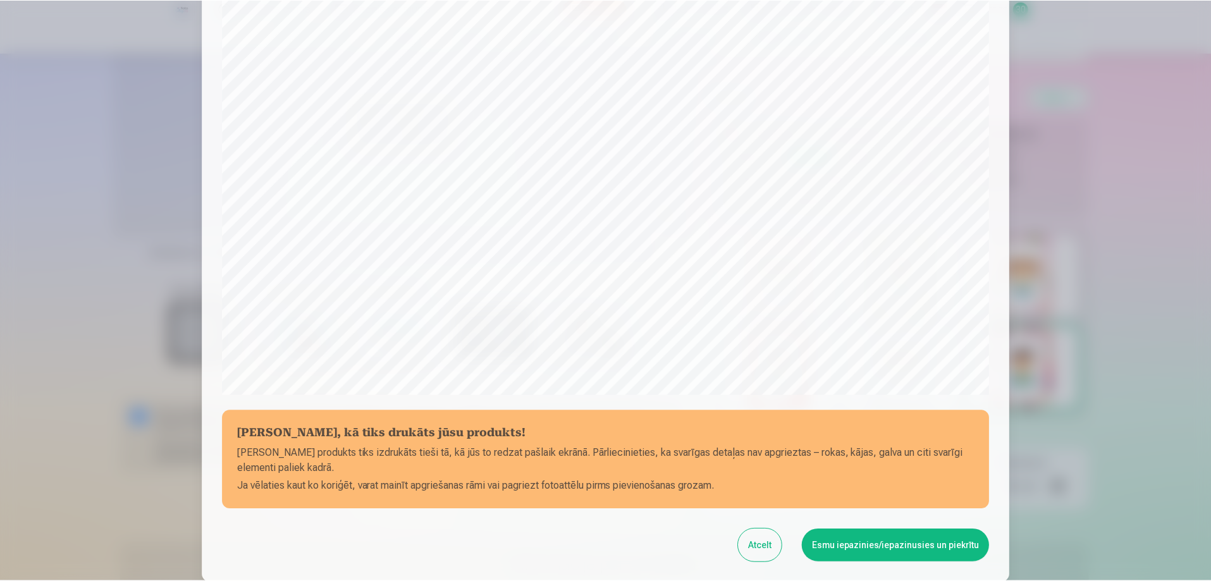
scroll to position [330, 0]
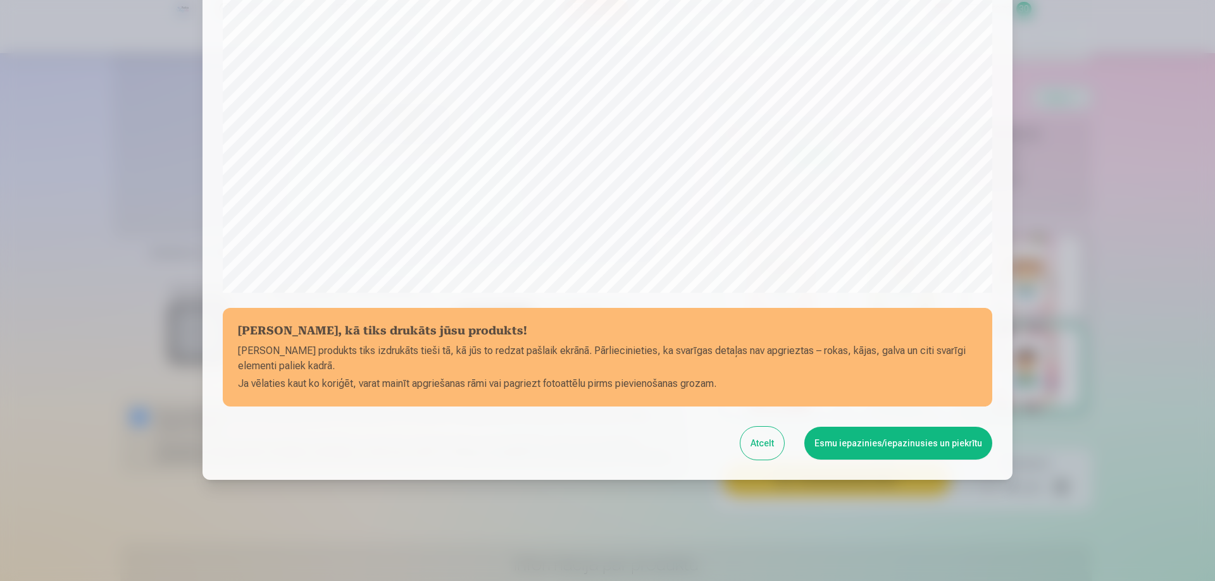
click at [861, 437] on button "Esmu iepazinies/iepazinusies un piekrītu" at bounding box center [898, 443] width 188 height 33
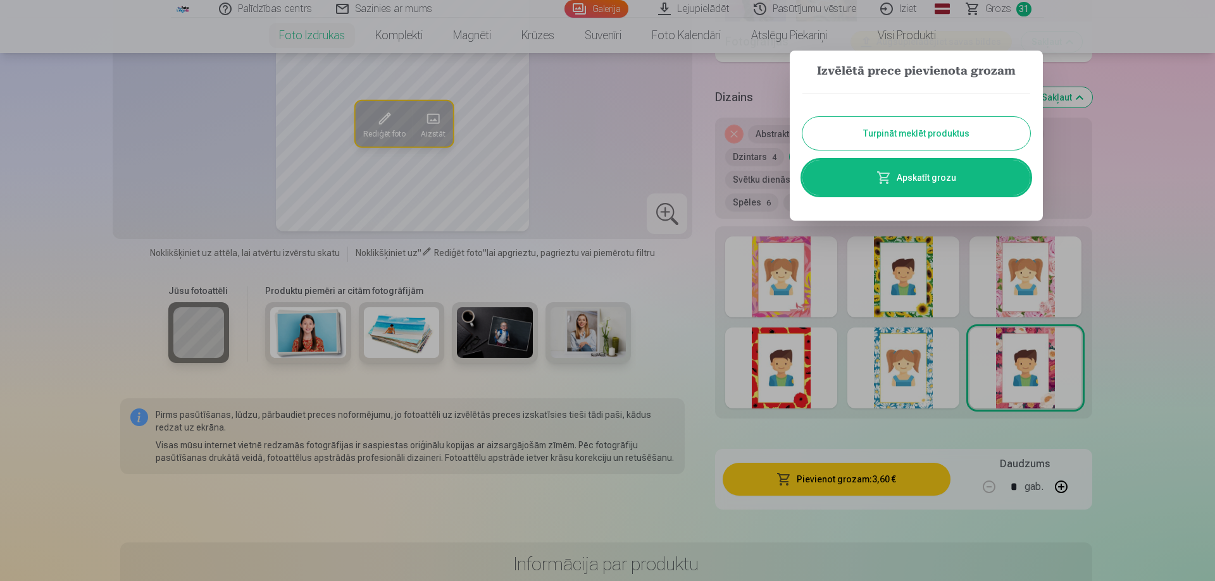
click at [925, 133] on button "Turpināt meklēt produktus" at bounding box center [916, 133] width 228 height 33
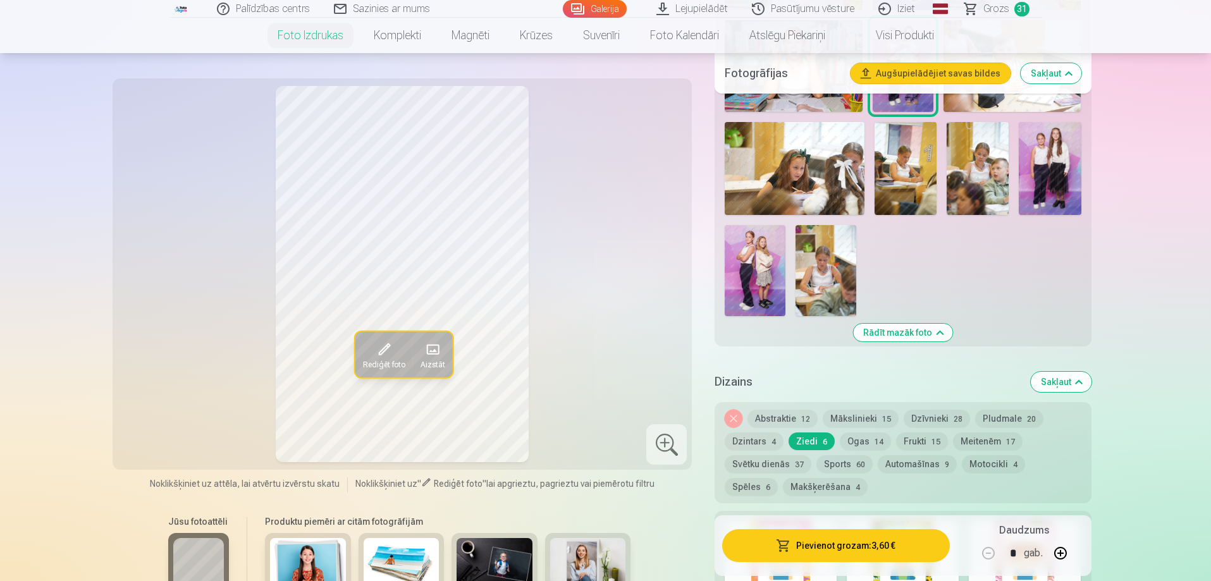
scroll to position [1455, 0]
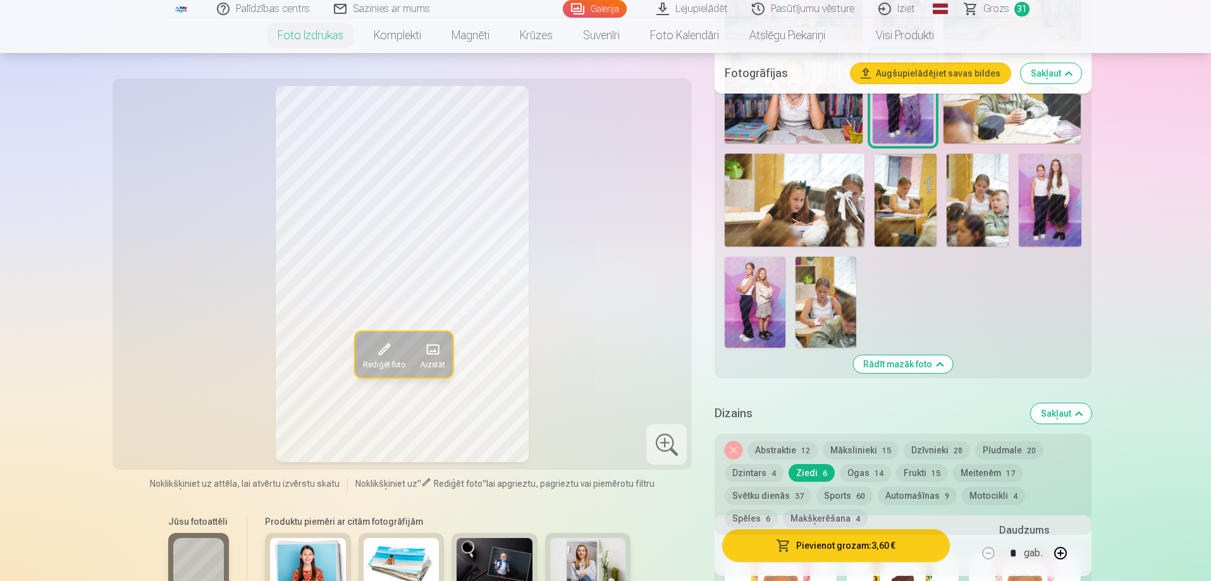
click at [731, 313] on img at bounding box center [755, 302] width 61 height 91
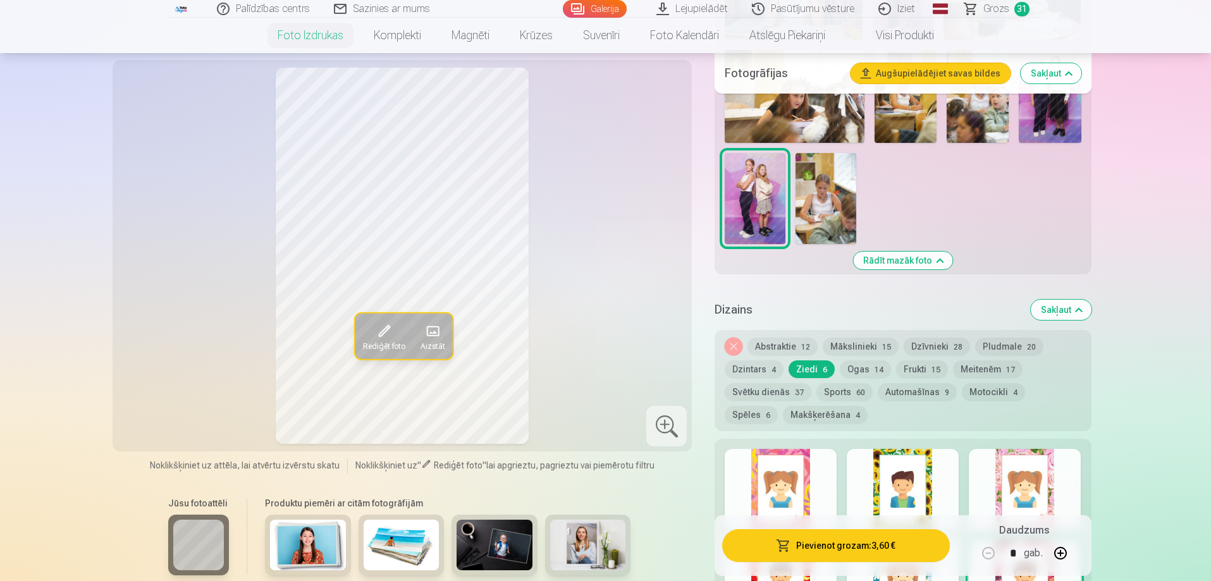
scroll to position [1581, 0]
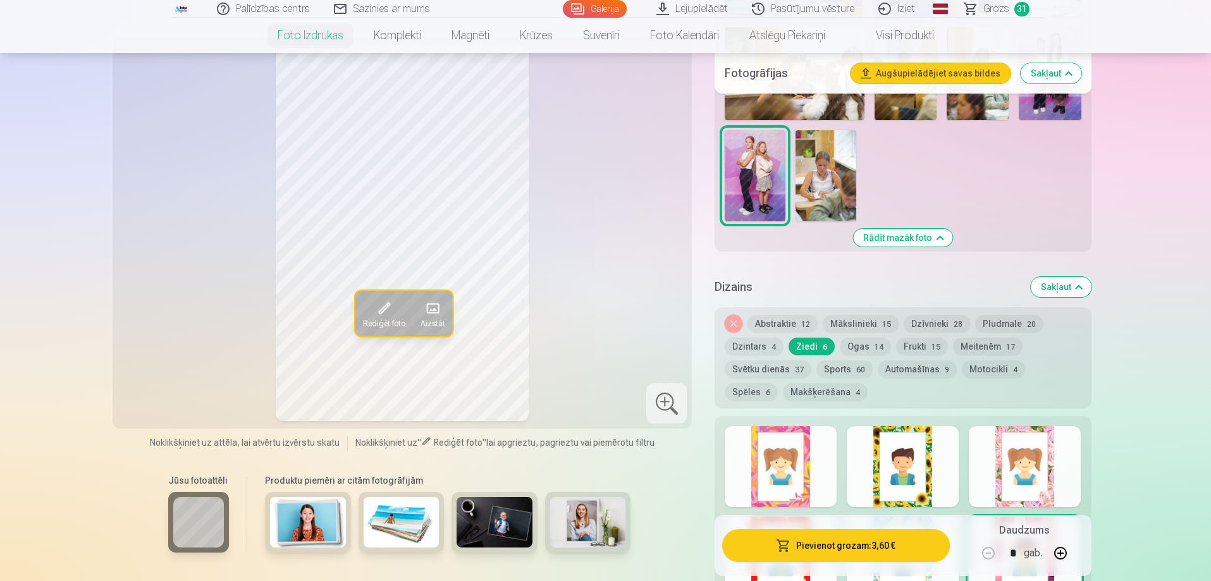
click at [875, 346] on span "14" at bounding box center [879, 347] width 9 height 9
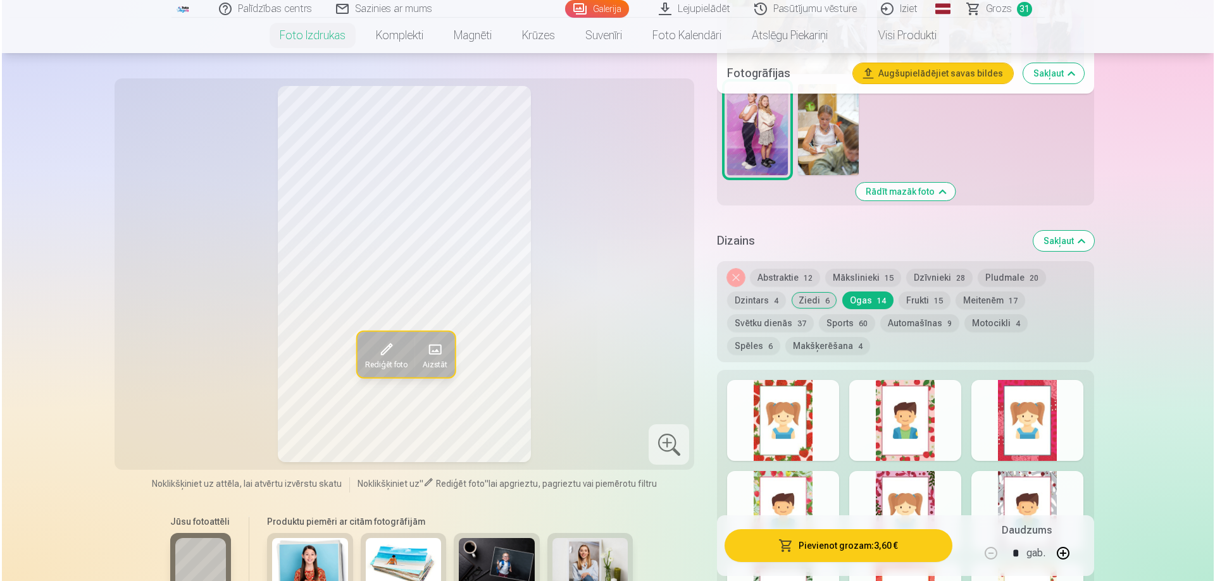
scroll to position [1708, 0]
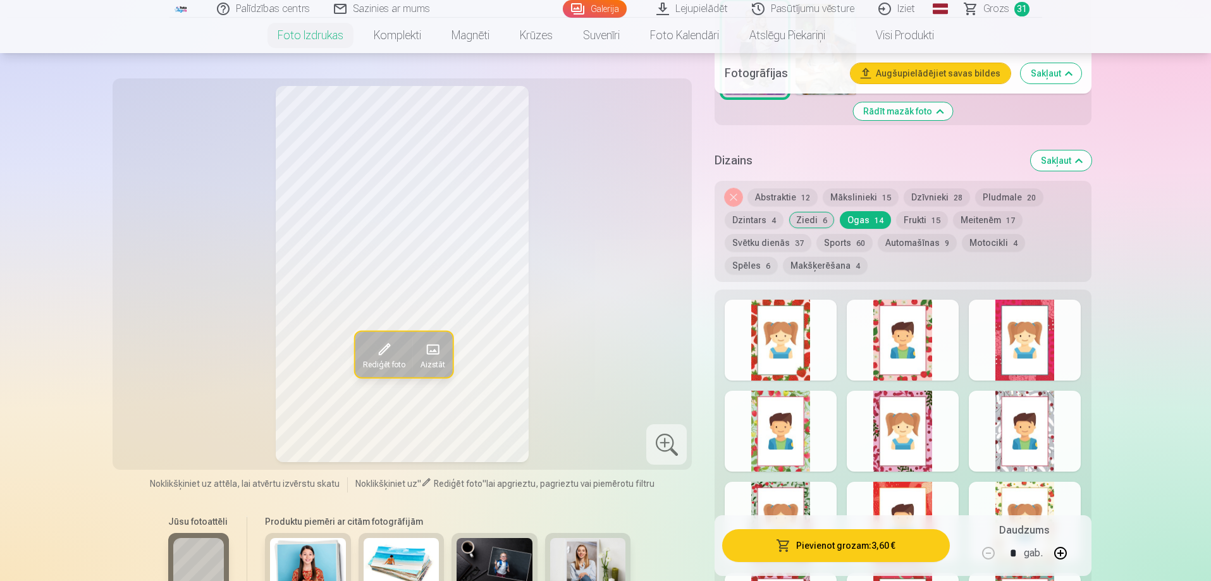
click at [894, 347] on div at bounding box center [903, 340] width 112 height 81
click at [817, 557] on button "Pievienot grozam : 3,60 €" at bounding box center [835, 545] width 227 height 33
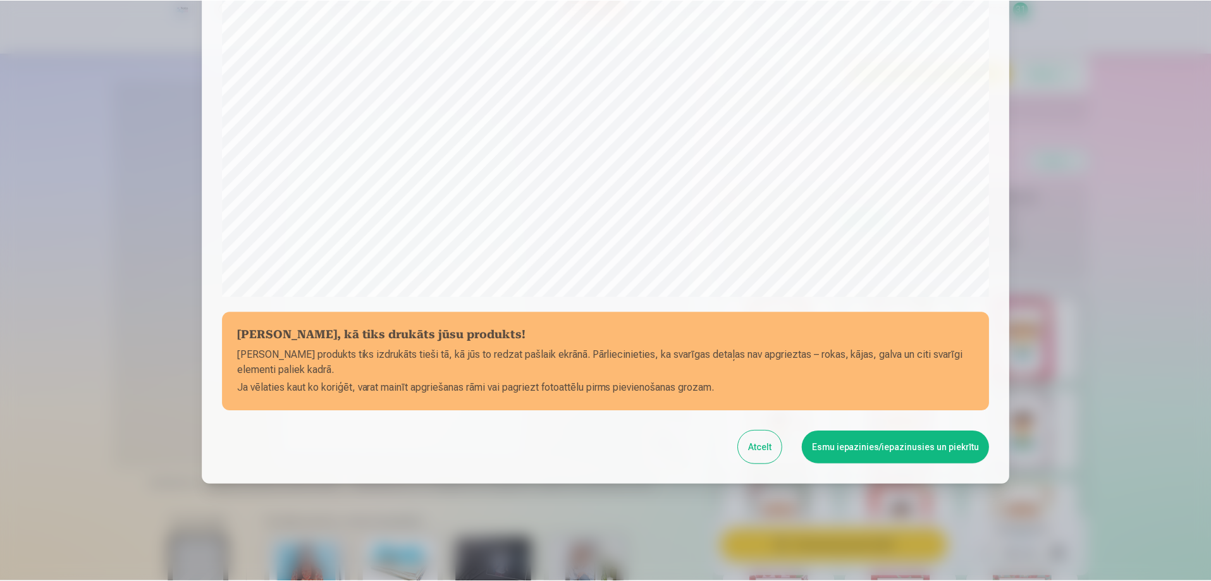
scroll to position [330, 0]
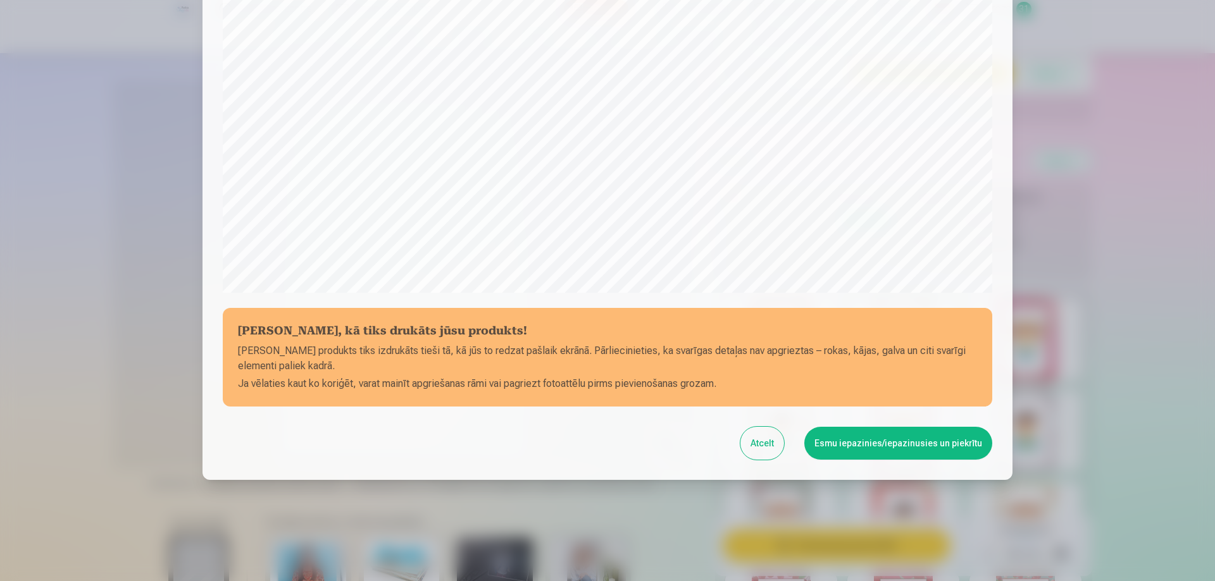
click at [865, 449] on button "Esmu iepazinies/iepazinusies un piekrītu" at bounding box center [898, 443] width 188 height 33
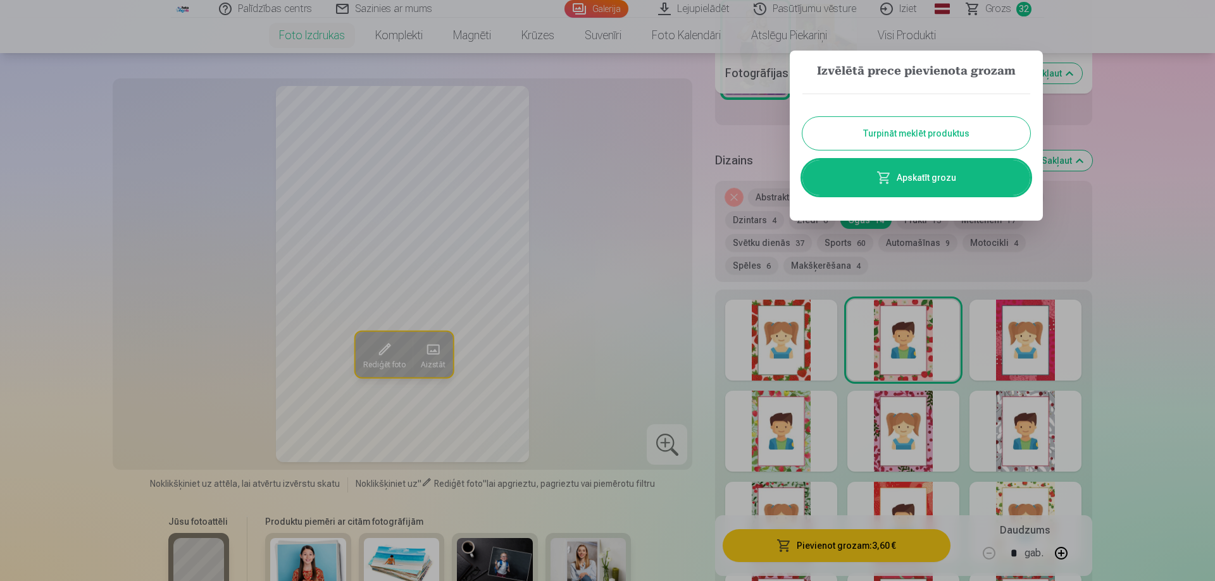
click at [917, 133] on button "Turpināt meklēt produktus" at bounding box center [916, 133] width 228 height 33
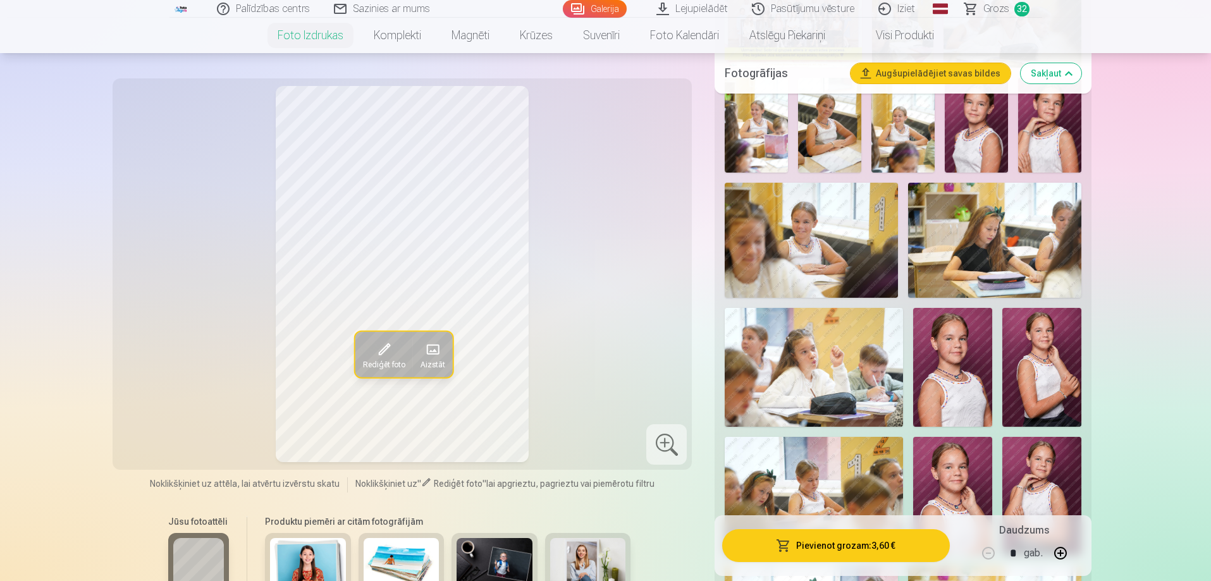
scroll to position [506, 0]
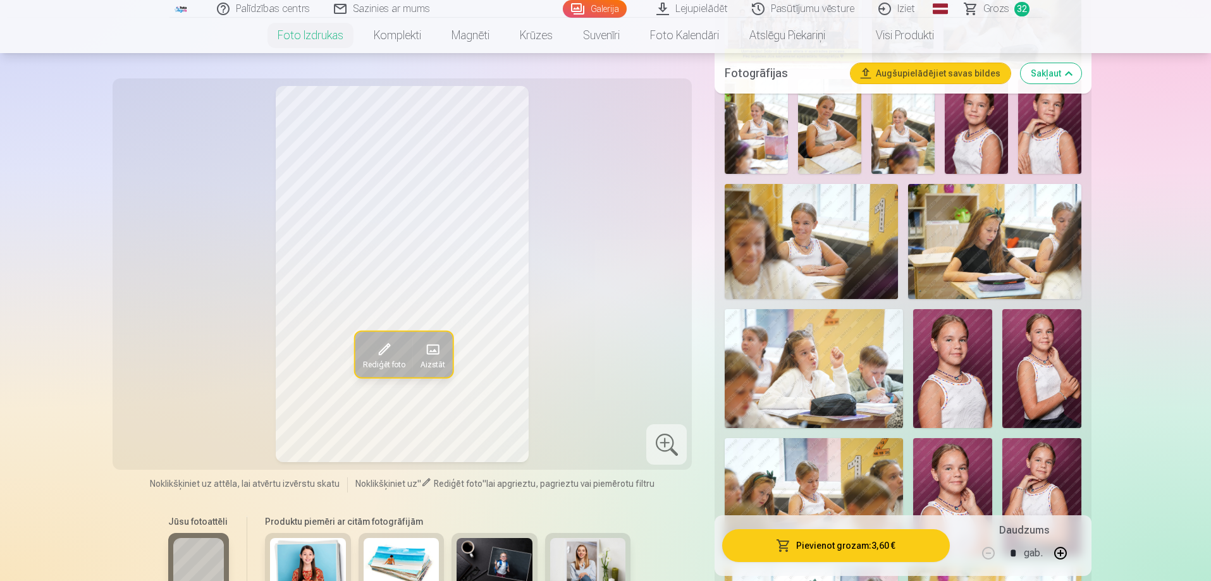
click at [1044, 371] on img at bounding box center [1042, 368] width 79 height 119
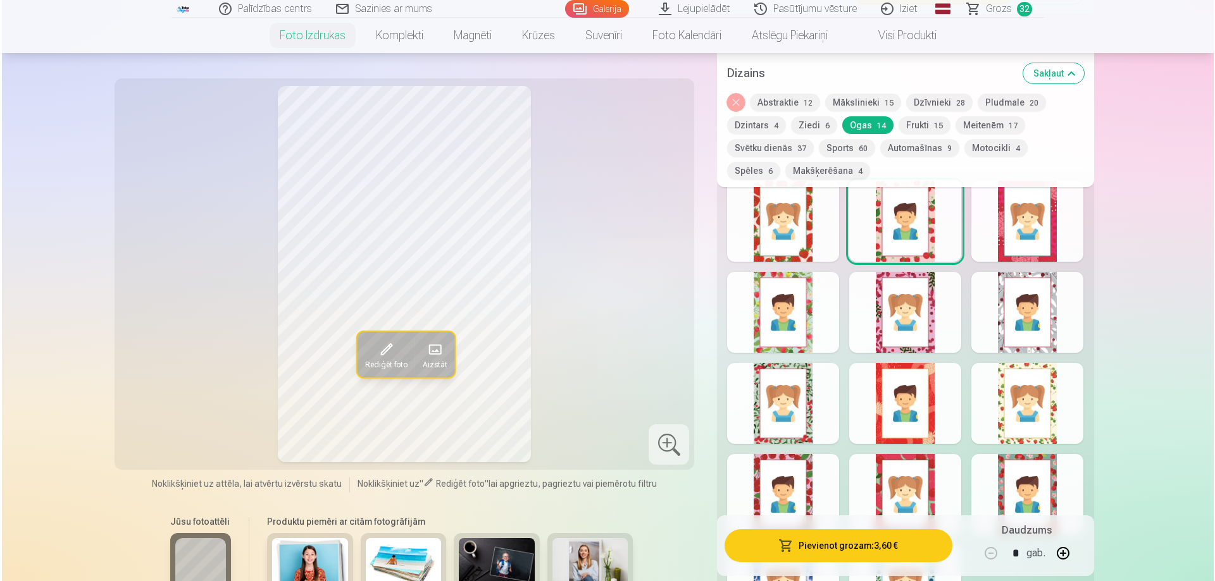
scroll to position [1834, 0]
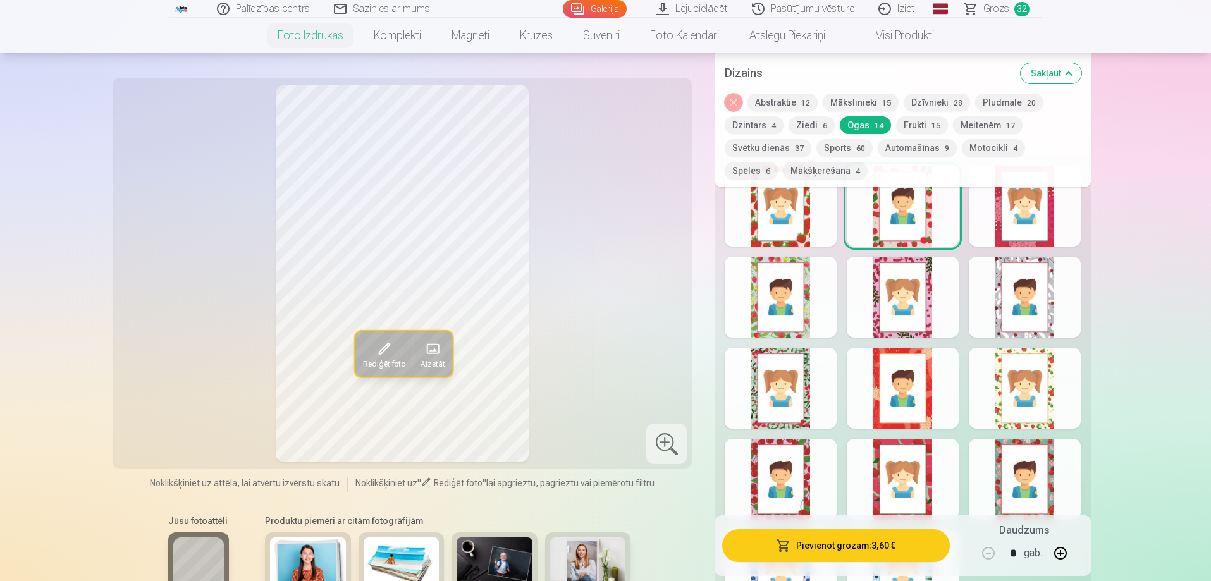
click at [1030, 448] on div at bounding box center [1025, 479] width 112 height 81
click at [905, 551] on button "Pievienot grozam : 3,60 €" at bounding box center [835, 545] width 227 height 33
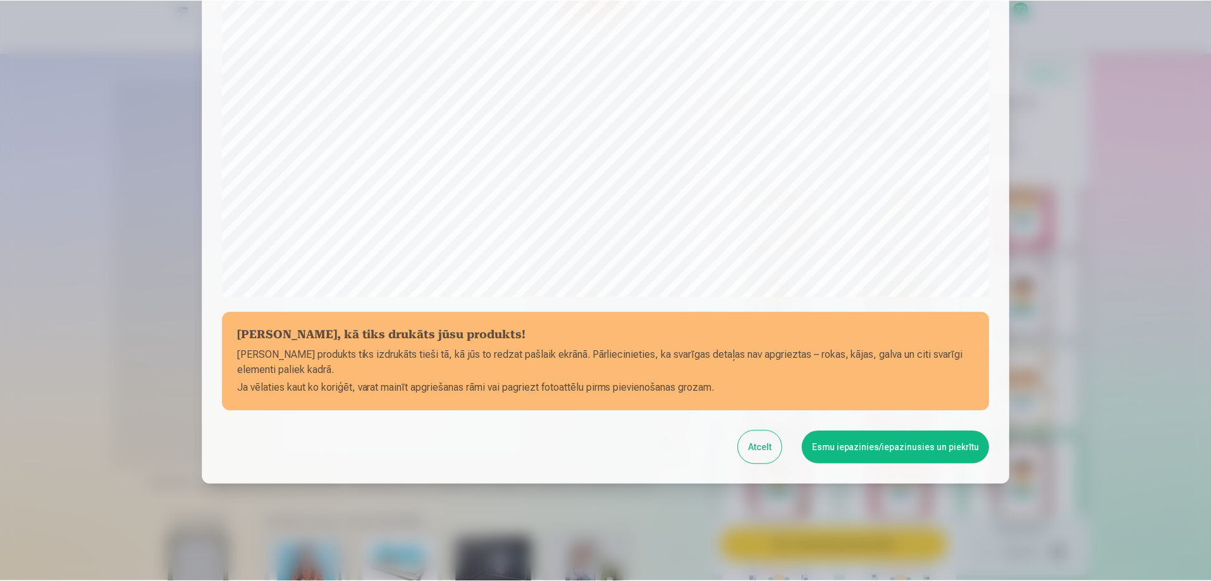
scroll to position [330, 0]
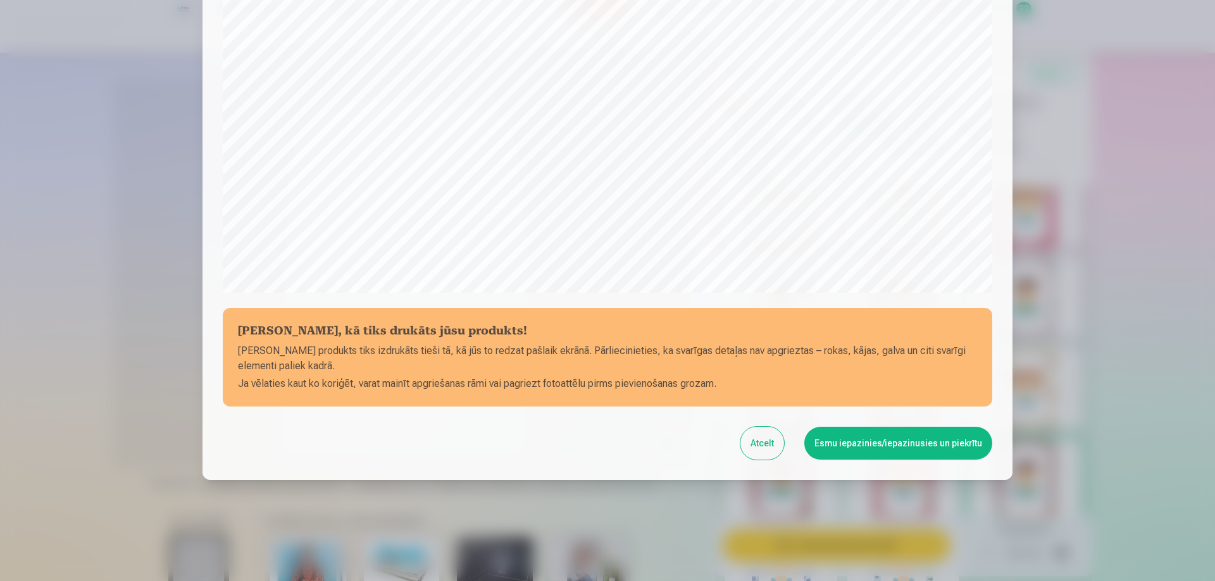
click at [896, 439] on button "Esmu iepazinies/iepazinusies un piekrītu" at bounding box center [898, 443] width 188 height 33
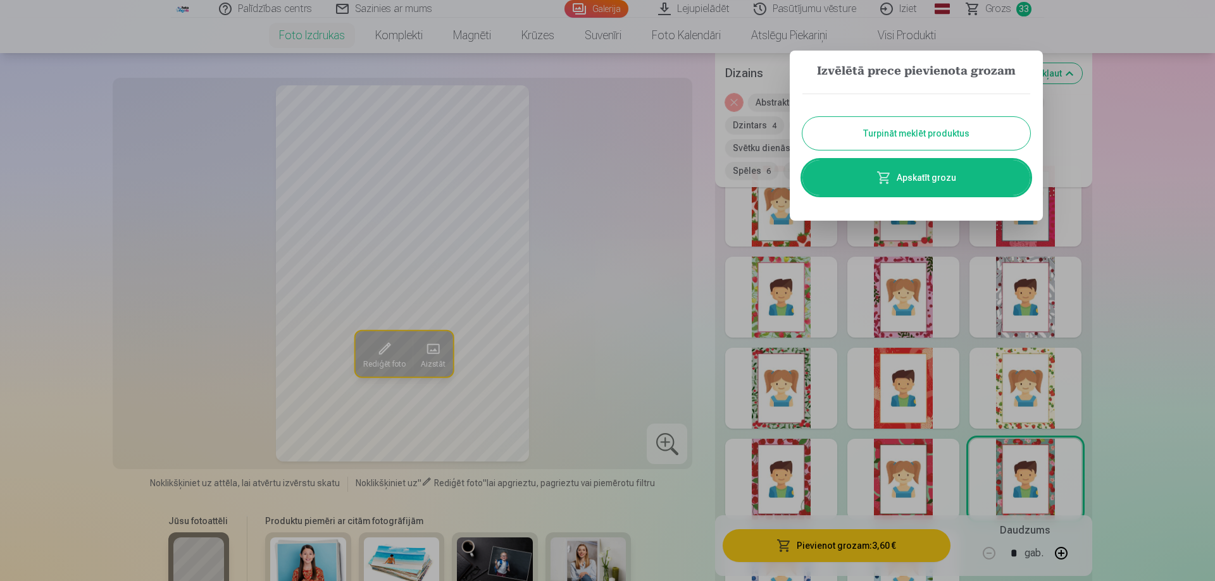
click at [867, 147] on button "Turpināt meklēt produktus" at bounding box center [916, 133] width 228 height 33
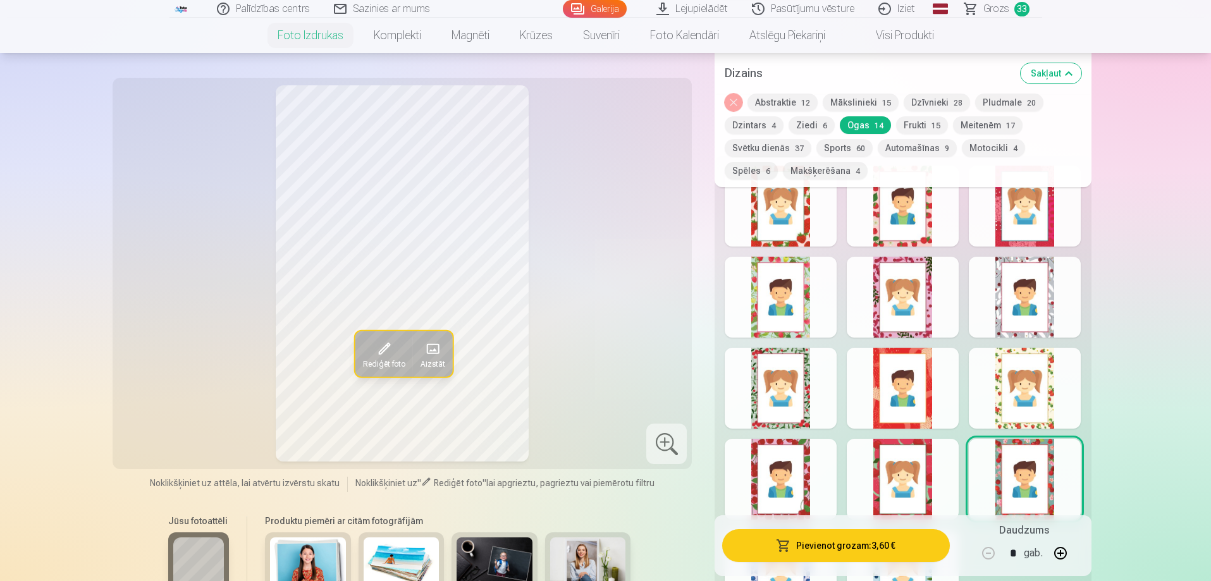
click at [999, 11] on span "Grozs" at bounding box center [997, 8] width 26 height 15
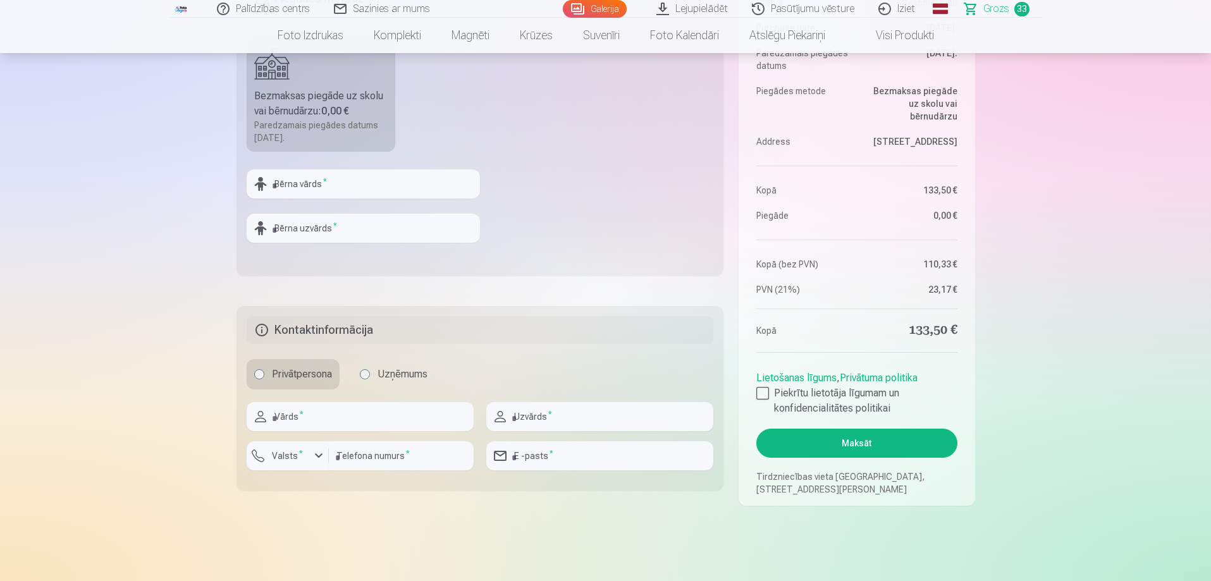
scroll to position [506, 0]
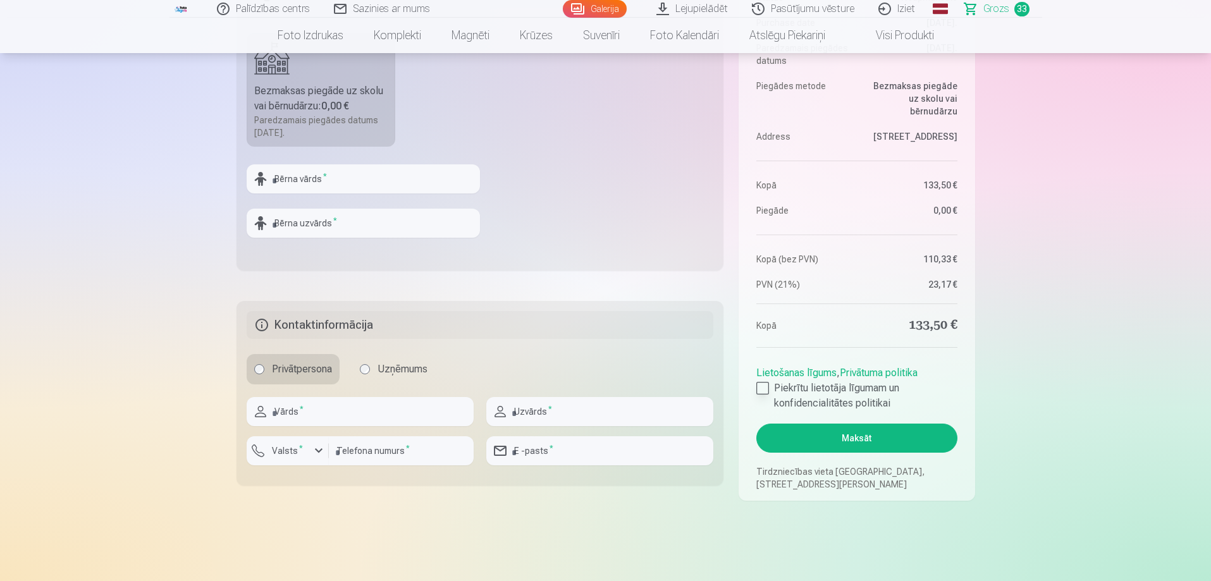
click at [762, 386] on div at bounding box center [763, 388] width 13 height 13
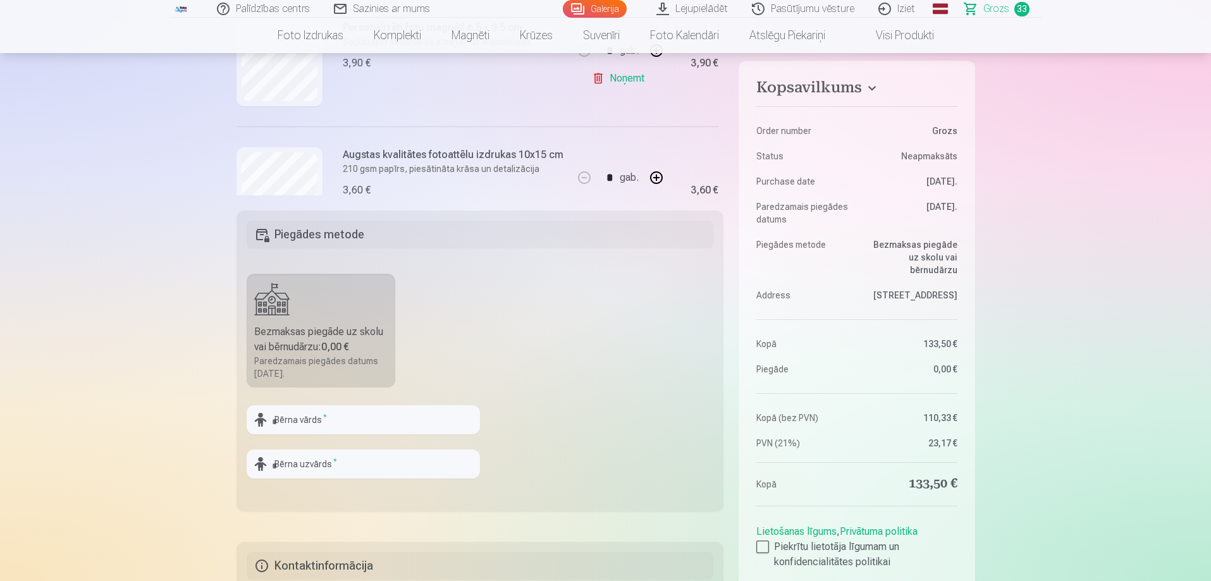
scroll to position [253, 0]
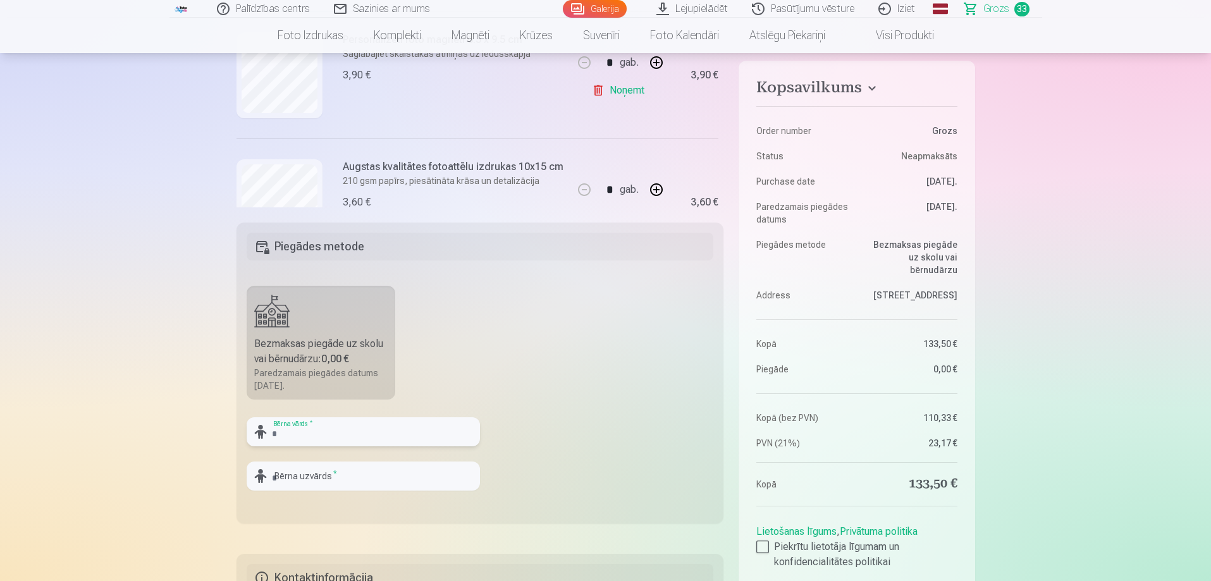
click at [328, 431] on input "text" at bounding box center [363, 432] width 233 height 29
type input "*"
type input "********"
click at [304, 480] on input "text" at bounding box center [363, 476] width 233 height 29
type input "*"
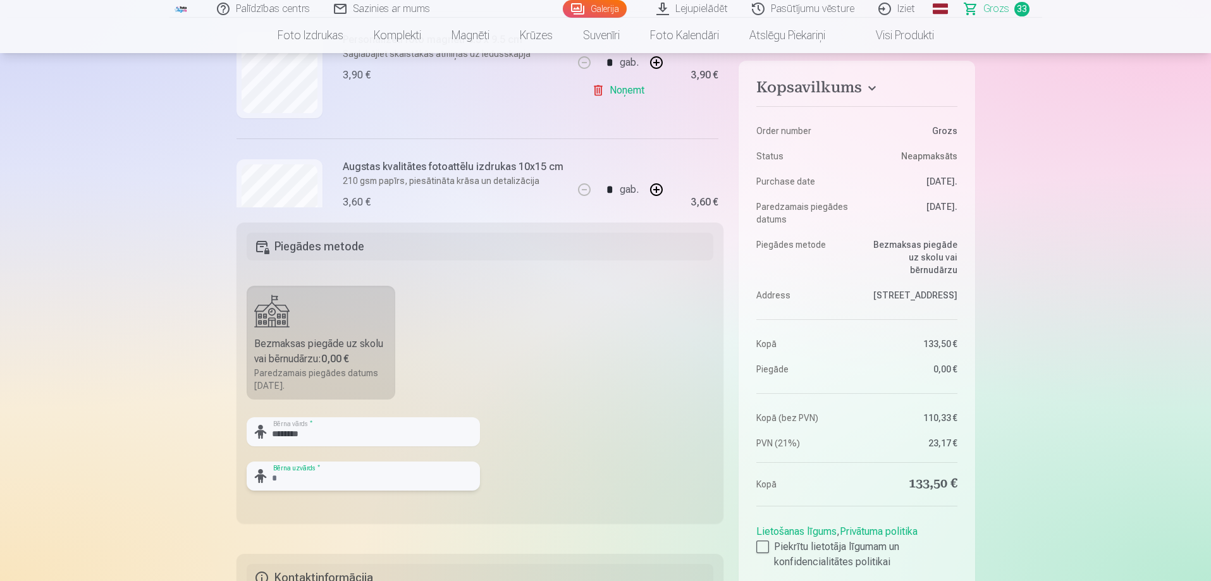
type input "*"
type input "********"
click at [290, 435] on input "********" at bounding box center [363, 432] width 233 height 29
type input "********"
click at [332, 479] on input "********" at bounding box center [363, 476] width 233 height 29
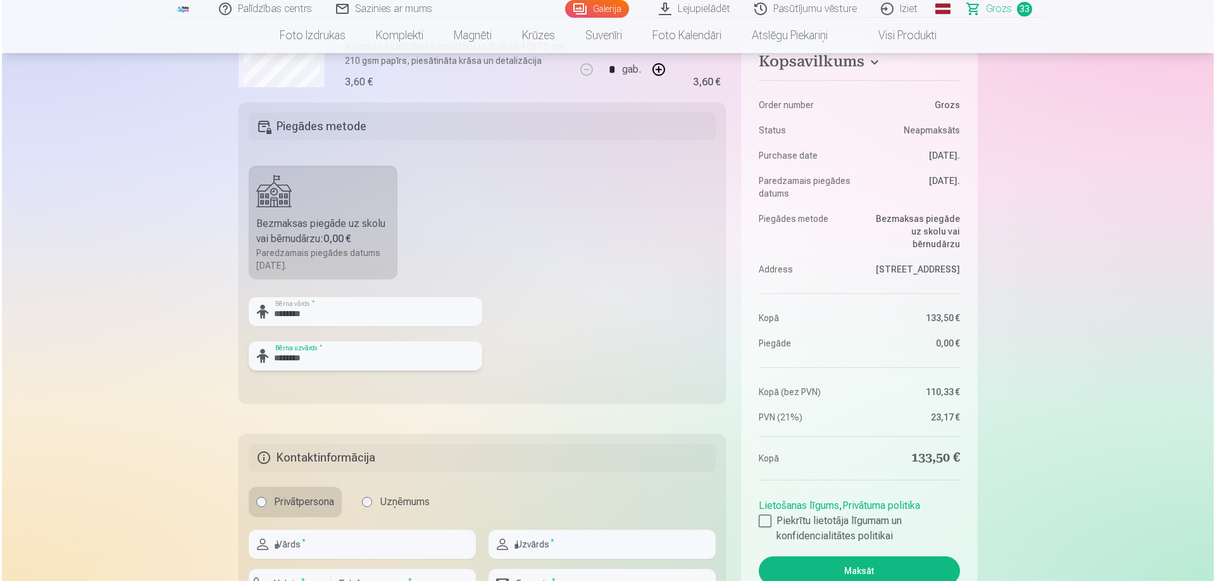
scroll to position [506, 0]
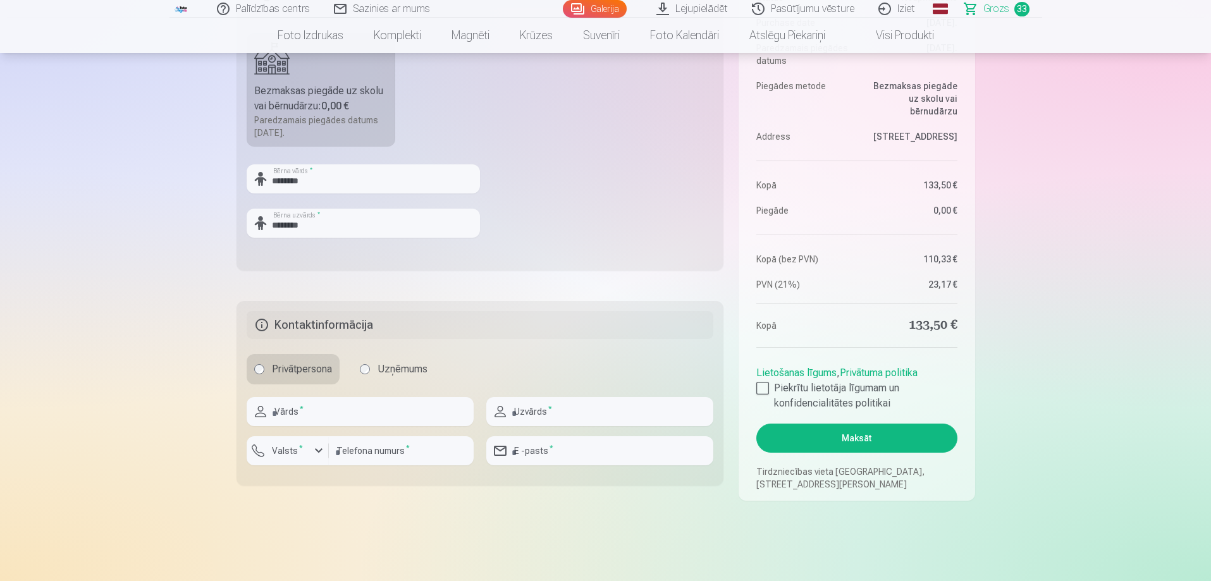
click at [851, 437] on button "Maksāt" at bounding box center [857, 438] width 201 height 29
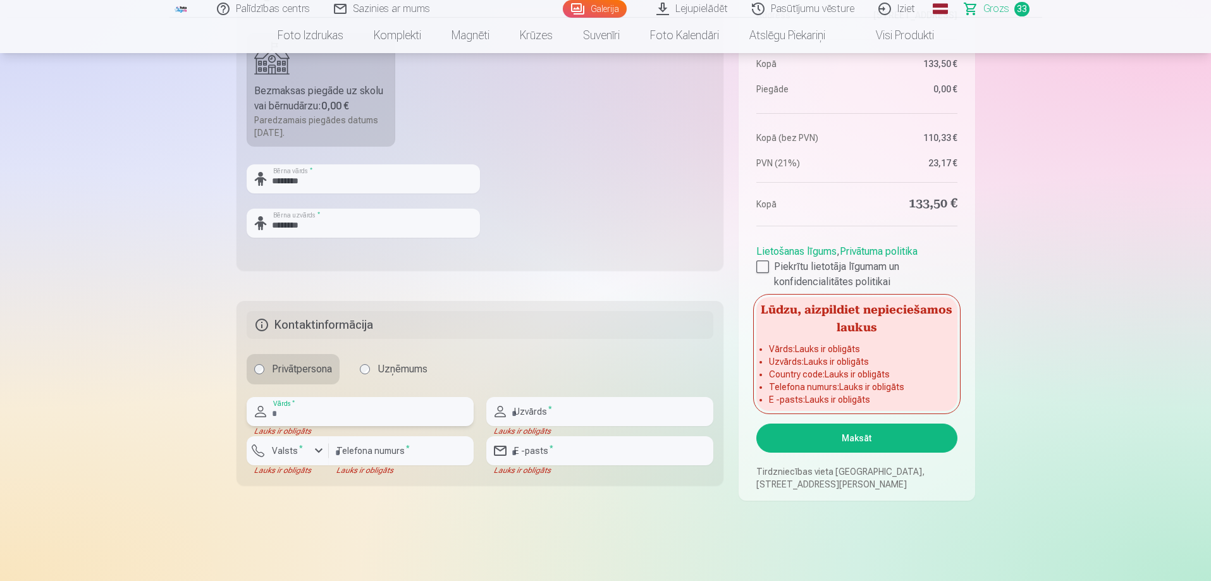
click at [309, 411] on input "text" at bounding box center [360, 411] width 227 height 29
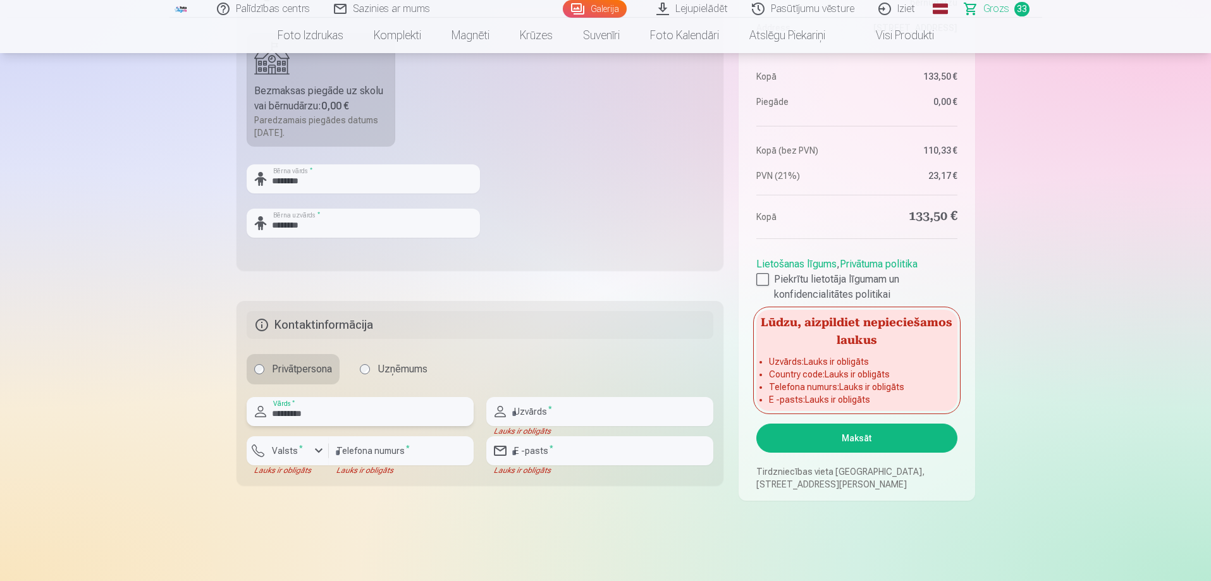
type input "*********"
click at [614, 416] on input "text" at bounding box center [599, 411] width 227 height 29
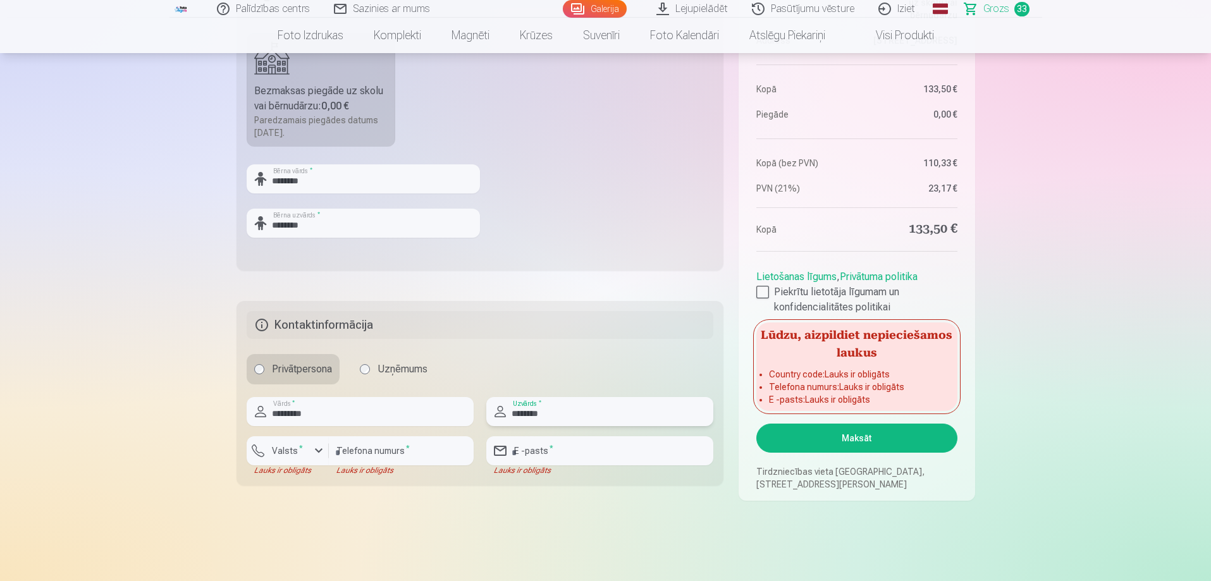
type input "********"
click at [381, 444] on input "number" at bounding box center [401, 450] width 145 height 29
click at [318, 452] on div "button" at bounding box center [318, 450] width 15 height 15
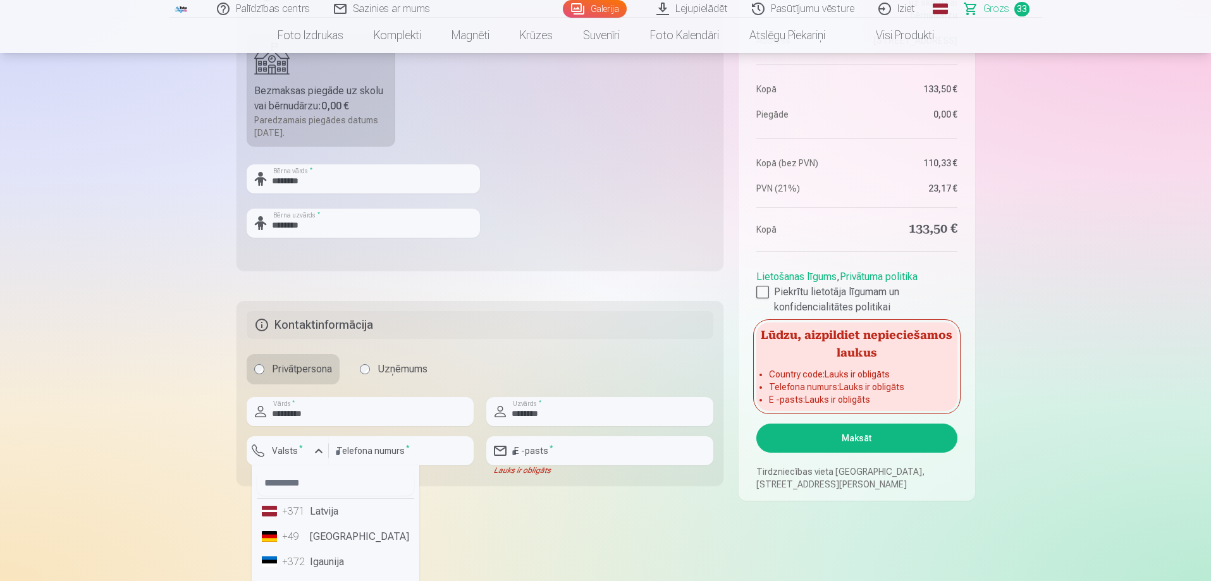
click at [306, 512] on div "+371" at bounding box center [294, 511] width 25 height 15
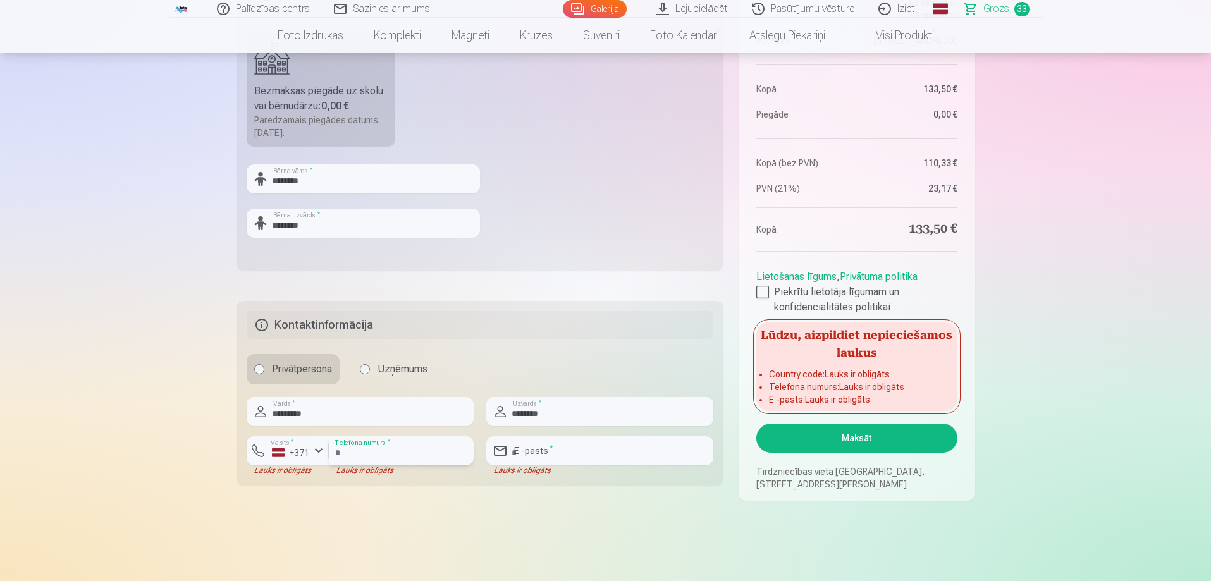
click at [383, 452] on input "number" at bounding box center [401, 450] width 145 height 29
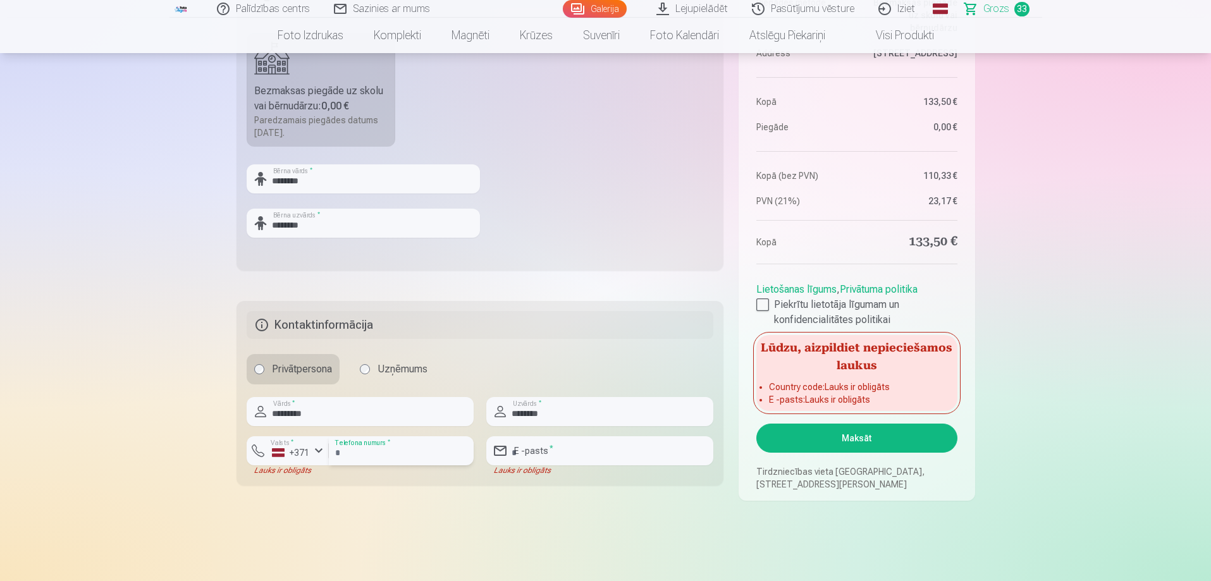
type input "********"
click at [593, 446] on input "email" at bounding box center [599, 450] width 227 height 29
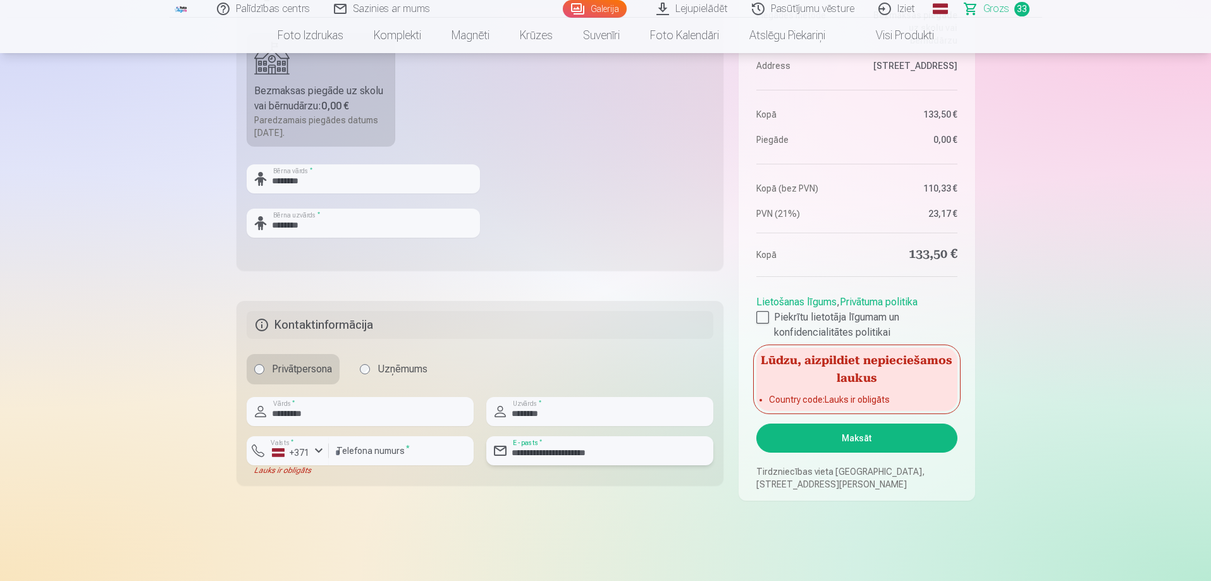
type input "**********"
click at [874, 437] on button "Maksāt" at bounding box center [857, 438] width 201 height 29
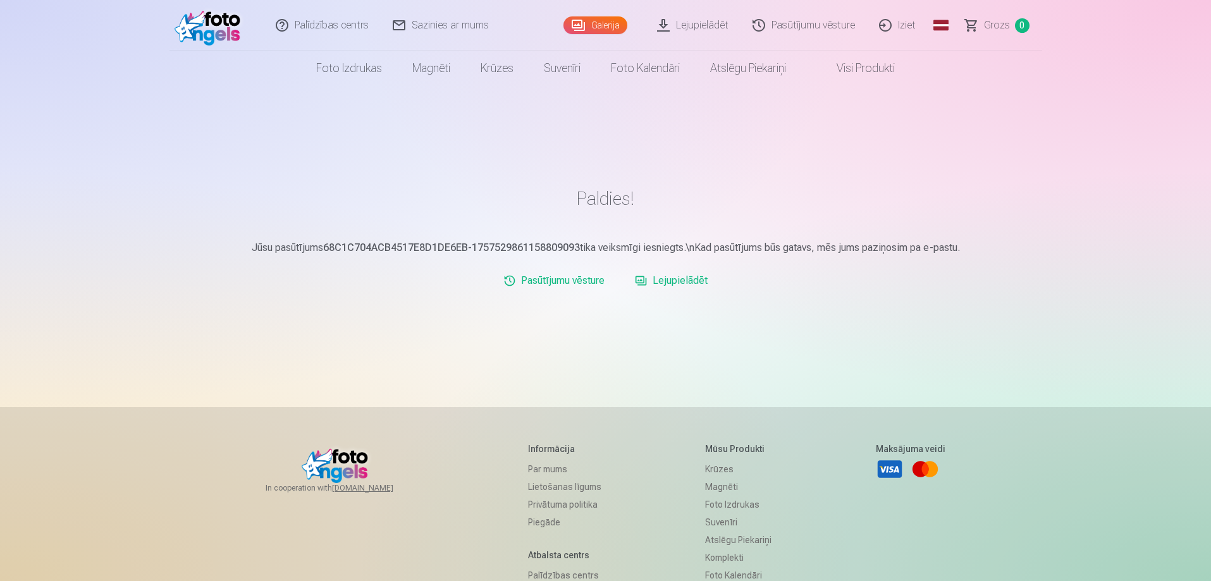
click at [829, 23] on link "Pasūtījumu vēsture" at bounding box center [804, 25] width 127 height 51
